Goal: Task Accomplishment & Management: Manage account settings

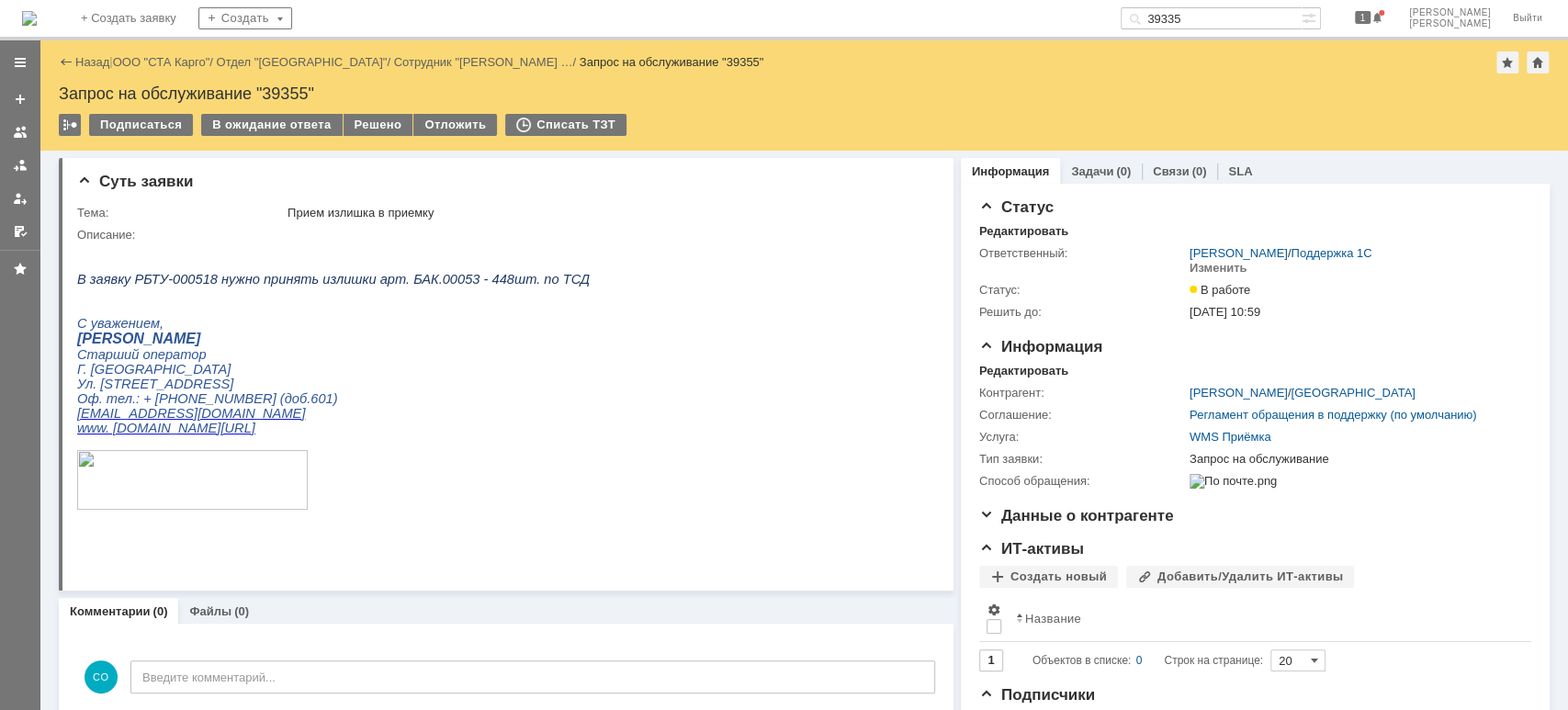
click at [13, 162] on div at bounding box center [19, 165] width 14 height 14
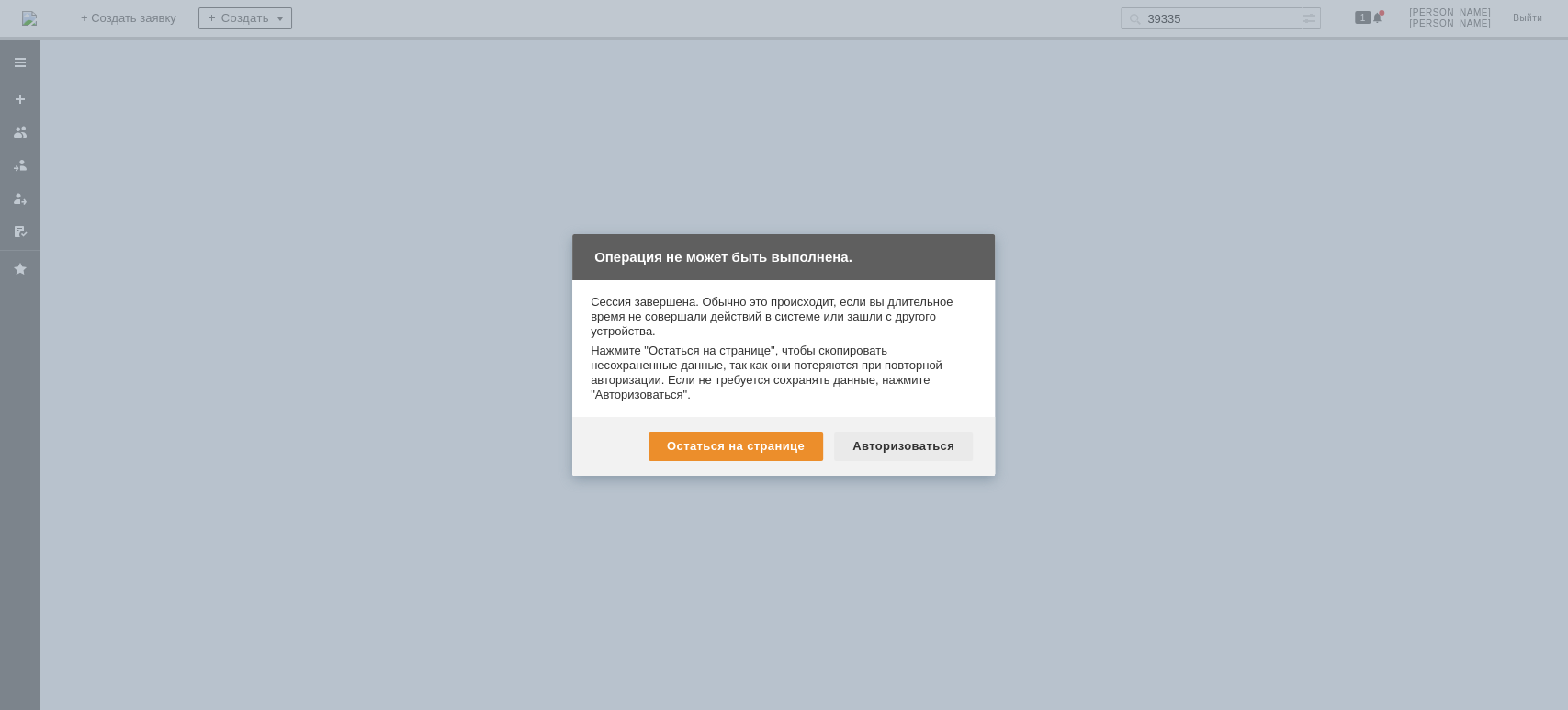
click at [874, 453] on div "Авторизоваться" at bounding box center [903, 446] width 139 height 30
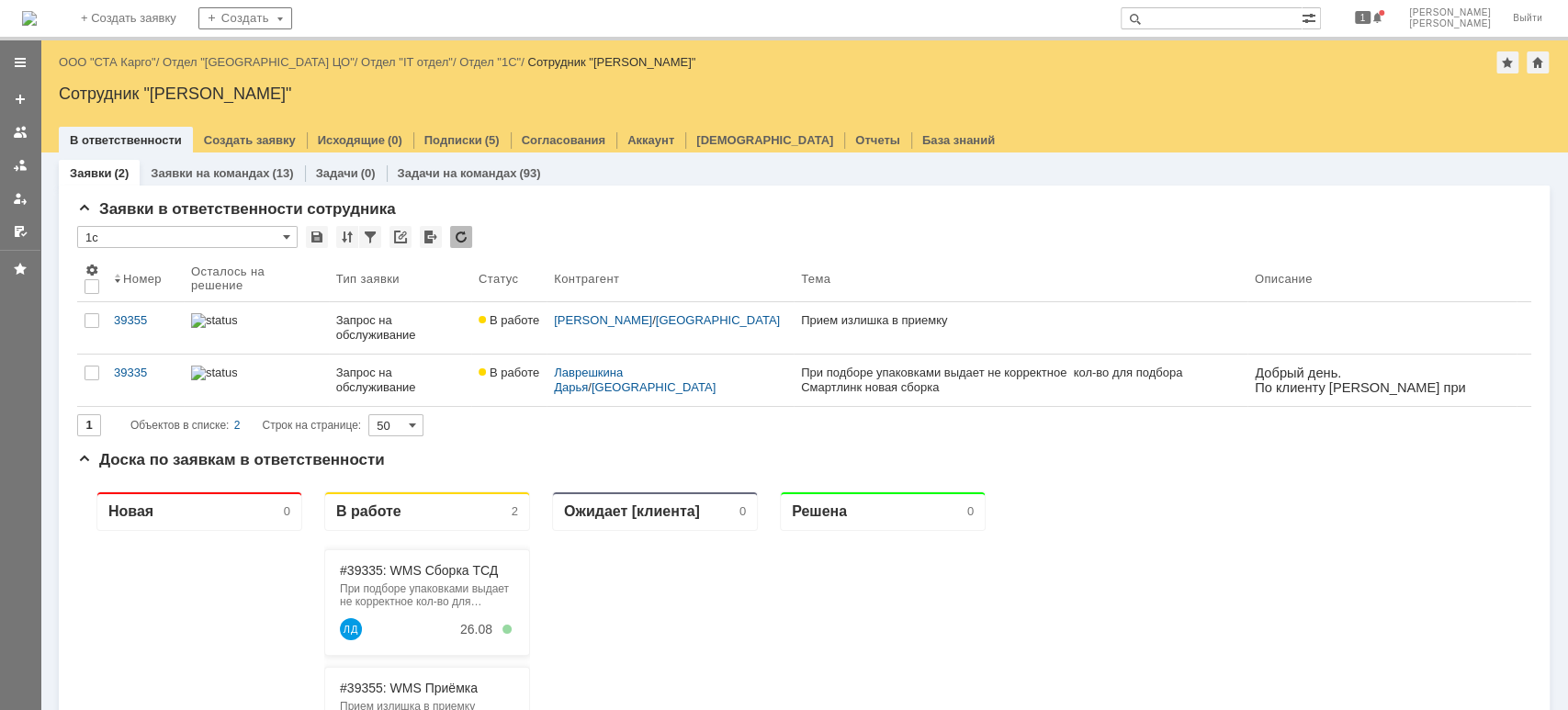
click at [108, 51] on div "Назад | ООО "СТА Карго" / Отдел "[GEOGRAPHIC_DATA] ЦО" / Отдел "IT отдел" / Отд…" at bounding box center [803, 62] width 1490 height 22
click at [109, 53] on div "Назад | ООО "СТА Карго" / Отдел "[GEOGRAPHIC_DATA] ЦО" / Отдел "IT отдел" / Отд…" at bounding box center [803, 62] width 1490 height 22
click at [105, 57] on link "ООО "СТА Карго"" at bounding box center [107, 62] width 97 height 13
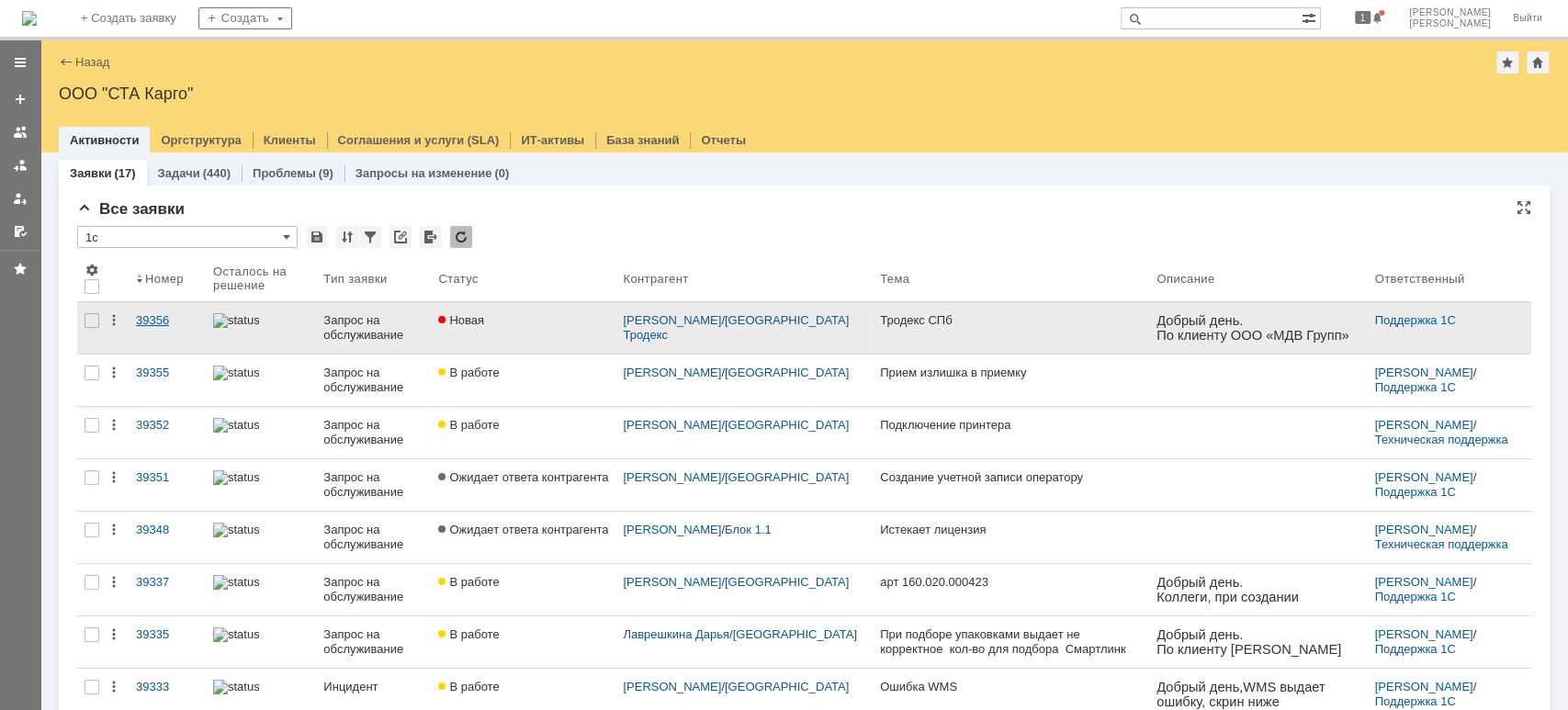
click at [147, 316] on div "39356" at bounding box center [166, 320] width 63 height 14
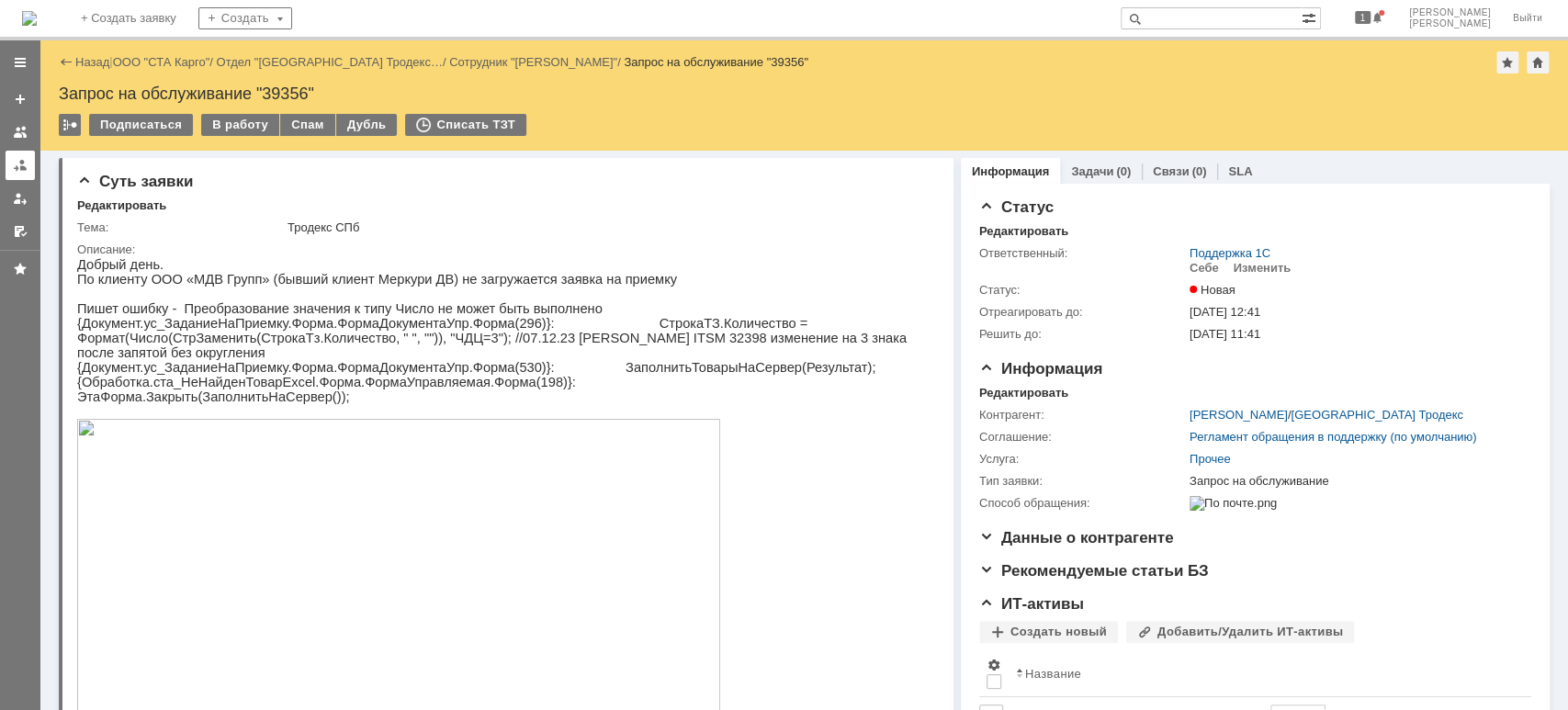
click at [15, 163] on div at bounding box center [19, 165] width 14 height 14
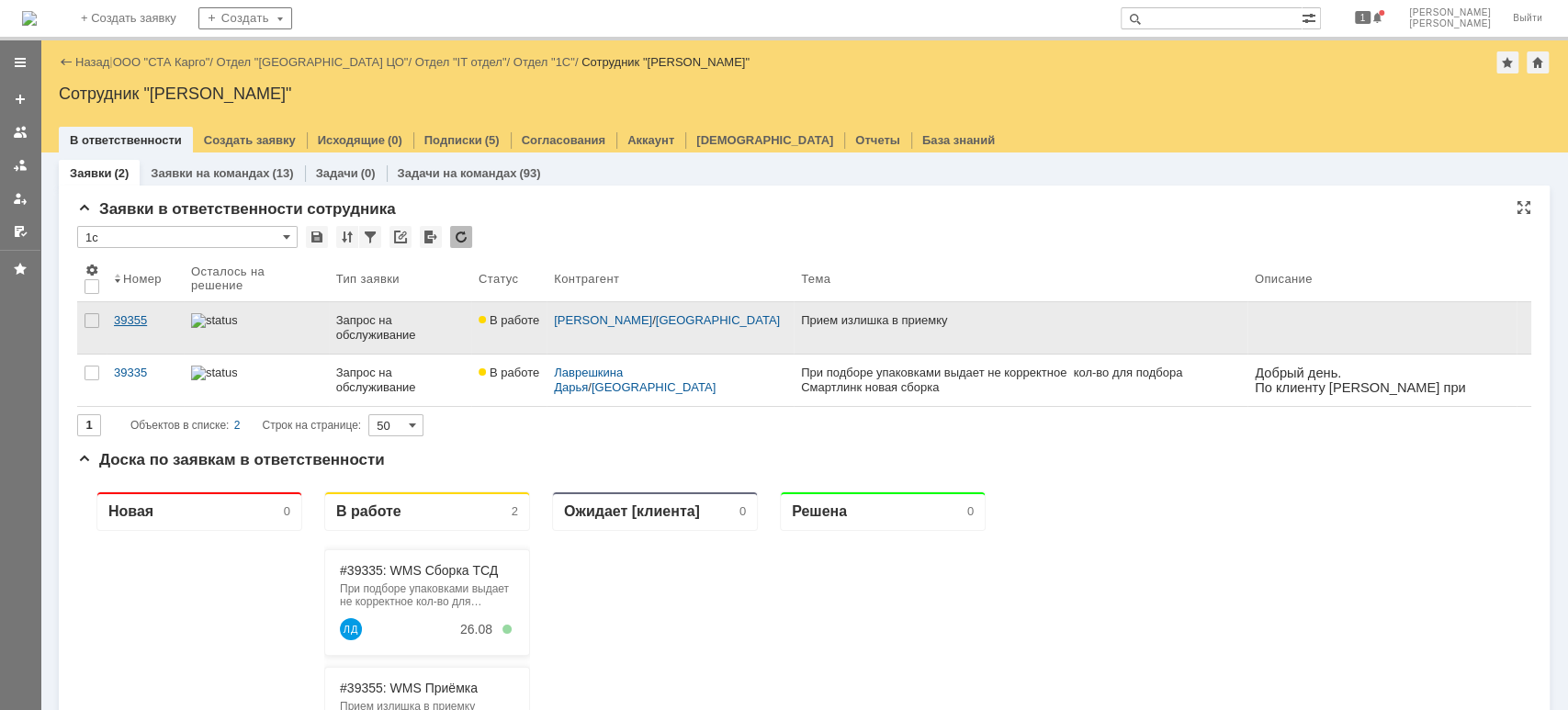
click at [119, 326] on div "39355" at bounding box center [144, 320] width 63 height 14
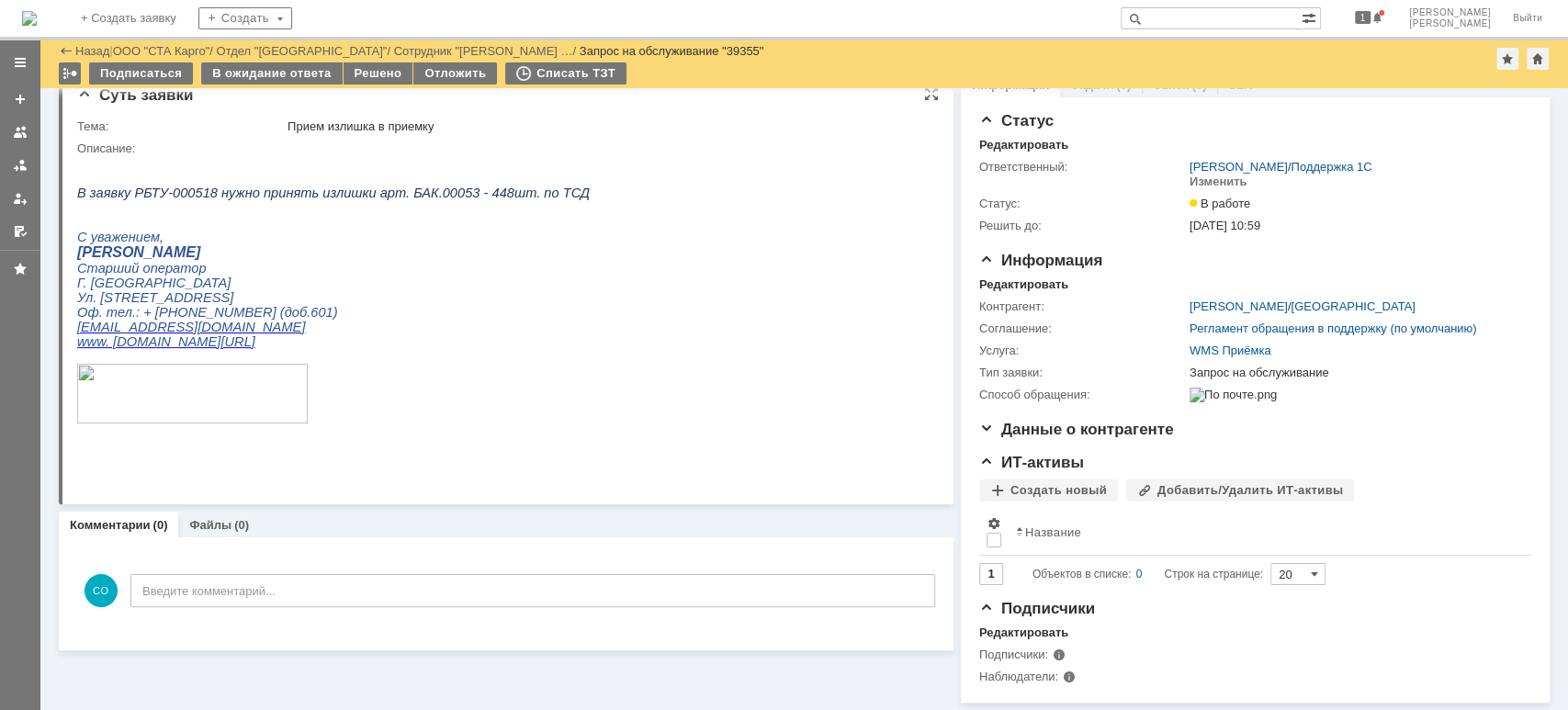
scroll to position [36, 0]
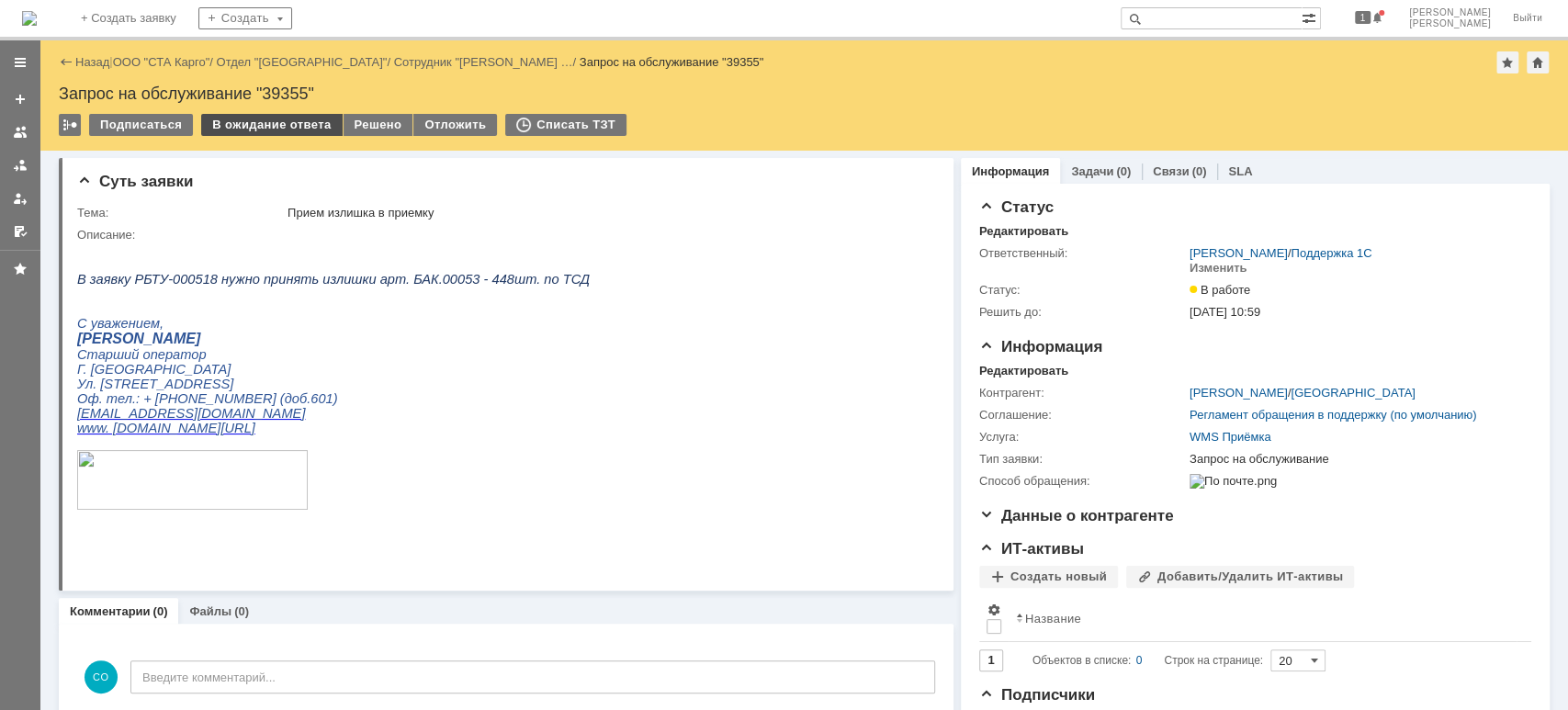
click at [267, 125] on div "В ожидание ответа" at bounding box center [271, 124] width 140 height 22
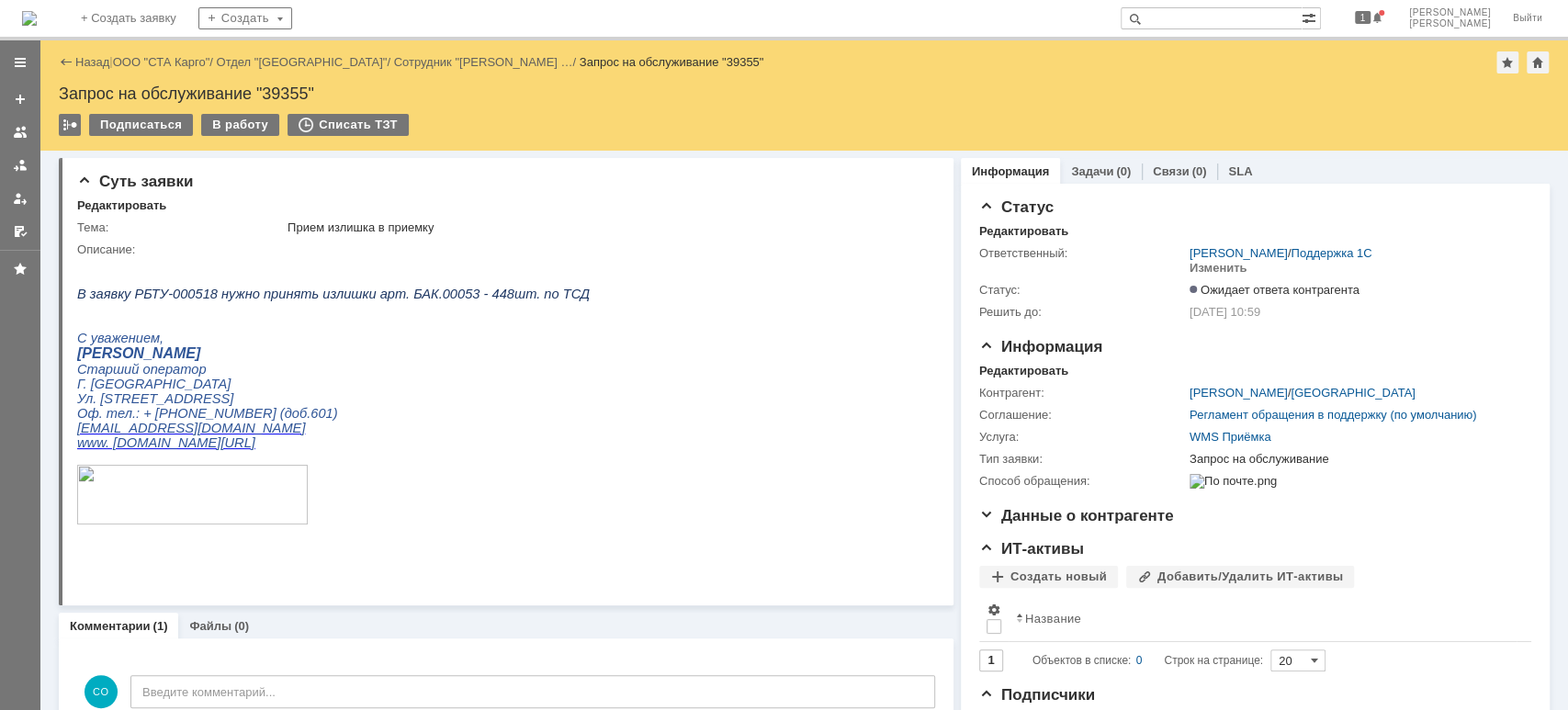
scroll to position [0, 0]
click at [140, 60] on link "ООО "СТА Карго"" at bounding box center [161, 62] width 97 height 13
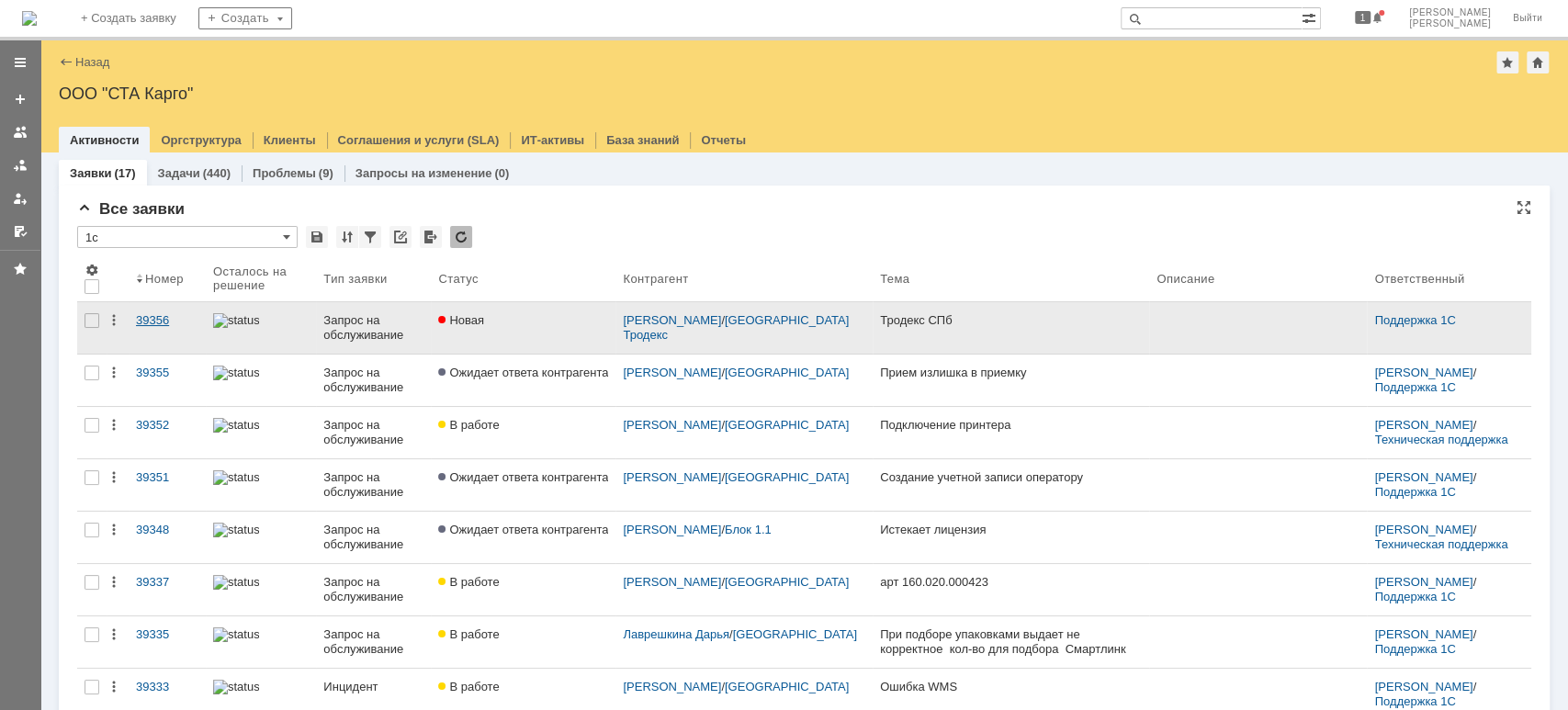
click at [141, 317] on div "39356" at bounding box center [166, 320] width 63 height 14
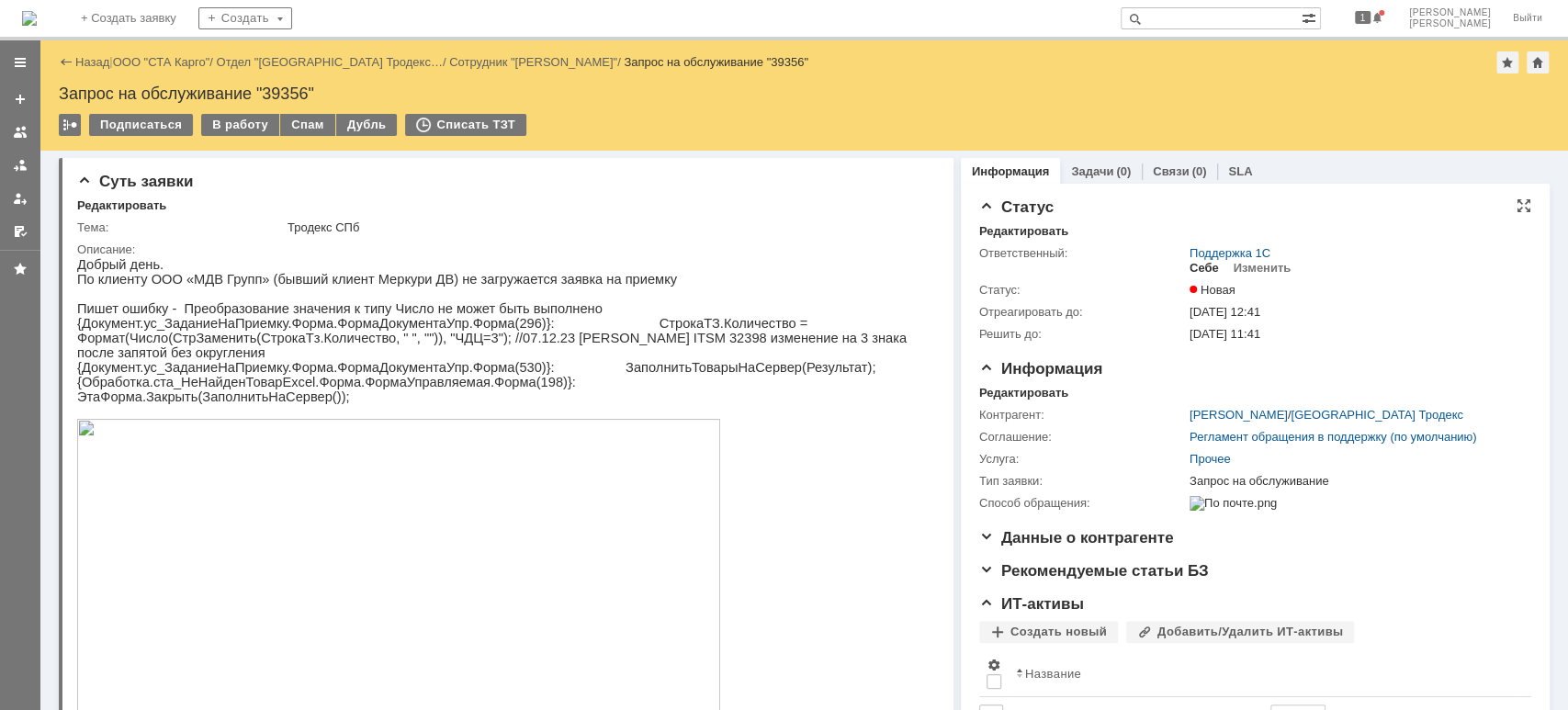
click at [1190, 263] on div "Себе" at bounding box center [1203, 267] width 30 height 14
click at [241, 122] on div "В работу" at bounding box center [240, 124] width 78 height 22
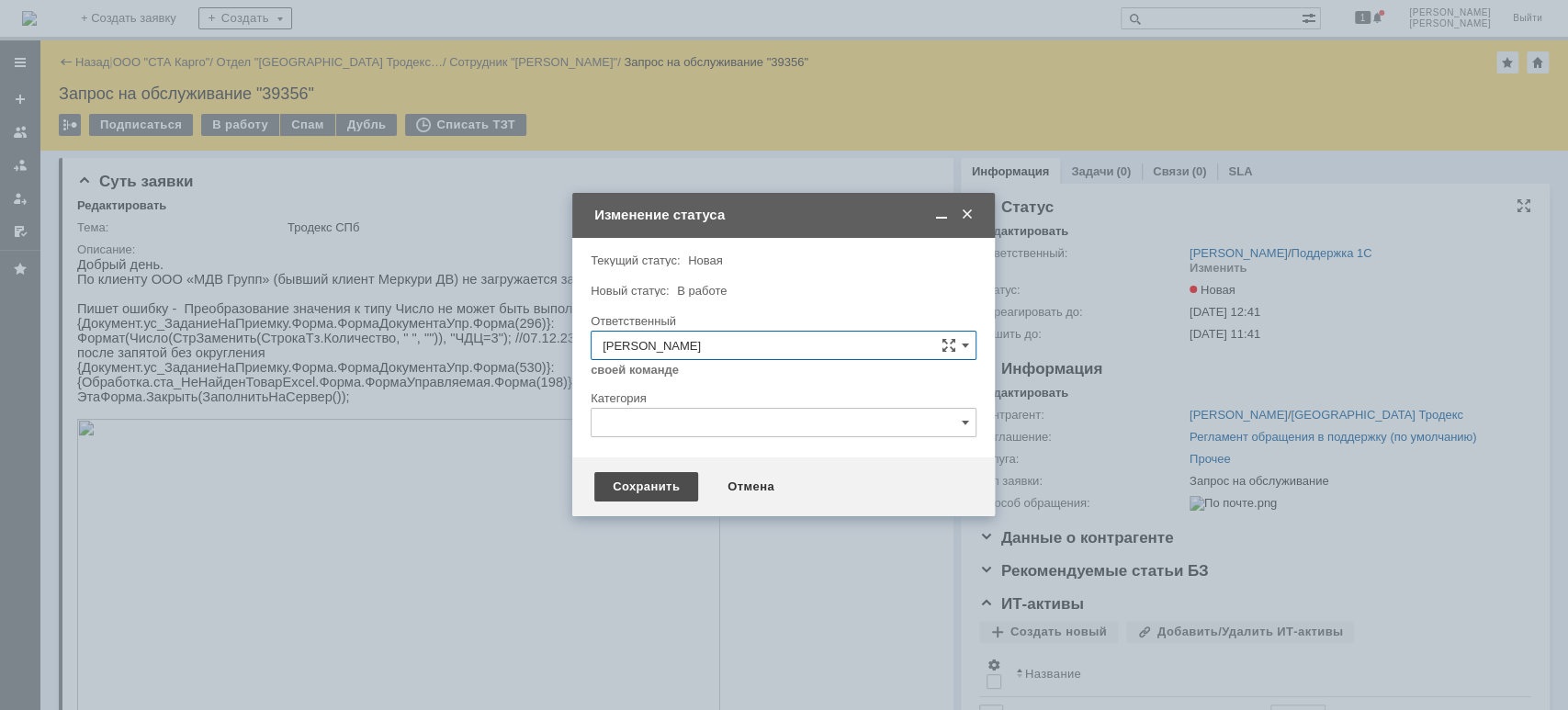
click at [638, 485] on div "Сохранить" at bounding box center [646, 487] width 104 height 30
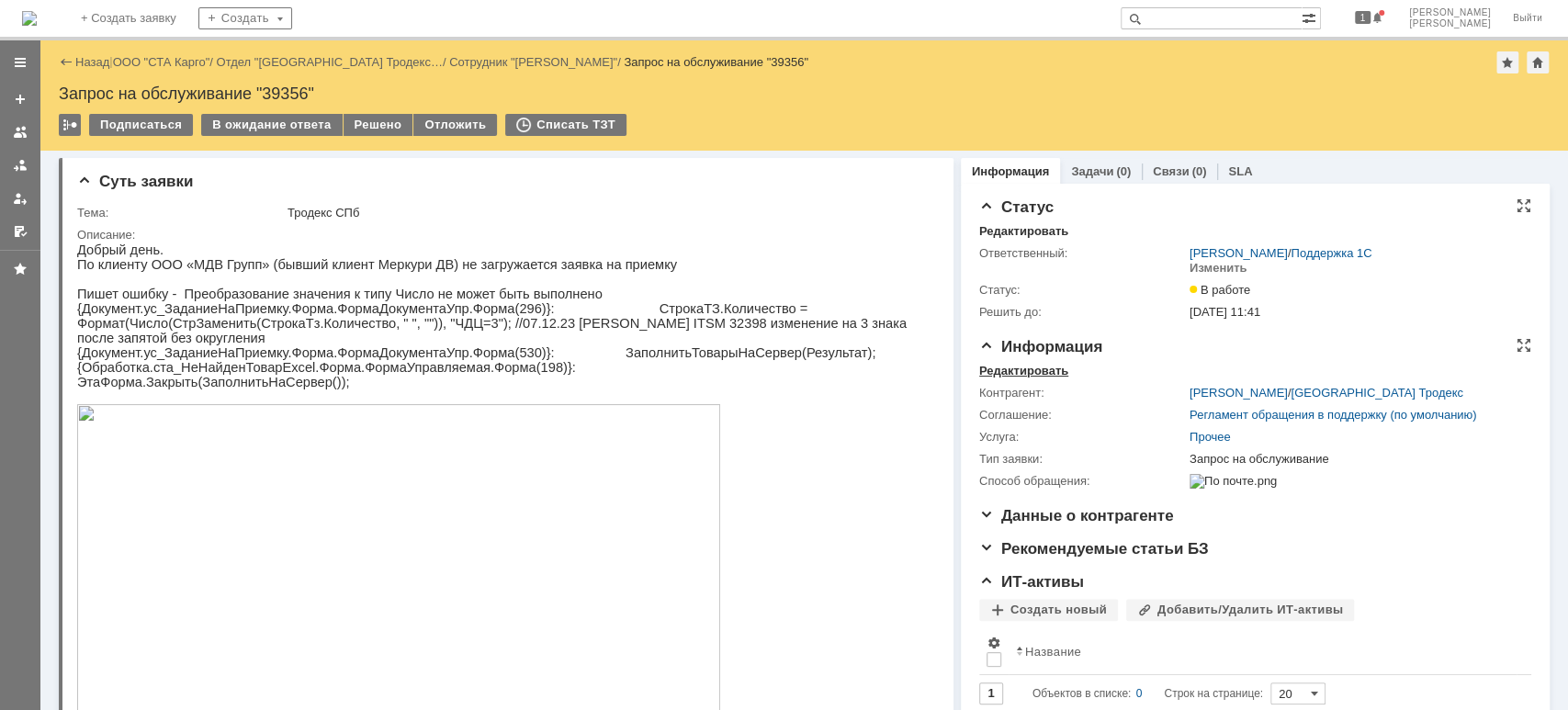
click at [1021, 369] on div "Редактировать" at bounding box center [1024, 370] width 89 height 14
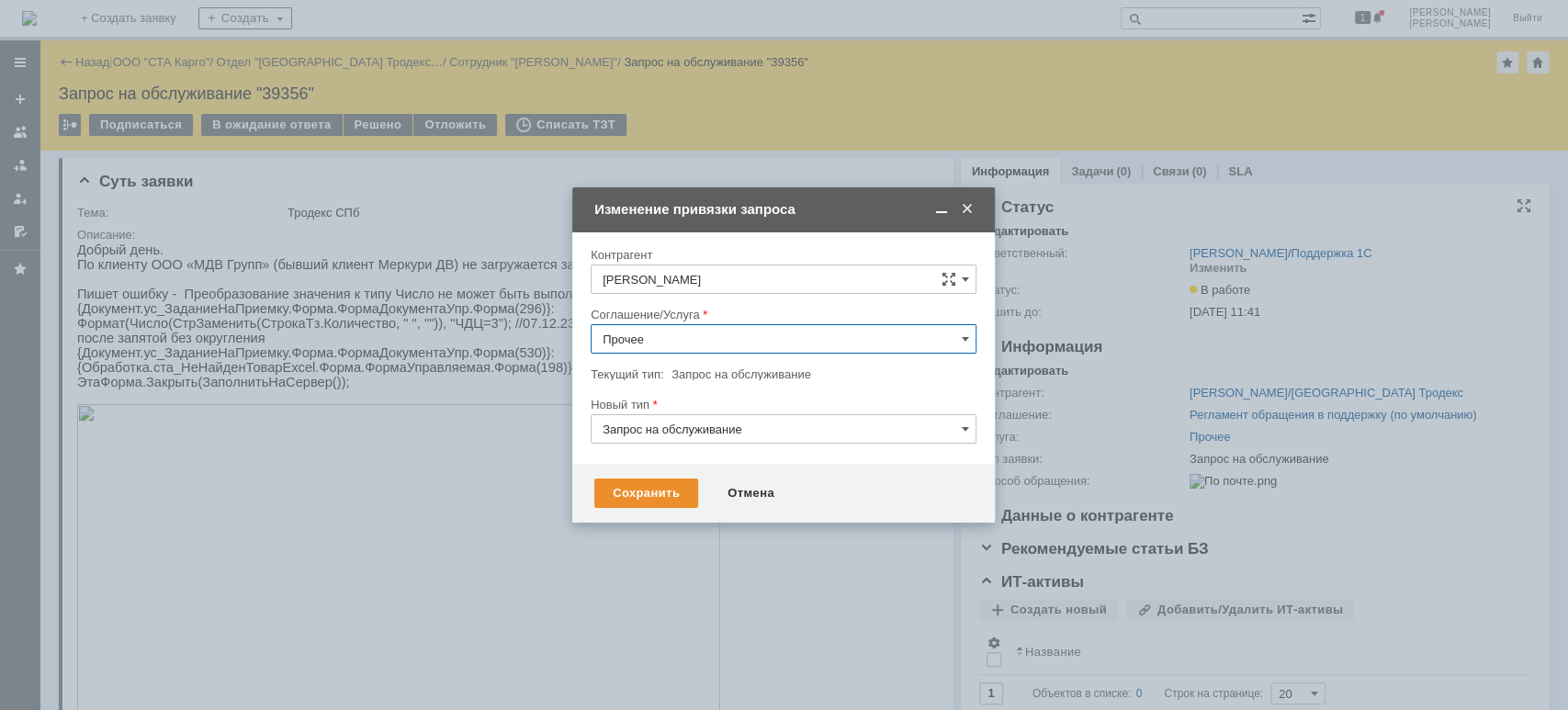
click at [687, 331] on input "Прочее" at bounding box center [783, 339] width 386 height 30
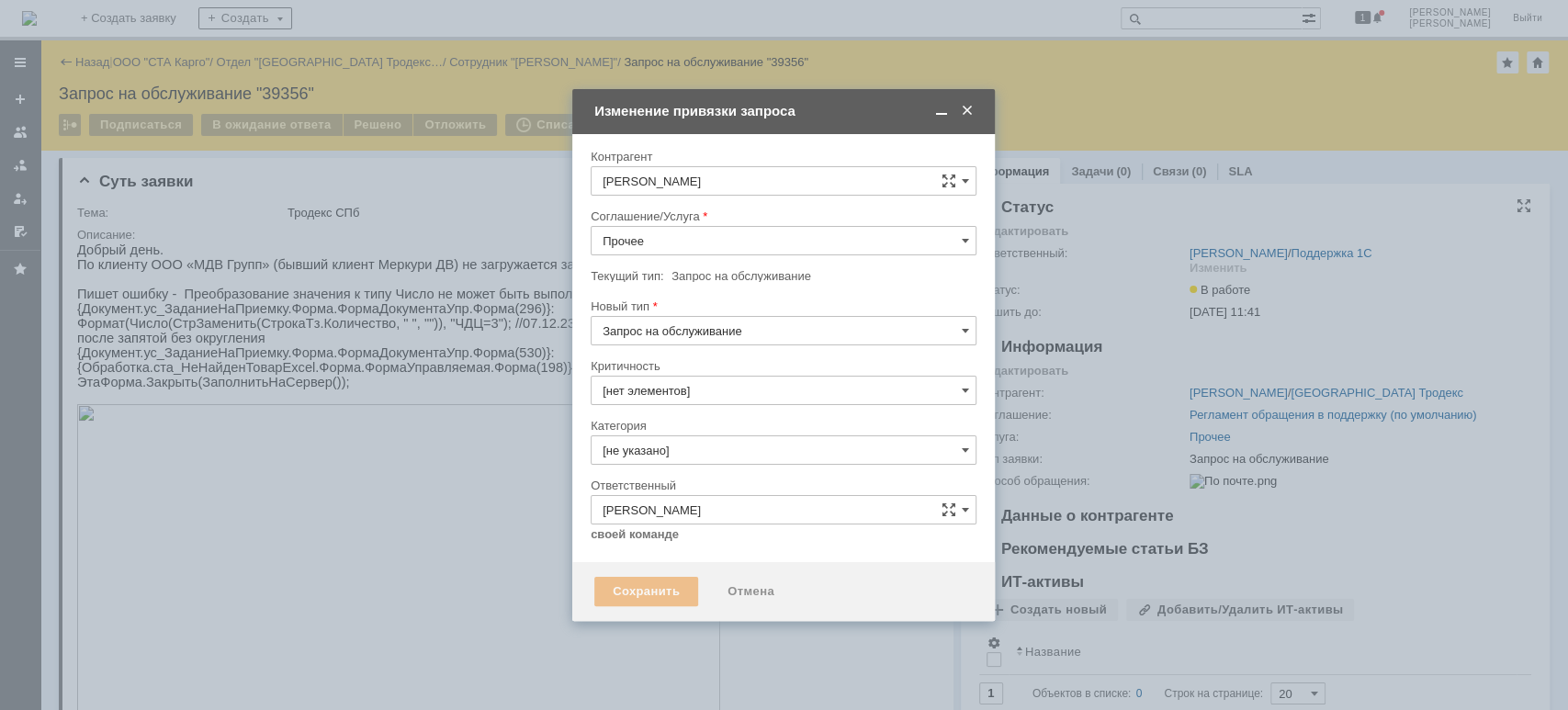
type input "3. Низкая"
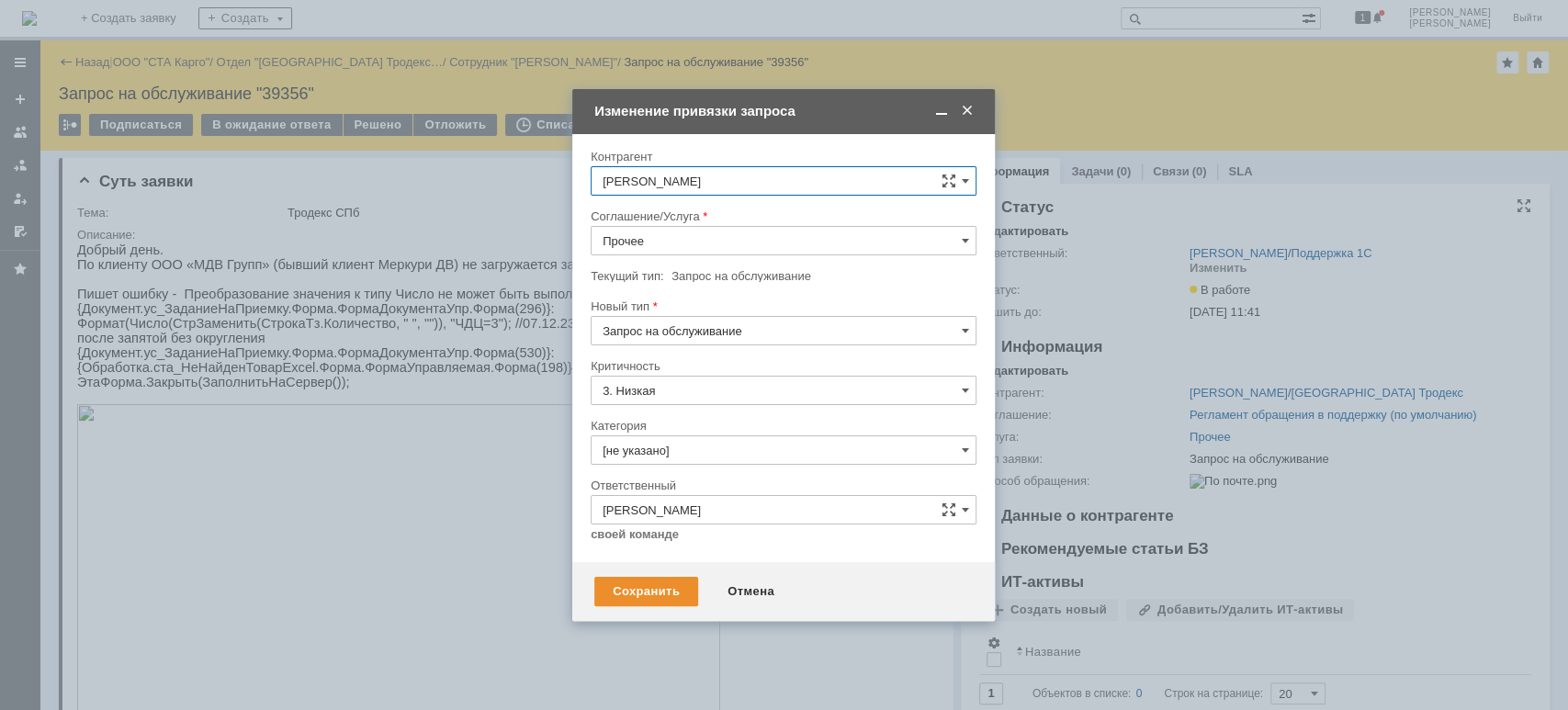
click at [720, 326] on input "Запрос на обслуживание" at bounding box center [783, 330] width 386 height 30
click at [728, 236] on input "Прочее" at bounding box center [783, 241] width 386 height 30
type input "Запрос на обслуживание"
click at [729, 388] on span "WMS Приёмка" at bounding box center [783, 391] width 362 height 14
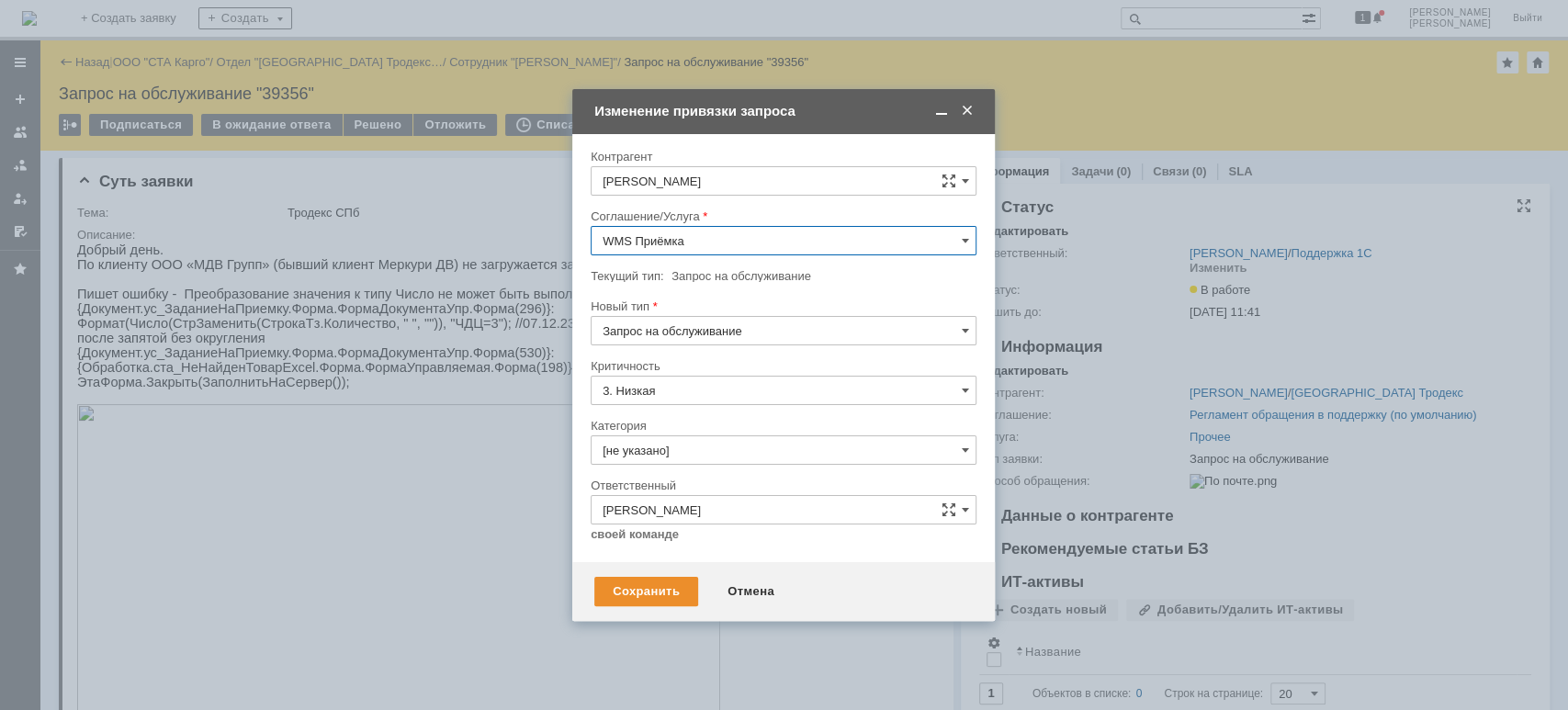
type input "WMS Приёмка"
click at [688, 324] on input "Запрос на обслуживание" at bounding box center [783, 330] width 386 height 30
click at [685, 418] on span "Инцидент" at bounding box center [783, 424] width 362 height 14
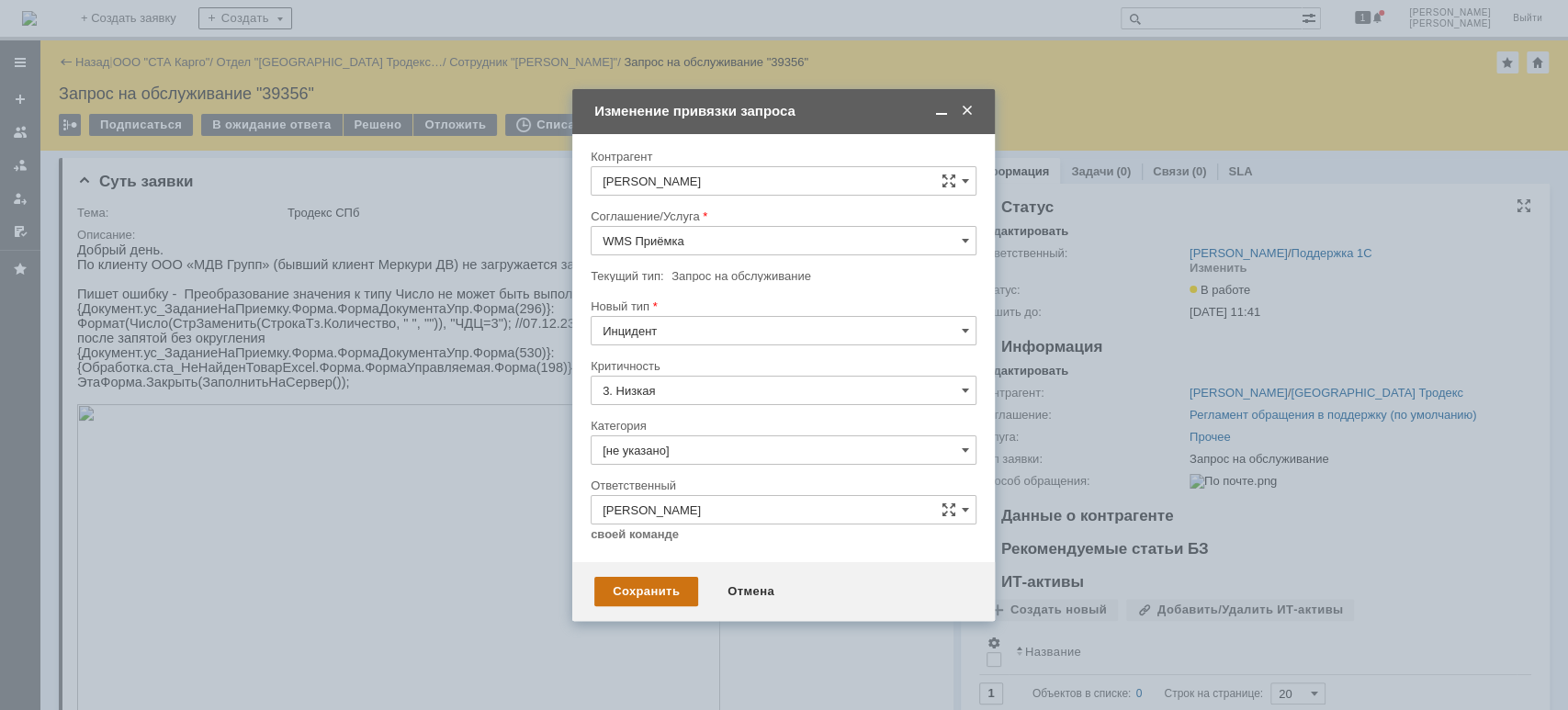
type input "Инцидент"
click at [660, 588] on div "Сохранить" at bounding box center [646, 592] width 104 height 30
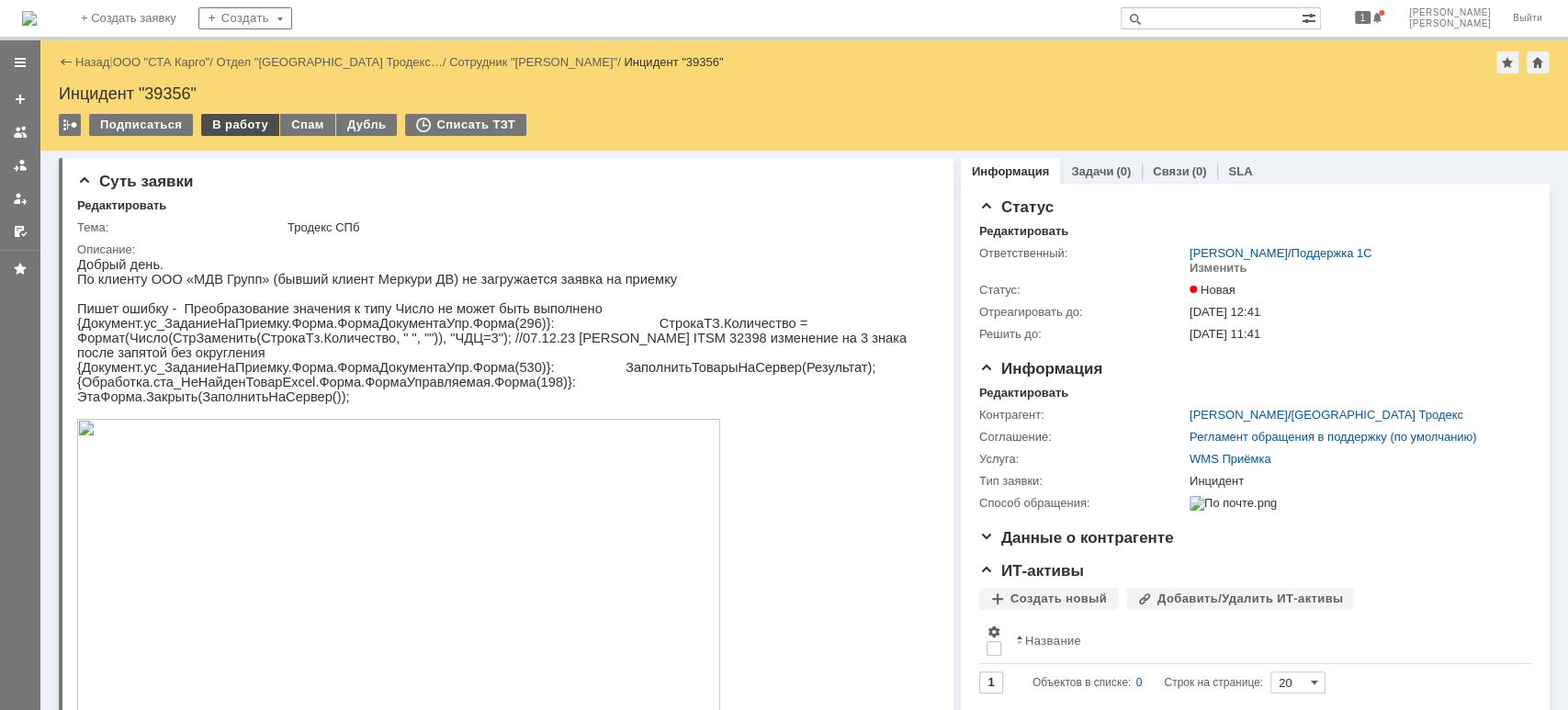
click at [215, 125] on div "В работу" at bounding box center [240, 124] width 78 height 22
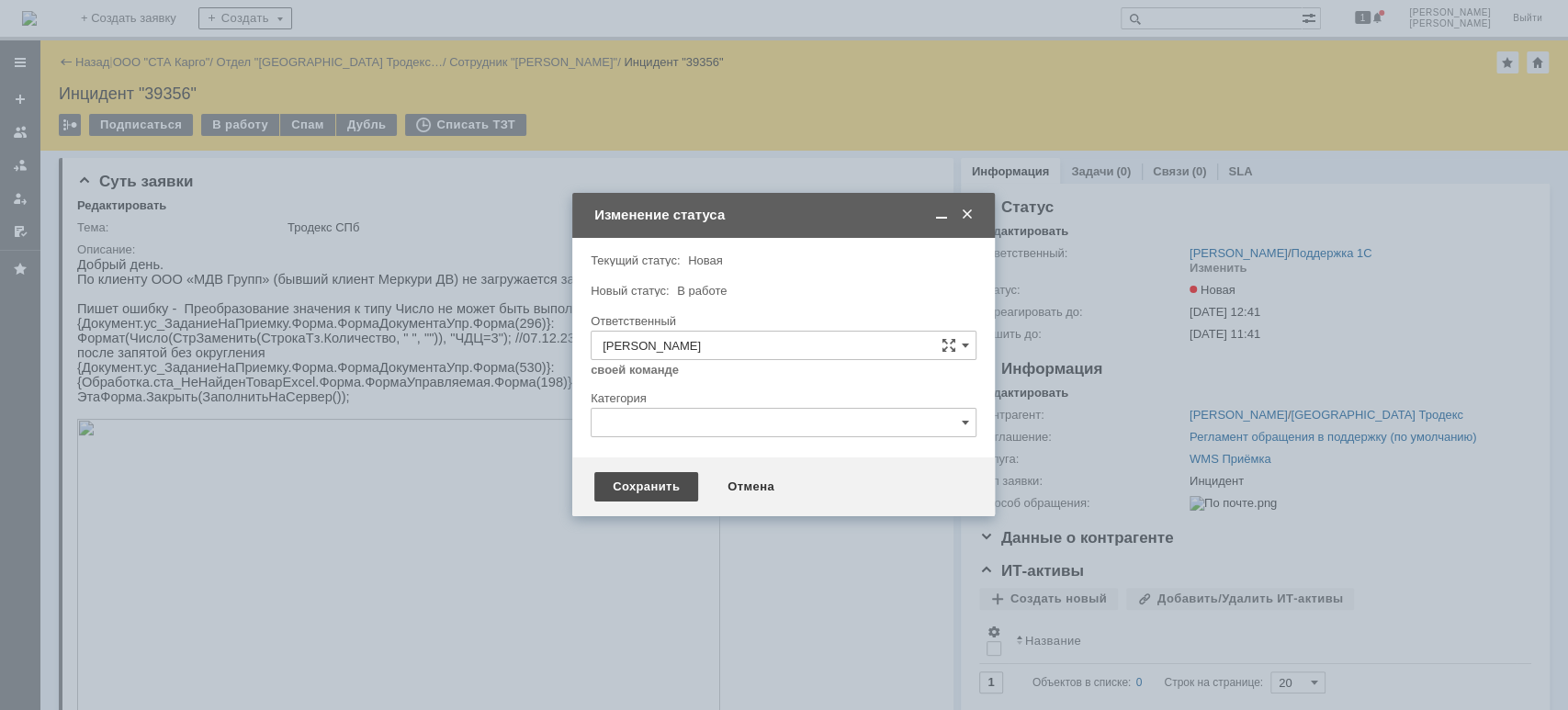
click at [612, 488] on div "Сохранить" at bounding box center [646, 487] width 104 height 30
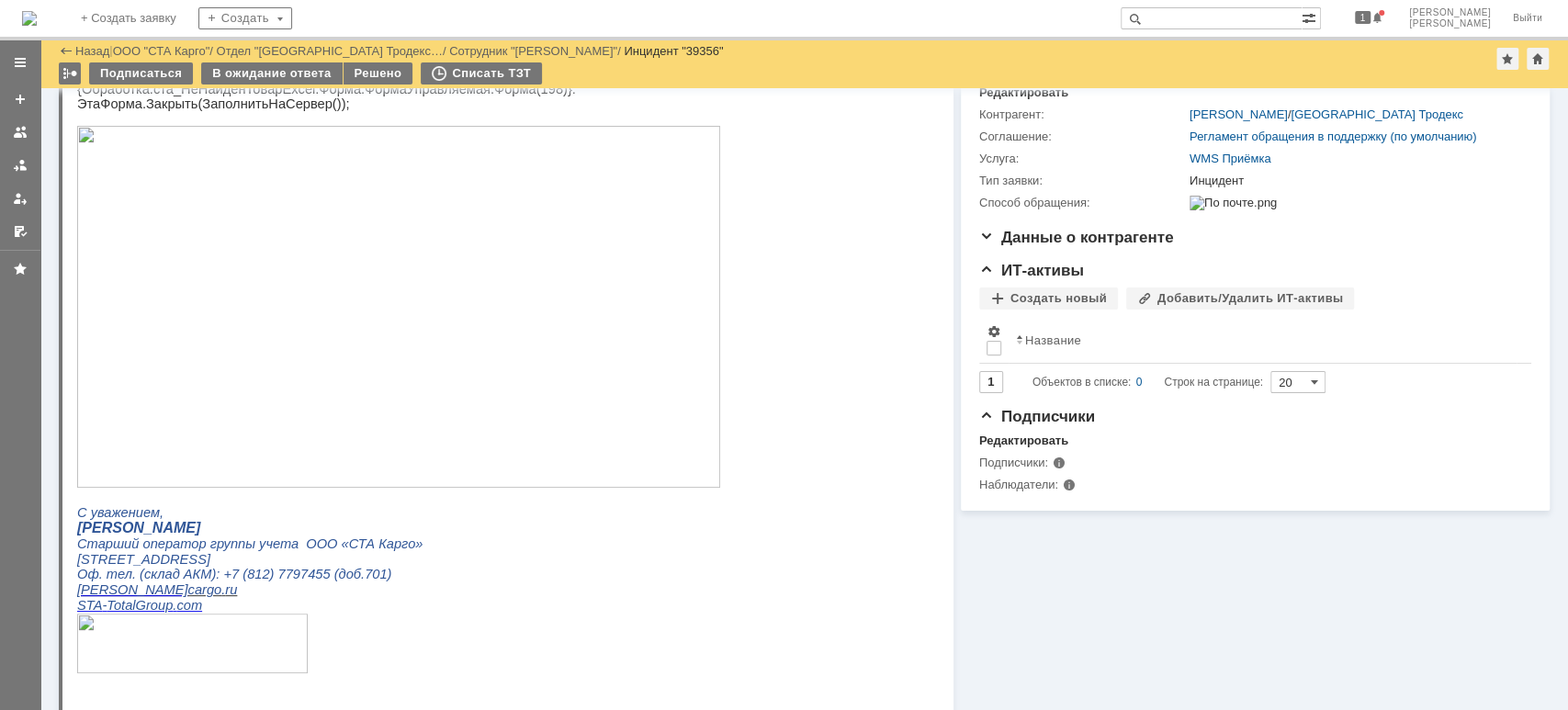
scroll to position [244, 0]
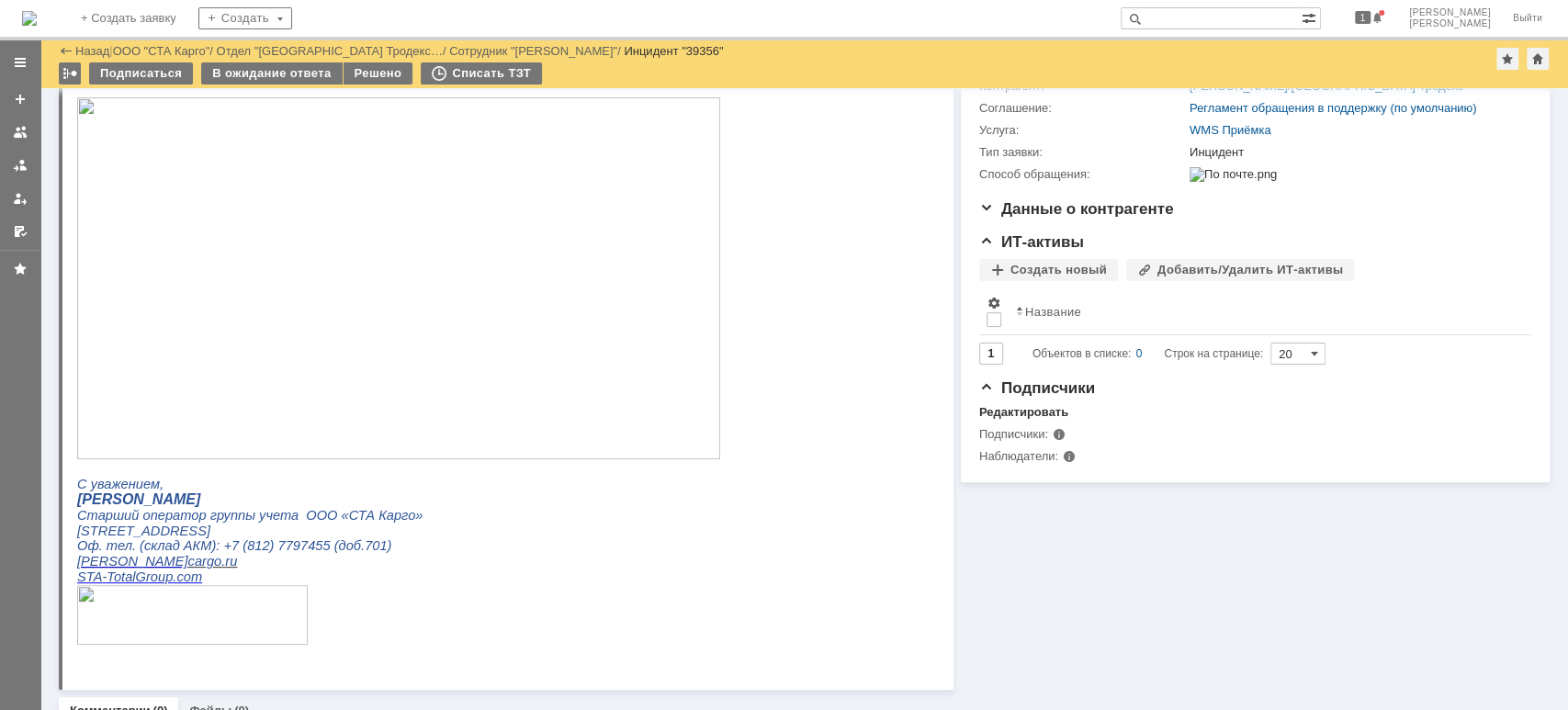
click at [392, 393] on img at bounding box center [398, 278] width 643 height 362
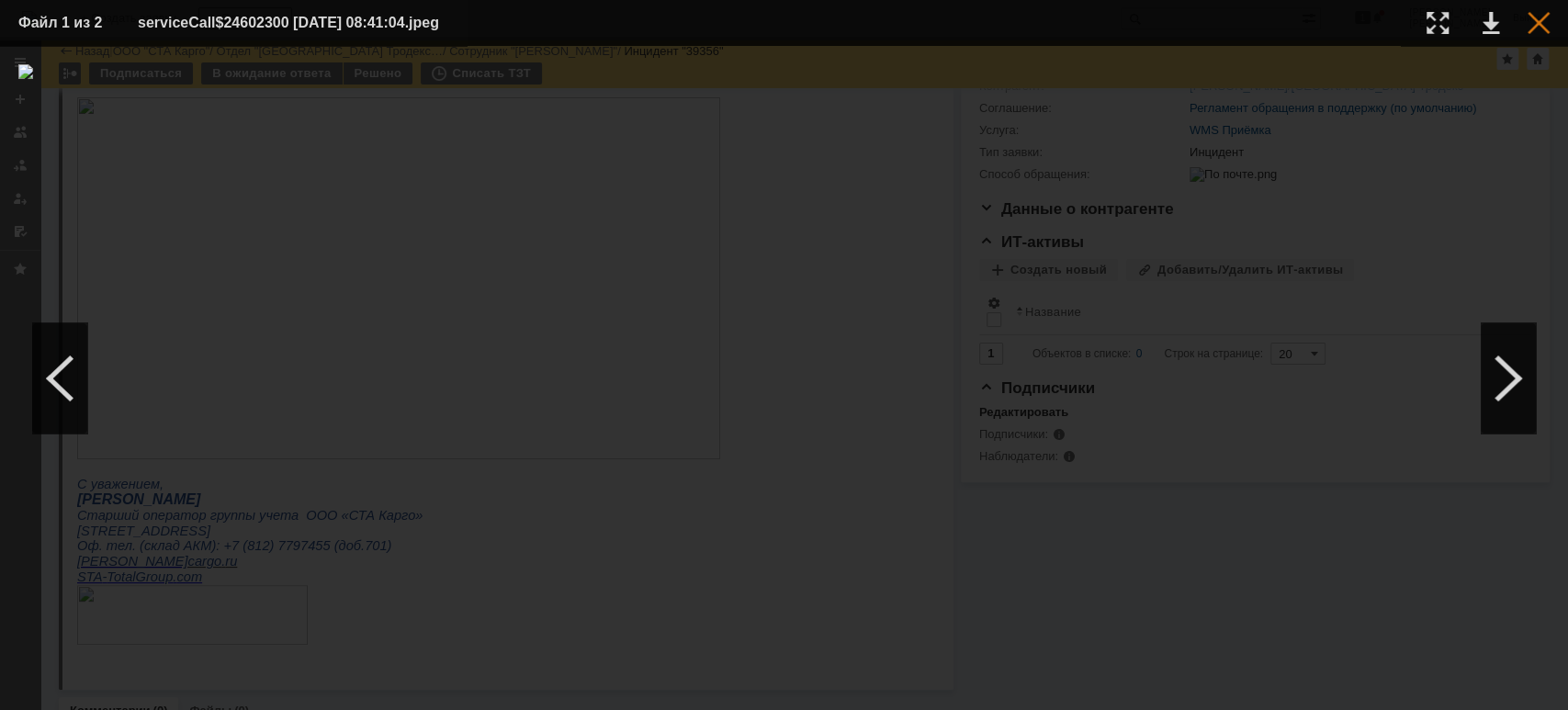
click at [1540, 28] on div at bounding box center [1538, 22] width 22 height 22
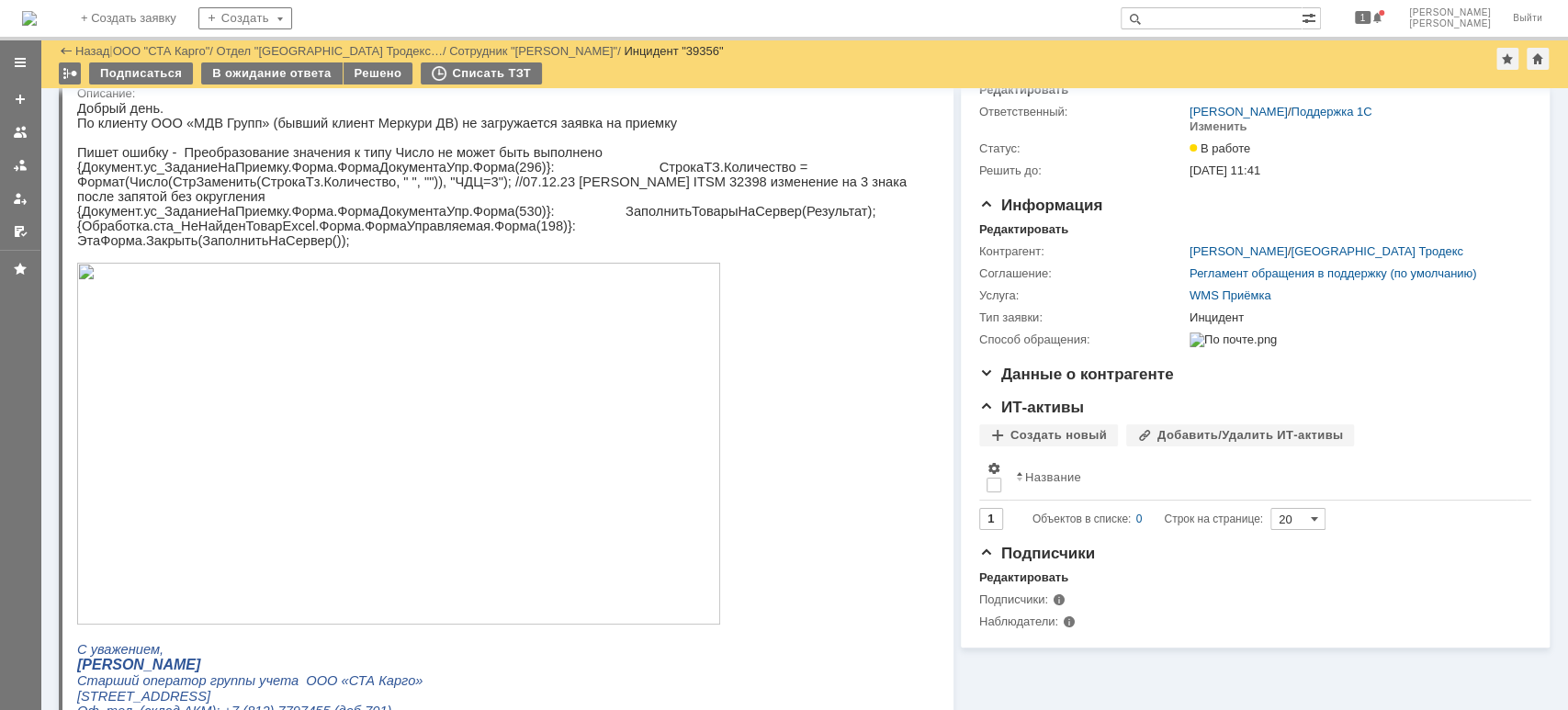
scroll to position [0, 0]
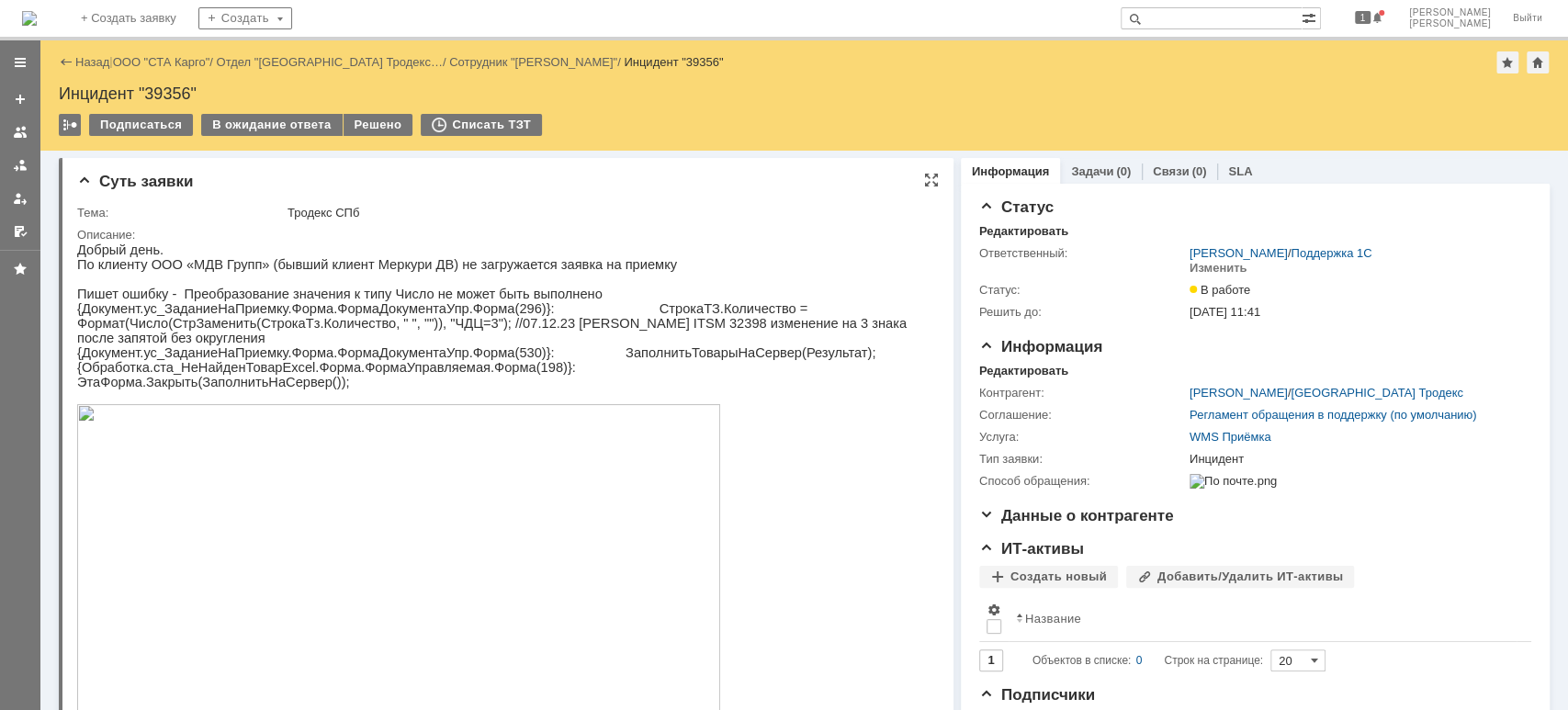
click at [475, 544] on img at bounding box center [398, 585] width 643 height 362
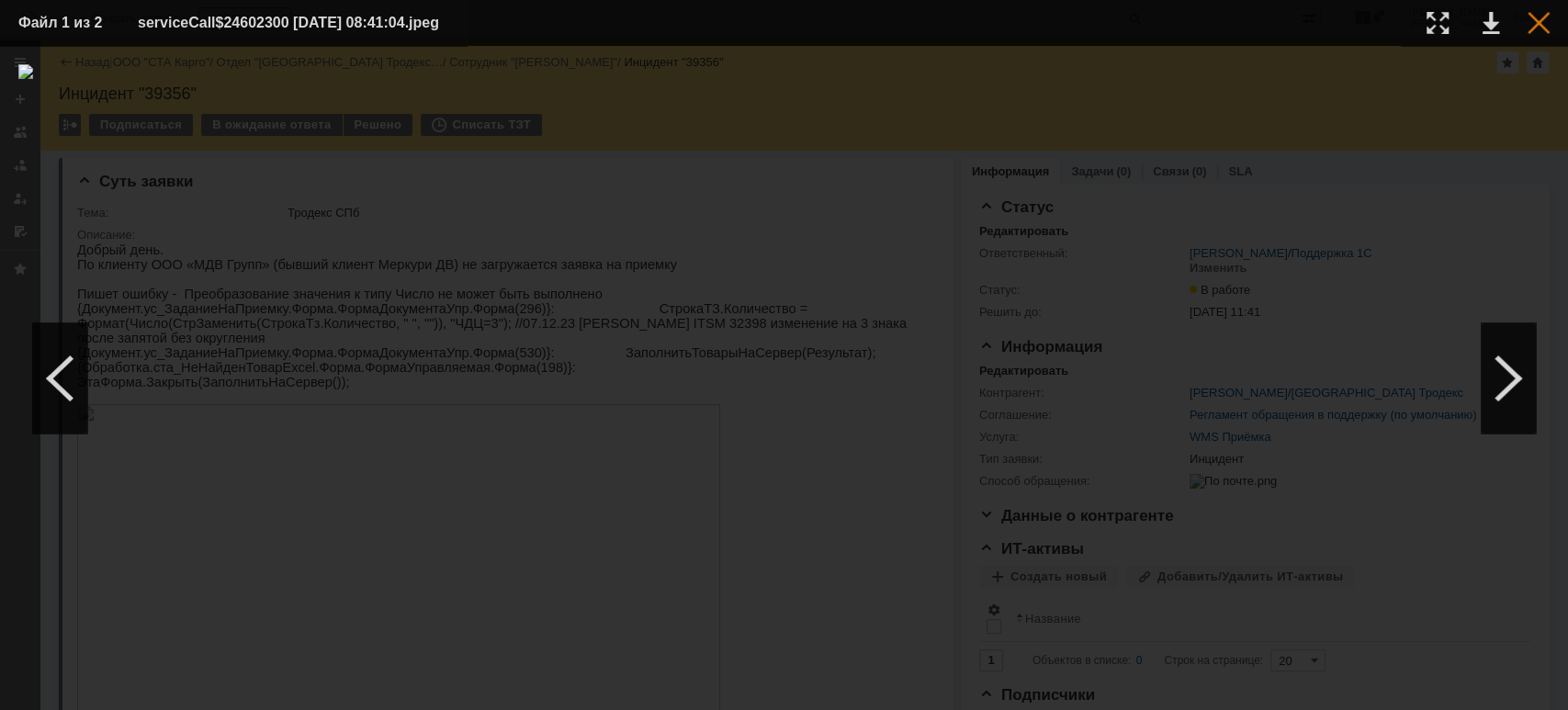
click at [1536, 26] on div at bounding box center [1538, 22] width 22 height 22
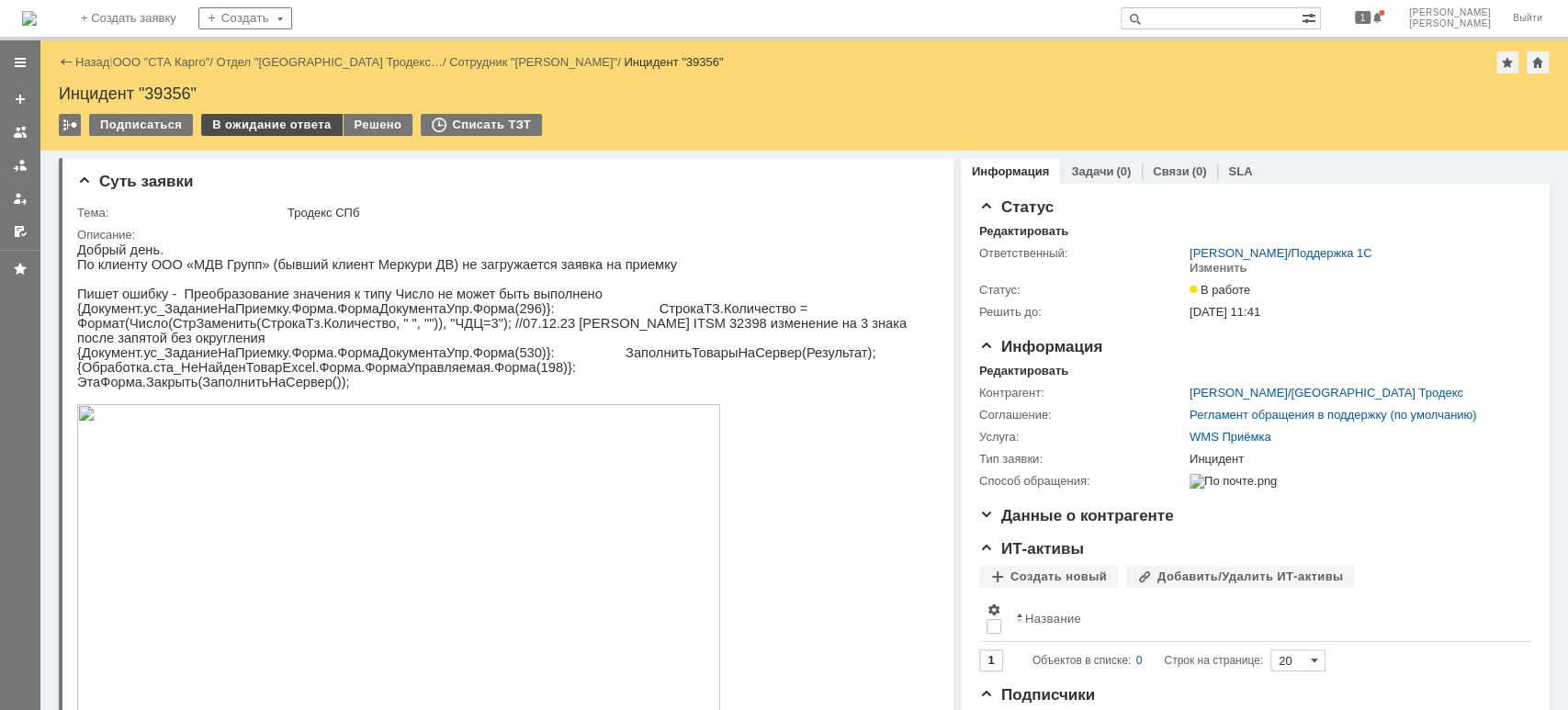
click at [243, 119] on div "В ожидание ответа" at bounding box center [271, 124] width 140 height 22
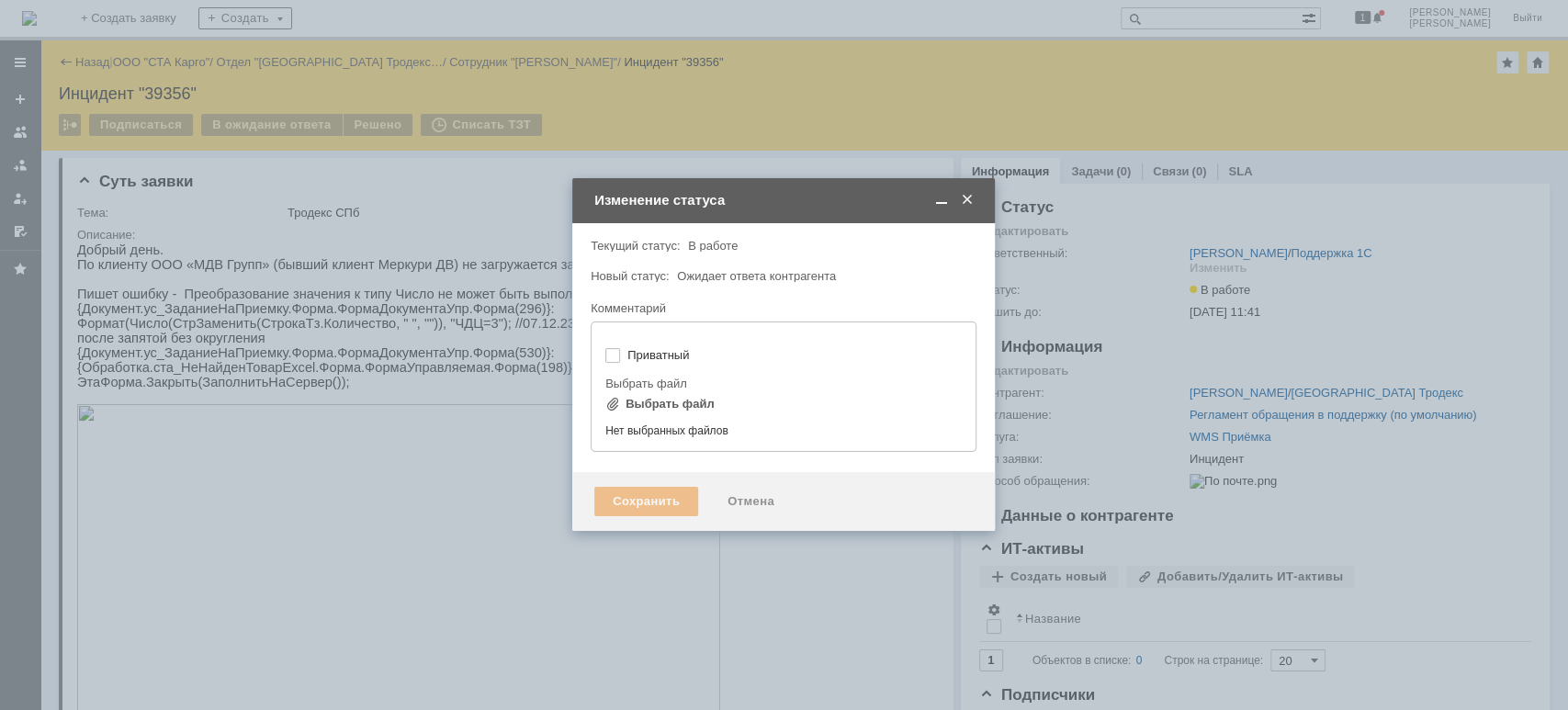
type input "[не указано]"
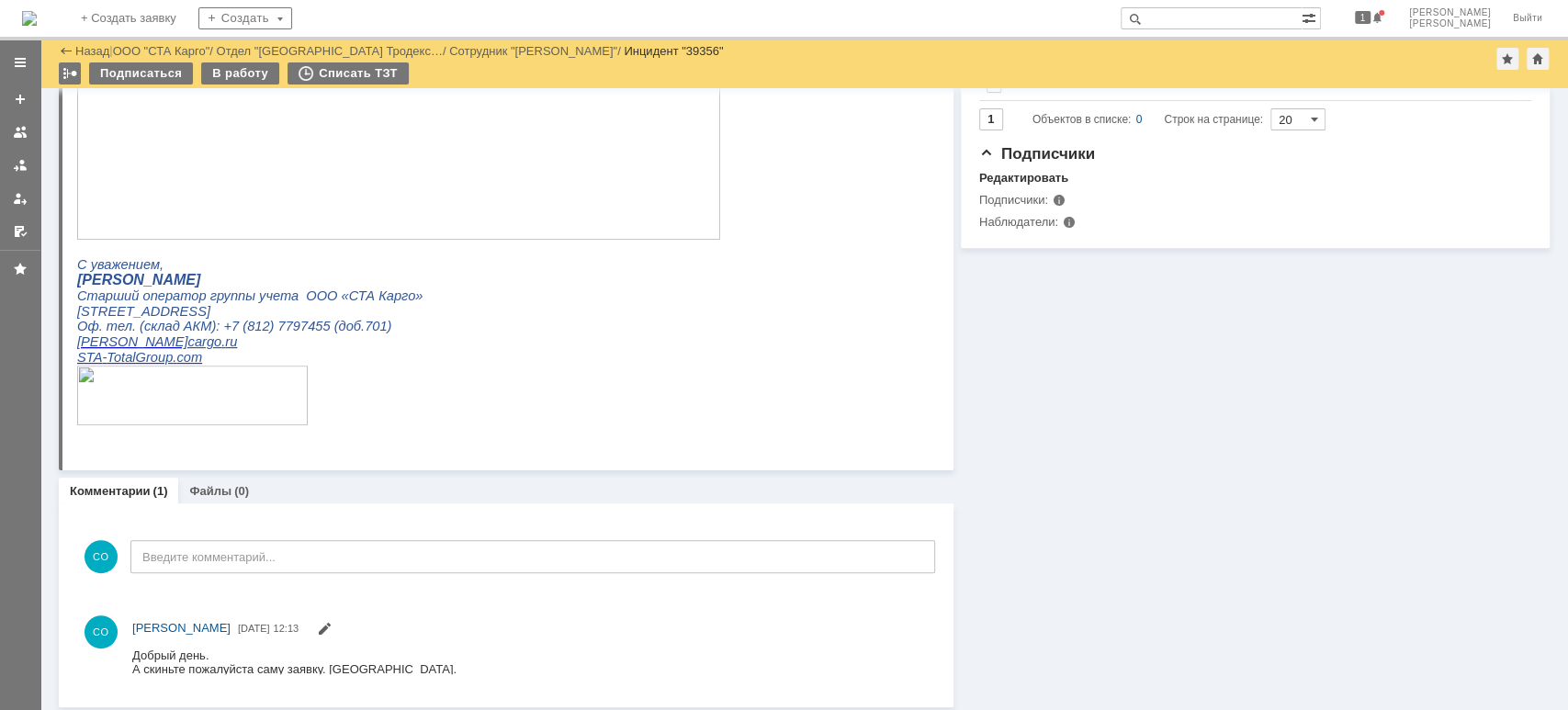
scroll to position [480, 0]
click at [14, 163] on div at bounding box center [19, 165] width 14 height 14
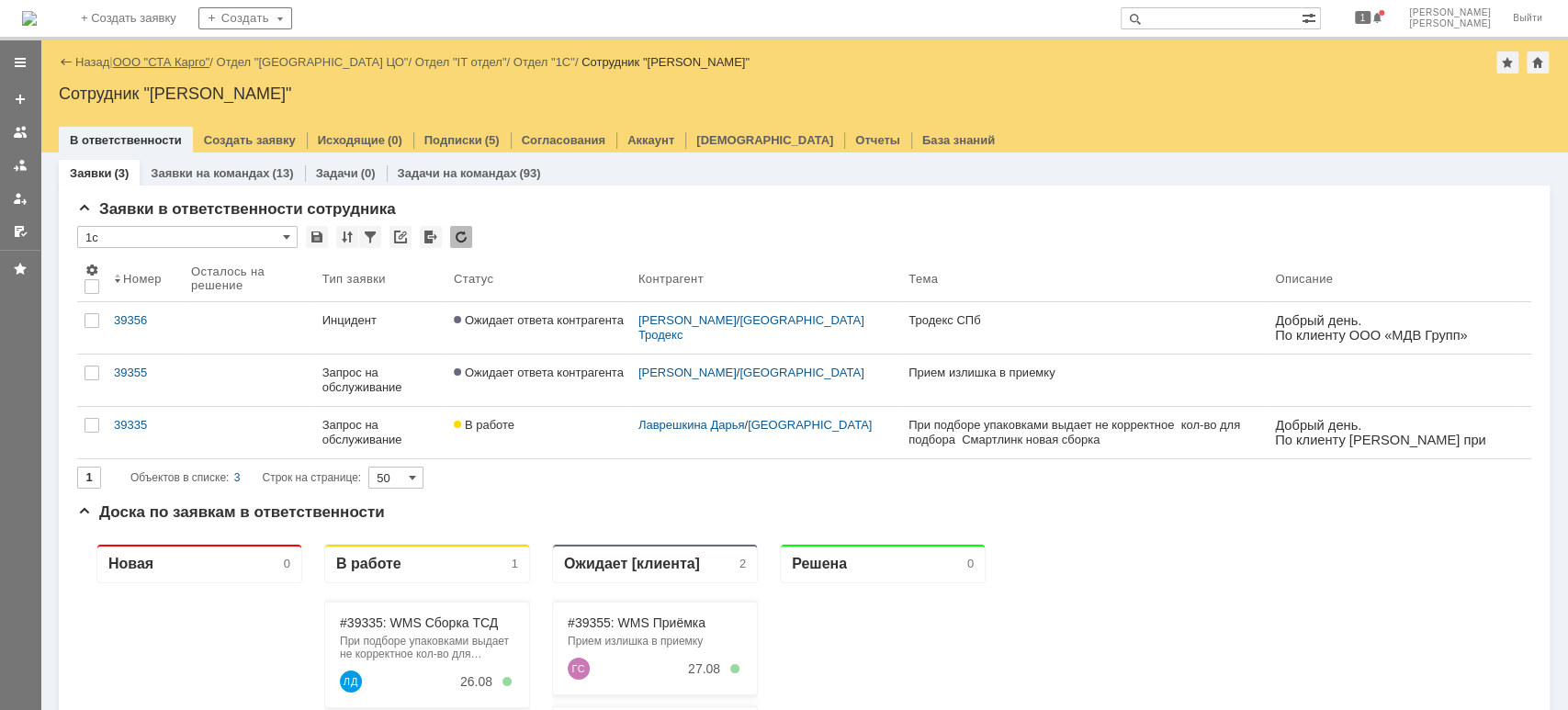
click at [164, 63] on link "ООО "СТА Карго"" at bounding box center [161, 62] width 97 height 13
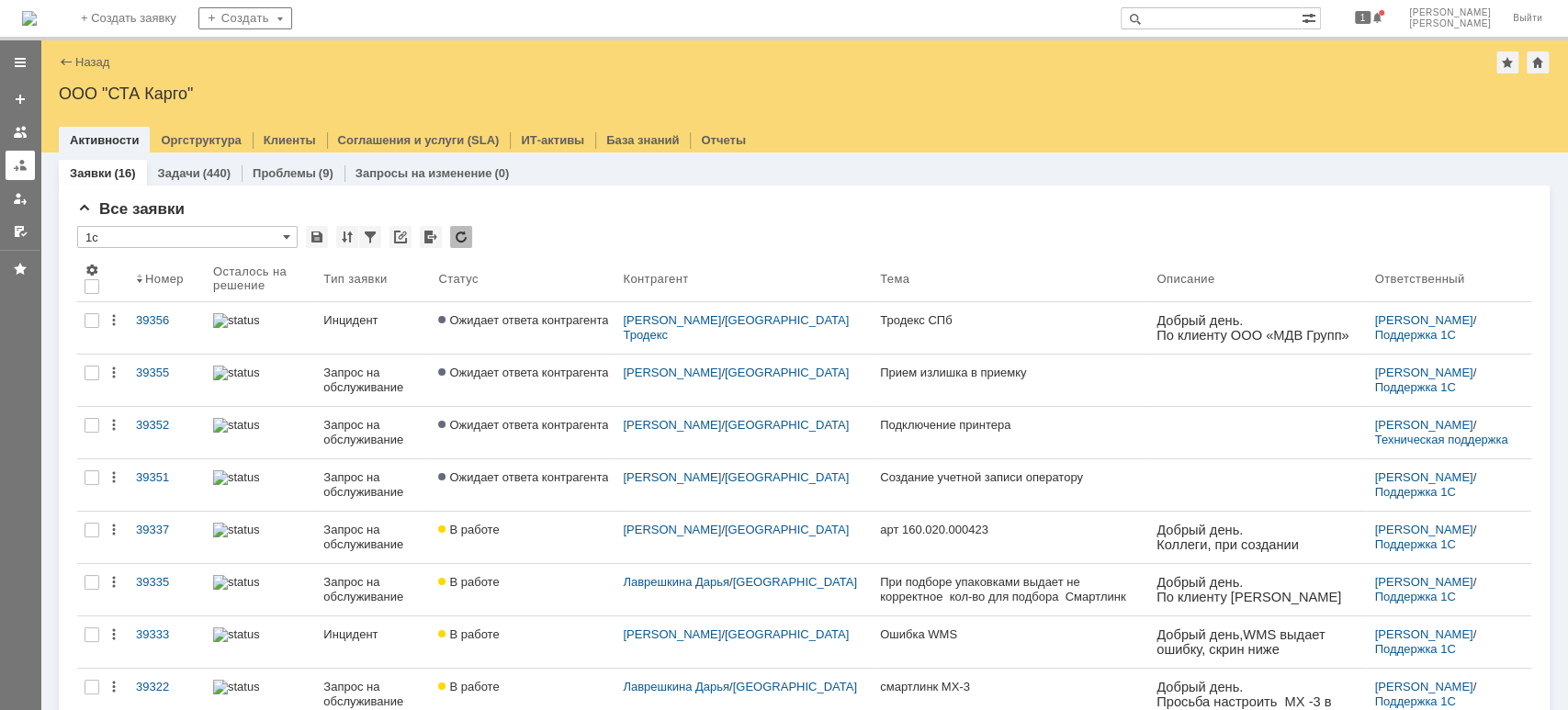
click at [13, 161] on div at bounding box center [19, 165] width 14 height 14
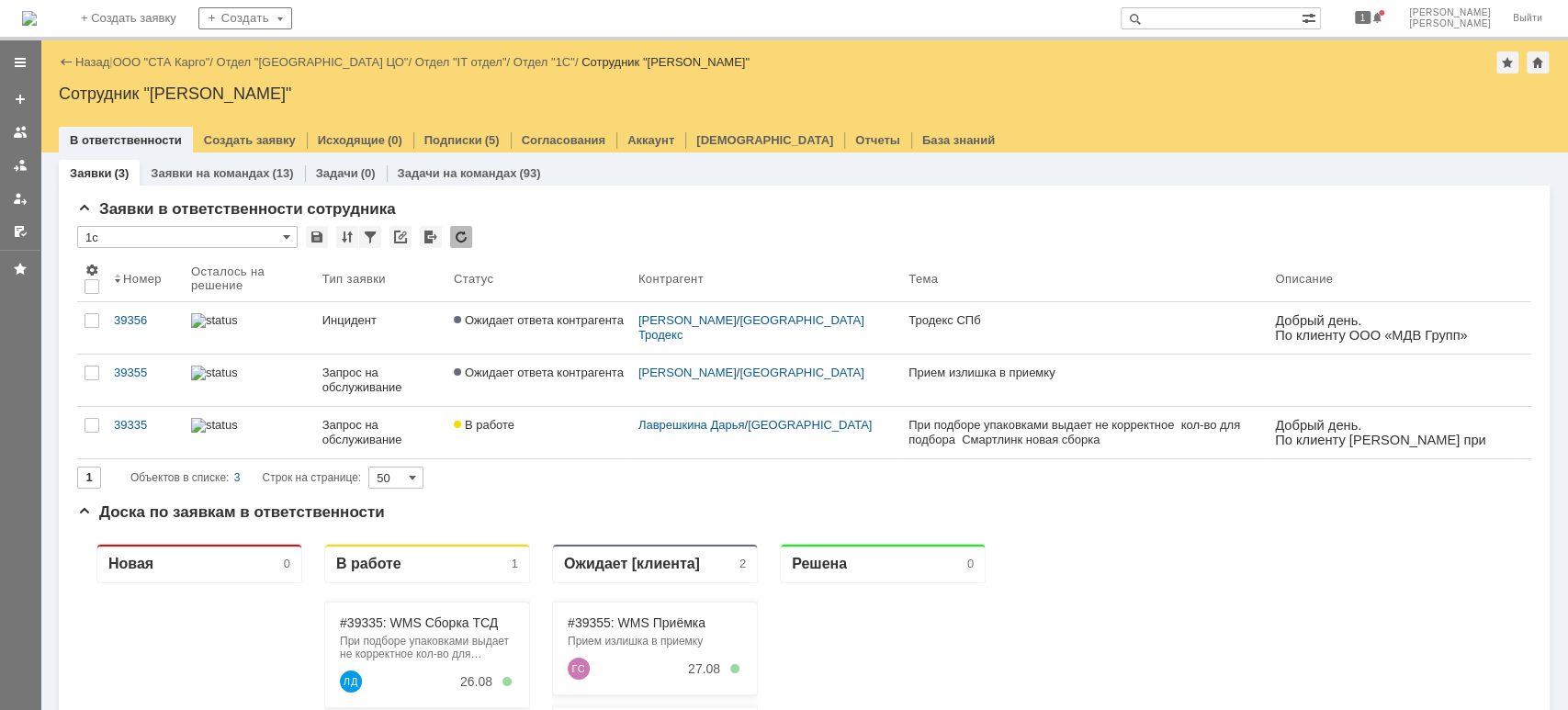
drag, startPoint x: 189, startPoint y: 63, endPoint x: 189, endPoint y: 72, distance: 9.0
click at [189, 63] on link "ООО "СТА Карго"" at bounding box center [161, 62] width 97 height 13
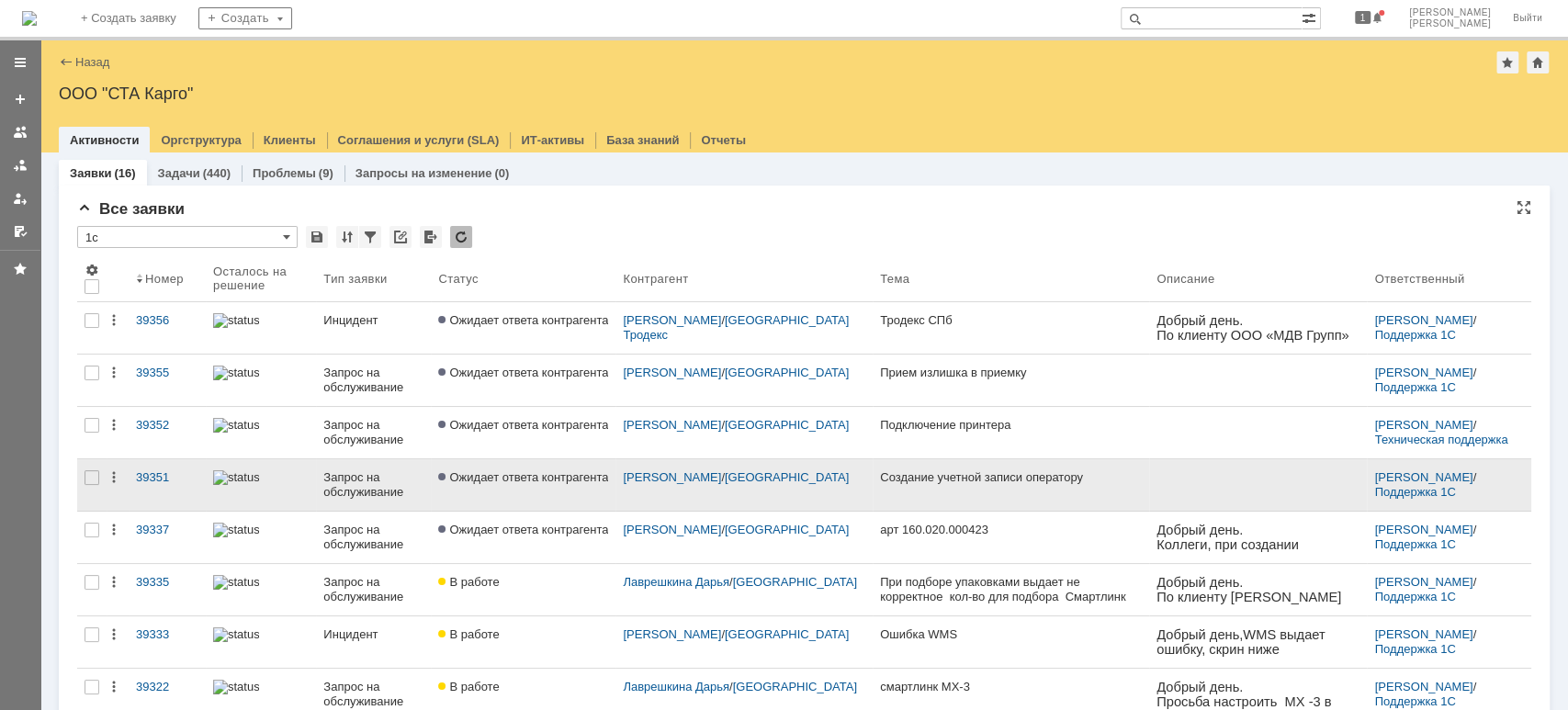
click at [518, 495] on link "Ожидает ответа контрагента" at bounding box center [523, 484] width 185 height 51
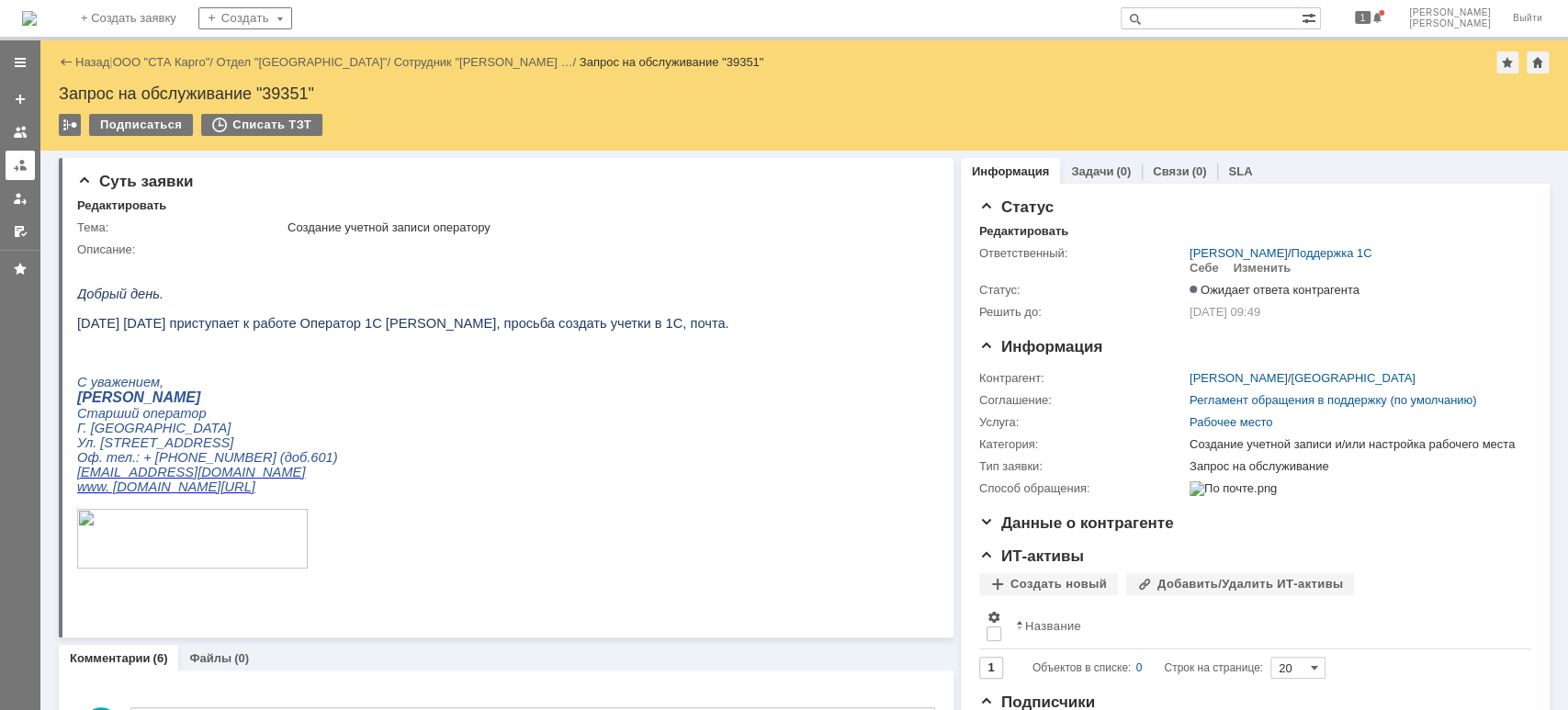
click at [15, 161] on div at bounding box center [19, 165] width 14 height 14
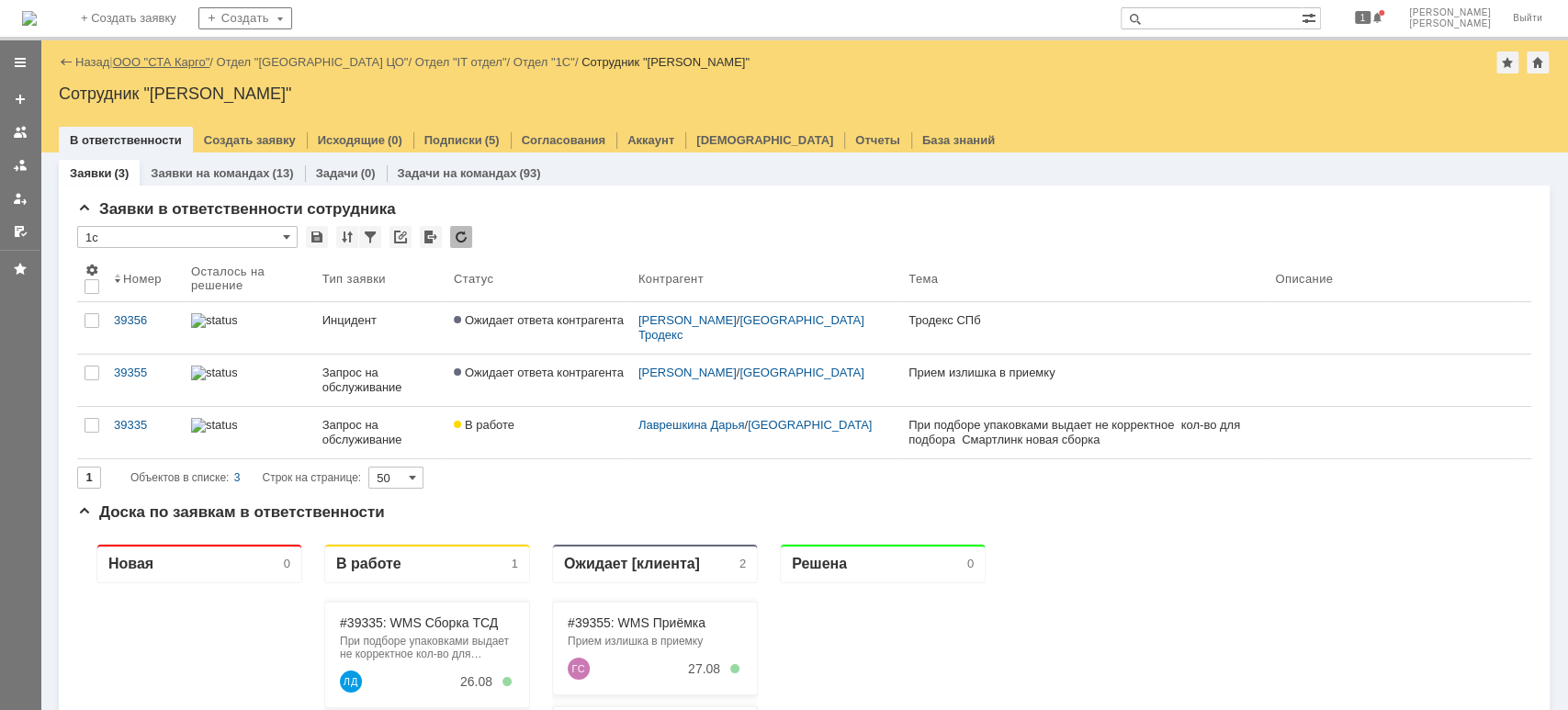
click at [208, 56] on link "ООО "СТА Карго"" at bounding box center [161, 62] width 97 height 13
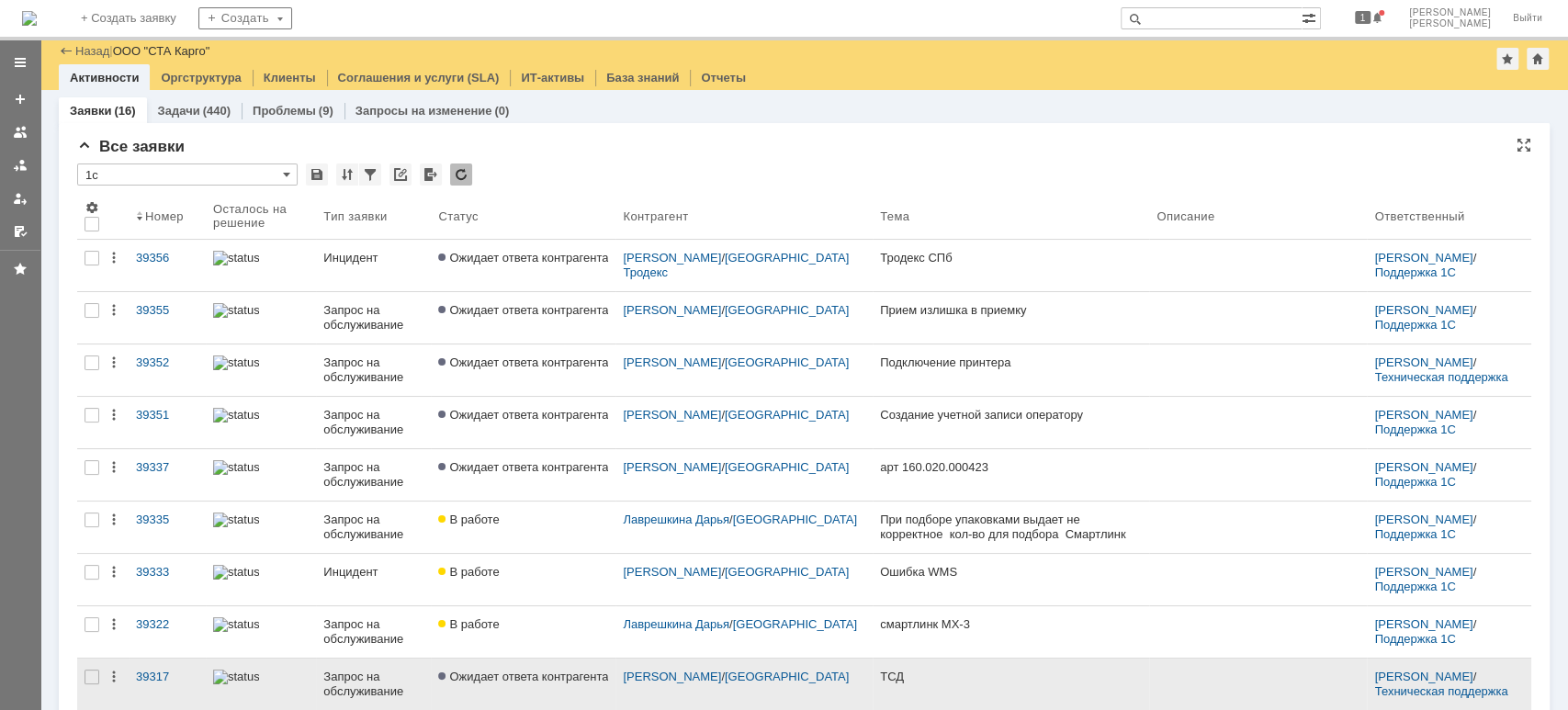
scroll to position [244, 0]
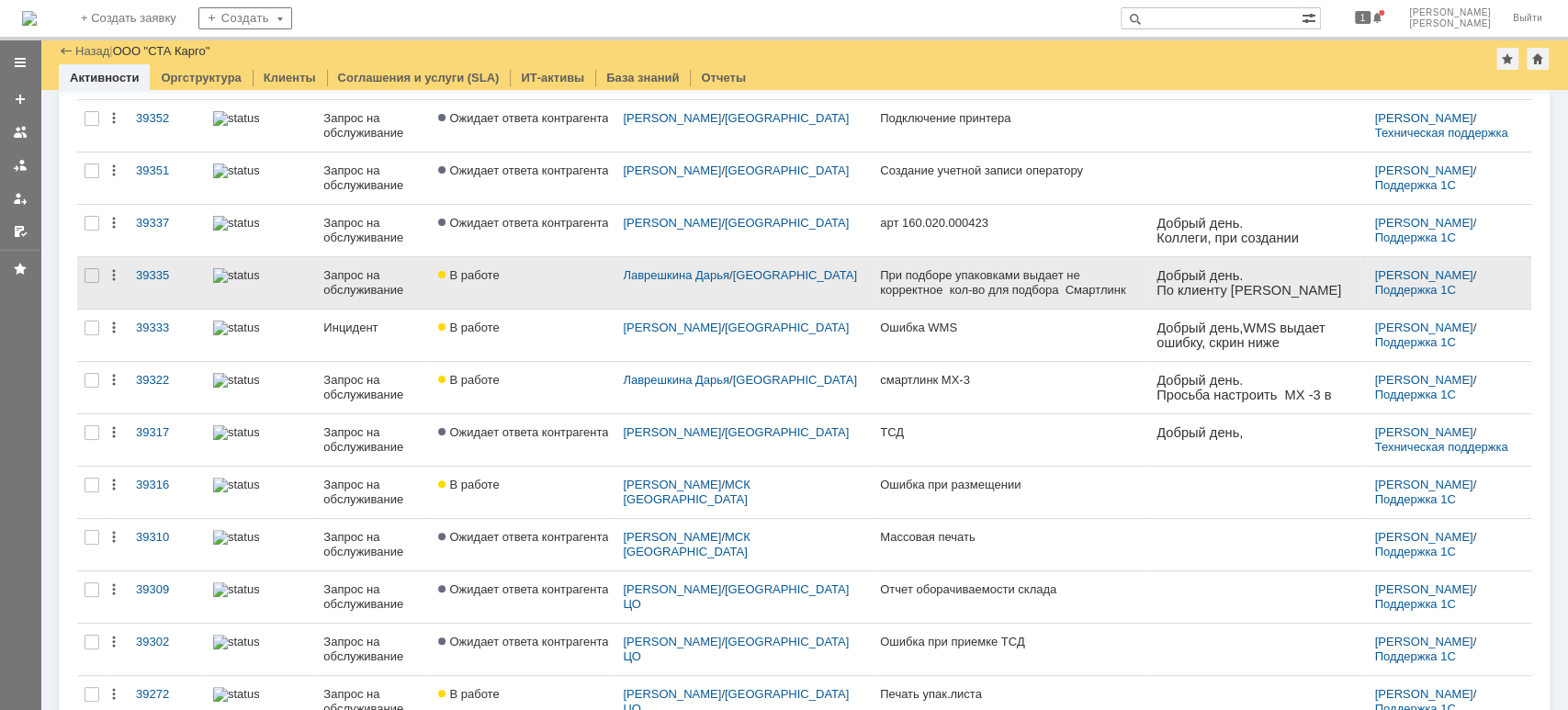
click at [463, 279] on span "В работе" at bounding box center [468, 275] width 61 height 13
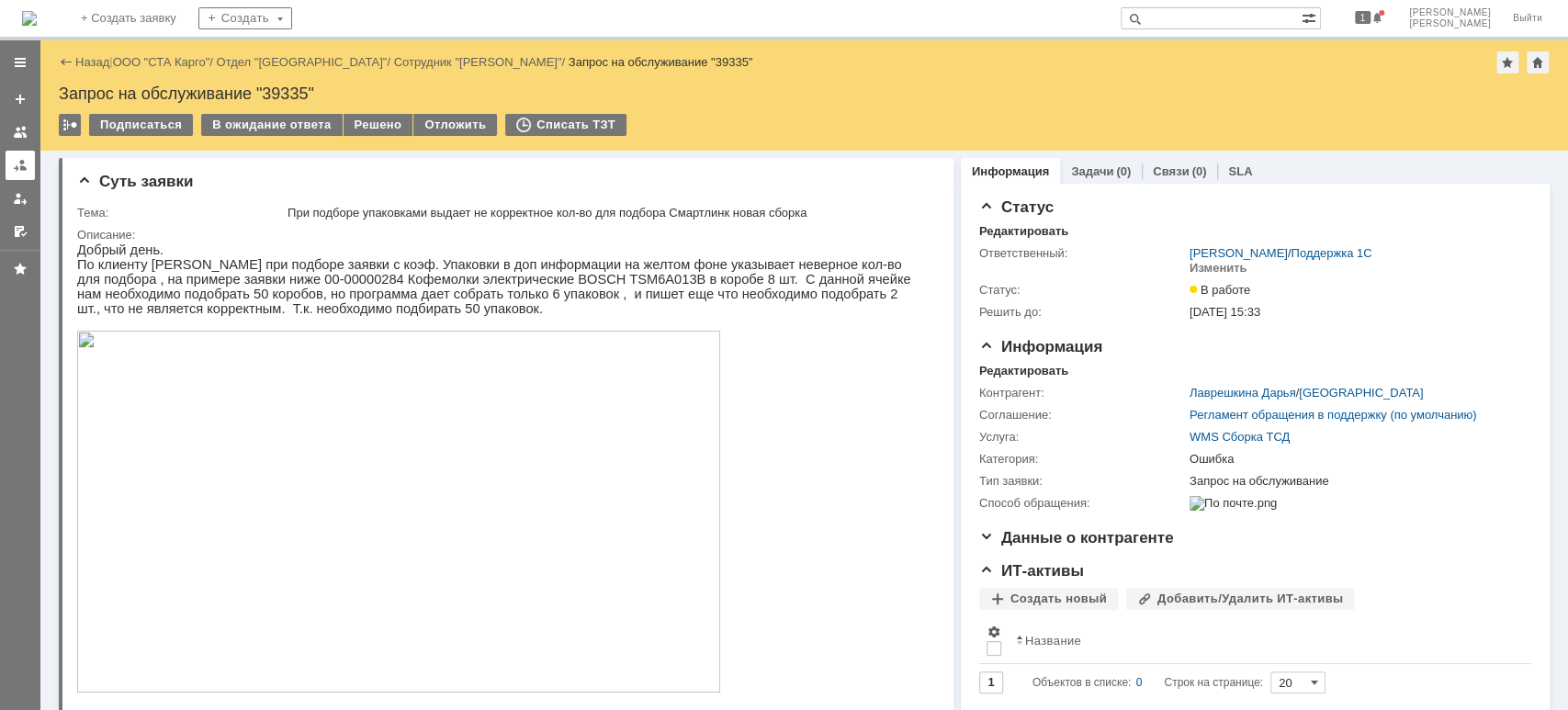
click at [22, 172] on link at bounding box center [20, 165] width 30 height 30
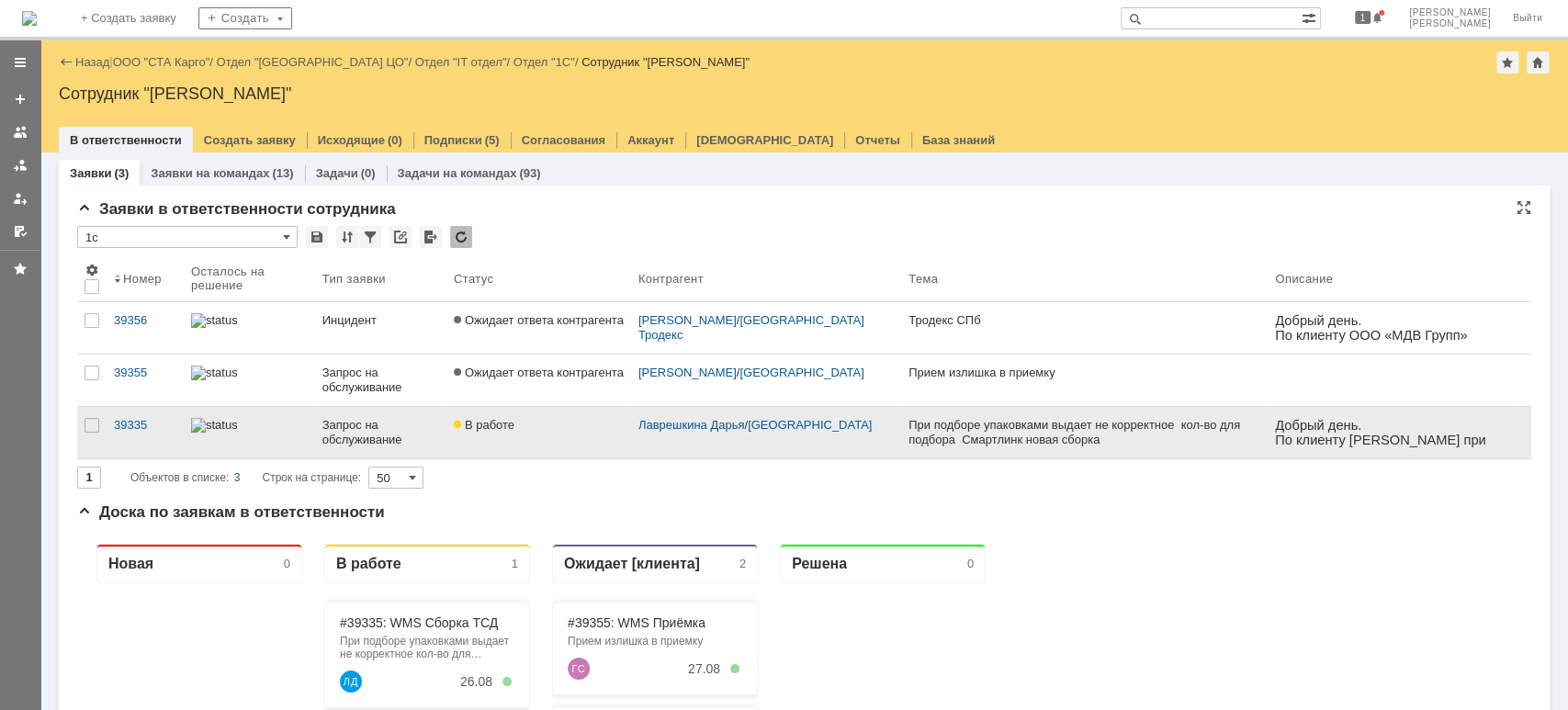
click at [254, 432] on div at bounding box center [249, 424] width 116 height 14
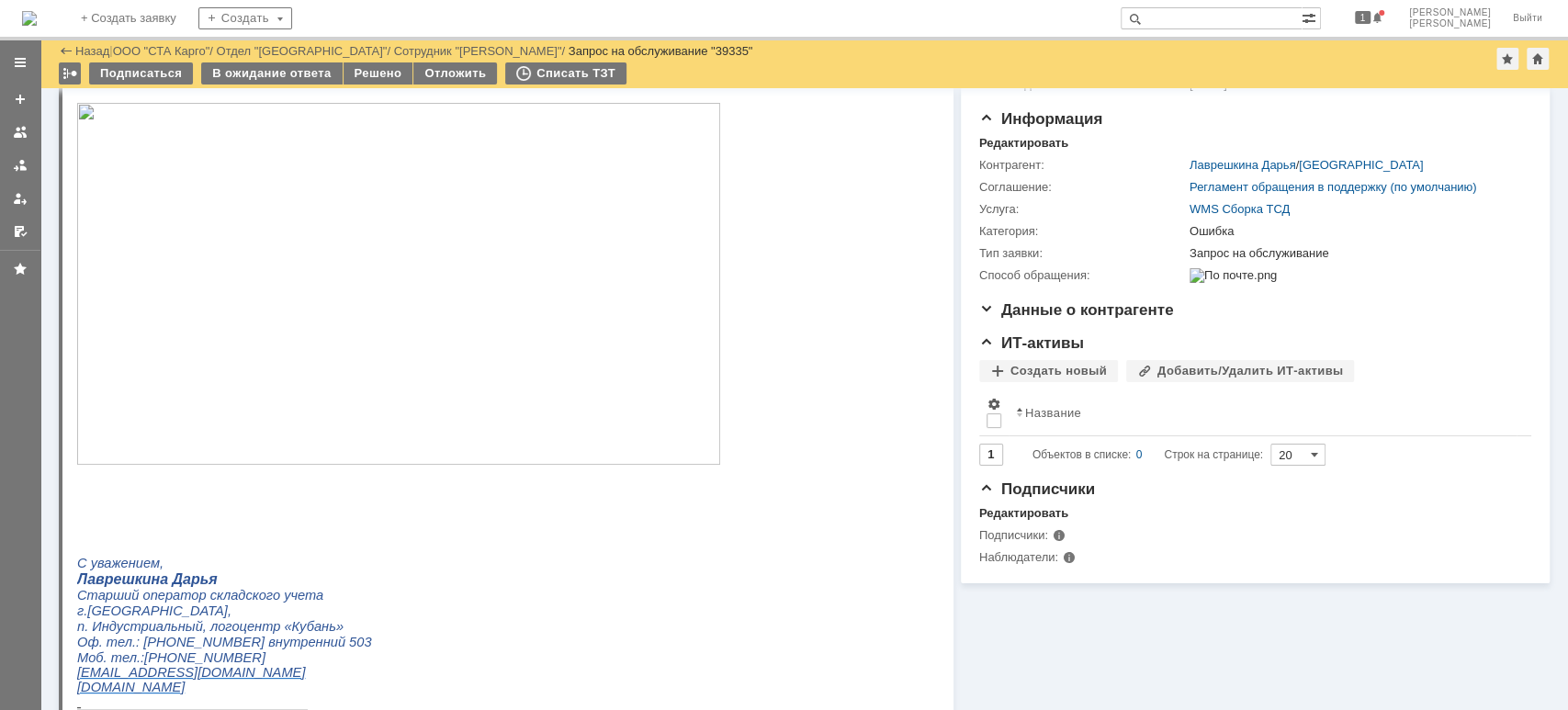
scroll to position [244, 0]
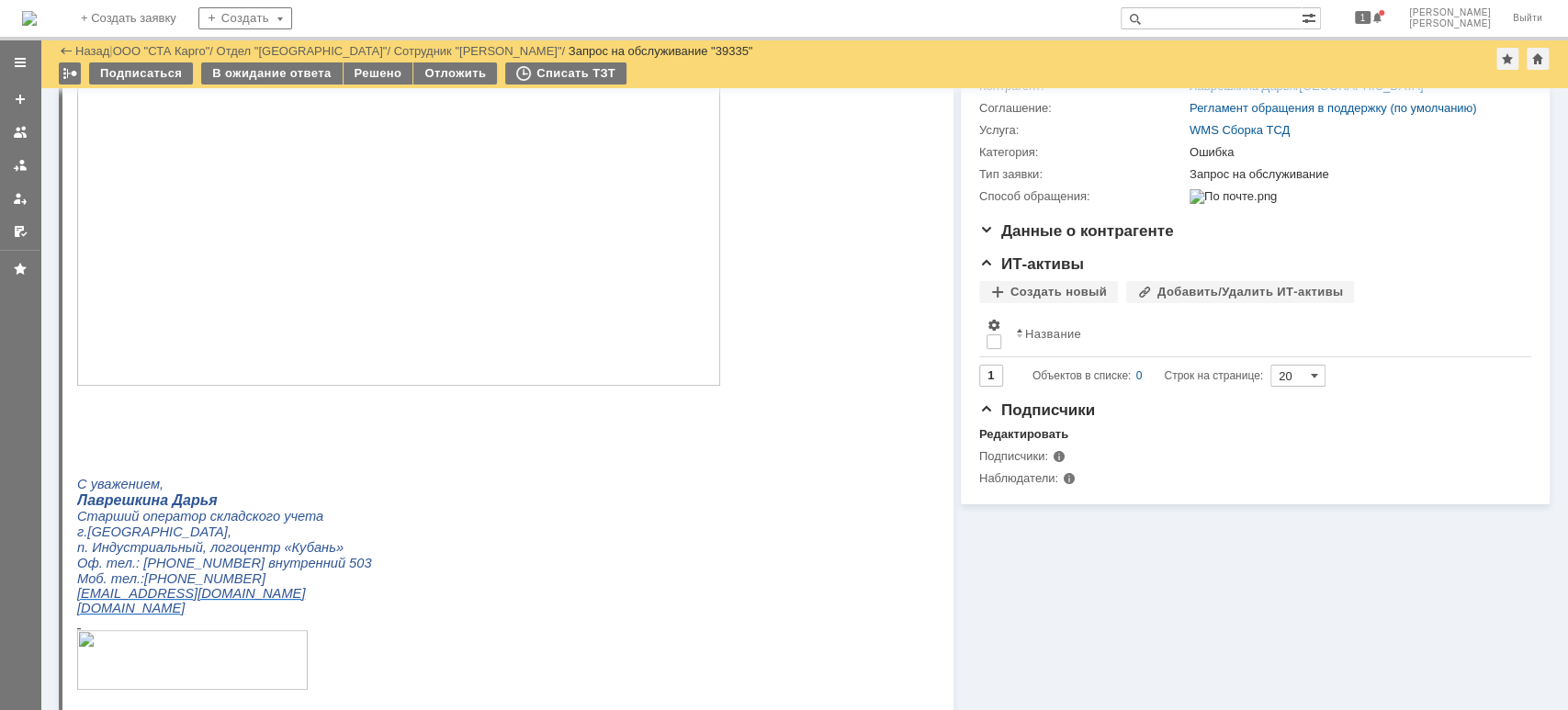
click at [156, 46] on link "ООО "СТА Карго"" at bounding box center [161, 51] width 97 height 13
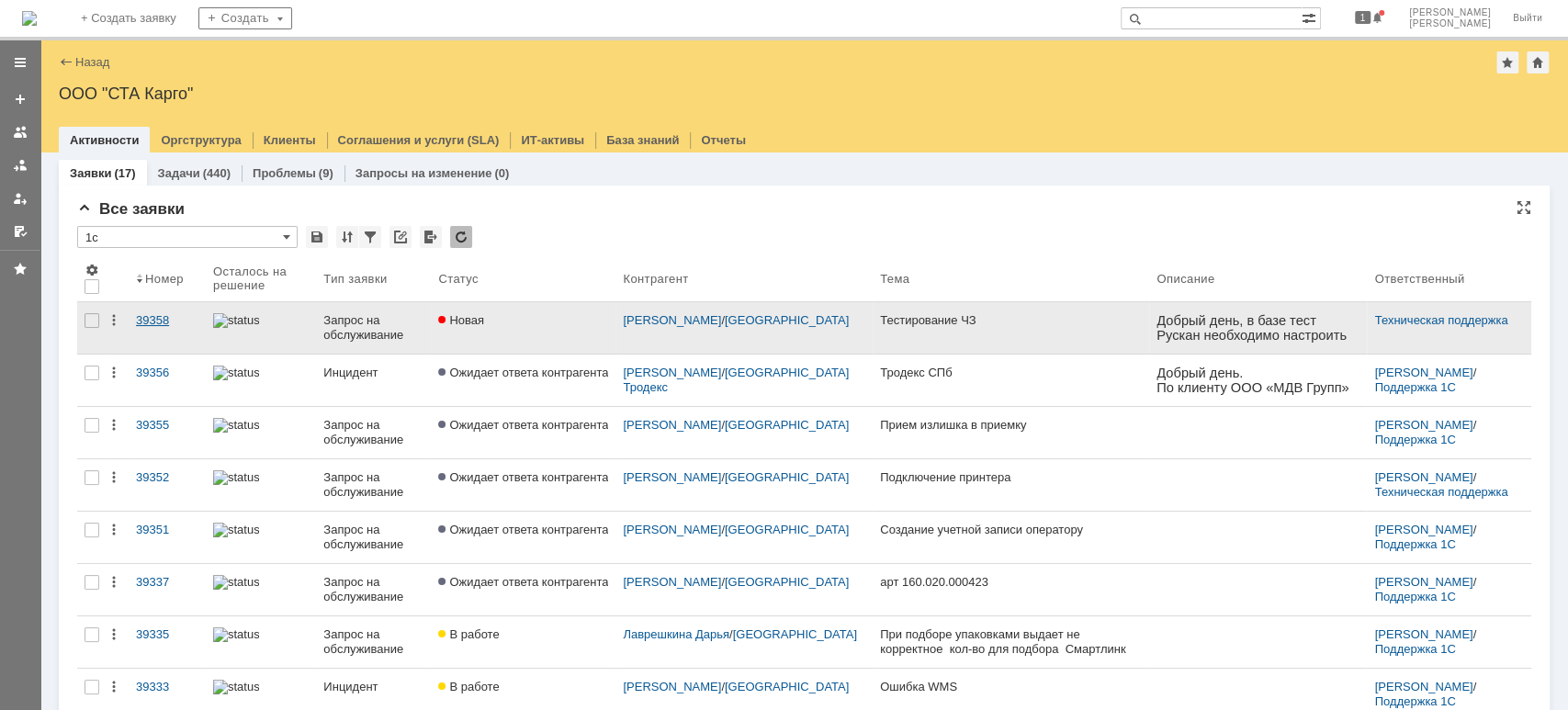
click at [164, 325] on div "39358" at bounding box center [166, 320] width 63 height 14
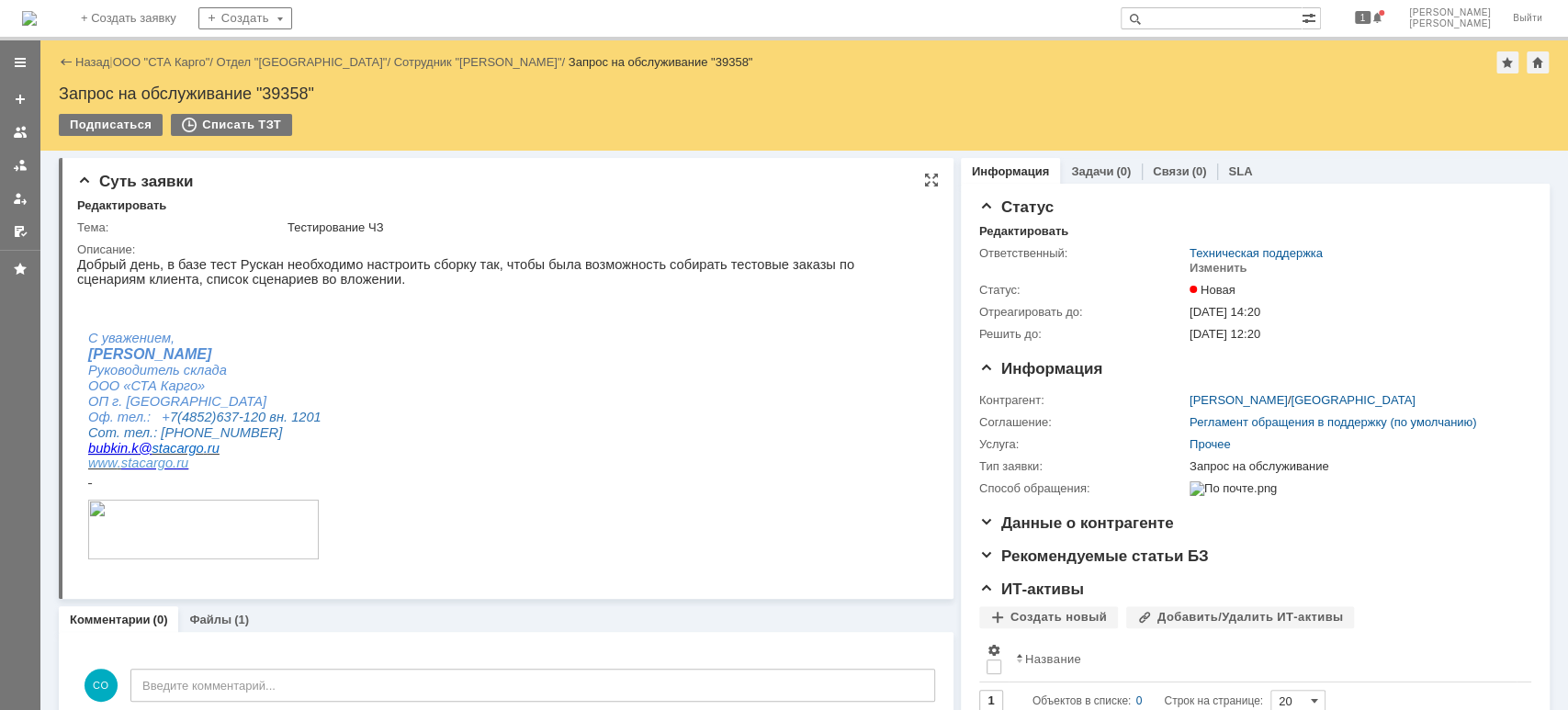
drag, startPoint x: 152, startPoint y: 268, endPoint x: 146, endPoint y: 257, distance: 12.5
click at [146, 257] on p "Добрый день, в базе тест Рускан необходимо настроить сборку так, чтобы была воз…" at bounding box center [497, 271] width 841 height 30
click at [23, 163] on div at bounding box center [19, 165] width 14 height 14
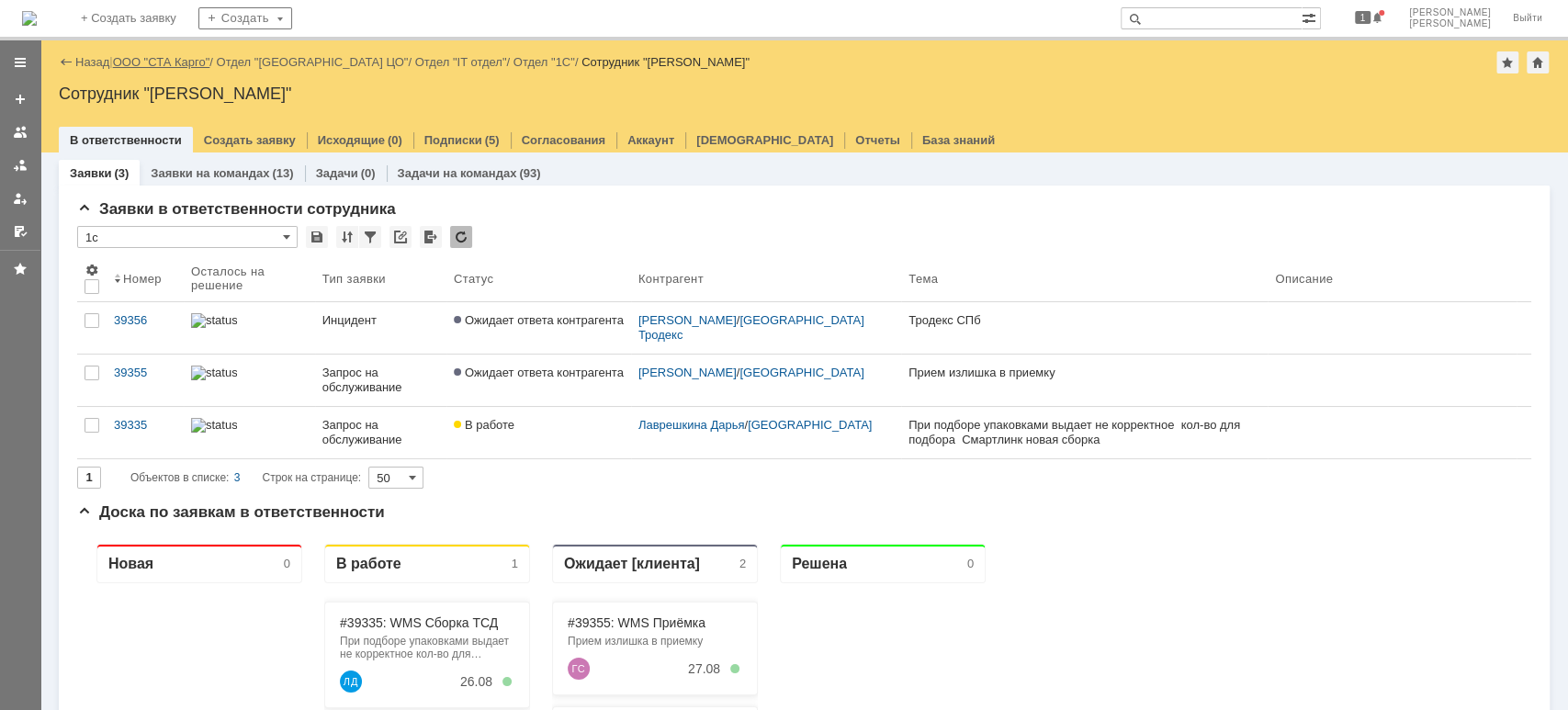
click at [136, 59] on link "ООО "СТА Карго"" at bounding box center [161, 62] width 97 height 13
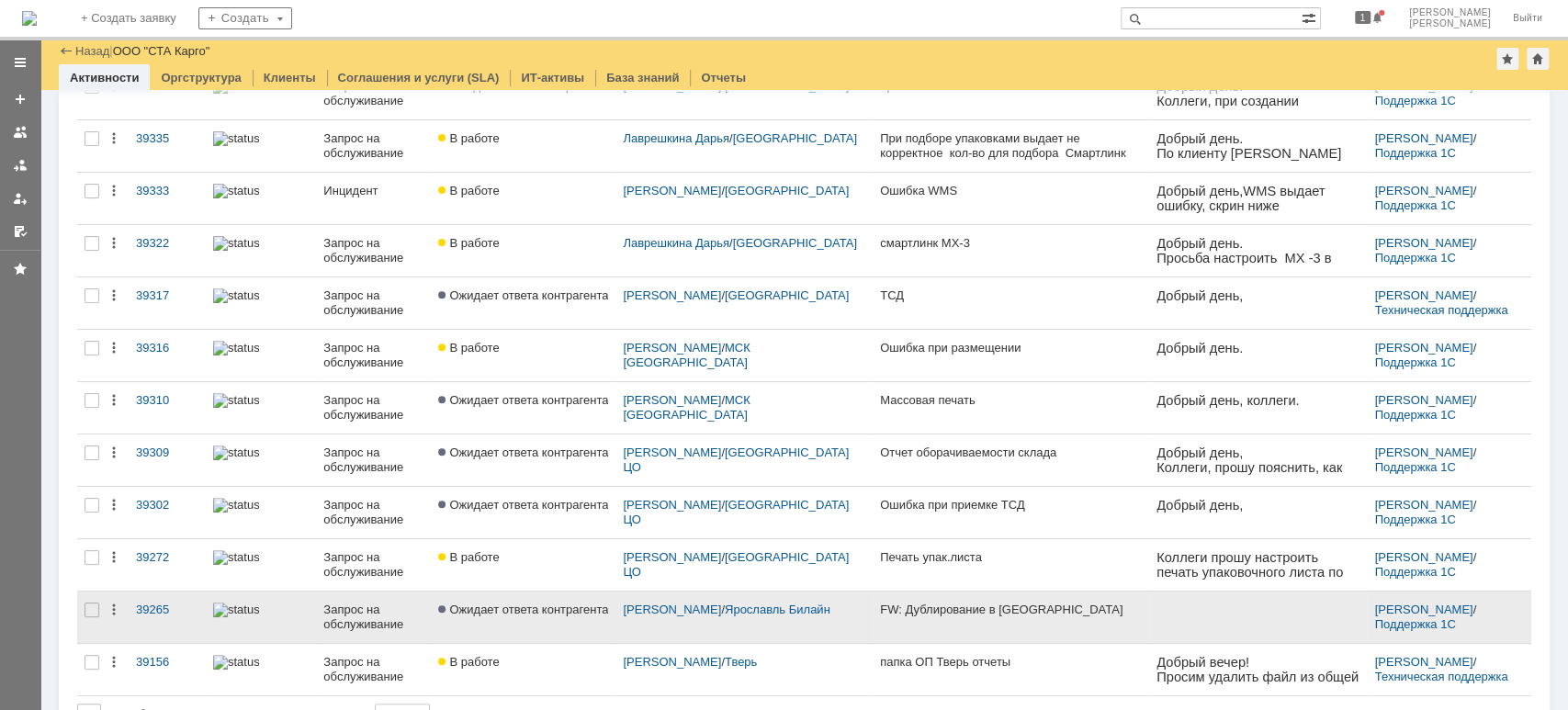
scroll to position [469, 0]
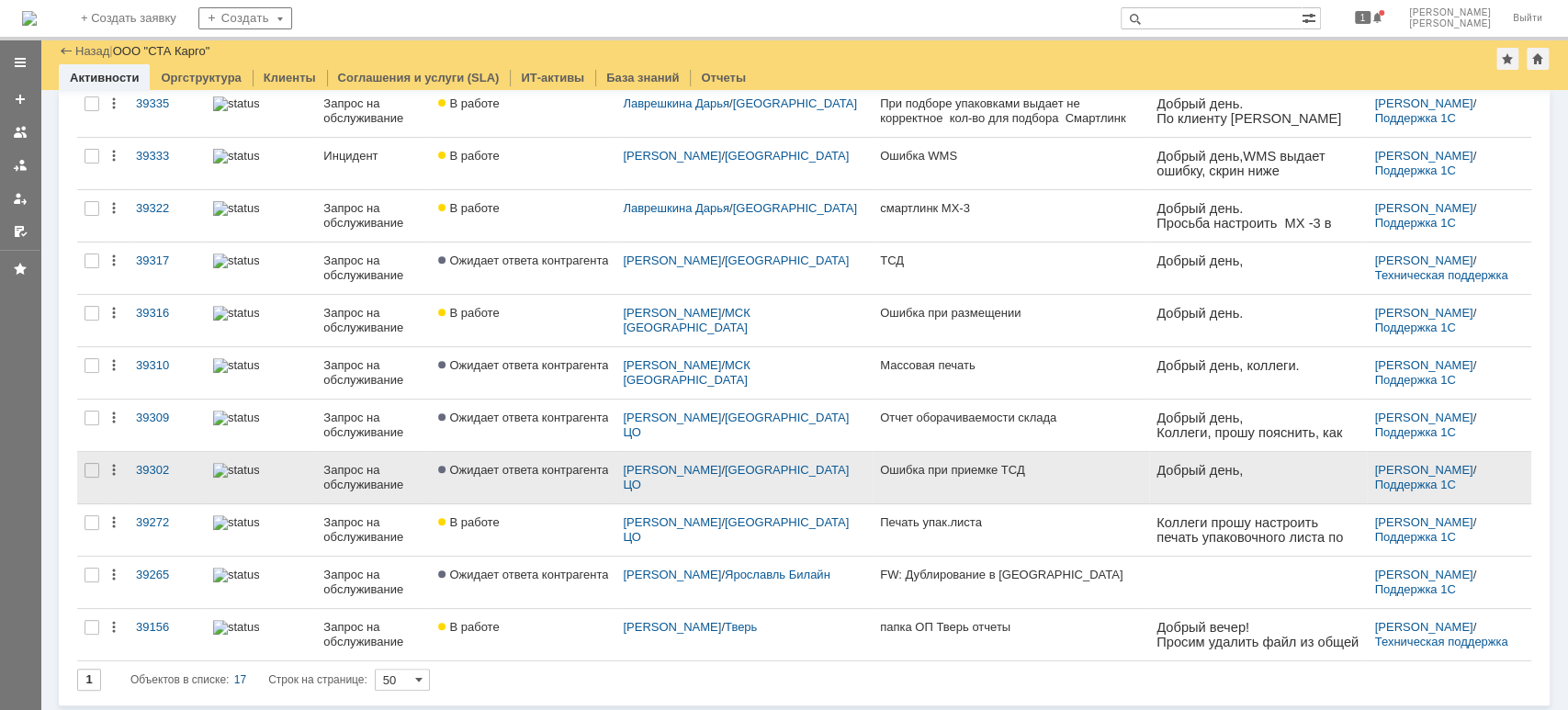
click at [408, 467] on div "Запрос на обслуживание" at bounding box center [373, 477] width 100 height 30
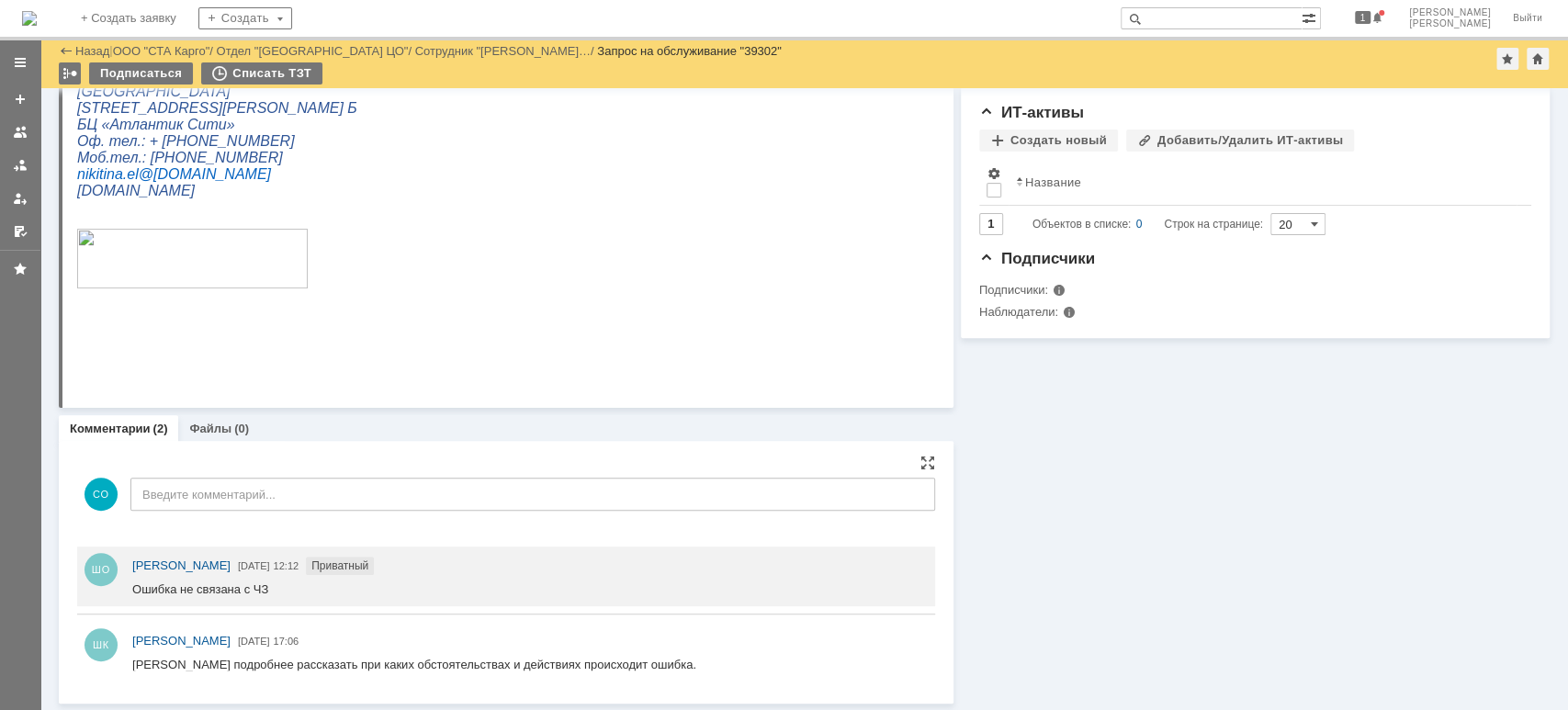
scroll to position [35, 0]
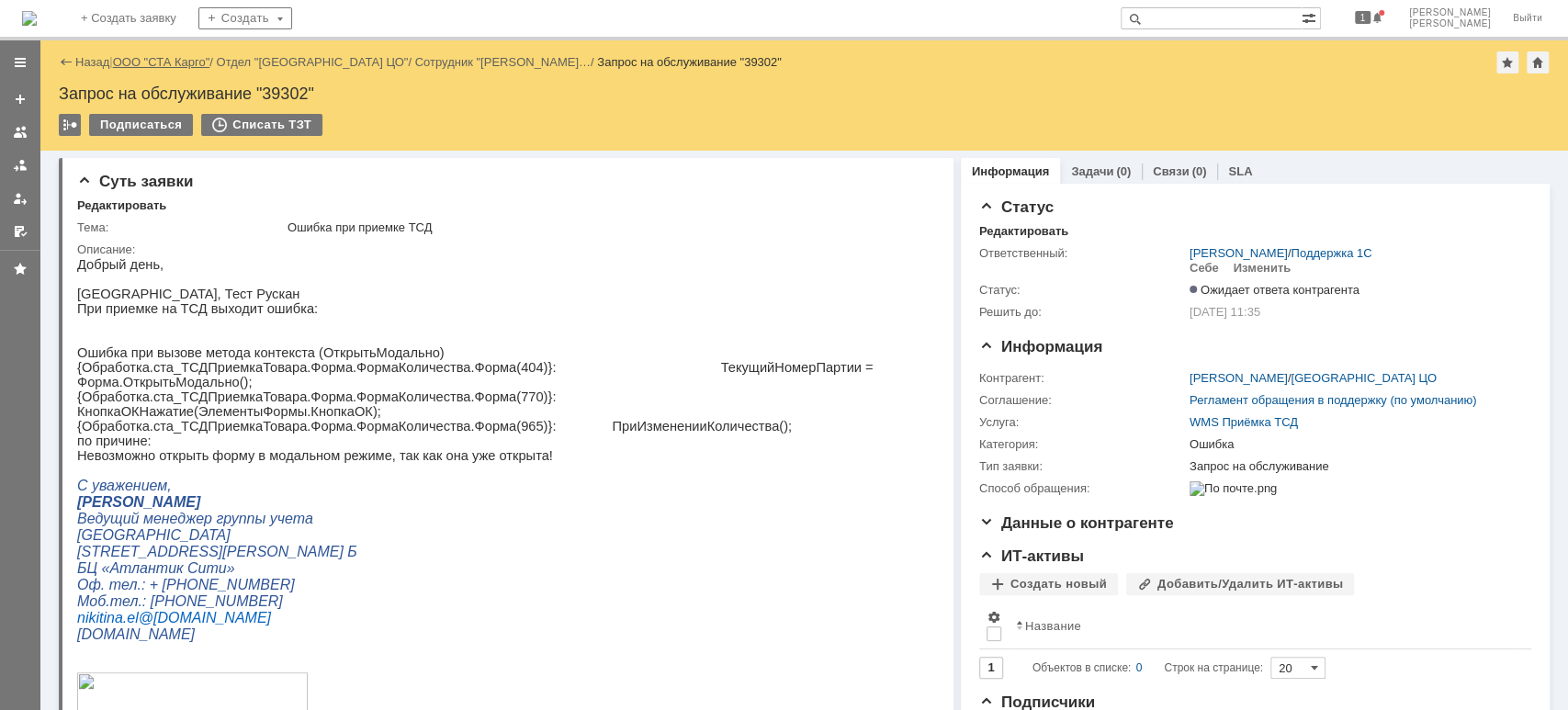
click at [149, 55] on link "ООО "СТА Карго"" at bounding box center [161, 62] width 97 height 13
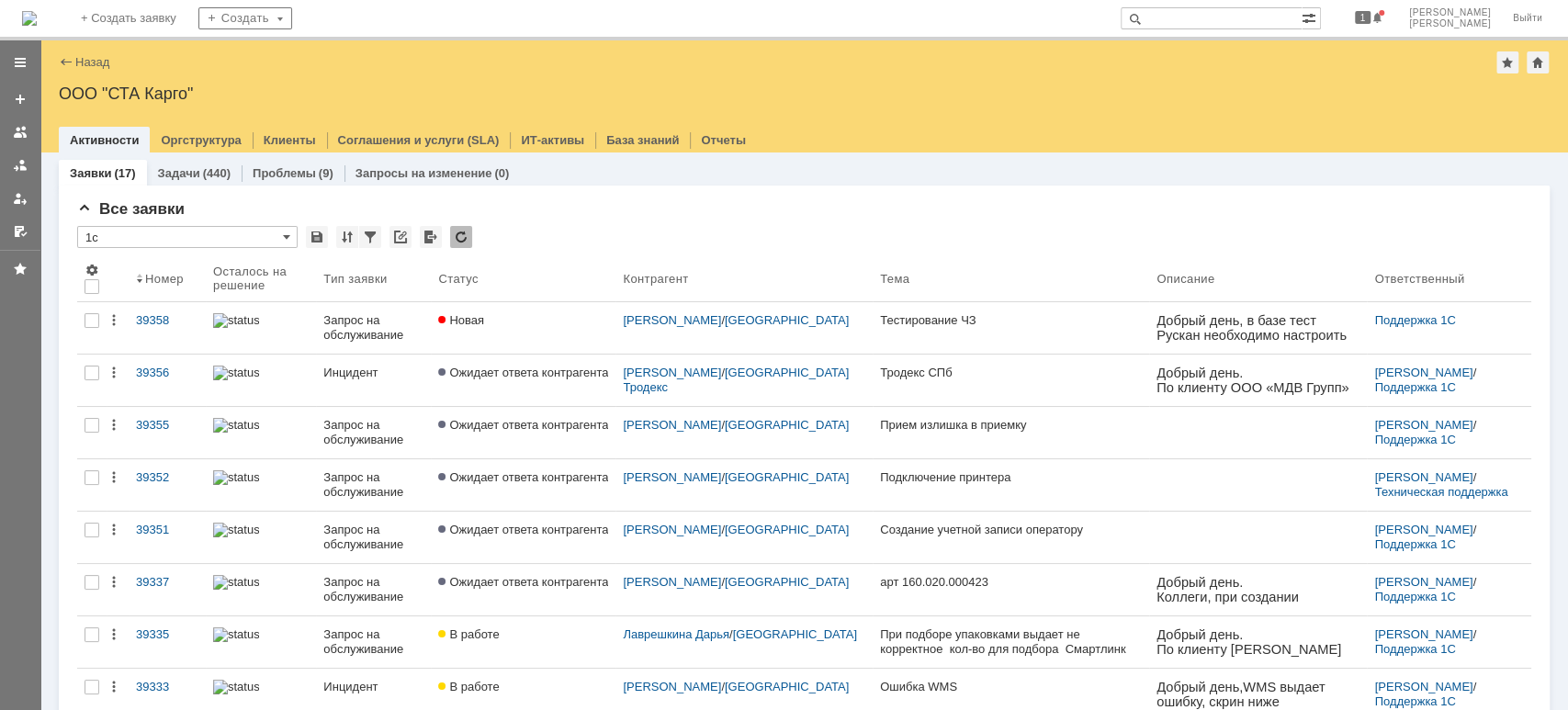
click at [19, 161] on div at bounding box center [19, 165] width 14 height 14
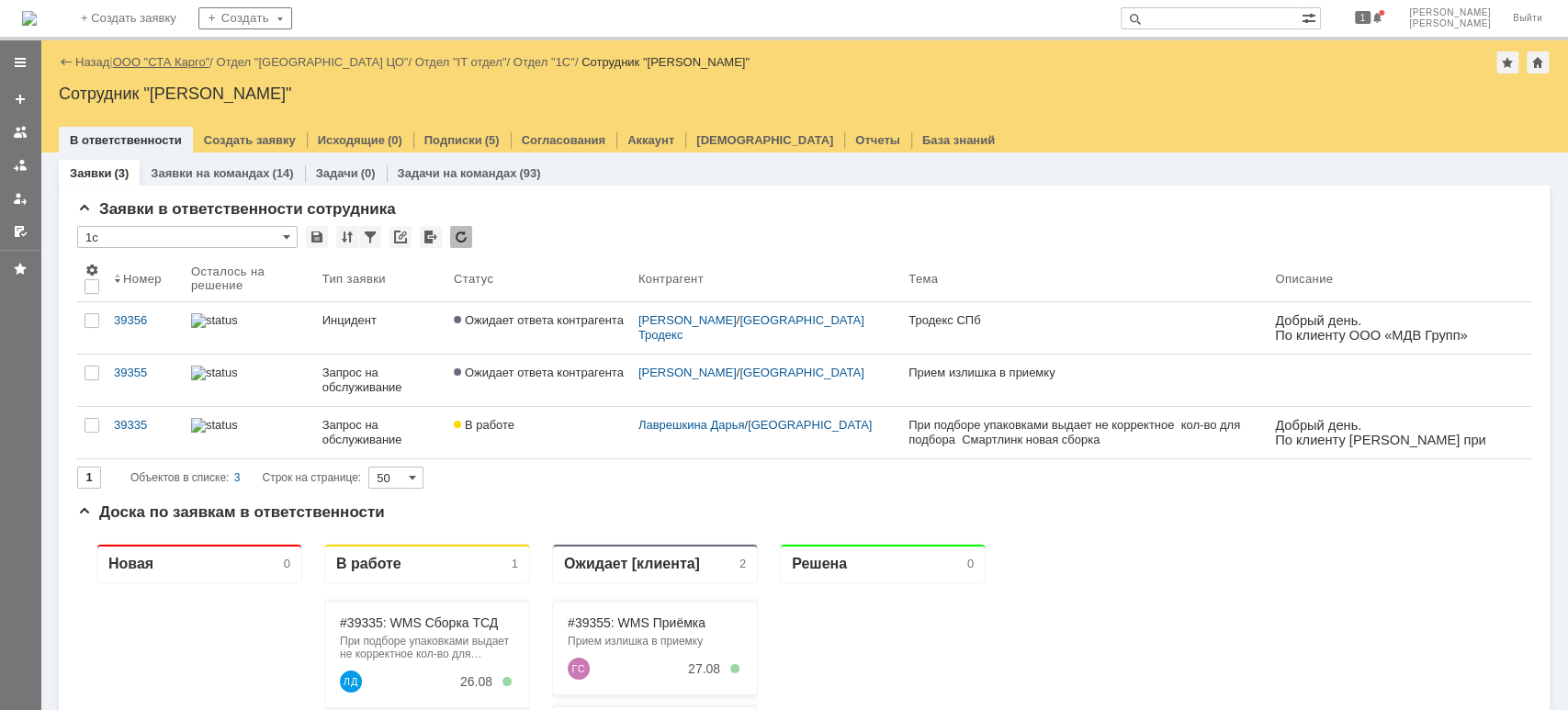
click at [154, 56] on link "ООО "СТА Карго"" at bounding box center [161, 62] width 97 height 13
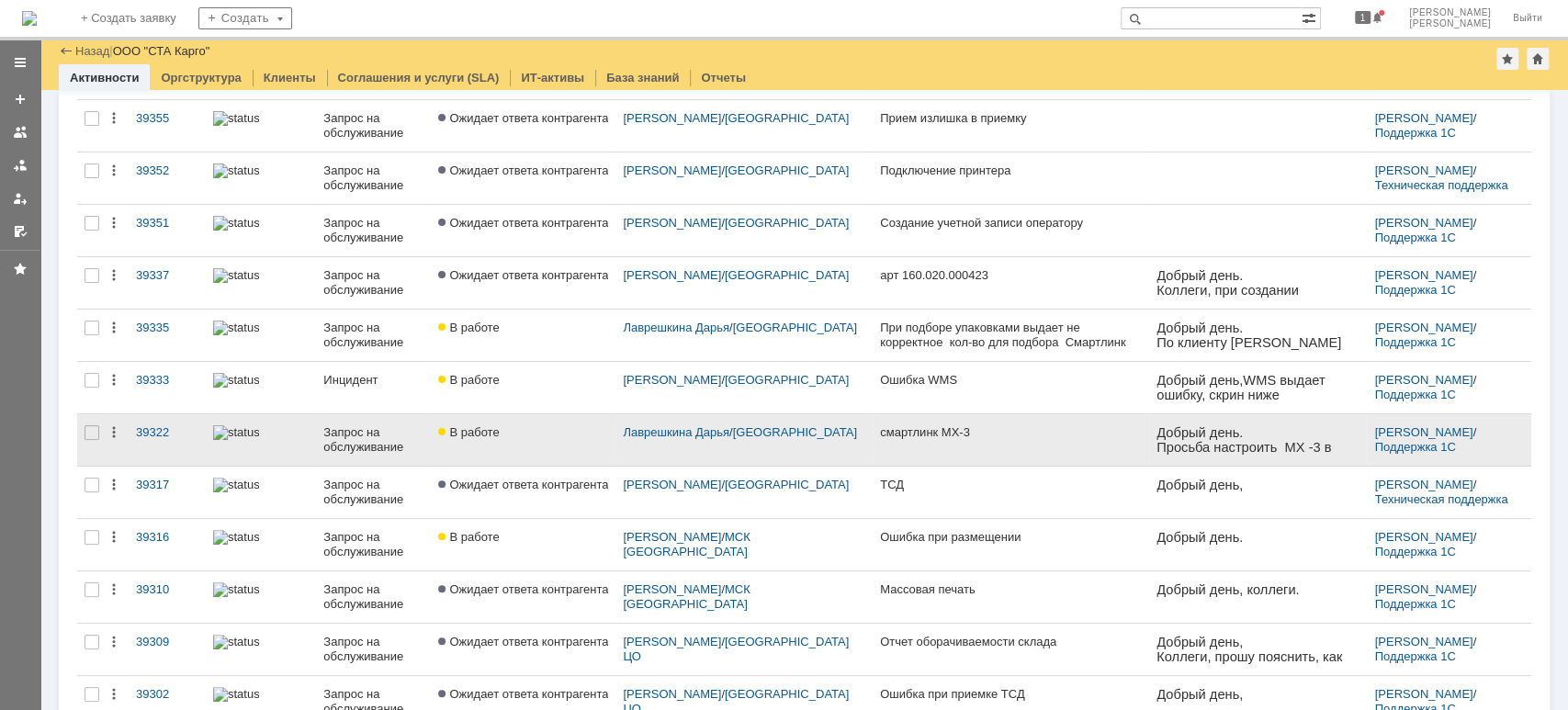
scroll to position [469, 0]
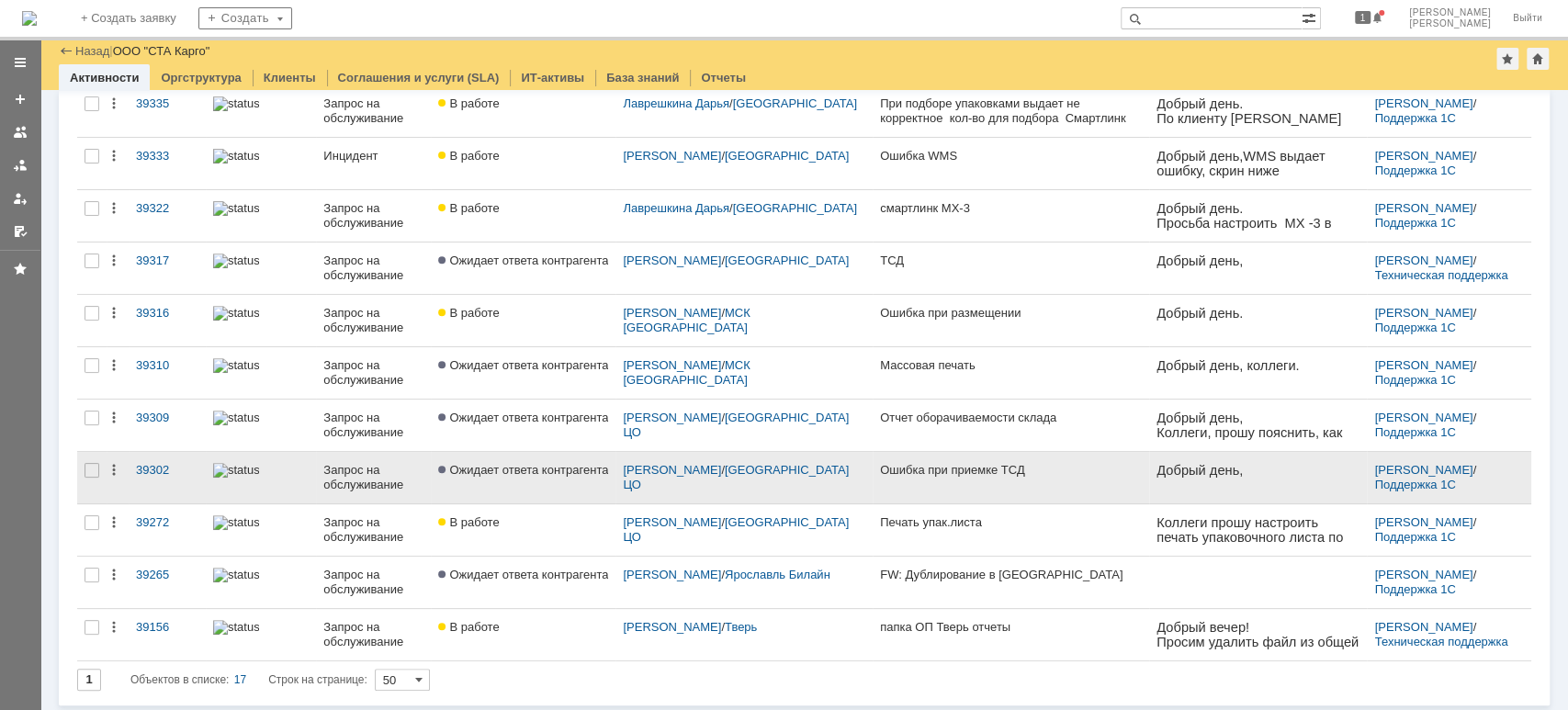
click at [374, 453] on link "Запрос на обслуживание" at bounding box center [372, 477] width 114 height 51
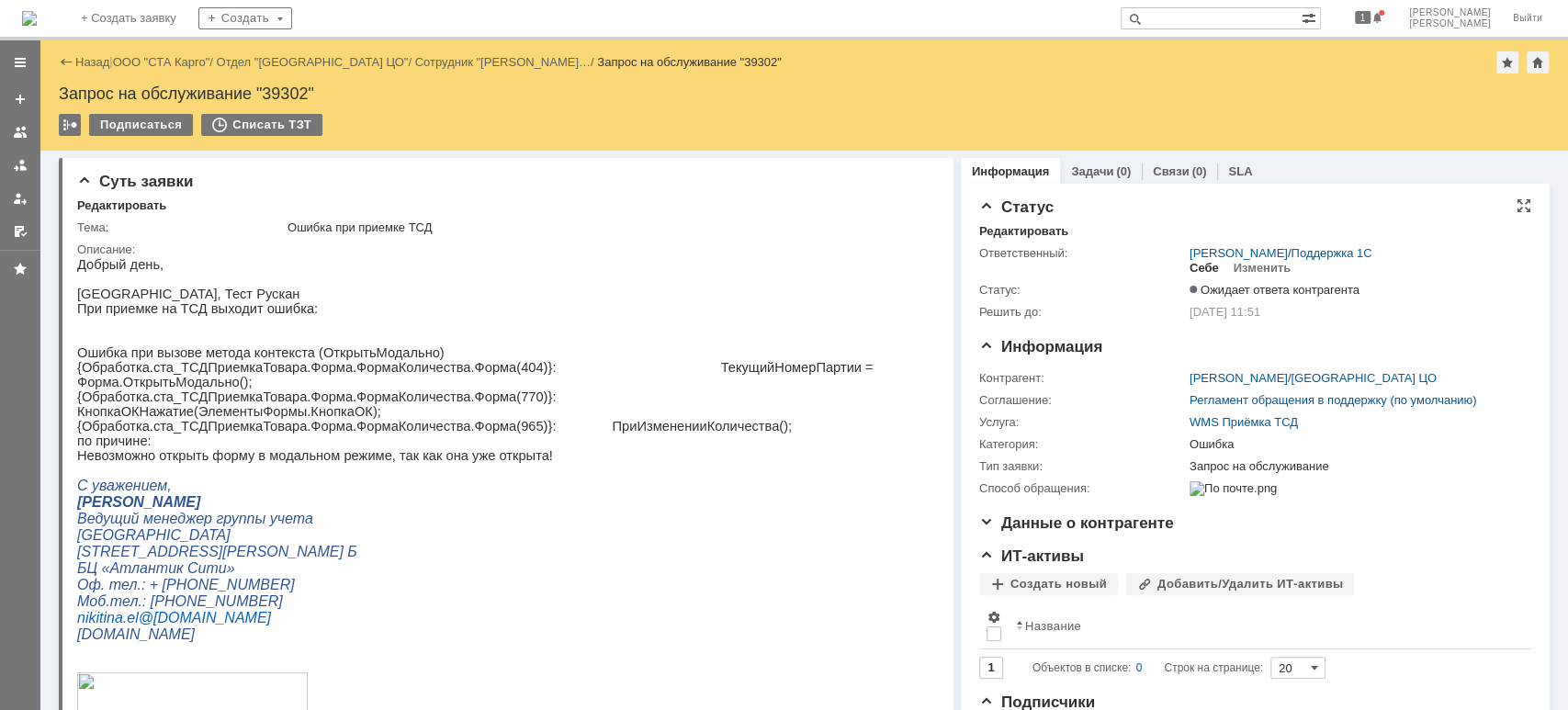
click at [1193, 267] on div "Себе" at bounding box center [1203, 267] width 30 height 14
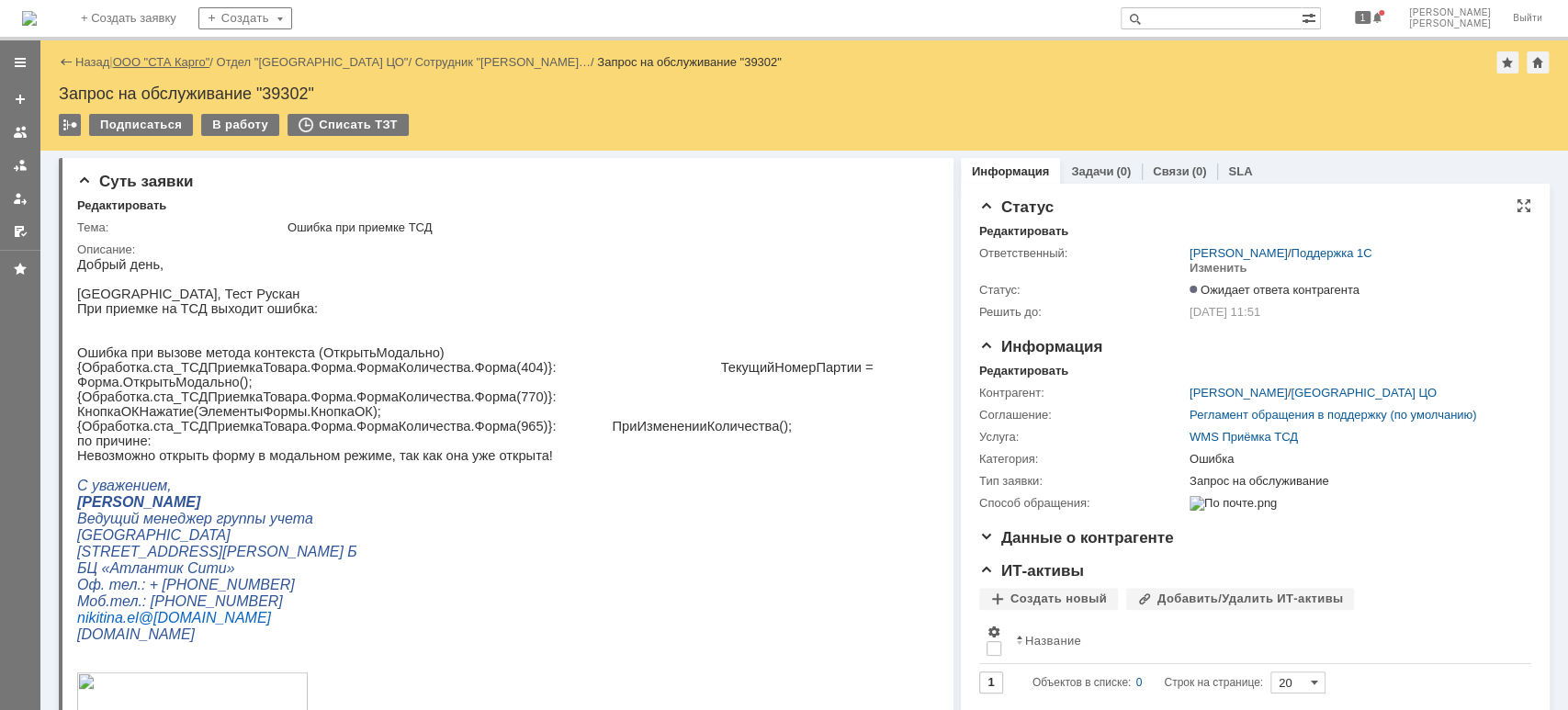
click at [186, 57] on link "ООО "СТА Карго"" at bounding box center [161, 62] width 97 height 13
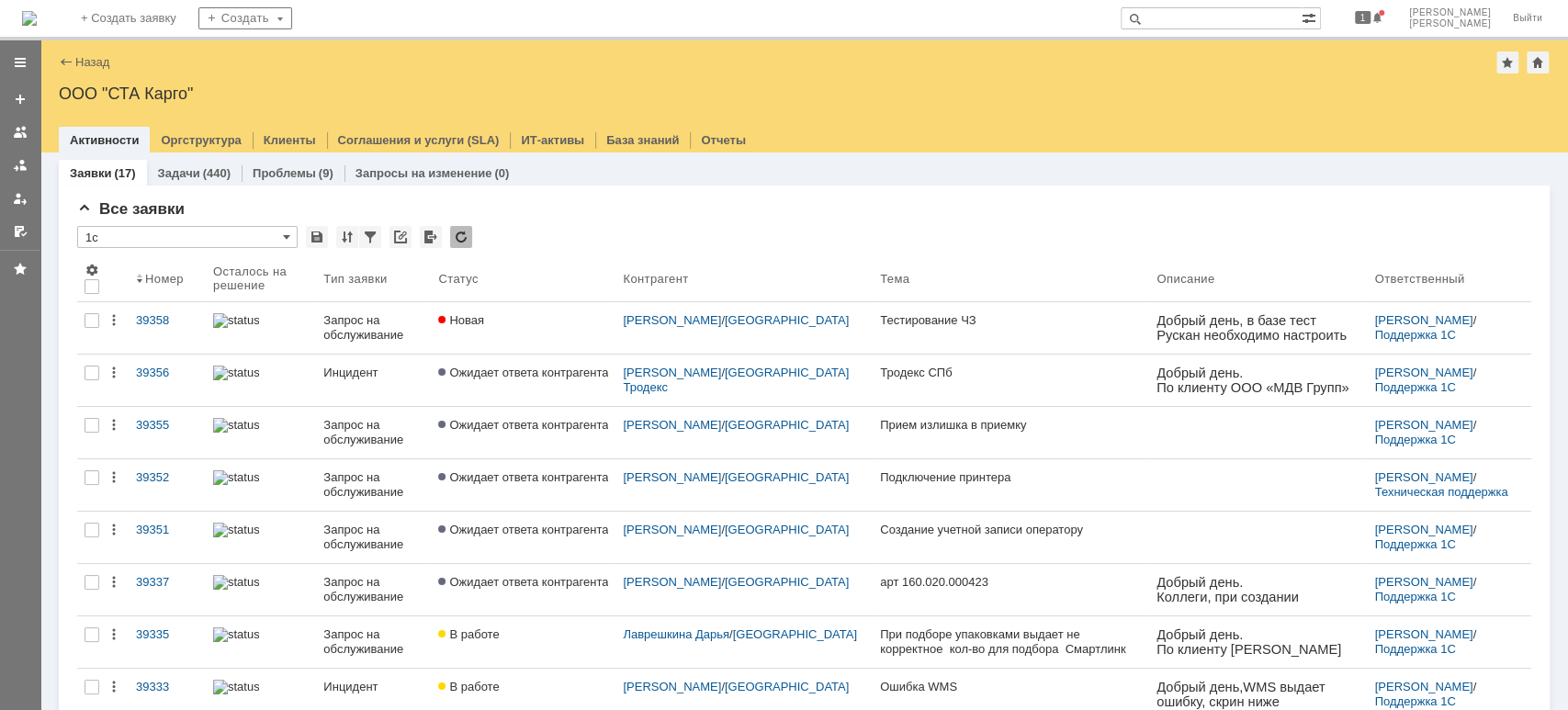
drag, startPoint x: 25, startPoint y: 157, endPoint x: 114, endPoint y: 250, distance: 128.7
click at [24, 158] on div at bounding box center [19, 165] width 14 height 14
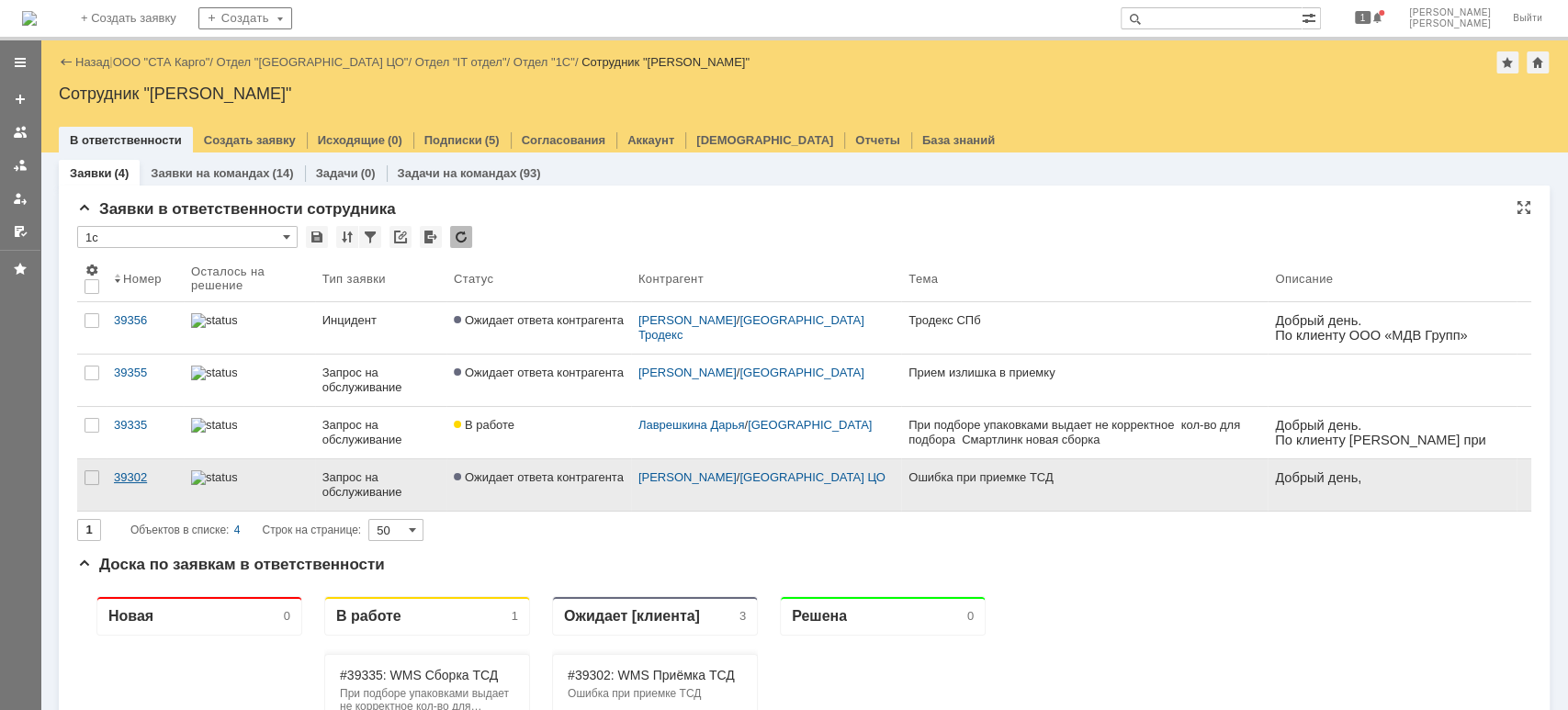
click at [139, 475] on div "39302" at bounding box center [144, 477] width 63 height 14
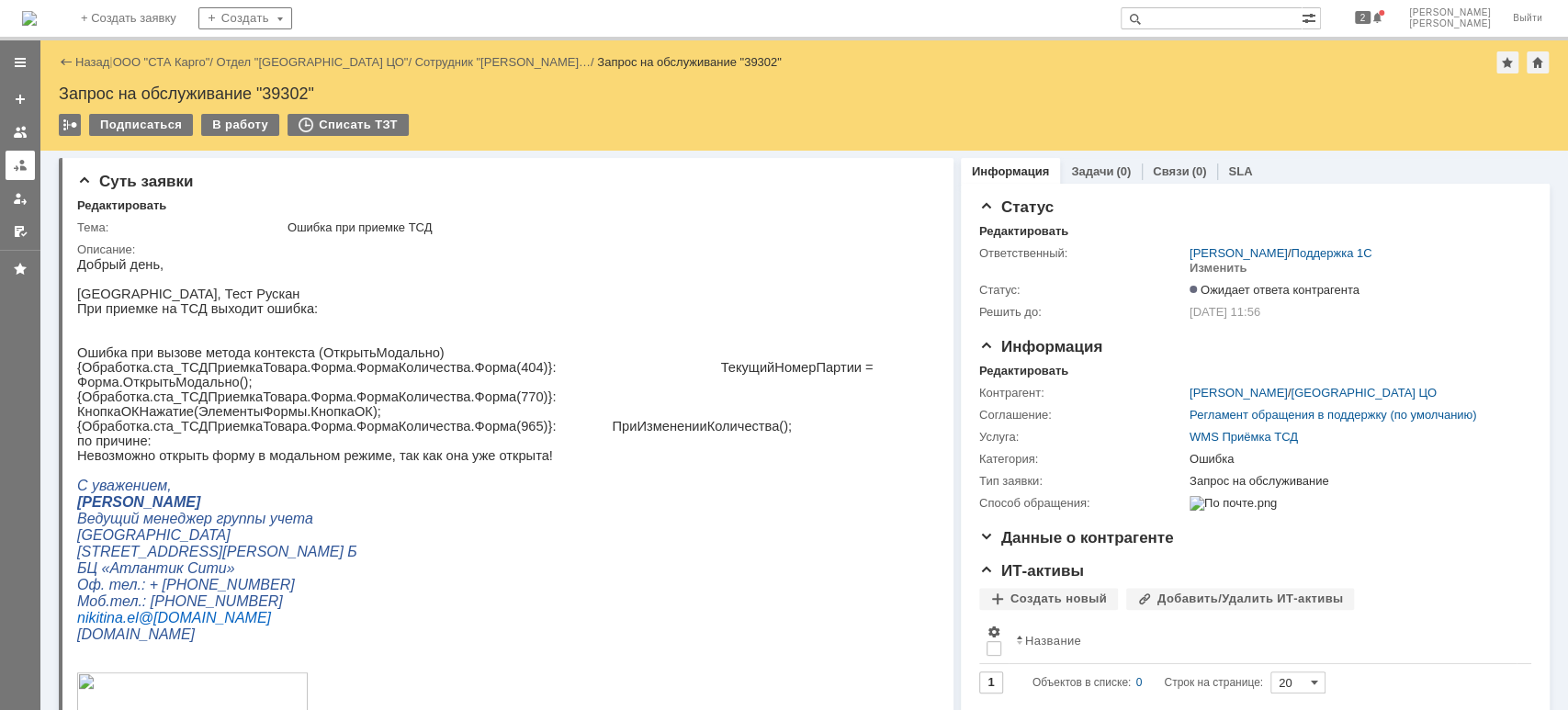
click at [28, 161] on link at bounding box center [20, 165] width 30 height 30
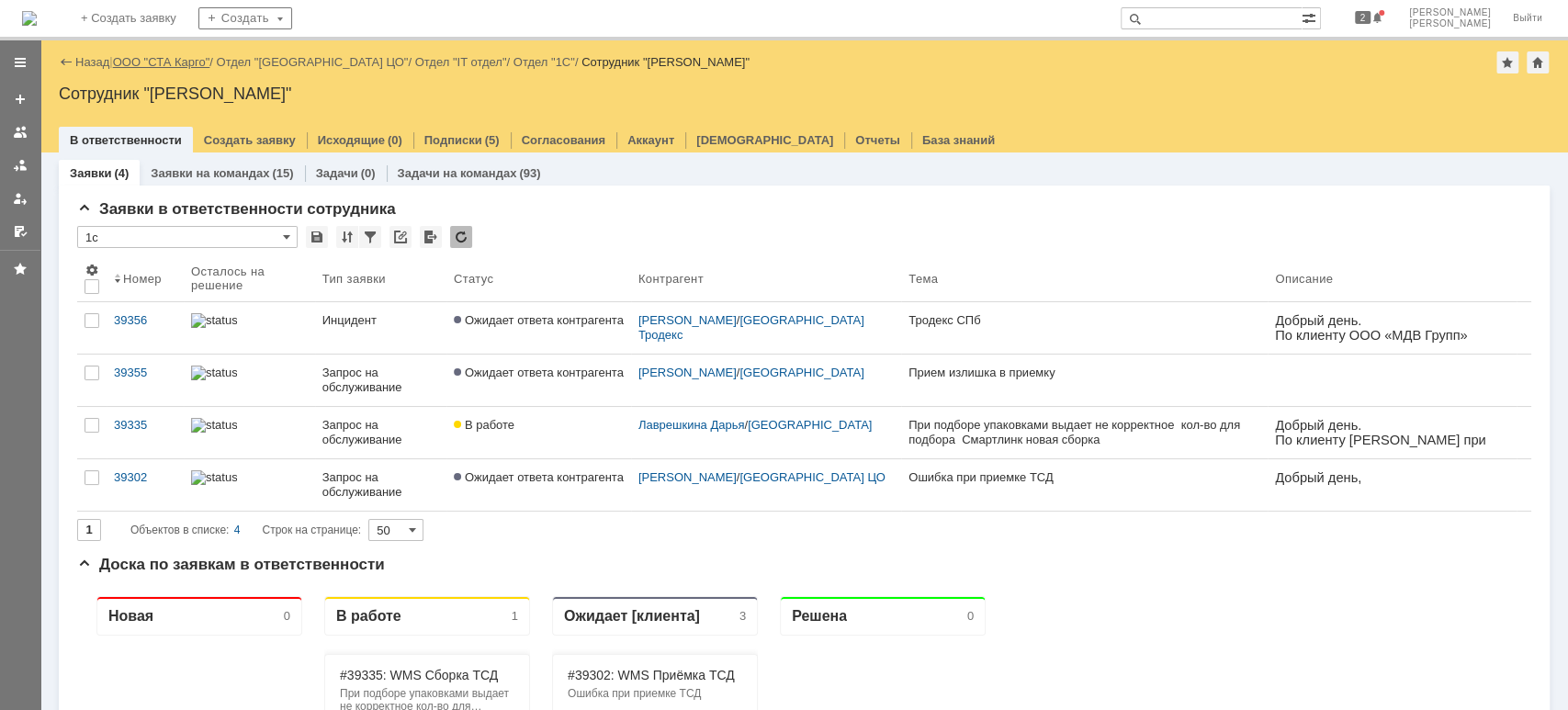
click at [154, 59] on link "ООО "СТА Карго"" at bounding box center [161, 62] width 97 height 13
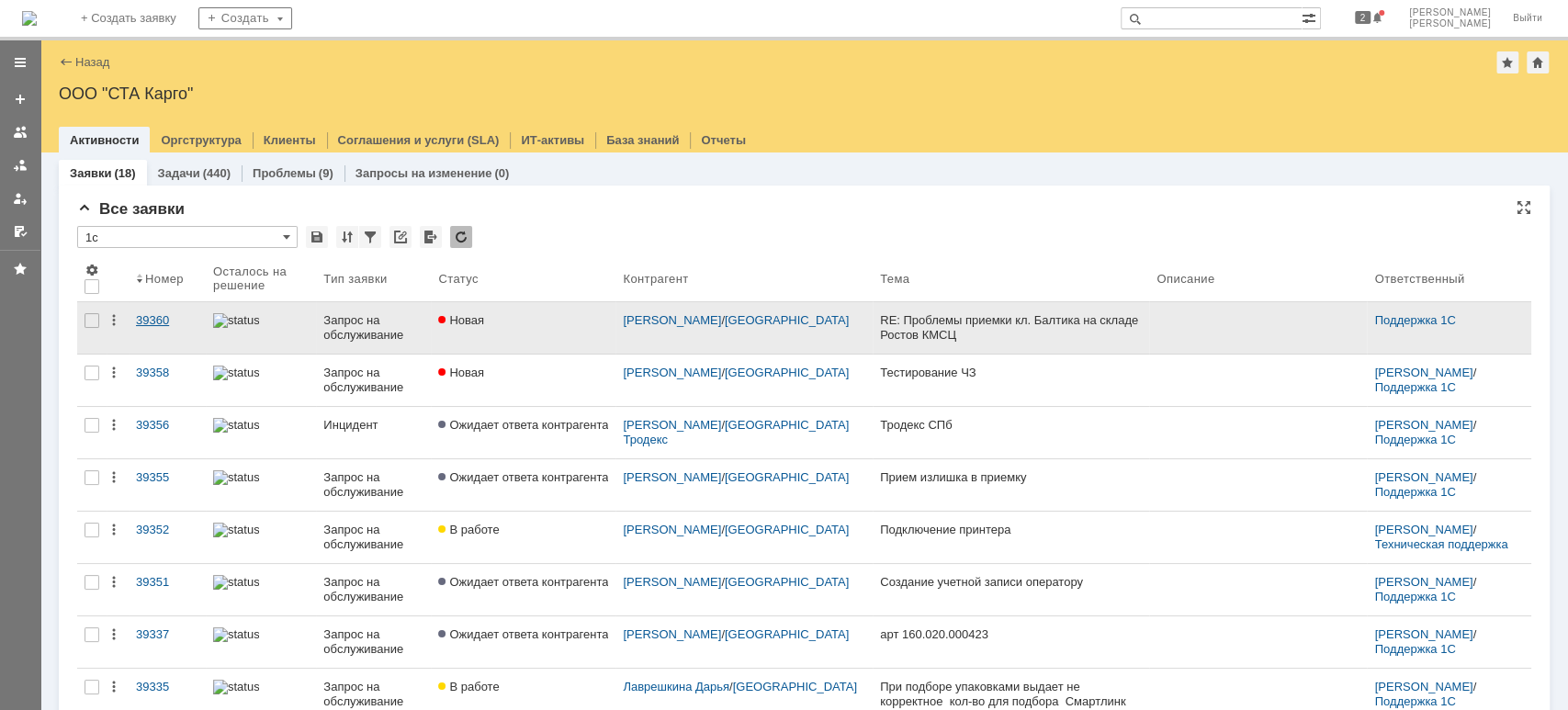
click at [172, 314] on div "39360" at bounding box center [166, 320] width 63 height 14
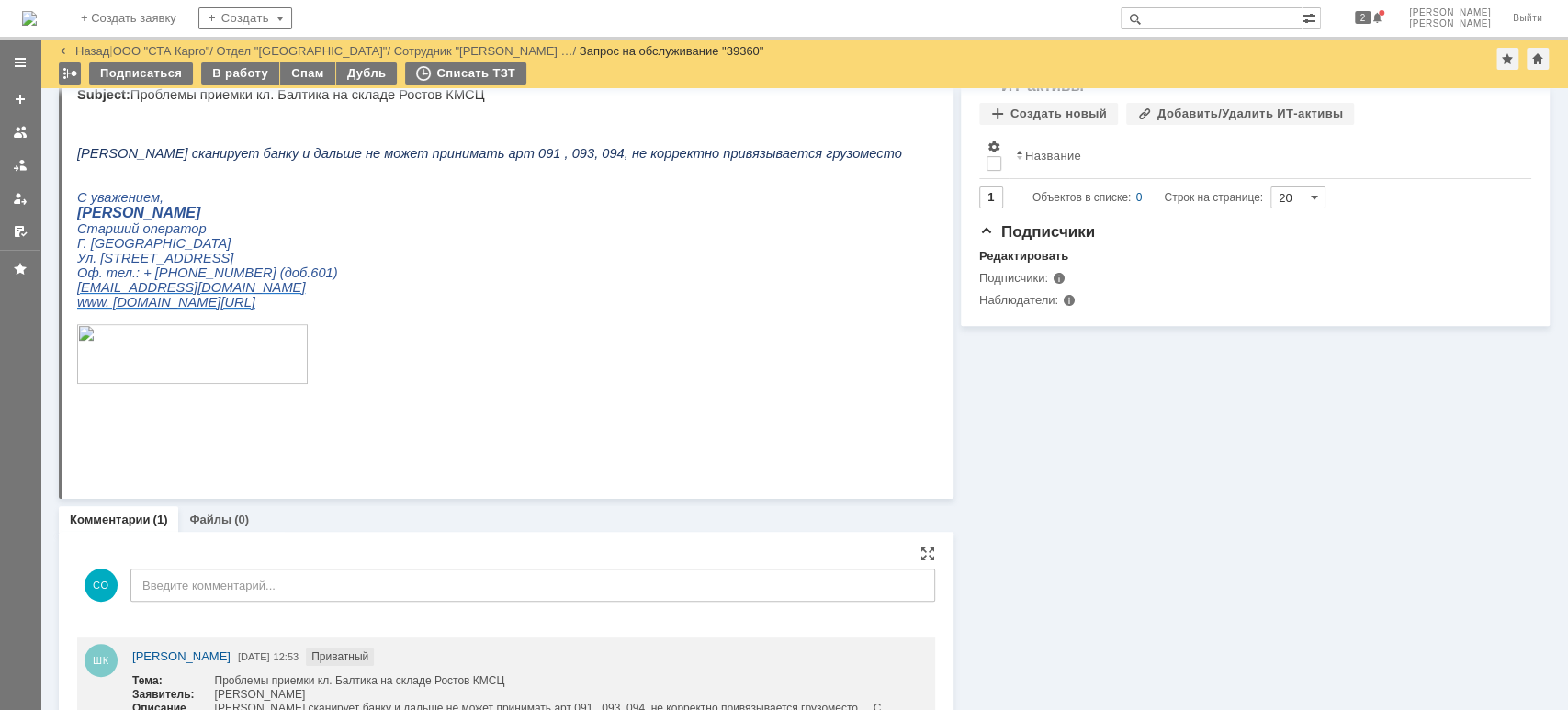
scroll to position [522, 0]
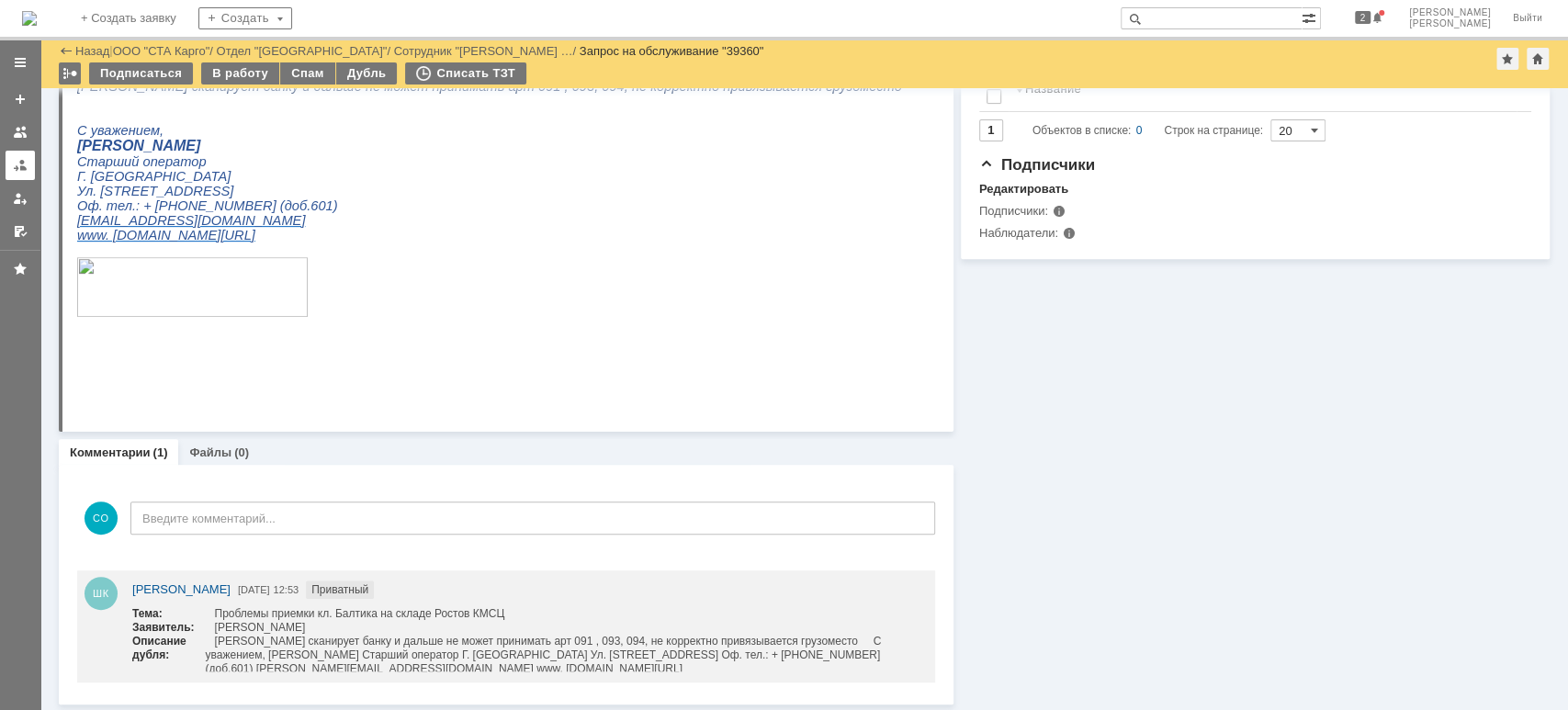
click at [26, 166] on div at bounding box center [19, 165] width 14 height 14
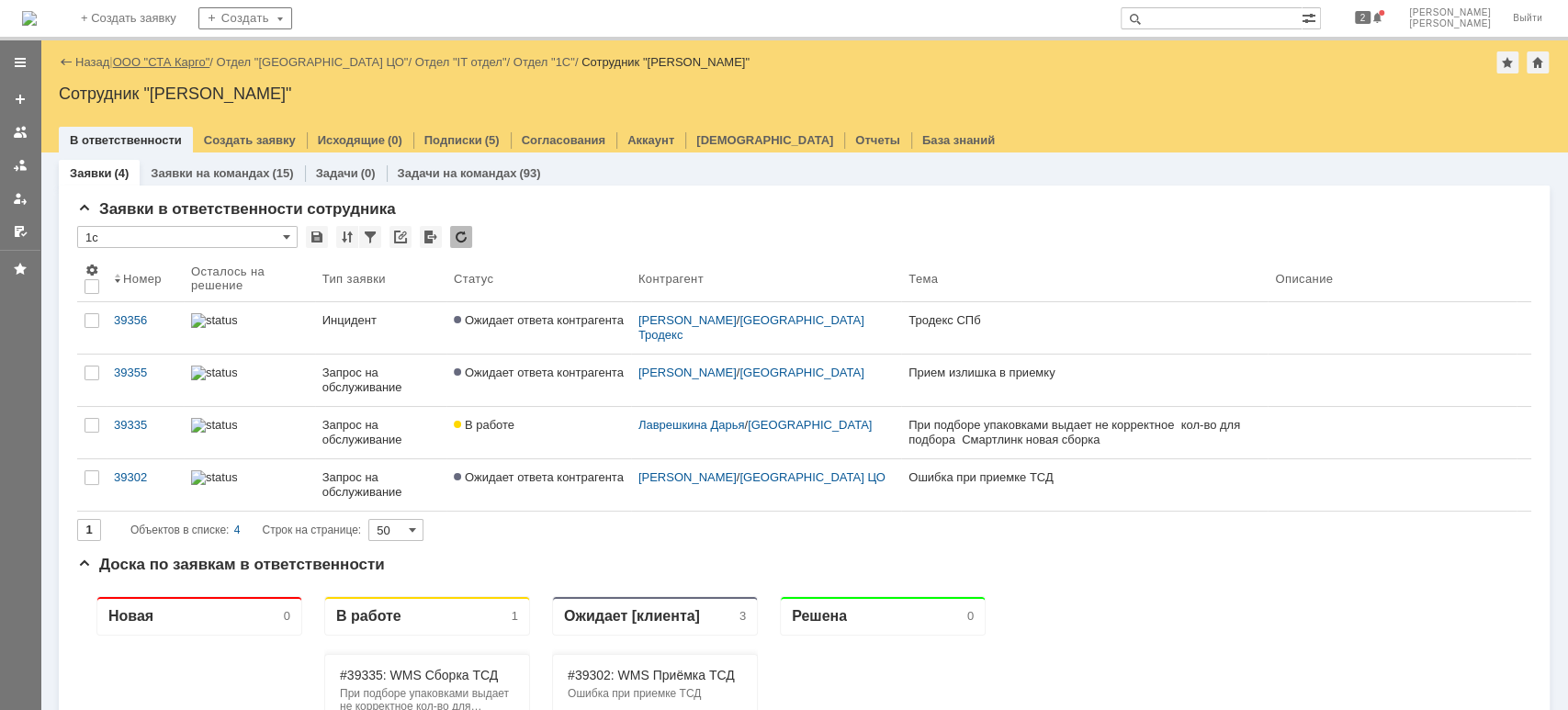
click at [172, 63] on link "ООО "СТА Карго"" at bounding box center [161, 62] width 97 height 13
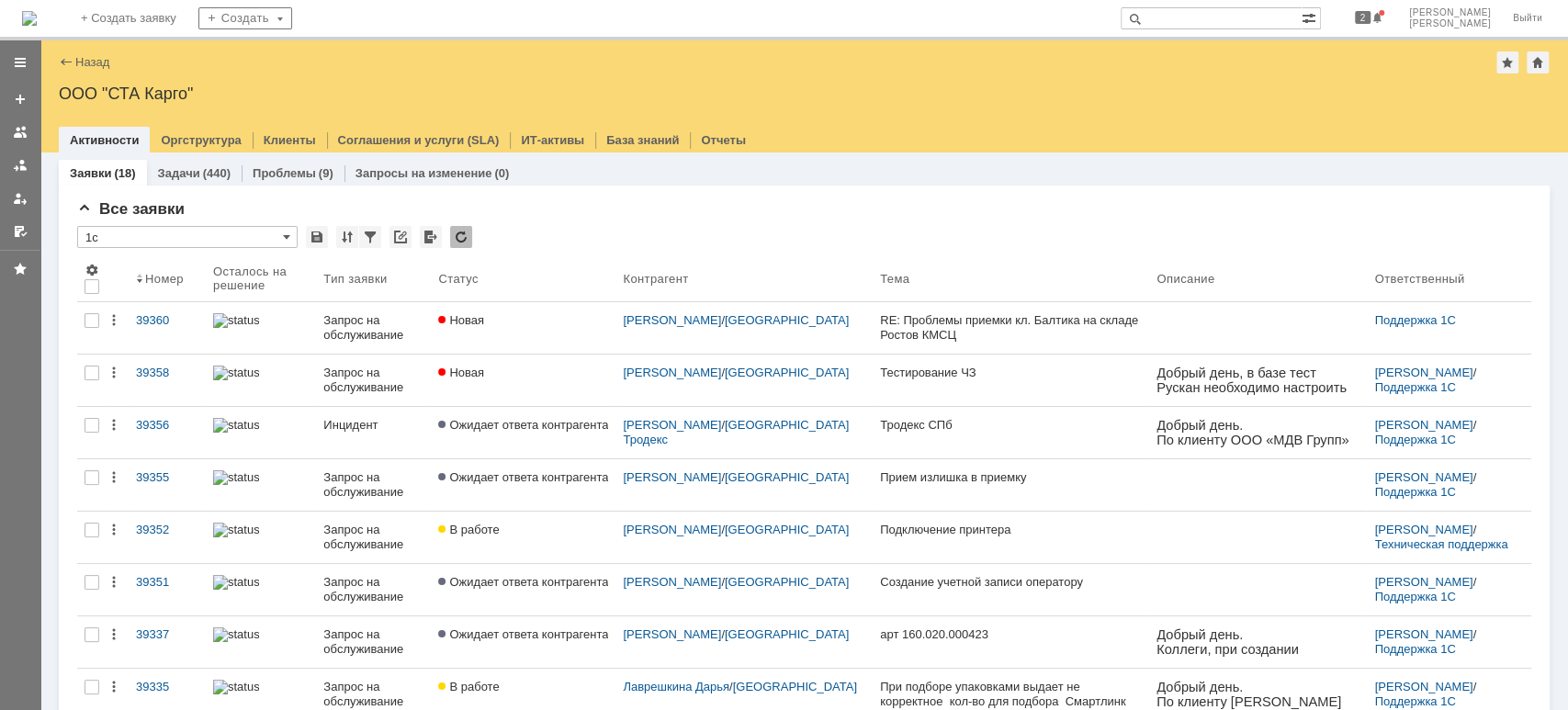
click at [30, 165] on link at bounding box center [20, 165] width 30 height 30
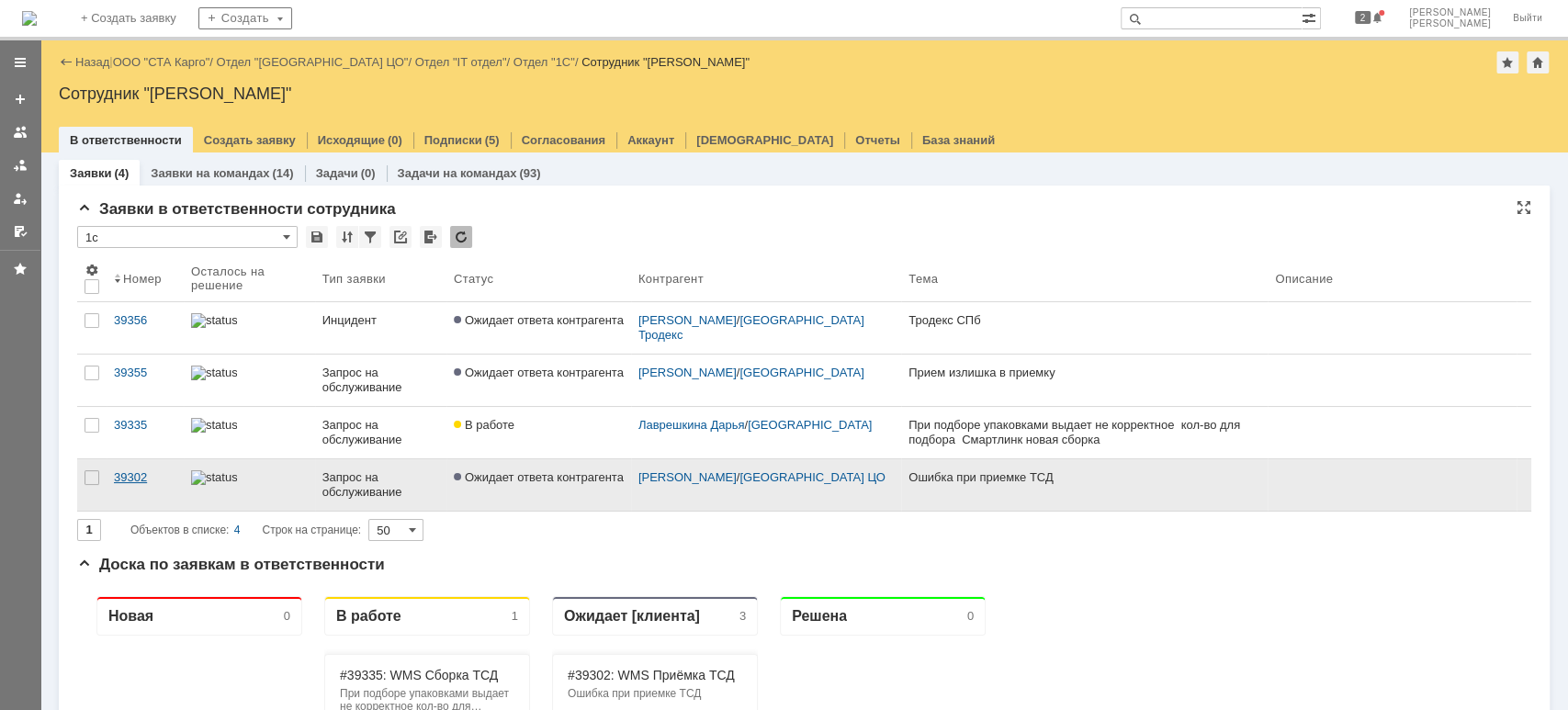
click at [145, 477] on div "39302" at bounding box center [144, 477] width 63 height 14
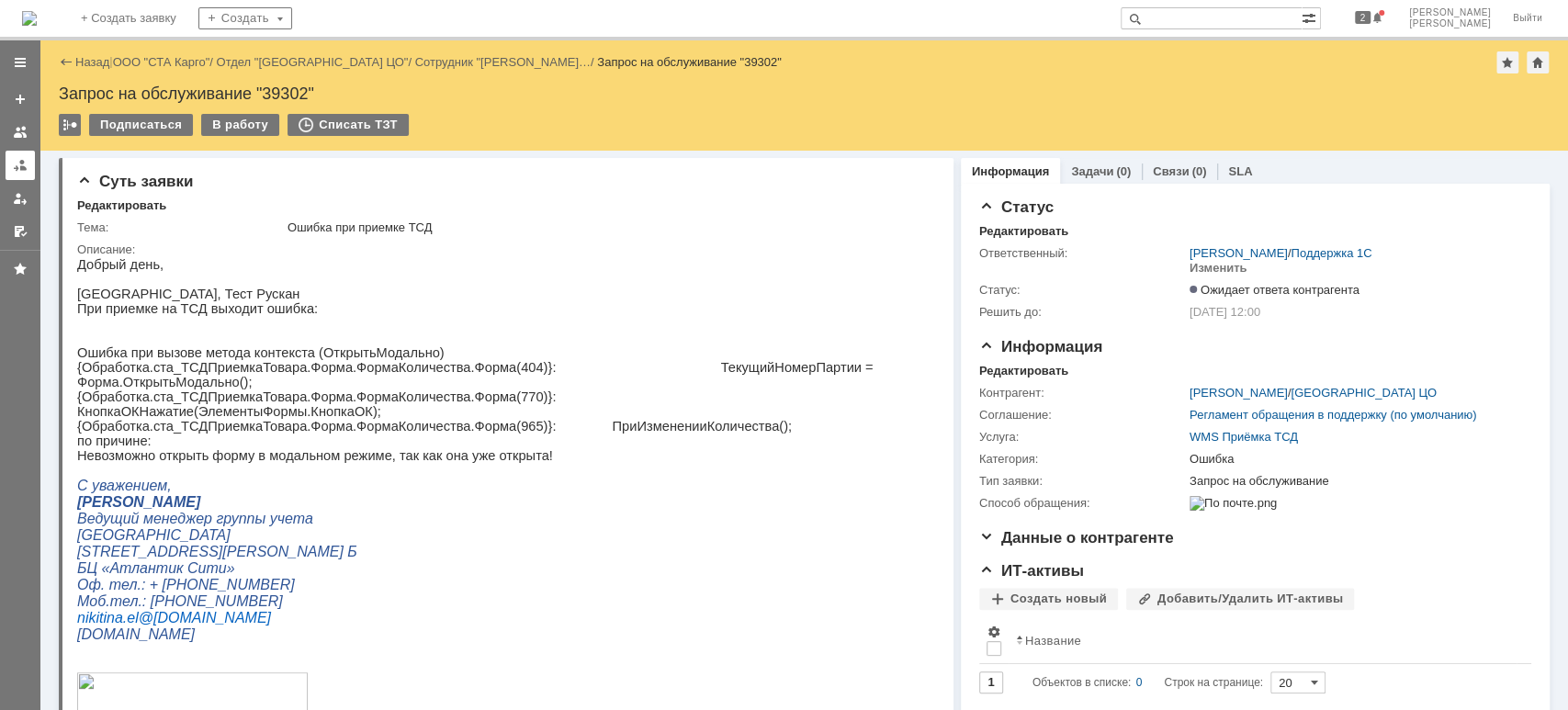
click at [30, 170] on link at bounding box center [20, 165] width 30 height 30
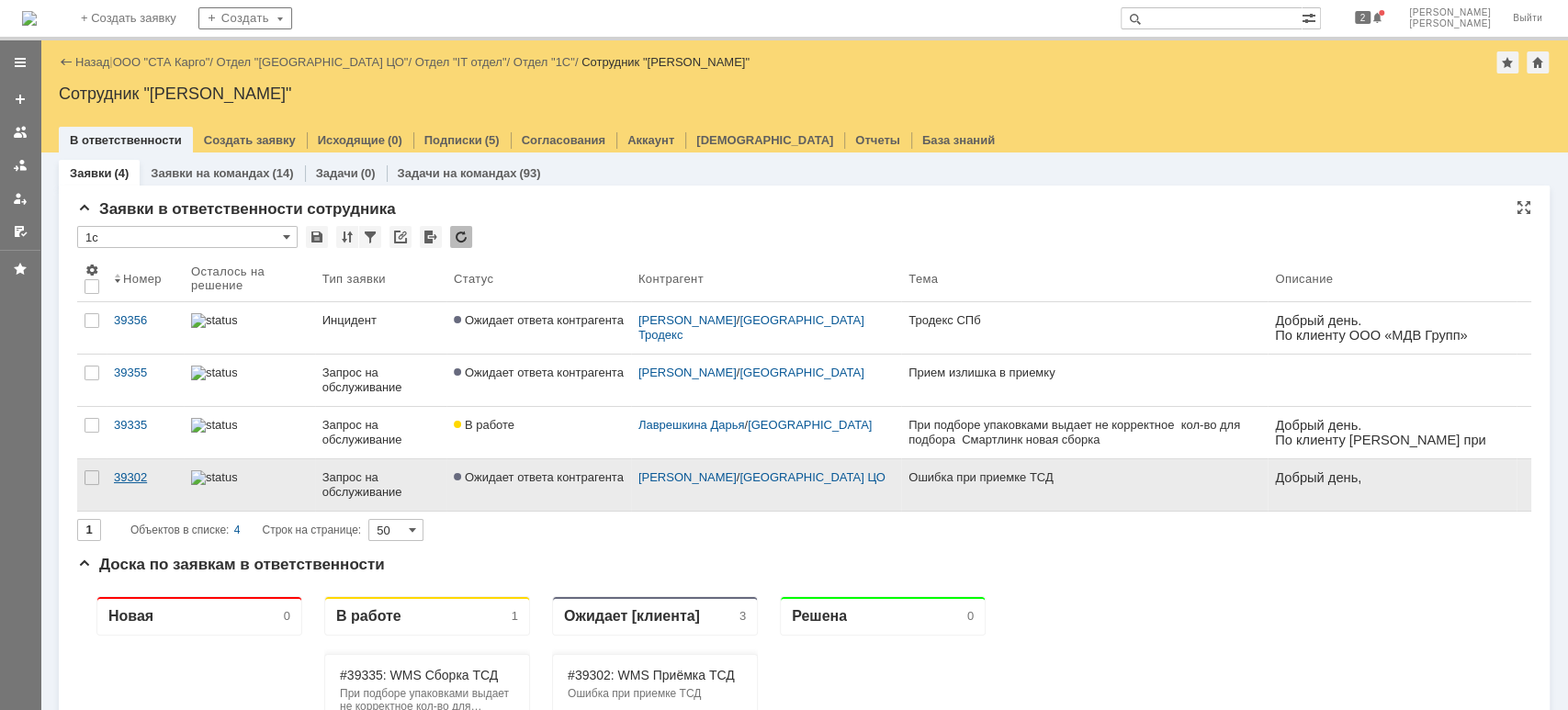
click at [126, 484] on link "39302" at bounding box center [145, 484] width 77 height 51
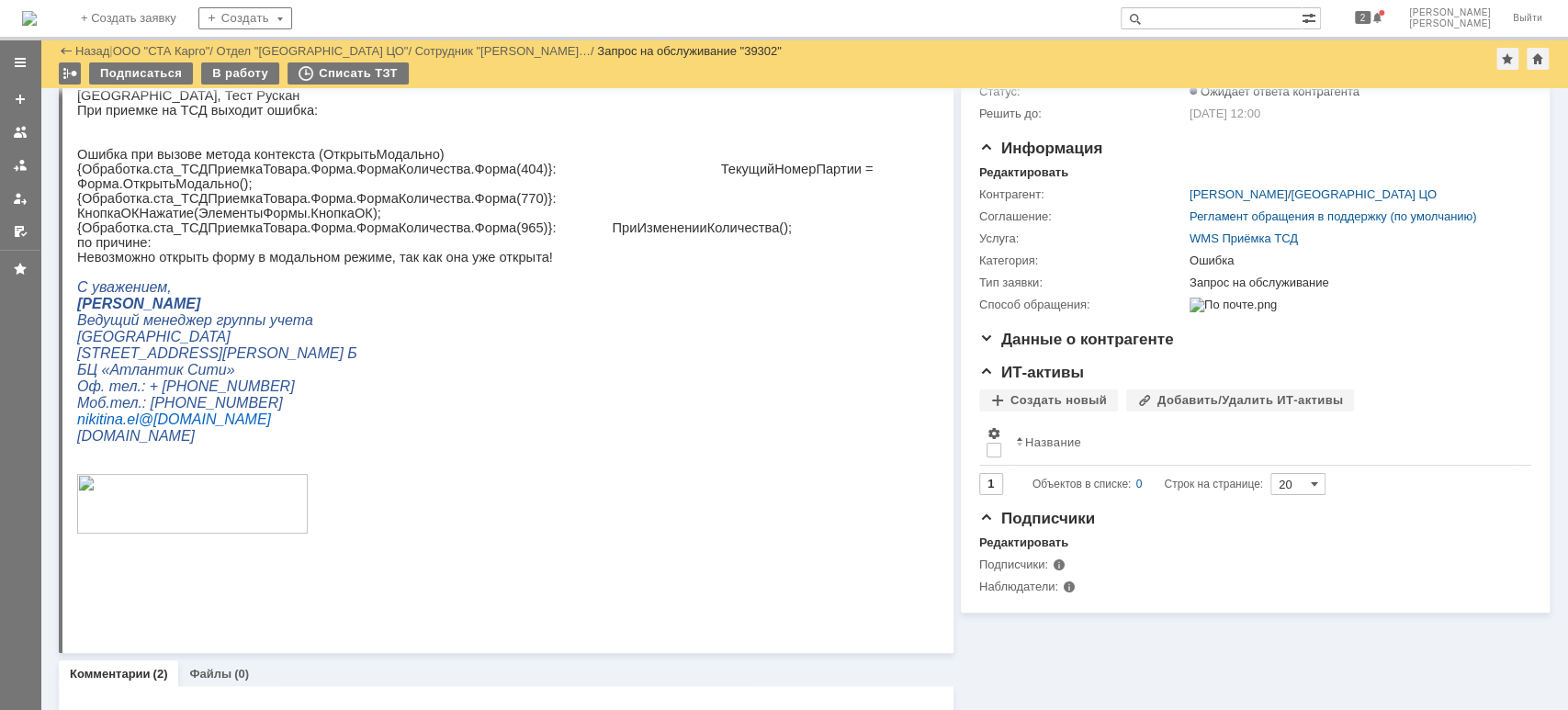
scroll to position [13, 0]
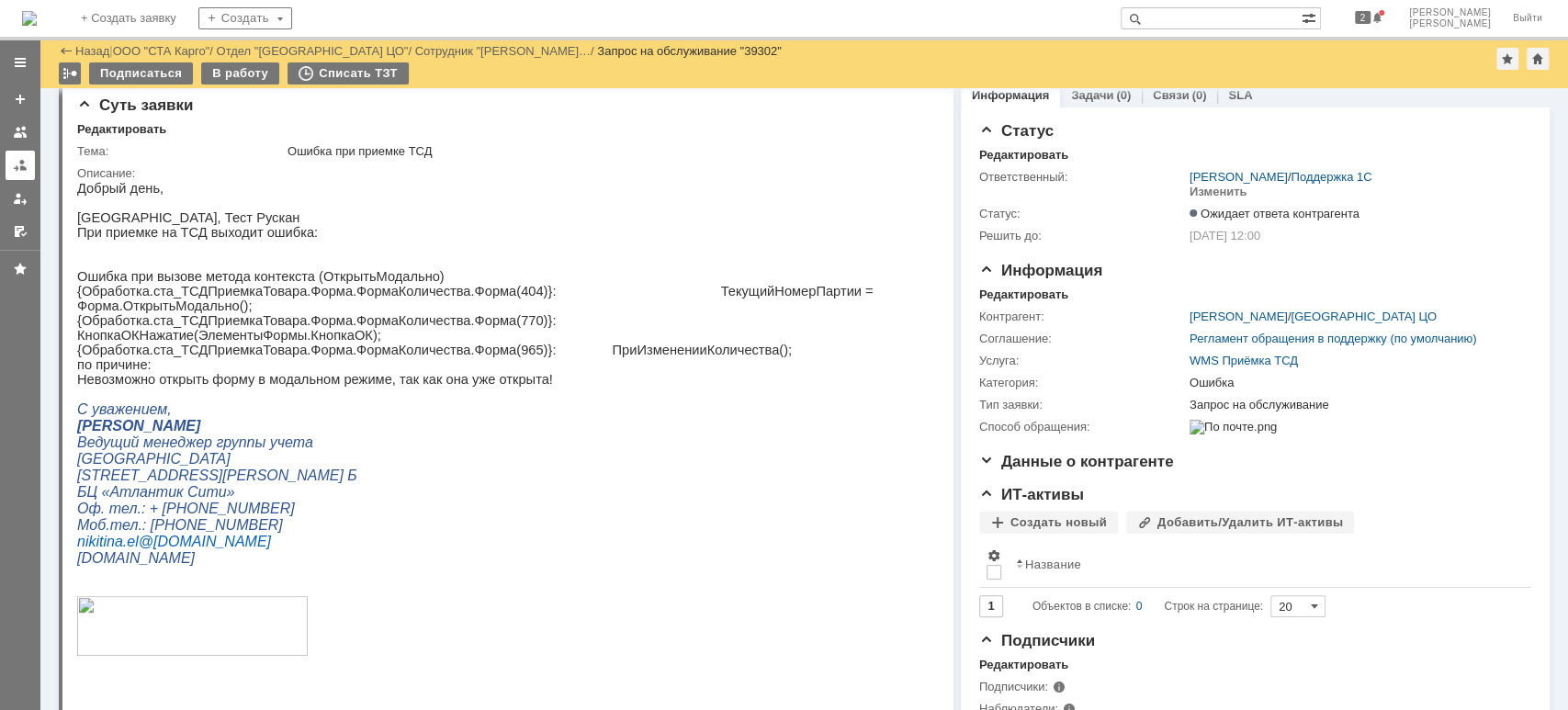
click at [31, 169] on link at bounding box center [20, 165] width 30 height 30
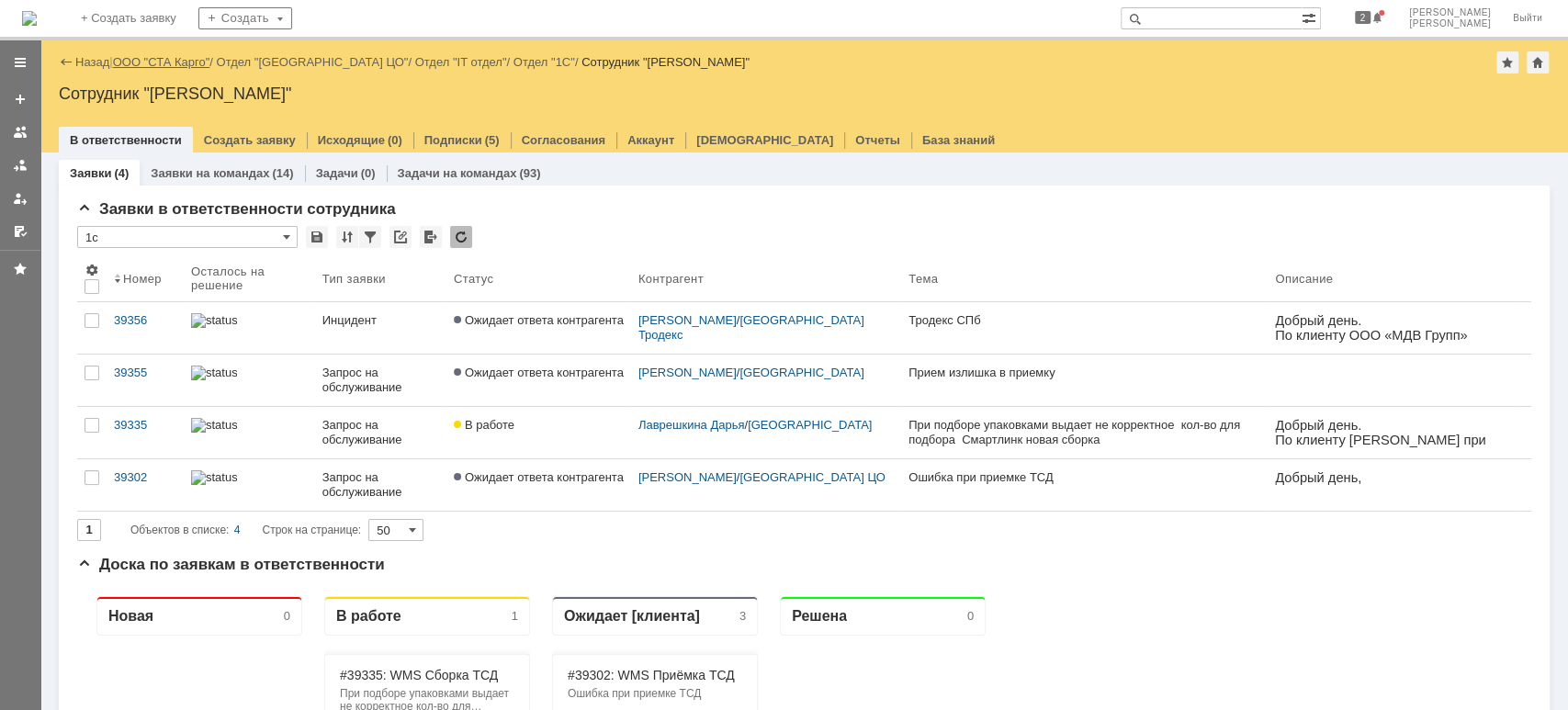
click at [156, 63] on link "ООО "СТА Карго"" at bounding box center [161, 62] width 97 height 13
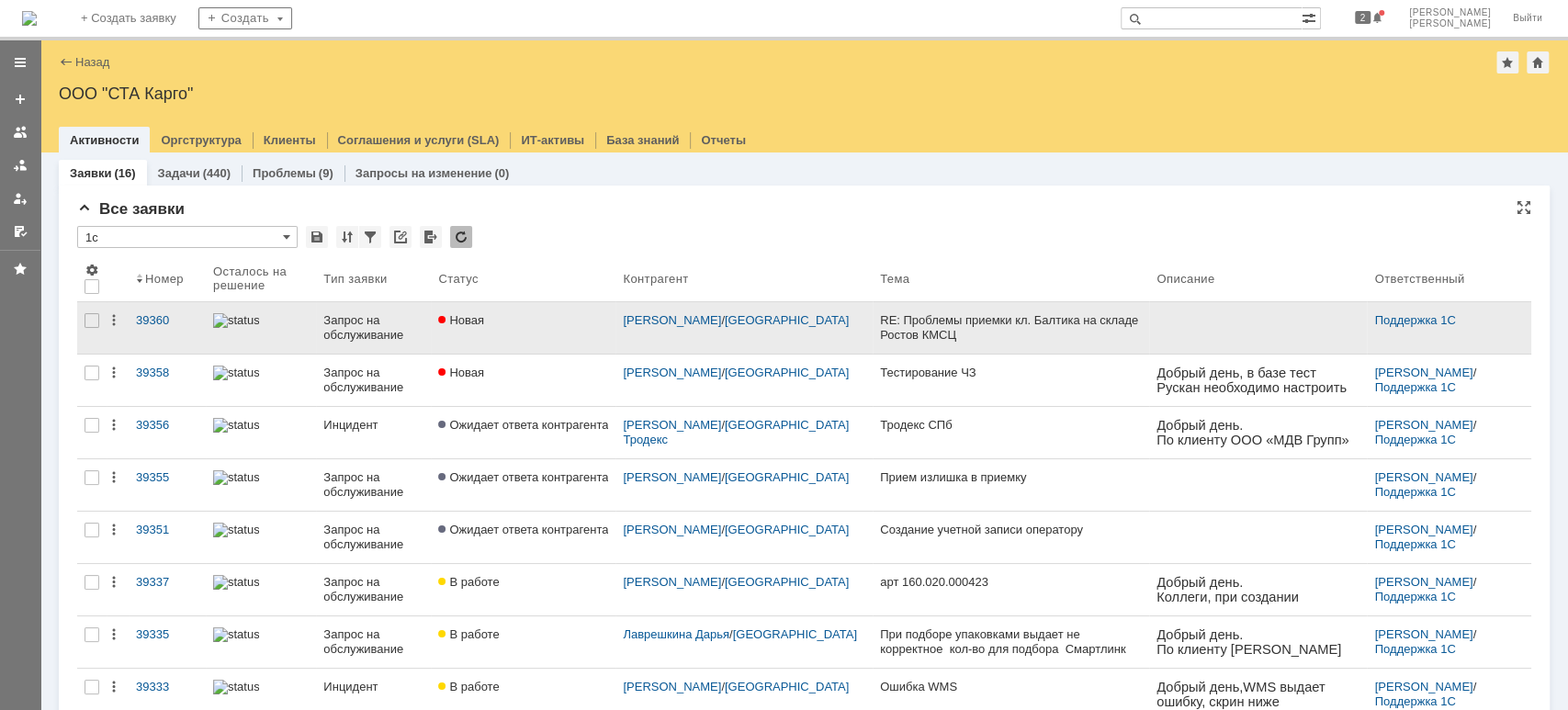
click at [382, 322] on div "Запрос на обслуживание" at bounding box center [373, 328] width 100 height 30
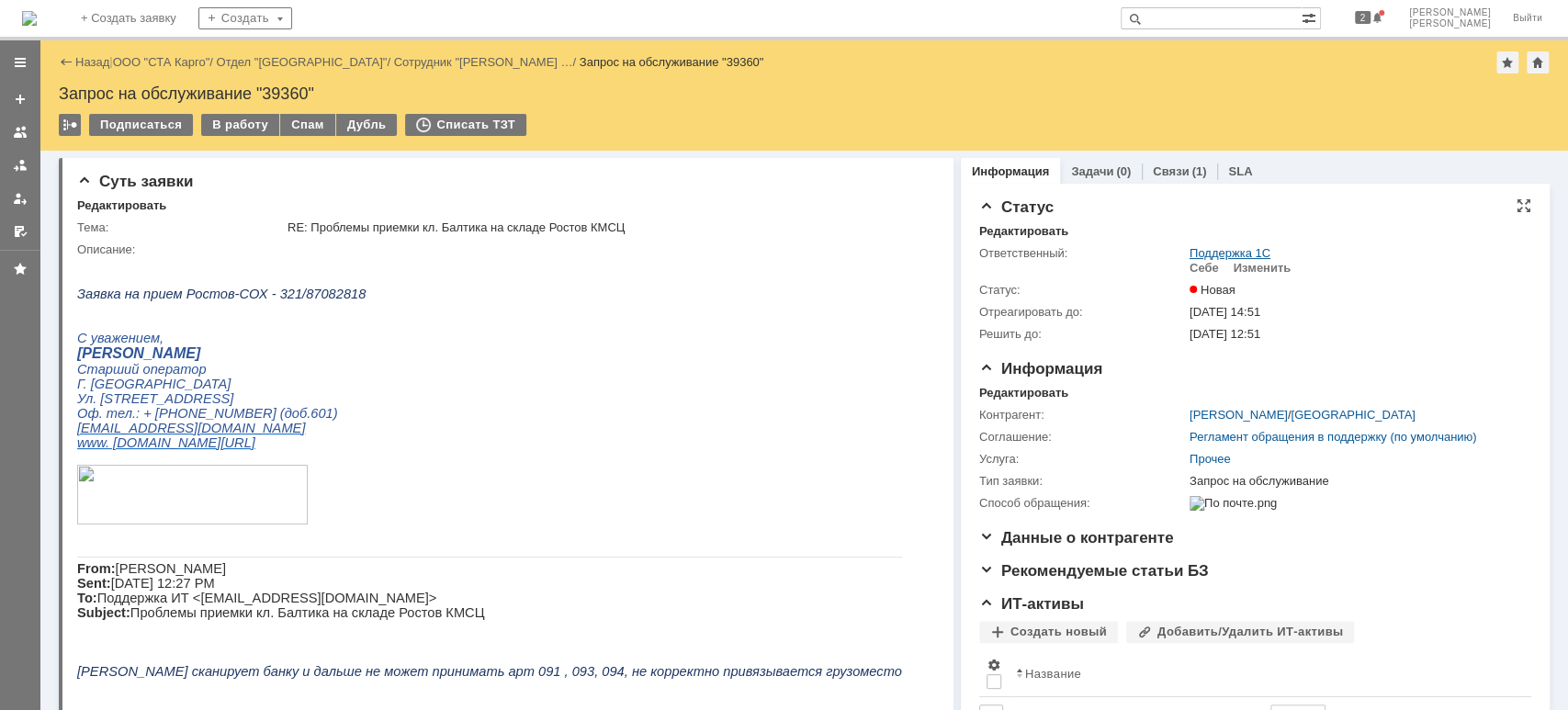
click at [1190, 258] on link "Поддержка 1С" at bounding box center [1229, 253] width 81 height 13
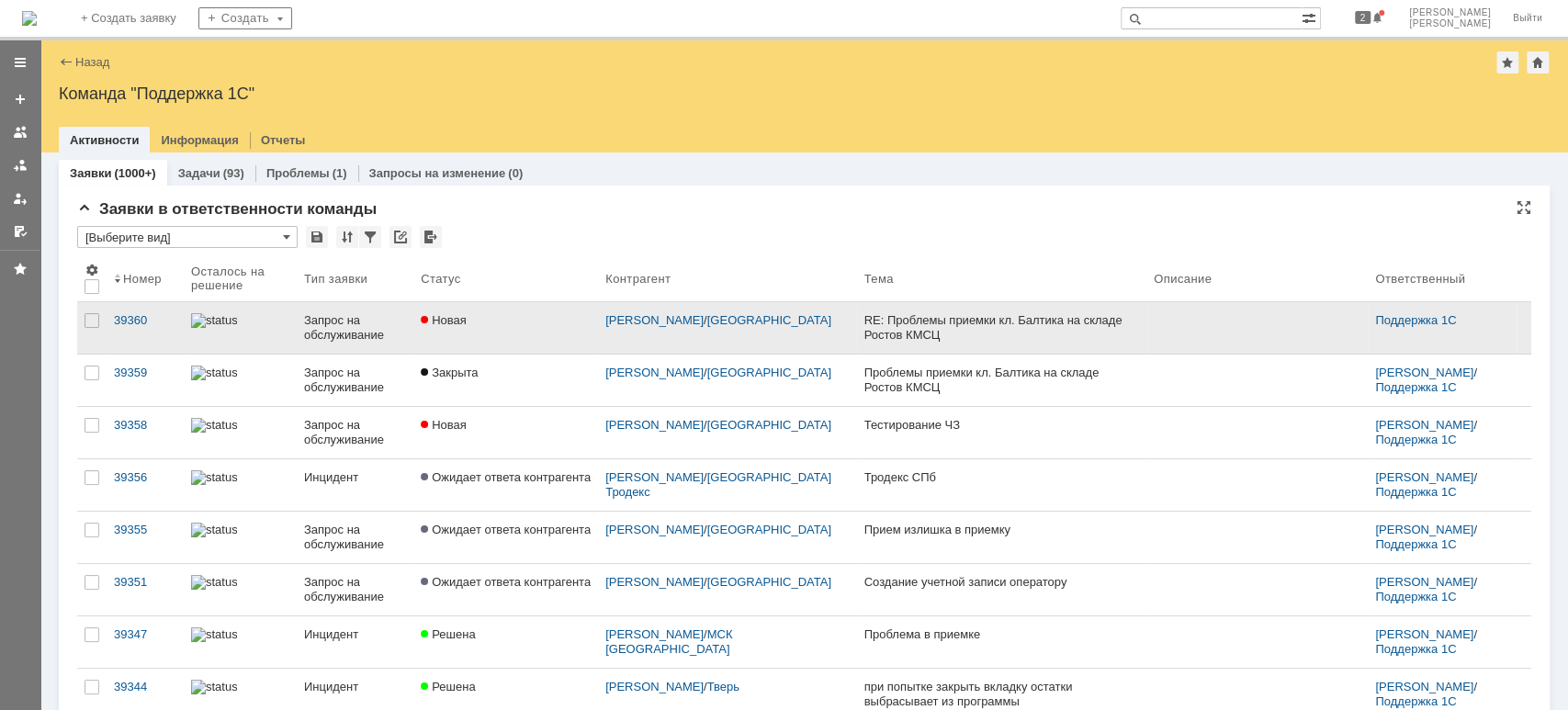
click at [508, 320] on div "Новая" at bounding box center [505, 320] width 170 height 14
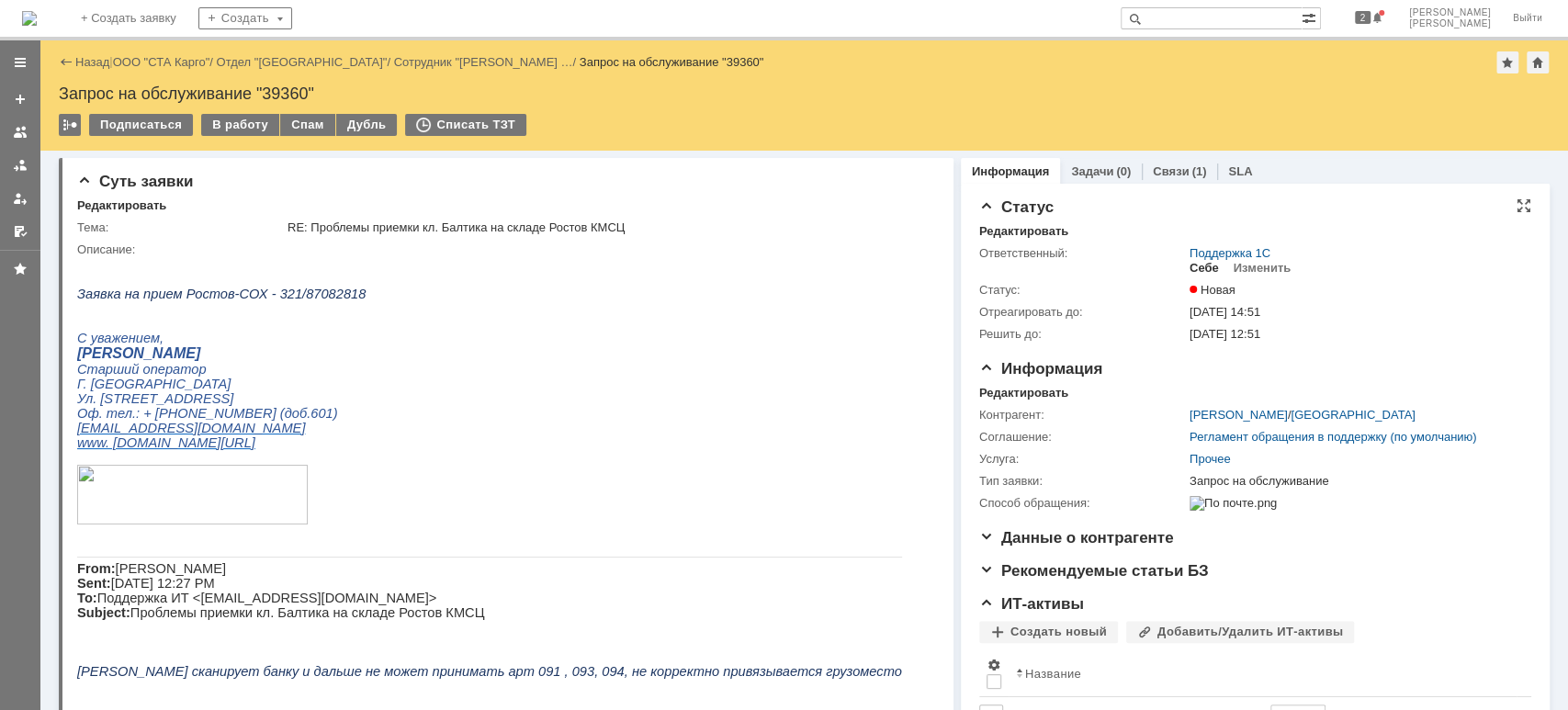
click at [1192, 266] on div "Себе" at bounding box center [1203, 267] width 30 height 14
click at [235, 122] on div "В работу" at bounding box center [240, 124] width 78 height 22
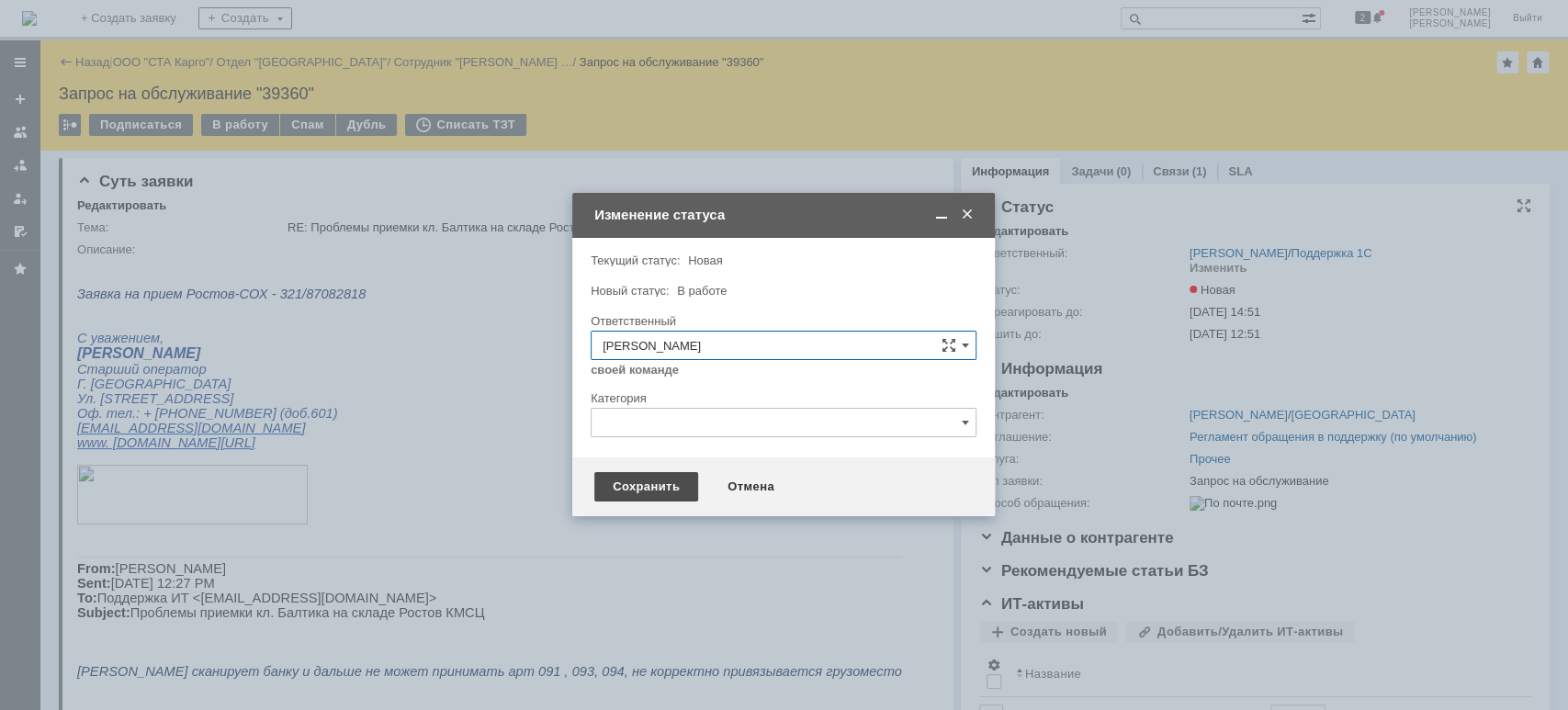
click at [638, 481] on div "Сохранить" at bounding box center [646, 487] width 104 height 30
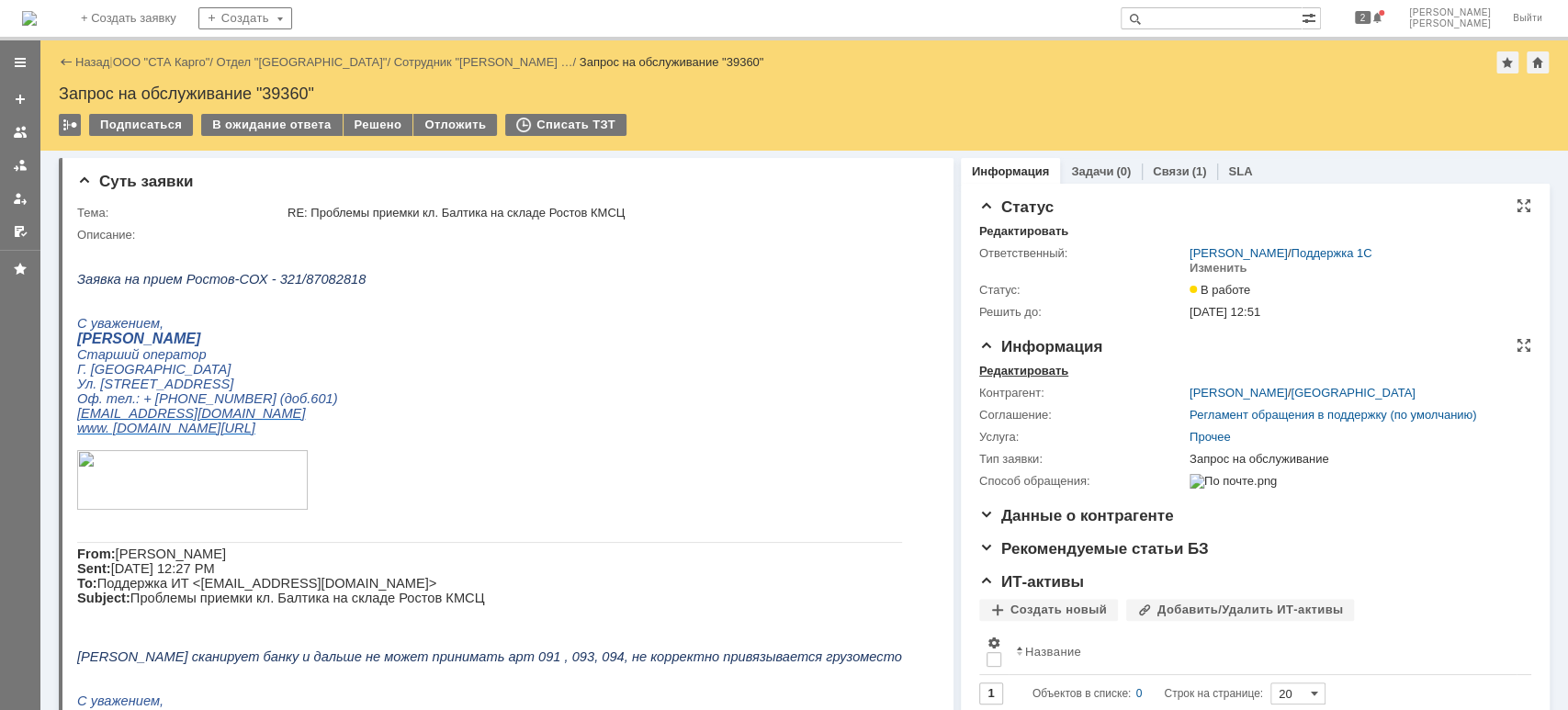
click at [1036, 370] on div "Редактировать" at bounding box center [1024, 370] width 89 height 14
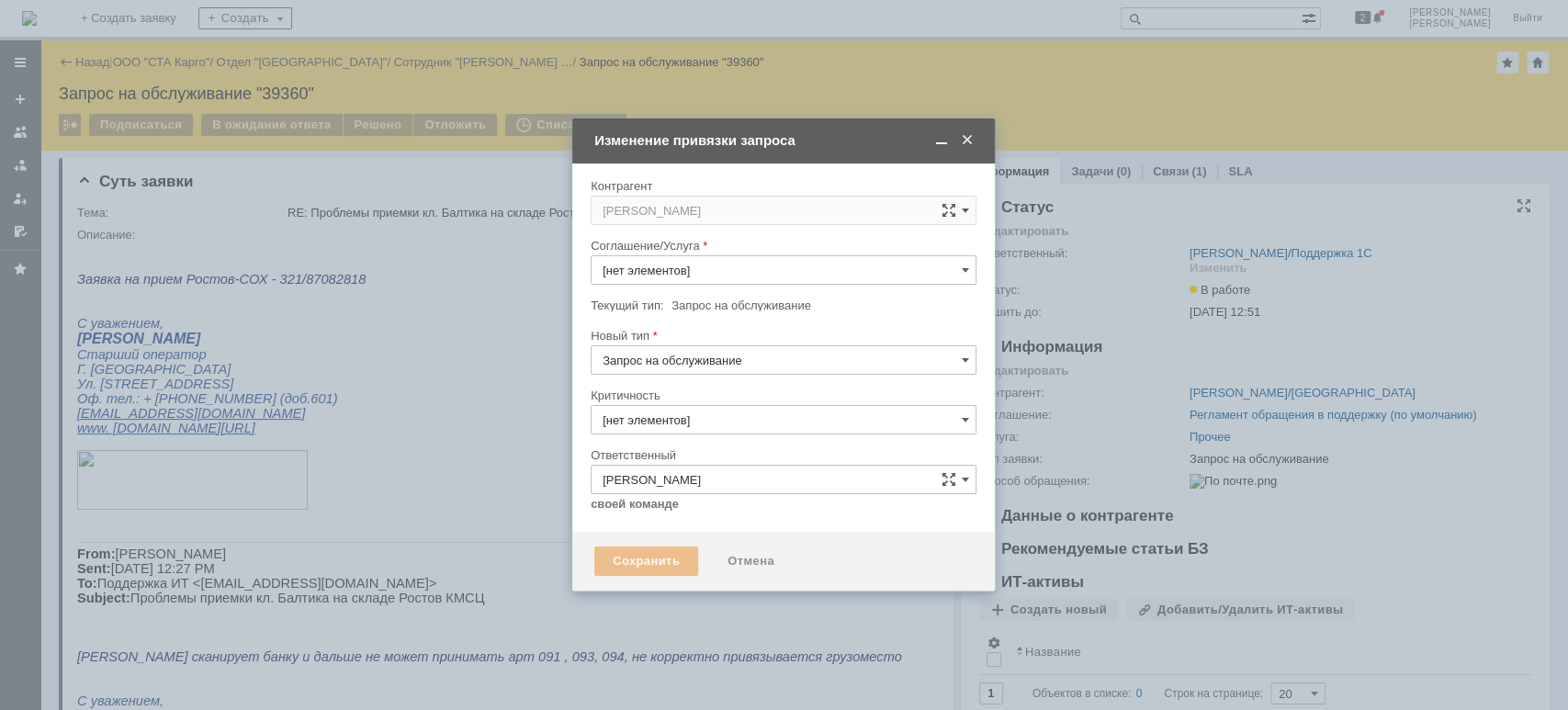
type input "Прочее"
type input "3. Низкая"
type input "[не указано]"
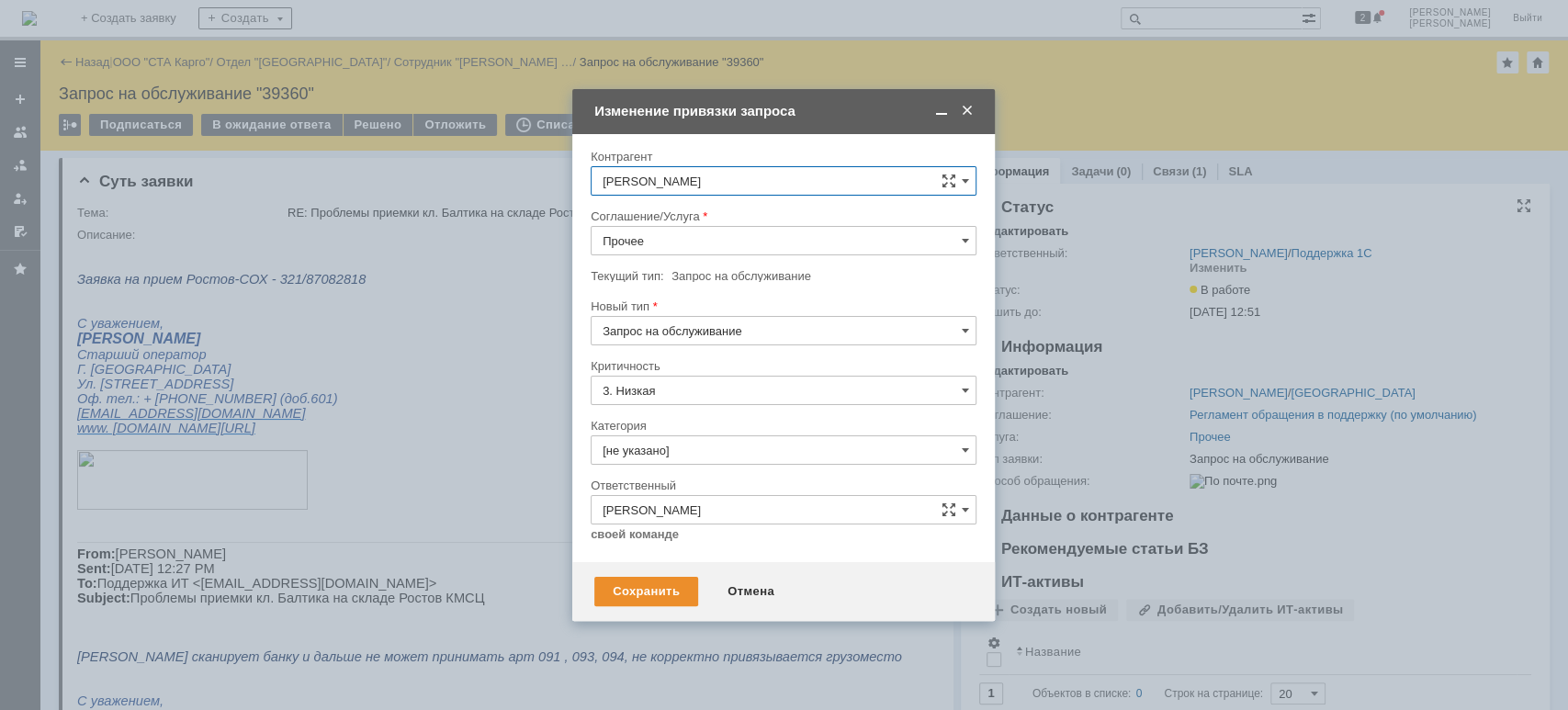
click at [695, 250] on input "Прочее" at bounding box center [783, 241] width 386 height 30
click at [720, 343] on span "WMS Приёмка" at bounding box center [783, 343] width 362 height 14
type input "WMS Приёмка"
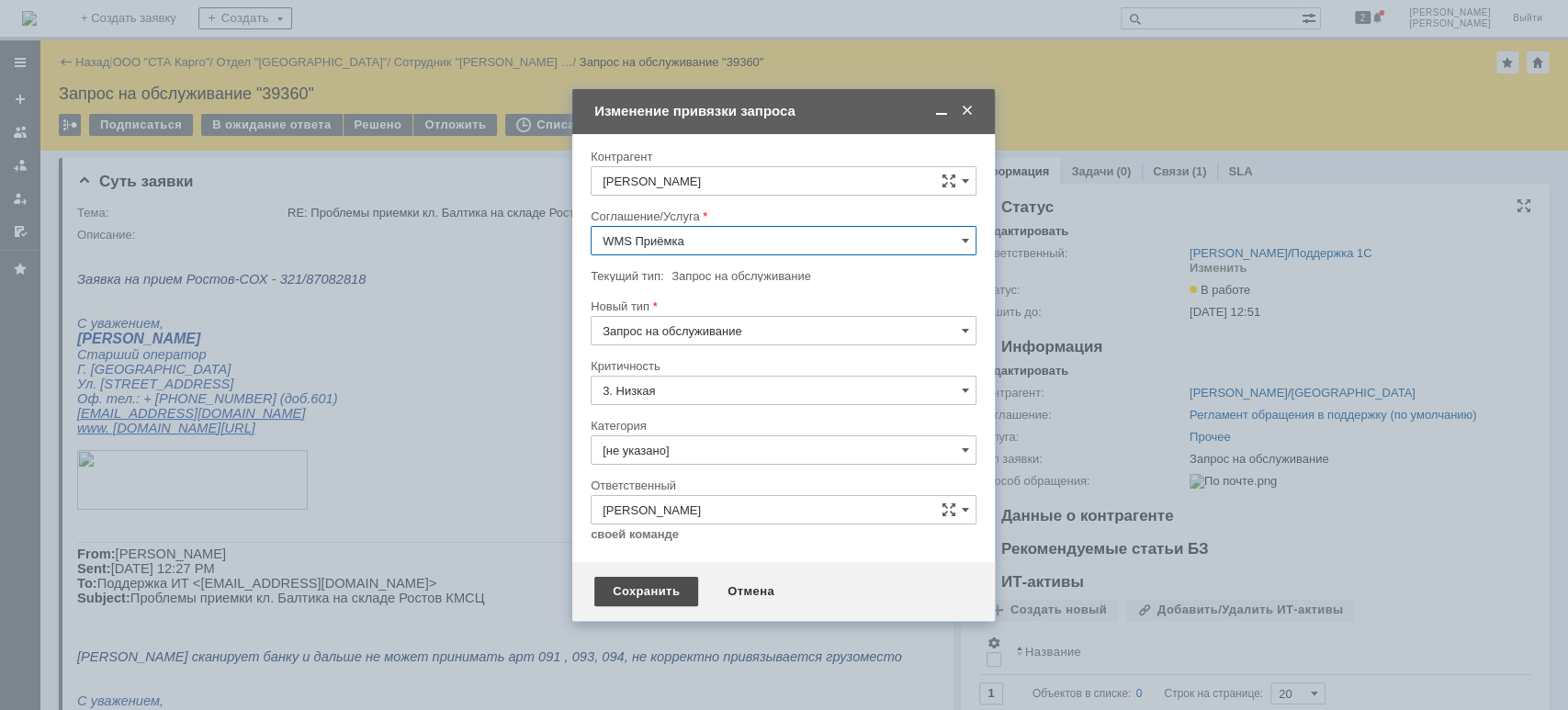
click at [650, 585] on div "Сохранить" at bounding box center [646, 592] width 104 height 30
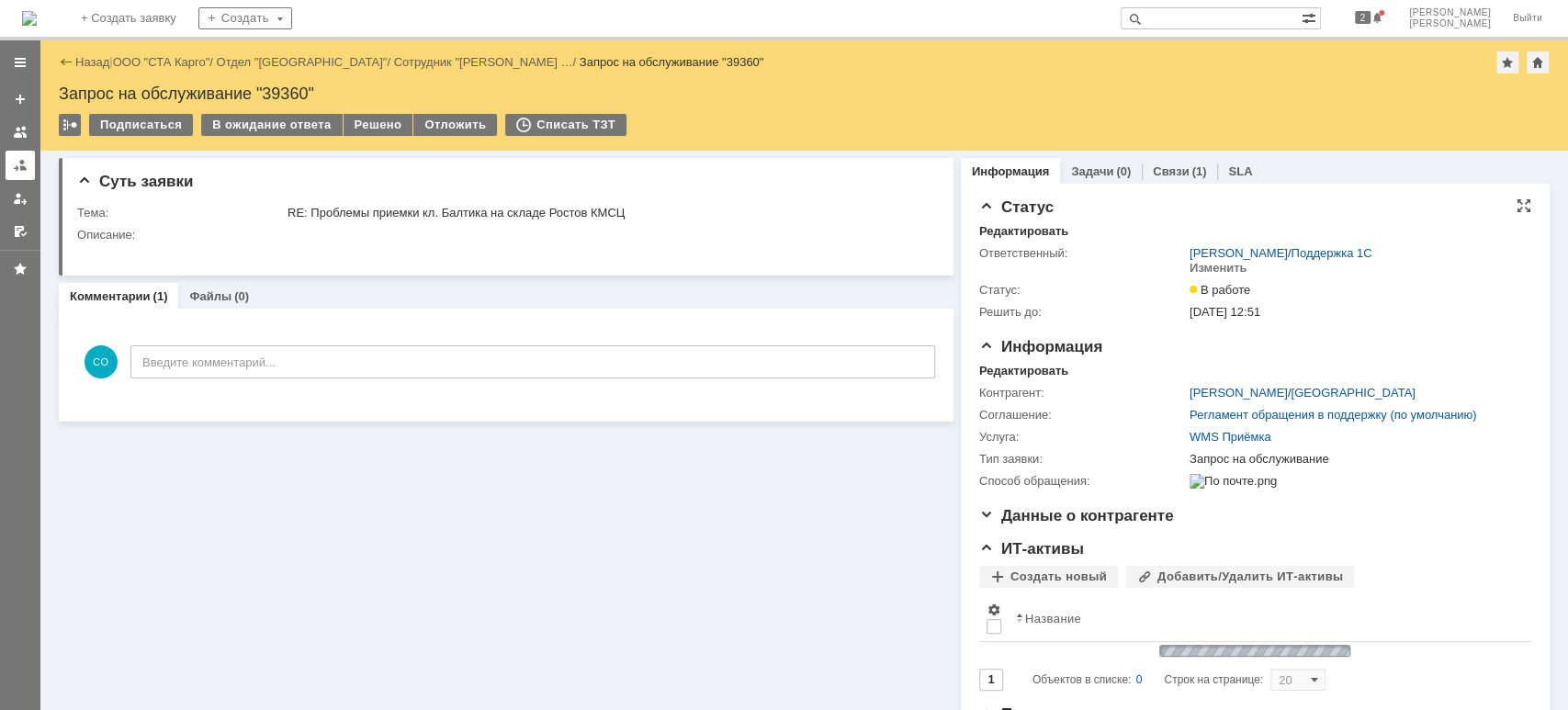
scroll to position [0, 0]
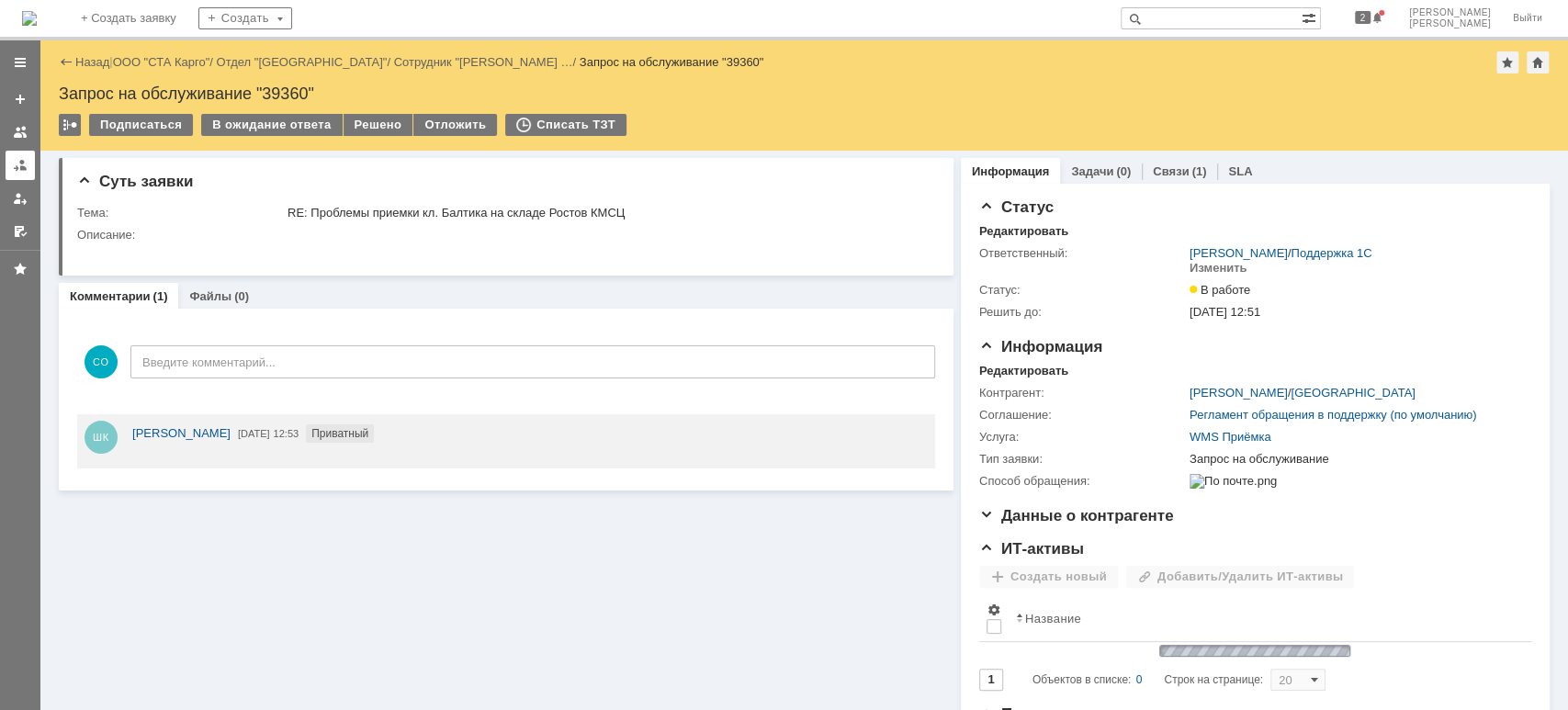
click at [8, 169] on link at bounding box center [20, 165] width 30 height 30
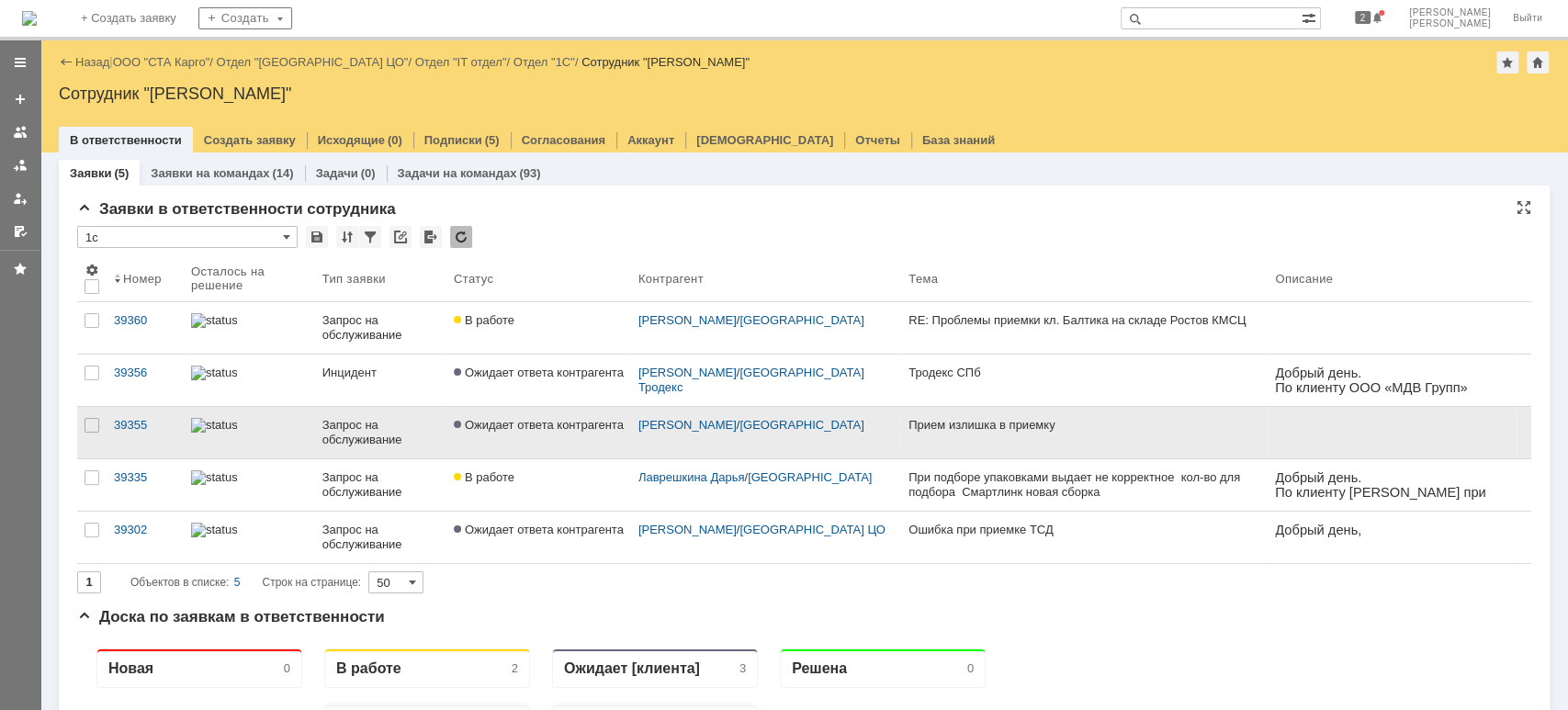
click at [577, 420] on span "Ожидает ответа контрагента" at bounding box center [539, 424] width 170 height 13
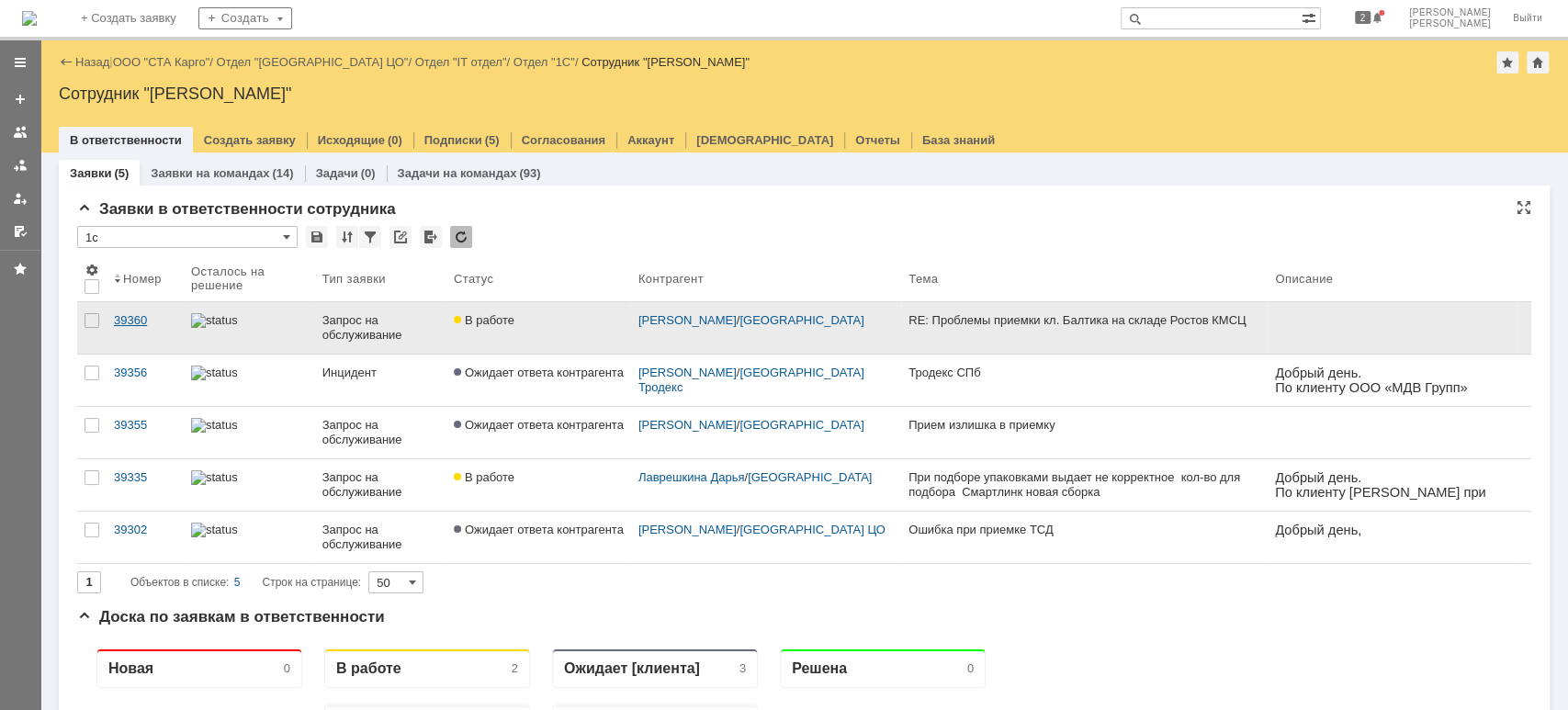
click at [134, 319] on div "39360" at bounding box center [144, 320] width 63 height 14
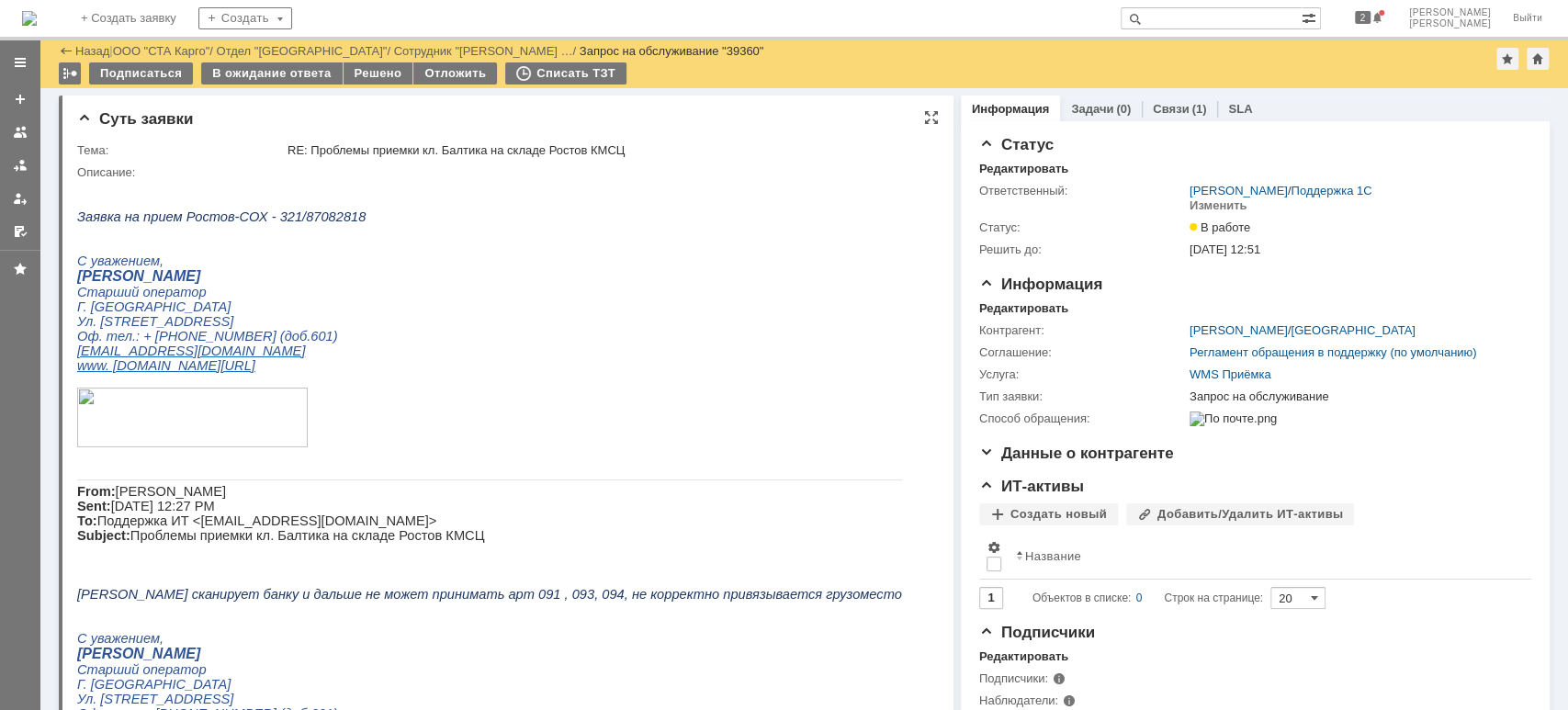
scroll to position [122, 0]
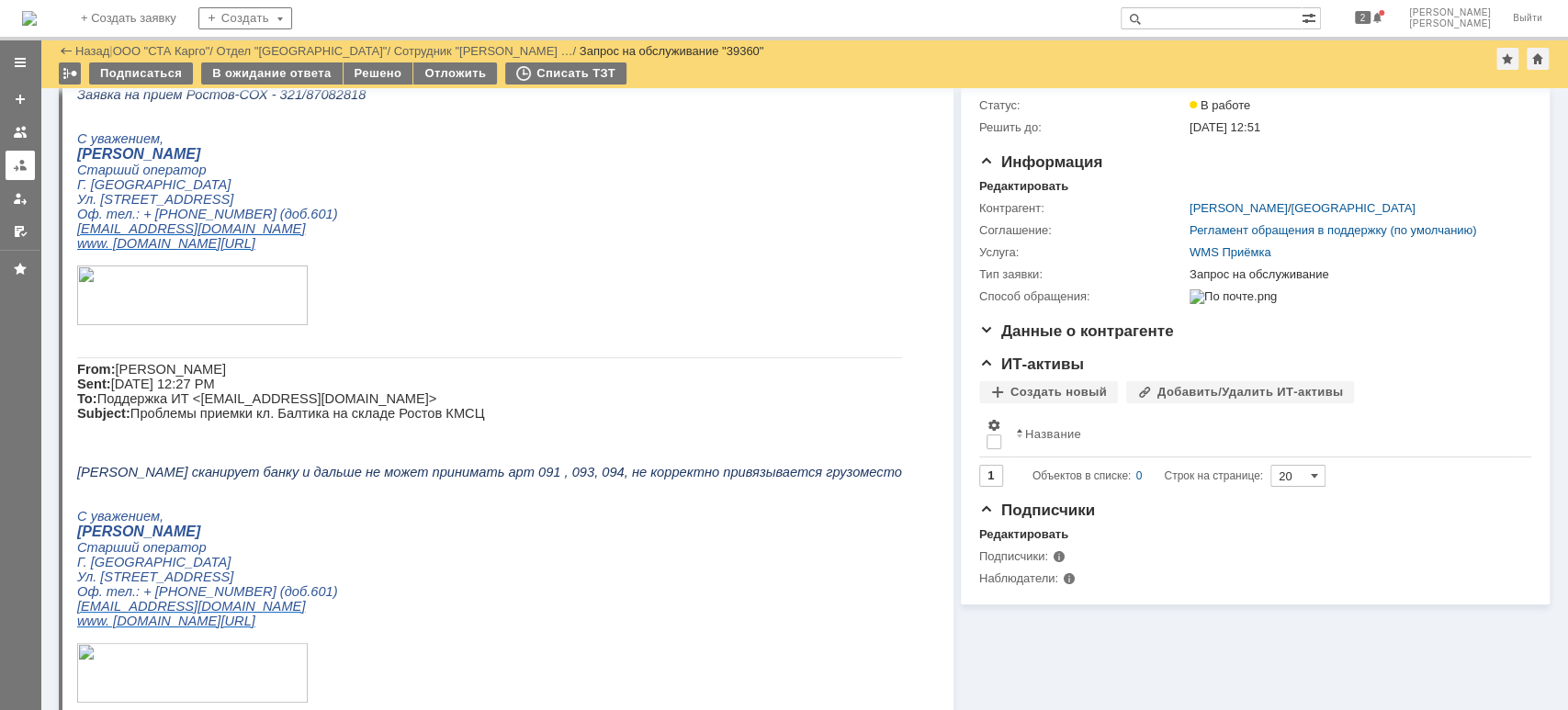
click at [11, 168] on link at bounding box center [20, 165] width 30 height 30
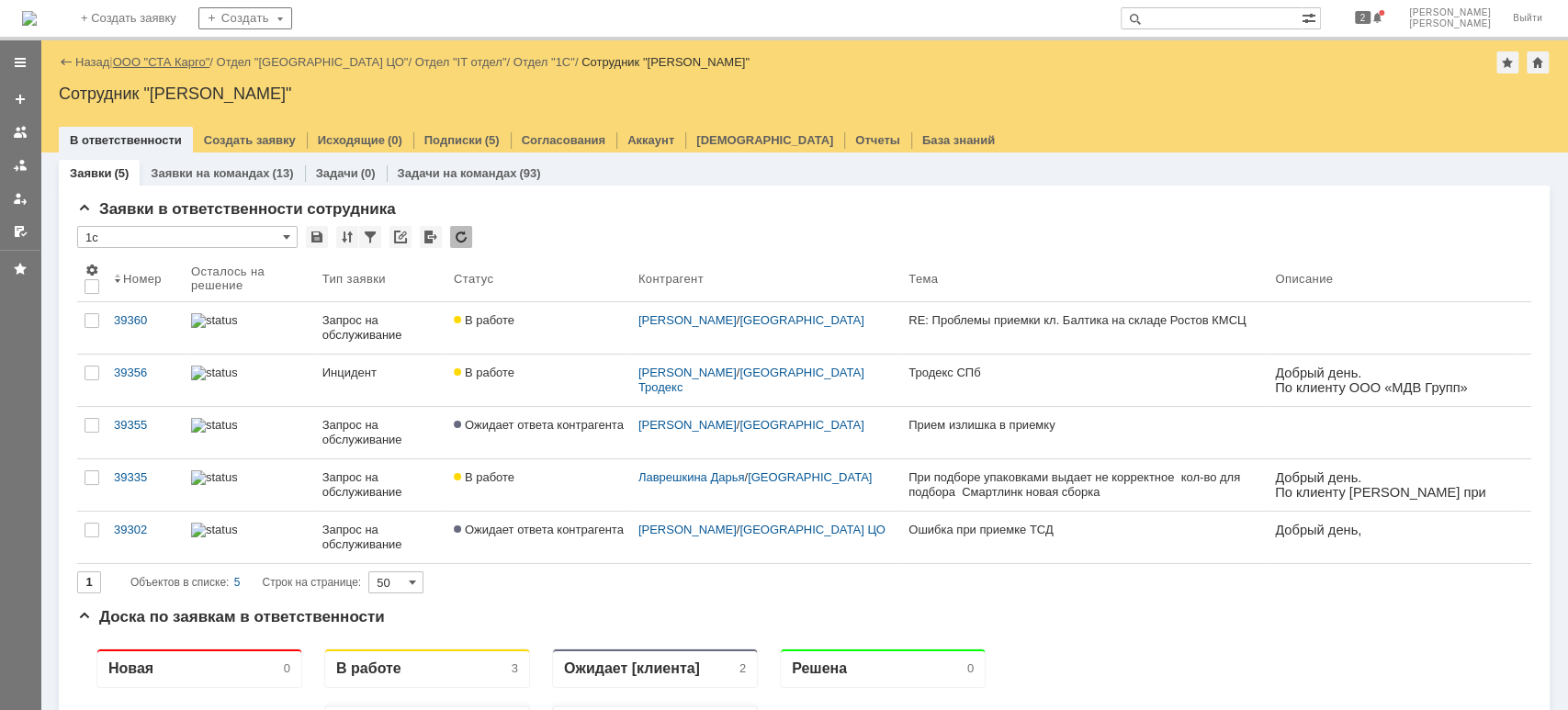
click at [184, 64] on link "ООО "СТА Карго"" at bounding box center [161, 62] width 97 height 13
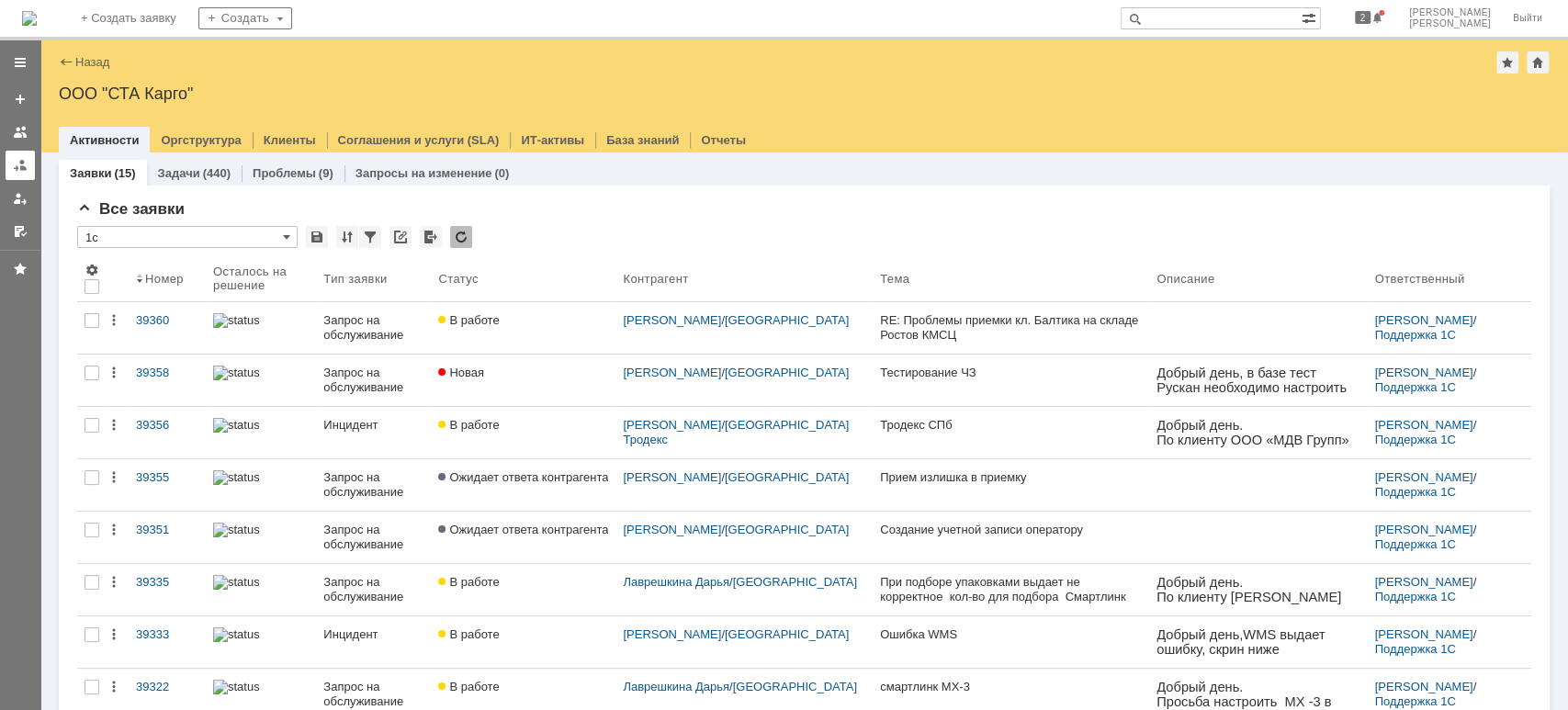
click at [16, 162] on div at bounding box center [19, 165] width 14 height 14
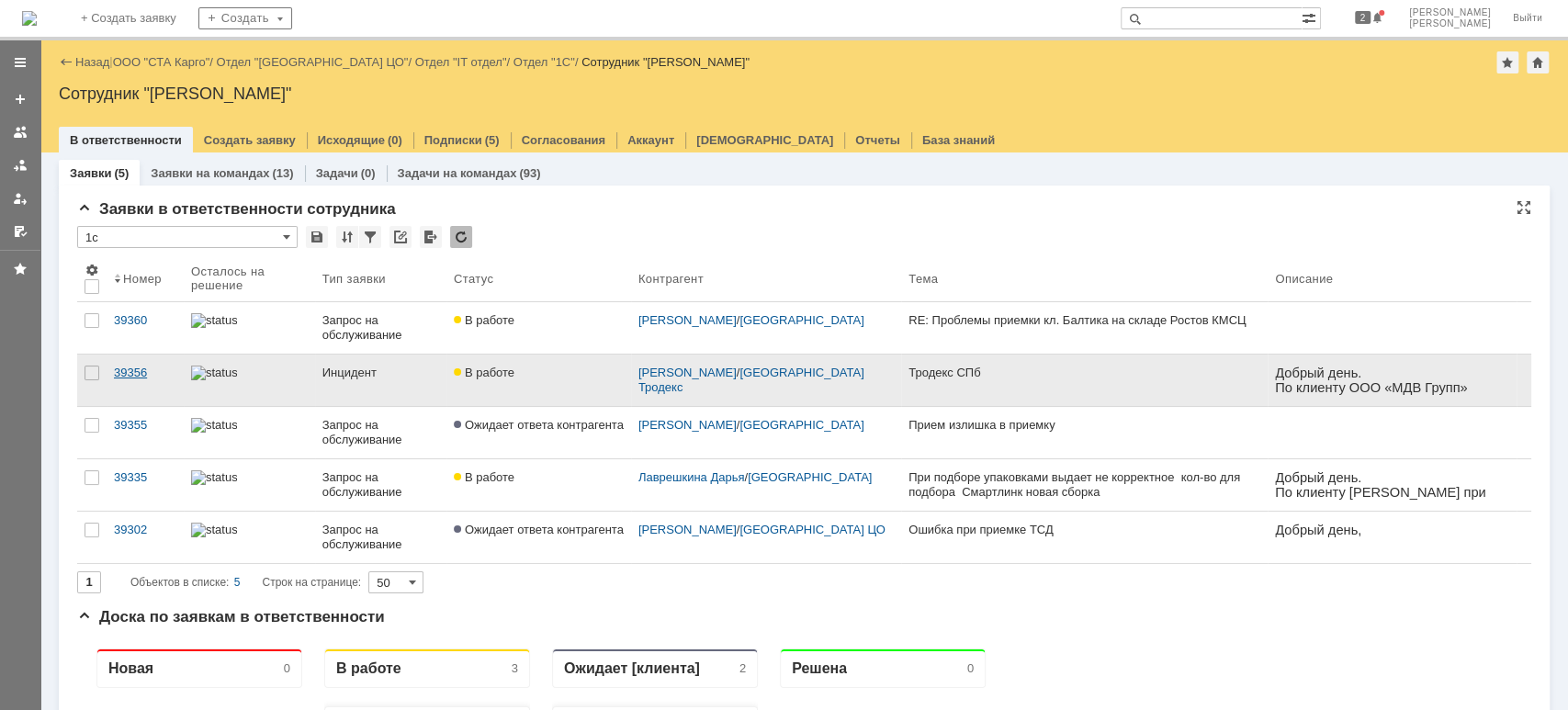
click at [147, 379] on link "39356" at bounding box center [145, 379] width 77 height 51
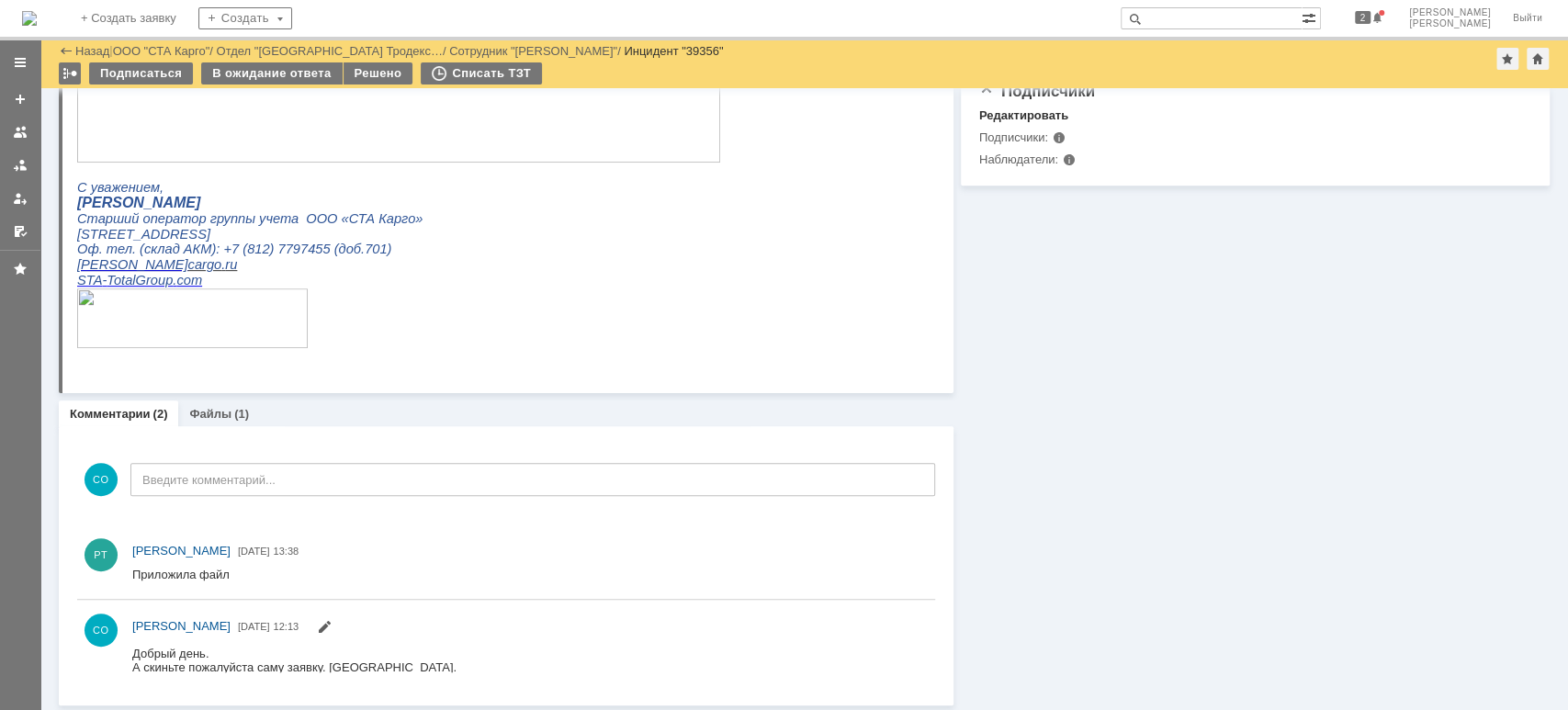
click at [15, 165] on div at bounding box center [19, 165] width 14 height 14
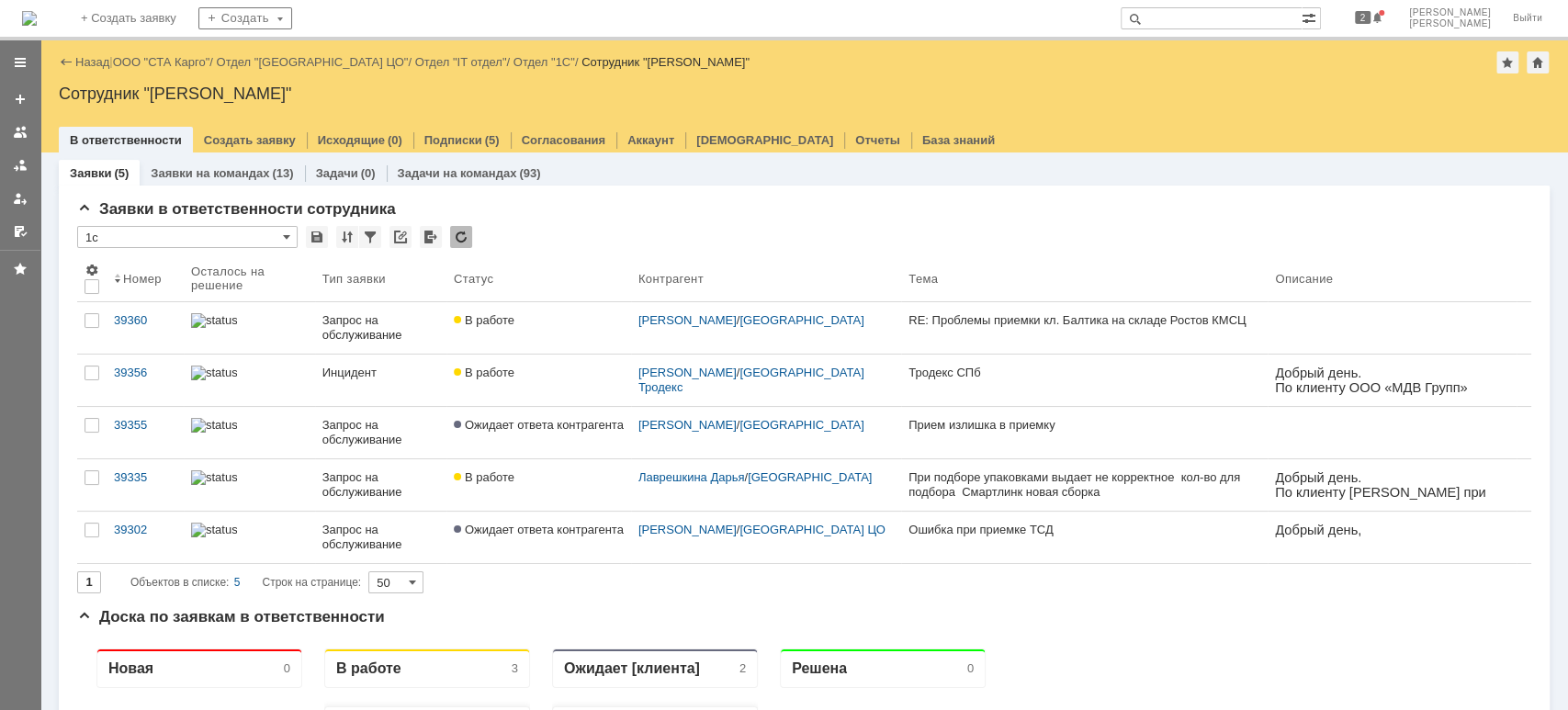
click at [172, 59] on link "ООО "СТА Карго"" at bounding box center [161, 62] width 97 height 13
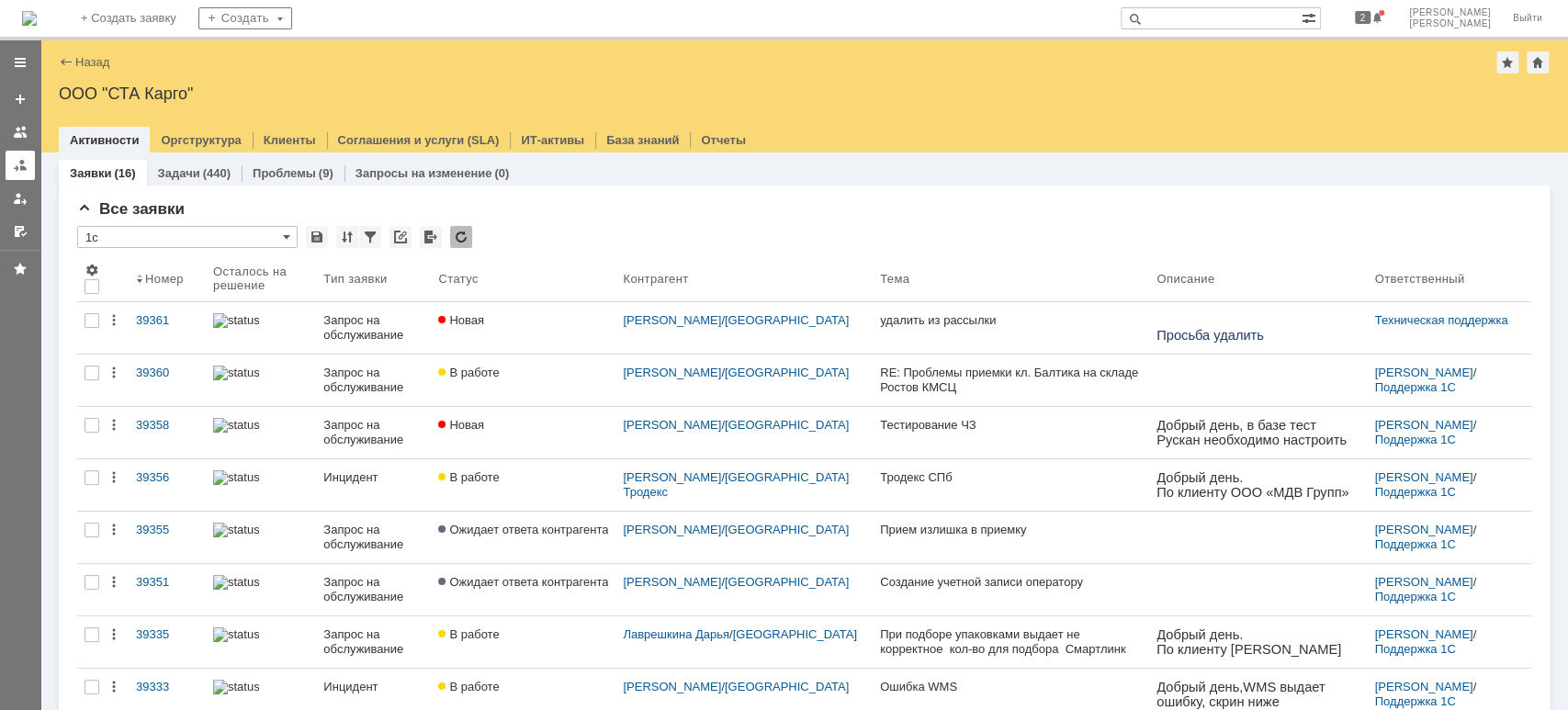
click at [11, 165] on link at bounding box center [20, 165] width 30 height 30
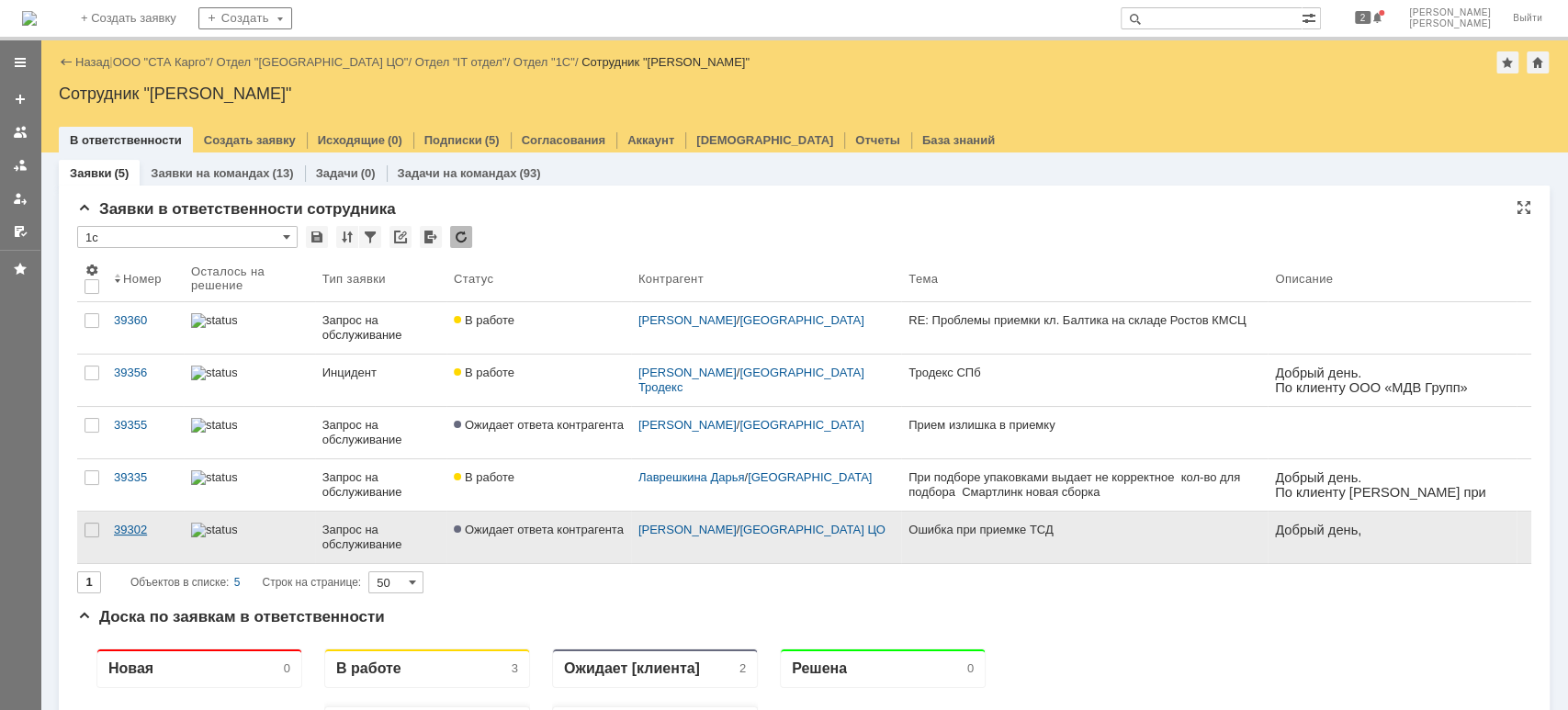
click at [162, 526] on div "39302" at bounding box center [144, 529] width 63 height 14
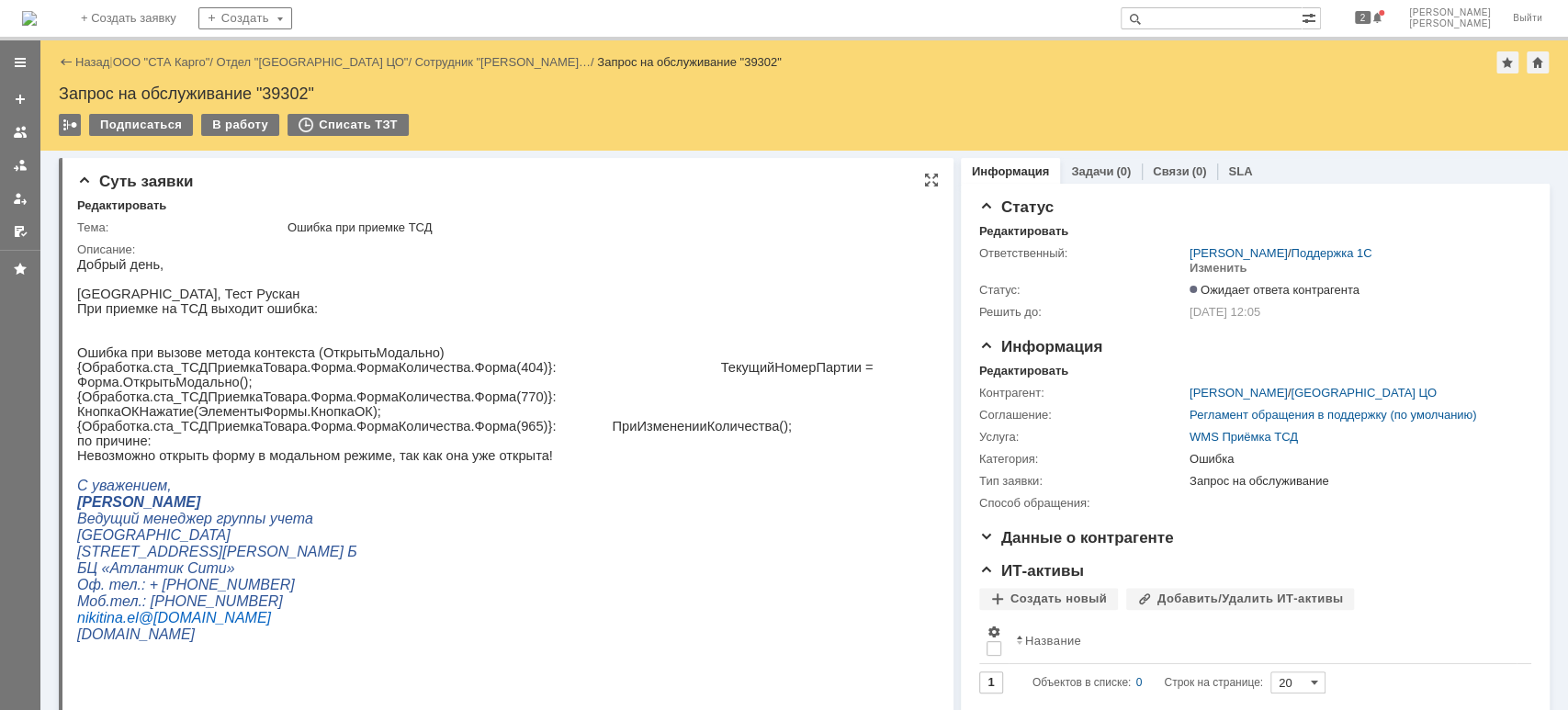
click at [707, 380] on p "{Обработка.ста_ТСДПриемкаТовара.Форма.ФормаКоличества.Форма(404)}: ТекущийНомер…" at bounding box center [497, 374] width 841 height 30
click at [174, 65] on link "ООО "СТА Карго"" at bounding box center [161, 62] width 97 height 13
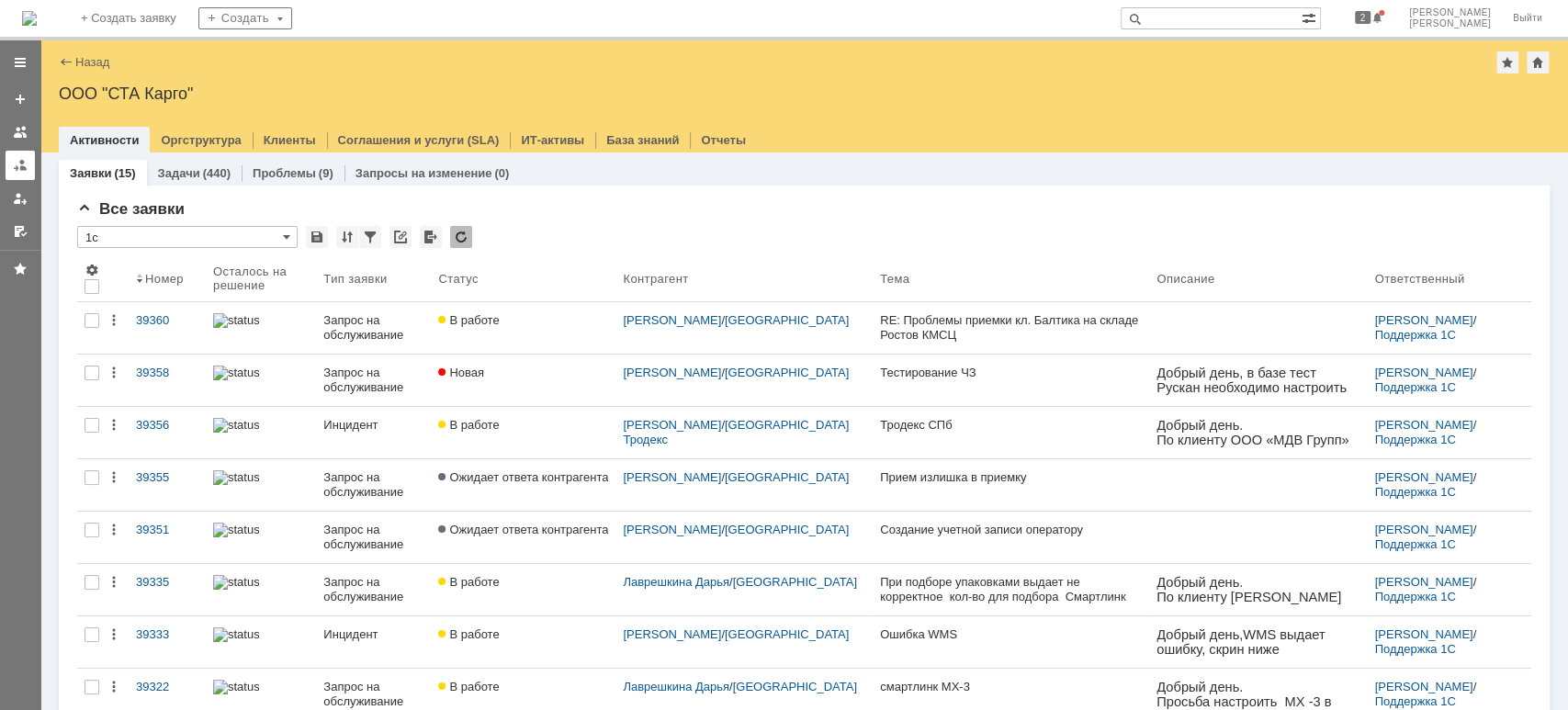
click at [28, 163] on link at bounding box center [20, 165] width 30 height 30
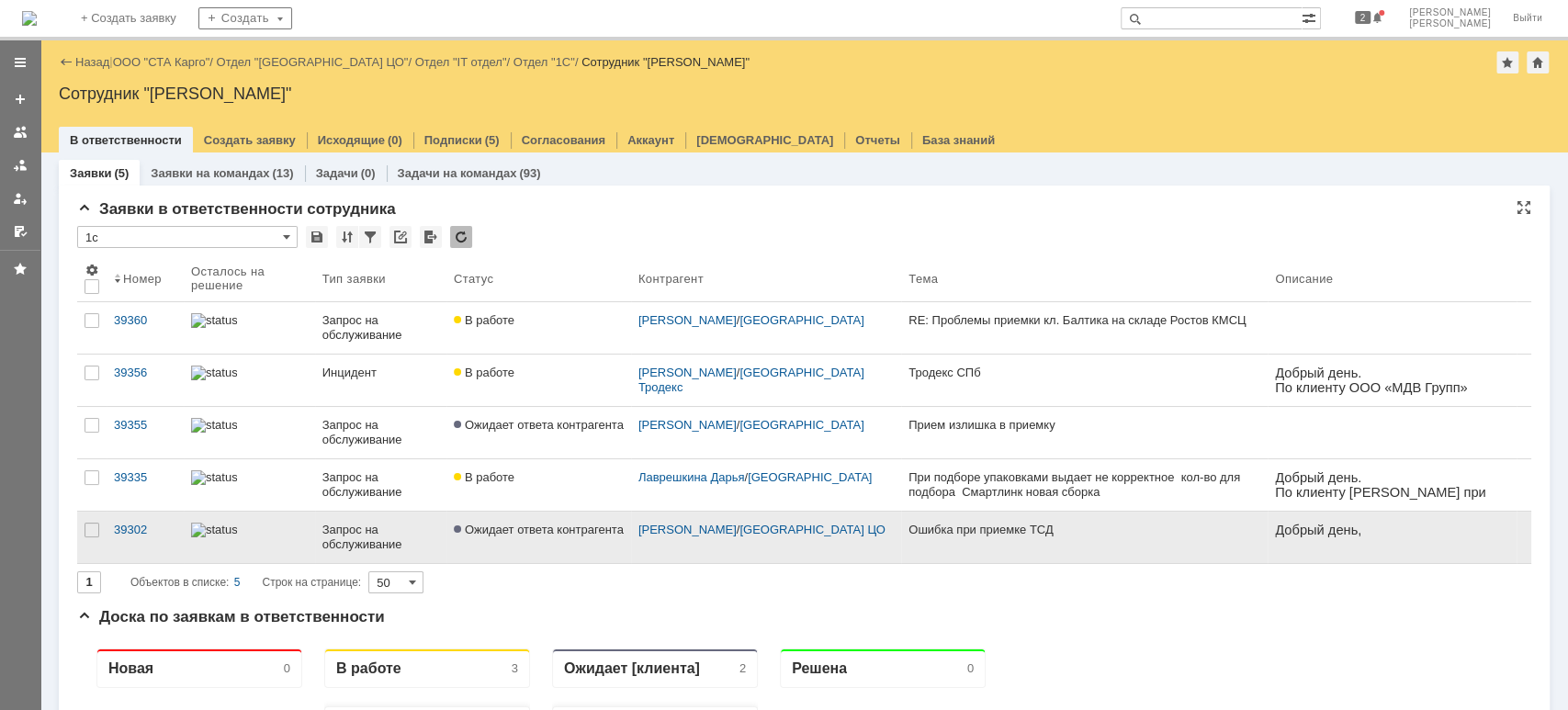
click at [656, 551] on div "[PERSON_NAME] / [GEOGRAPHIC_DATA] ЦО" at bounding box center [766, 537] width 270 height 51
click at [552, 544] on link "Ожидает ответа контрагента" at bounding box center [539, 537] width 185 height 51
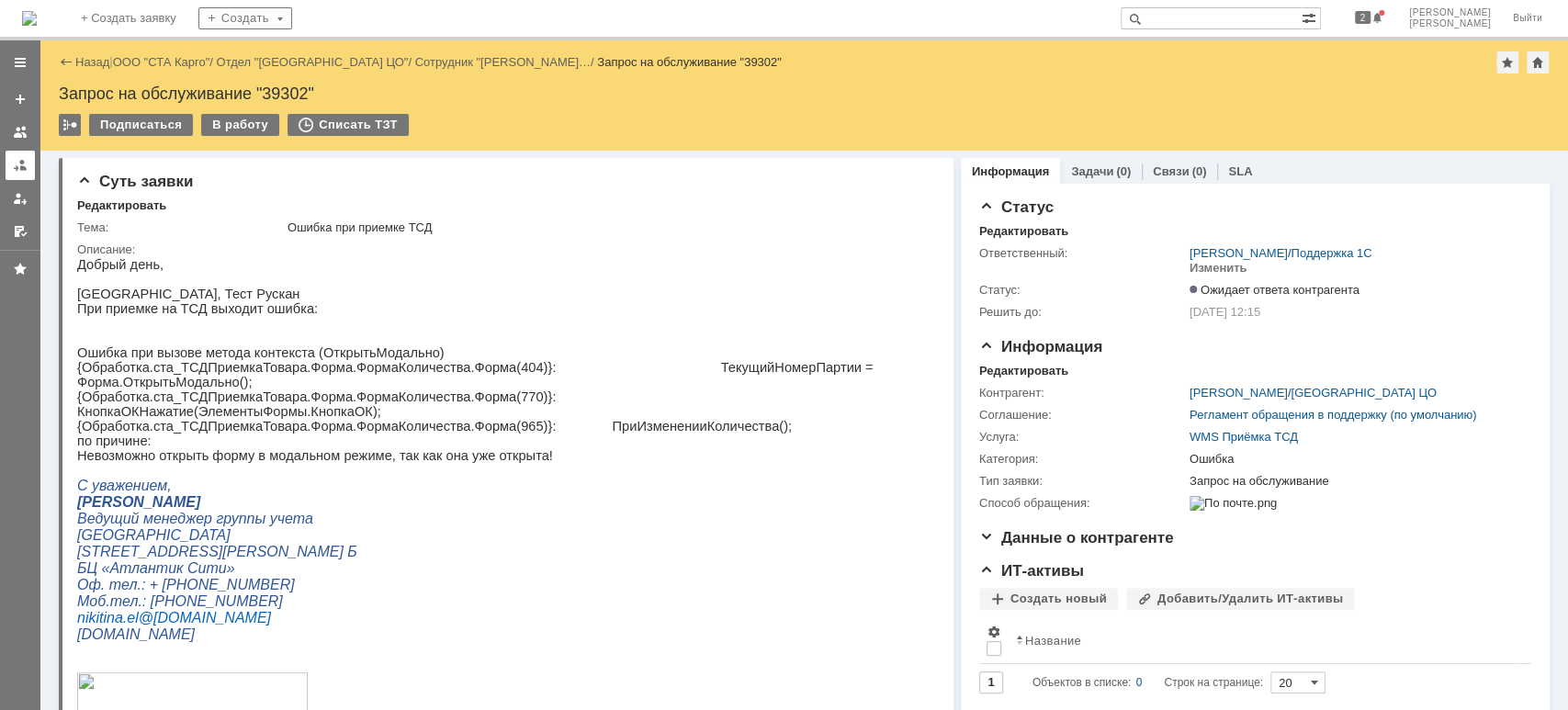
click at [11, 154] on link at bounding box center [20, 165] width 30 height 30
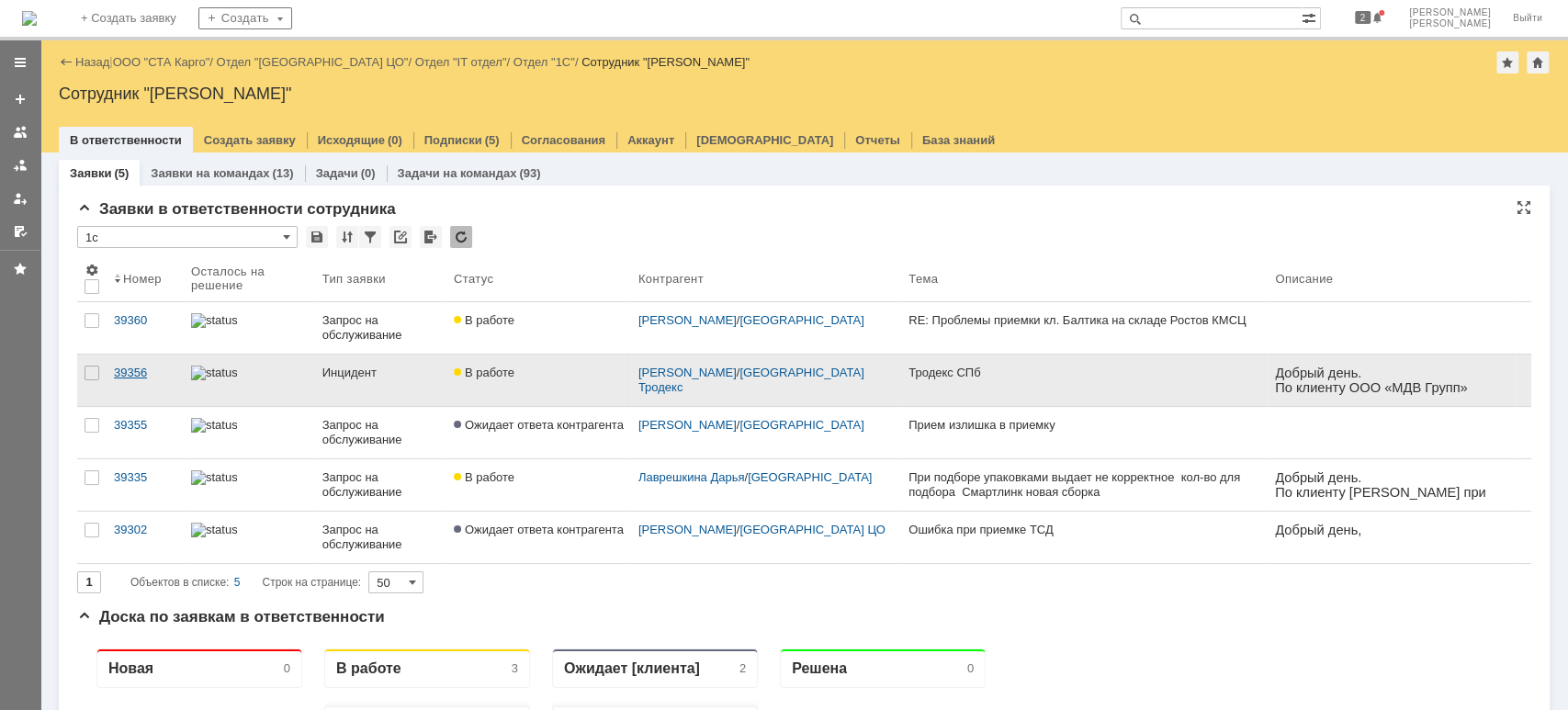
click at [141, 372] on div "39356" at bounding box center [144, 372] width 63 height 14
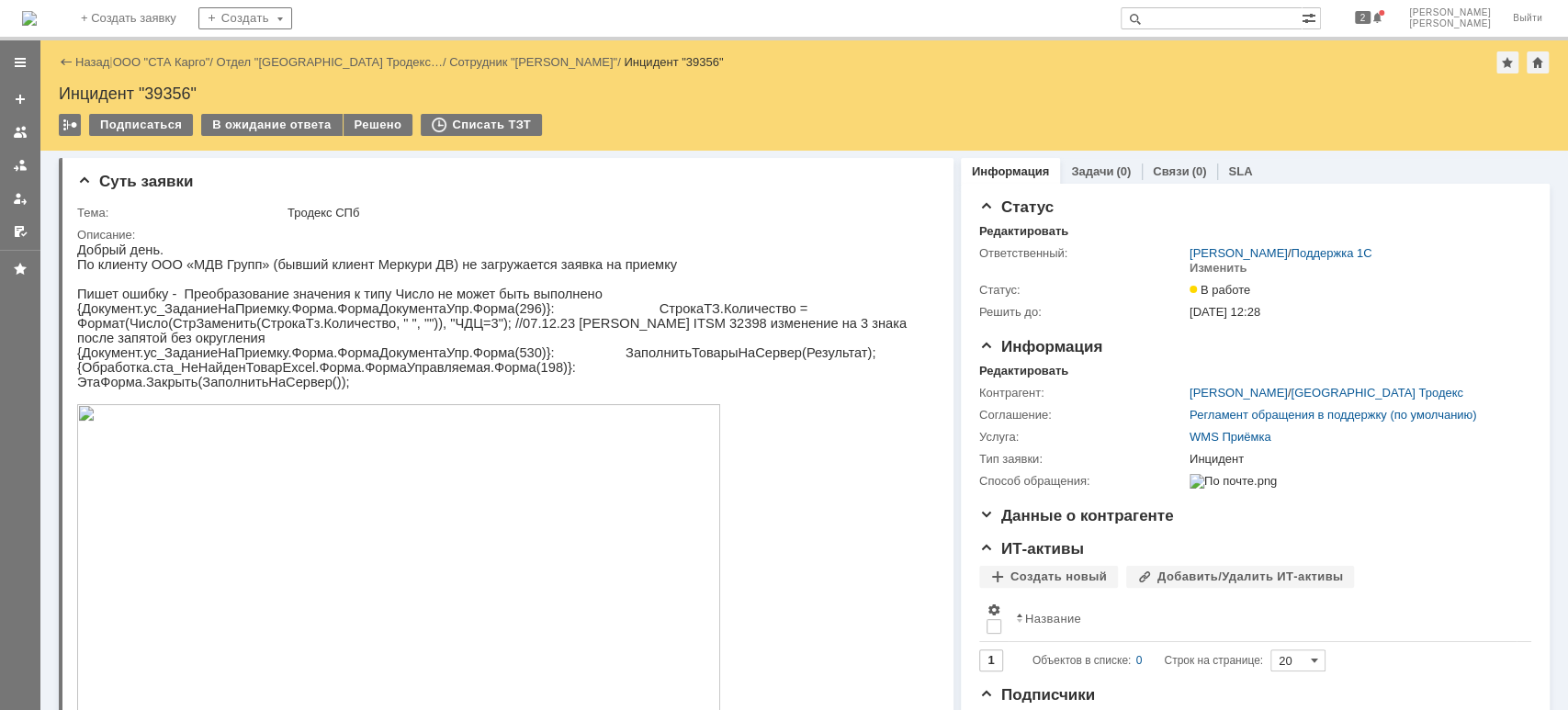
click at [16, 166] on div at bounding box center [19, 165] width 14 height 14
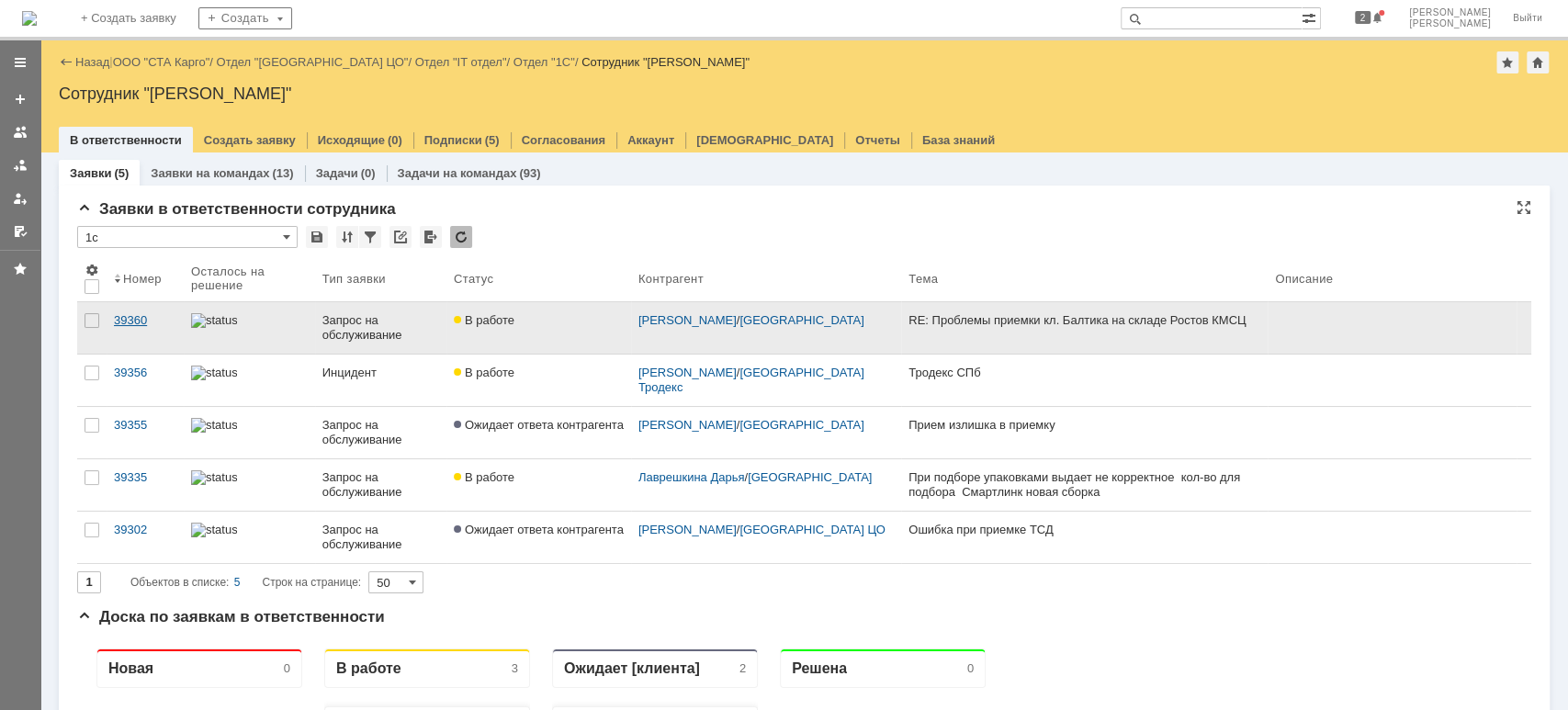
click at [161, 326] on div "39360" at bounding box center [144, 320] width 63 height 14
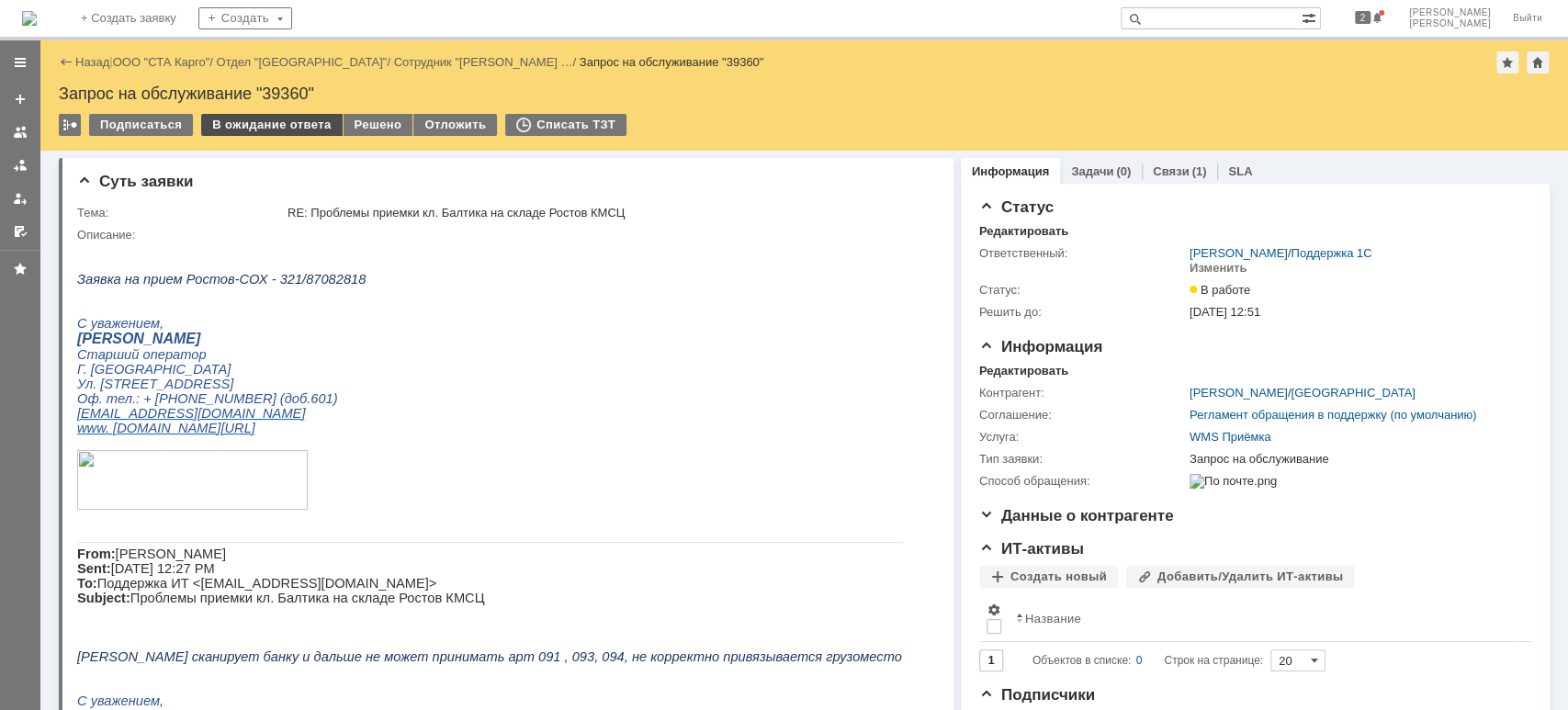
click at [300, 127] on div "В ожидание ответа" at bounding box center [271, 124] width 140 height 22
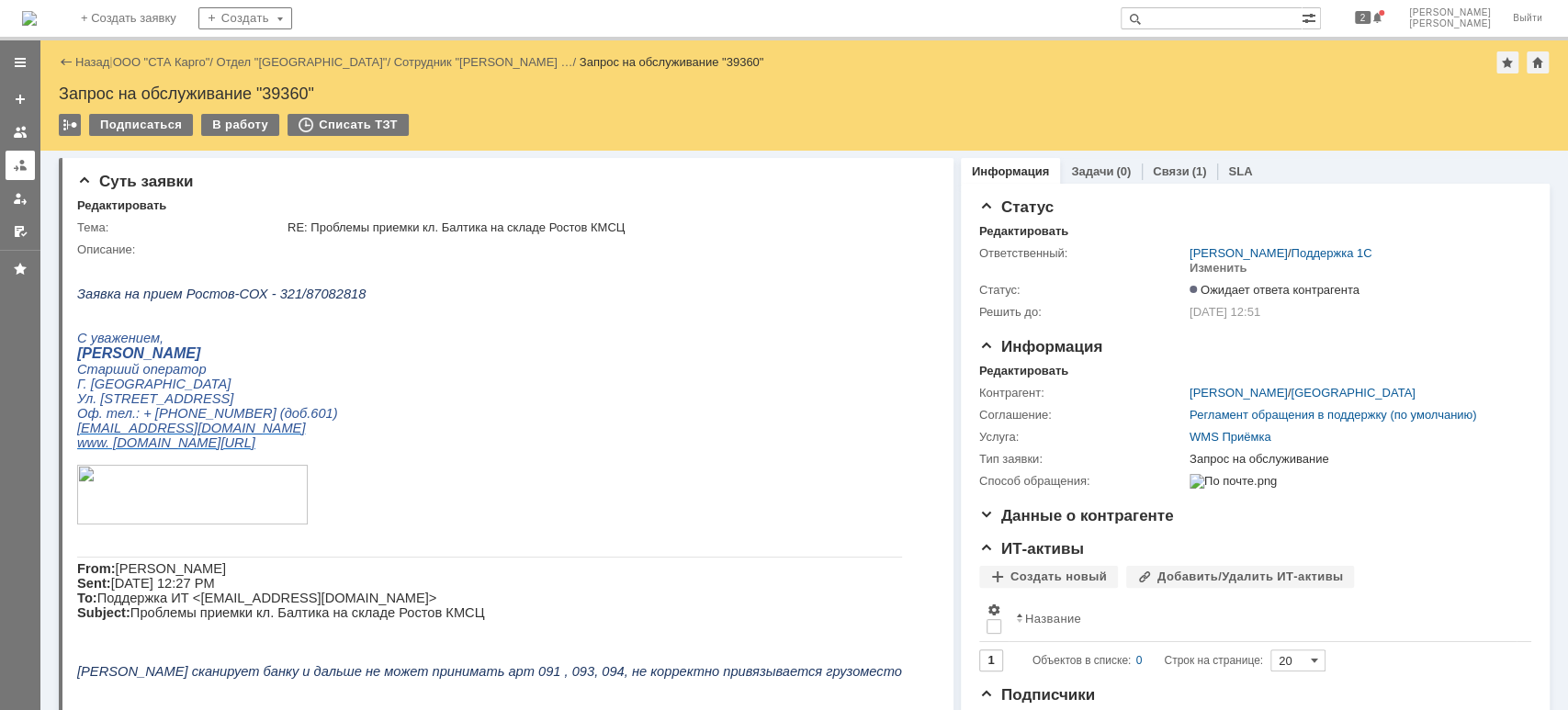
click at [16, 155] on link at bounding box center [20, 165] width 30 height 30
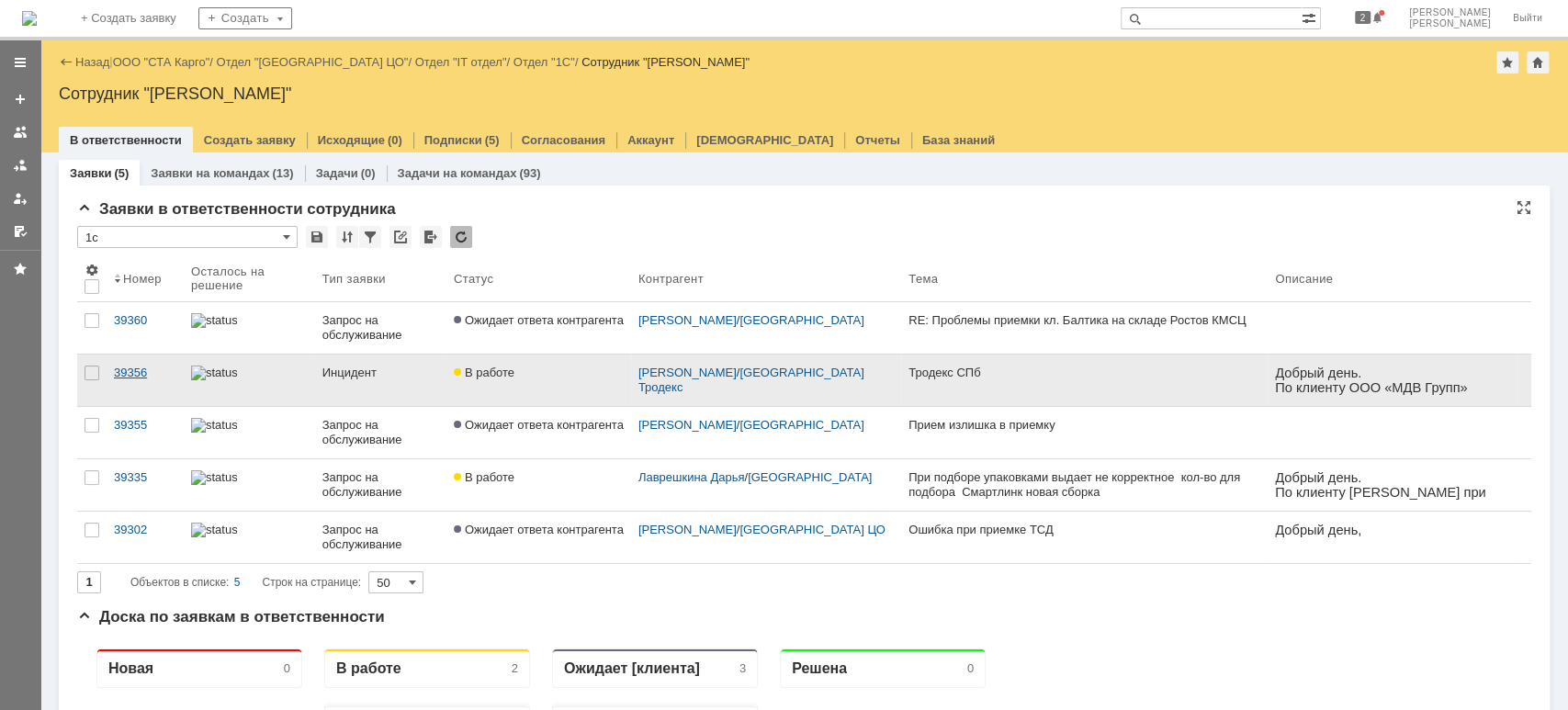
click at [140, 385] on link "39356" at bounding box center [145, 379] width 77 height 51
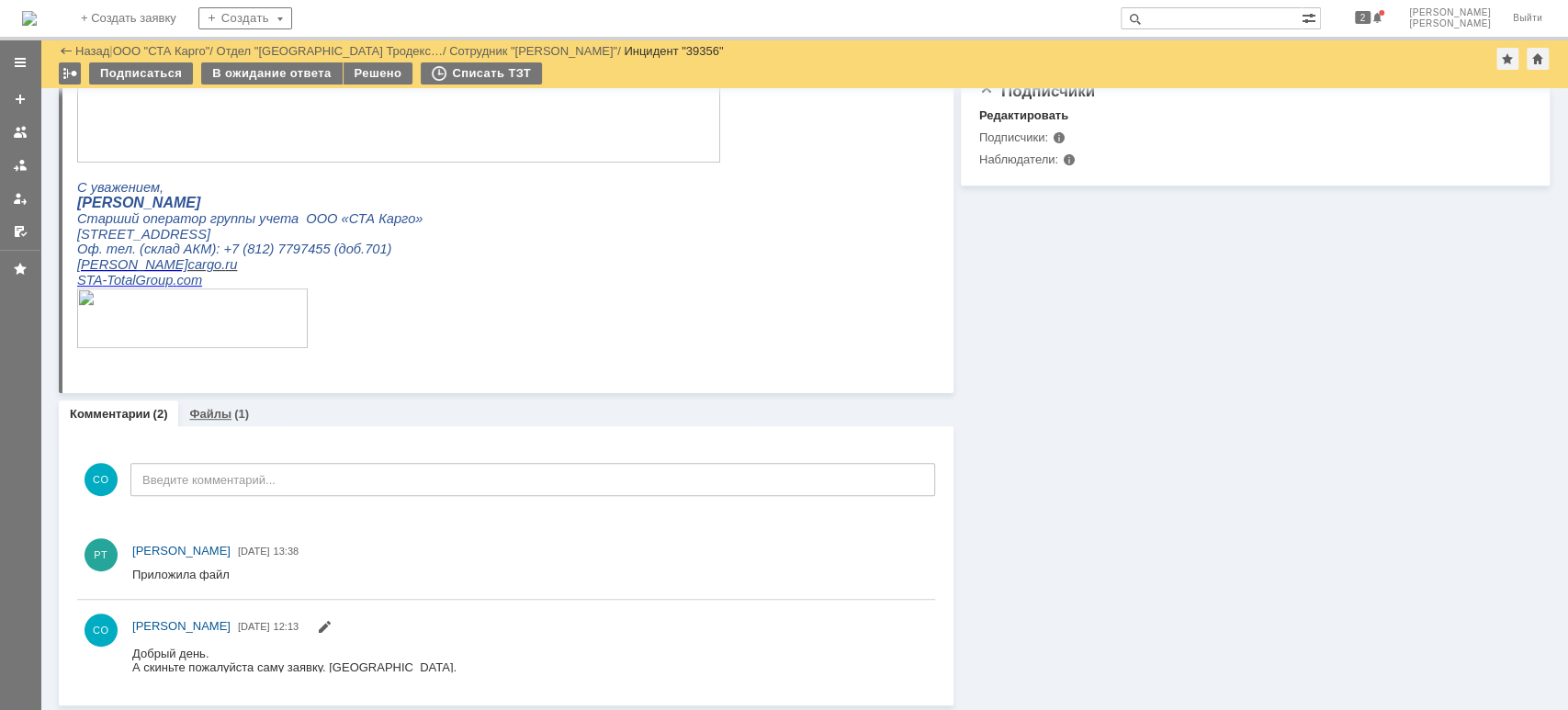
drag, startPoint x: 203, startPoint y: 411, endPoint x: 136, endPoint y: 516, distance: 124.6
click at [203, 411] on link "Файлы" at bounding box center [211, 414] width 42 height 13
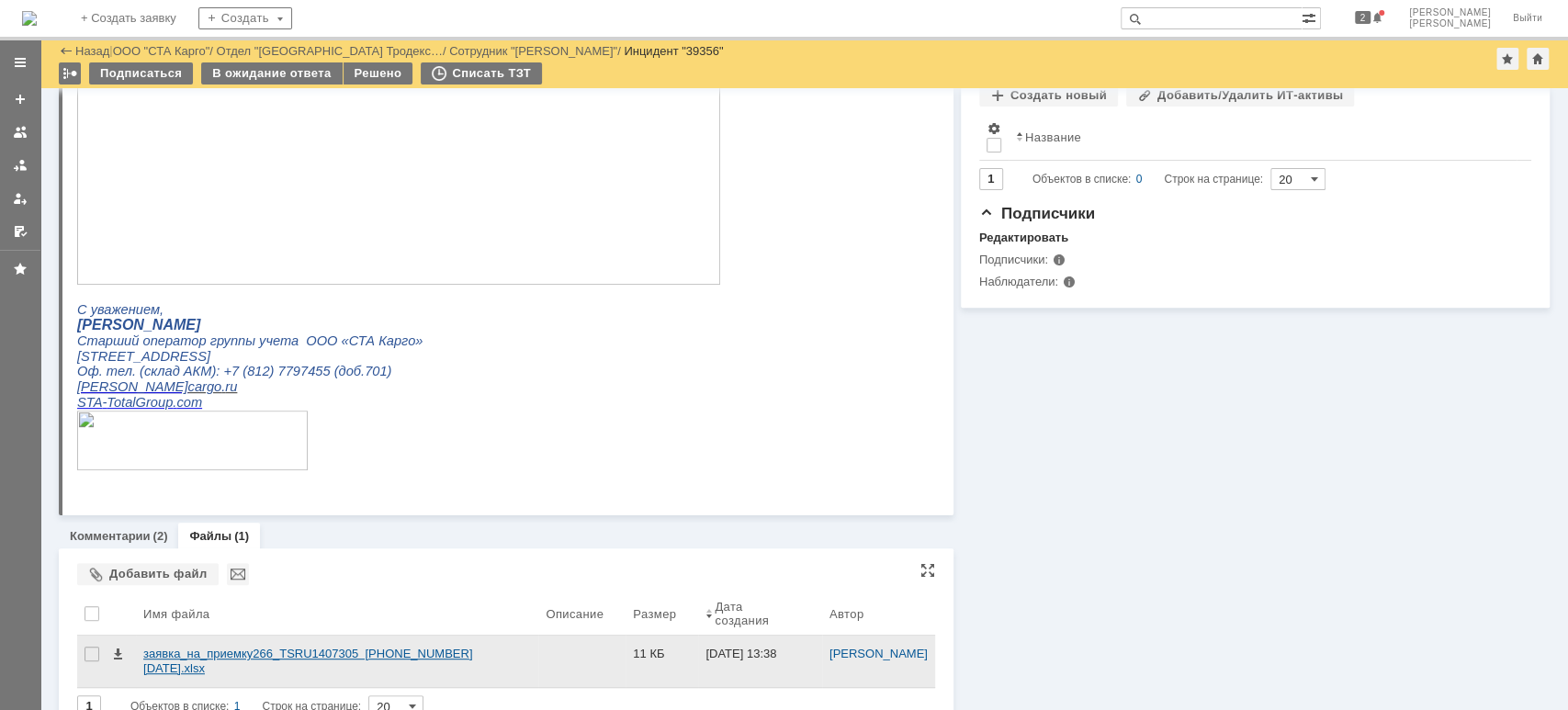
click at [240, 647] on div "заявка_на_приемку266_TSRU1407305 [PHONE_NUMBER][DATE].xlsx" at bounding box center [337, 661] width 388 height 30
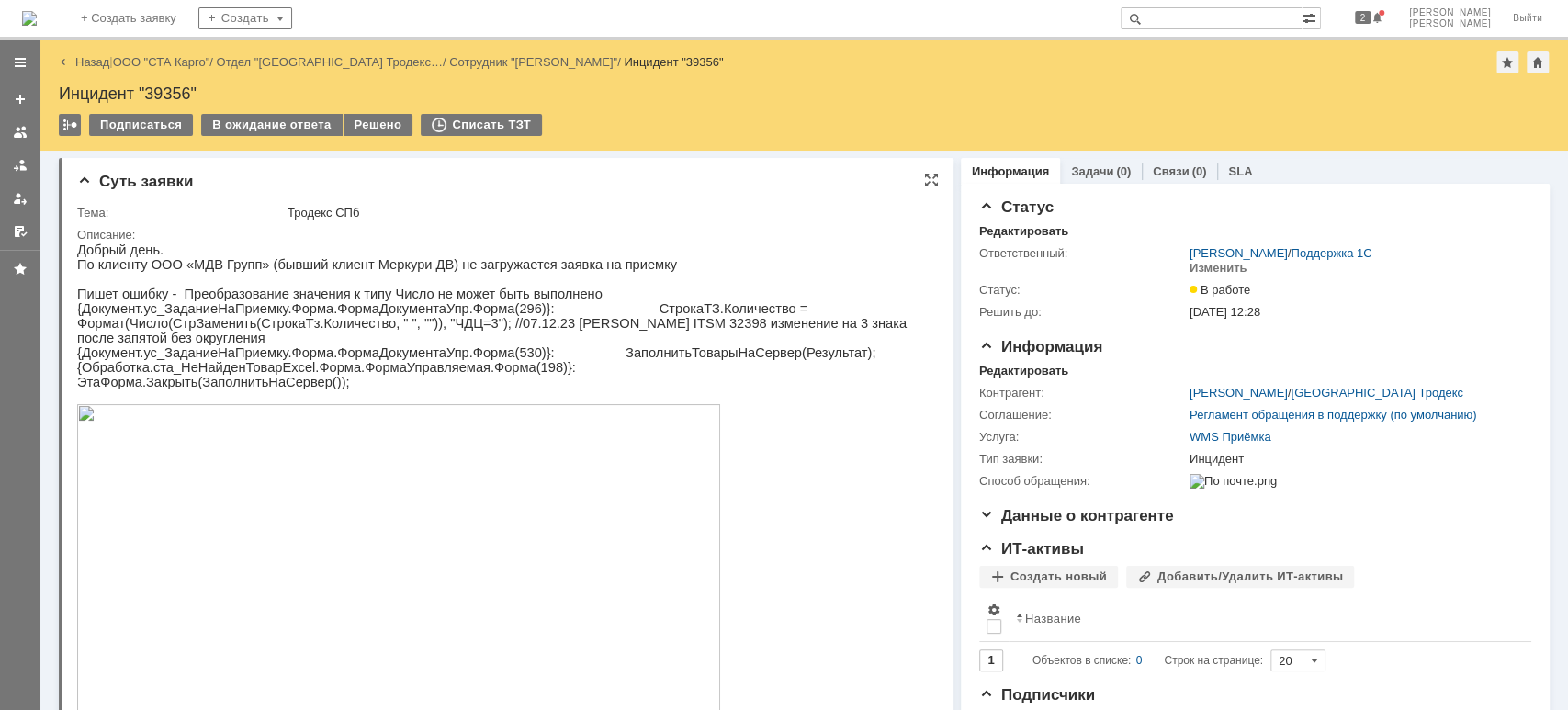
click at [473, 484] on img at bounding box center [398, 585] width 643 height 362
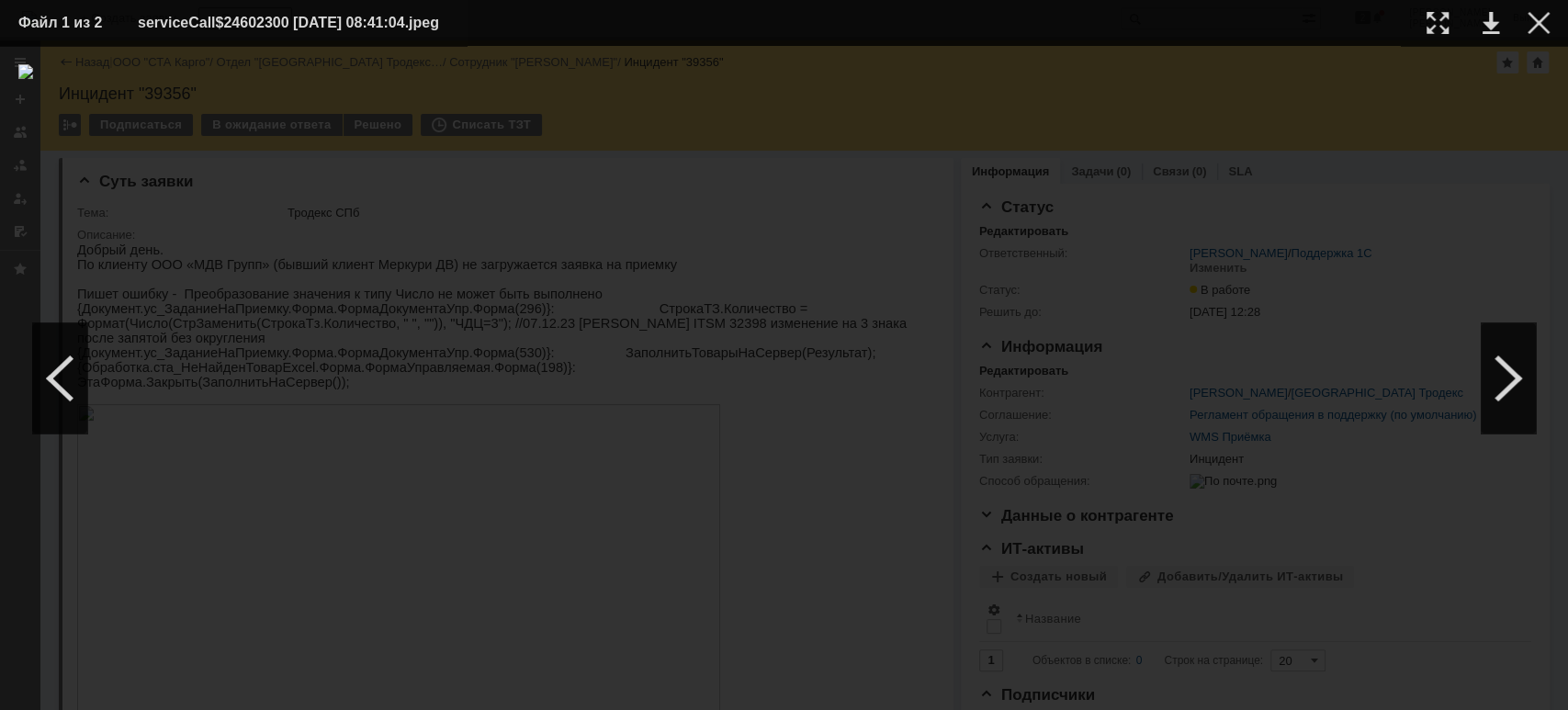
click at [1455, 142] on div at bounding box center [783, 378] width 1530 height 627
click at [1536, 17] on div at bounding box center [1538, 22] width 22 height 22
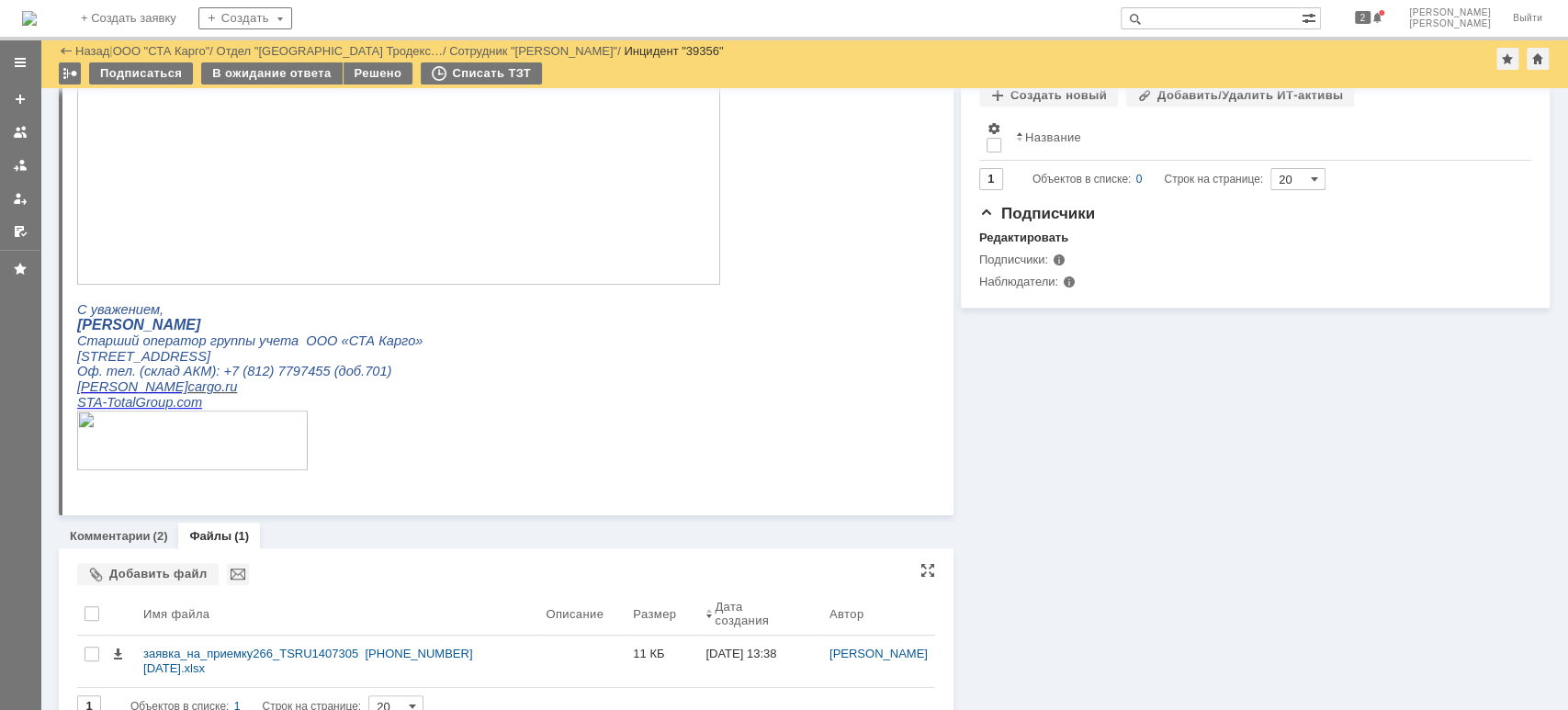
scroll to position [418, 0]
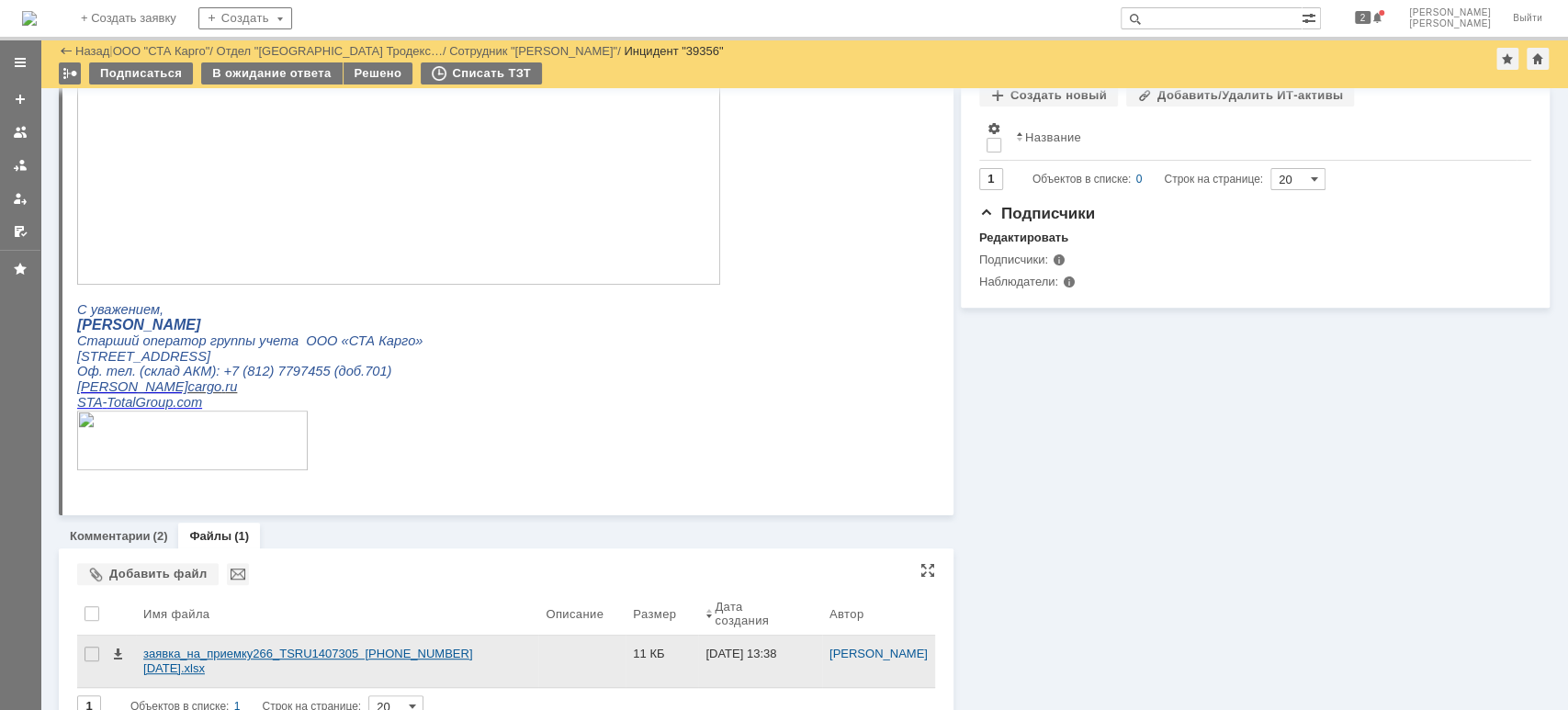
click at [214, 647] on div "заявка_на_приемку266_TSRU1407305 [PHONE_NUMBER][DATE].xlsx" at bounding box center [337, 661] width 388 height 30
click at [293, 647] on div "заявка_на_приемку266_TSRU1407305 [PHONE_NUMBER][DATE].xlsx" at bounding box center [337, 661] width 388 height 30
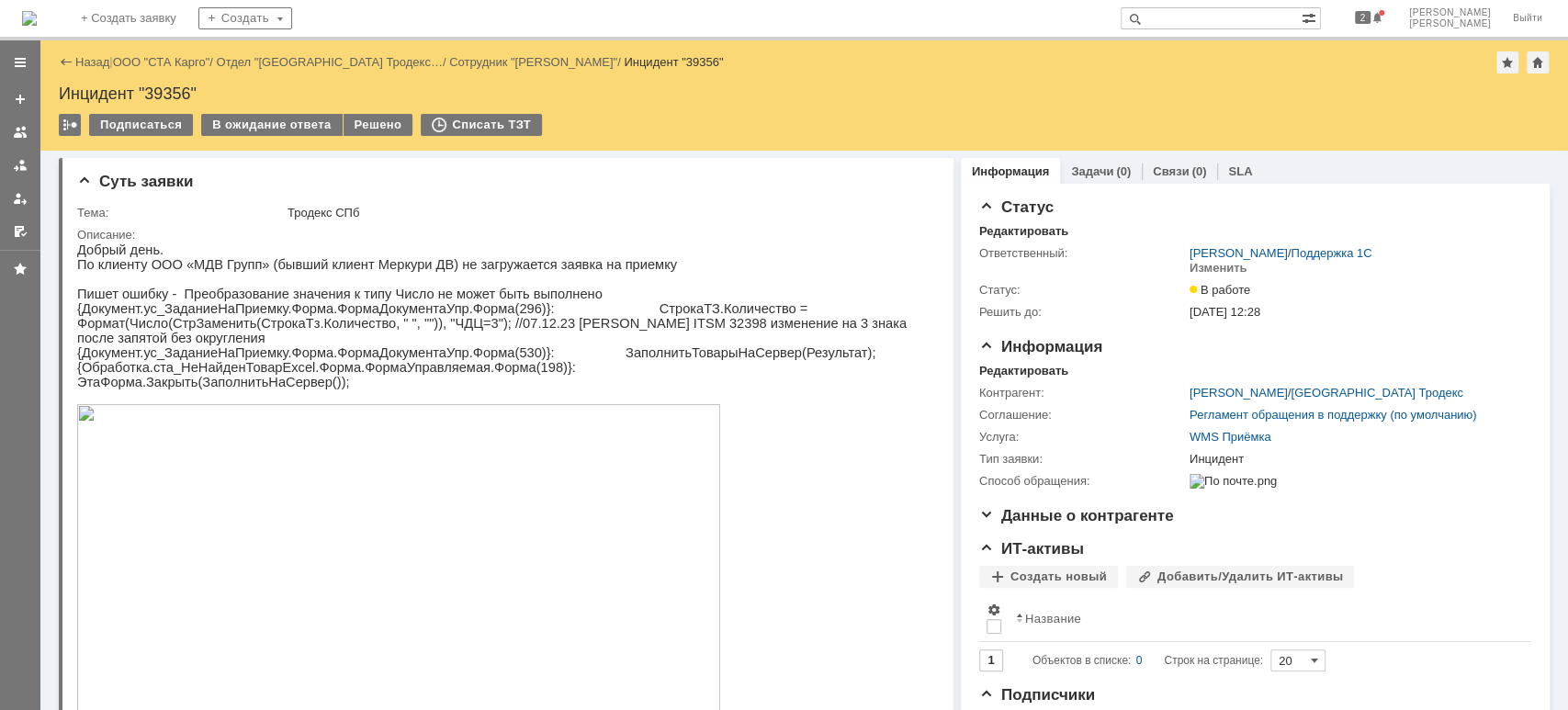
scroll to position [0, 0]
click at [273, 122] on div "В ожидание ответа" at bounding box center [271, 124] width 140 height 22
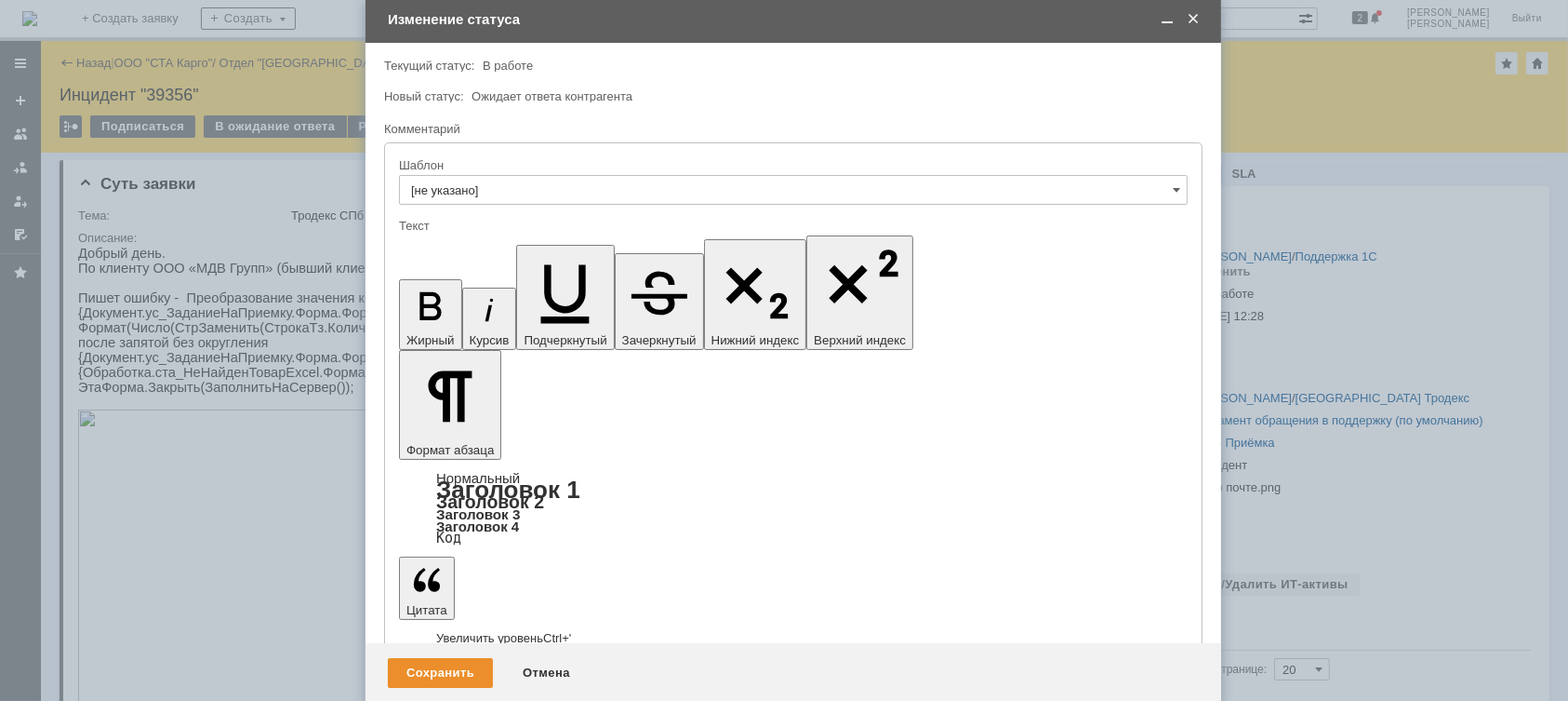
click at [1406, 295] on div at bounding box center [794, 360] width 1588 height 720
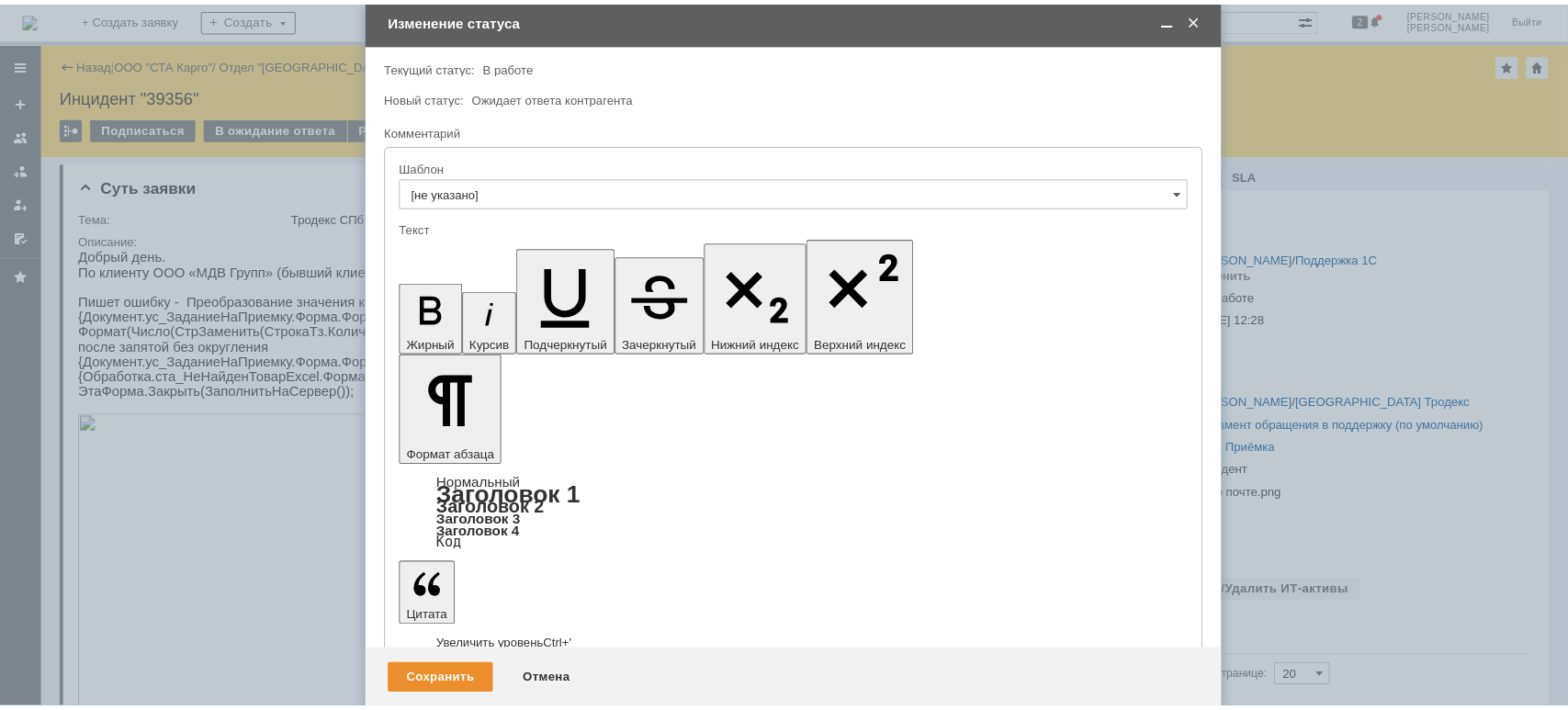
scroll to position [315, 0]
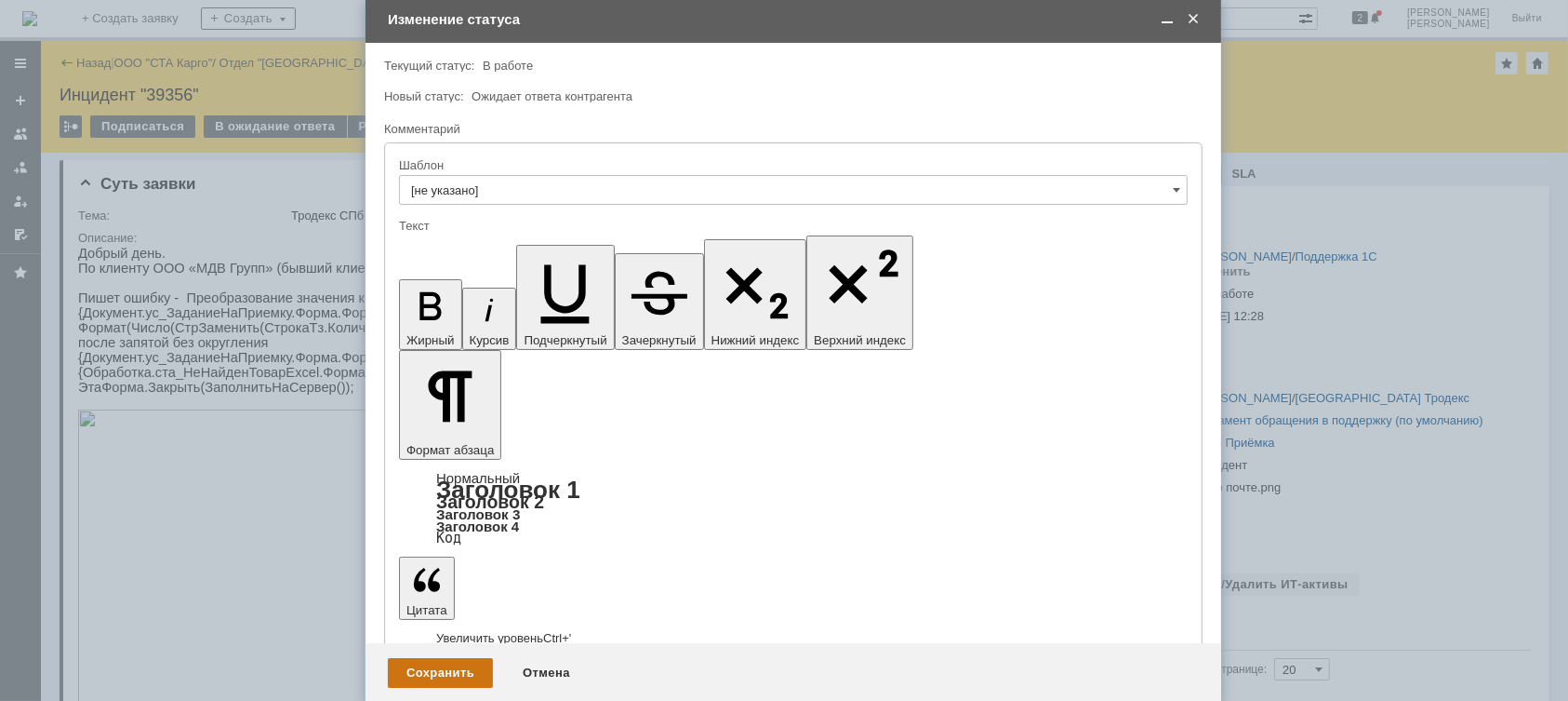
click at [441, 686] on div "Сохранить" at bounding box center [440, 673] width 105 height 30
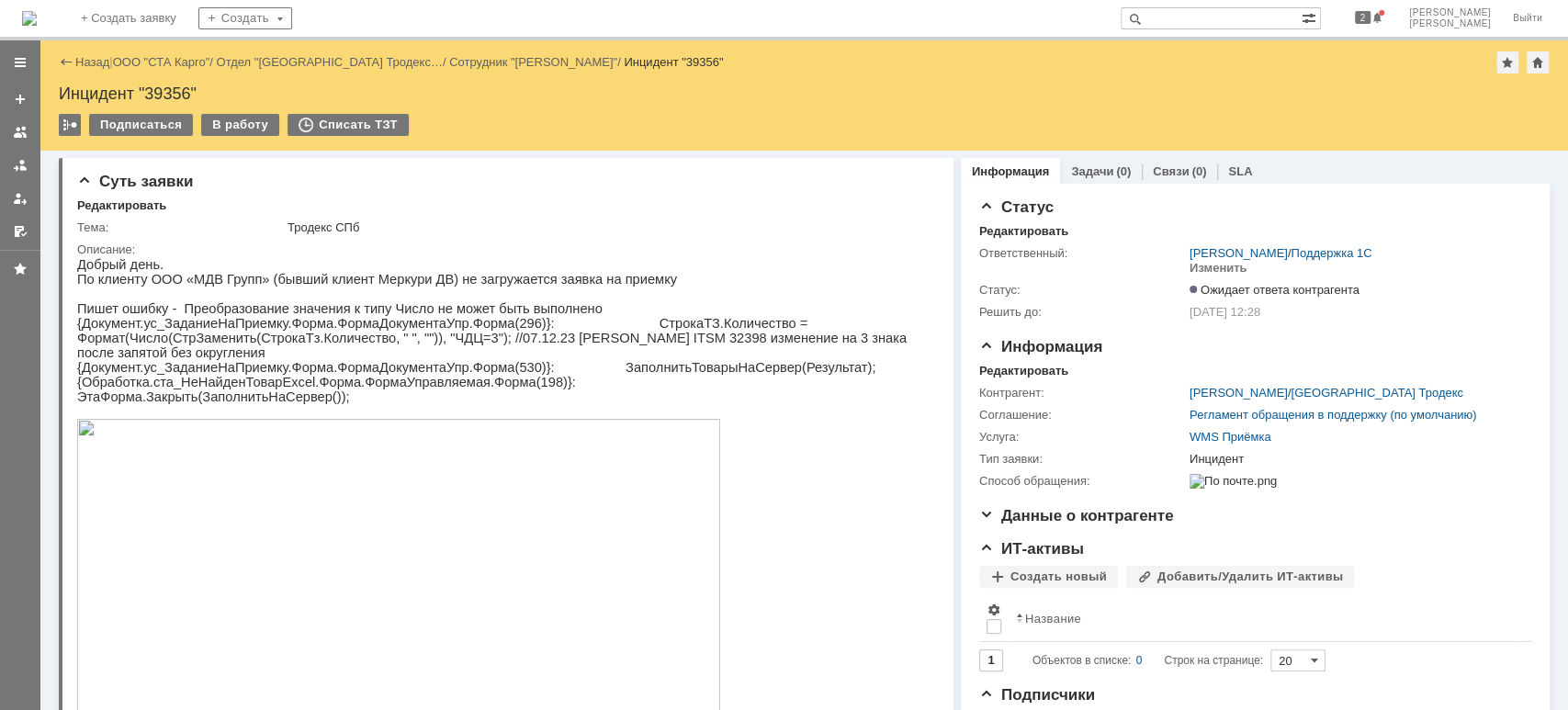
scroll to position [0, 0]
click at [14, 158] on div at bounding box center [19, 165] width 14 height 14
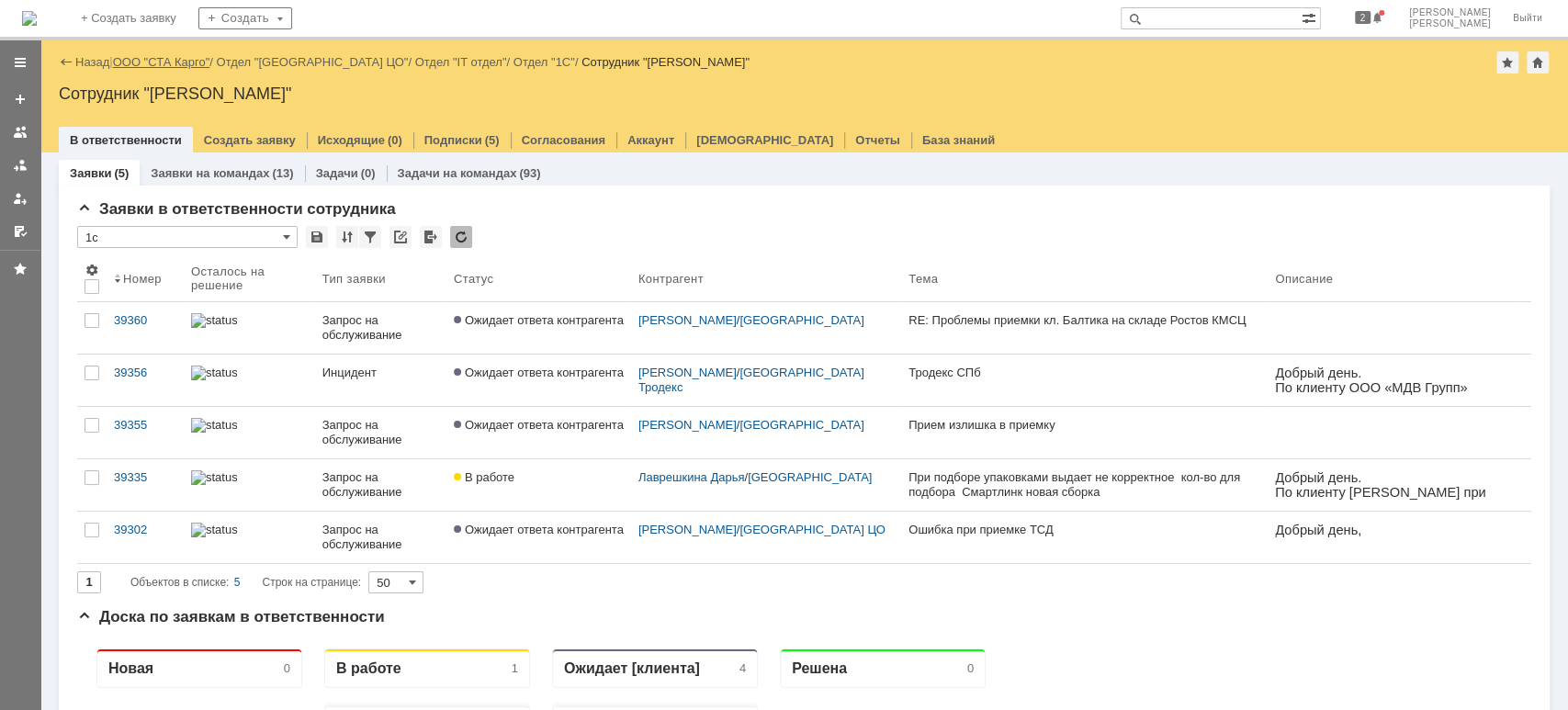
click at [185, 61] on link "ООО "СТА Карго"" at bounding box center [161, 62] width 97 height 13
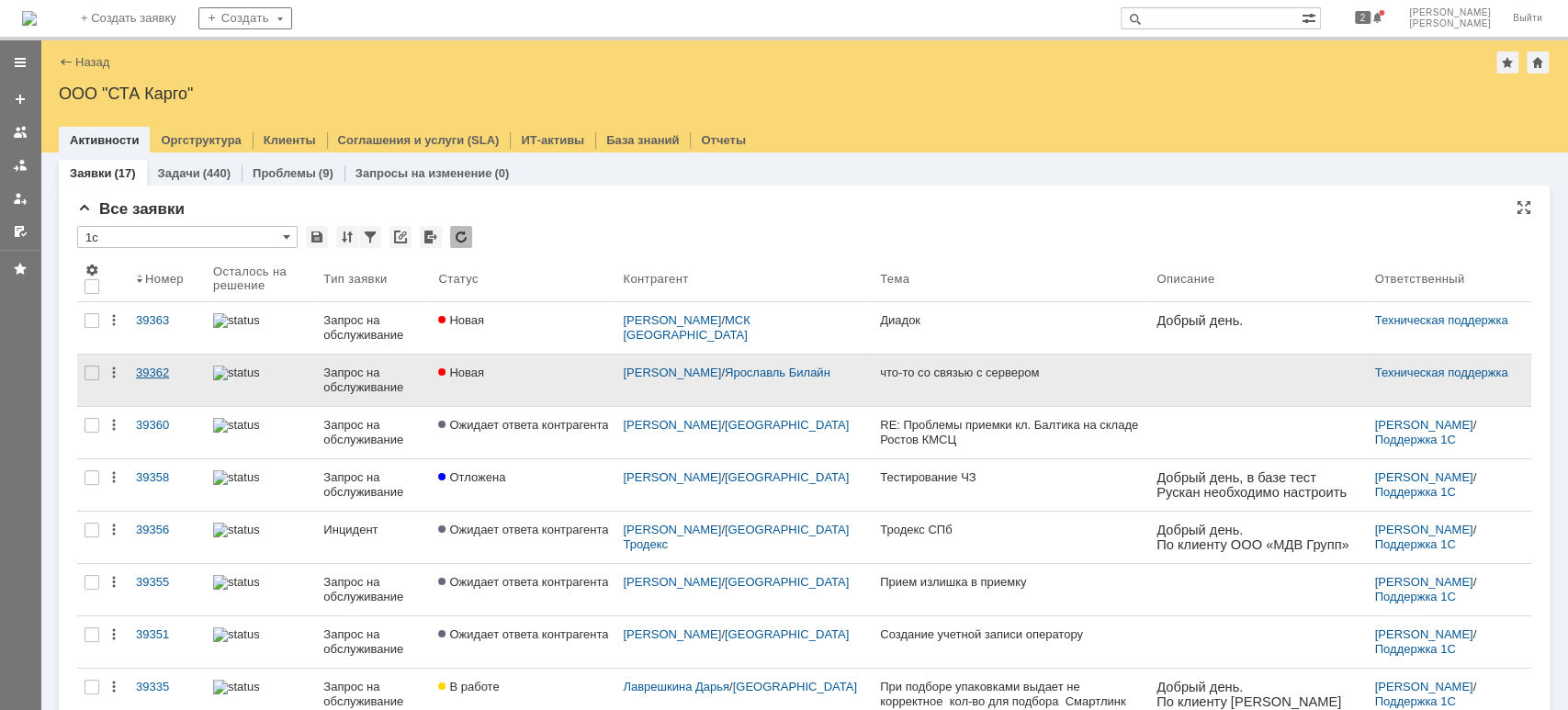
click at [142, 382] on link "39362" at bounding box center [167, 379] width 77 height 51
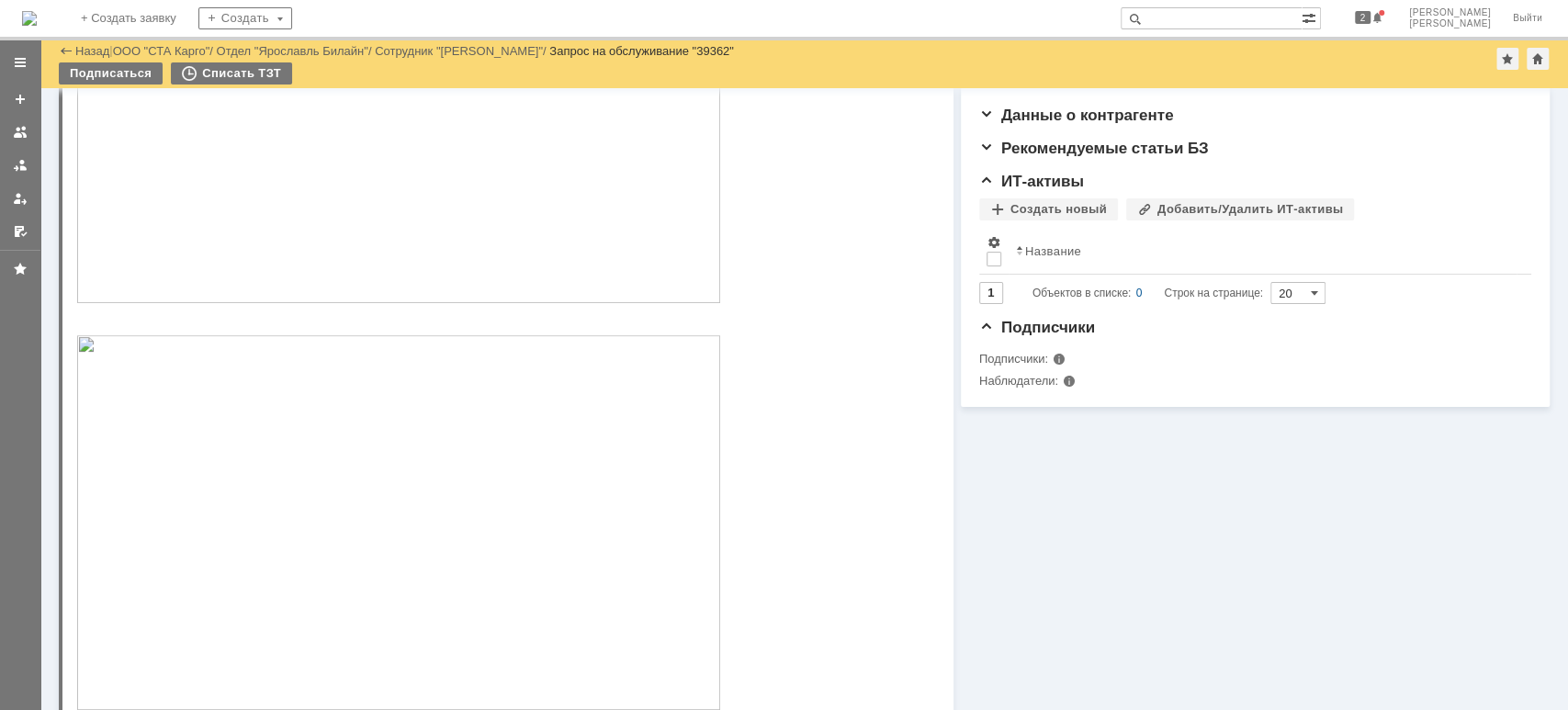
click at [440, 280] on img at bounding box center [398, 120] width 643 height 366
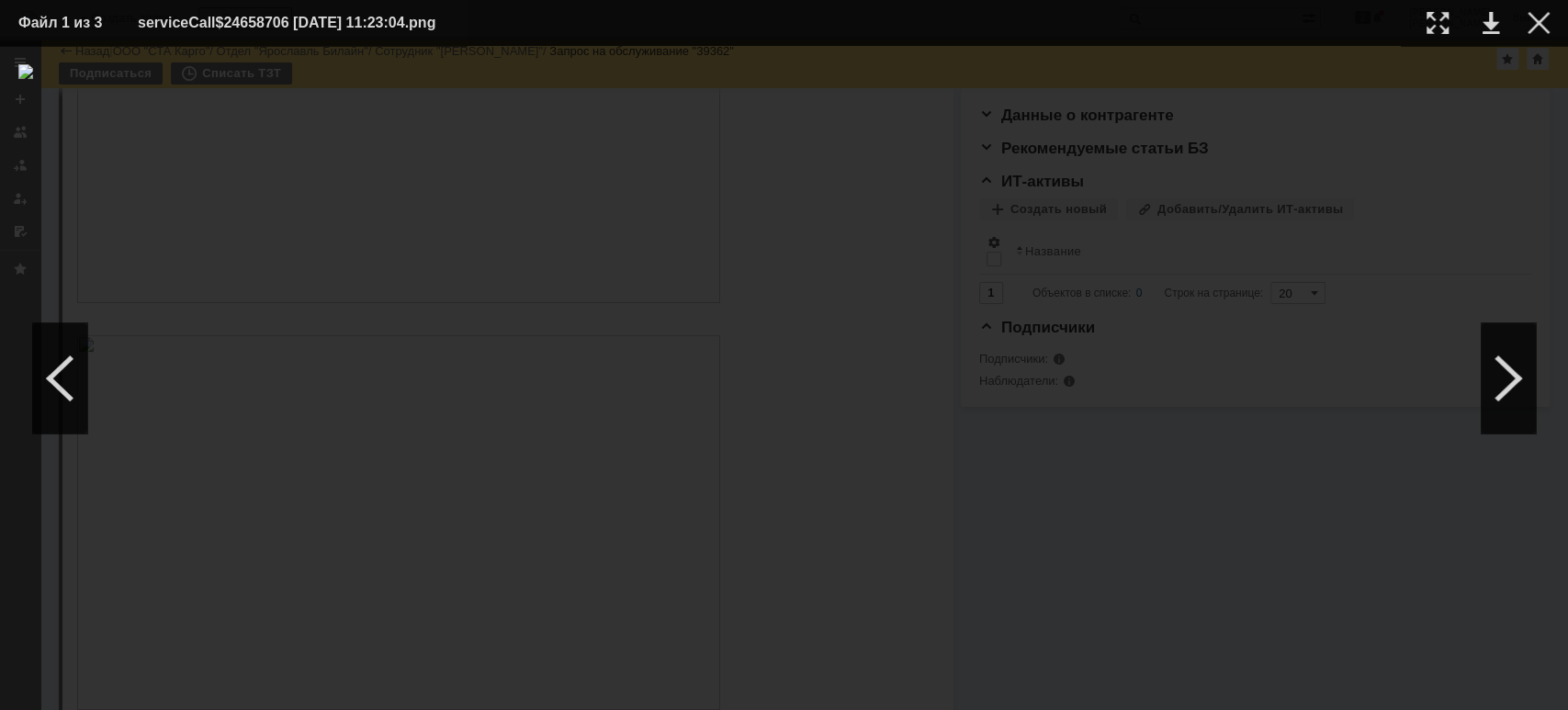
click at [1513, 181] on div at bounding box center [783, 378] width 1530 height 627
click at [1534, 24] on div at bounding box center [1538, 22] width 22 height 22
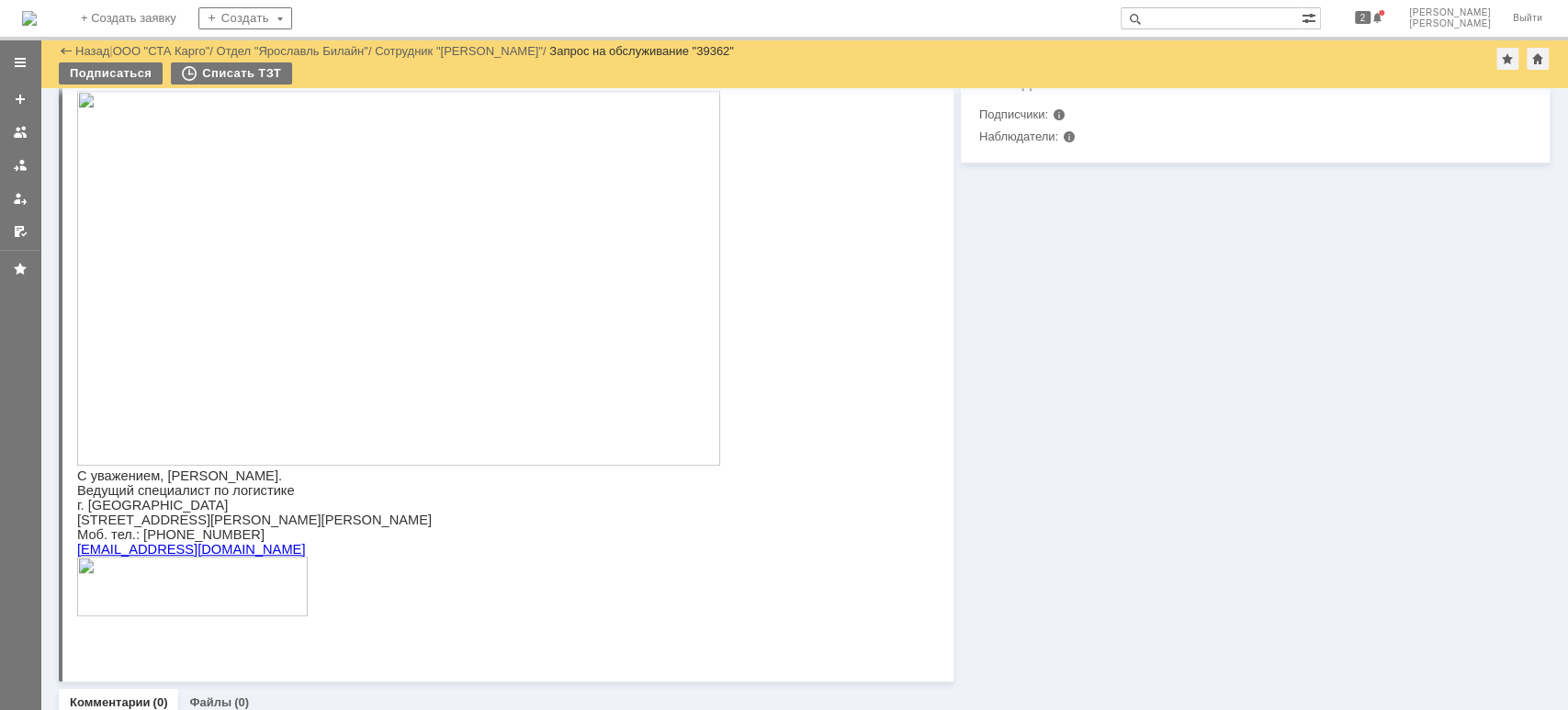
click at [383, 410] on img at bounding box center [398, 278] width 643 height 374
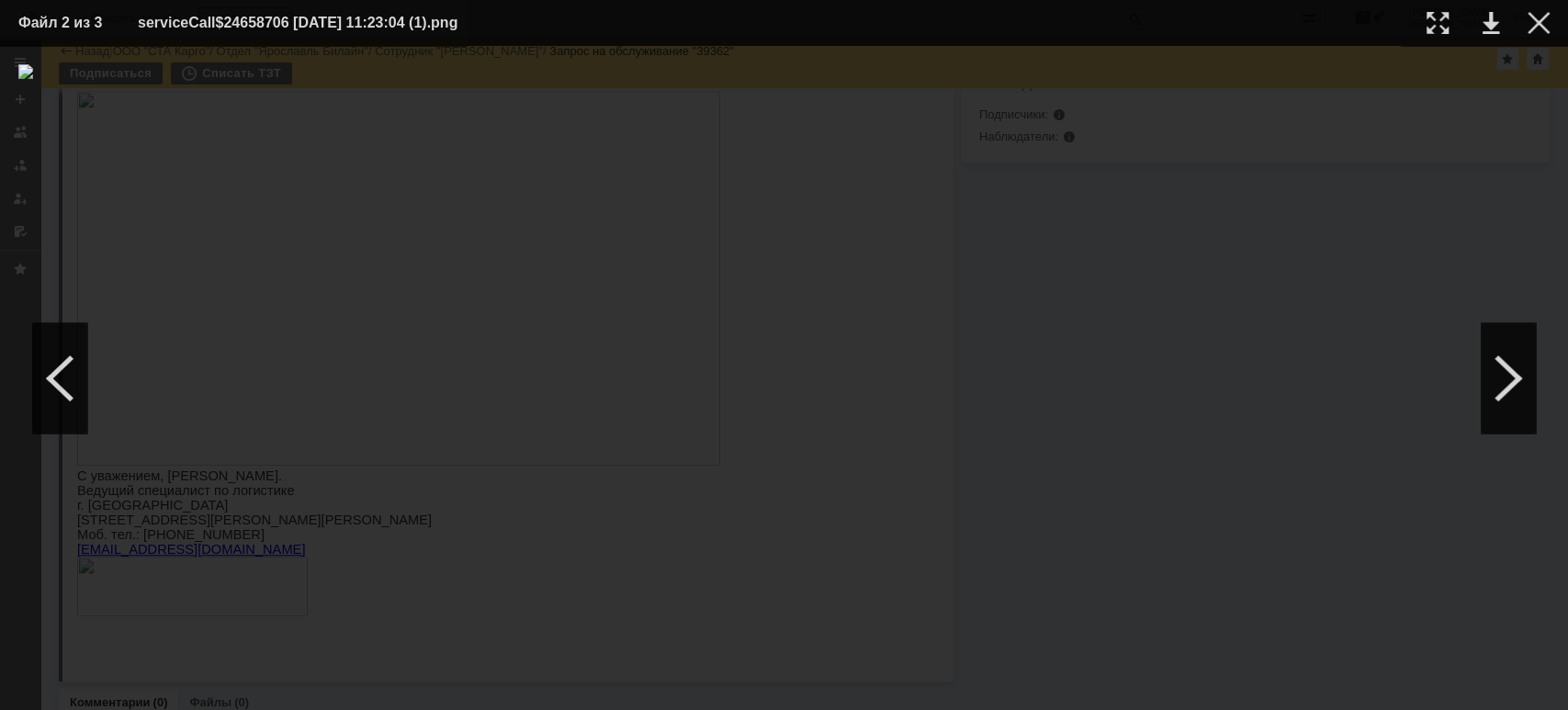
click at [1384, 189] on div at bounding box center [783, 378] width 1530 height 627
click at [1543, 30] on div at bounding box center [1538, 22] width 22 height 22
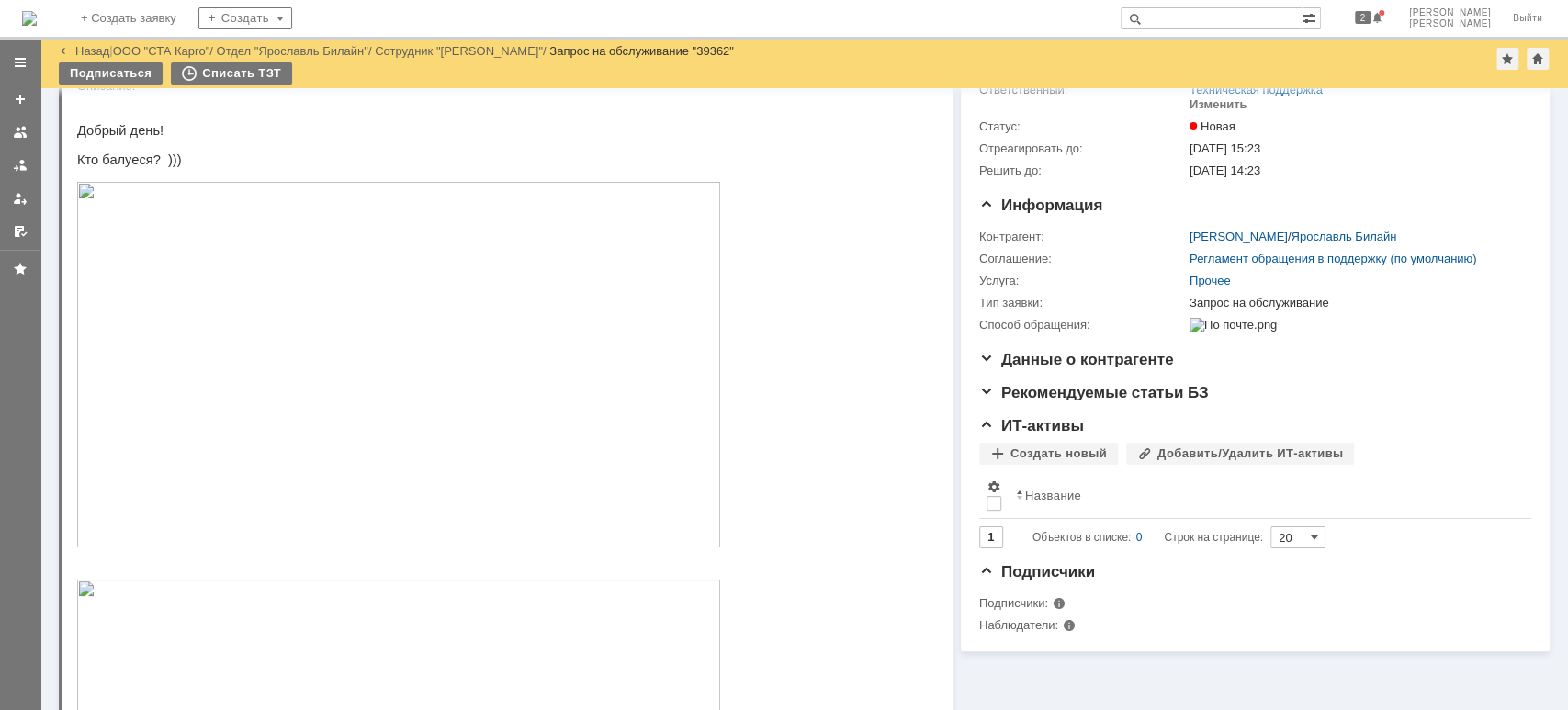
click at [490, 439] on img at bounding box center [398, 365] width 643 height 366
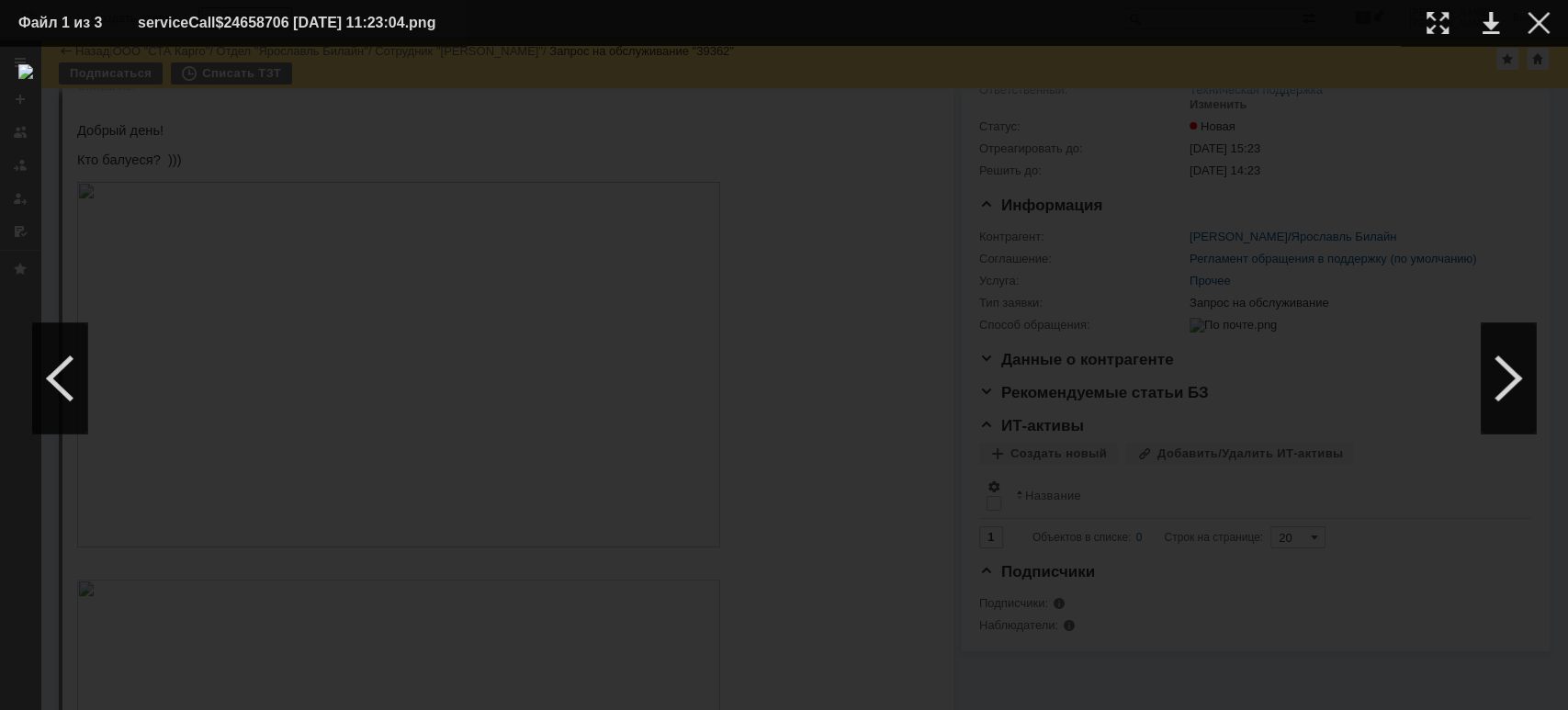
click at [1423, 245] on div at bounding box center [783, 378] width 1530 height 627
click at [1544, 30] on div at bounding box center [1538, 22] width 22 height 22
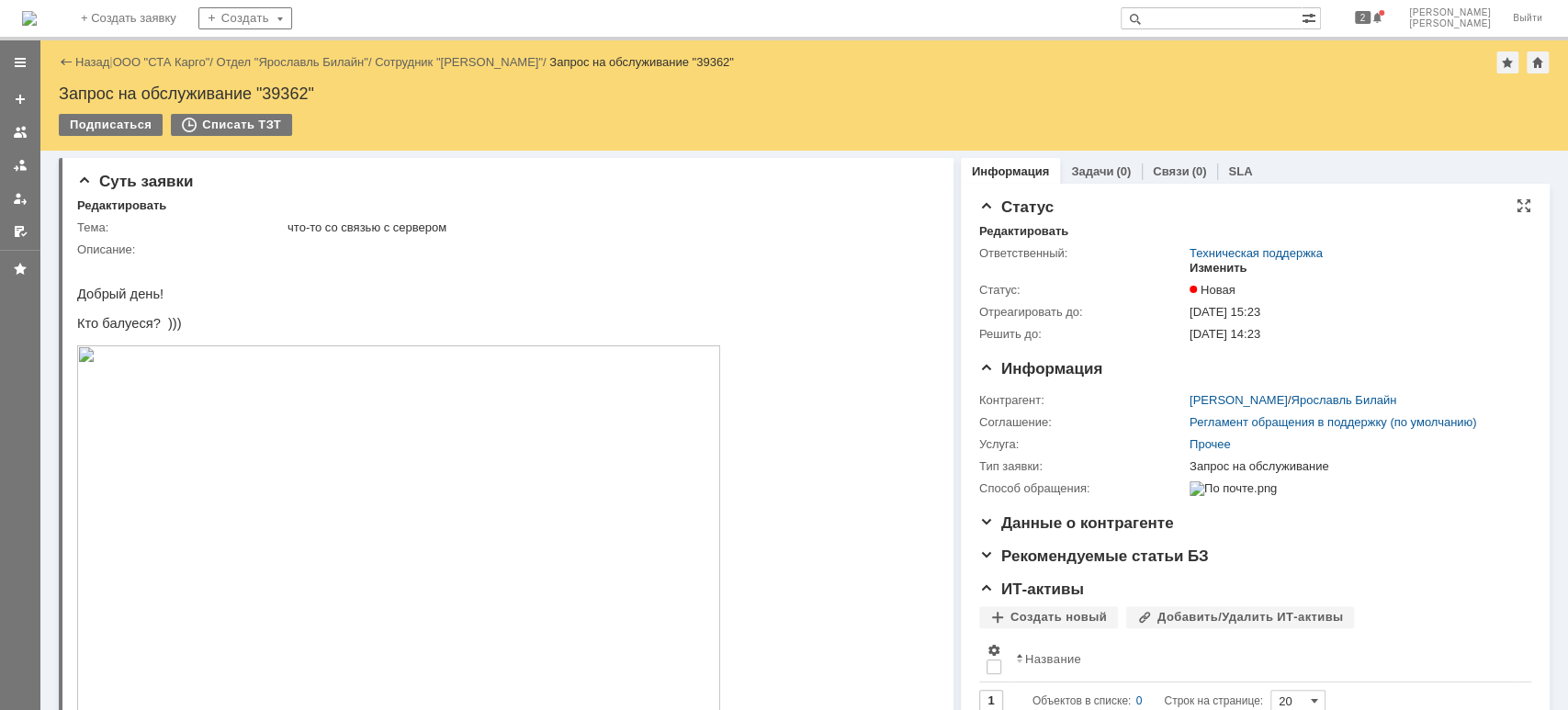
click at [1212, 265] on div "Изменить" at bounding box center [1218, 267] width 58 height 14
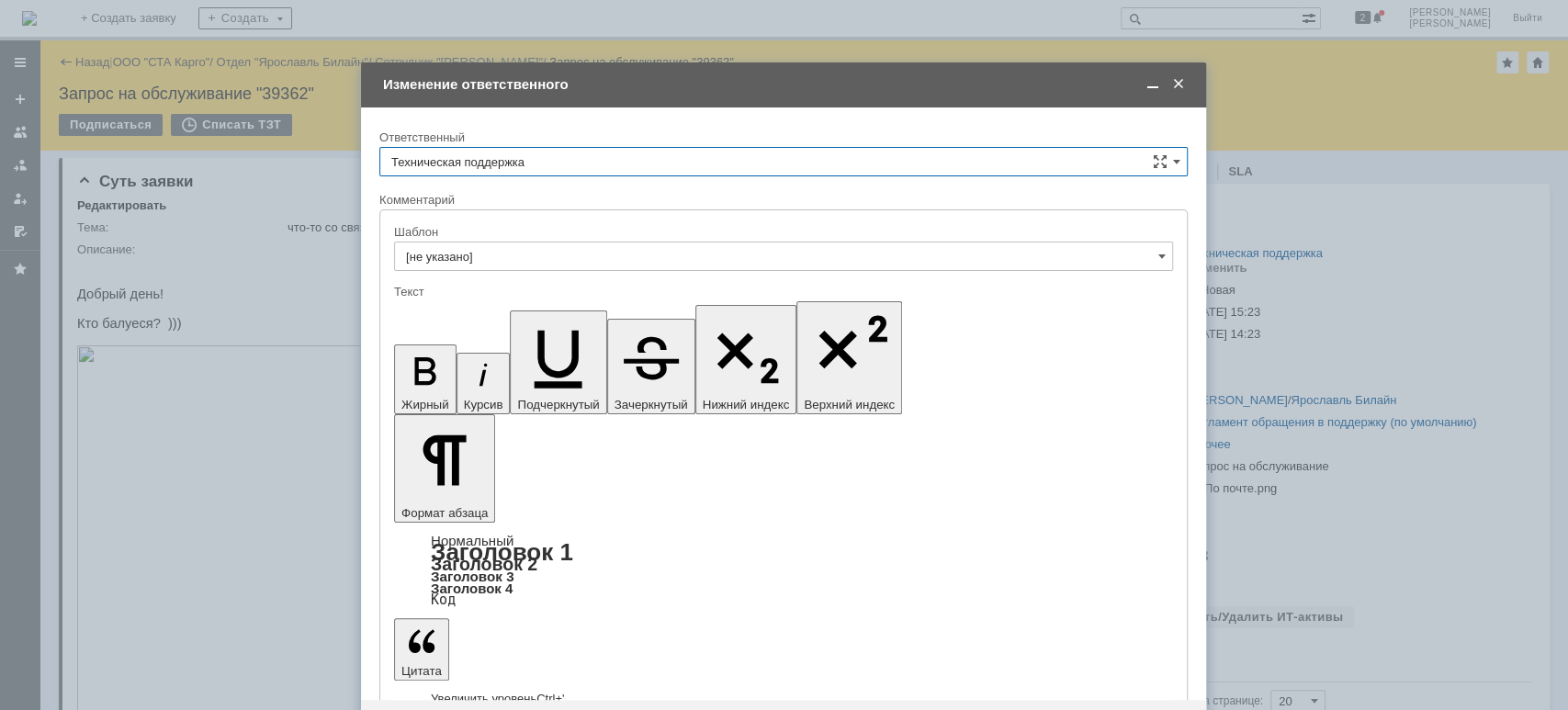
click at [642, 159] on input "Техническая поддержка" at bounding box center [783, 162] width 808 height 30
click at [483, 250] on span "[PERSON_NAME]" at bounding box center [783, 256] width 784 height 14
type input "[PERSON_NAME]"
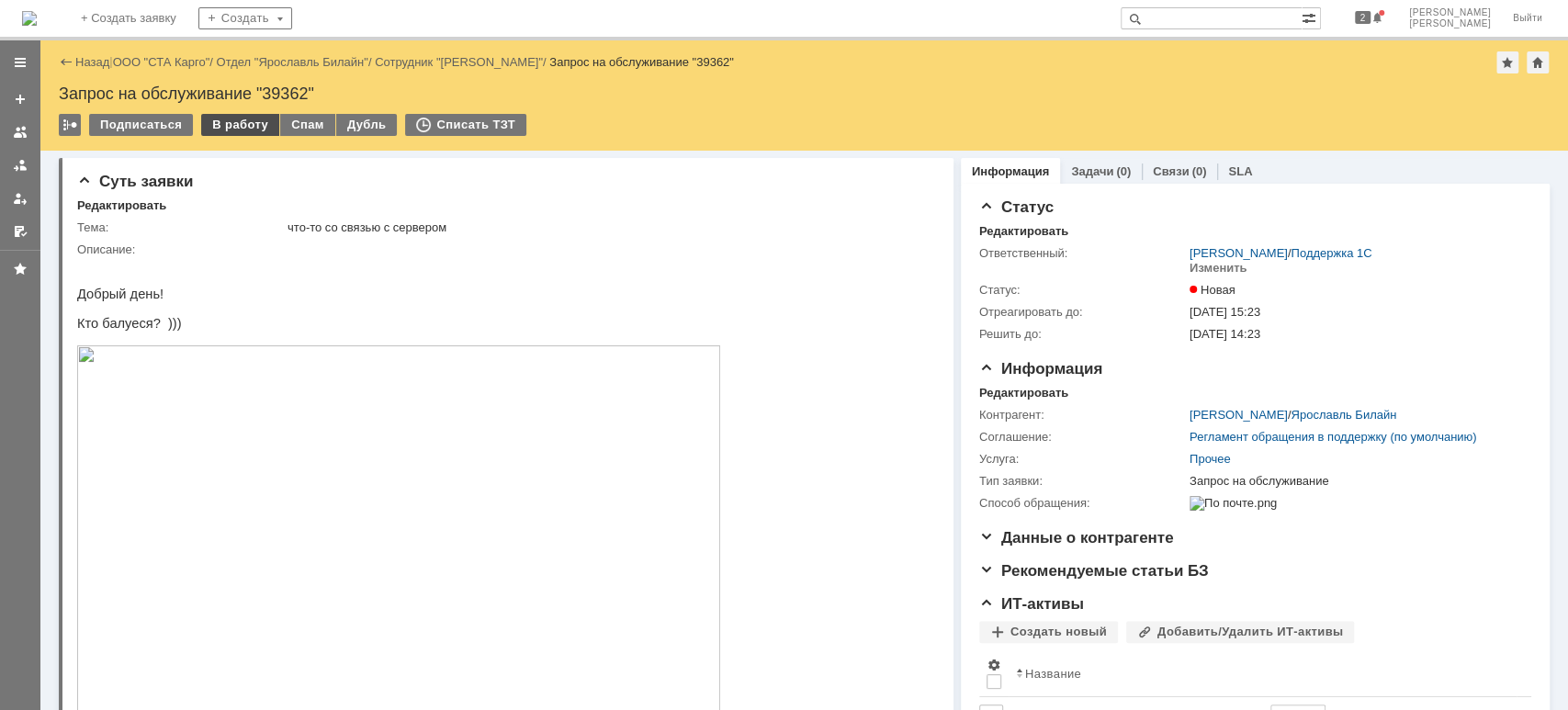
drag, startPoint x: 227, startPoint y: 125, endPoint x: 232, endPoint y: 14, distance: 111.1
click at [227, 125] on div "В работу" at bounding box center [240, 124] width 78 height 22
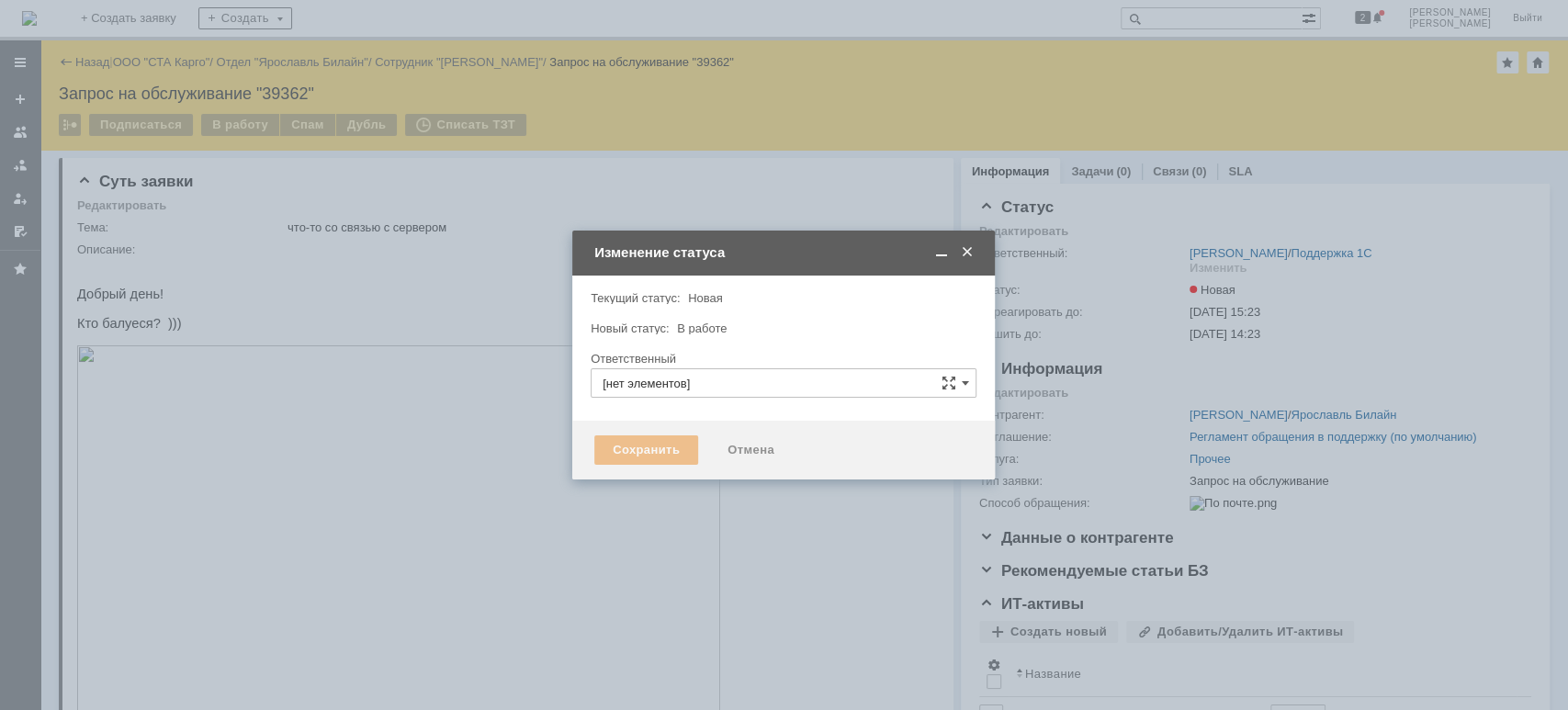
type input "[PERSON_NAME]"
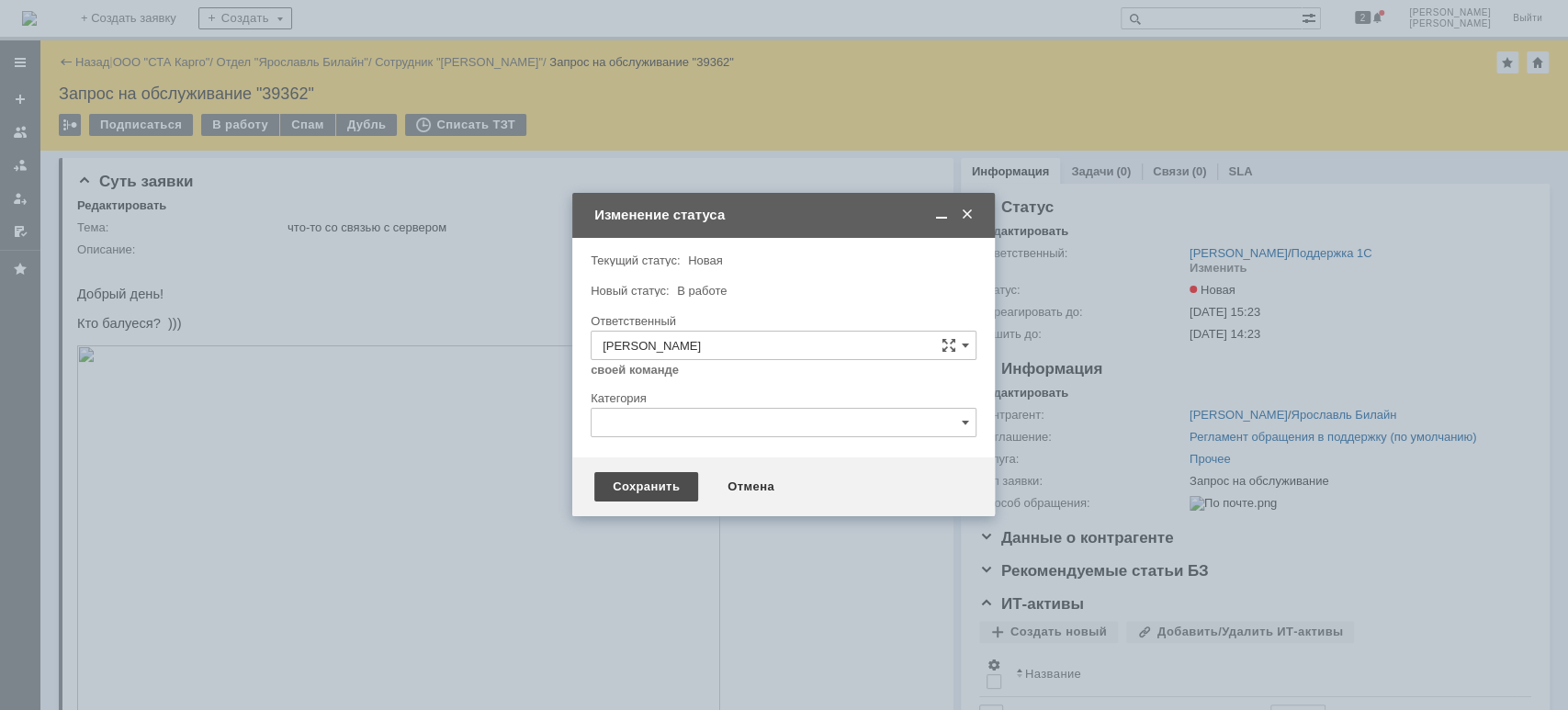
click at [650, 494] on div "Сохранить" at bounding box center [646, 487] width 104 height 30
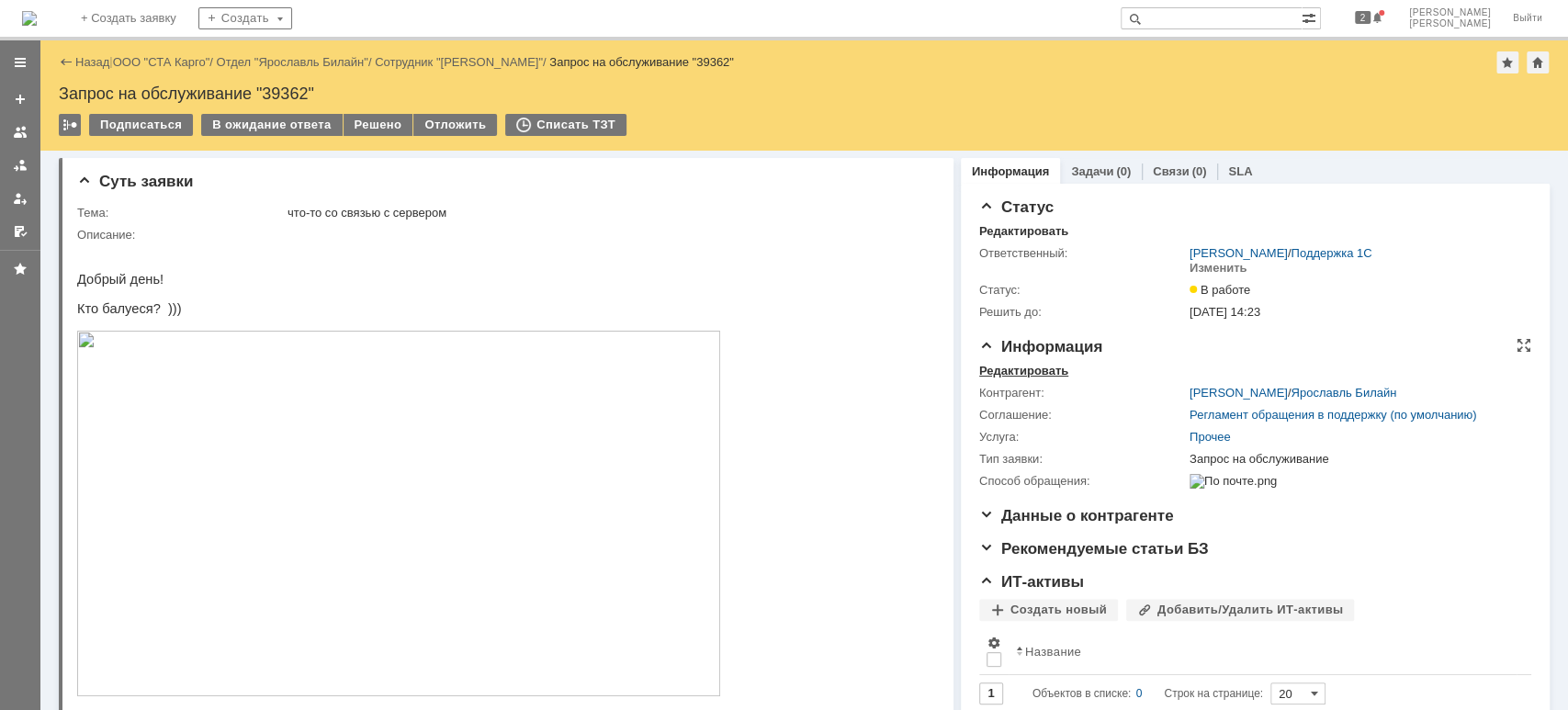
click at [1004, 373] on div "Редактировать" at bounding box center [1024, 370] width 89 height 14
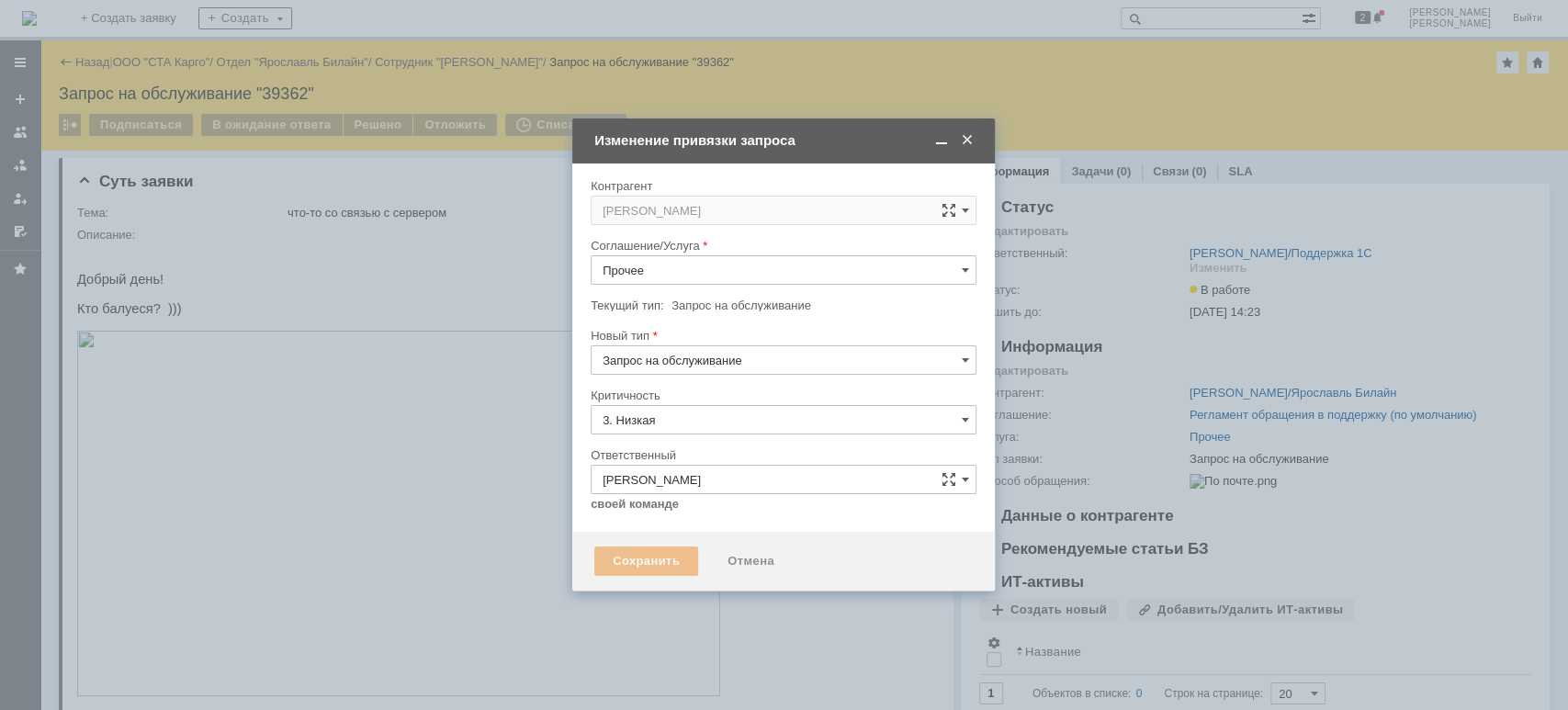
type input "[не указано]"
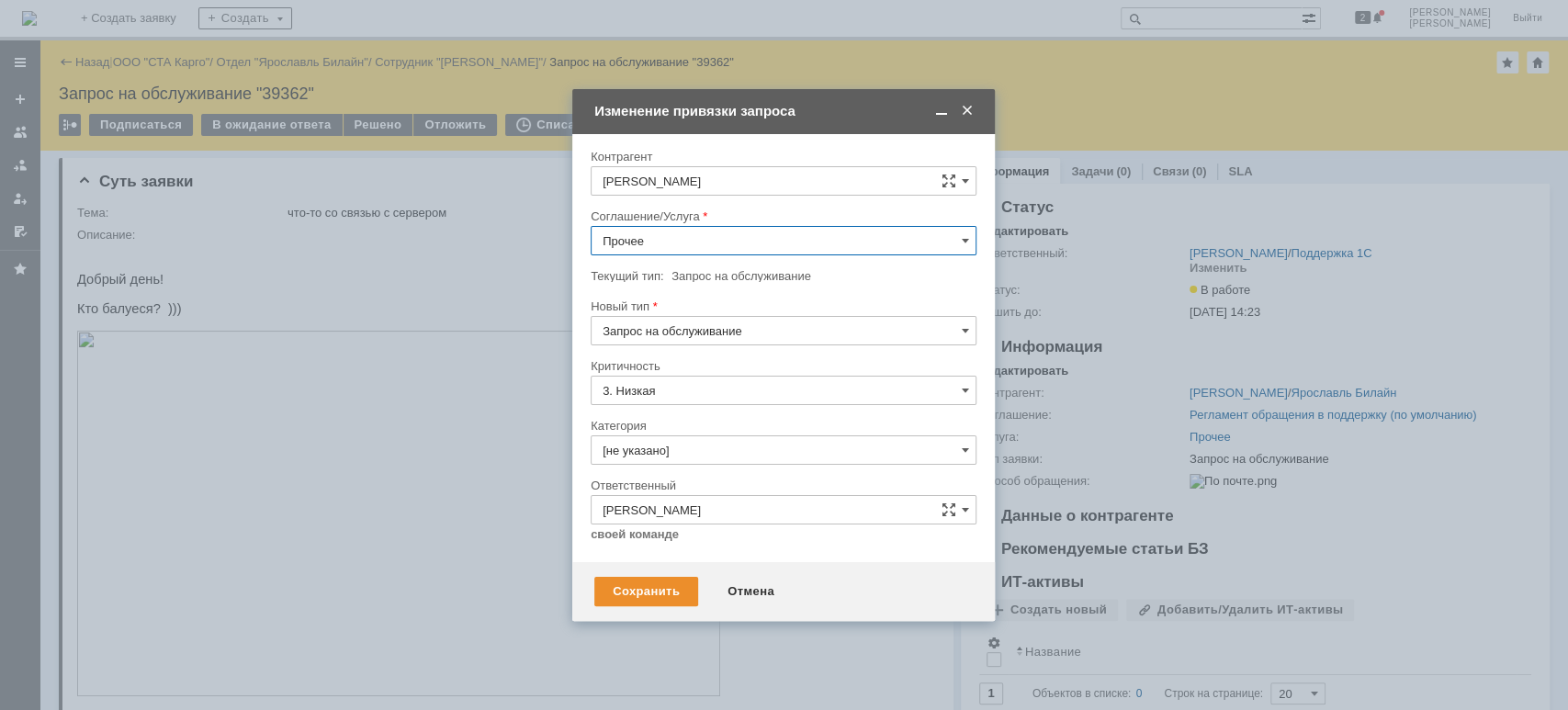
drag, startPoint x: 717, startPoint y: 235, endPoint x: 719, endPoint y: 248, distance: 13.2
click at [717, 236] on input "Прочее" at bounding box center [783, 241] width 386 height 30
click at [699, 370] on span "WMS Сборка" at bounding box center [783, 373] width 362 height 14
type input "WMS Сборка"
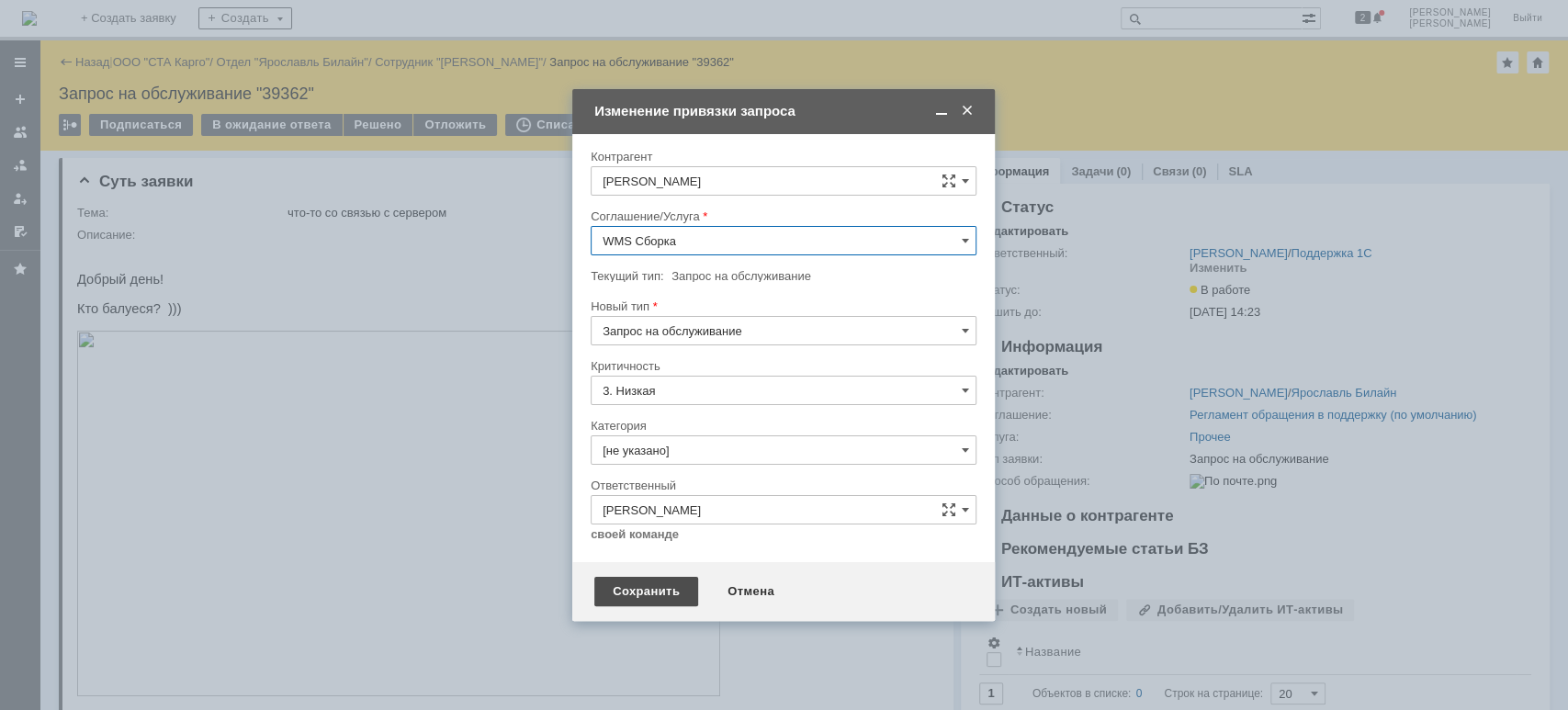
click at [620, 595] on div "Сохранить" at bounding box center [646, 592] width 104 height 30
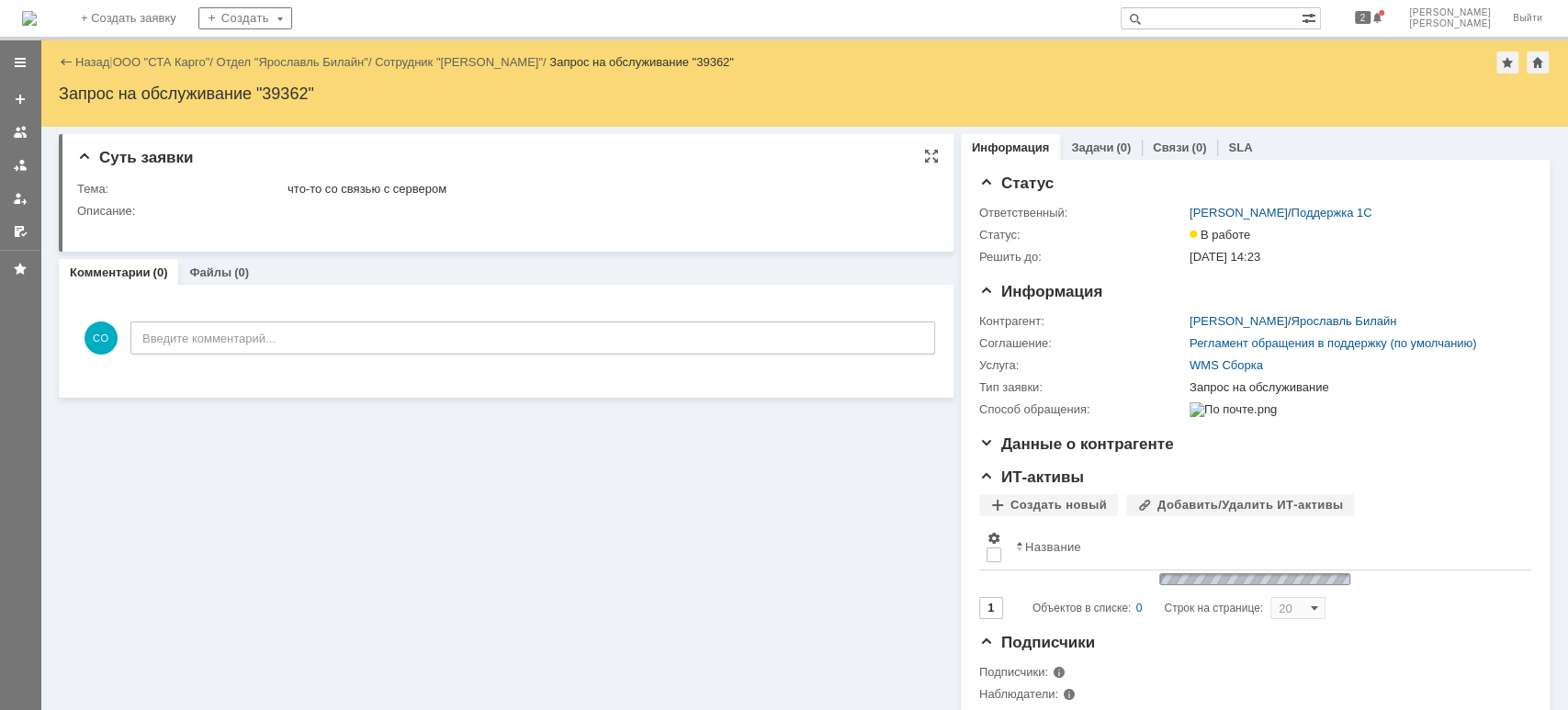
scroll to position [0, 0]
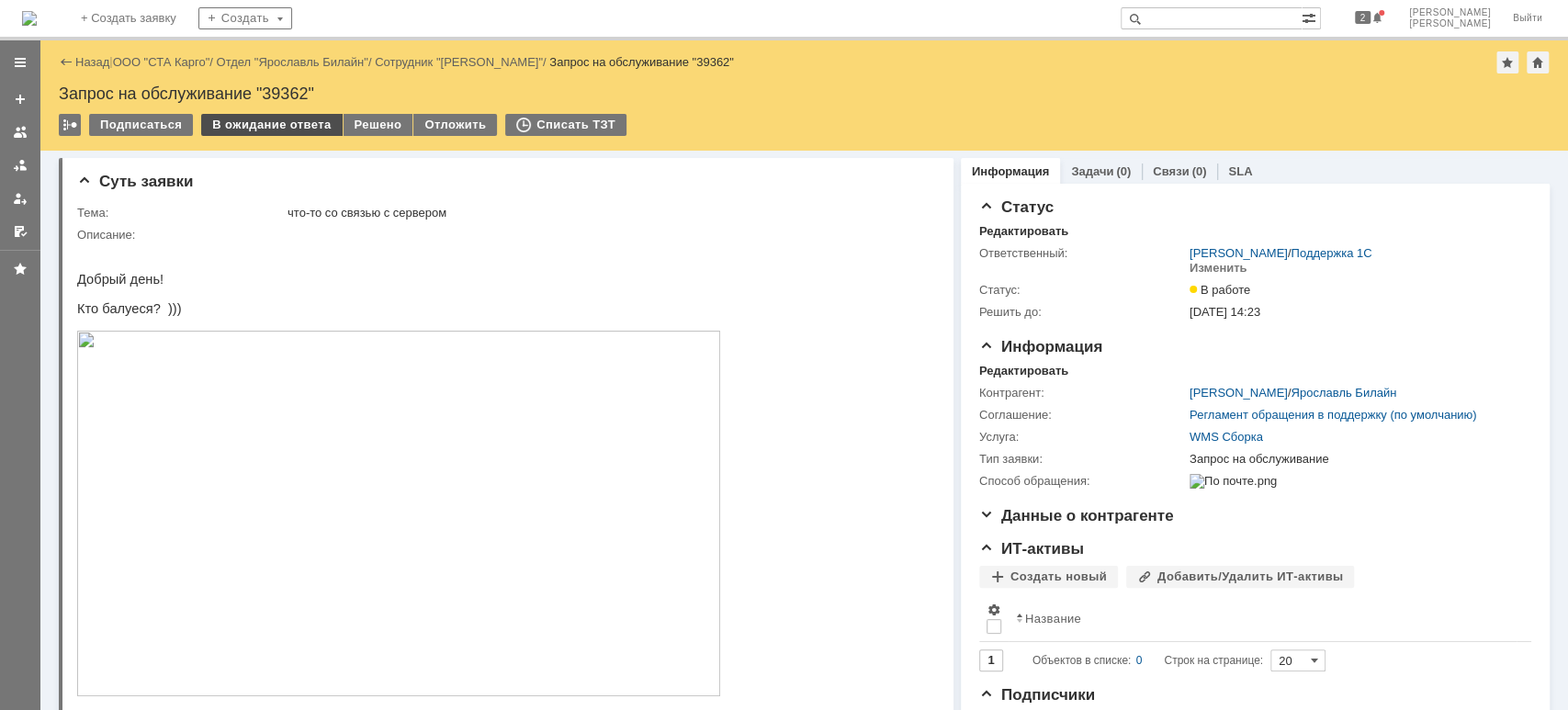
drag, startPoint x: 289, startPoint y: 141, endPoint x: 284, endPoint y: 131, distance: 11.2
click at [287, 137] on div "Подписаться В ожидание ответа Решено Отложить Списать ТЗТ" at bounding box center [803, 133] width 1490 height 38
click at [284, 131] on div "В ожидание ответа" at bounding box center [271, 124] width 140 height 22
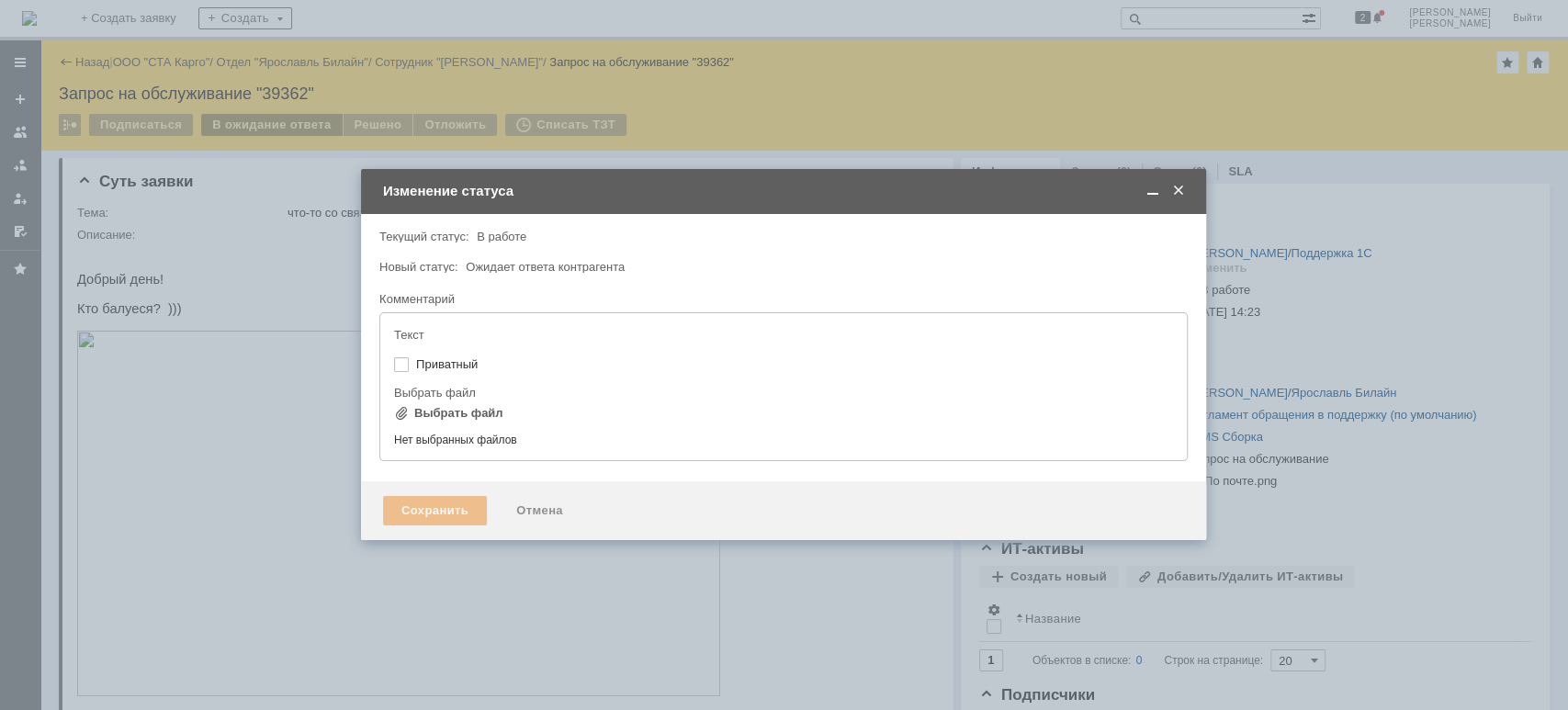
type input "[не указано]"
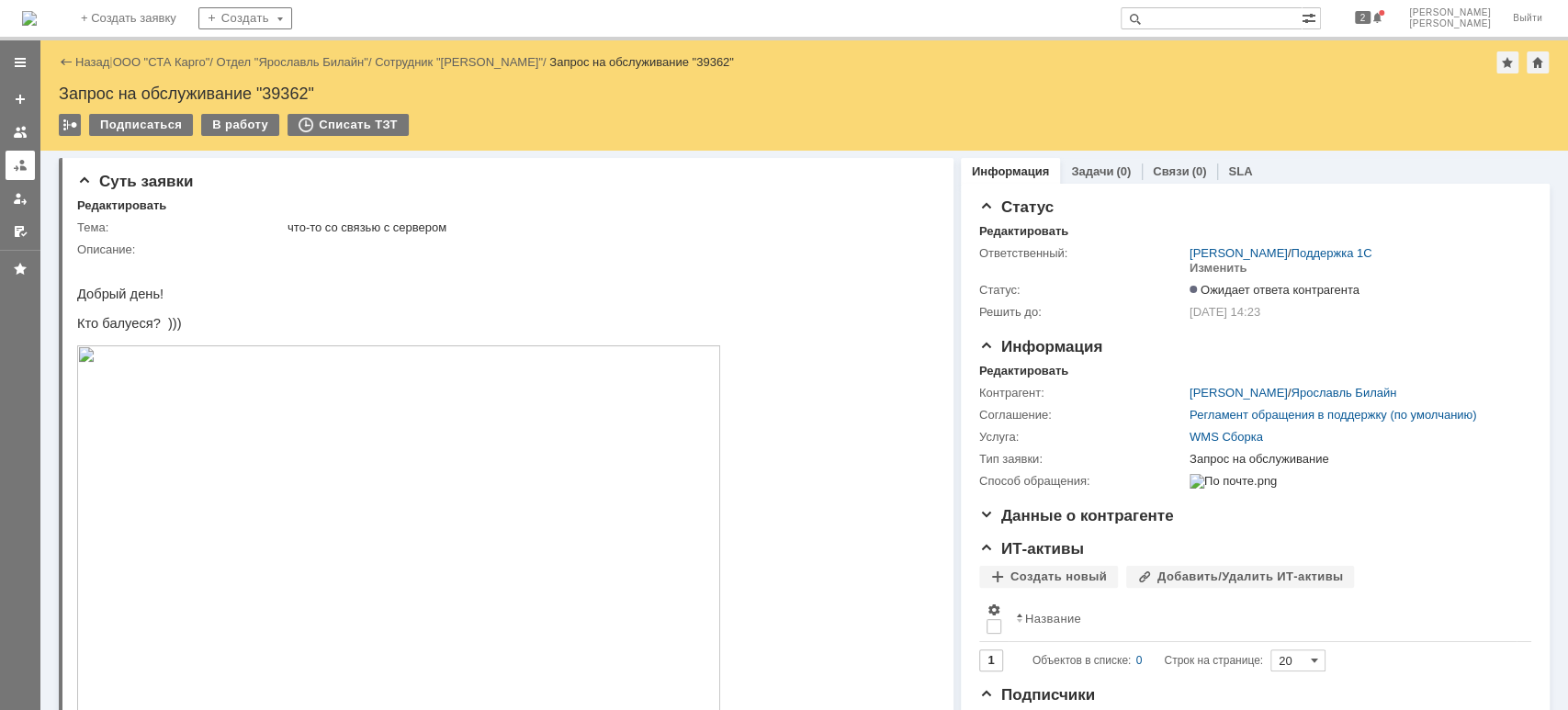
click at [30, 169] on link at bounding box center [20, 165] width 30 height 30
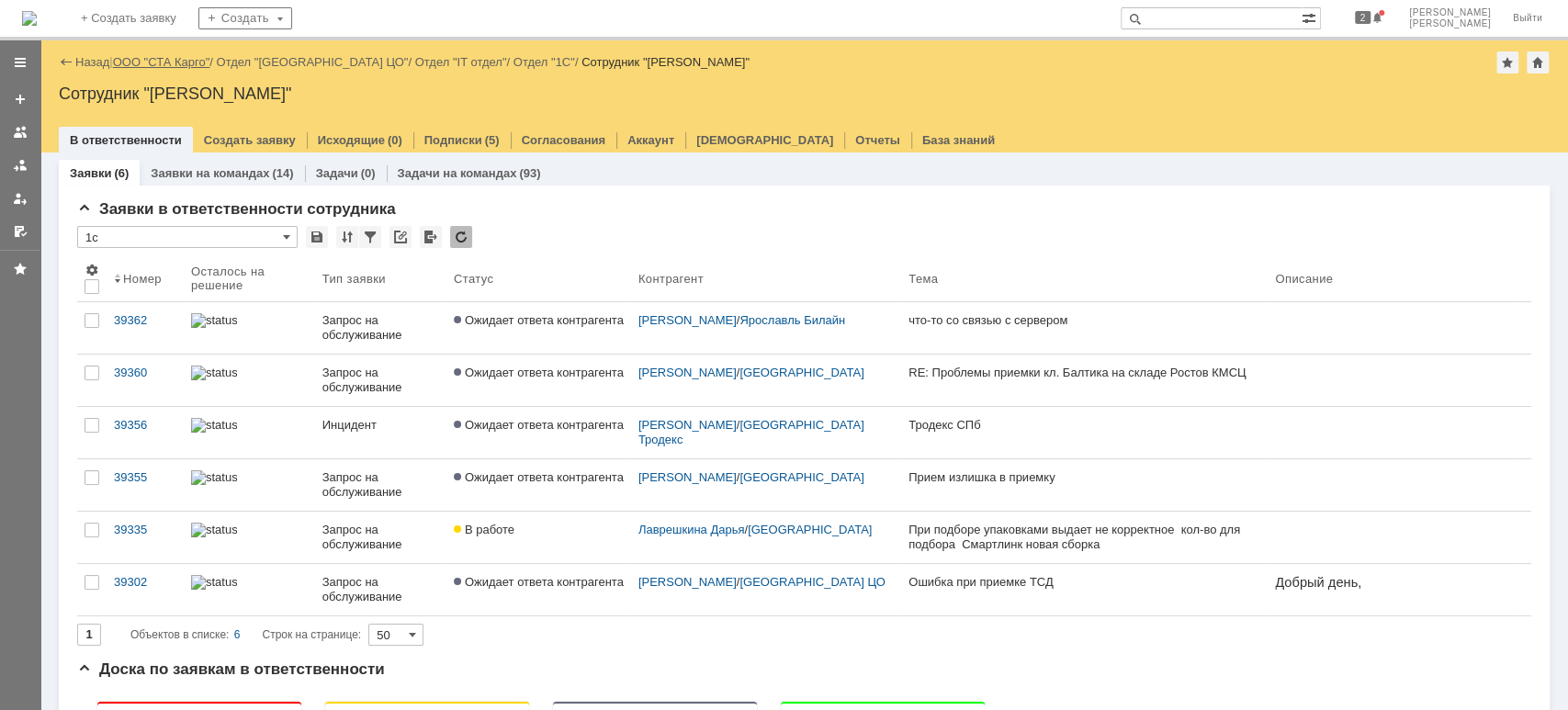
click at [177, 59] on link "ООО "СТА Карго"" at bounding box center [161, 62] width 97 height 13
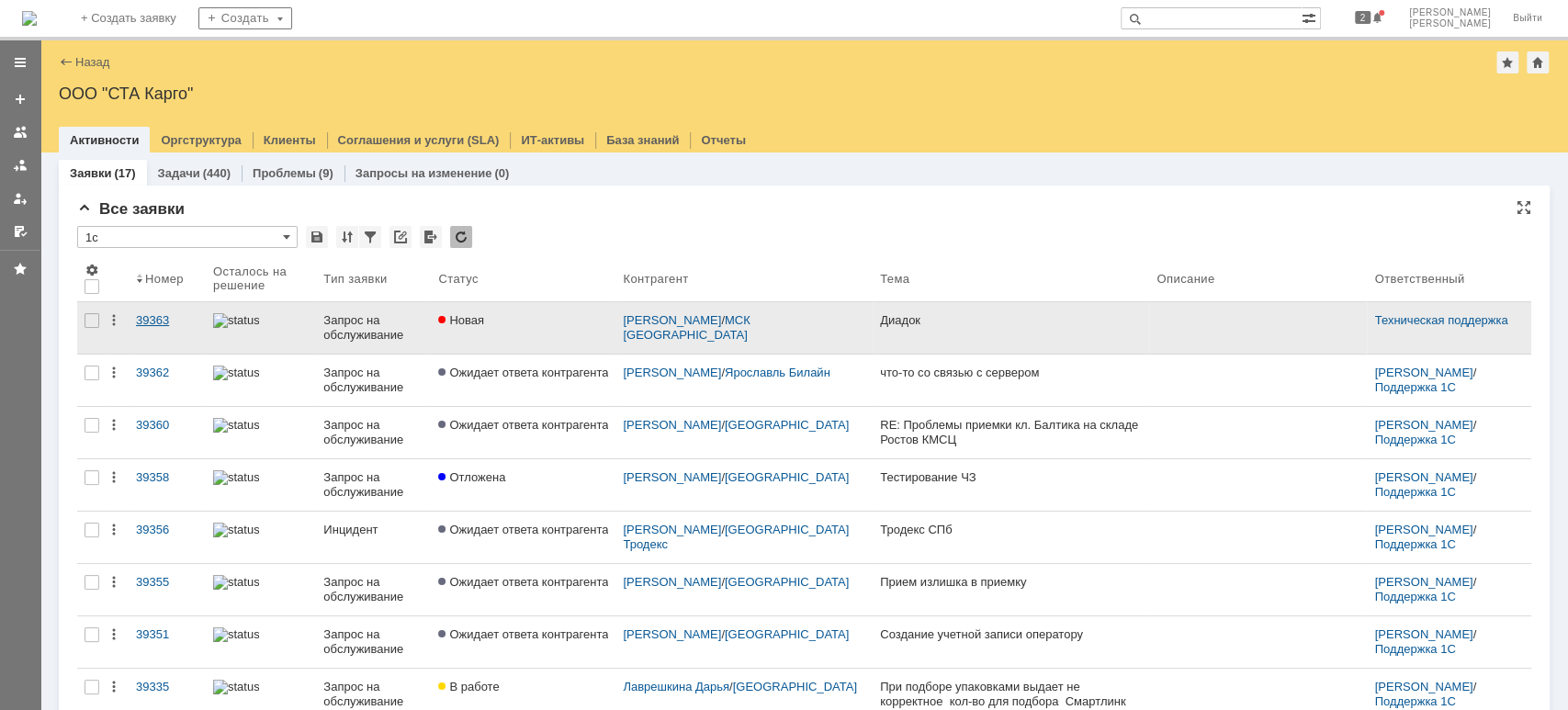
click at [160, 318] on div "39363" at bounding box center [166, 320] width 63 height 14
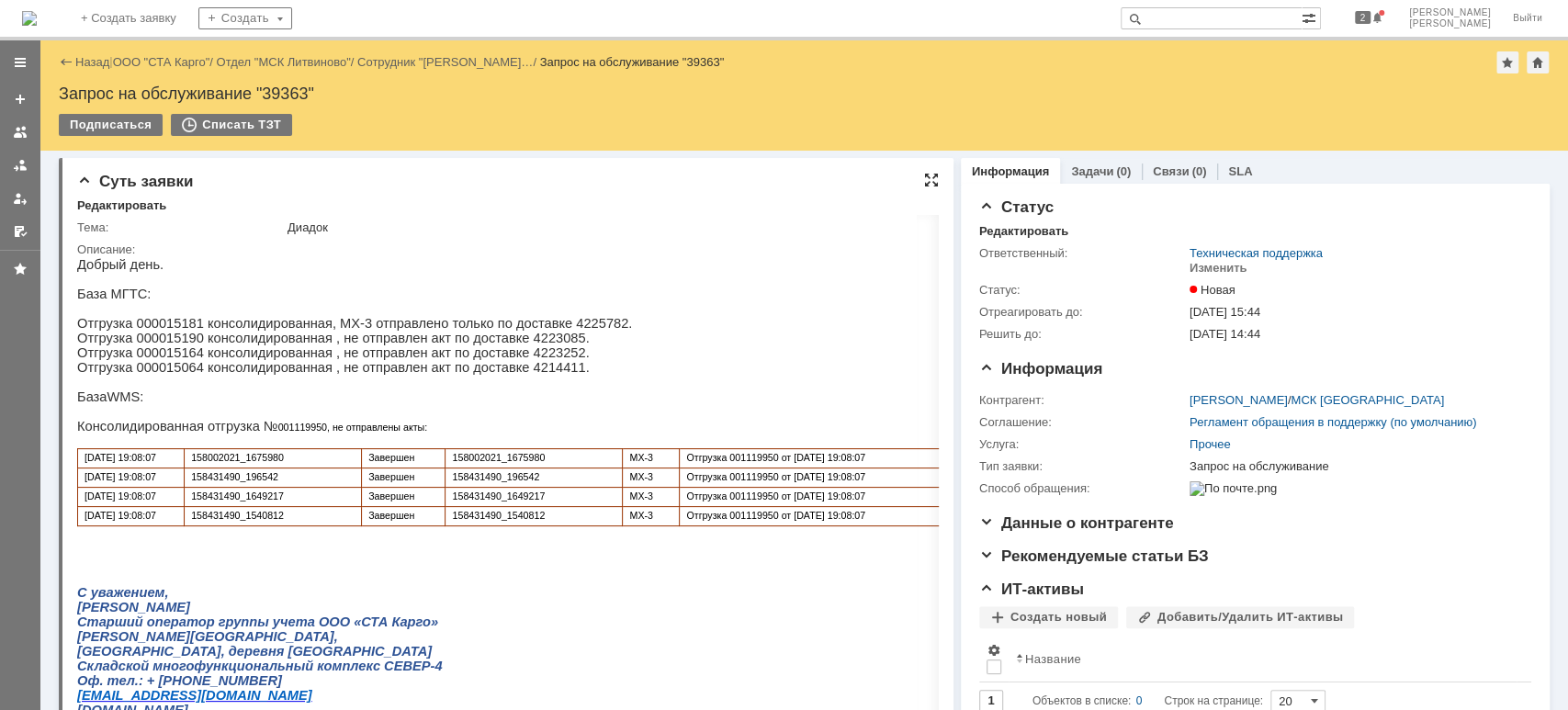
click at [923, 176] on div at bounding box center [930, 179] width 14 height 14
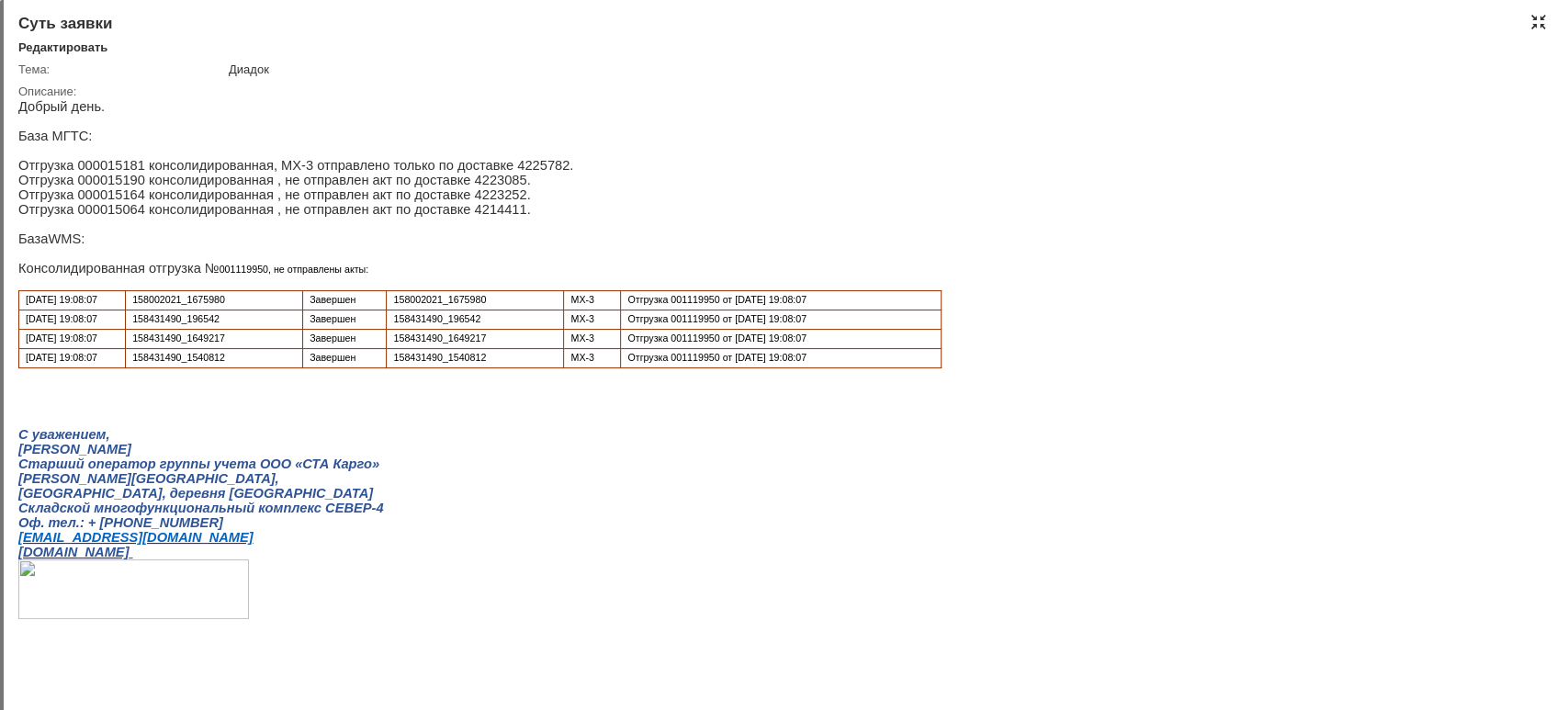
click at [1534, 27] on div at bounding box center [1537, 21] width 14 height 14
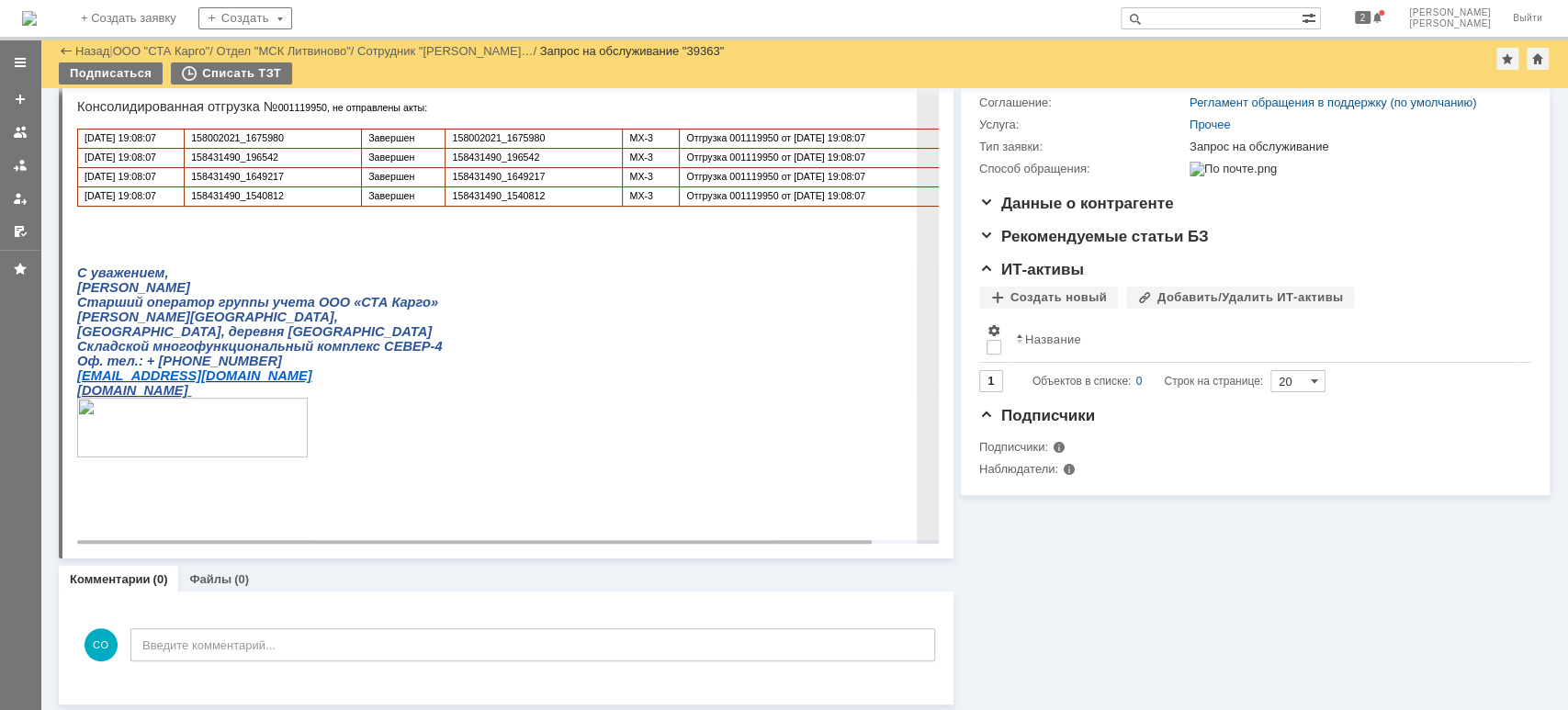
scroll to position [12, 0]
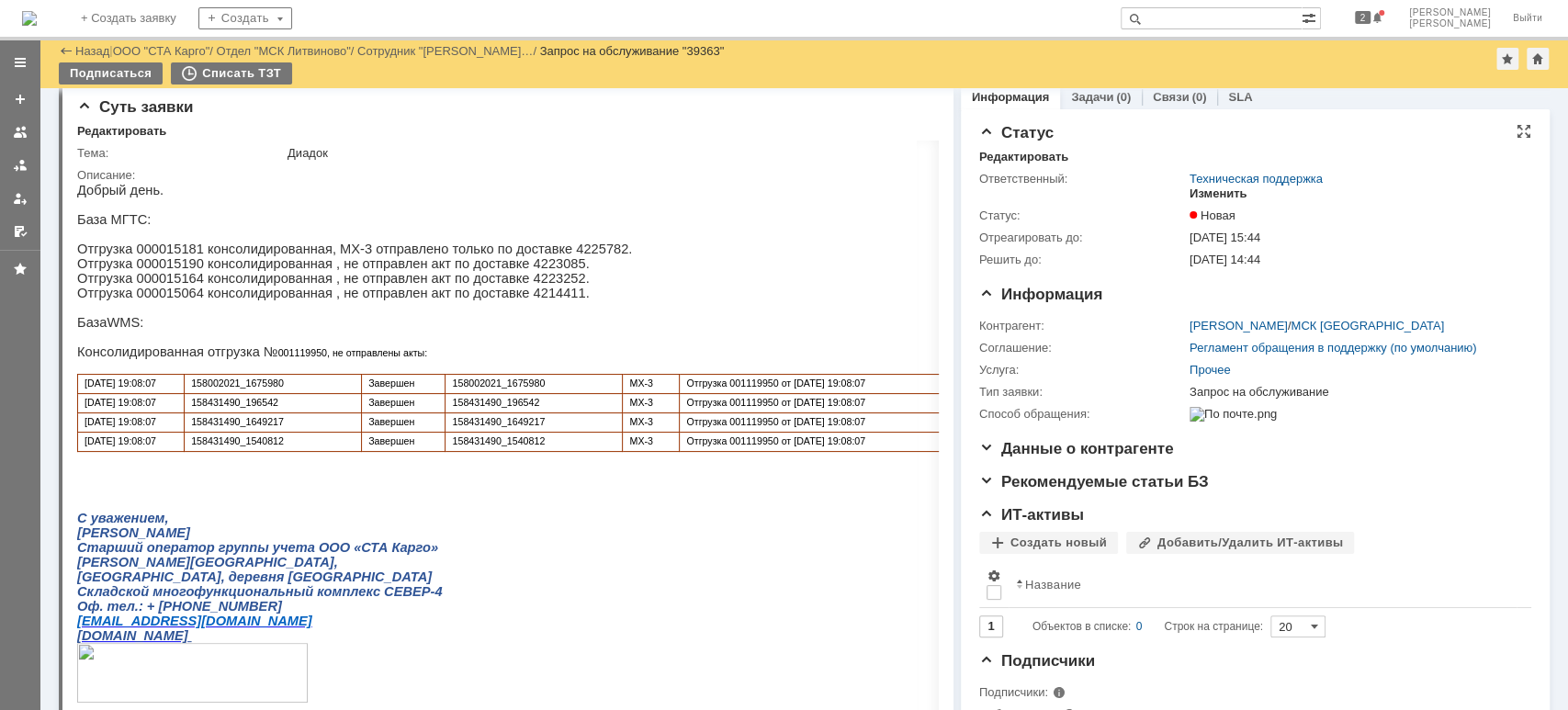
click at [1227, 194] on div "Изменить" at bounding box center [1218, 193] width 58 height 14
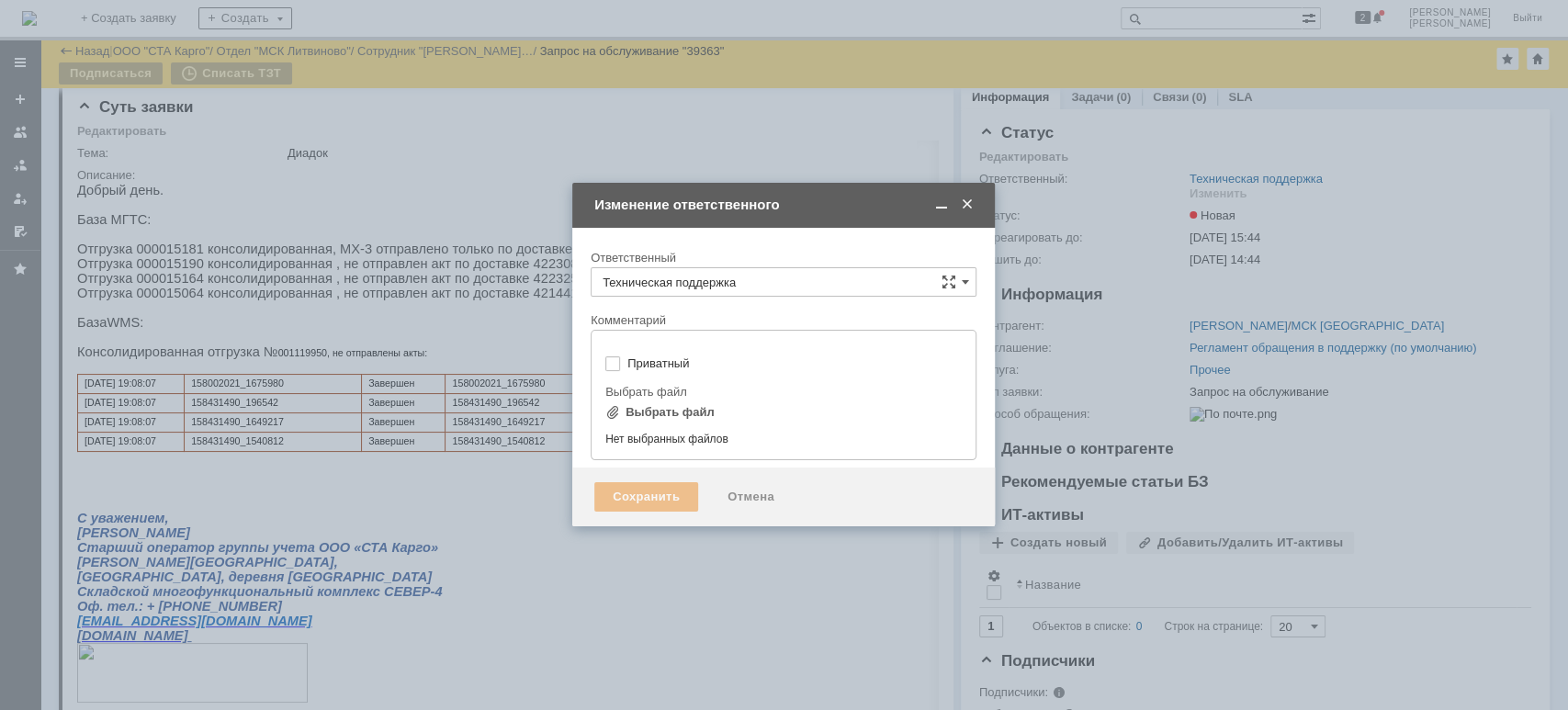
type input "[не указано]"
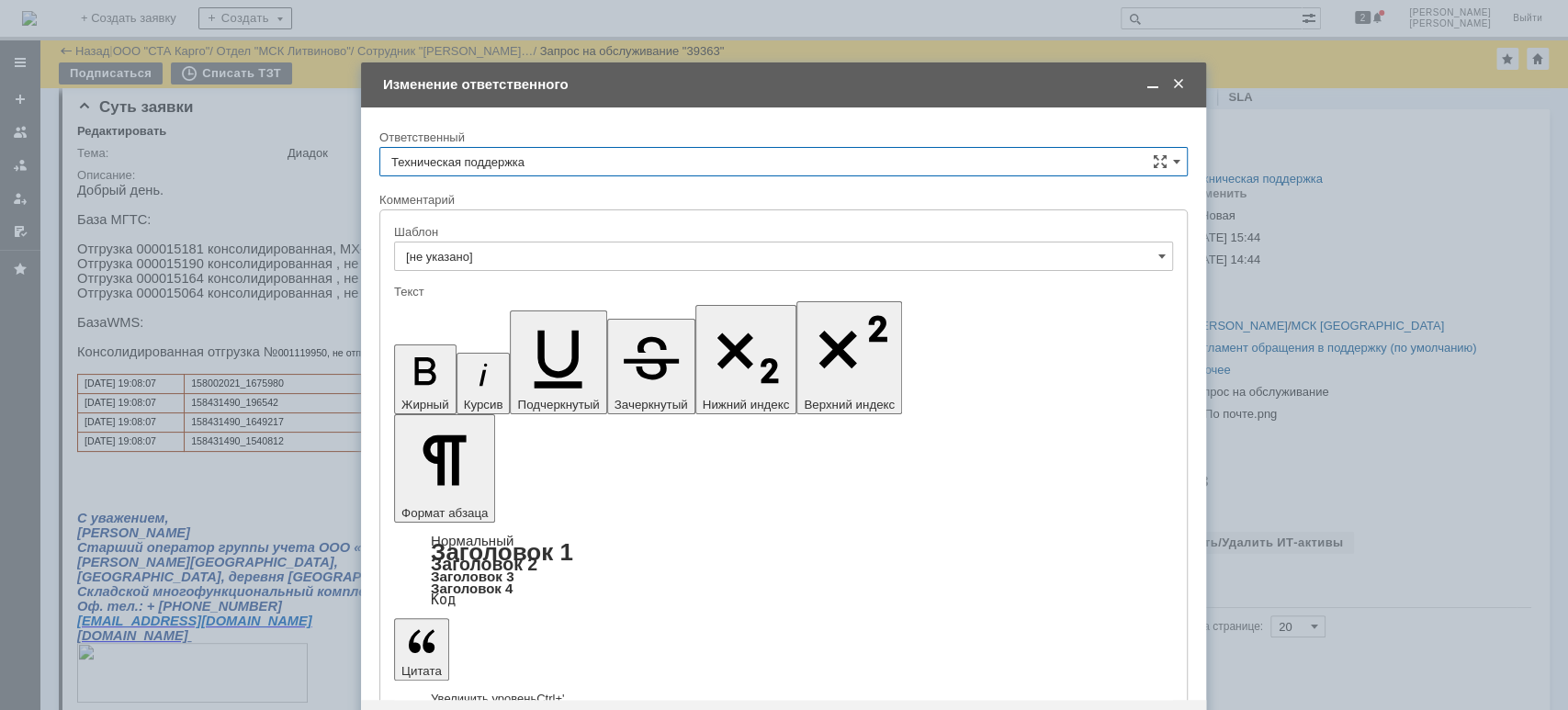
scroll to position [0, 0]
click at [560, 162] on input "Техническая поддержка" at bounding box center [783, 162] width 808 height 30
drag, startPoint x: 516, startPoint y: 242, endPoint x: 504, endPoint y: 279, distance: 38.9
click at [516, 242] on div "[PERSON_NAME]" at bounding box center [783, 256] width 806 height 30
type input "[PERSON_NAME]"
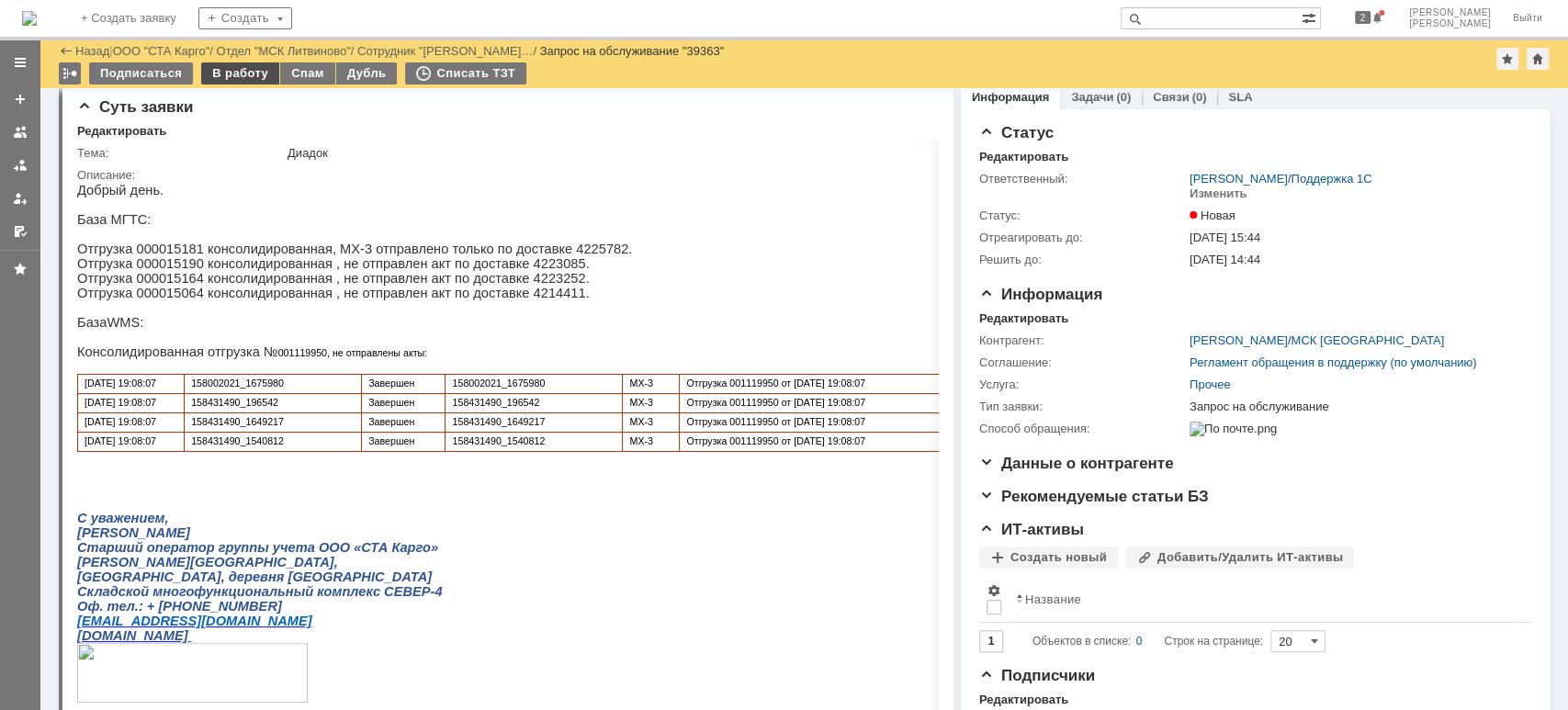
click at [214, 74] on div "В работу" at bounding box center [240, 73] width 78 height 22
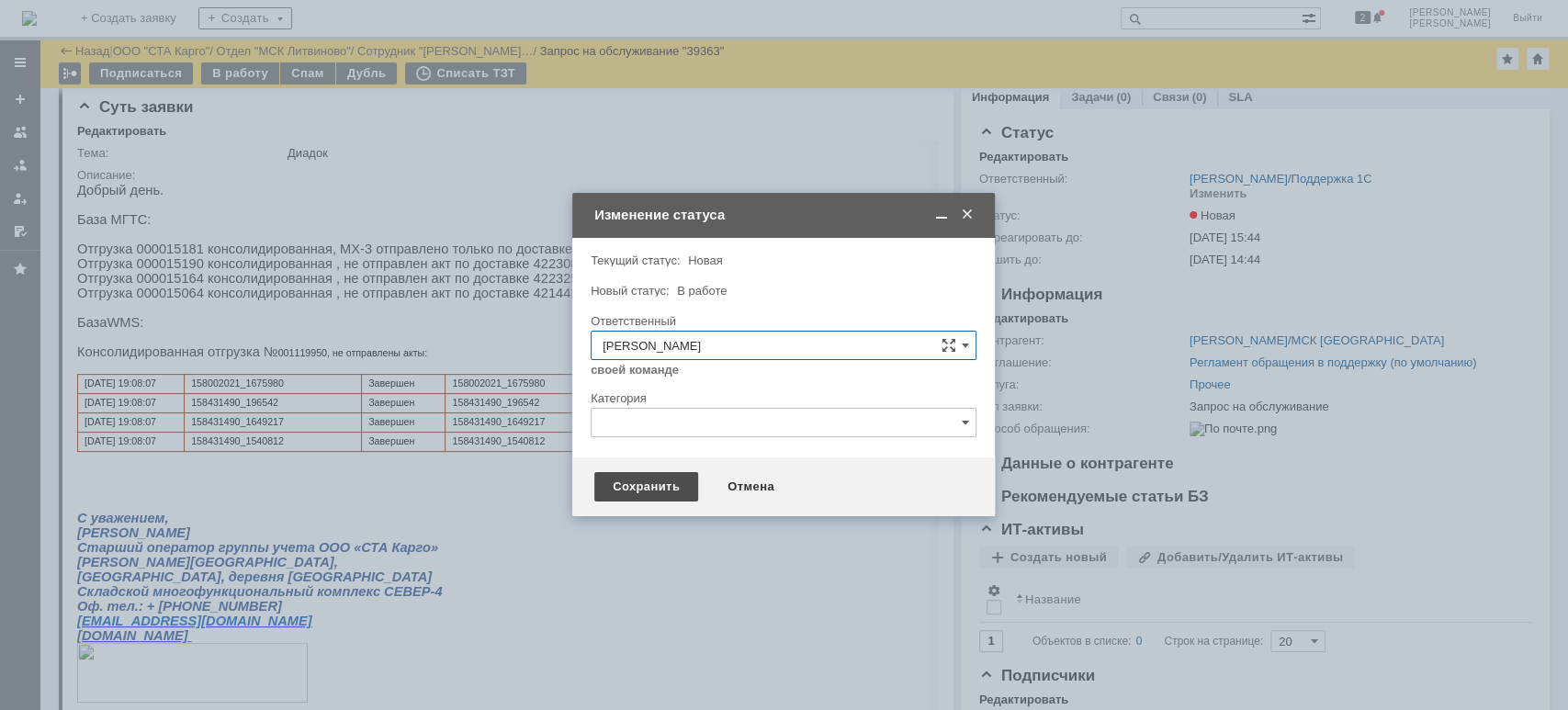
click at [653, 497] on div "Сохранить" at bounding box center [646, 487] width 104 height 30
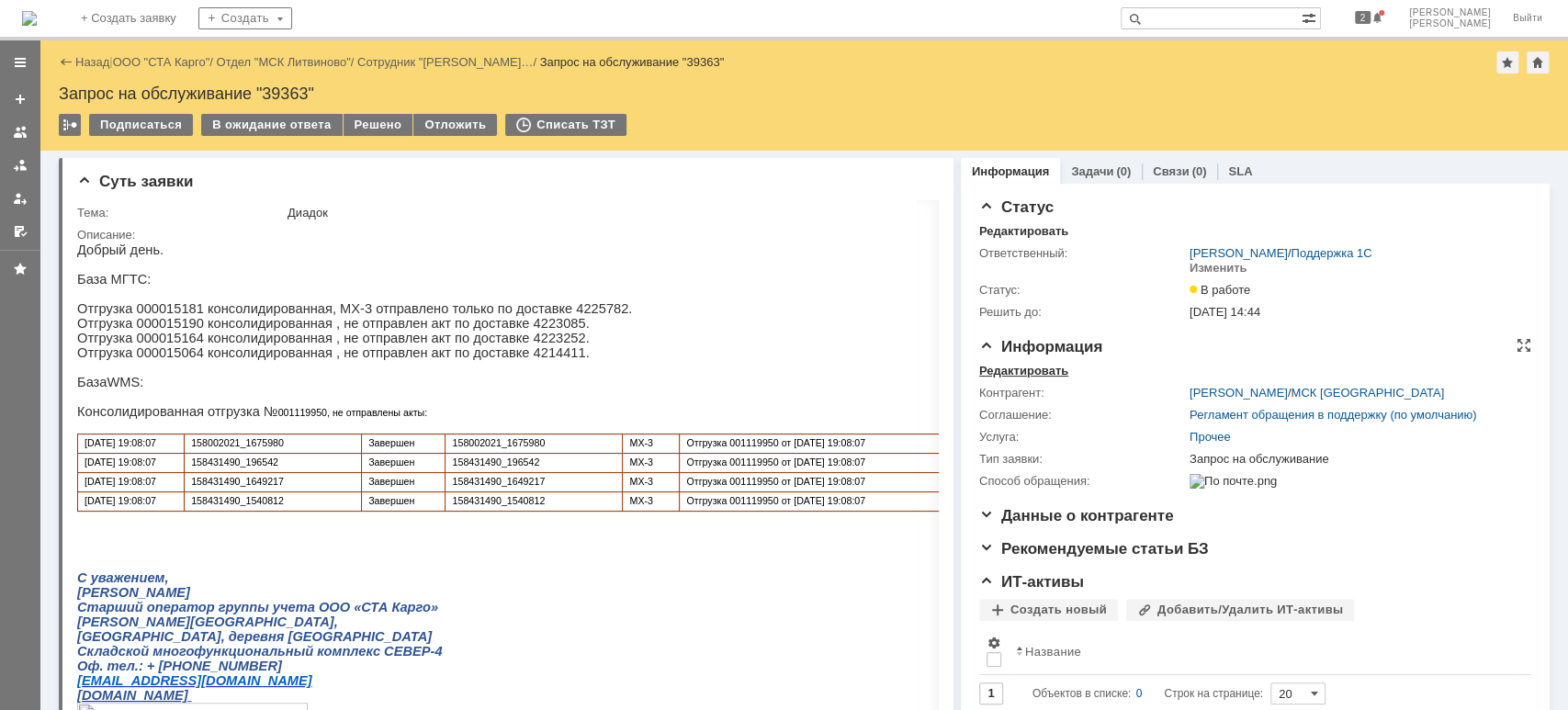
click at [1028, 368] on div "Редактировать" at bounding box center [1024, 370] width 89 height 14
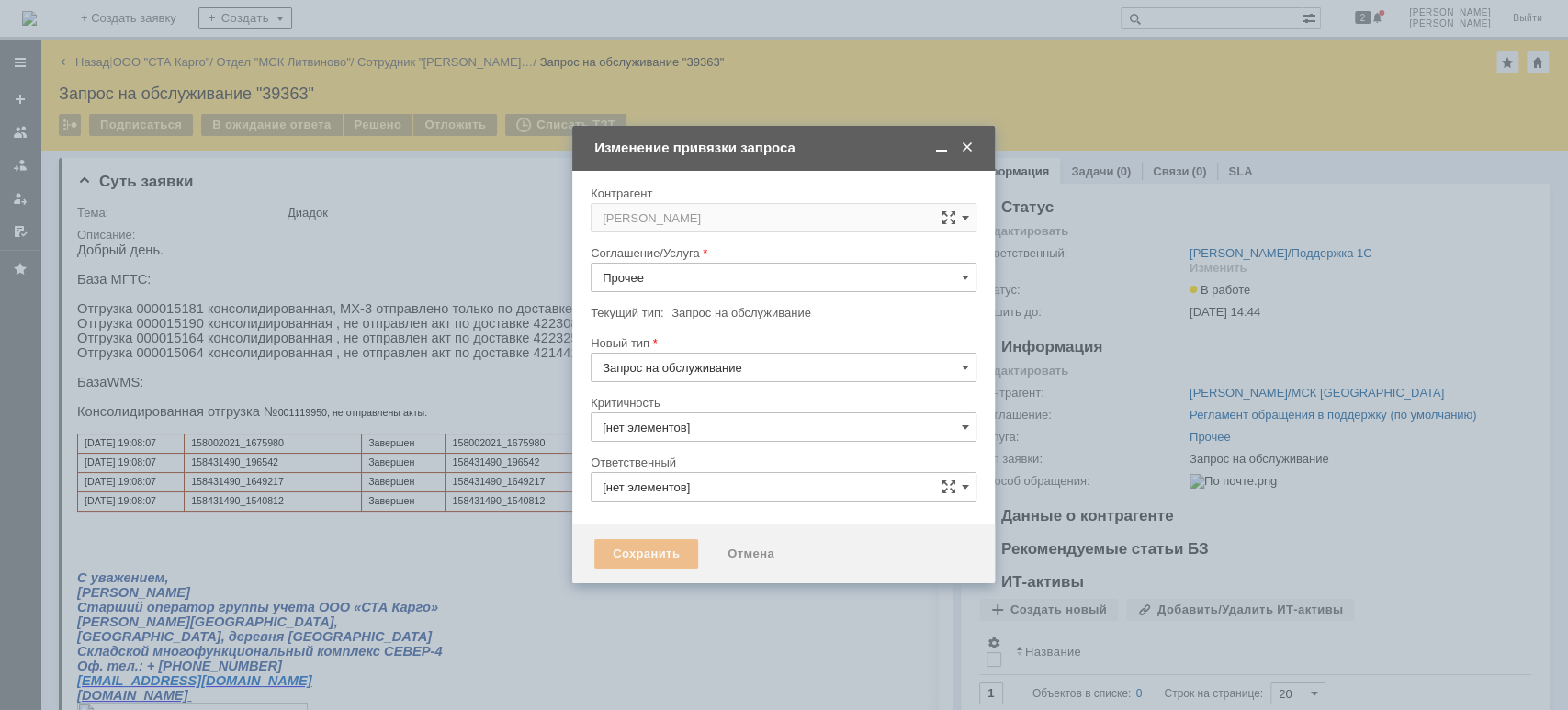
type input "3. Низкая"
type input "[PERSON_NAME]"
type input "[не указано]"
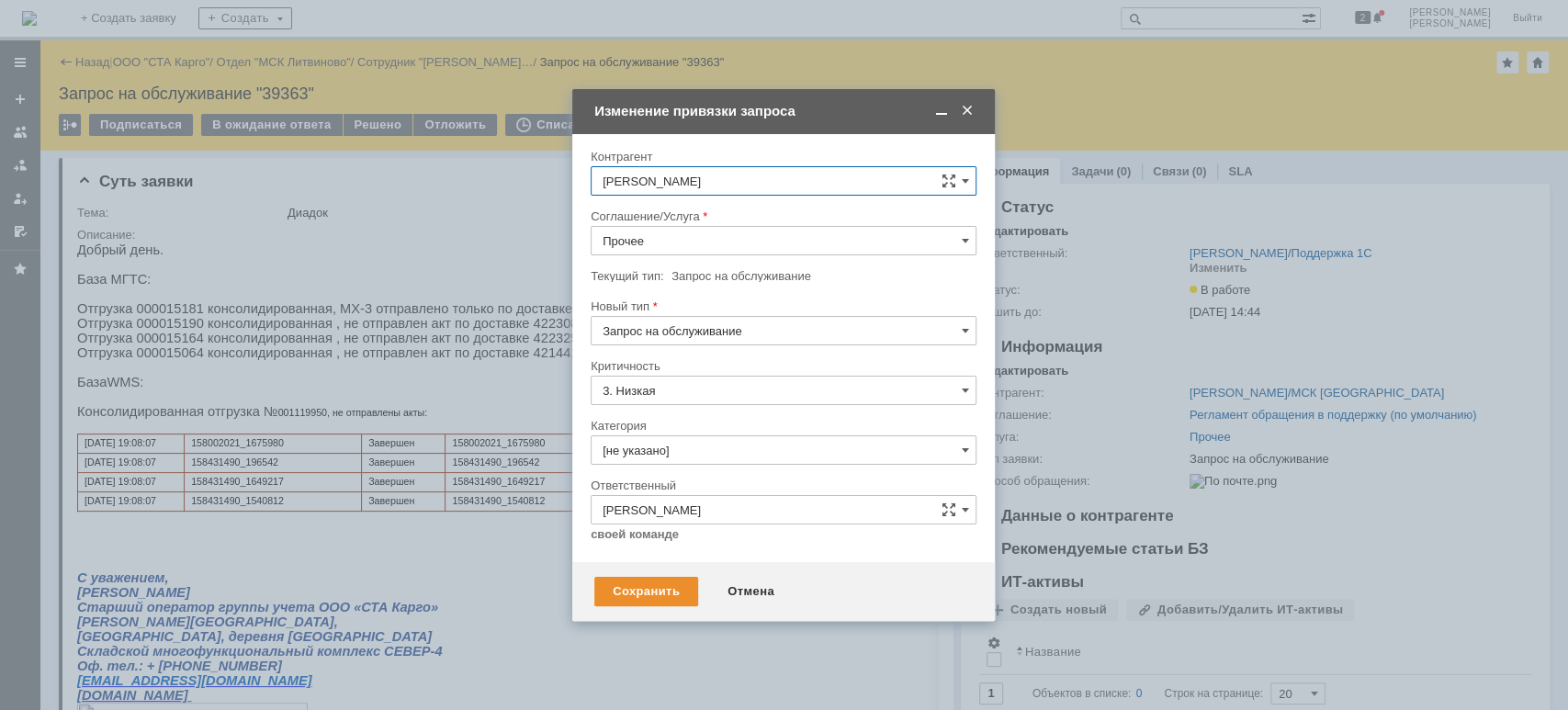
click at [707, 241] on input "Прочее" at bounding box center [783, 241] width 386 height 30
click at [708, 394] on div "WMS Прочее" at bounding box center [783, 405] width 384 height 30
click at [651, 614] on div "Сохранить Отмена" at bounding box center [783, 591] width 422 height 59
type input "WMS Прочее"
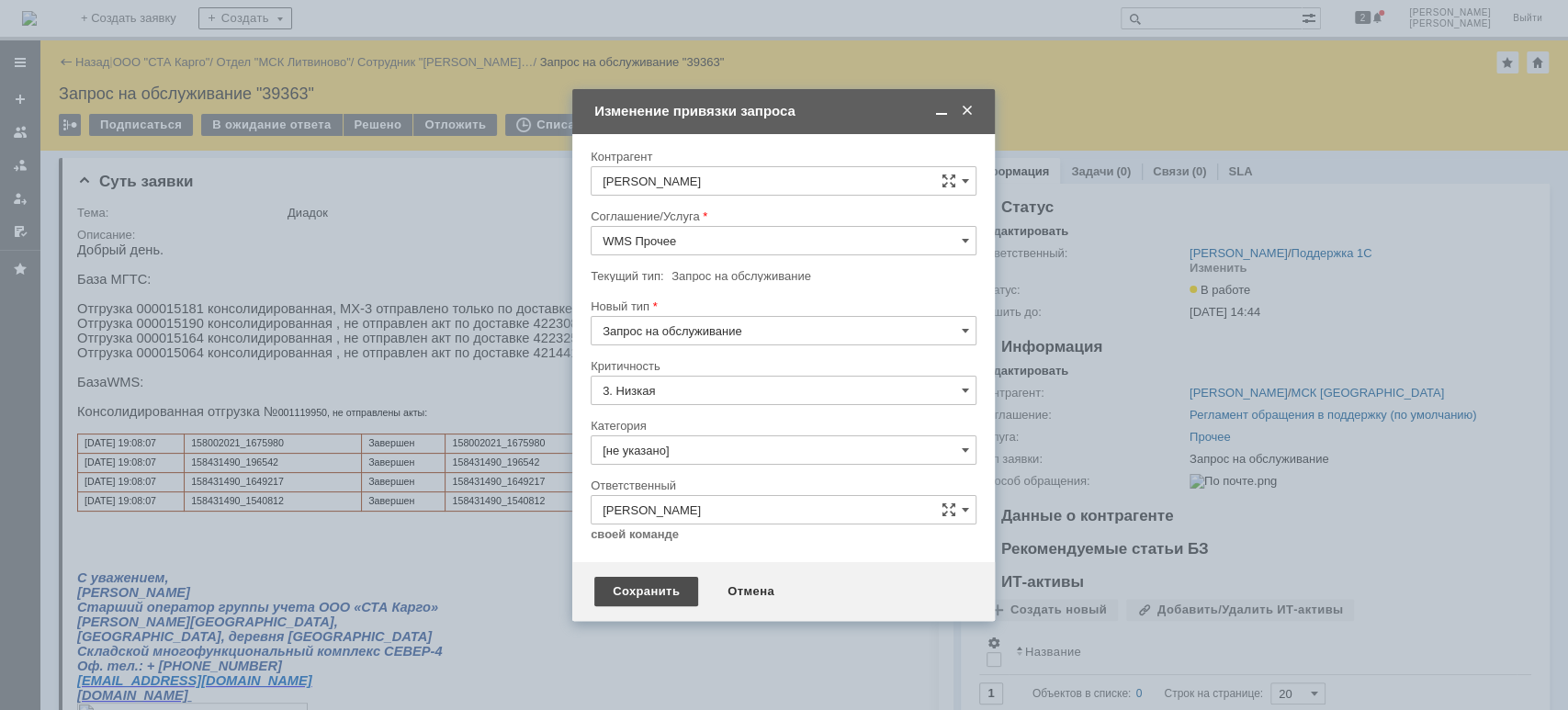
click at [651, 585] on div "Сохранить" at bounding box center [646, 592] width 104 height 30
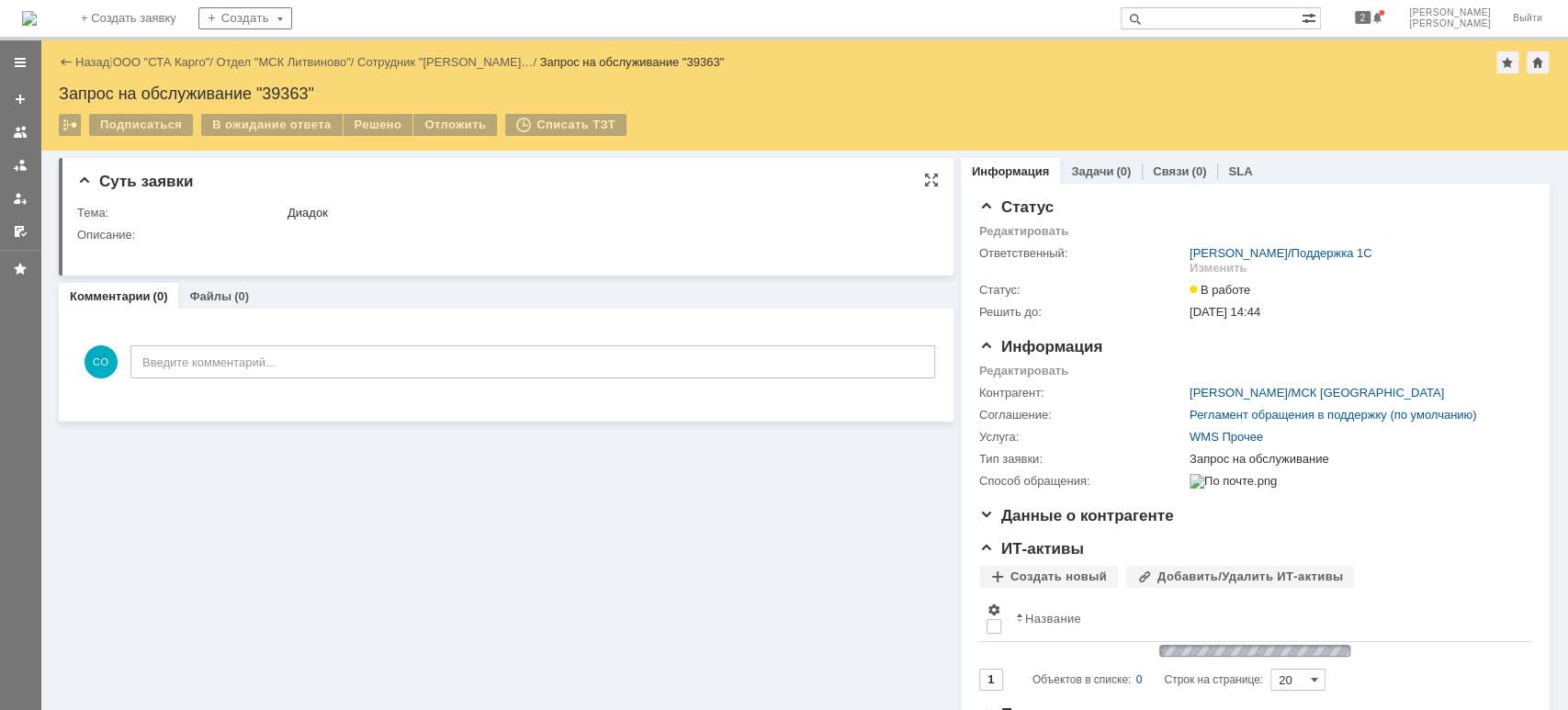
scroll to position [0, 0]
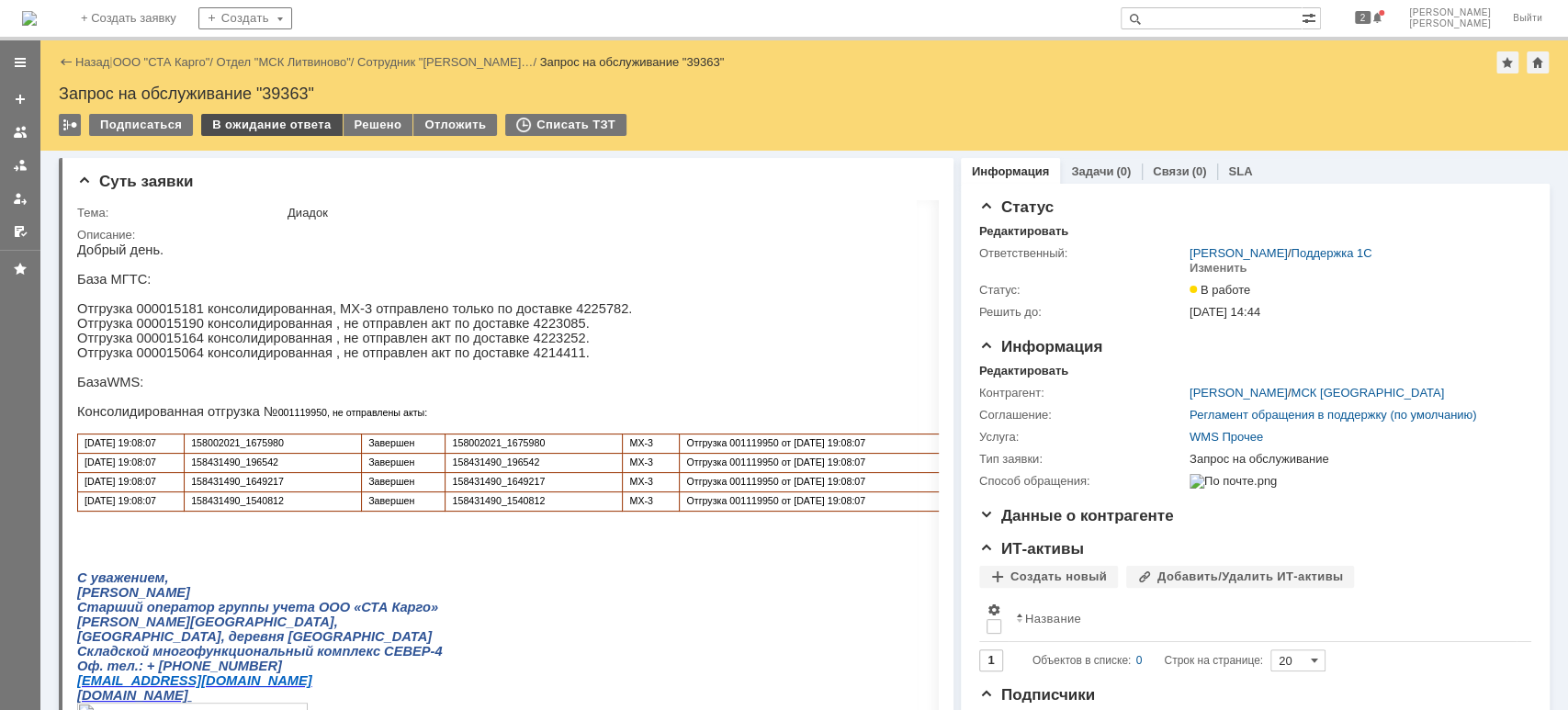
click at [265, 128] on div "В ожидание ответа" at bounding box center [271, 124] width 140 height 22
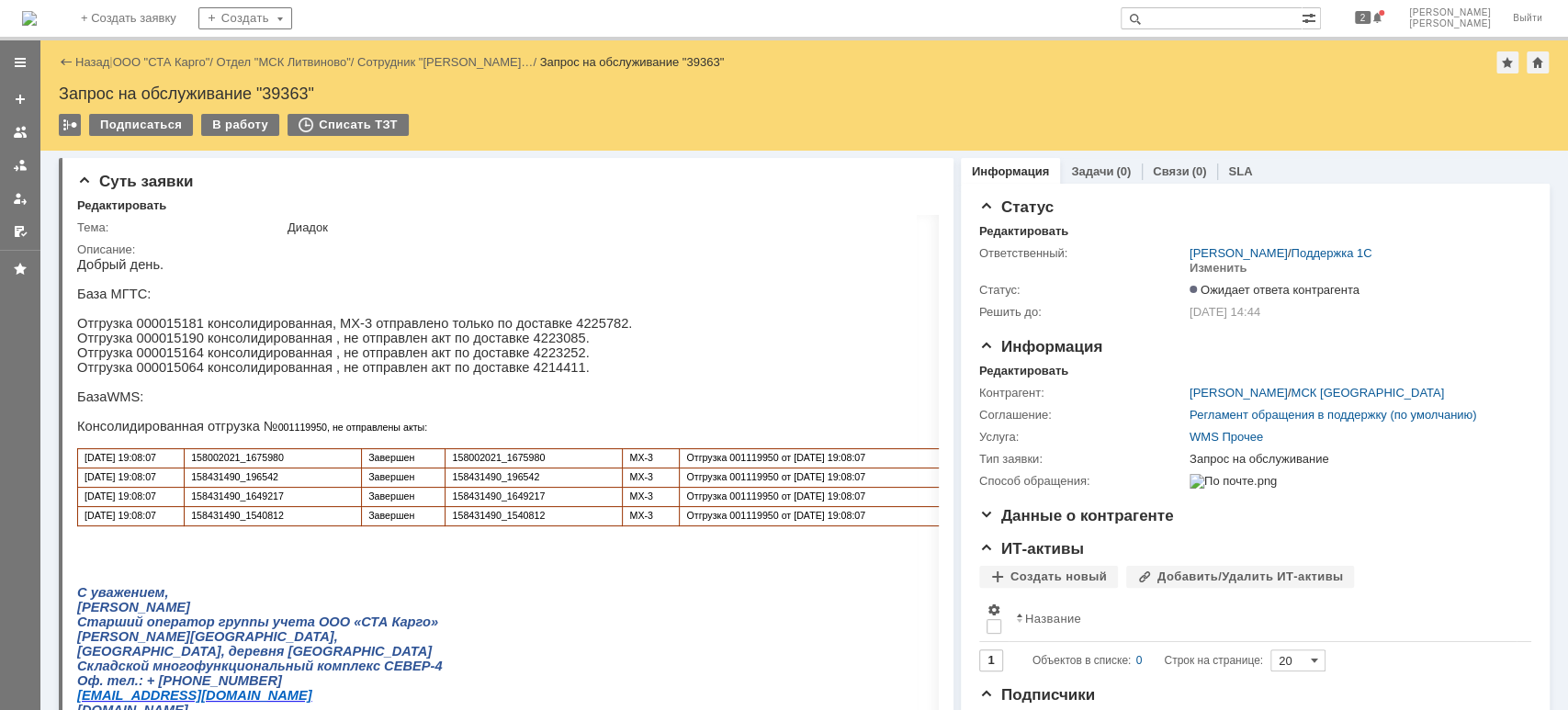
click at [21, 171] on div at bounding box center [19, 165] width 14 height 14
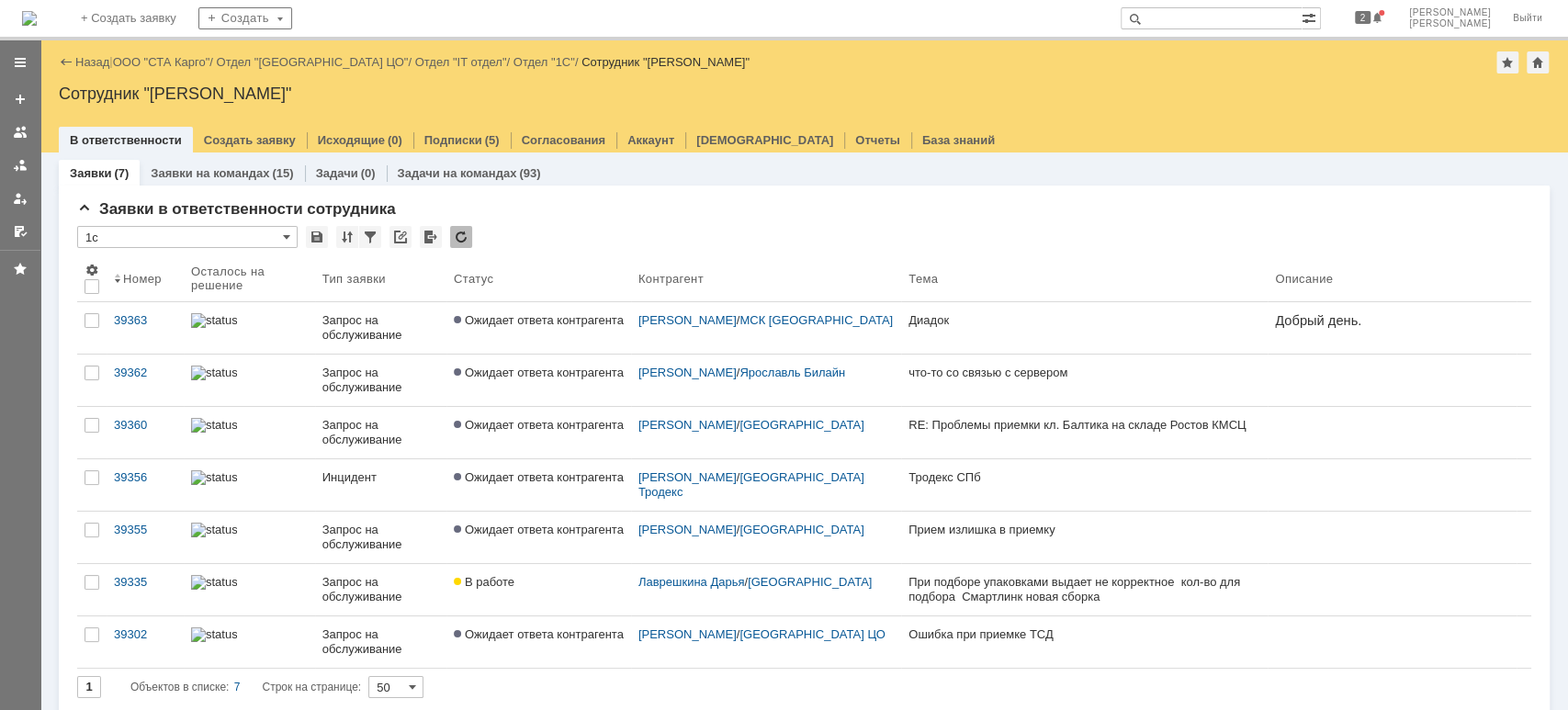
click at [200, 68] on link "ООО "СТА Карго"" at bounding box center [161, 62] width 97 height 13
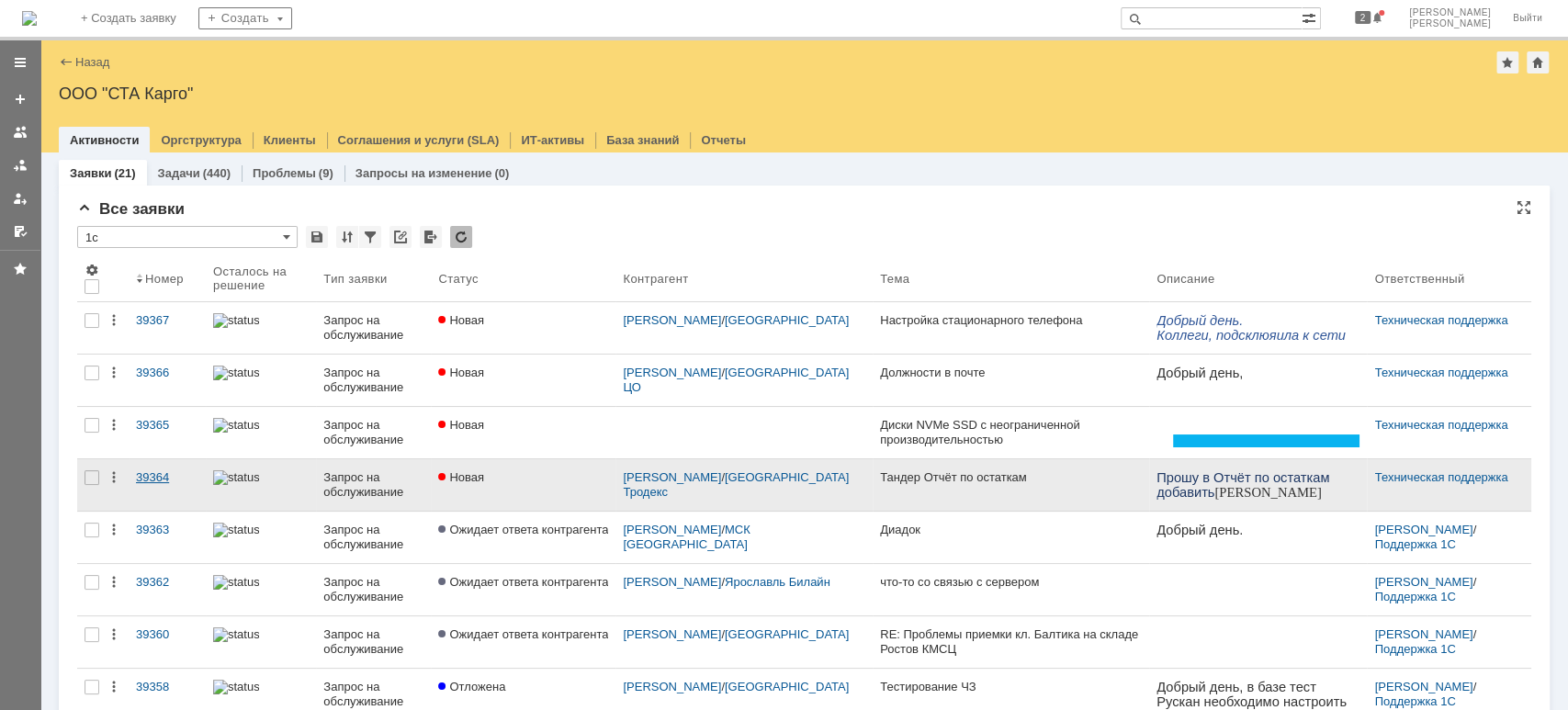
click at [145, 475] on div "39364" at bounding box center [166, 477] width 63 height 14
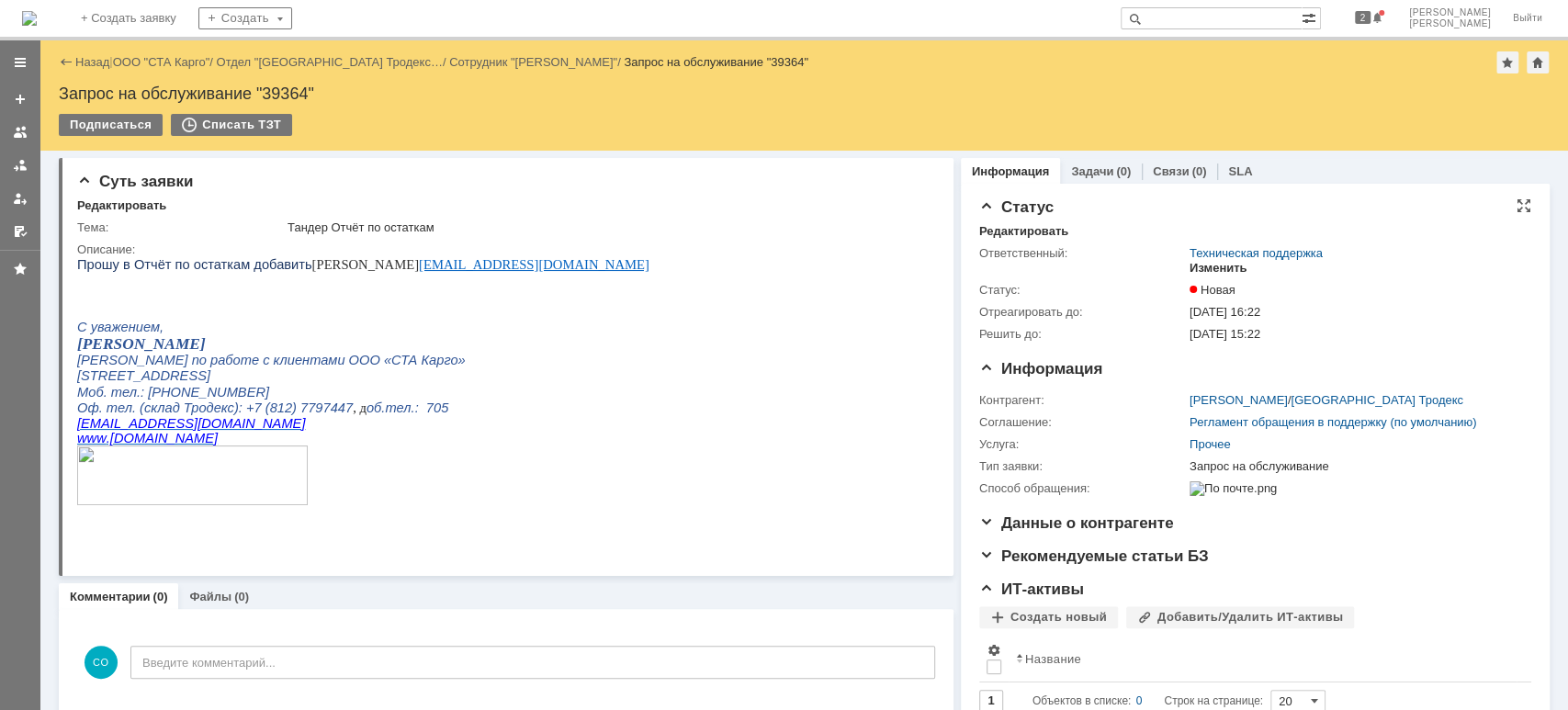
click at [1189, 264] on div "Изменить" at bounding box center [1218, 267] width 58 height 14
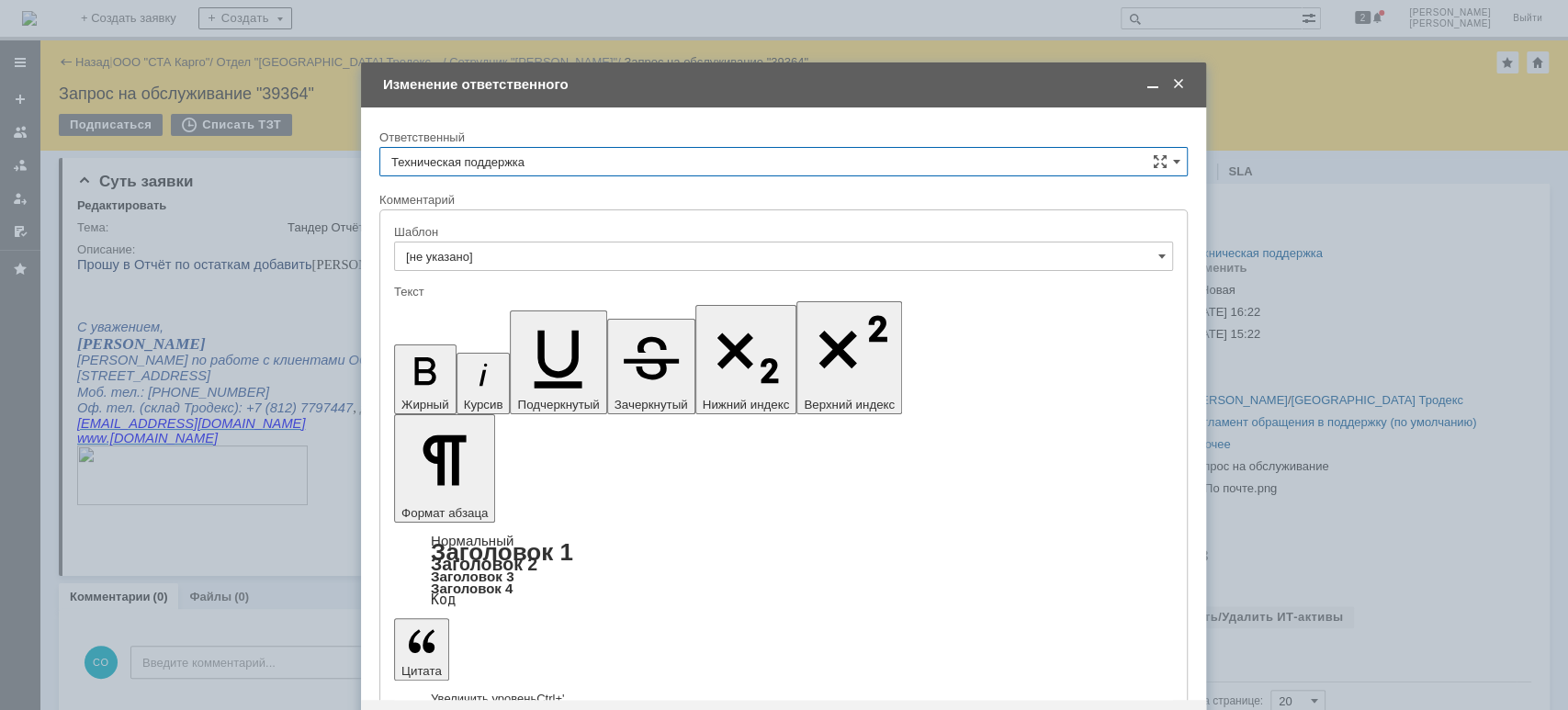
click at [587, 162] on input "Техническая поддержка" at bounding box center [783, 162] width 808 height 30
click at [509, 249] on span "[PERSON_NAME]" at bounding box center [783, 256] width 784 height 14
type input "[PERSON_NAME]"
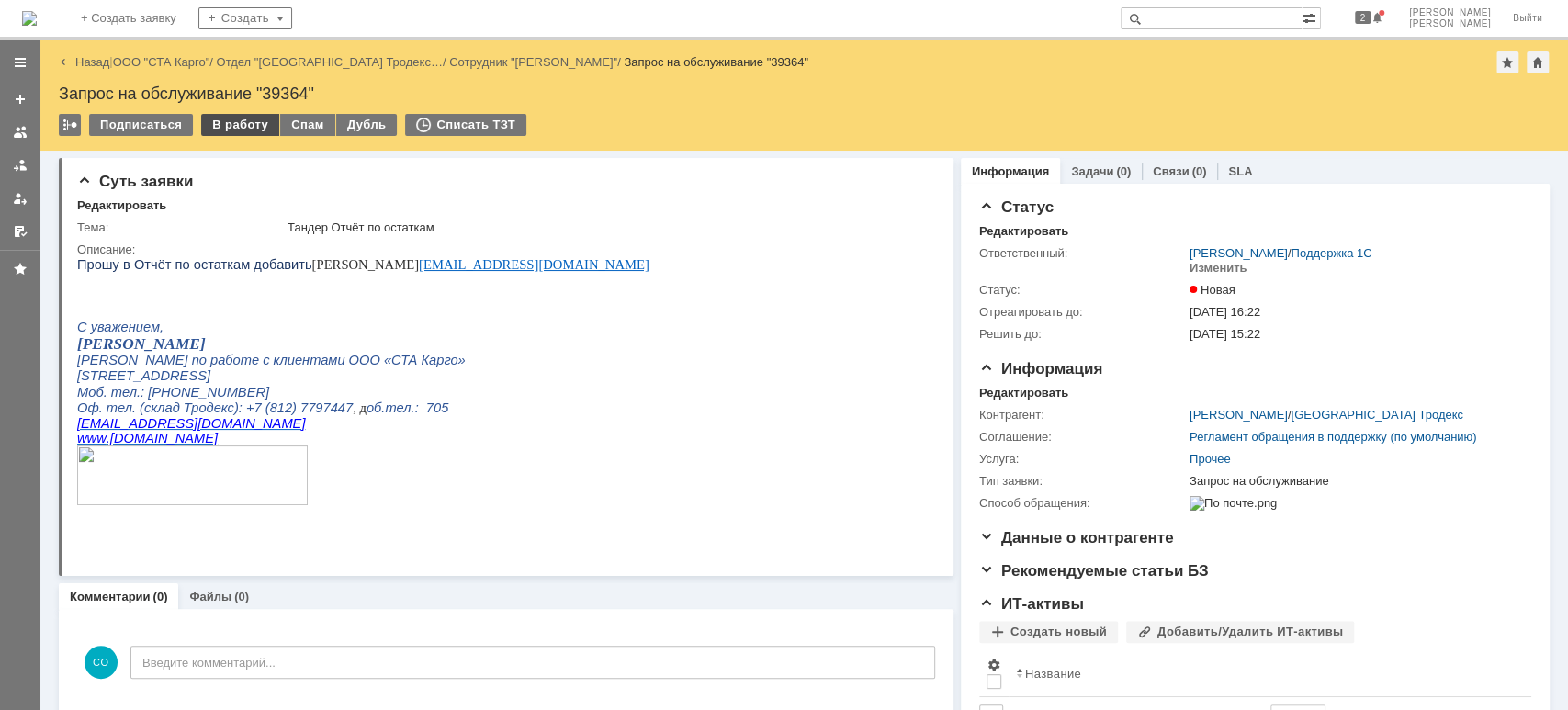
drag, startPoint x: 211, startPoint y: 121, endPoint x: 335, endPoint y: 110, distance: 124.5
click at [211, 121] on div "В работу" at bounding box center [240, 124] width 78 height 22
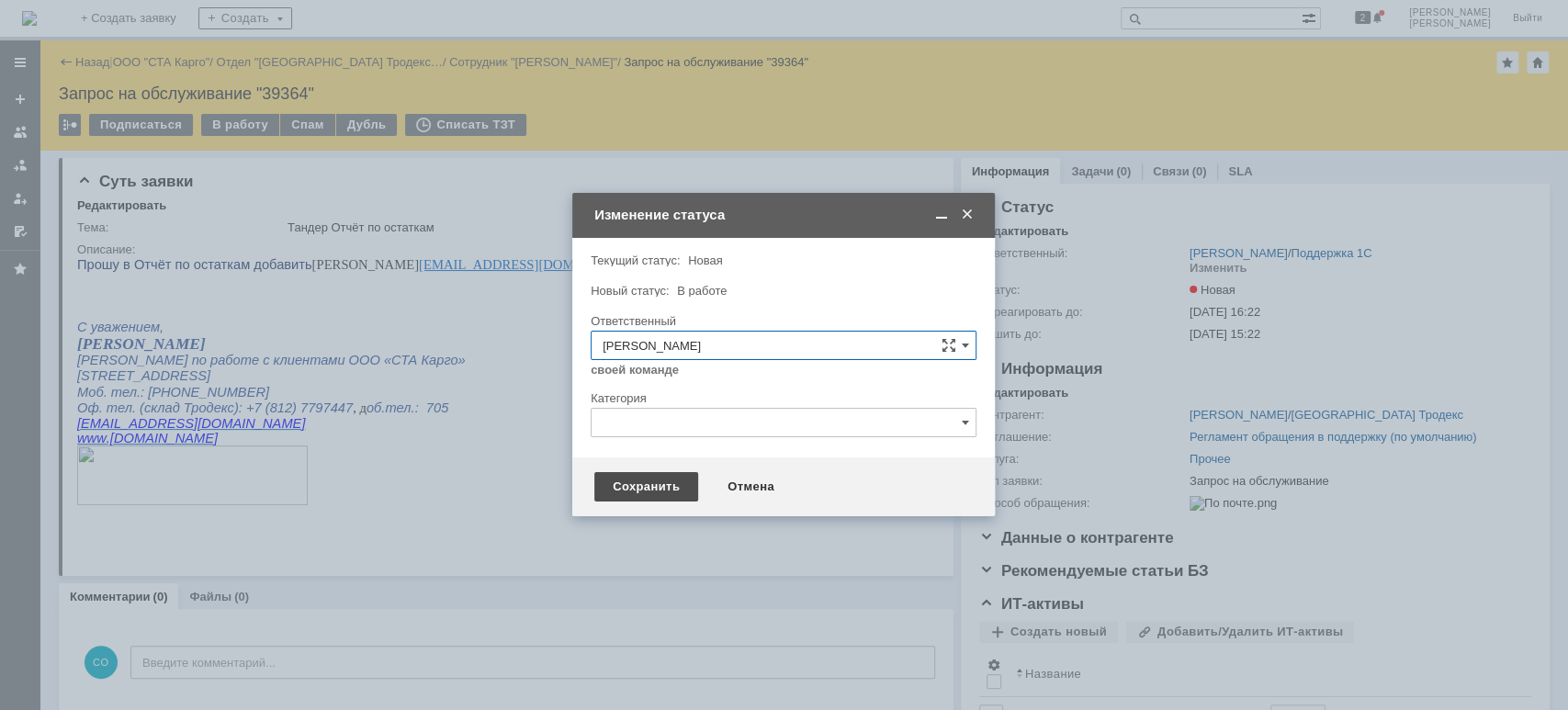
click at [647, 477] on div "Сохранить" at bounding box center [646, 487] width 104 height 30
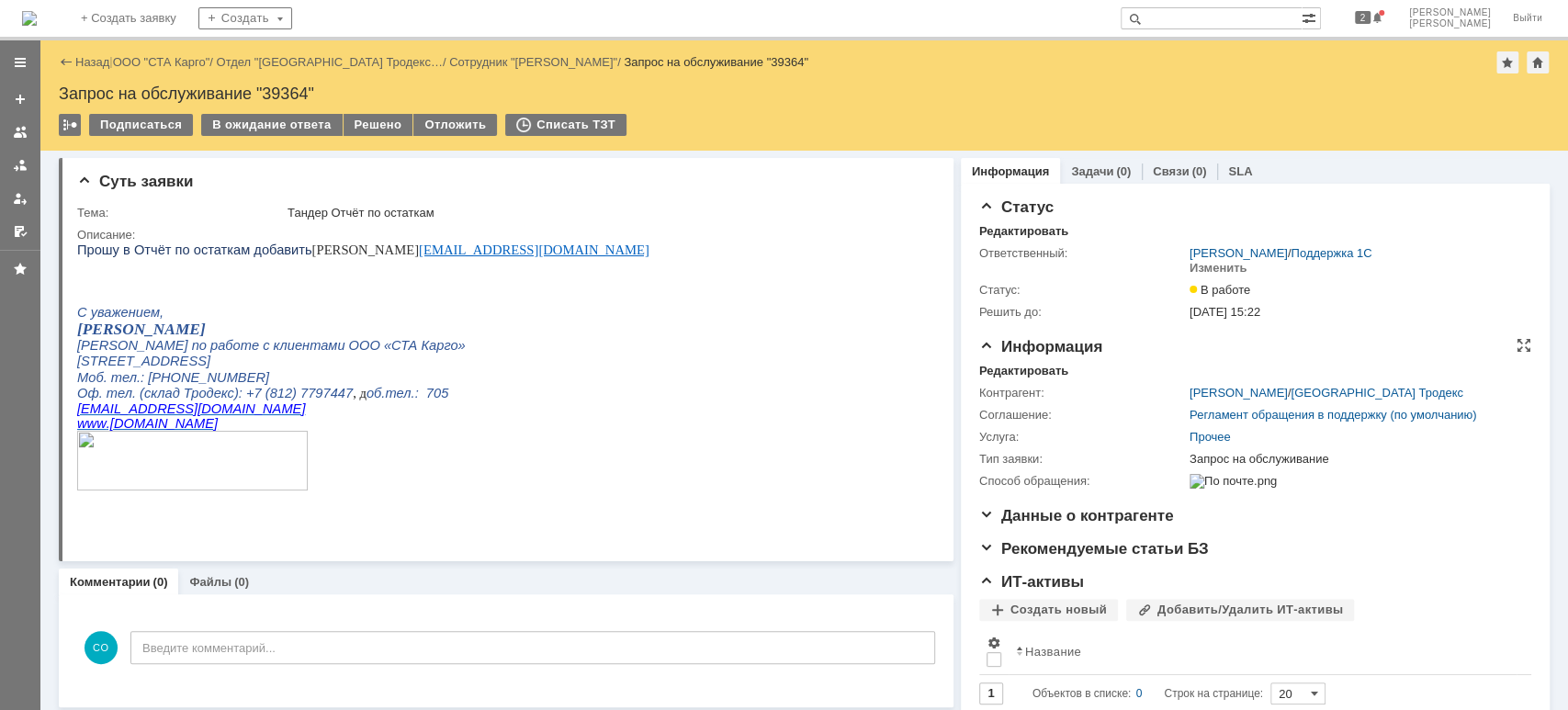
click at [1017, 359] on div "Информация Редактировать Контрагент: [PERSON_NAME] / [GEOGRAPHIC_DATA] Тродекс …" at bounding box center [1255, 422] width 552 height 169
click at [1008, 368] on div "Редактировать" at bounding box center [1024, 370] width 89 height 14
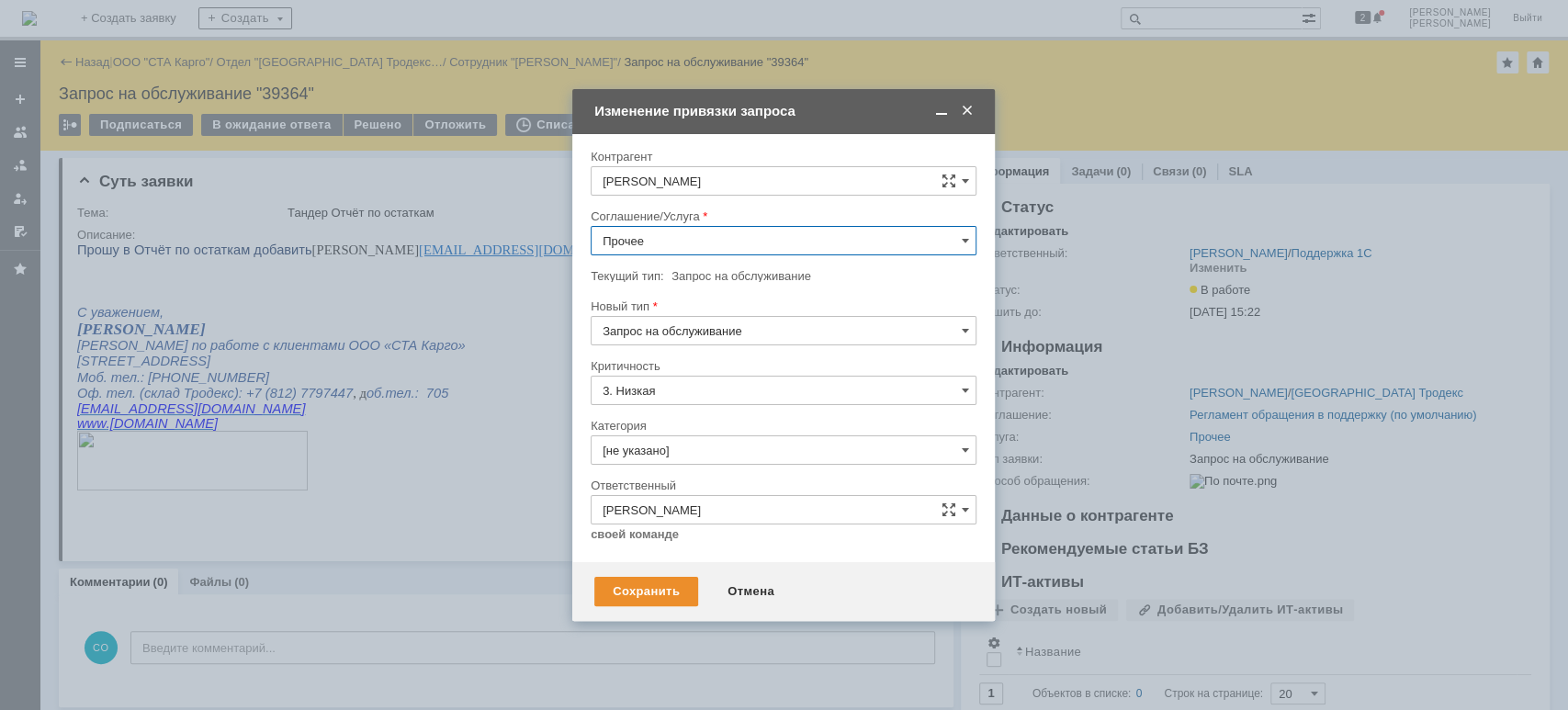
drag, startPoint x: 691, startPoint y: 253, endPoint x: 695, endPoint y: 240, distance: 13.6
click at [691, 251] on input "Прочее" at bounding box center [783, 241] width 386 height 30
click at [721, 374] on span "WMS Отчетность" at bounding box center [783, 376] width 362 height 14
type input "WMS Отчетность"
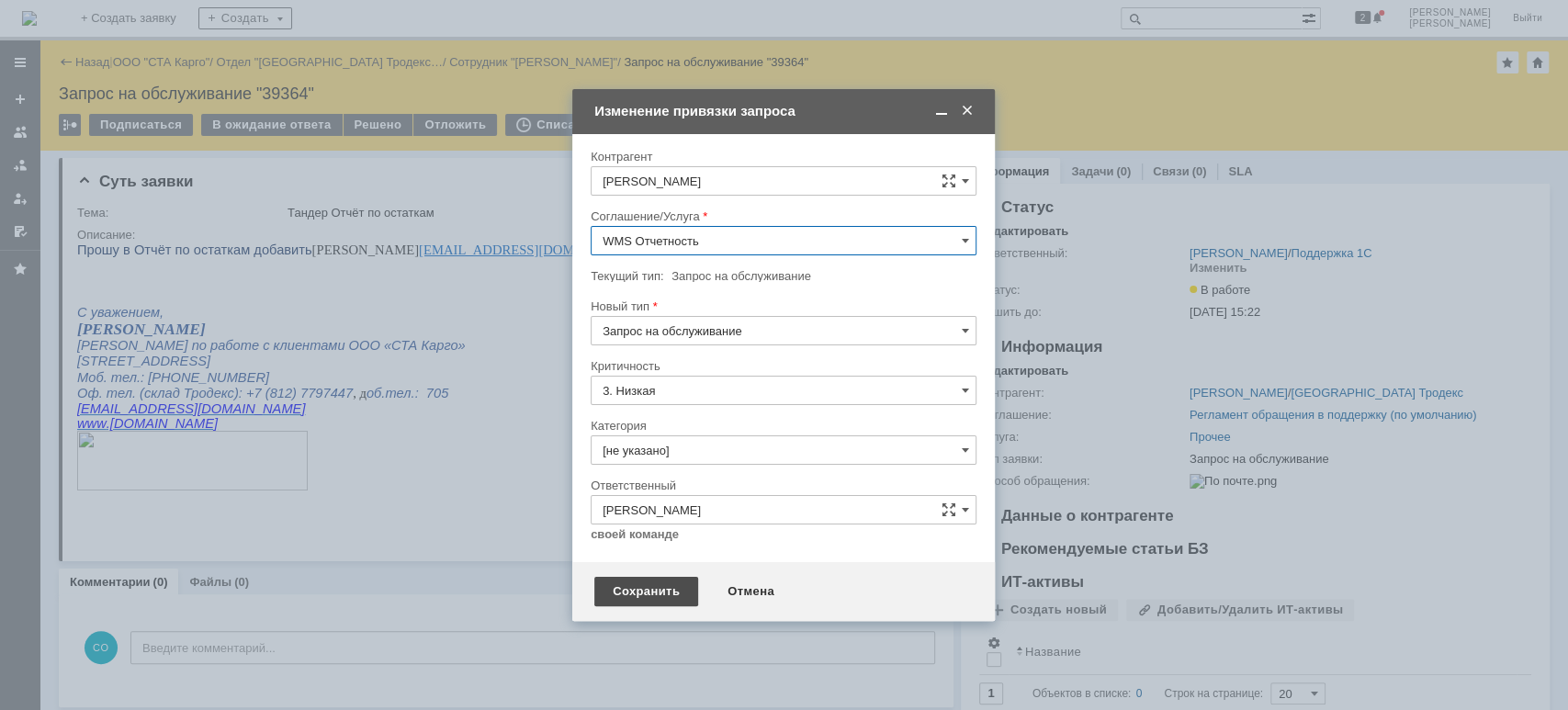
click at [644, 591] on div "Сохранить" at bounding box center [646, 592] width 104 height 30
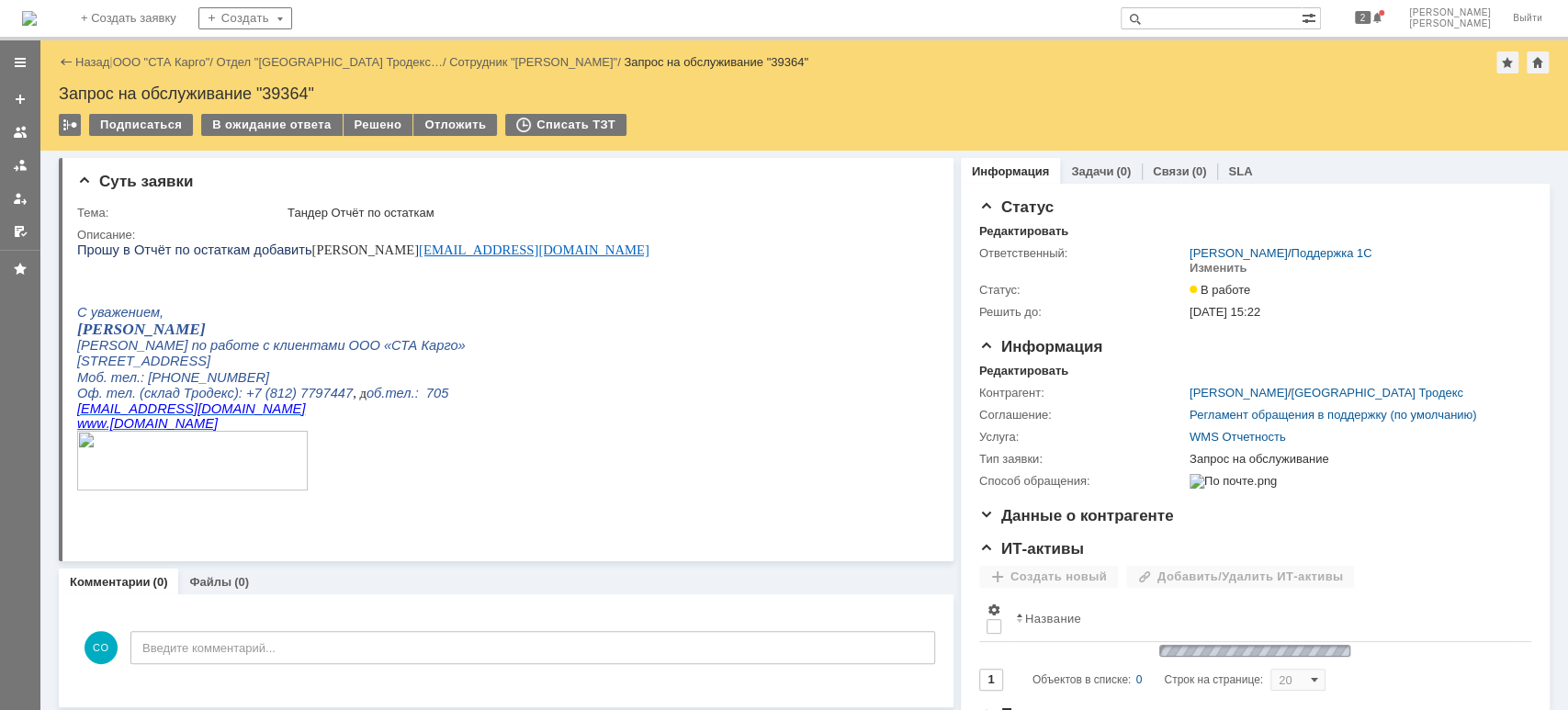
scroll to position [0, 0]
click at [4, 149] on div at bounding box center [20, 145] width 40 height 202
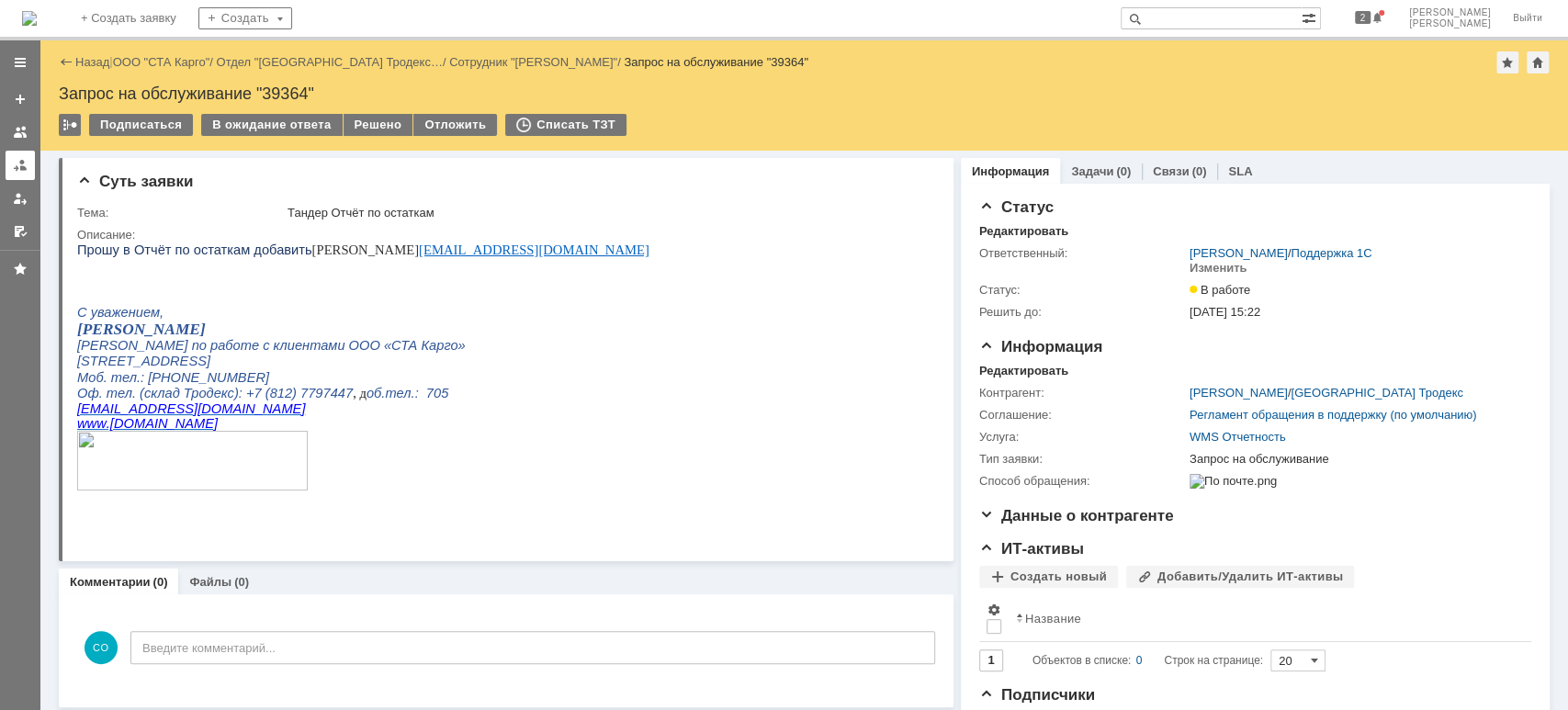
click at [11, 159] on link at bounding box center [20, 165] width 30 height 30
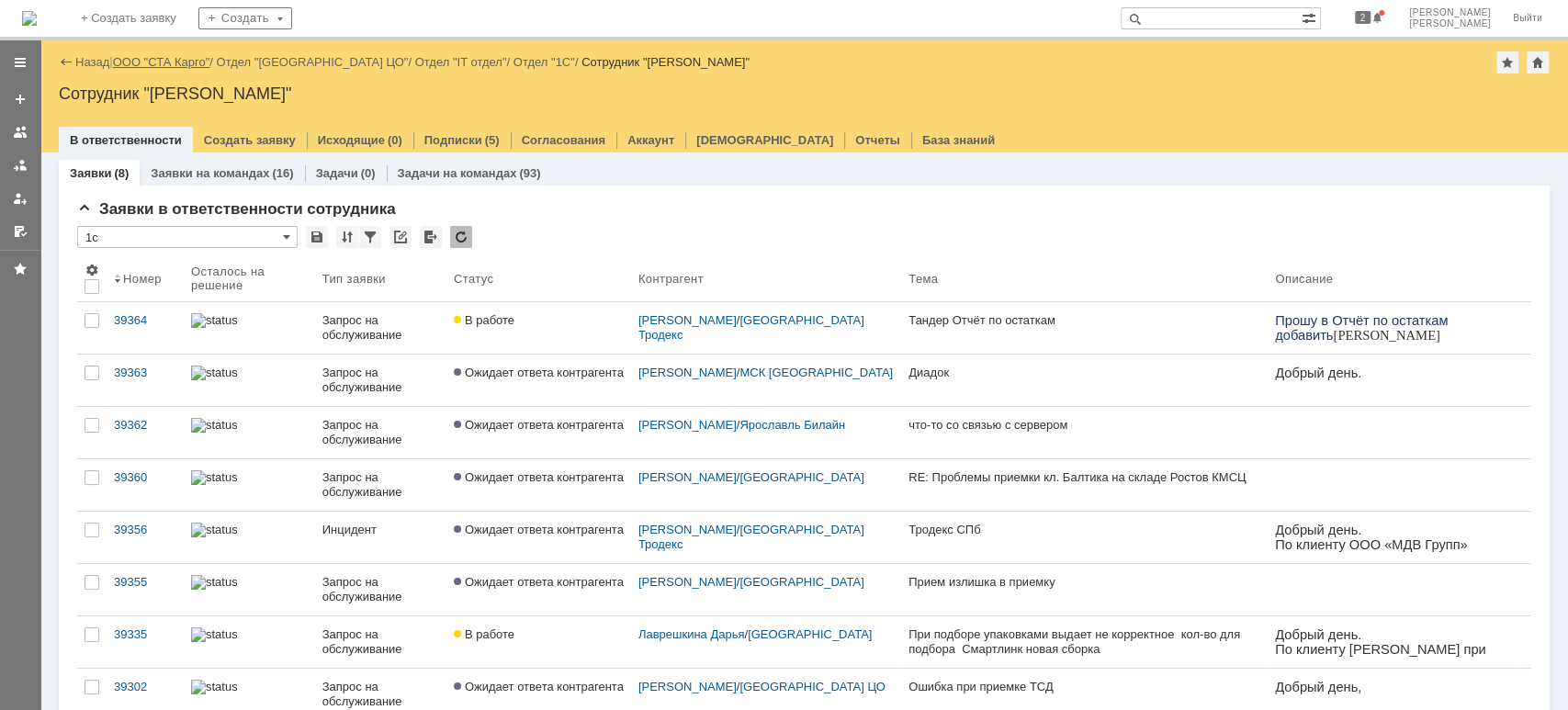
click at [167, 64] on link "ООО "СТА Карго"" at bounding box center [161, 62] width 97 height 13
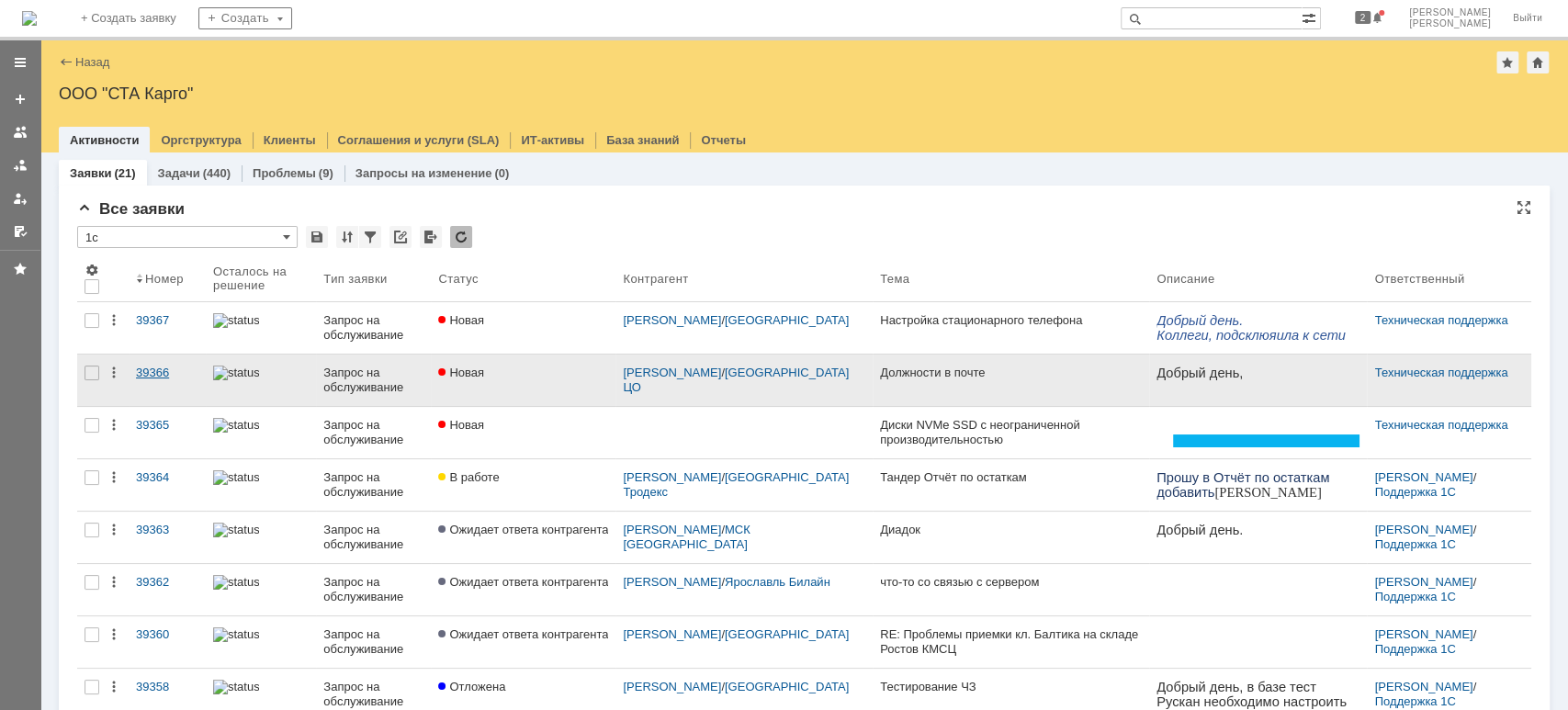
click at [150, 374] on div "39366" at bounding box center [166, 372] width 63 height 14
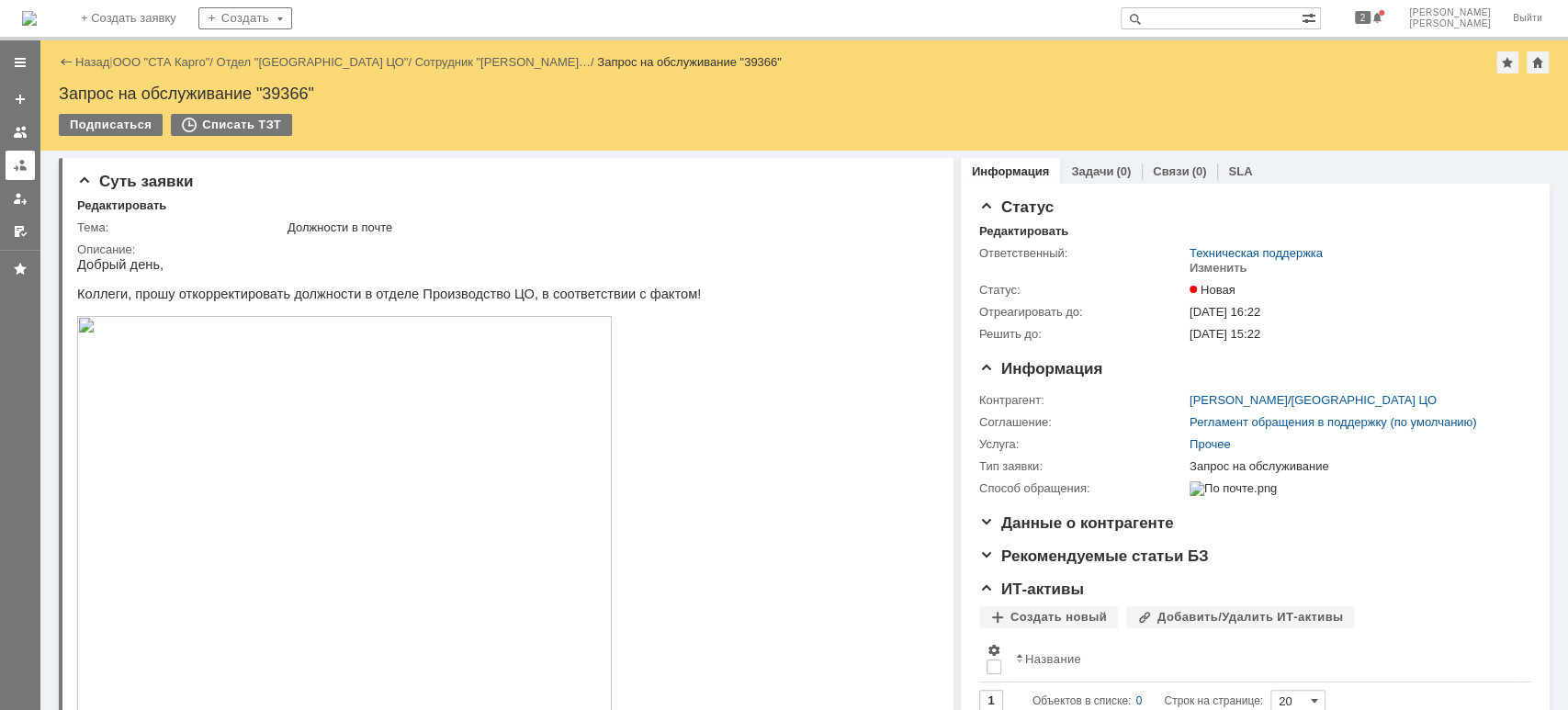
click at [13, 169] on div at bounding box center [19, 165] width 14 height 14
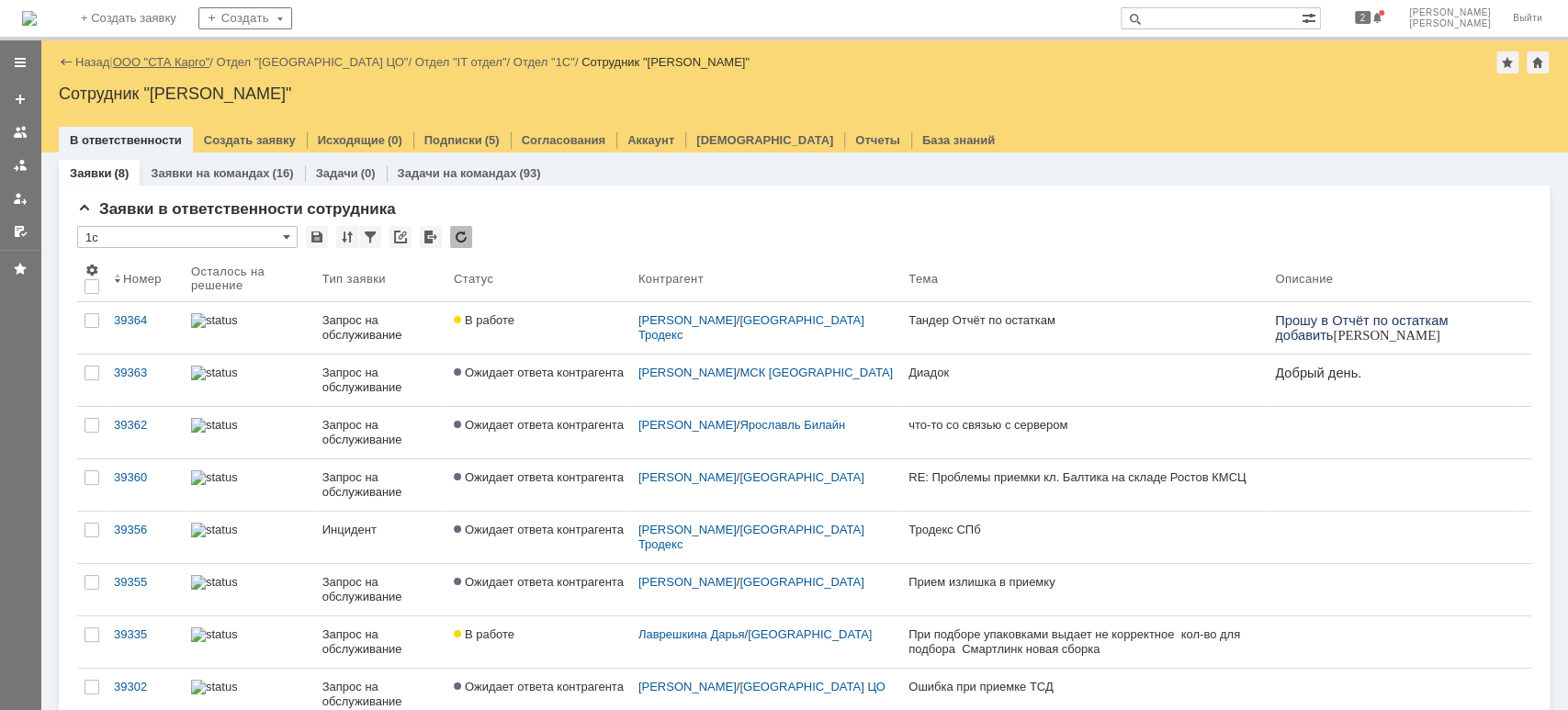
click at [156, 59] on link "ООО "СТА Карго"" at bounding box center [161, 62] width 97 height 13
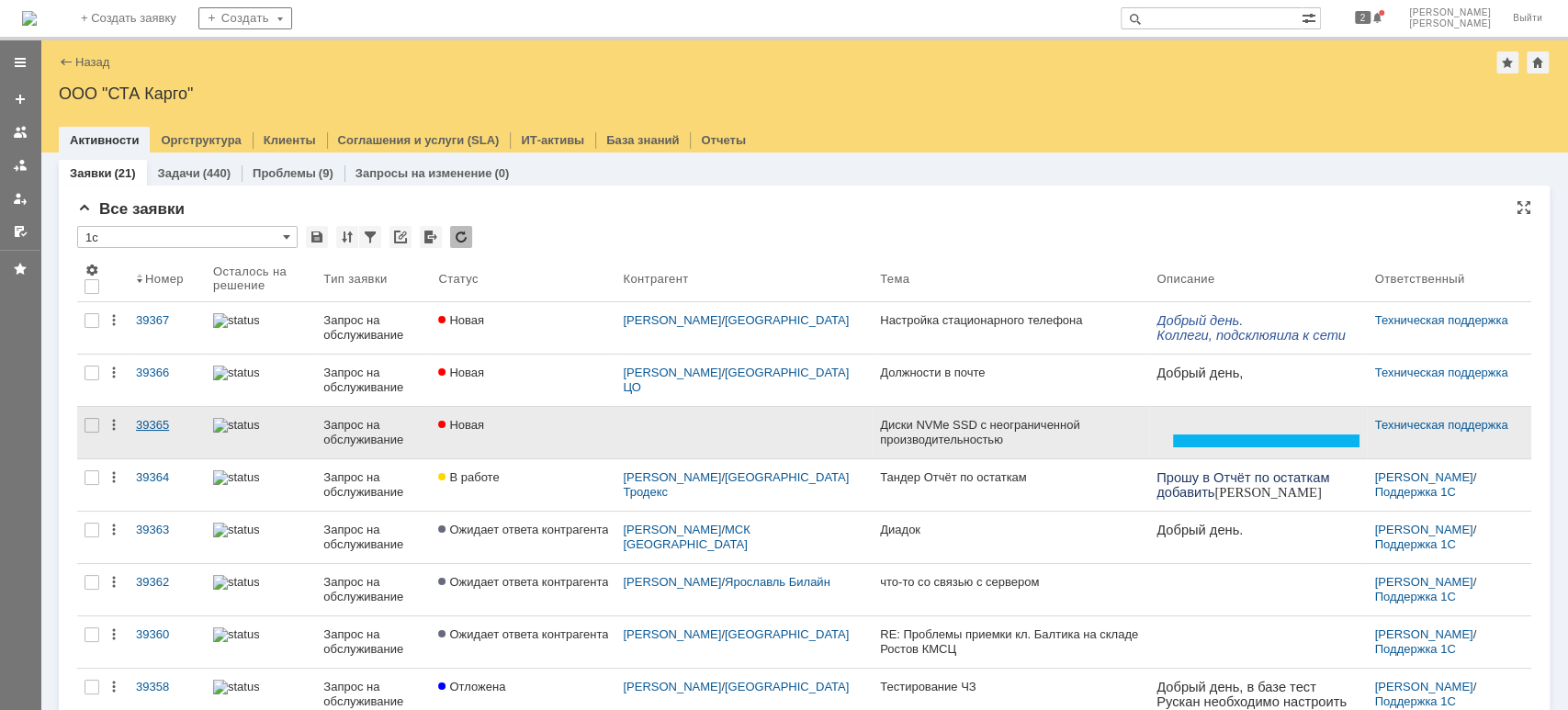
click at [141, 425] on div "39365" at bounding box center [166, 424] width 63 height 14
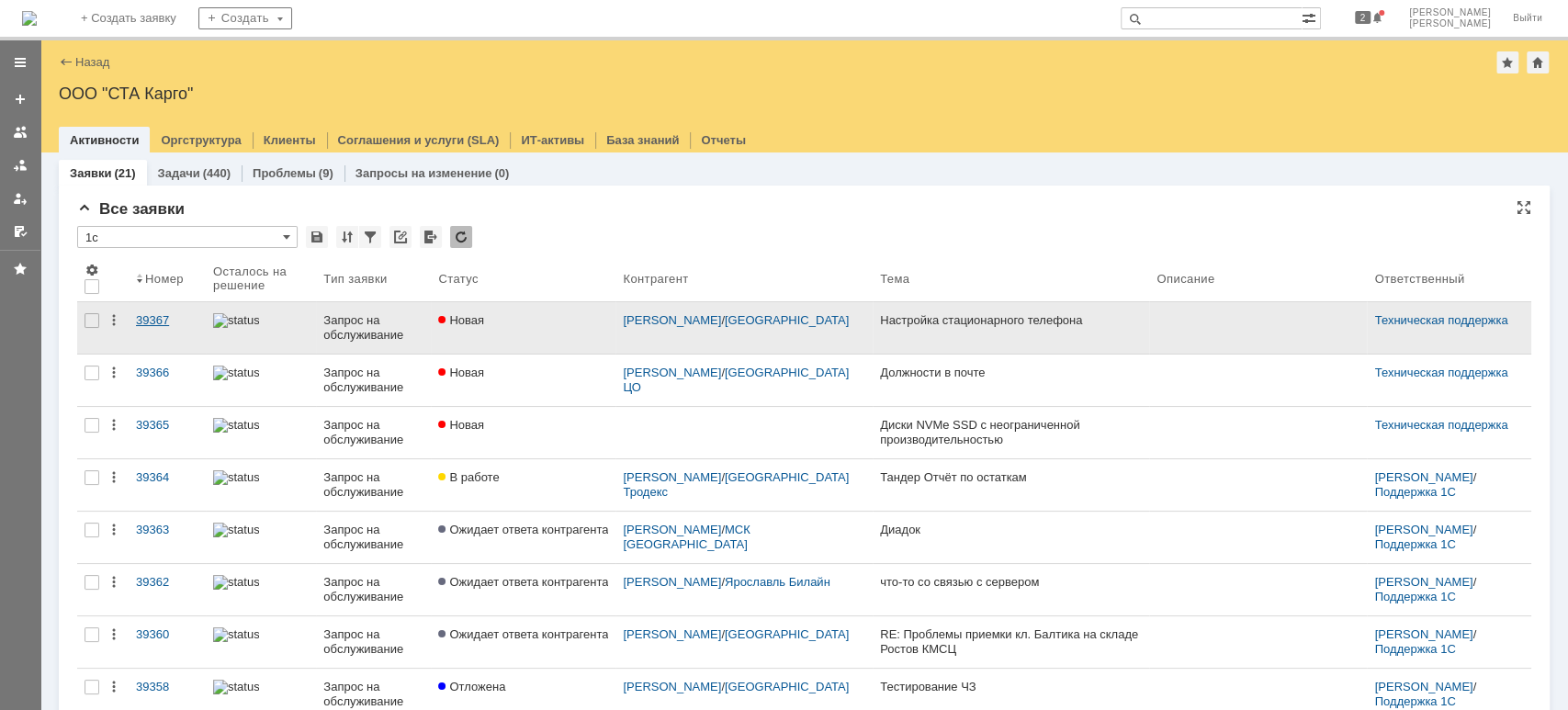
click at [157, 317] on div "39367" at bounding box center [166, 320] width 63 height 14
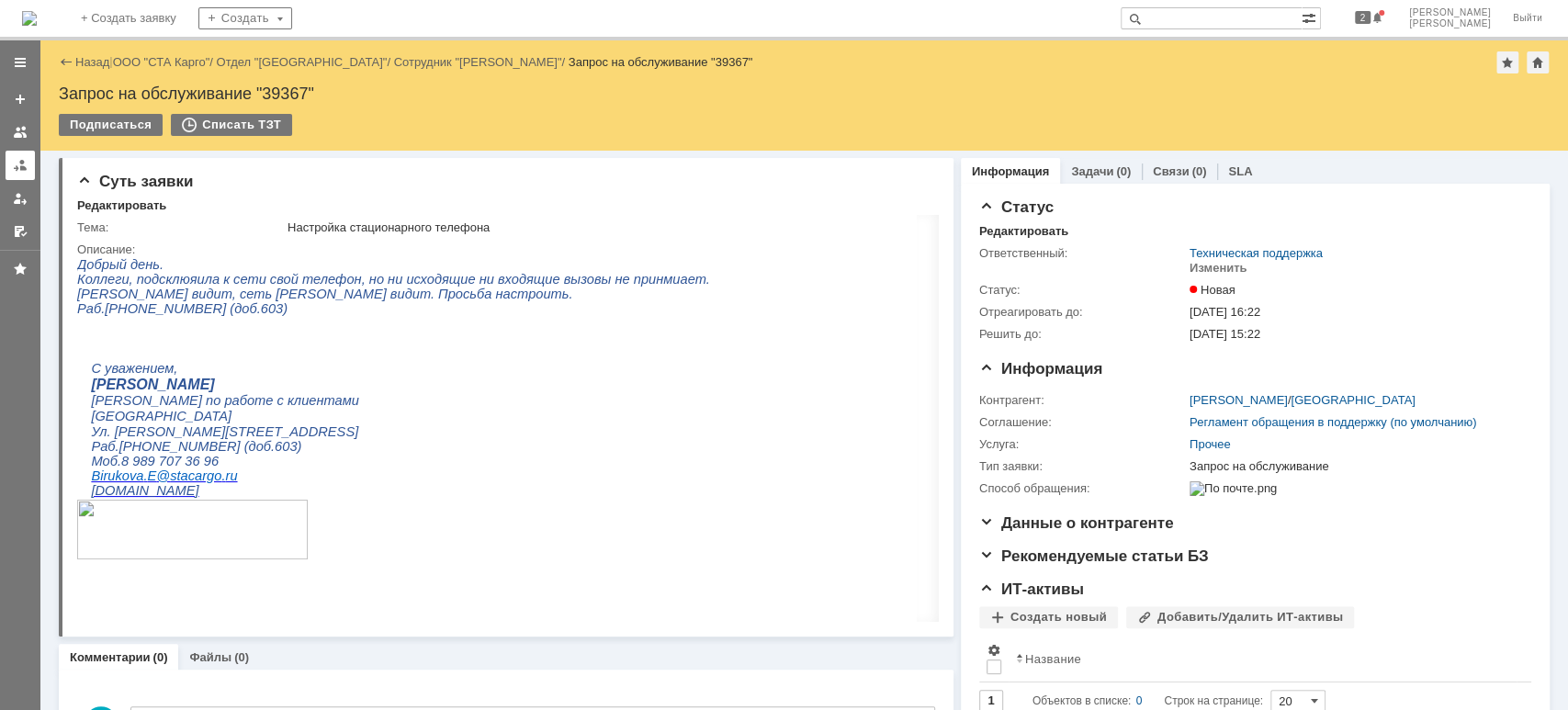
click at [14, 162] on div at bounding box center [19, 165] width 14 height 14
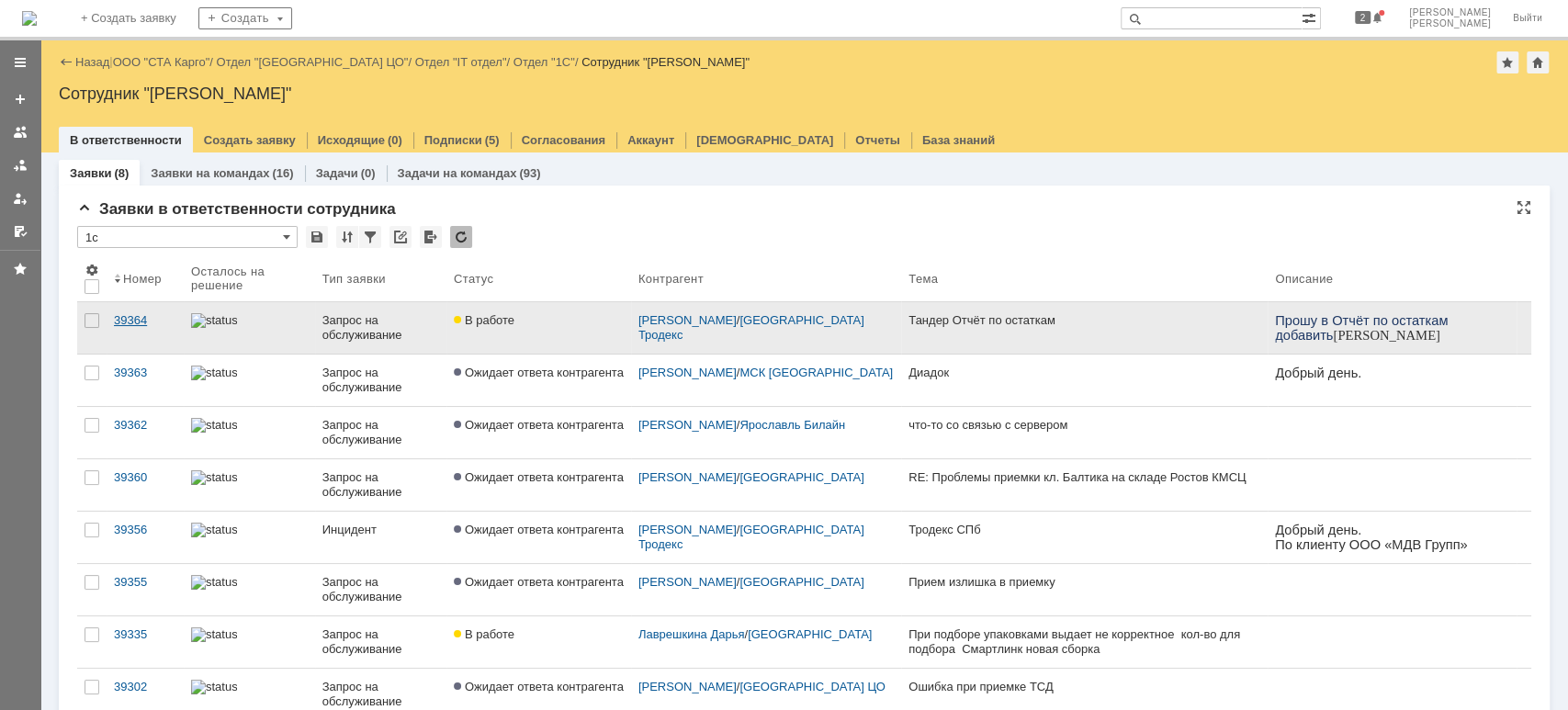
click at [125, 315] on div "39364" at bounding box center [144, 320] width 63 height 14
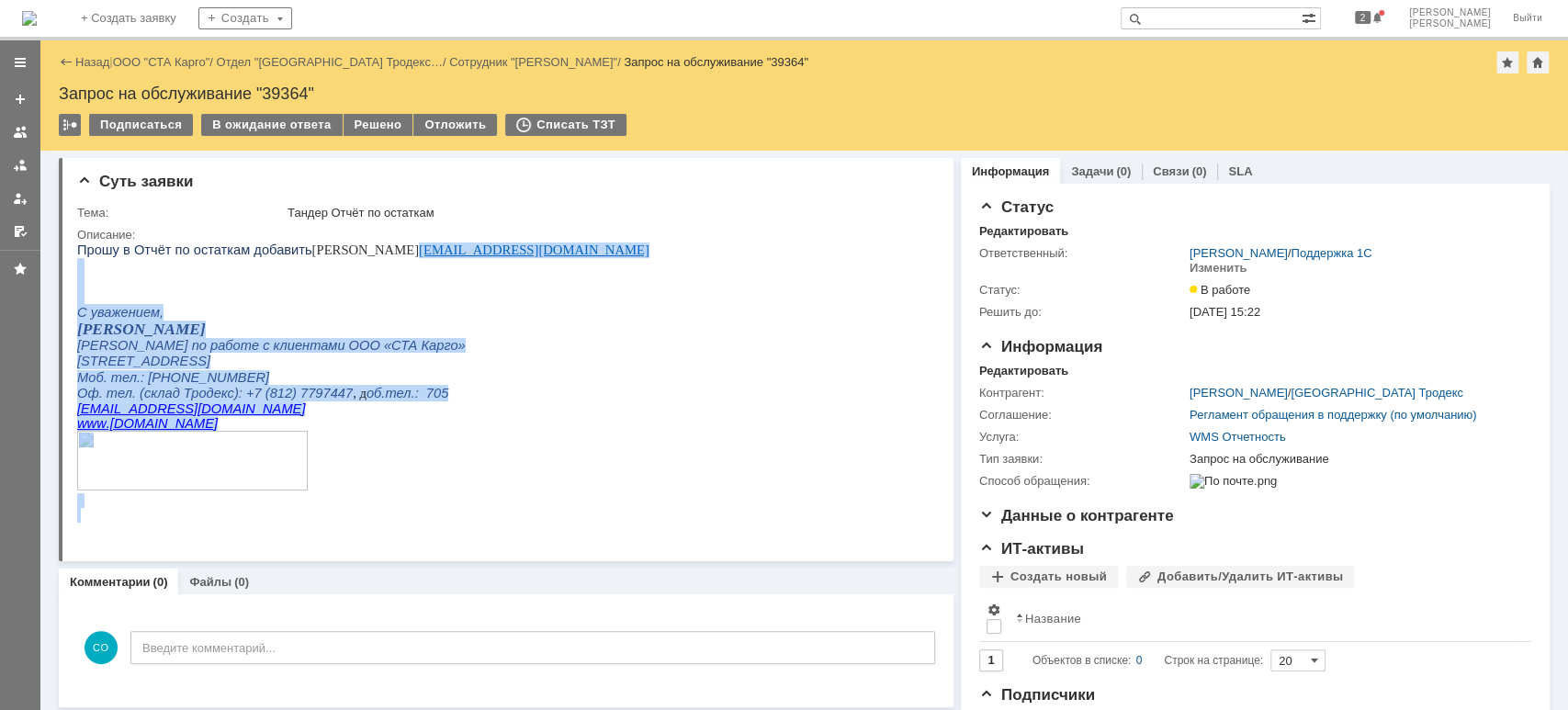
drag, startPoint x: 570, startPoint y: 247, endPoint x: 456, endPoint y: 246, distance: 114.0
click at [456, 246] on html "Прошу в Отчёт по остаткам добавить [PERSON_NAME] [PERSON_NAME] [PERSON_NAME][EM…" at bounding box center [497, 382] width 841 height 280
drag, startPoint x: 489, startPoint y: 312, endPoint x: 537, endPoint y: 275, distance: 60.6
click at [489, 310] on p "С уважением," at bounding box center [363, 312] width 572 height 16
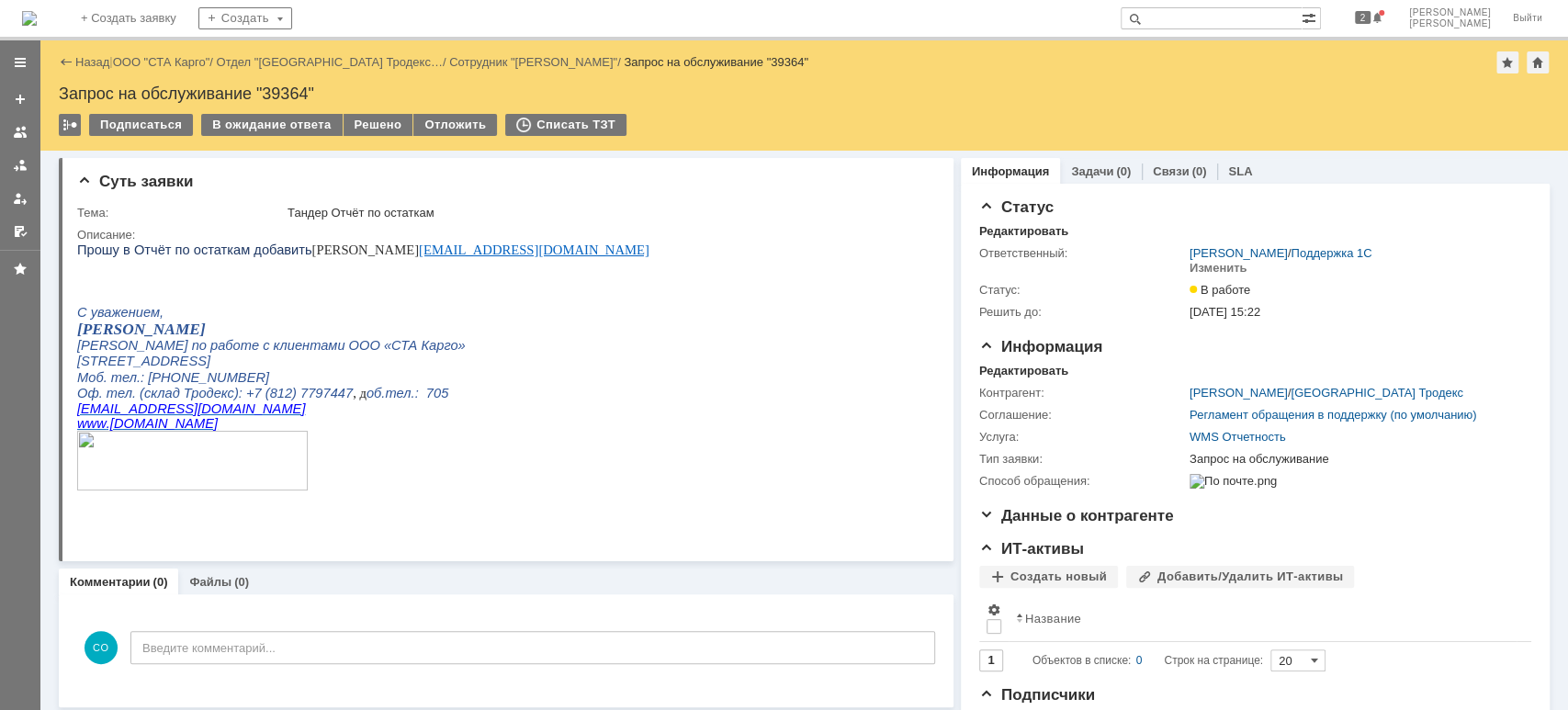
drag, startPoint x: 581, startPoint y: 257, endPoint x: 606, endPoint y: 244, distance: 28.2
click at [582, 257] on html "Прошу в Отчёт по остаткам добавить [PERSON_NAME] [PERSON_NAME] [PERSON_NAME][EM…" at bounding box center [497, 382] width 841 height 280
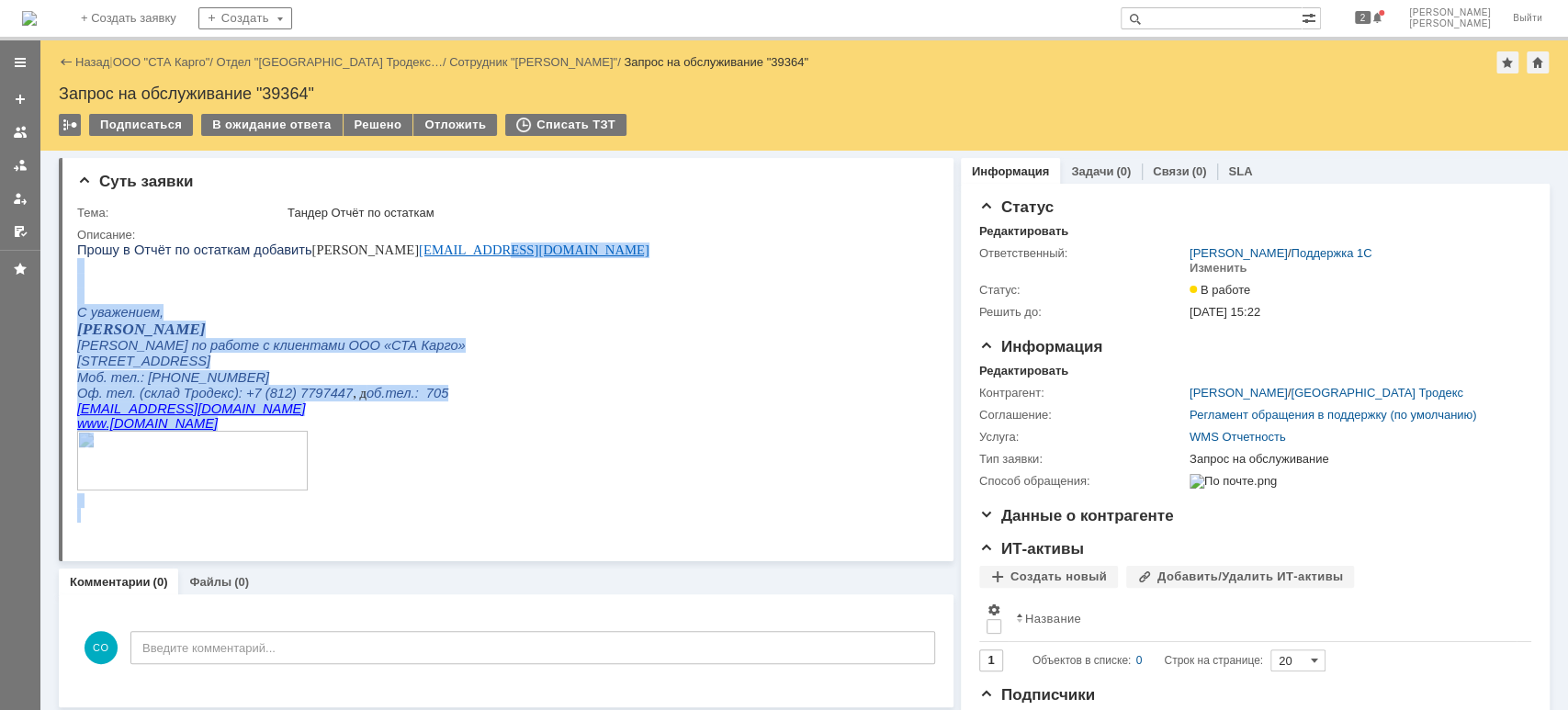
drag, startPoint x: 569, startPoint y: 260, endPoint x: 531, endPoint y: 255, distance: 38.3
click at [531, 255] on html "Прошу в Отчёт по остаткам добавить [PERSON_NAME] [PERSON_NAME] [PERSON_NAME][EM…" at bounding box center [497, 382] width 841 height 280
click at [456, 281] on p at bounding box center [363, 280] width 572 height 14
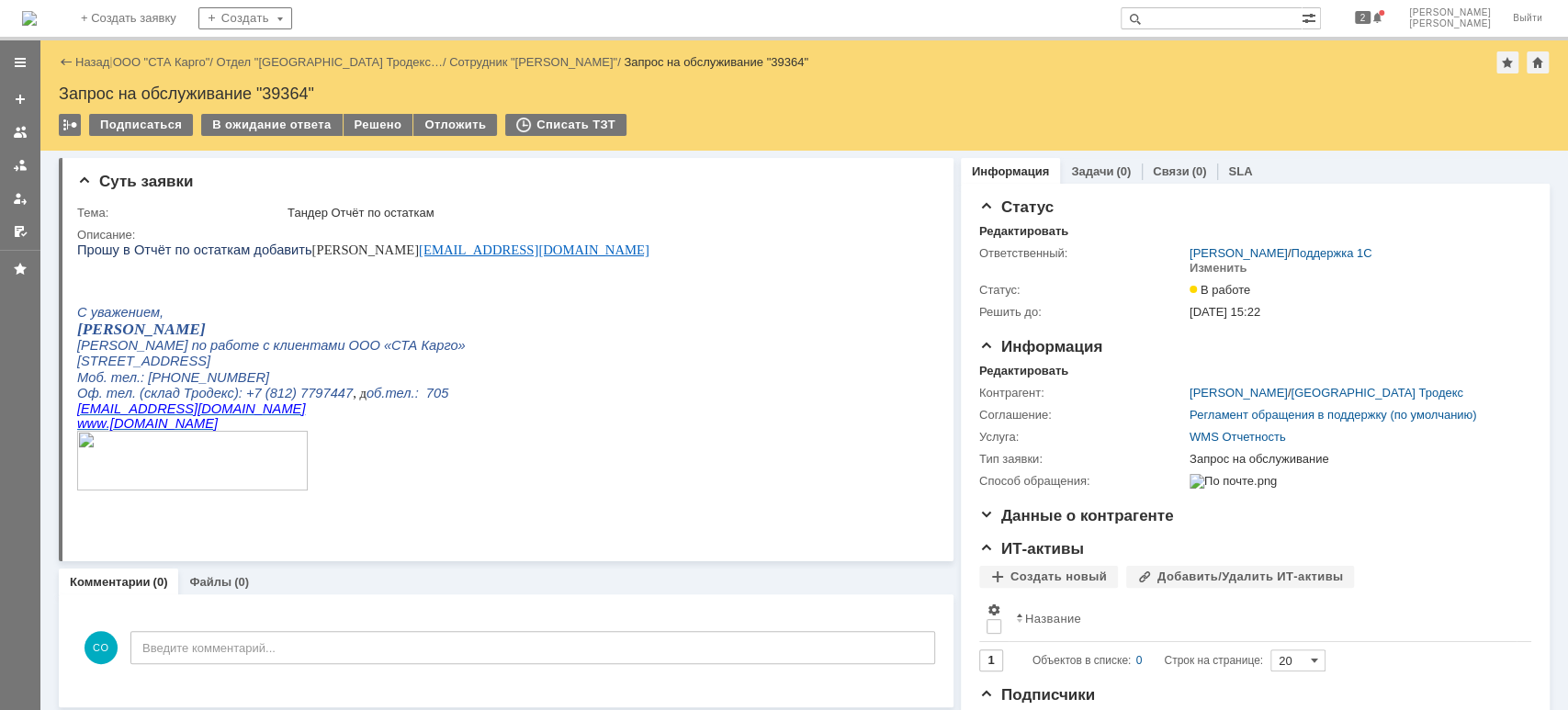
drag, startPoint x: 448, startPoint y: 246, endPoint x: 255, endPoint y: 260, distance: 193.5
click at [255, 260] on div "Прошу в Отчёт по остаткам добавить [PERSON_NAME] [PERSON_NAME] [PERSON_NAME][EM…" at bounding box center [363, 382] width 572 height 280
copy div "[EMAIL_ADDRESS][DOMAIN_NAME]"
click at [299, 126] on div "В ожидание ответа" at bounding box center [271, 124] width 140 height 22
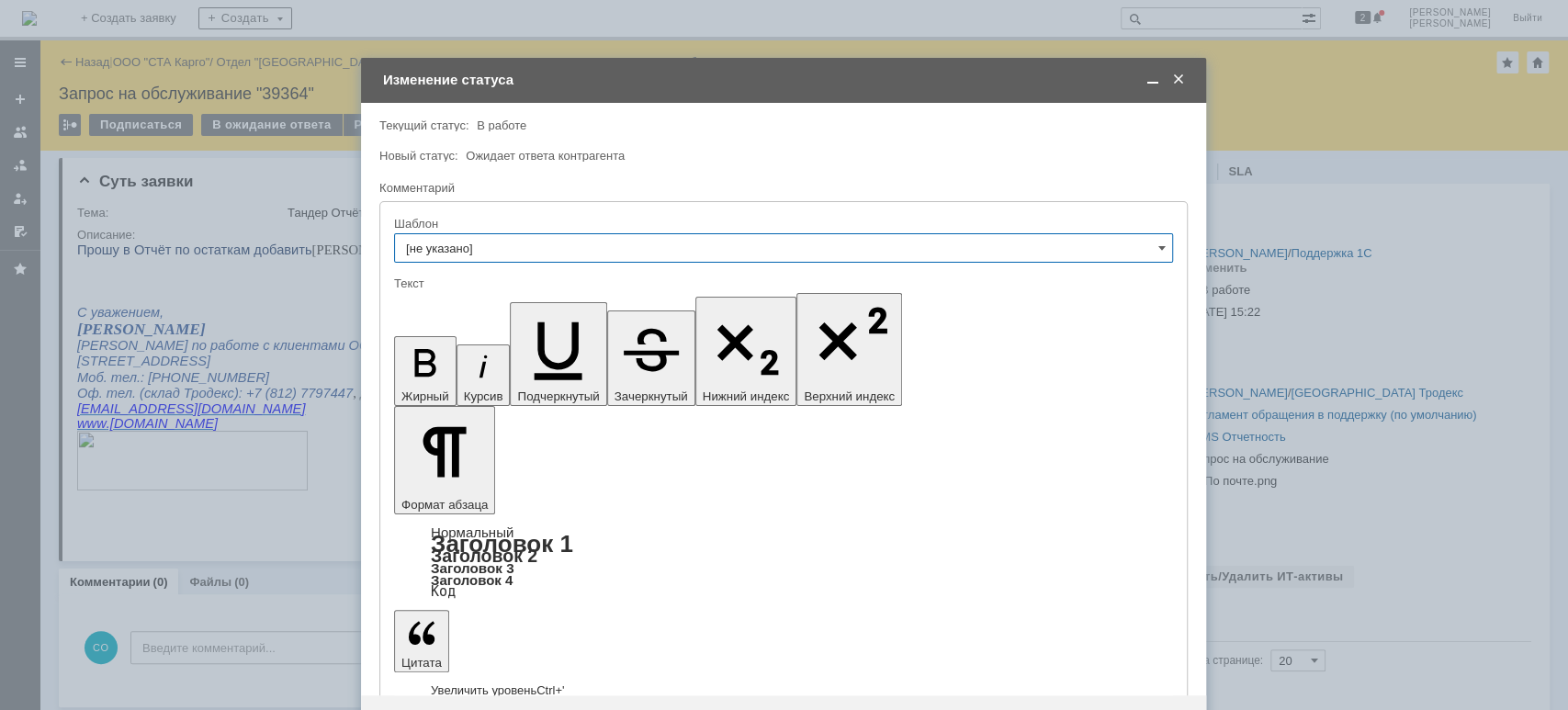
click at [1171, 72] on span at bounding box center [1177, 79] width 18 height 16
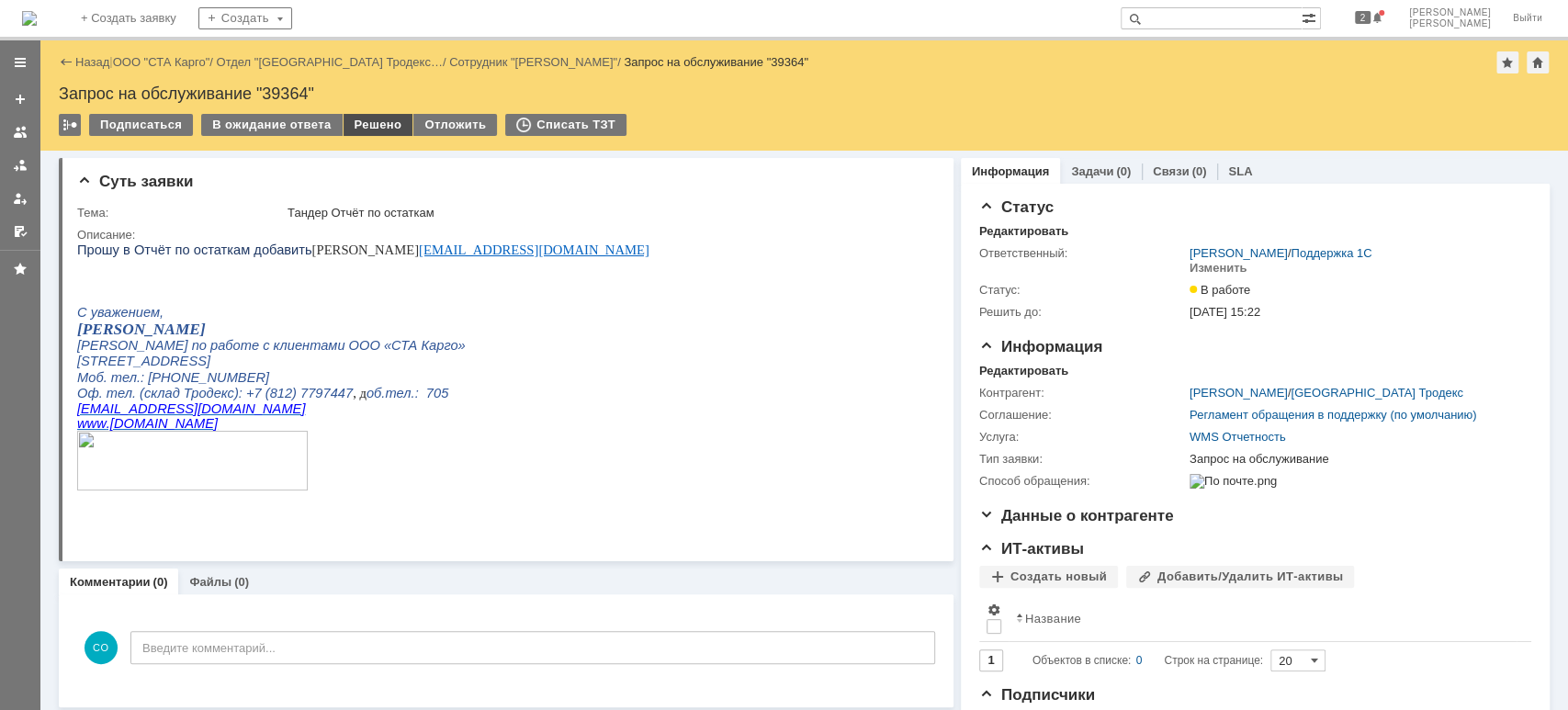
click at [345, 126] on div "Решено" at bounding box center [378, 124] width 70 height 22
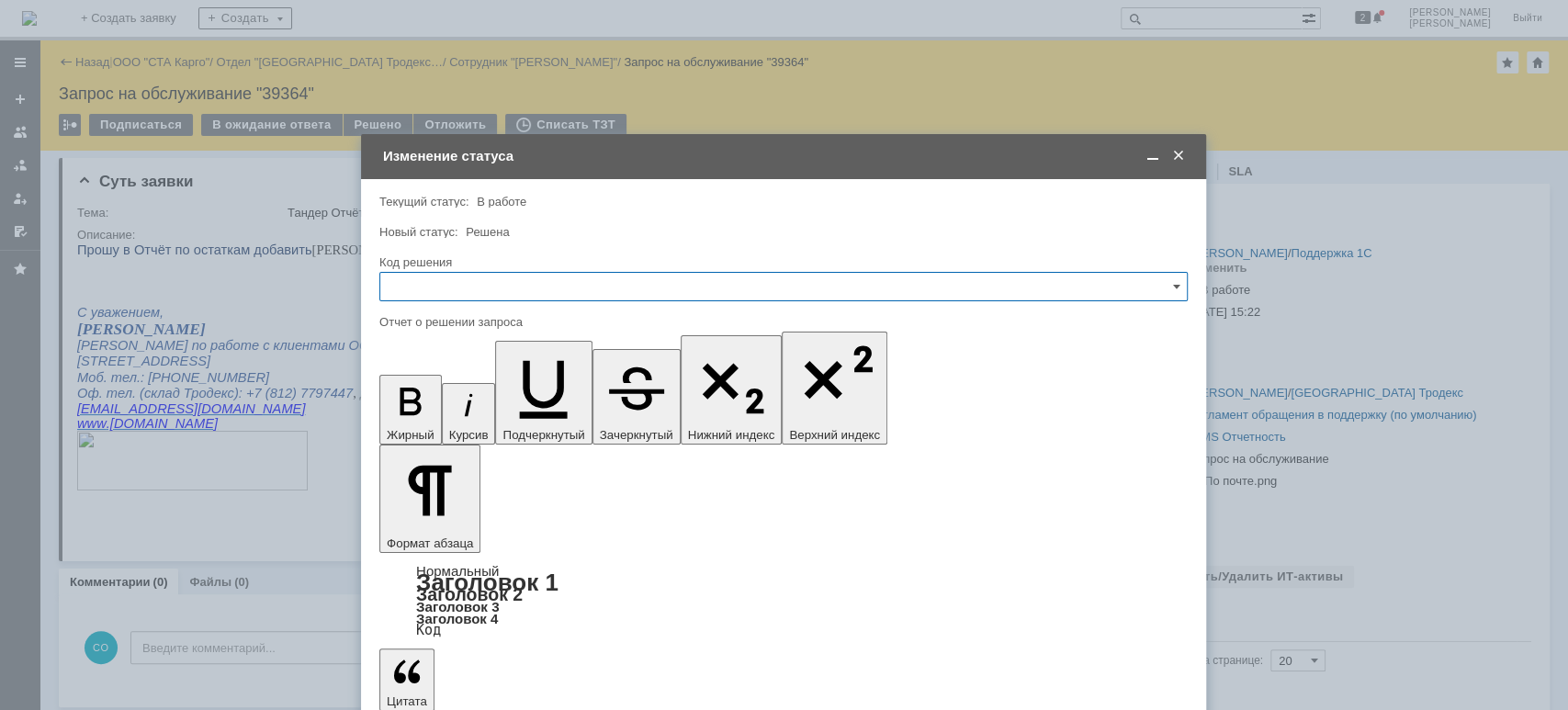
click at [447, 287] on input "text" at bounding box center [783, 287] width 808 height 30
click at [479, 525] on span "Решено" at bounding box center [783, 532] width 784 height 14
type input "Решено"
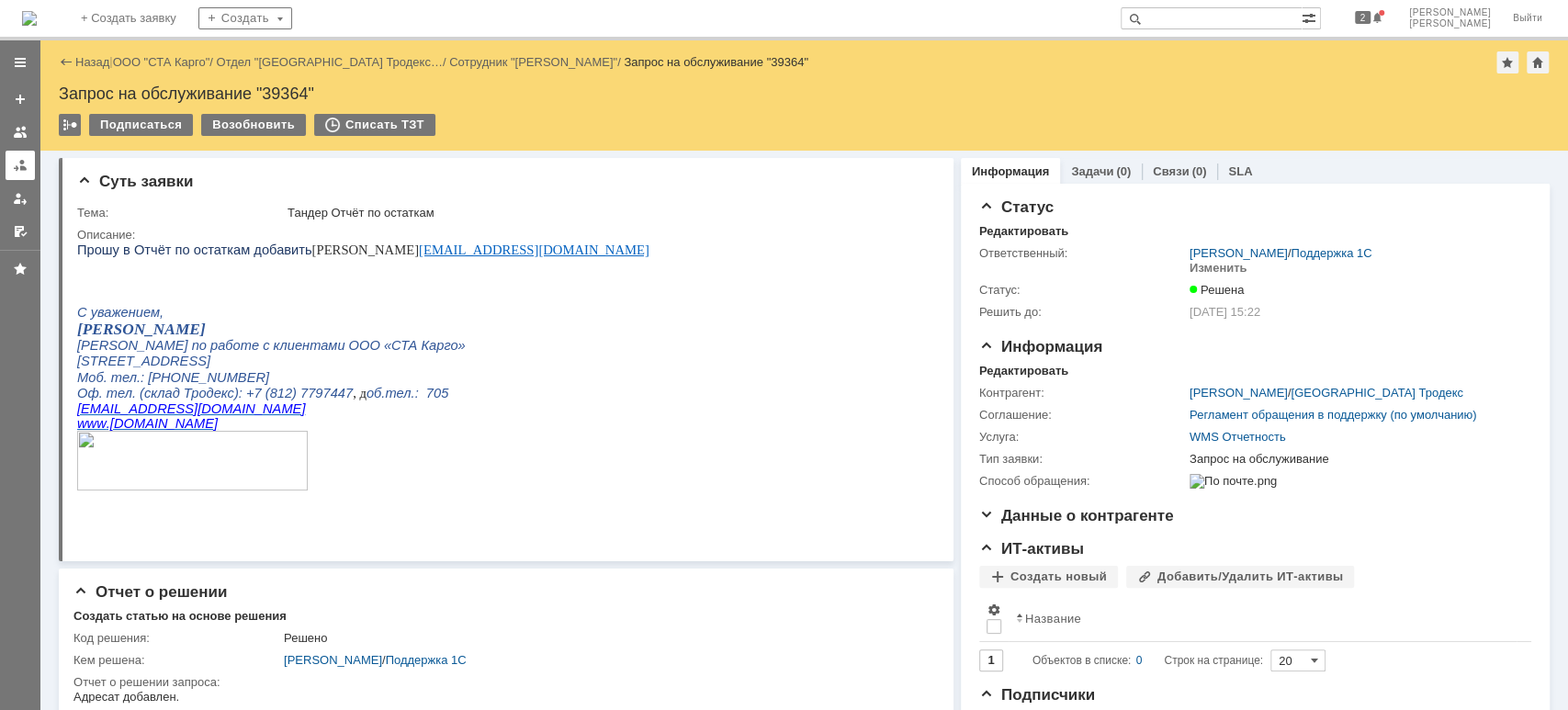
click at [21, 171] on div at bounding box center [19, 165] width 14 height 14
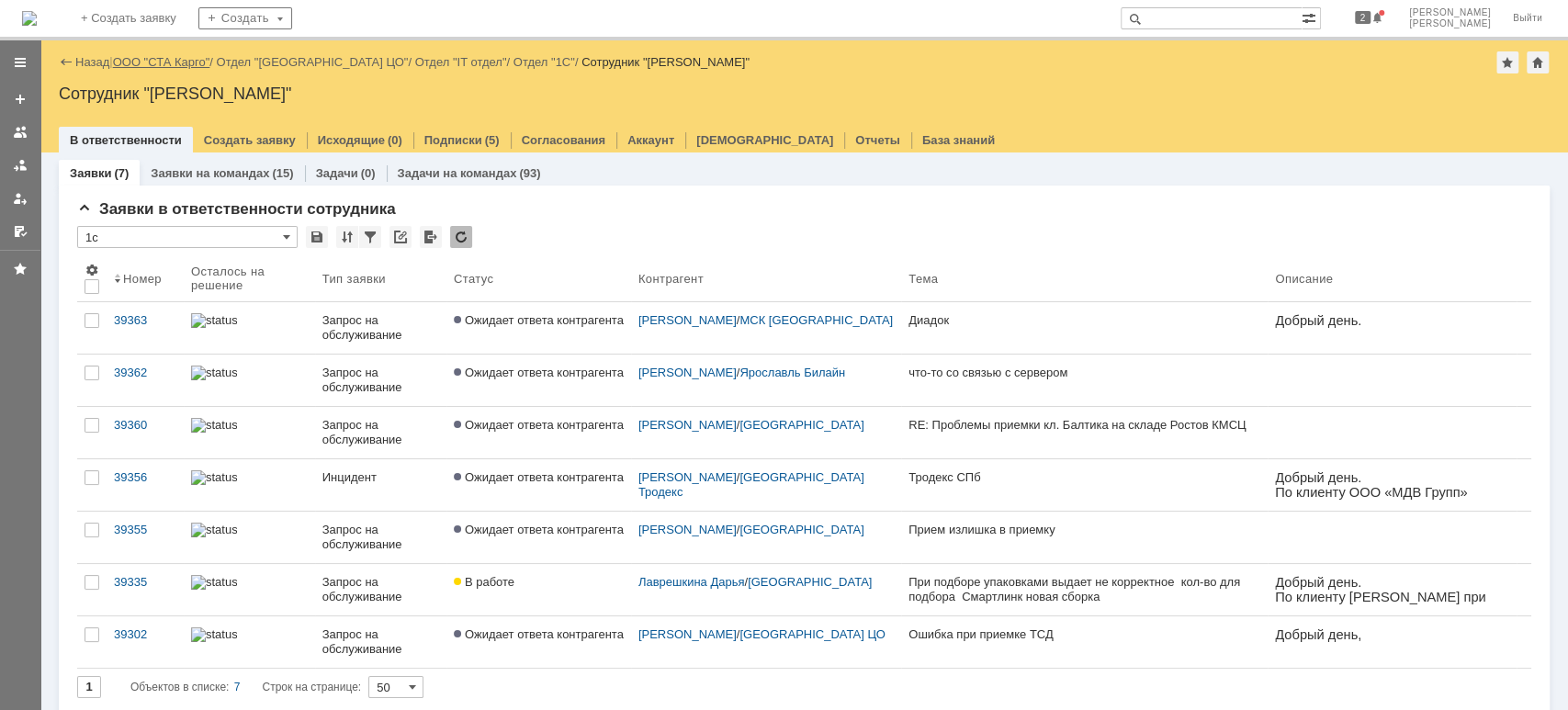
click at [169, 63] on link "ООО "СТА Карго"" at bounding box center [161, 62] width 97 height 13
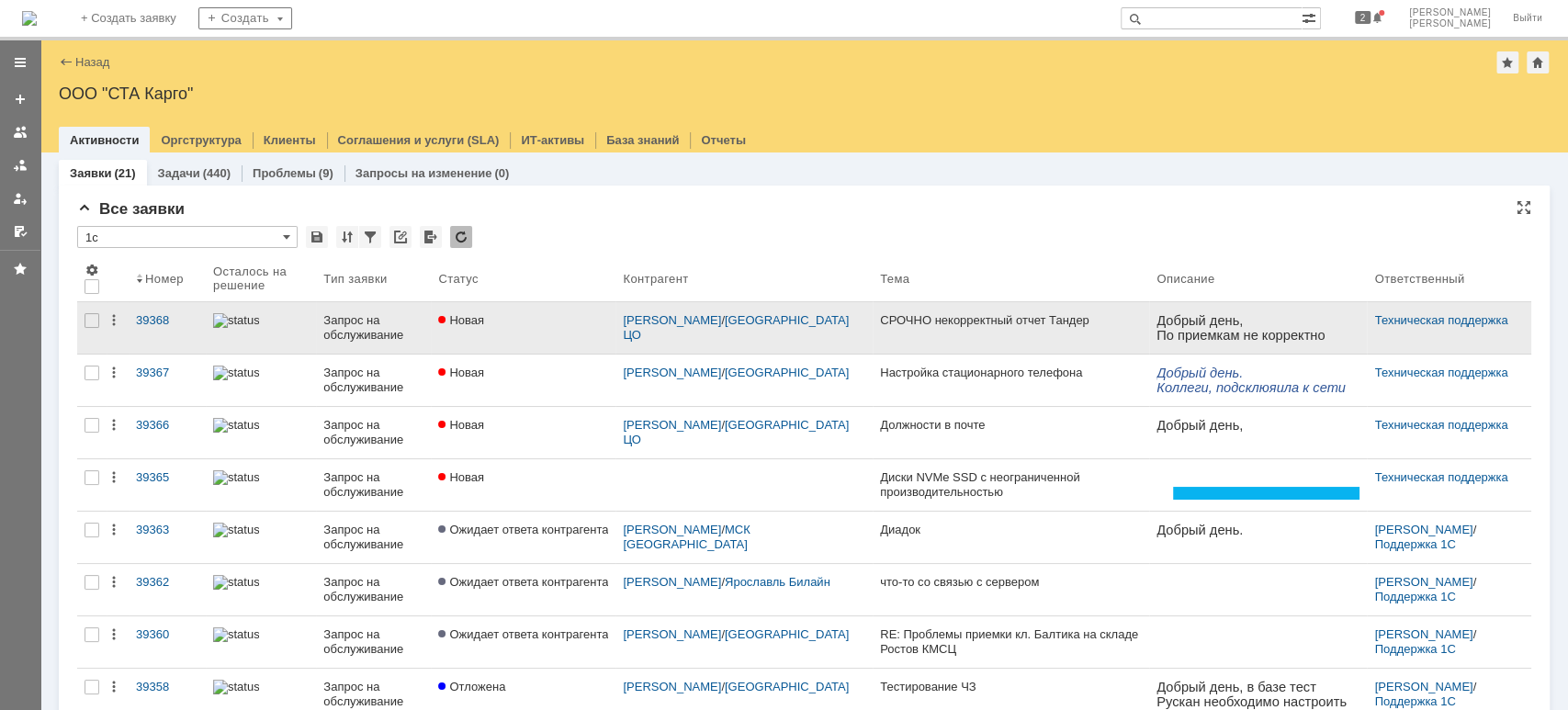
click at [494, 328] on link "Новая" at bounding box center [523, 327] width 185 height 51
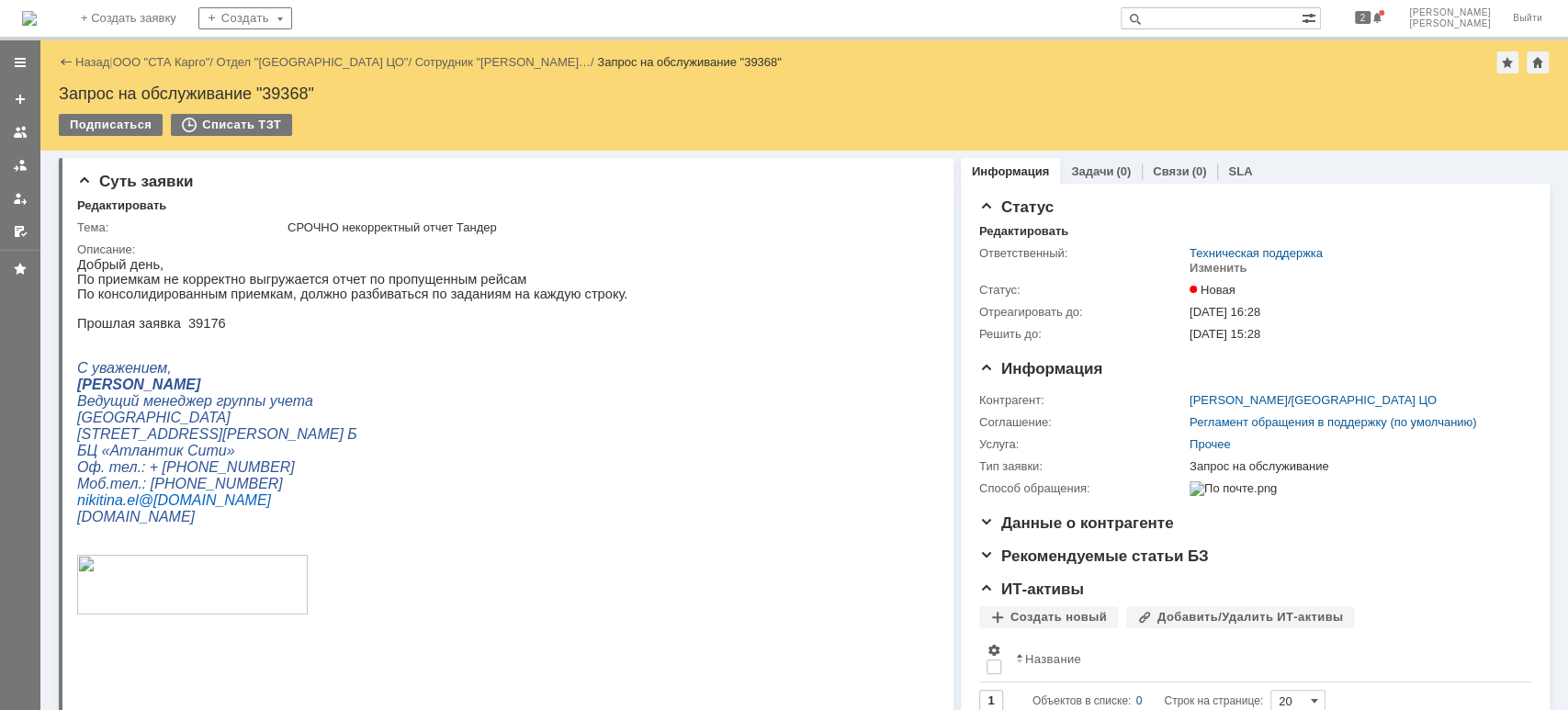
click at [1229, 18] on input "text" at bounding box center [1211, 18] width 181 height 22
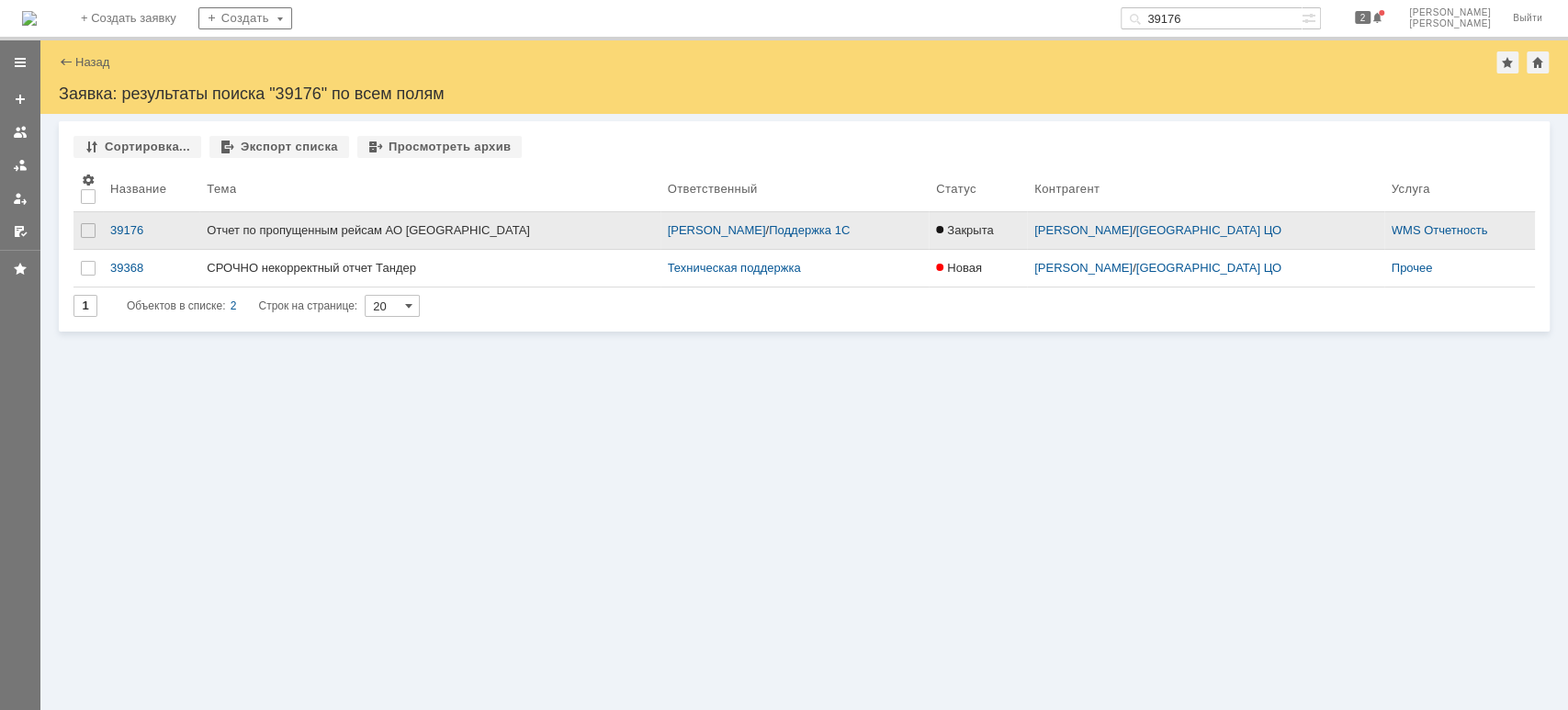
click at [397, 220] on link "Отчет по пропущенным рейсам АО [GEOGRAPHIC_DATA]" at bounding box center [429, 231] width 460 height 37
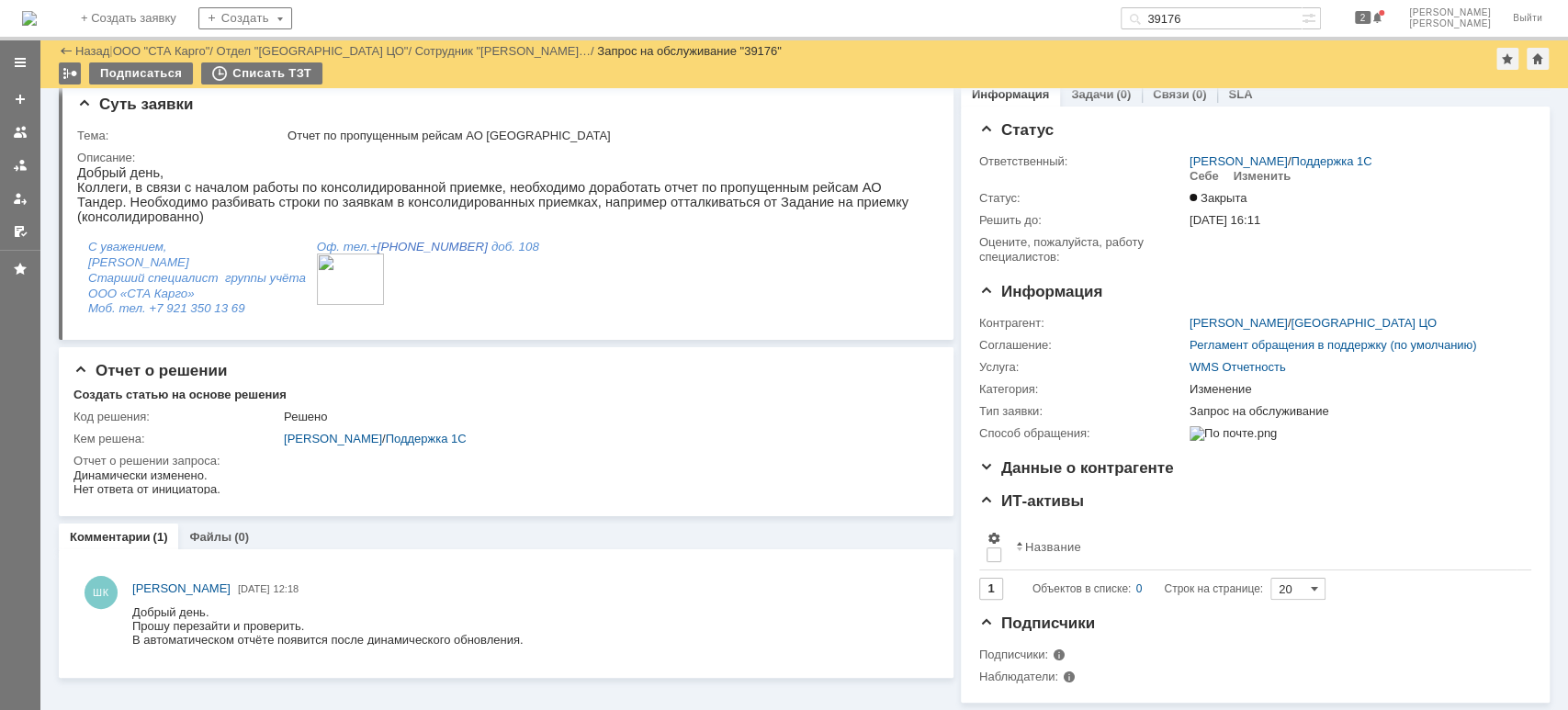
click at [22, 155] on link at bounding box center [20, 165] width 30 height 30
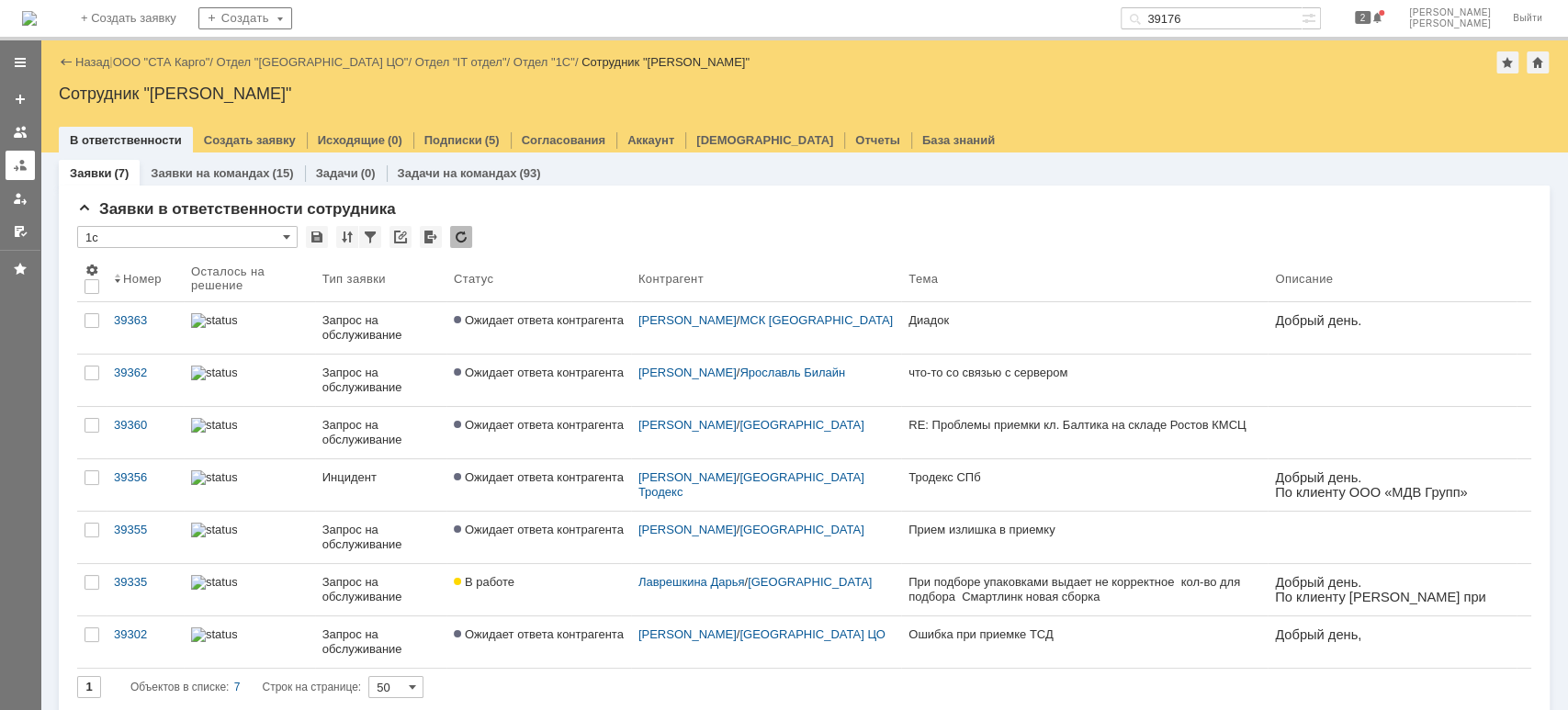
click at [10, 167] on link at bounding box center [20, 165] width 30 height 30
click at [15, 163] on div at bounding box center [19, 165] width 14 height 14
click at [169, 51] on div "Назад | ООО "СТА Карго" / Отдел "[GEOGRAPHIC_DATA] ЦО" / Отдел "IT отдел" / Отд…" at bounding box center [803, 62] width 1490 height 22
click at [171, 62] on link "ООО "СТА Карго"" at bounding box center [161, 62] width 97 height 13
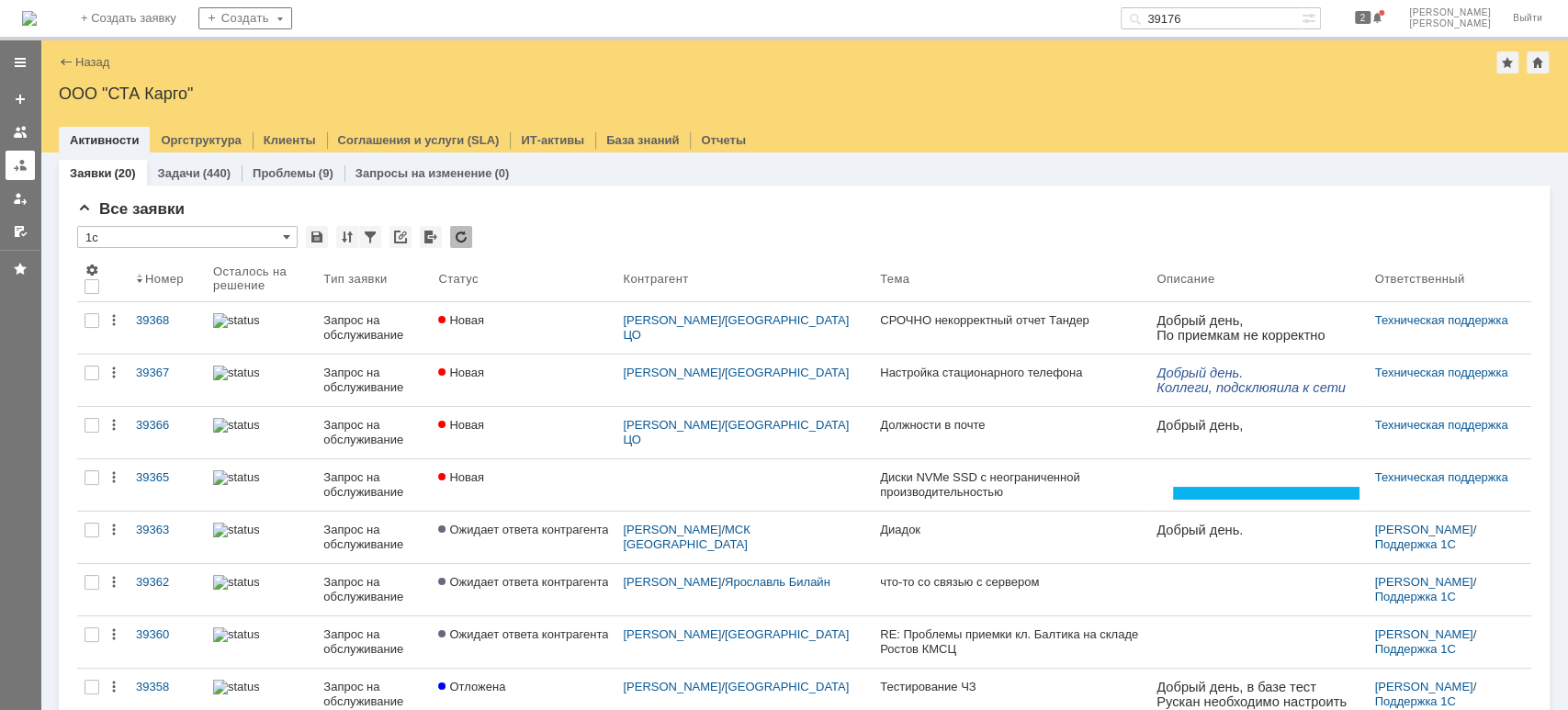
click at [15, 170] on div at bounding box center [19, 165] width 14 height 14
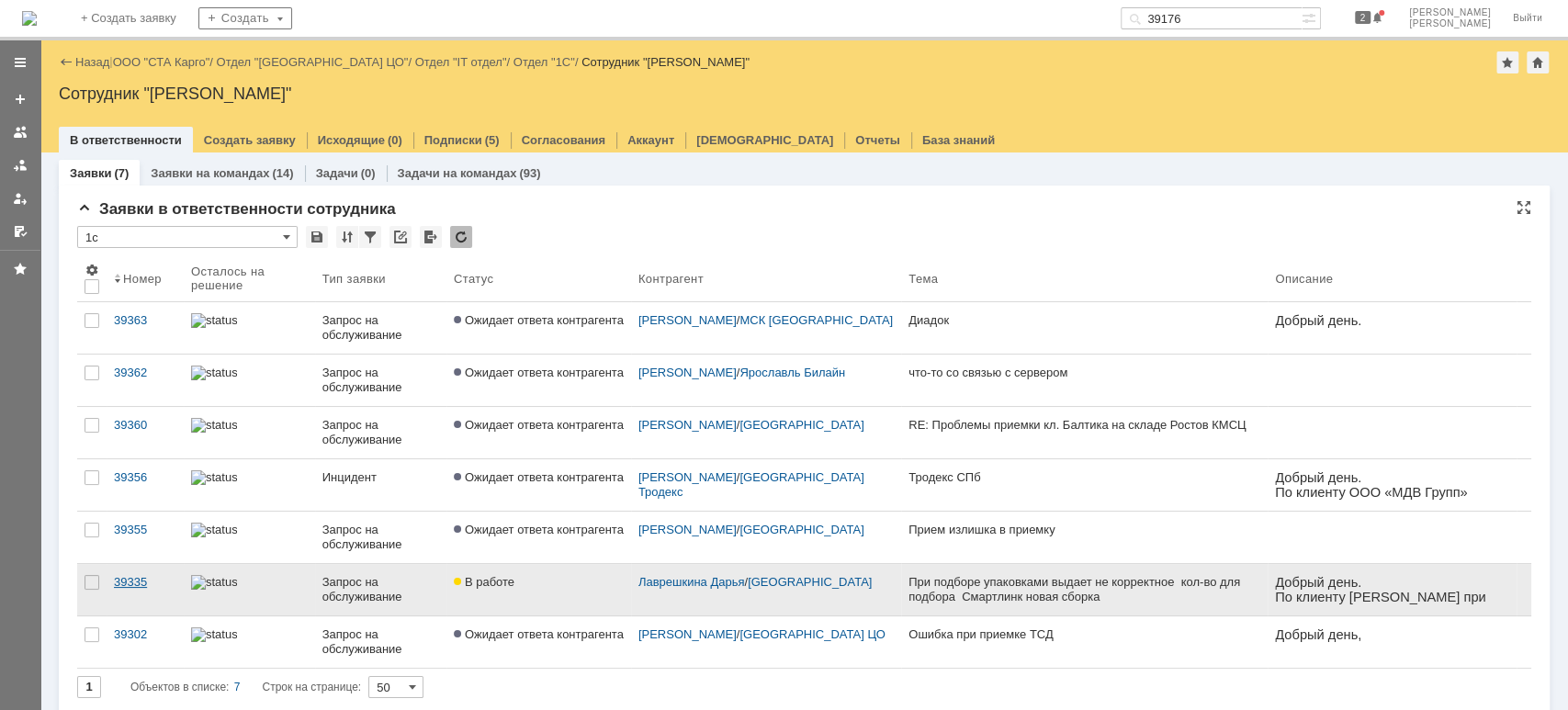
click at [133, 577] on div "39335" at bounding box center [144, 582] width 63 height 14
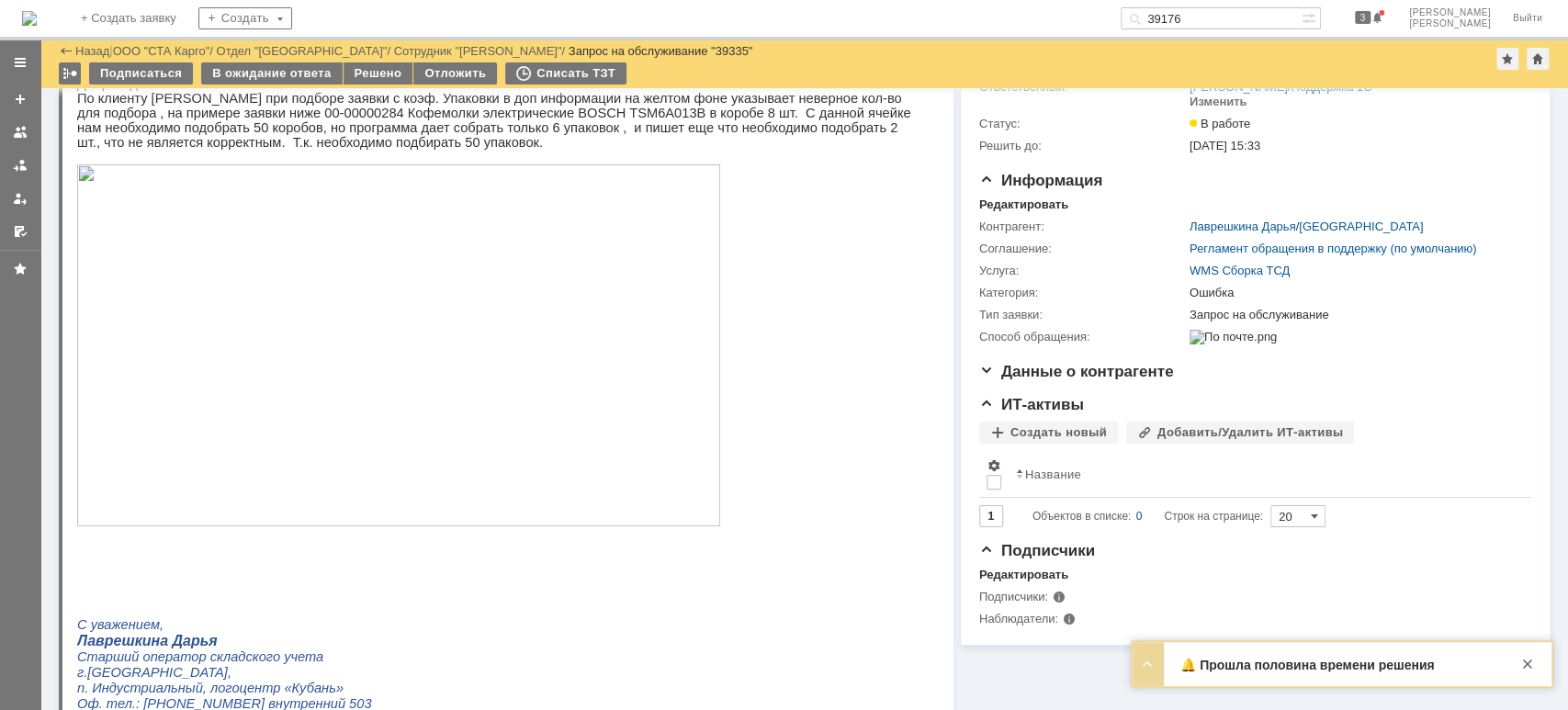
scroll to position [122, 0]
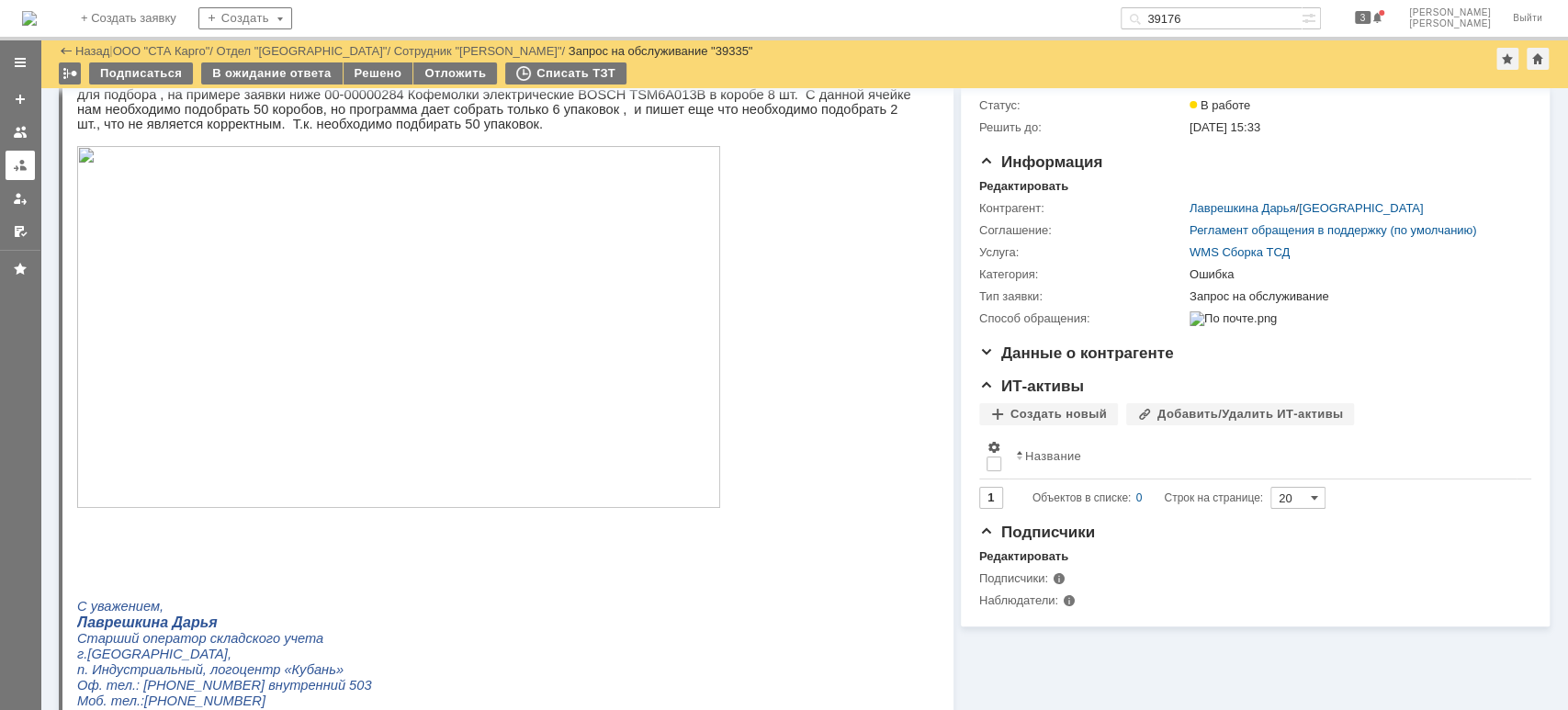
click at [8, 165] on link at bounding box center [20, 165] width 30 height 30
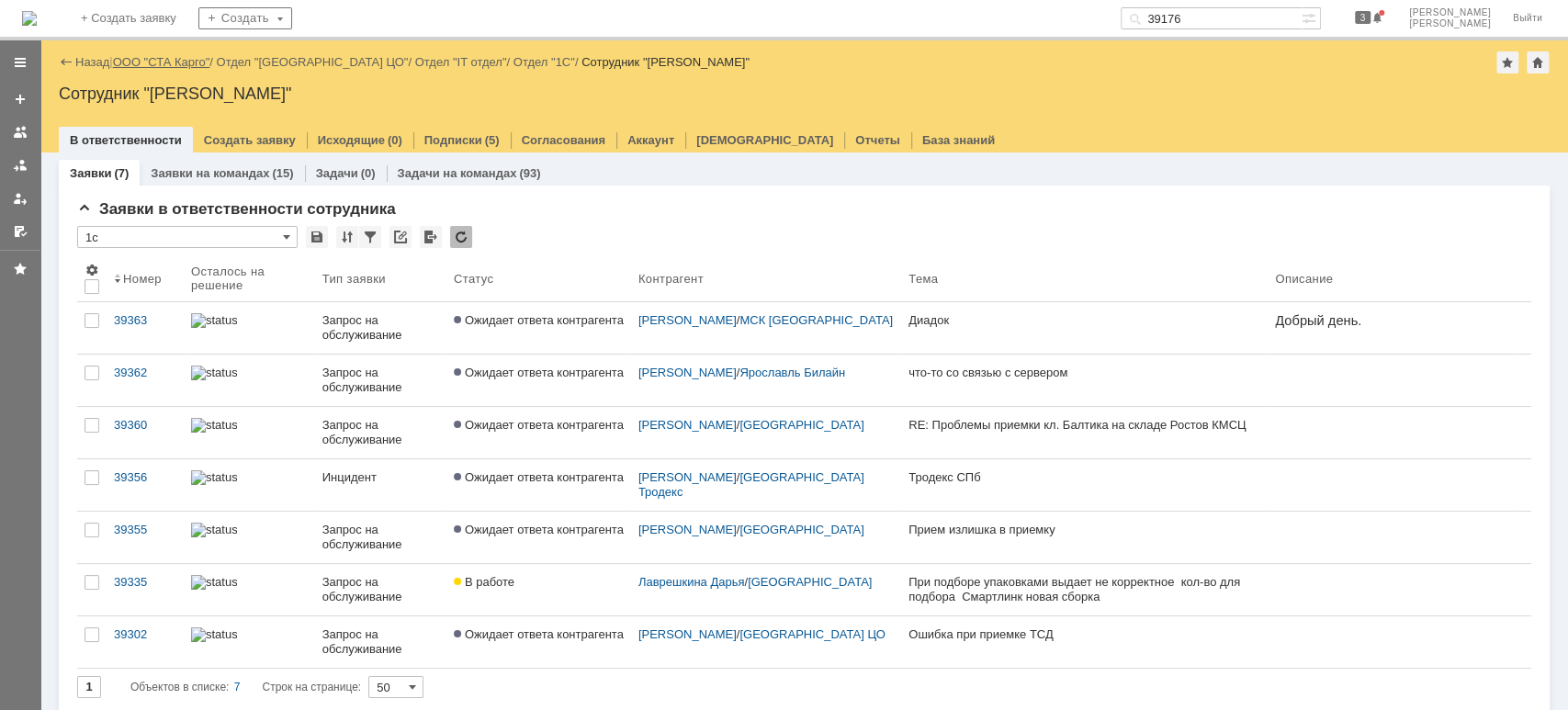
click at [177, 63] on link "ООО "СТА Карго"" at bounding box center [161, 62] width 97 height 13
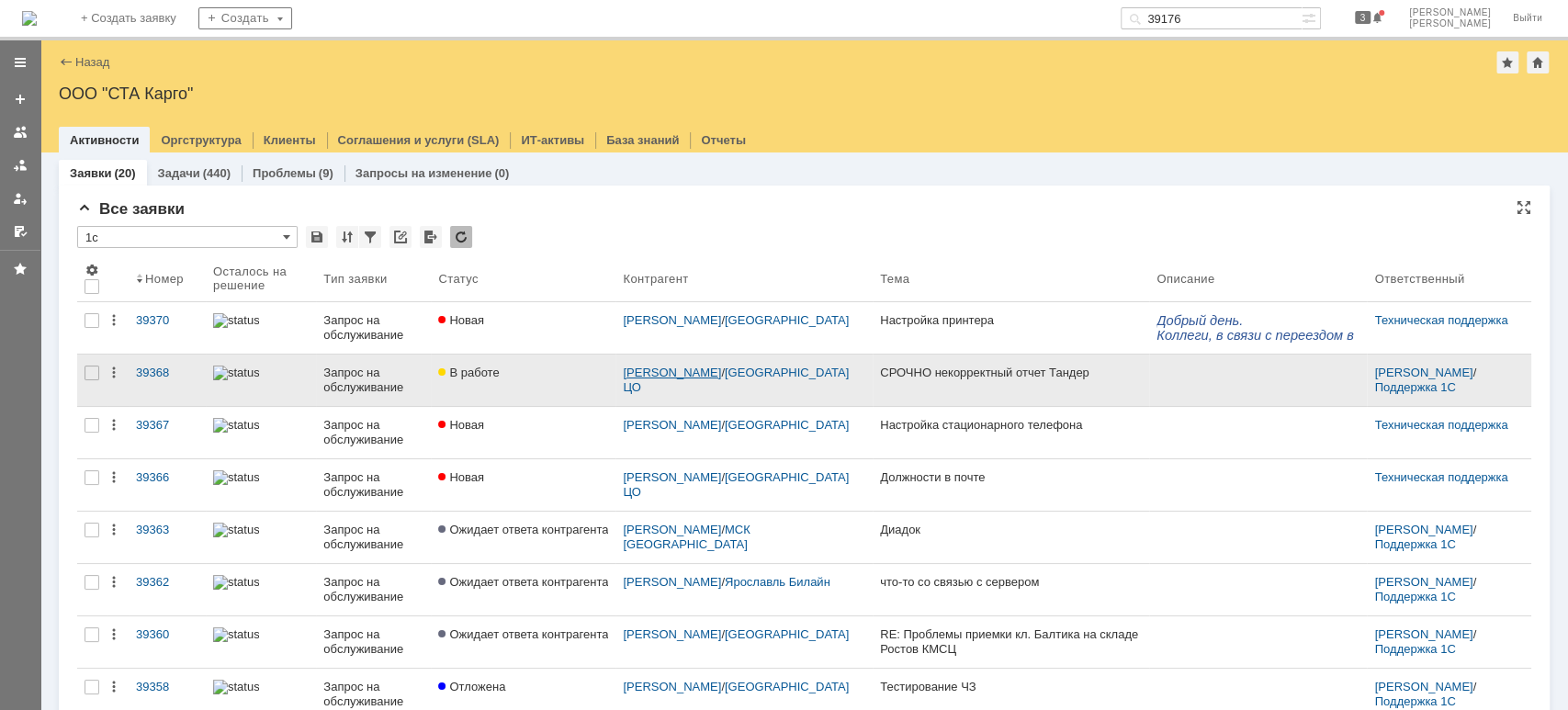
click at [651, 379] on link "[PERSON_NAME]" at bounding box center [671, 372] width 98 height 13
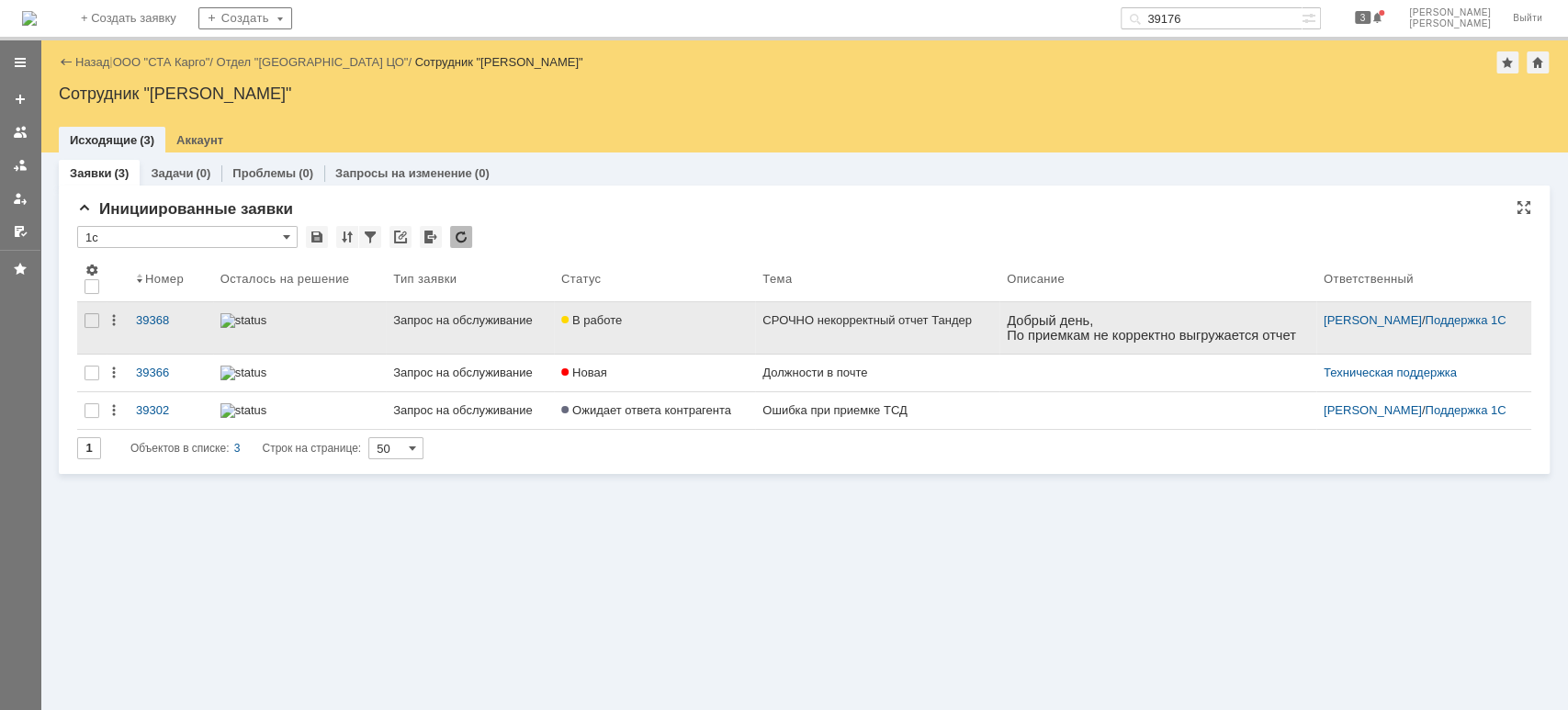
click at [535, 322] on div "Запрос на обслуживание" at bounding box center [469, 320] width 153 height 14
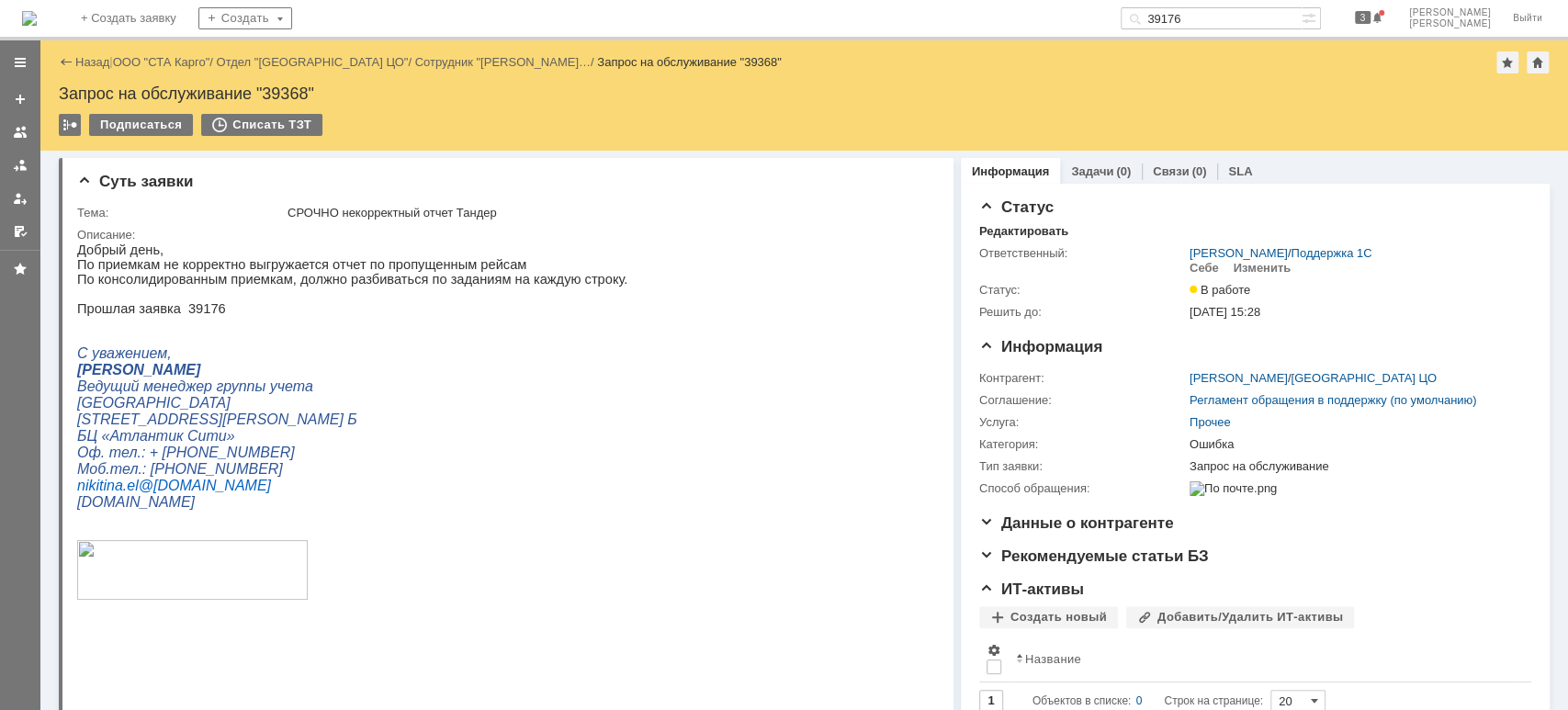
click at [196, 308] on p "Прошлая заявка 39176" at bounding box center [352, 308] width 550 height 14
copy p "39176"
click at [1253, 21] on input "39176" at bounding box center [1211, 18] width 181 height 22
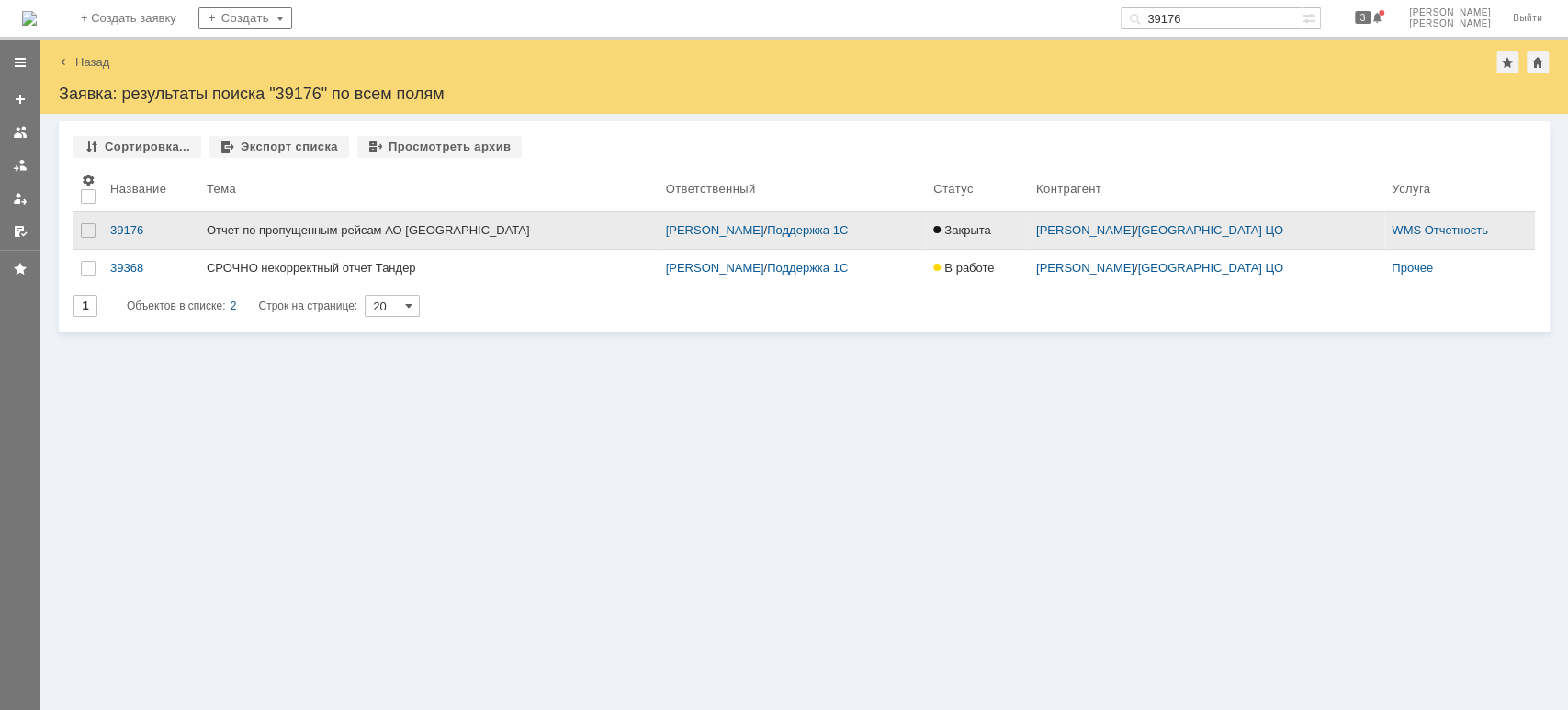
click at [371, 232] on div "Отчет по пропущенным рейсам АО [GEOGRAPHIC_DATA]" at bounding box center [429, 230] width 444 height 14
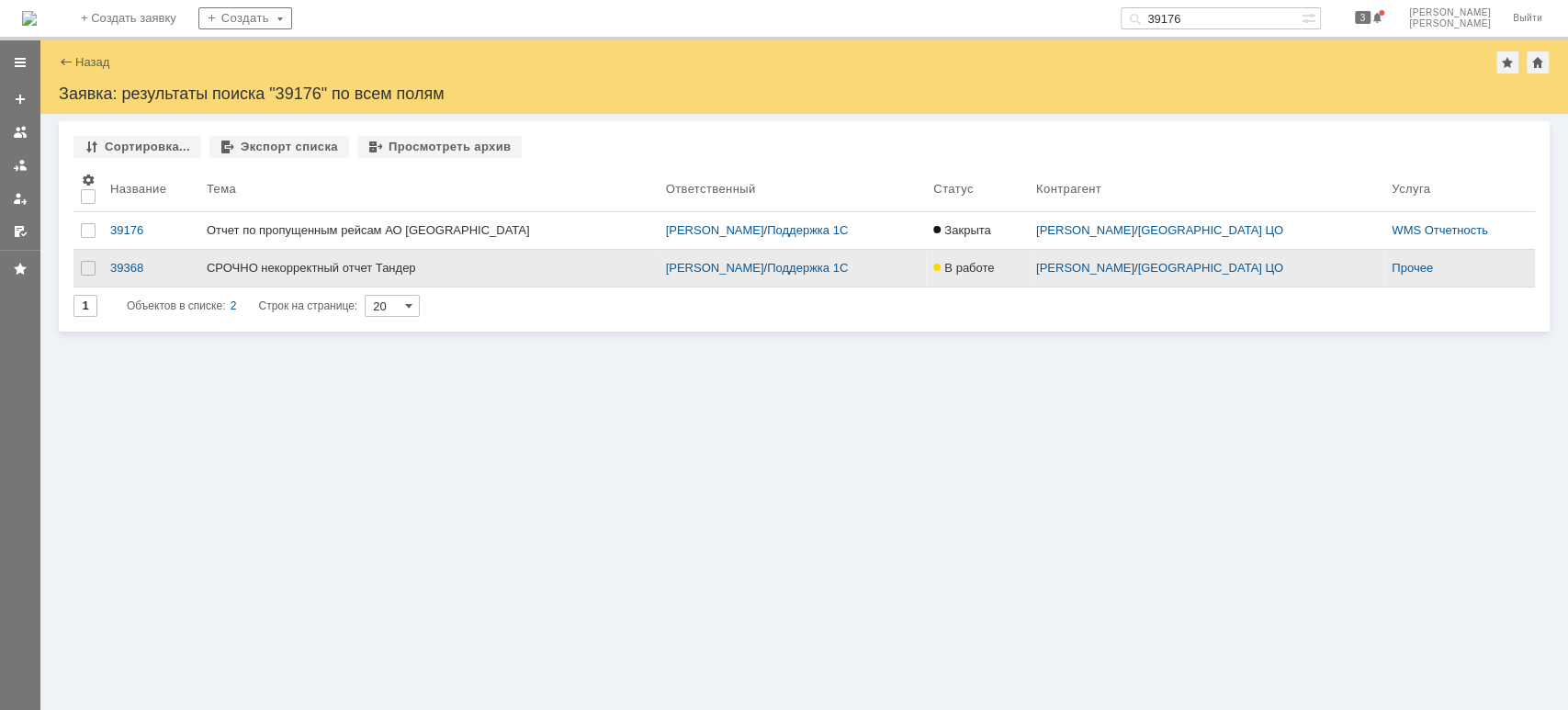
click at [239, 261] on div "СРОЧНО некорректный отчет Тандер" at bounding box center [429, 267] width 444 height 14
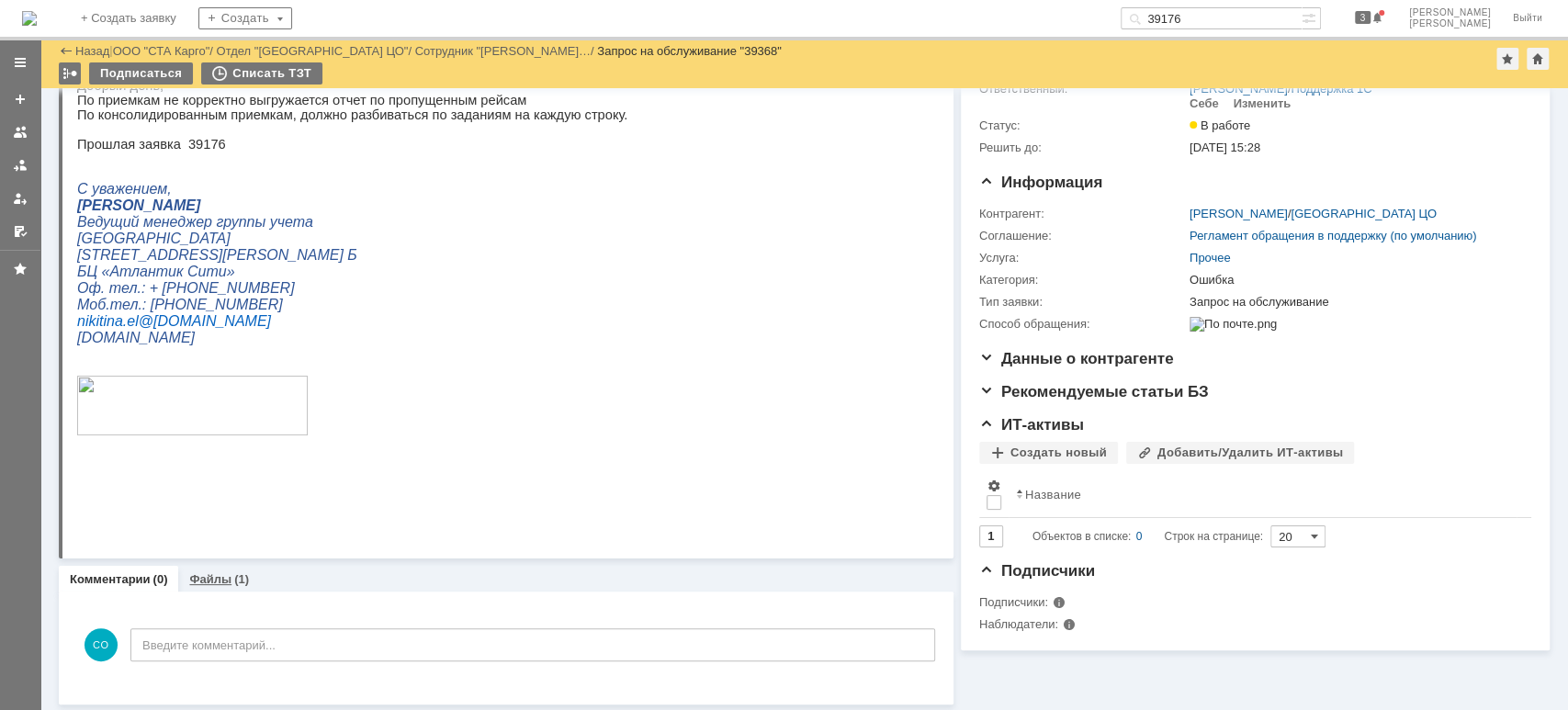
click at [224, 580] on link "Файлы" at bounding box center [211, 579] width 42 height 13
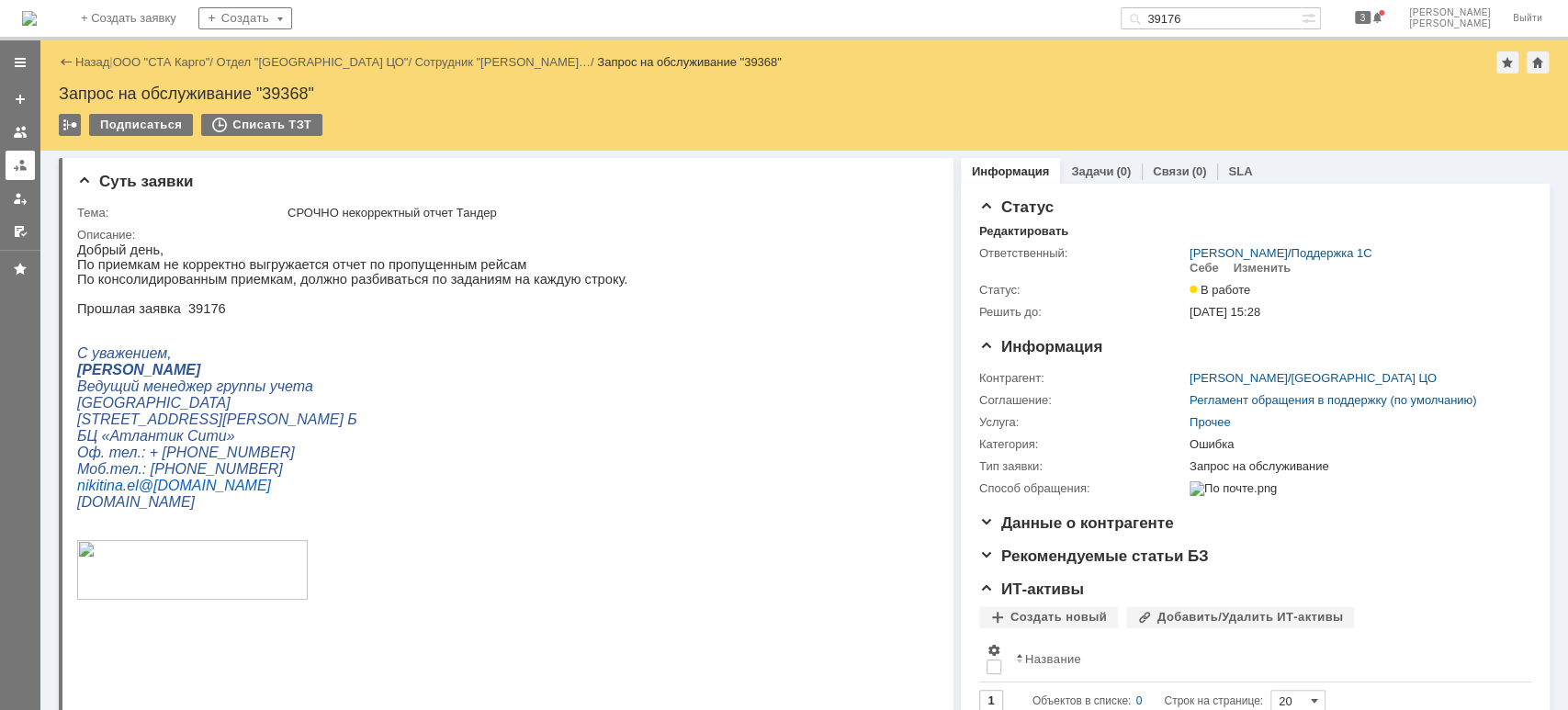
click at [14, 154] on link at bounding box center [20, 165] width 30 height 30
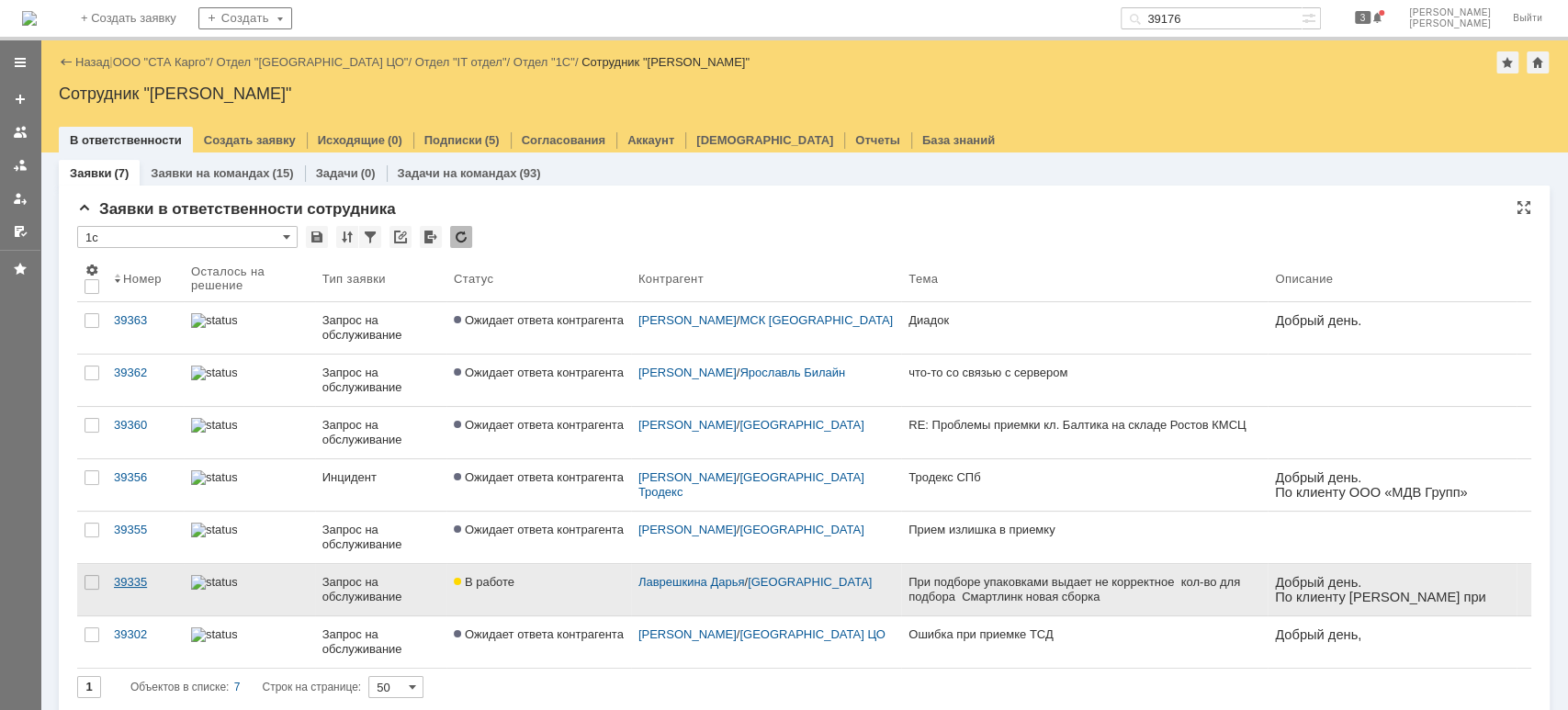
click at [166, 572] on link "39335" at bounding box center [145, 589] width 77 height 51
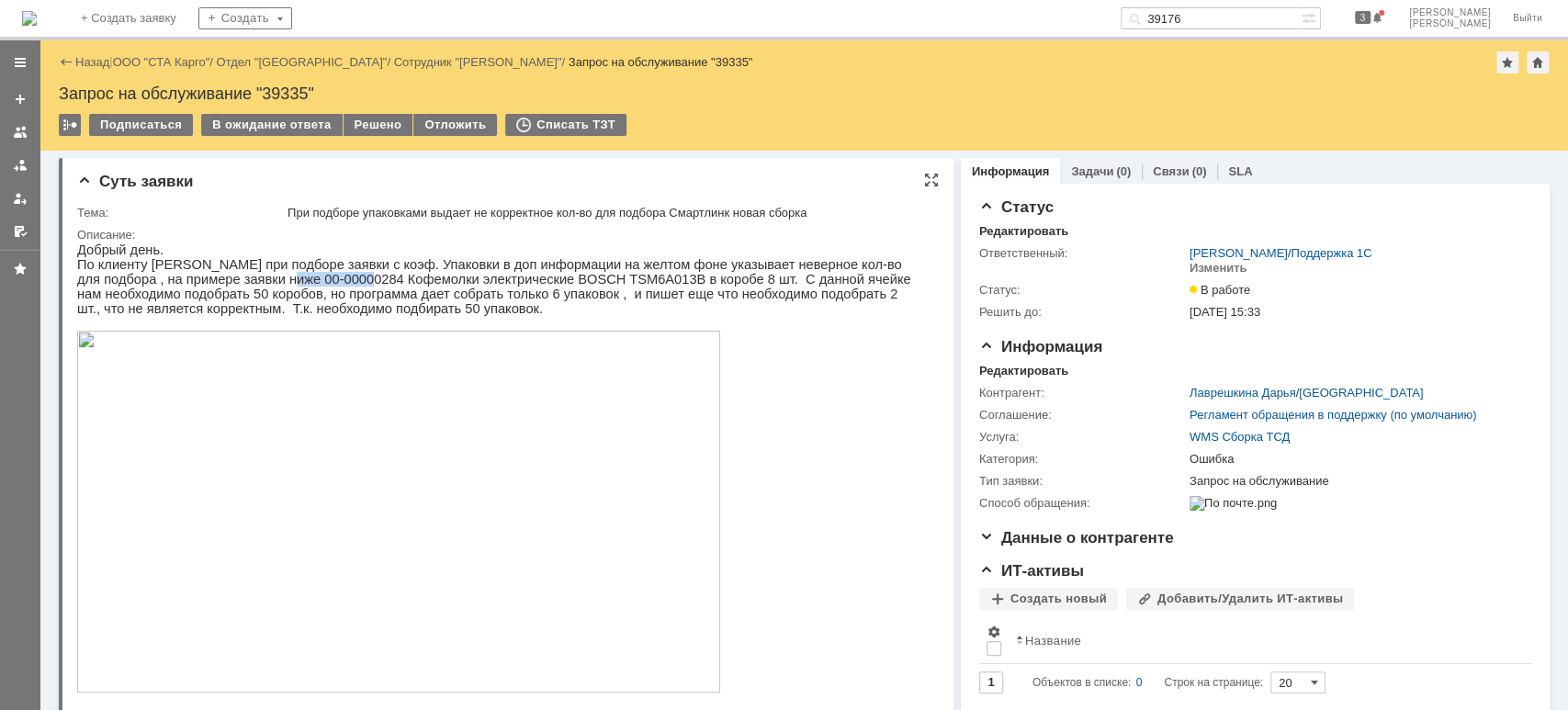
drag, startPoint x: 275, startPoint y: 283, endPoint x: 205, endPoint y: 275, distance: 70.5
click at [205, 275] on p "По клиенту [PERSON_NAME] при подборе заявки с коэф. Упаковки в доп информации н…" at bounding box center [497, 286] width 841 height 59
copy p "00-00000284"
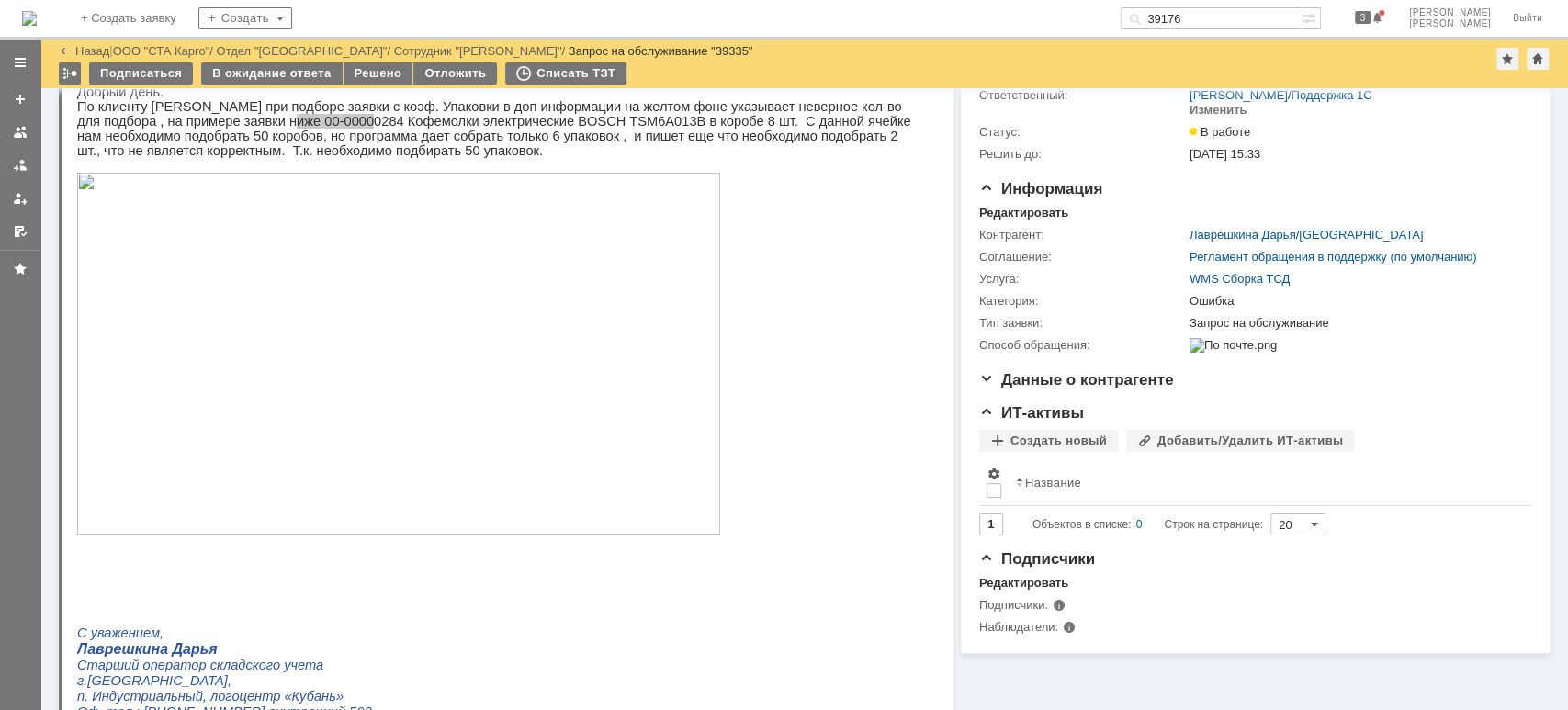
scroll to position [122, 0]
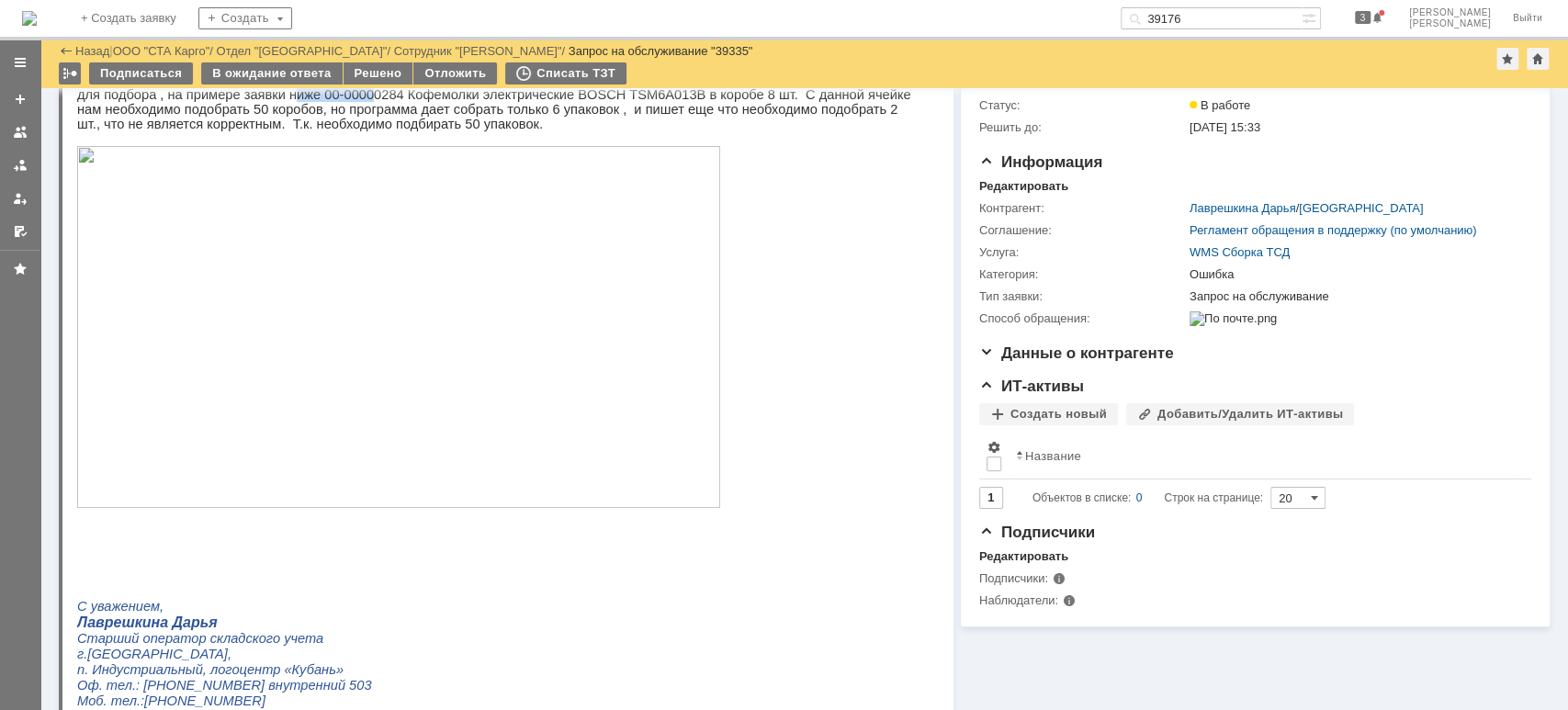
click at [227, 382] on img at bounding box center [398, 327] width 643 height 362
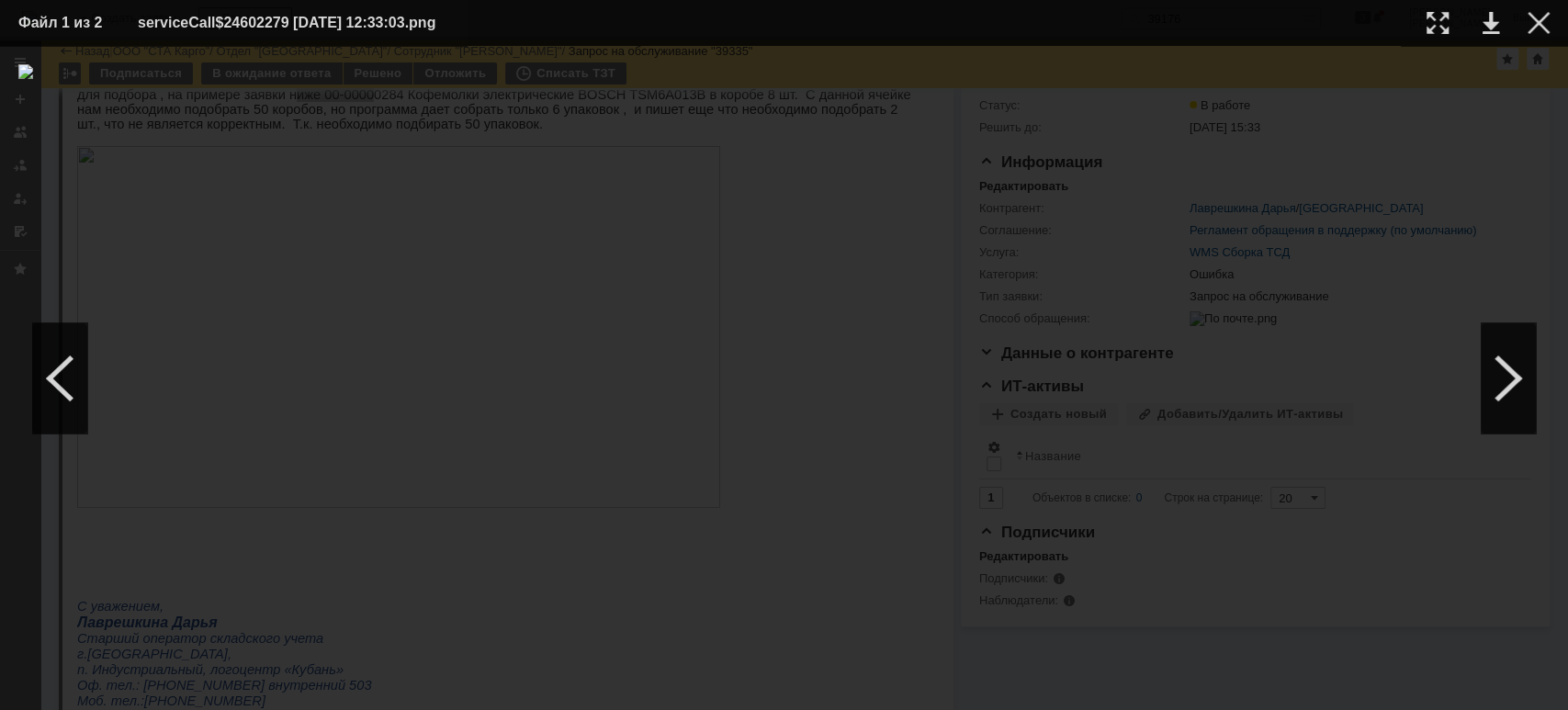
click at [1529, 21] on div at bounding box center [1538, 22] width 22 height 22
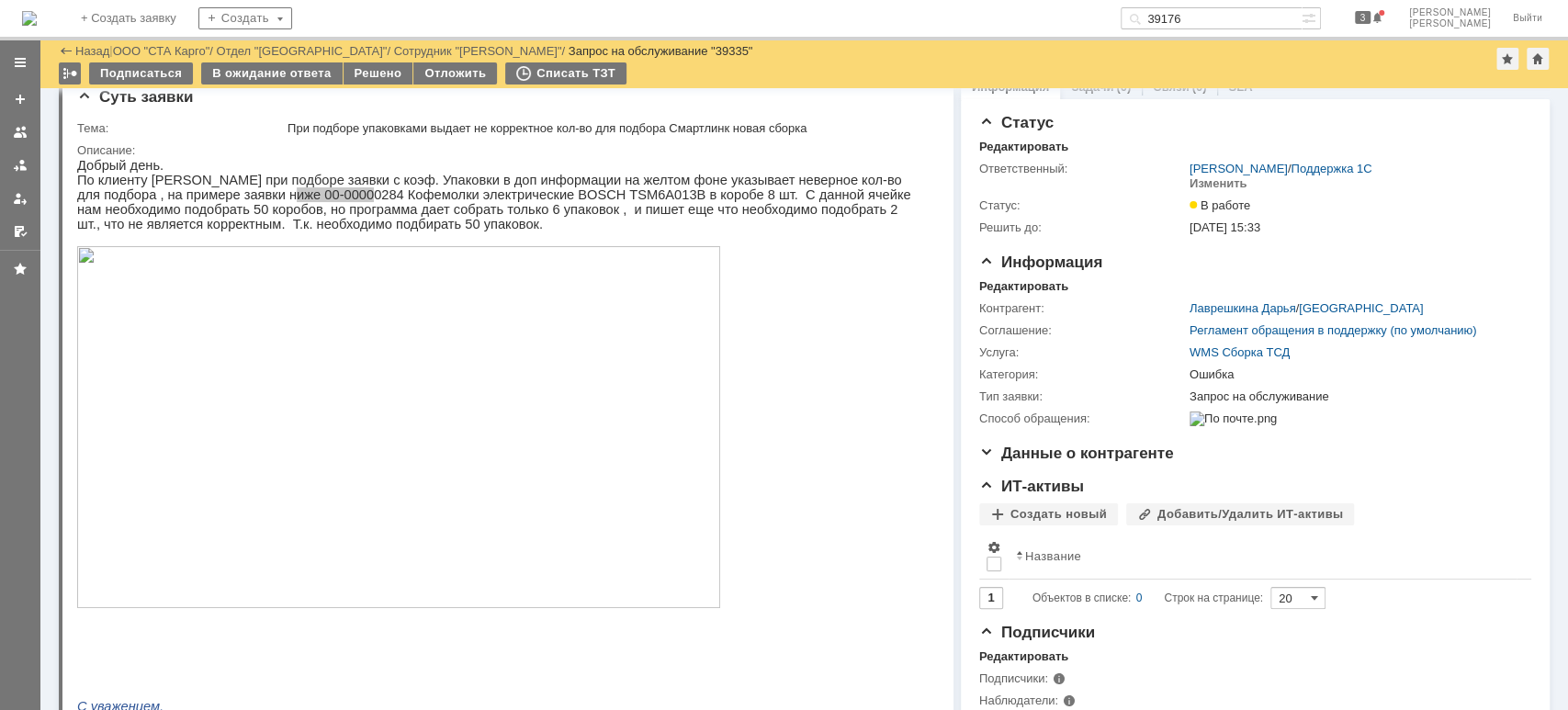
scroll to position [0, 0]
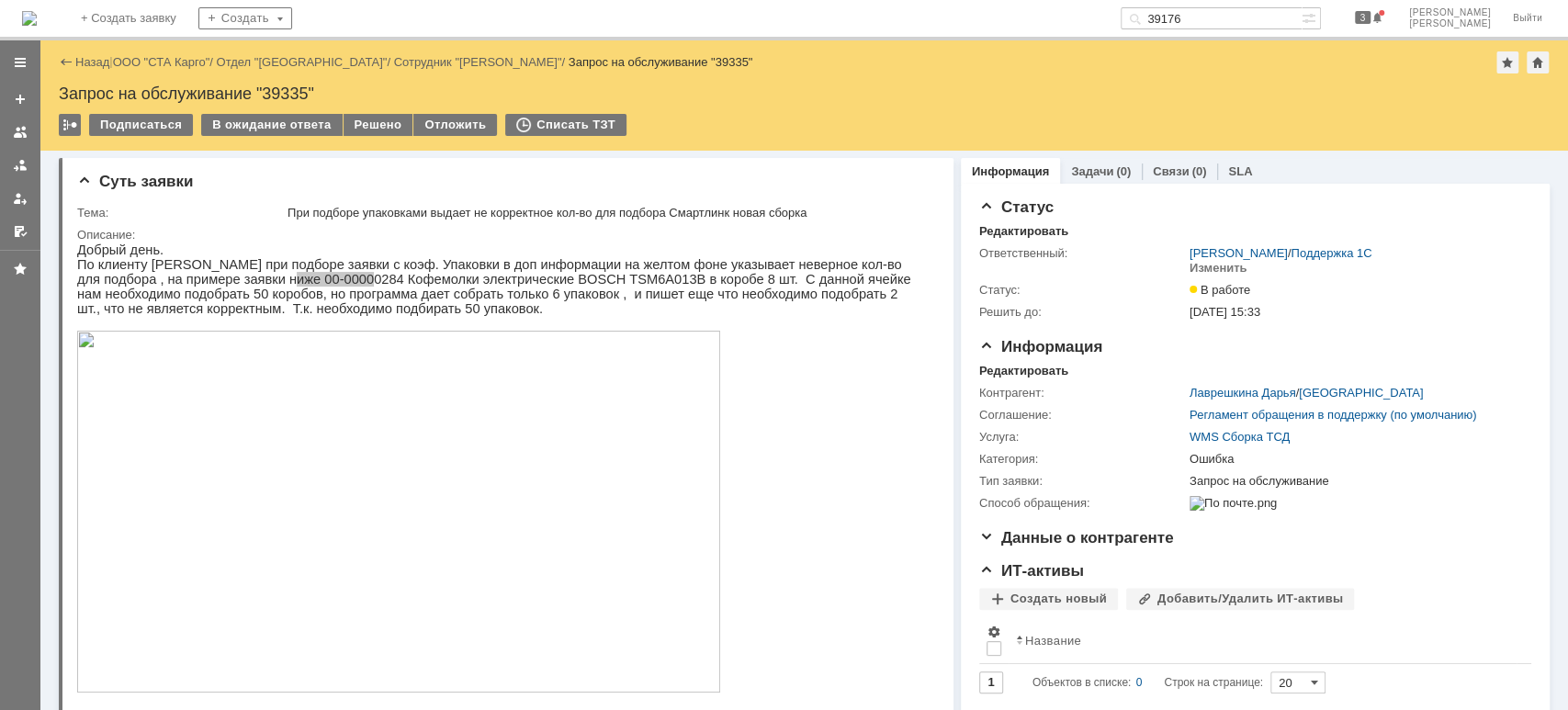
click at [1257, 14] on input "39176" at bounding box center [1211, 18] width 181 height 22
type input "39302"
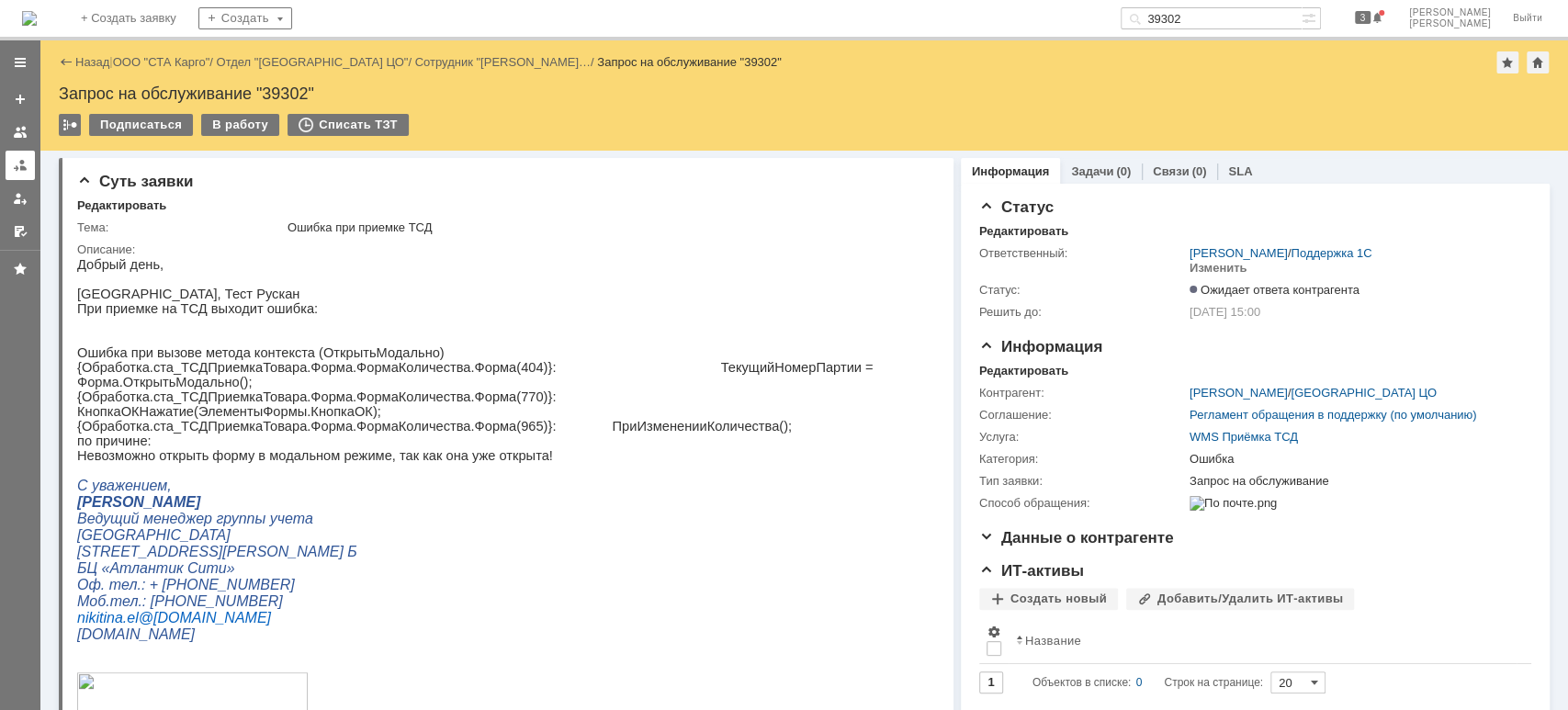
click at [19, 172] on link at bounding box center [20, 165] width 30 height 30
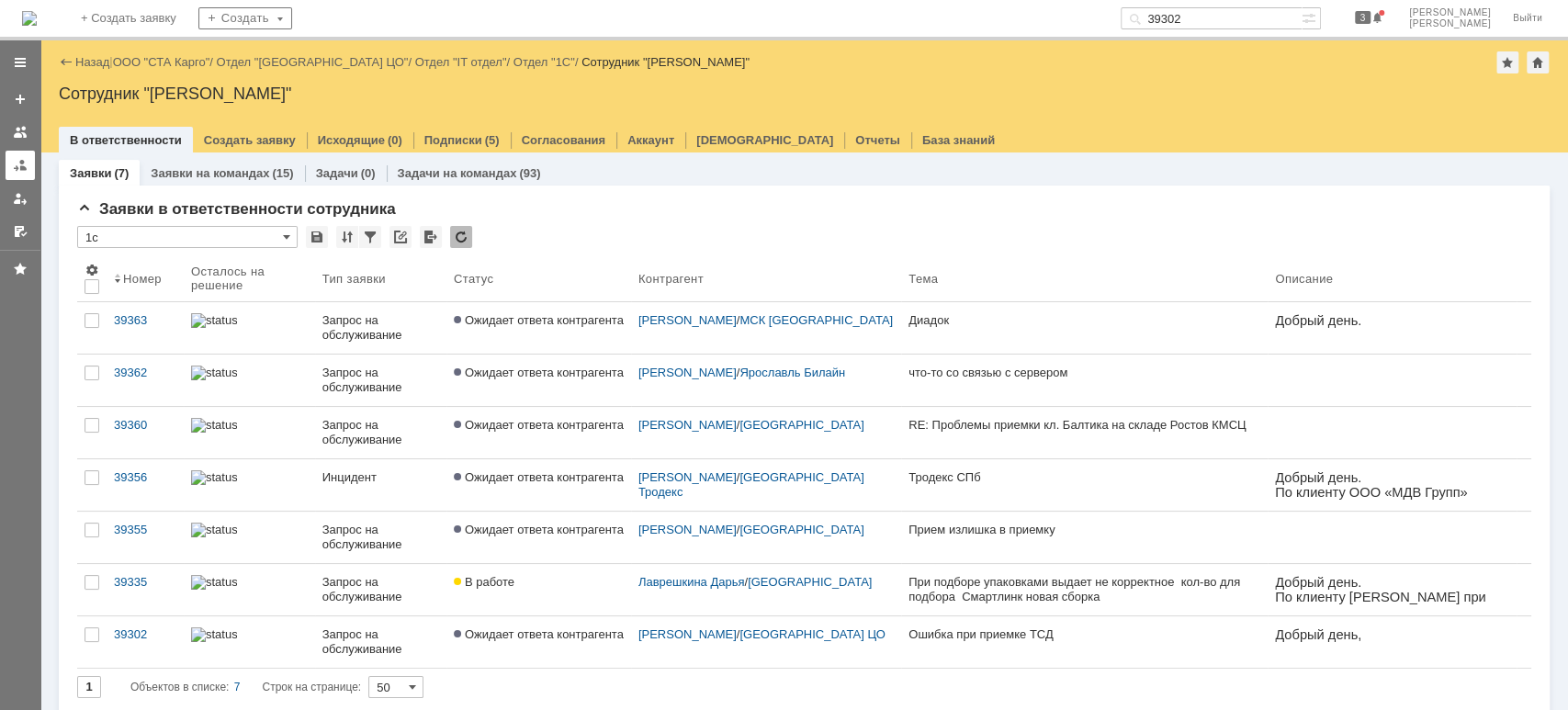
click at [10, 157] on link at bounding box center [20, 165] width 30 height 30
click at [19, 171] on div at bounding box center [19, 165] width 14 height 14
click at [17, 165] on div at bounding box center [19, 165] width 14 height 14
click at [6, 202] on div at bounding box center [20, 145] width 40 height 202
click at [22, 173] on link at bounding box center [20, 165] width 30 height 30
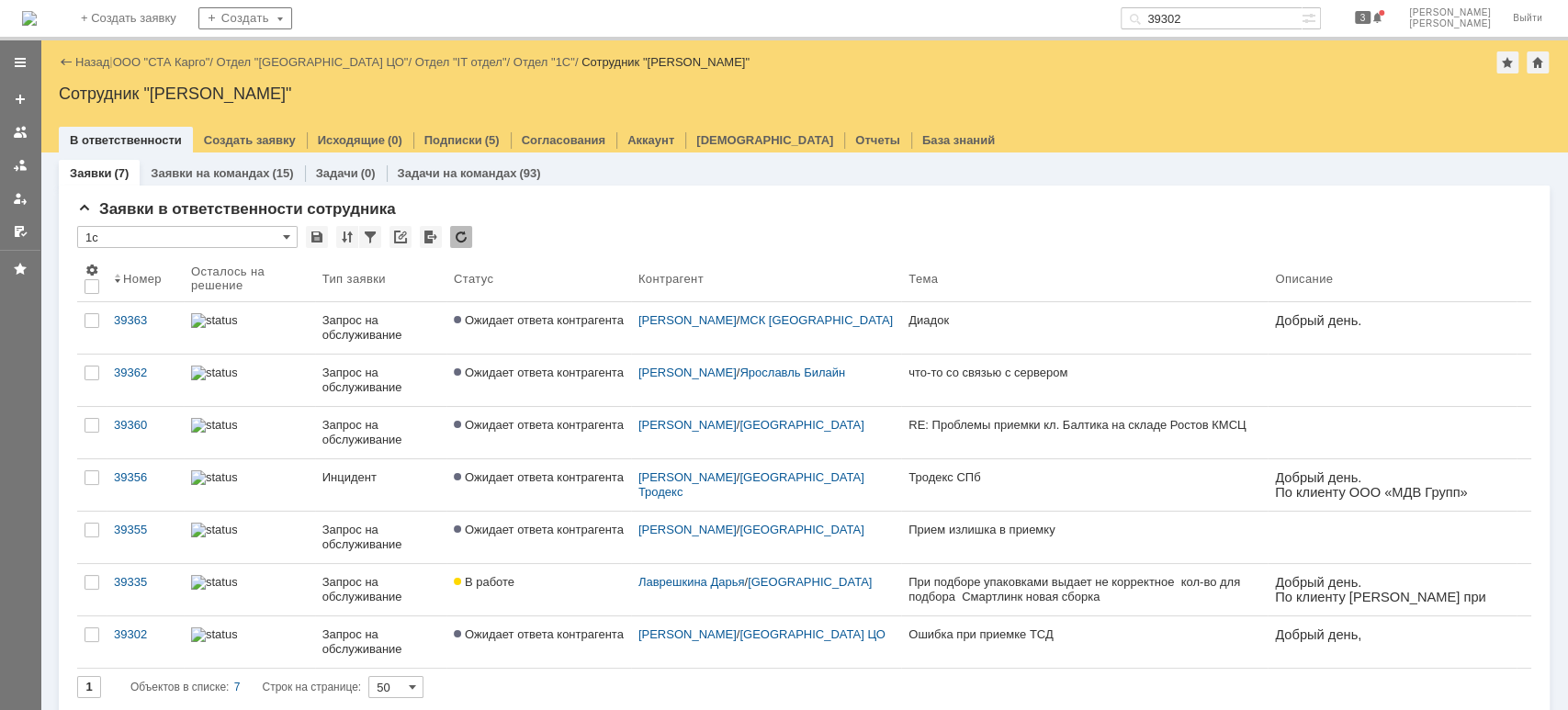
click at [149, 62] on link "ООО "СТА Карго"" at bounding box center [161, 62] width 97 height 13
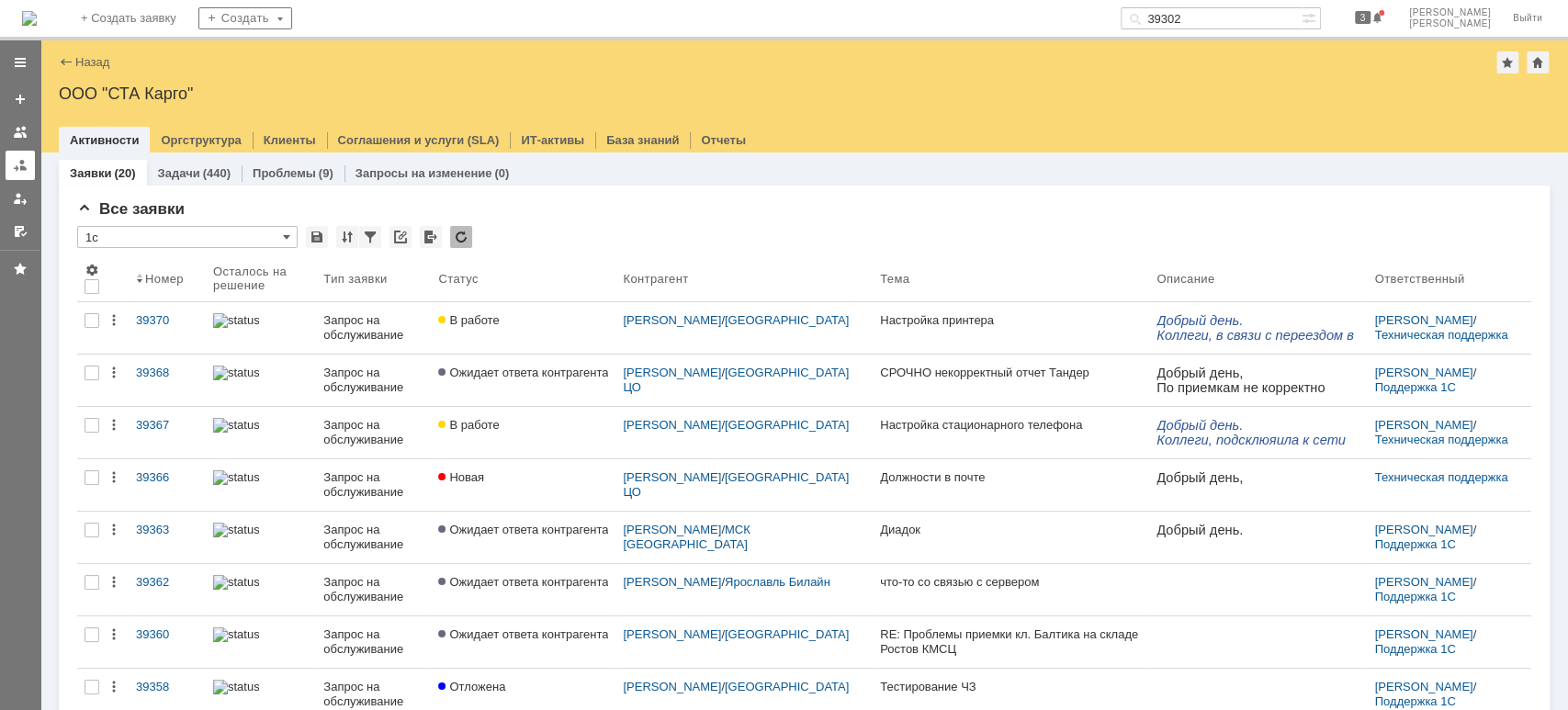
click at [14, 169] on div at bounding box center [19, 165] width 14 height 14
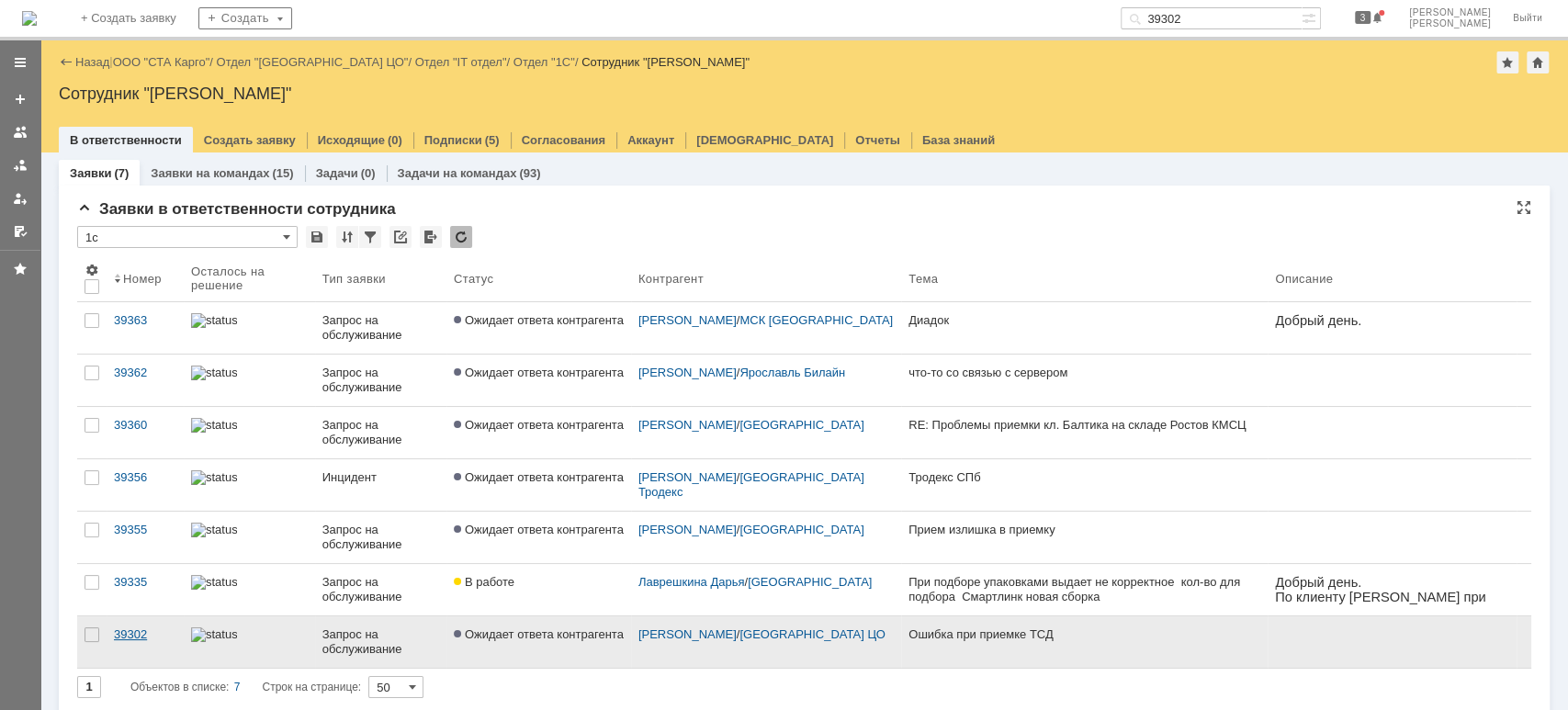
click at [152, 631] on div "39302" at bounding box center [144, 634] width 63 height 14
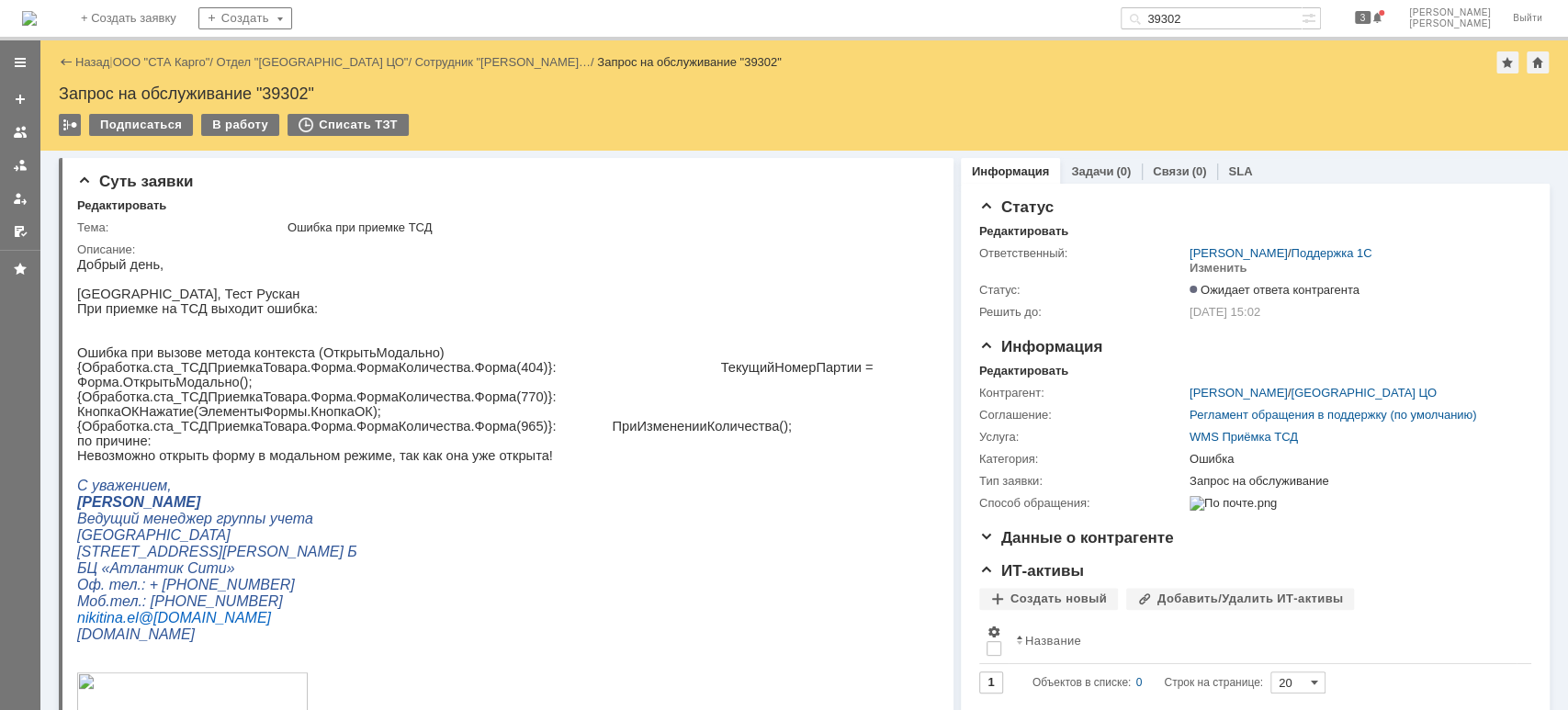
click at [279, 85] on div "Запрос на обслуживание "39302"" at bounding box center [803, 93] width 1490 height 18
click at [244, 123] on div "В работу" at bounding box center [240, 124] width 78 height 22
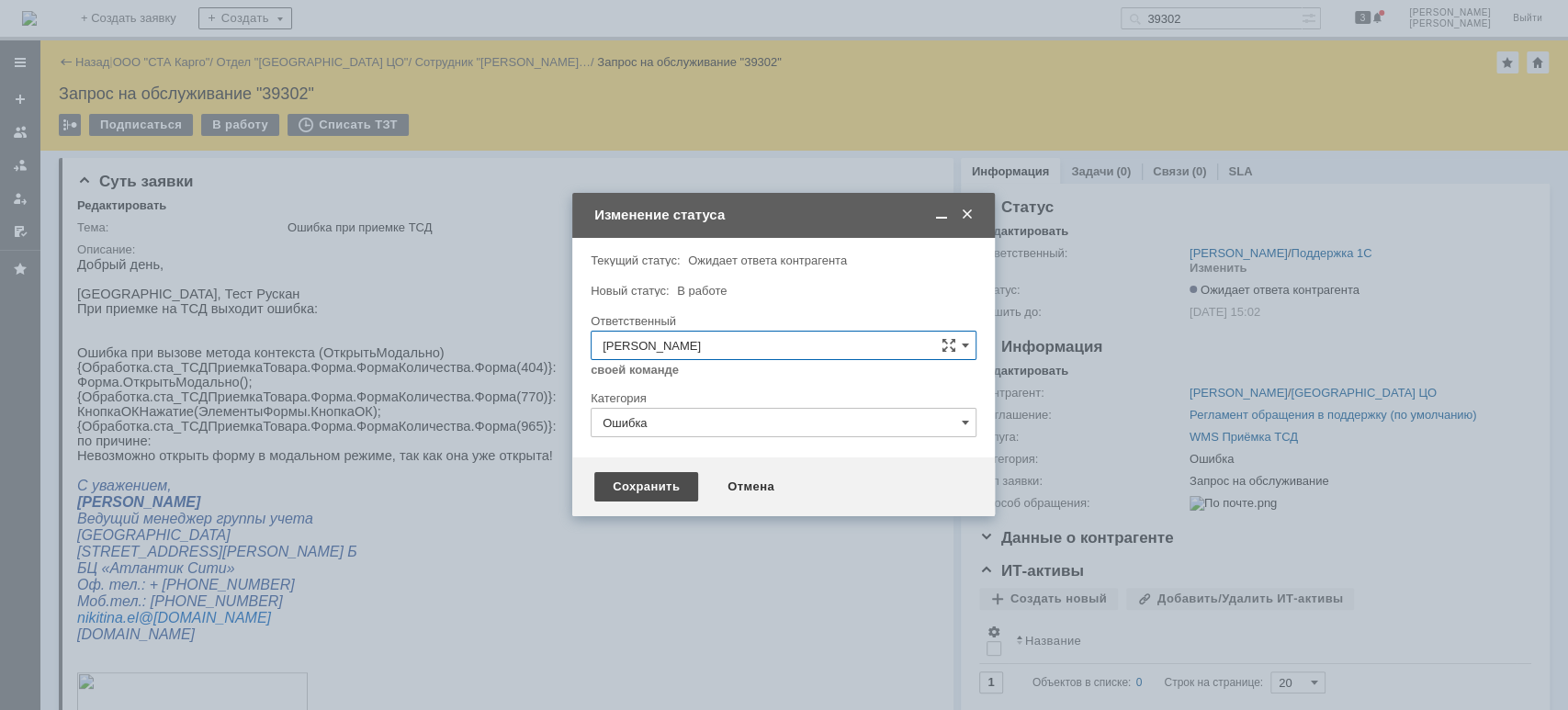
click at [648, 494] on div "Сохранить" at bounding box center [646, 487] width 104 height 30
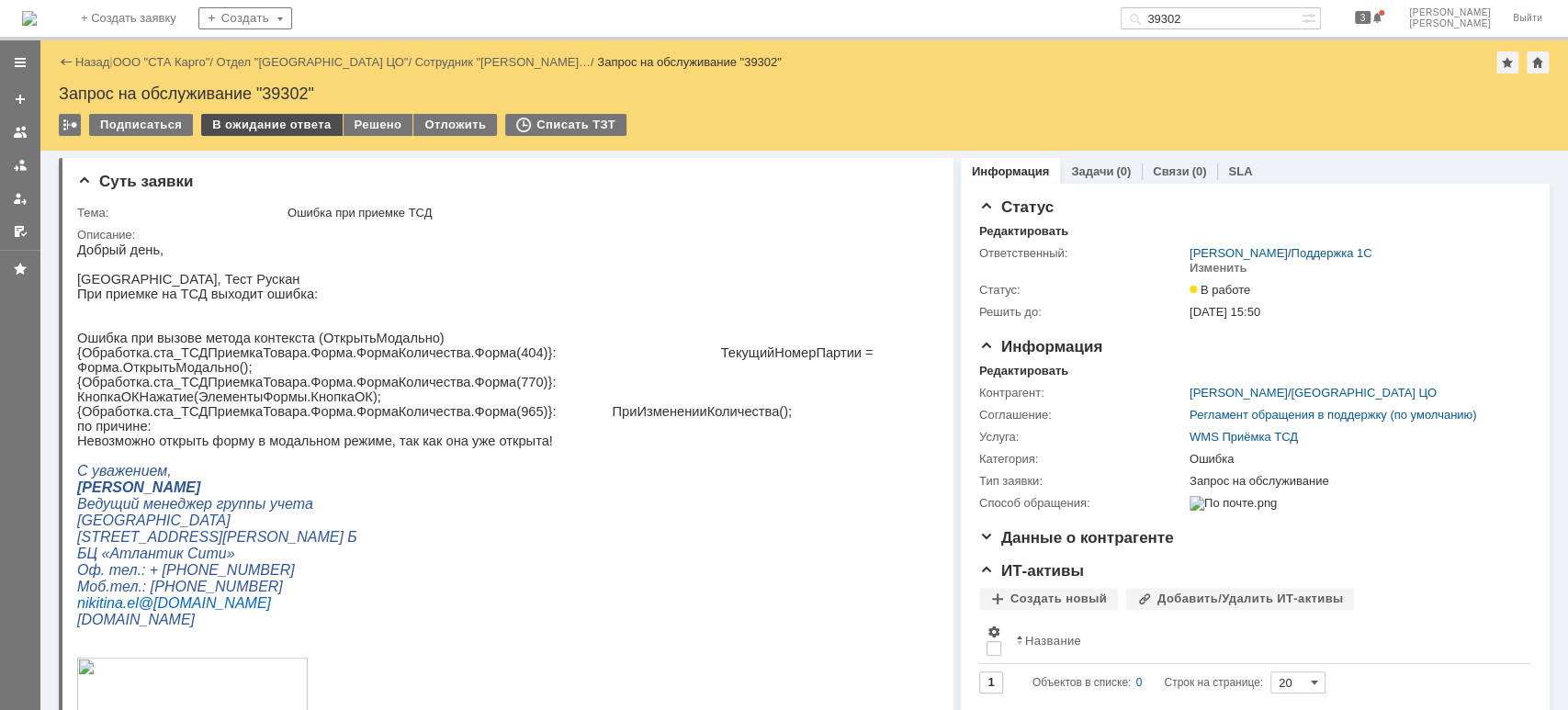
click at [301, 132] on div "В ожидание ответа" at bounding box center [271, 124] width 140 height 22
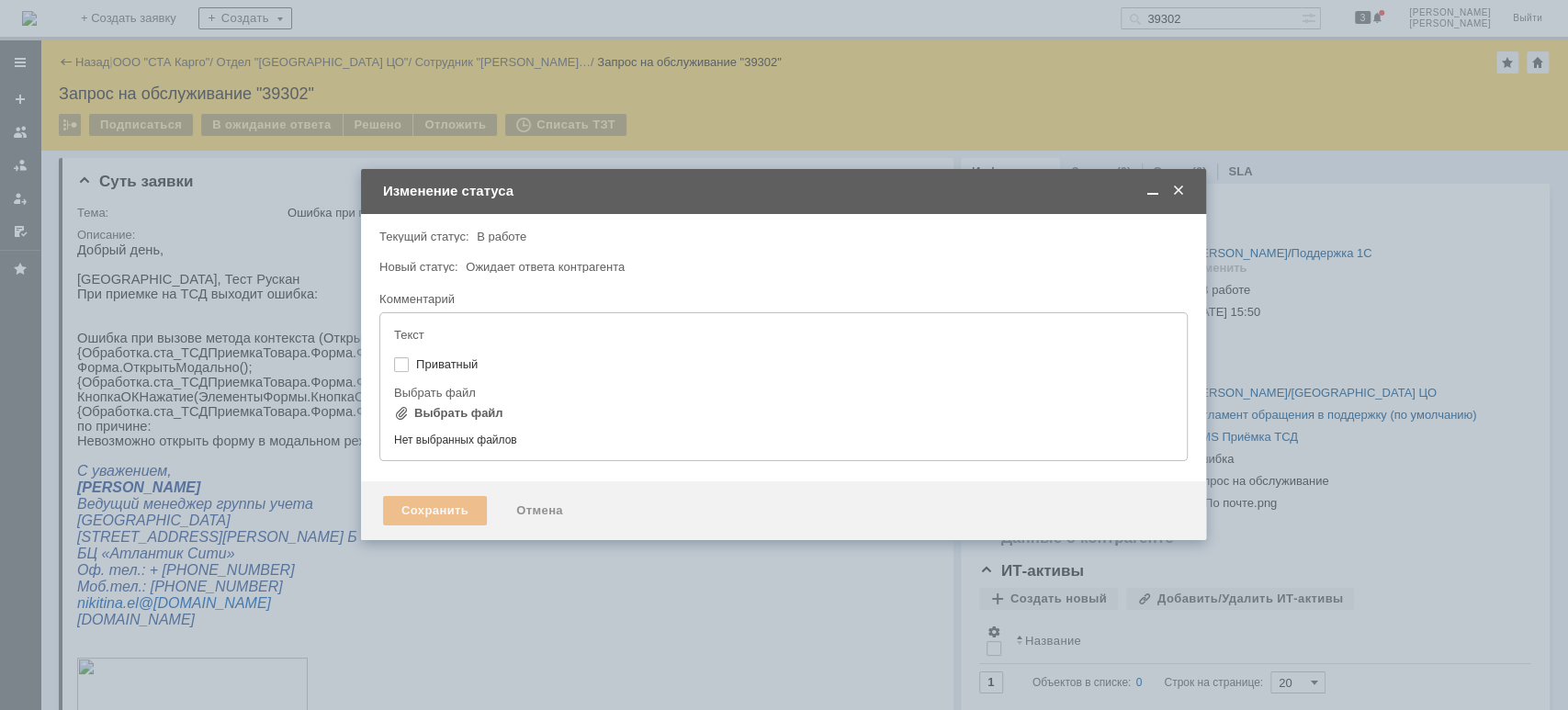
type input "[не указано]"
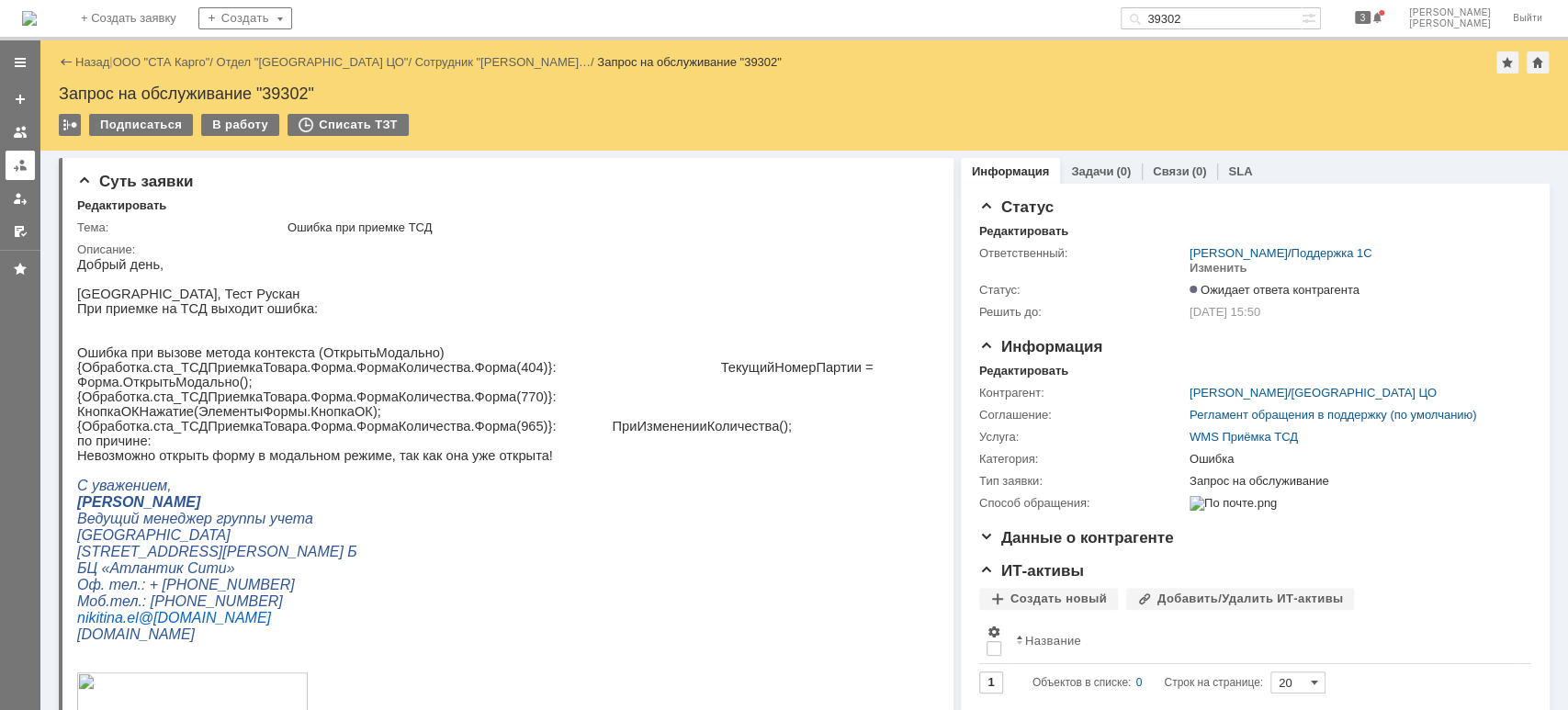
click at [23, 159] on div at bounding box center [19, 165] width 14 height 14
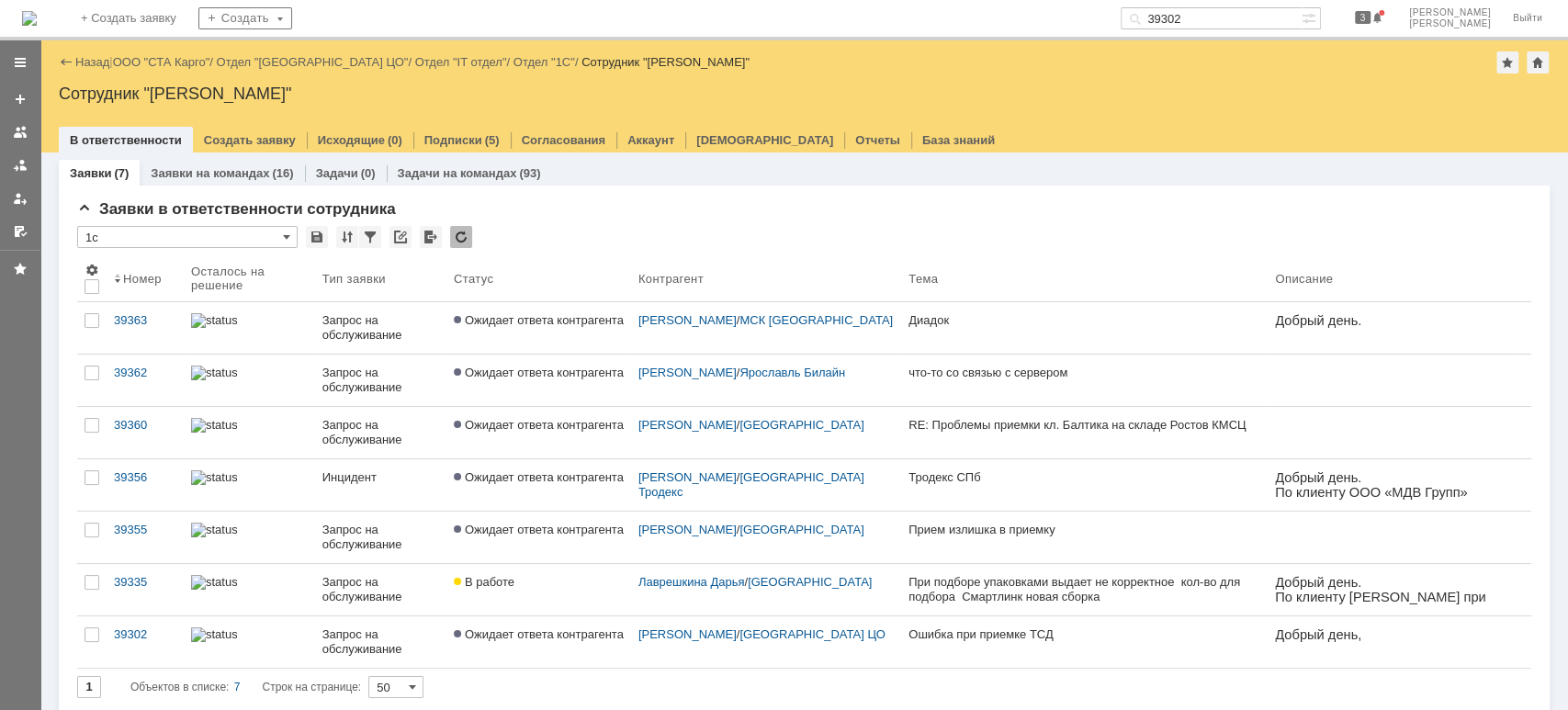
click at [179, 67] on link "ООО "СТА Карго"" at bounding box center [161, 62] width 97 height 13
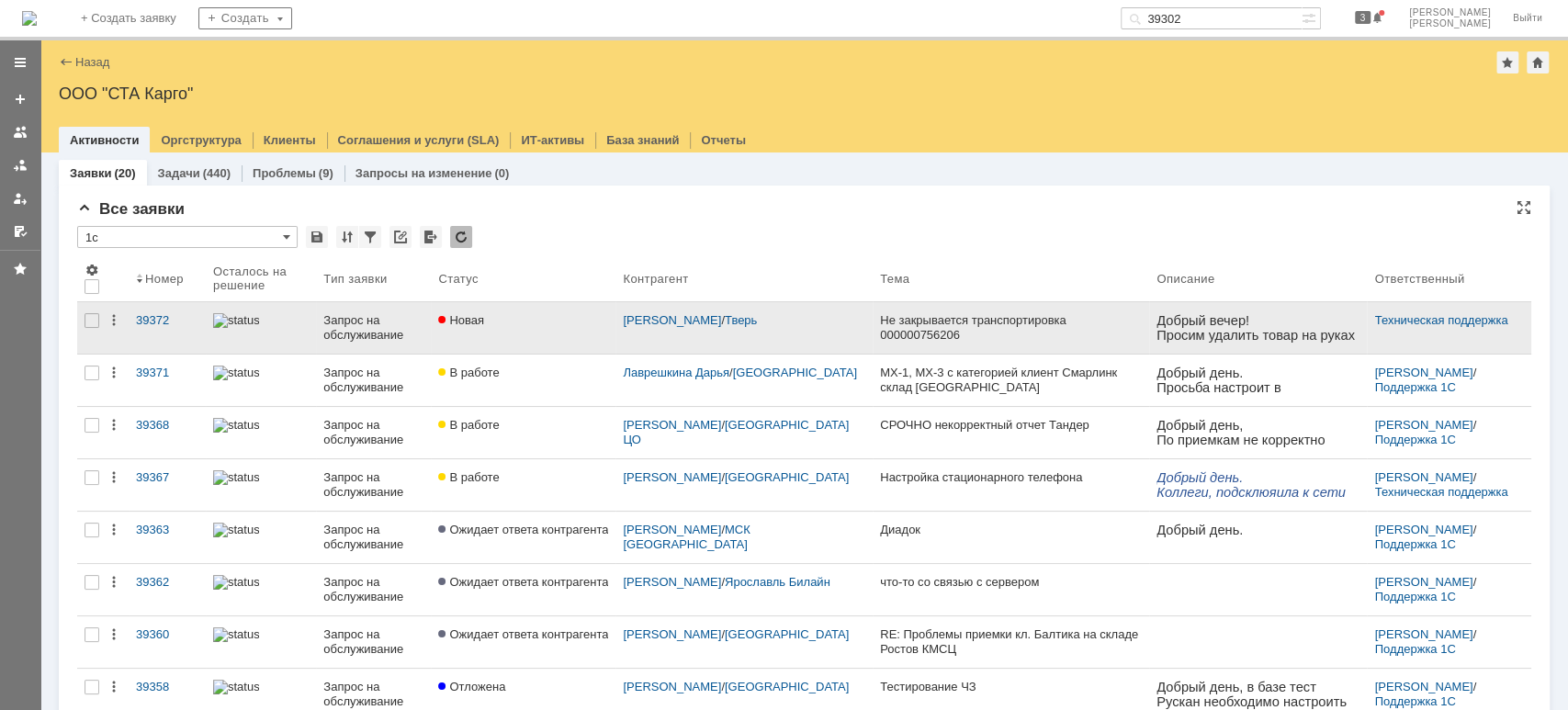
click at [327, 330] on link "Запрос на обслуживание" at bounding box center [372, 327] width 114 height 51
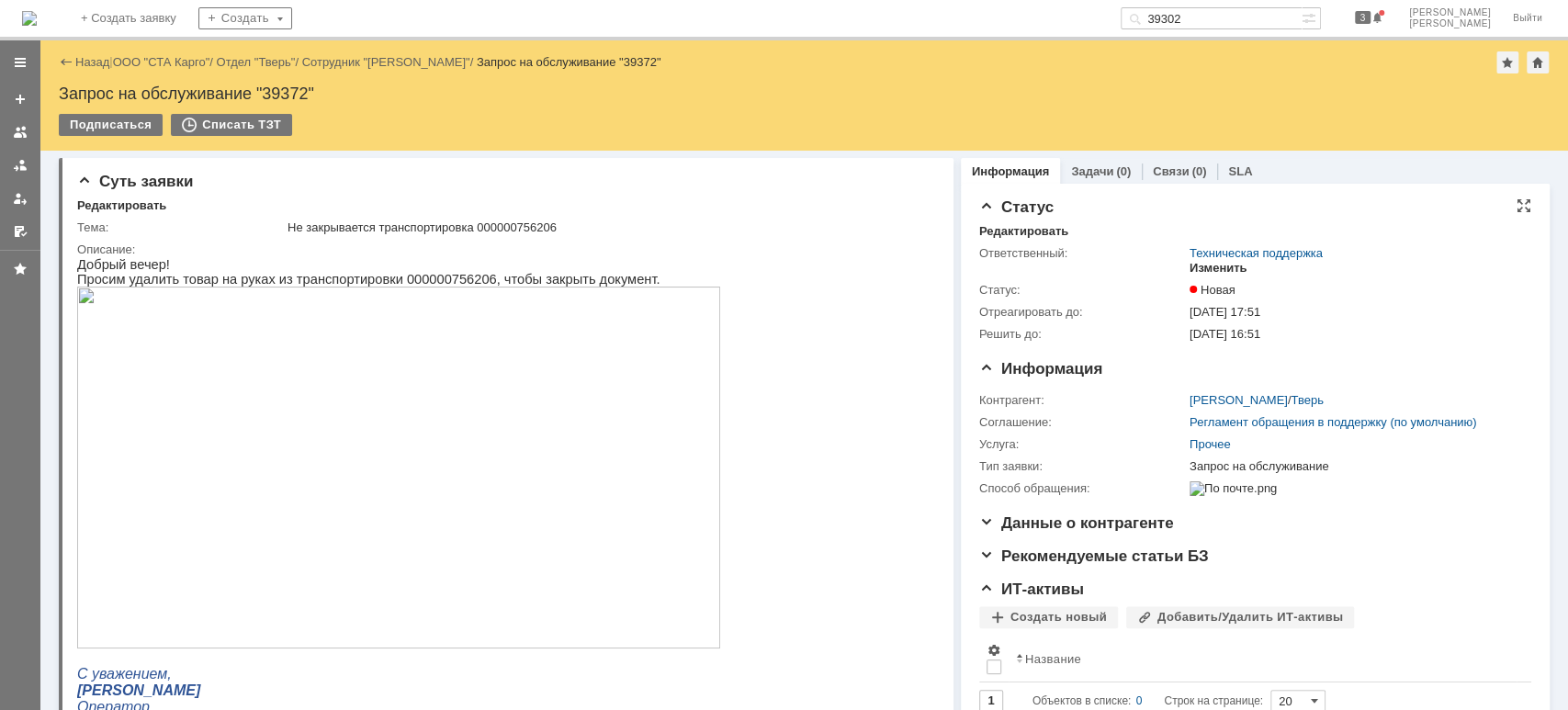
click at [1203, 270] on div "Изменить" at bounding box center [1218, 267] width 58 height 14
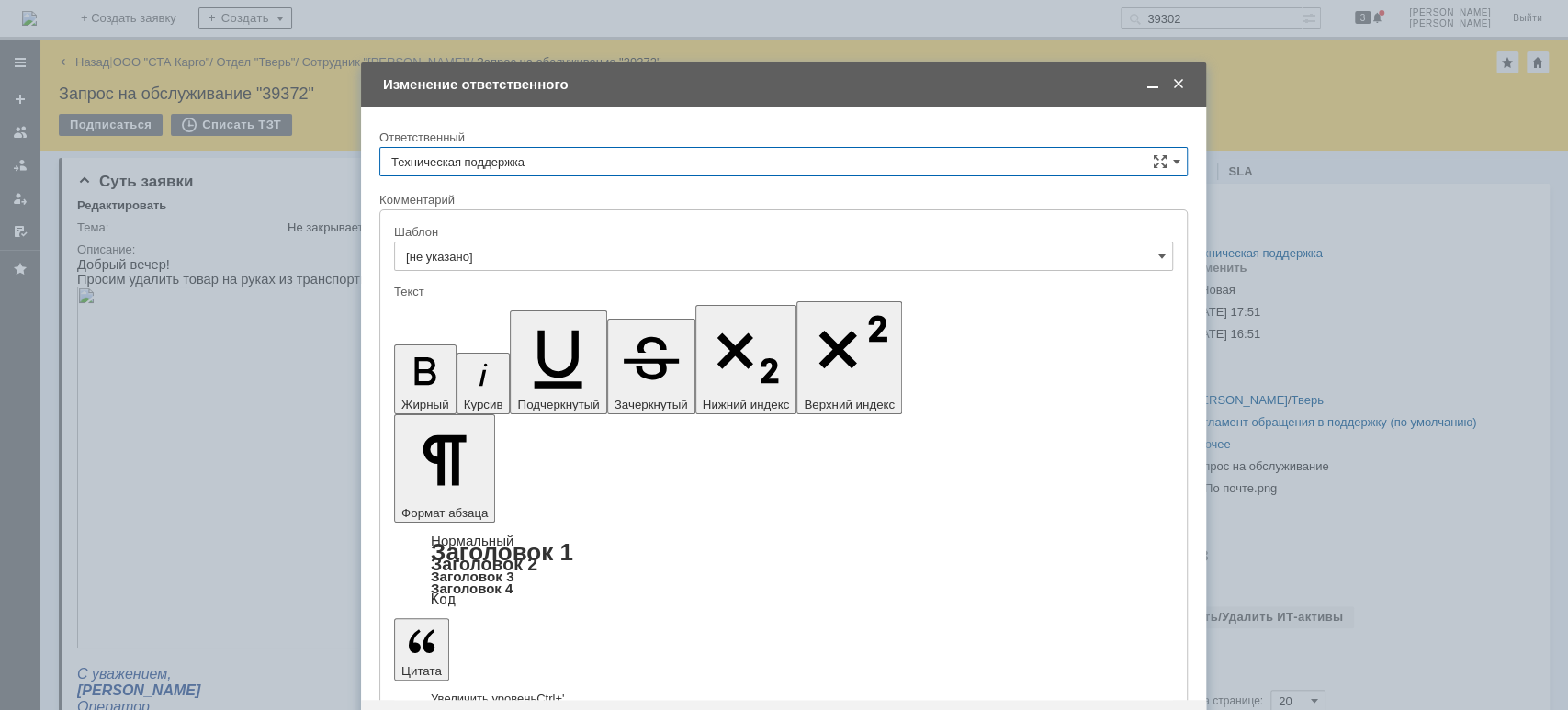
click at [574, 160] on input "Техническая поддержка" at bounding box center [783, 162] width 808 height 30
click at [515, 260] on span "[PERSON_NAME]" at bounding box center [783, 256] width 784 height 14
type input "[PERSON_NAME]"
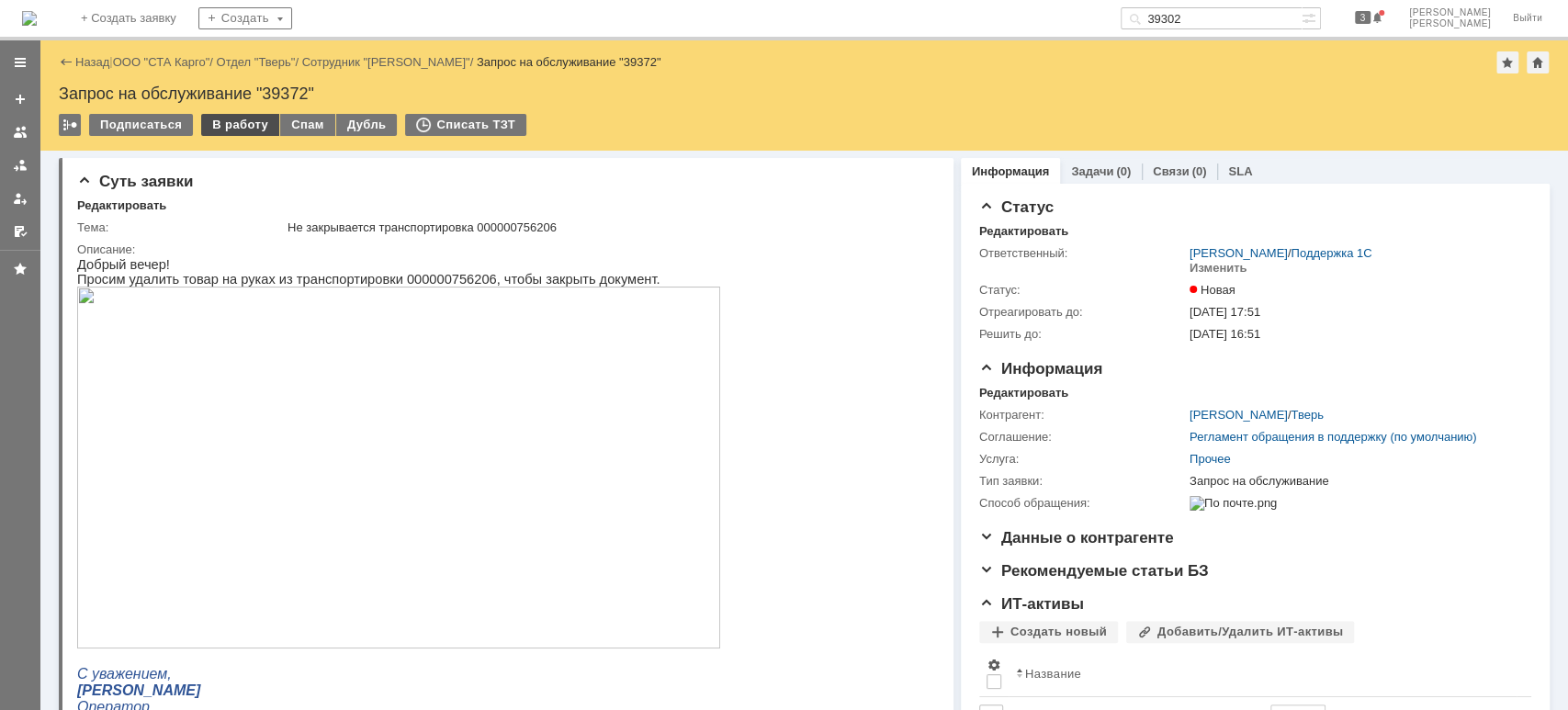
click at [215, 129] on div "В работу" at bounding box center [240, 124] width 78 height 22
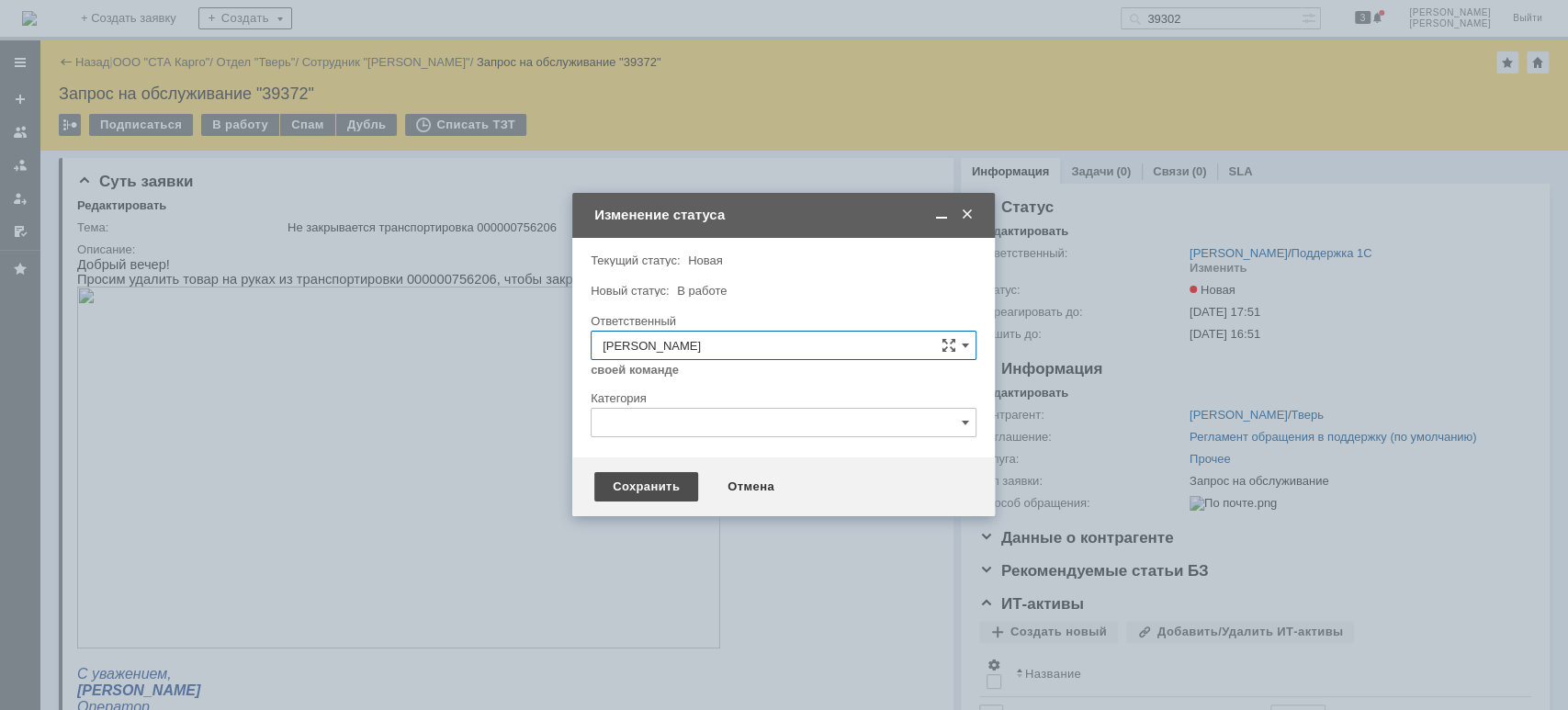
click at [610, 484] on div "Сохранить" at bounding box center [646, 487] width 104 height 30
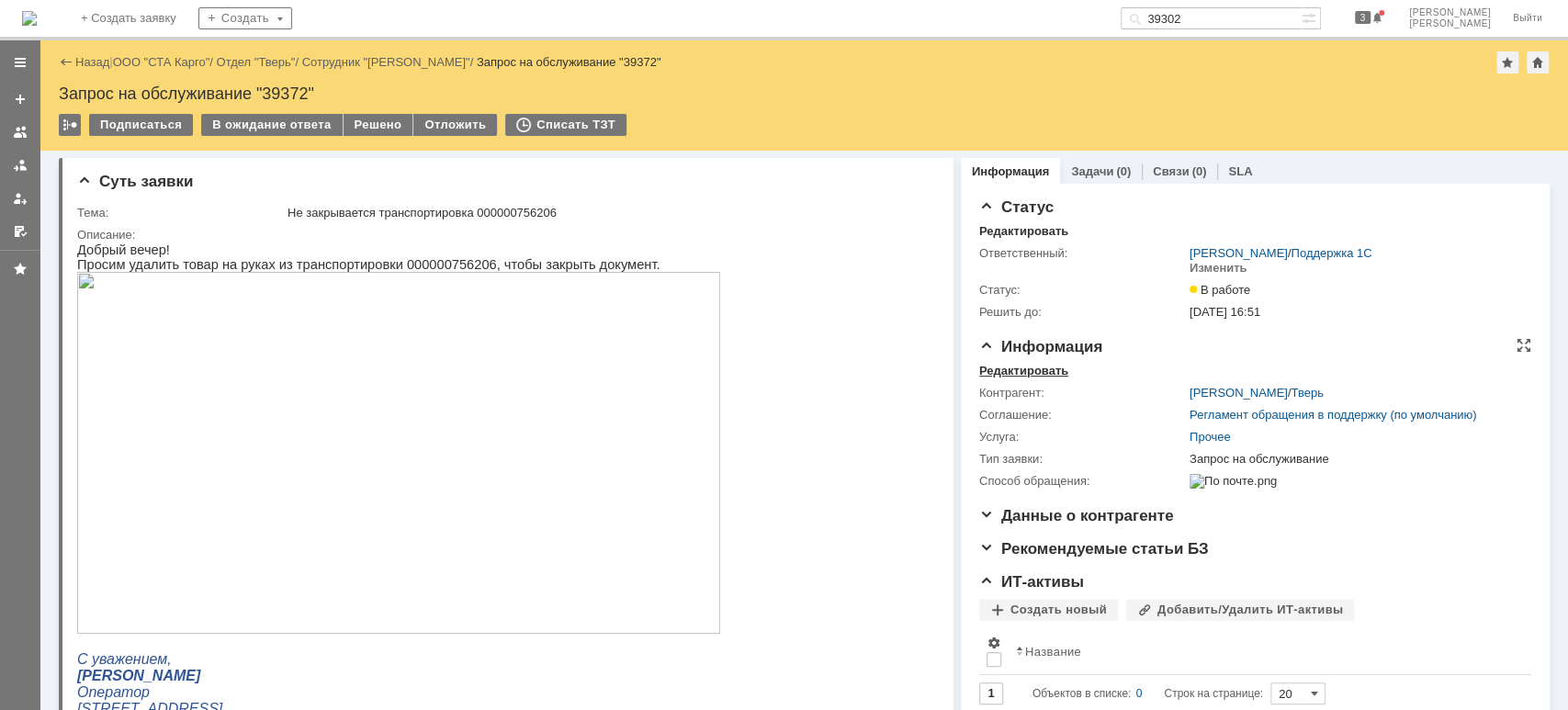
click at [1044, 372] on div "Редактировать" at bounding box center [1024, 370] width 89 height 14
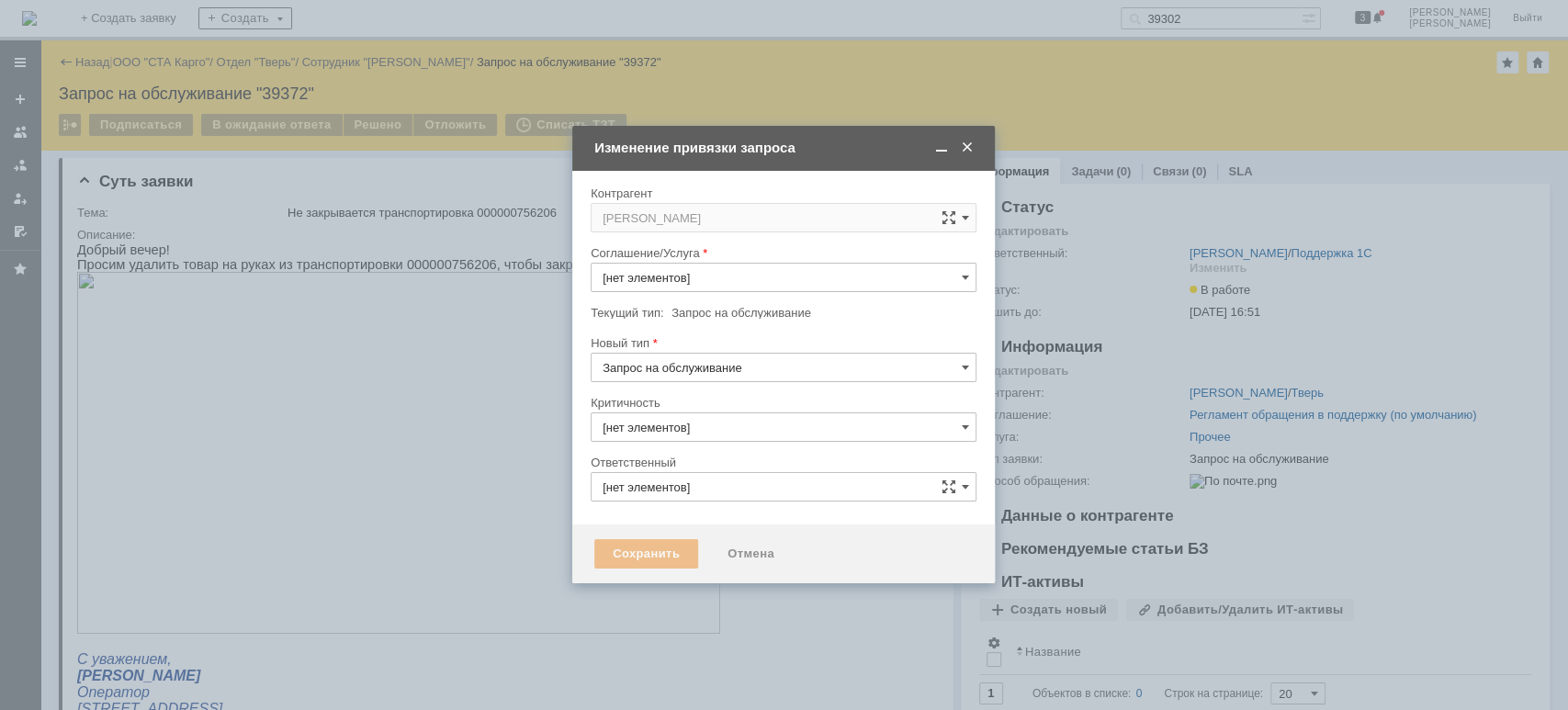
type input "3. Низкая"
type input "Прочее"
type input "[PERSON_NAME]"
type input "[не указано]"
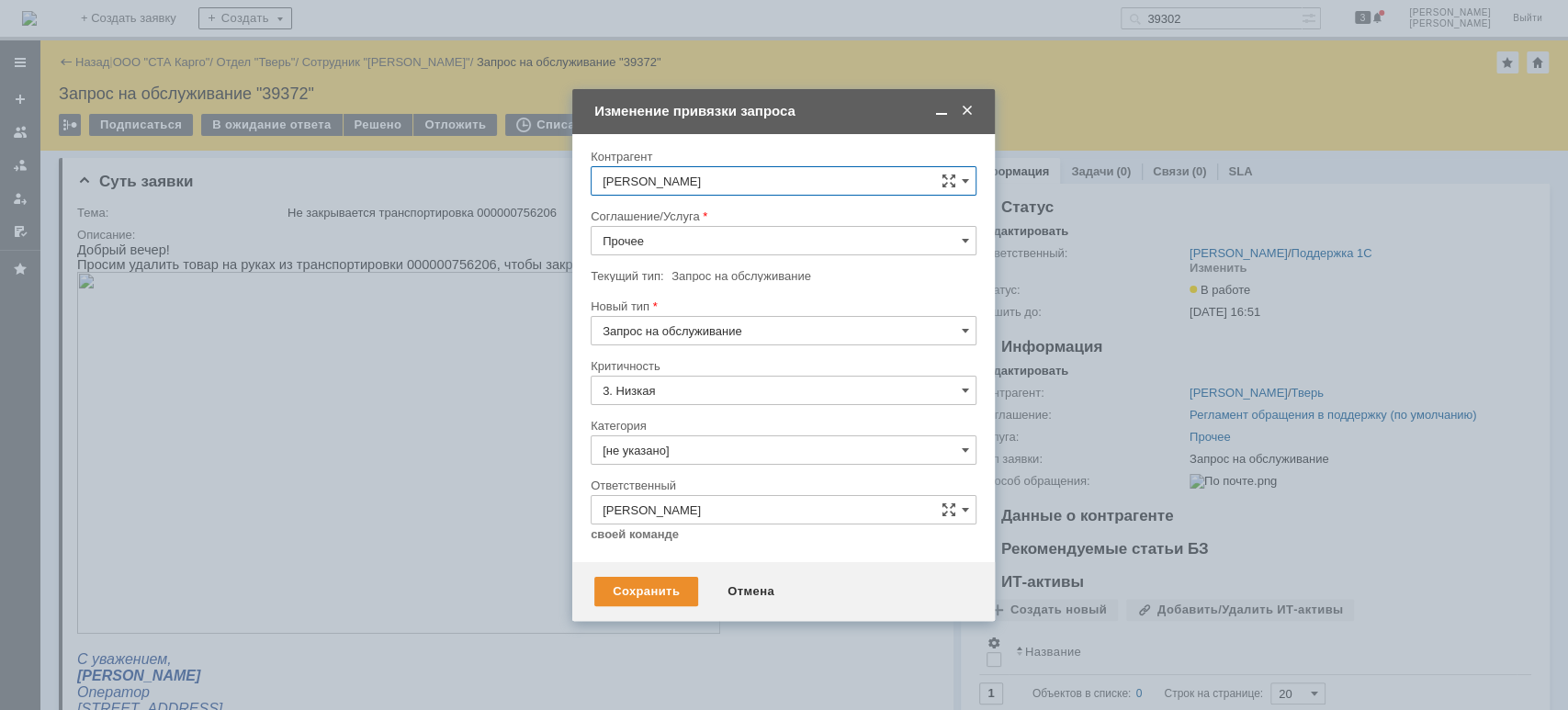
click at [656, 239] on input "Прочее" at bounding box center [783, 241] width 386 height 30
drag, startPoint x: 727, startPoint y: 323, endPoint x: 666, endPoint y: 436, distance: 128.4
click at [722, 328] on span "WMS Перемещение" at bounding box center [783, 330] width 362 height 14
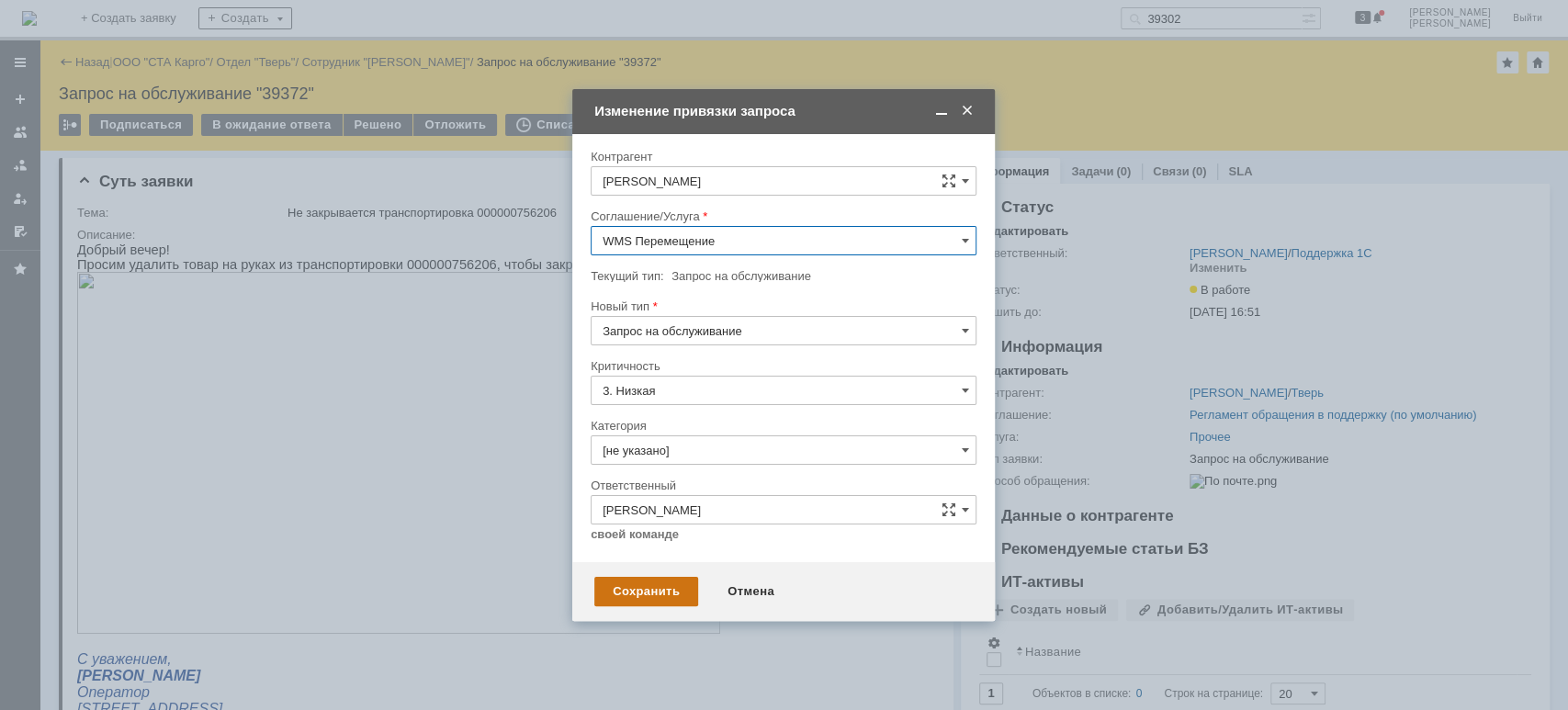
type input "WMS Перемещение"
click at [666, 596] on div "Сохранить" at bounding box center [646, 592] width 104 height 30
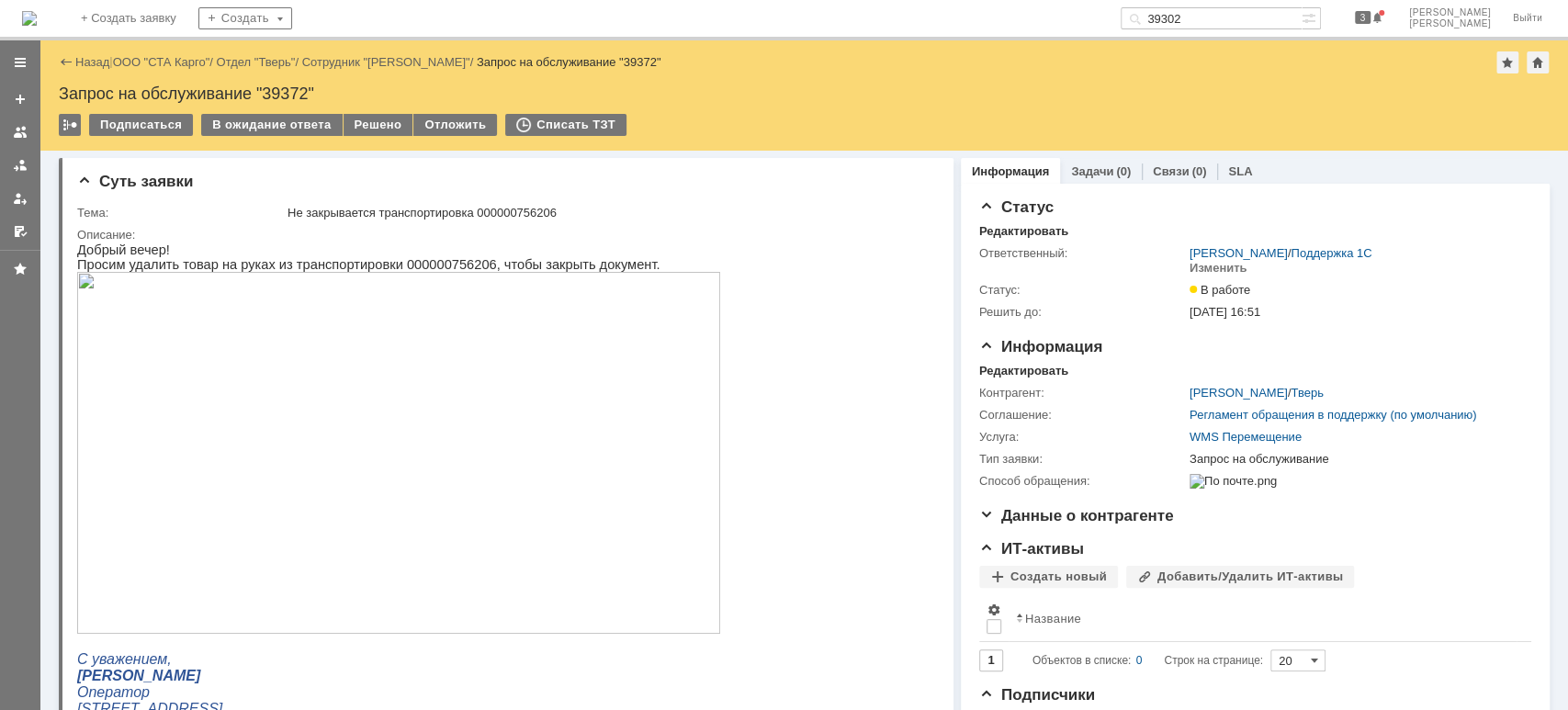
click at [344, 338] on img at bounding box center [398, 453] width 643 height 362
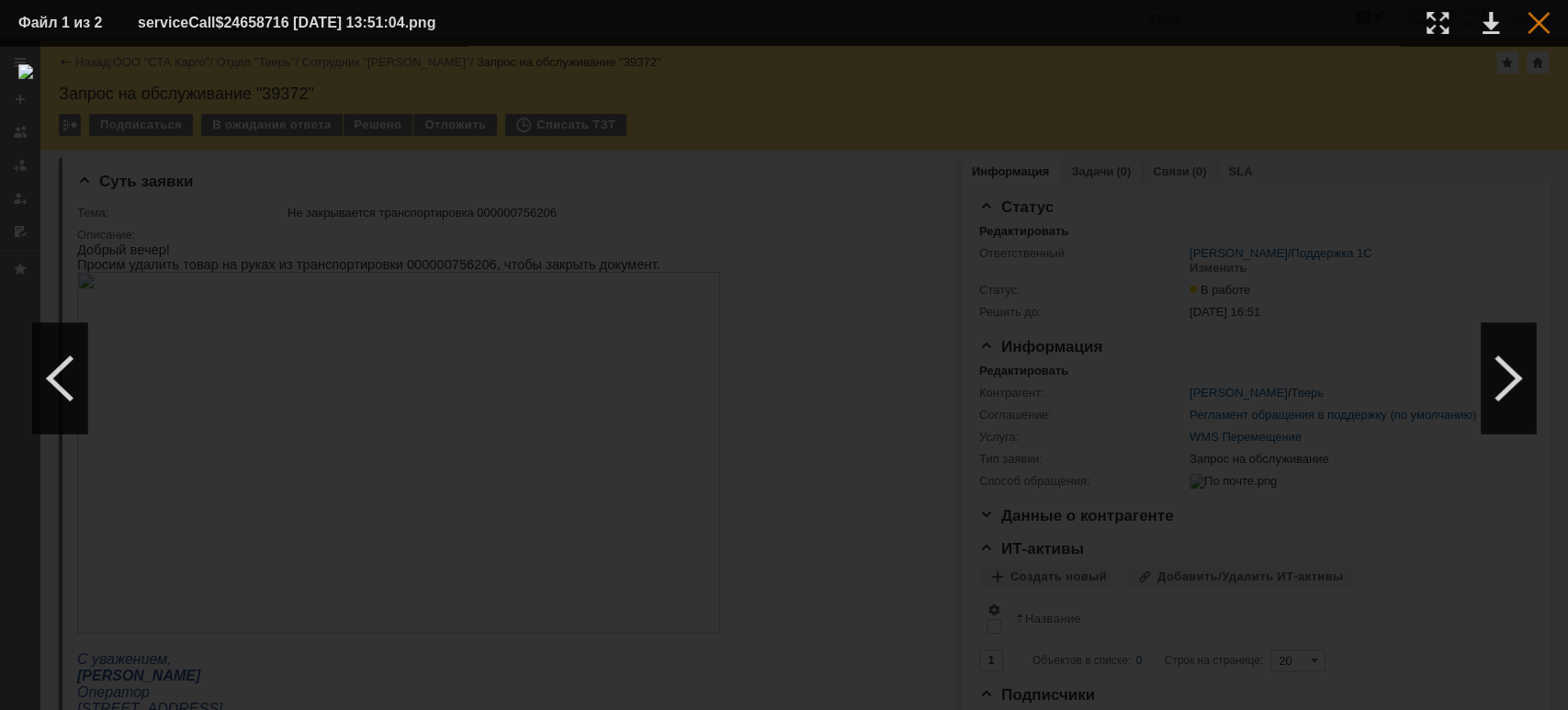
click at [1541, 17] on div at bounding box center [1538, 22] width 22 height 22
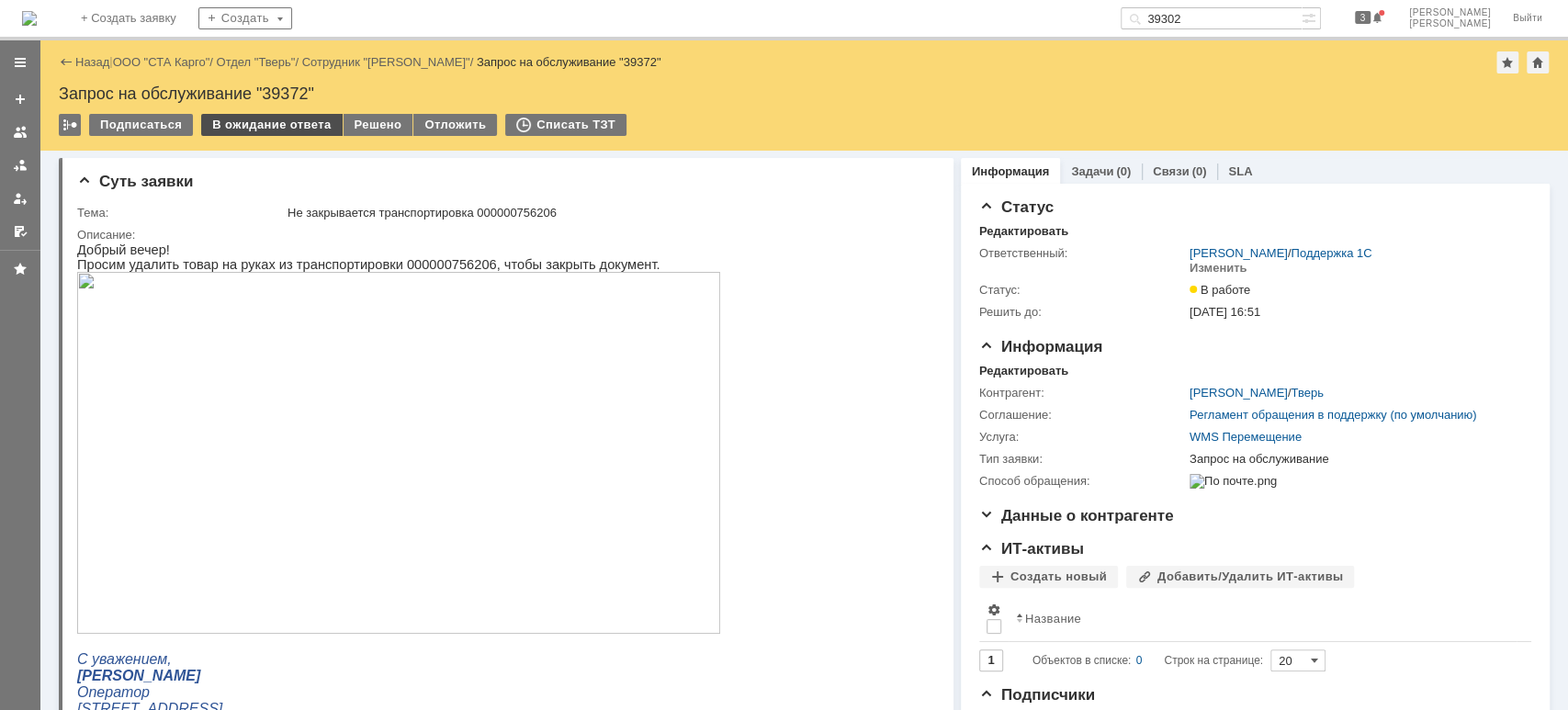
click at [281, 125] on div "В ожидание ответа" at bounding box center [271, 124] width 140 height 22
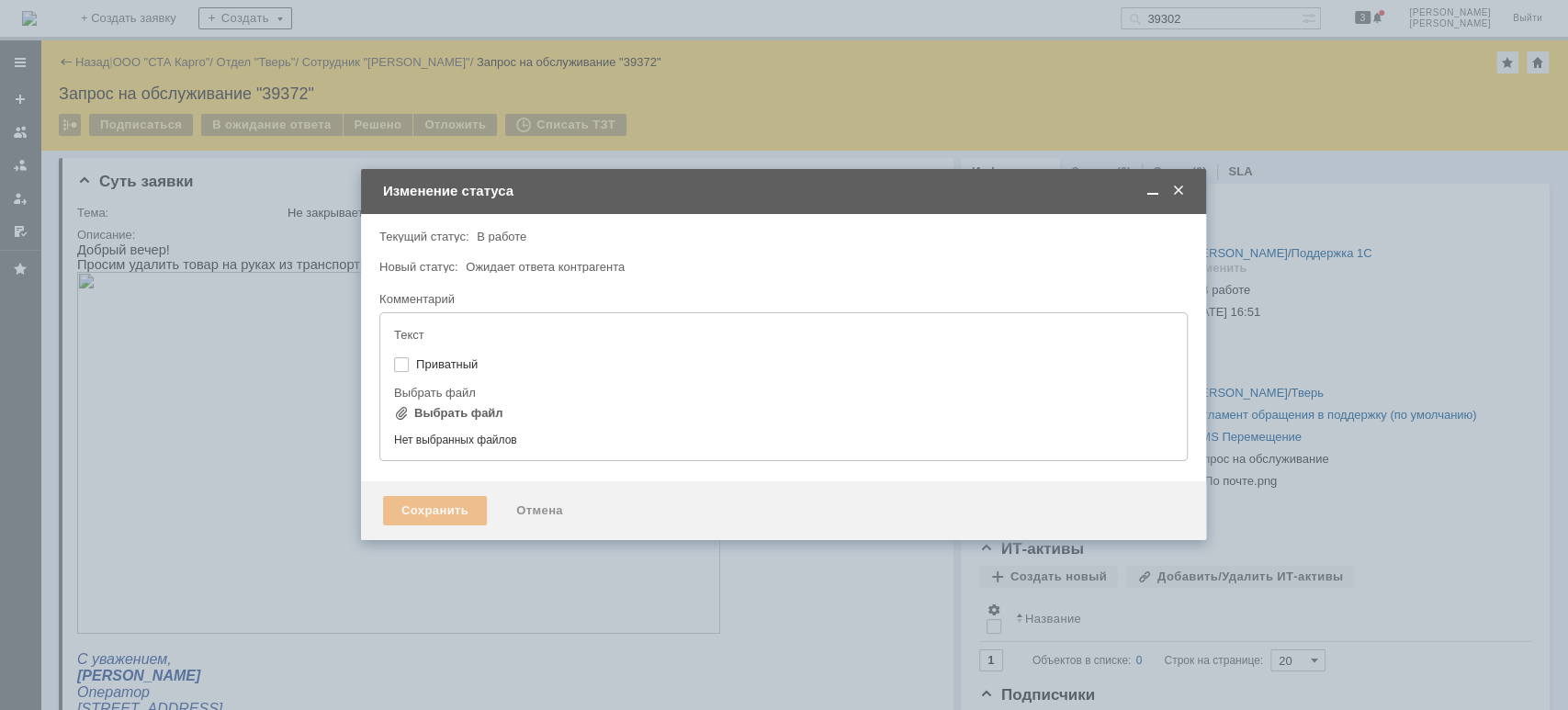
type input "[не указано]"
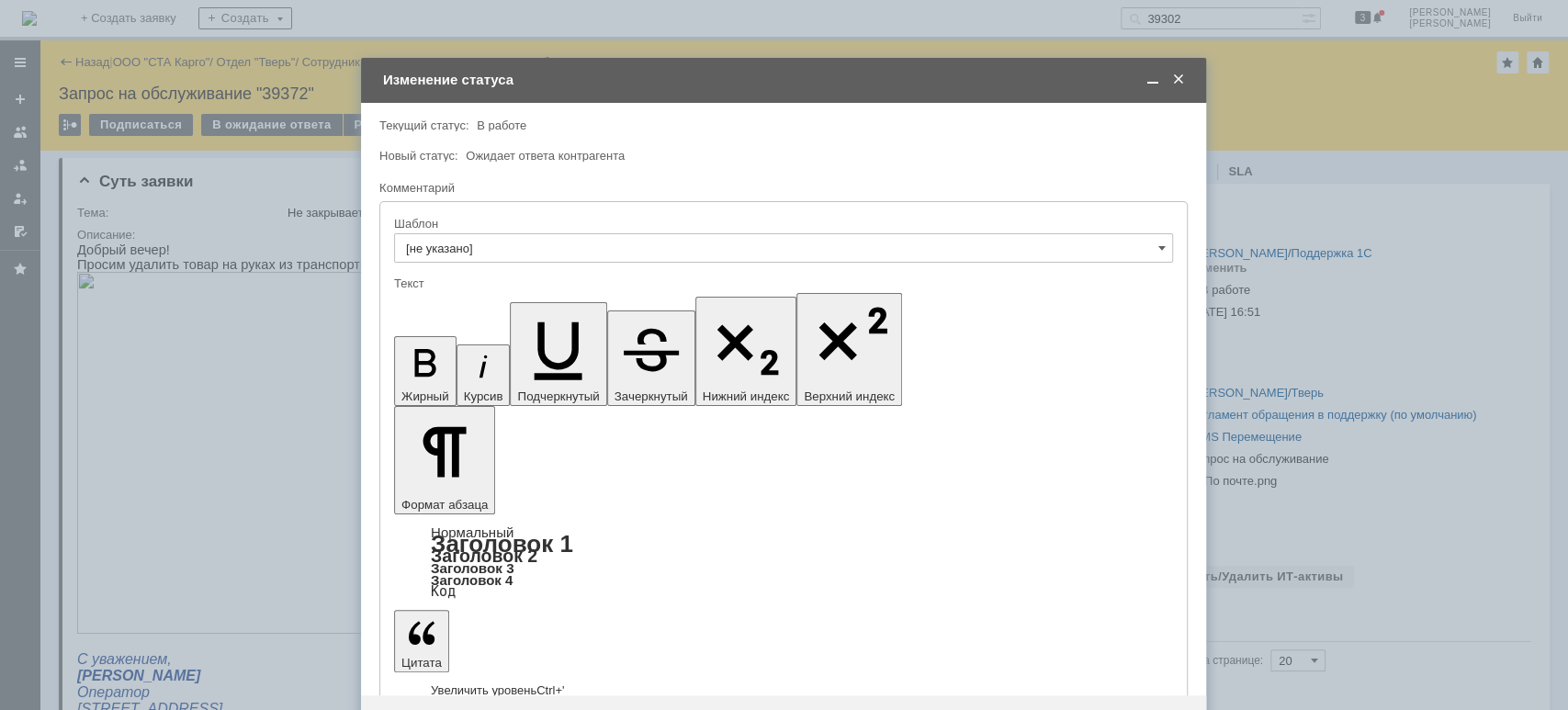
drag, startPoint x: 568, startPoint y: 5135, endPoint x: 570, endPoint y: 5144, distance: 9.2
click at [1183, 84] on span at bounding box center [1177, 79] width 18 height 16
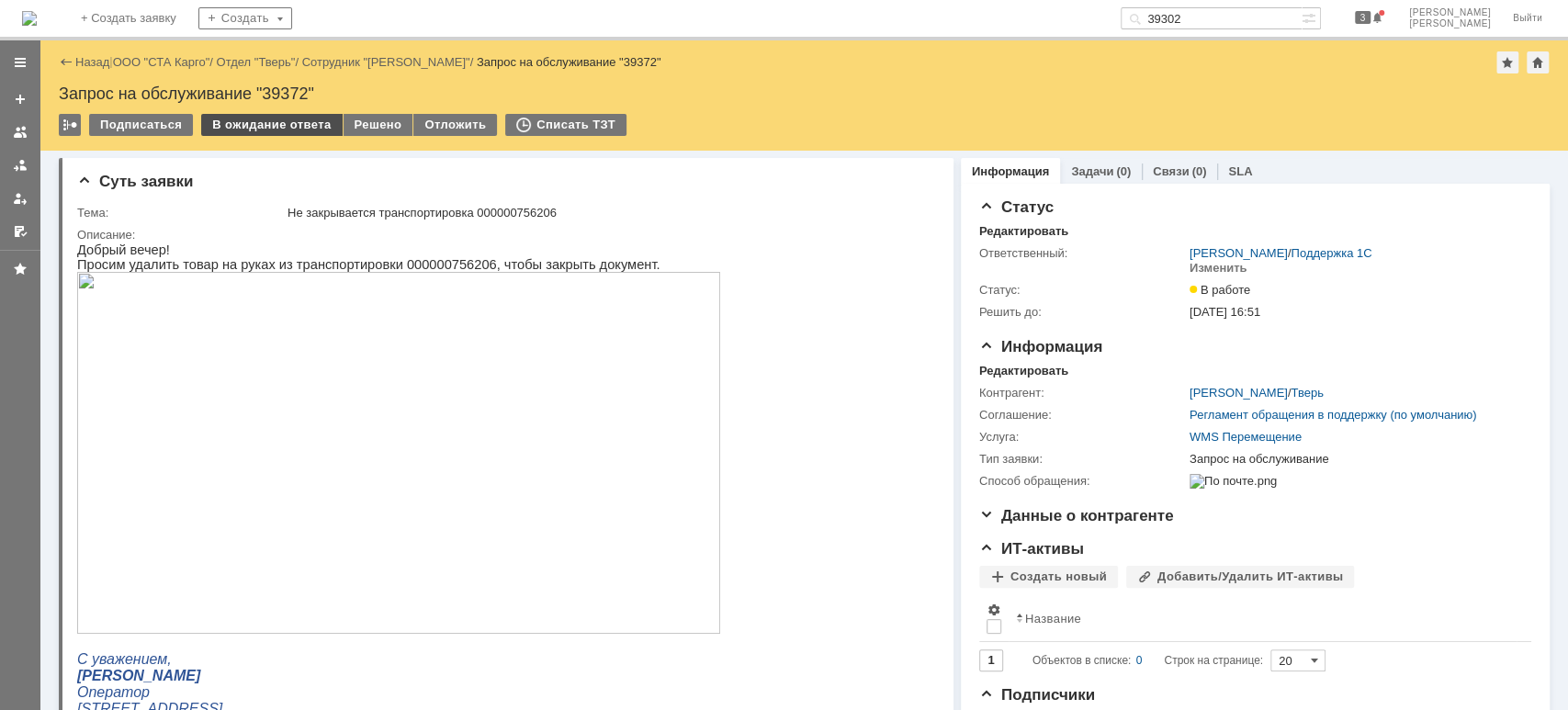
click at [293, 112] on div "Назад | ООО "СТА Карго" / Отдел "Тверь" / Сотрудник "[PERSON_NAME]" / Запрос на…" at bounding box center [804, 95] width 1528 height 111
click at [293, 117] on div "В ожидание ответа" at bounding box center [271, 124] width 140 height 22
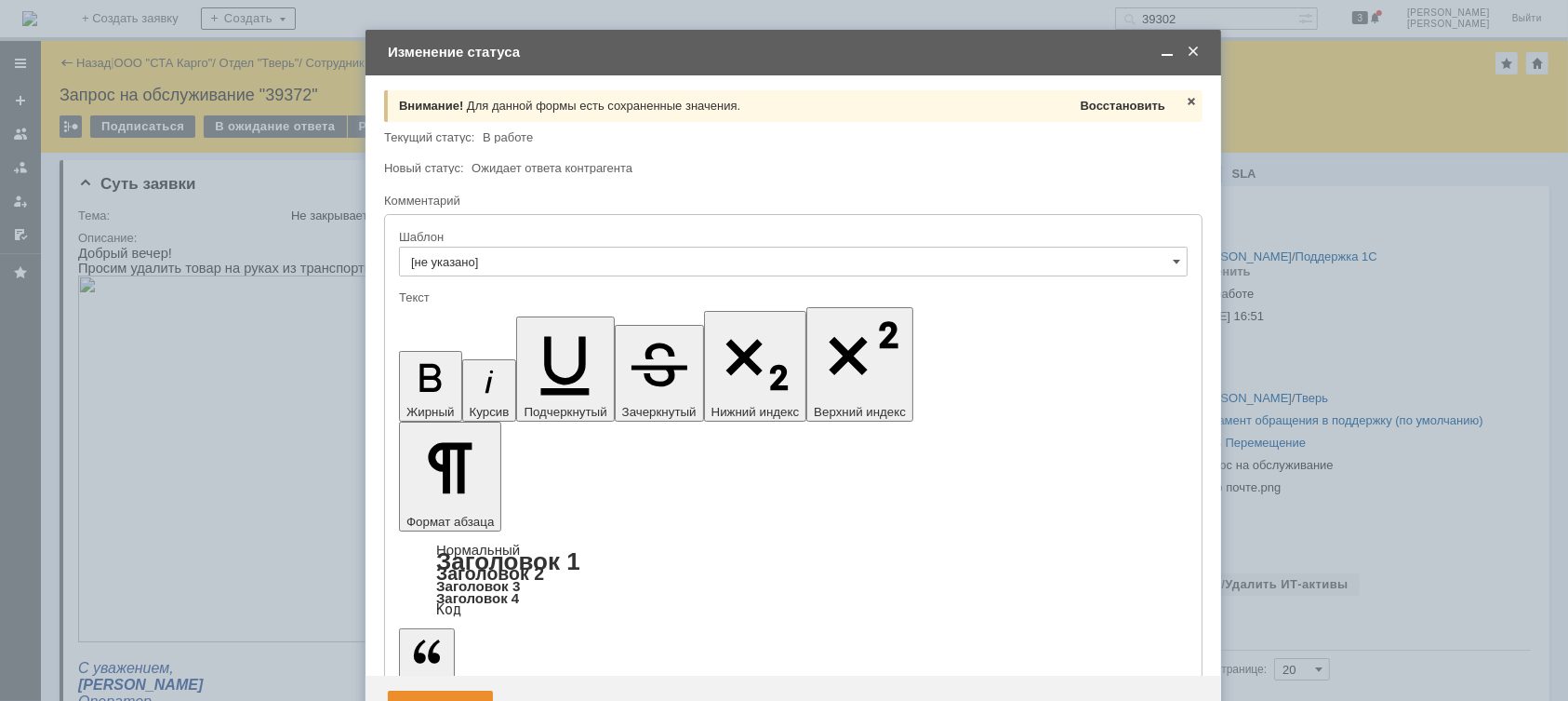
click at [1096, 99] on span "Восстановить" at bounding box center [1123, 105] width 85 height 14
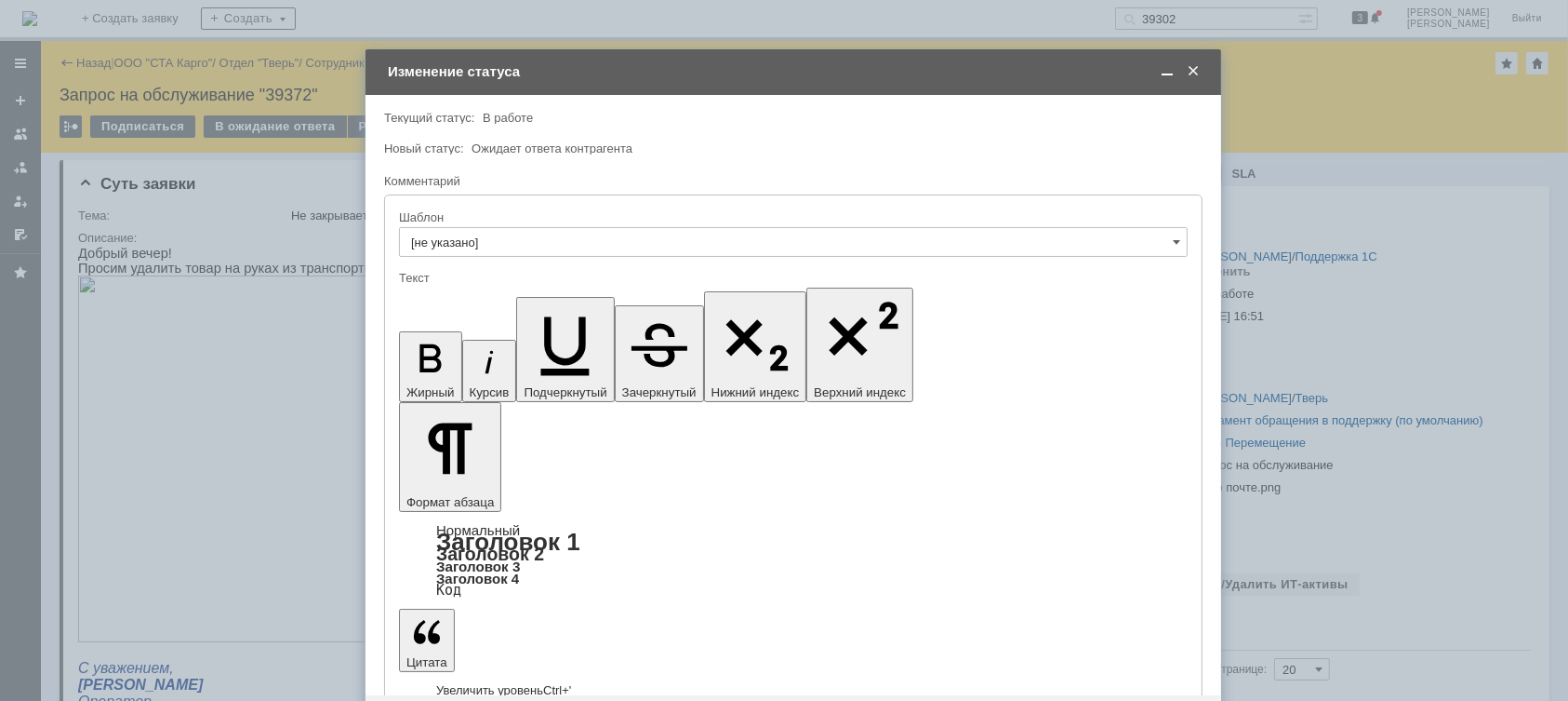
drag, startPoint x: 623, startPoint y: 5167, endPoint x: 629, endPoint y: 5176, distance: 10.8
drag, startPoint x: 691, startPoint y: 5181, endPoint x: 701, endPoint y: 5200, distance: 21.5
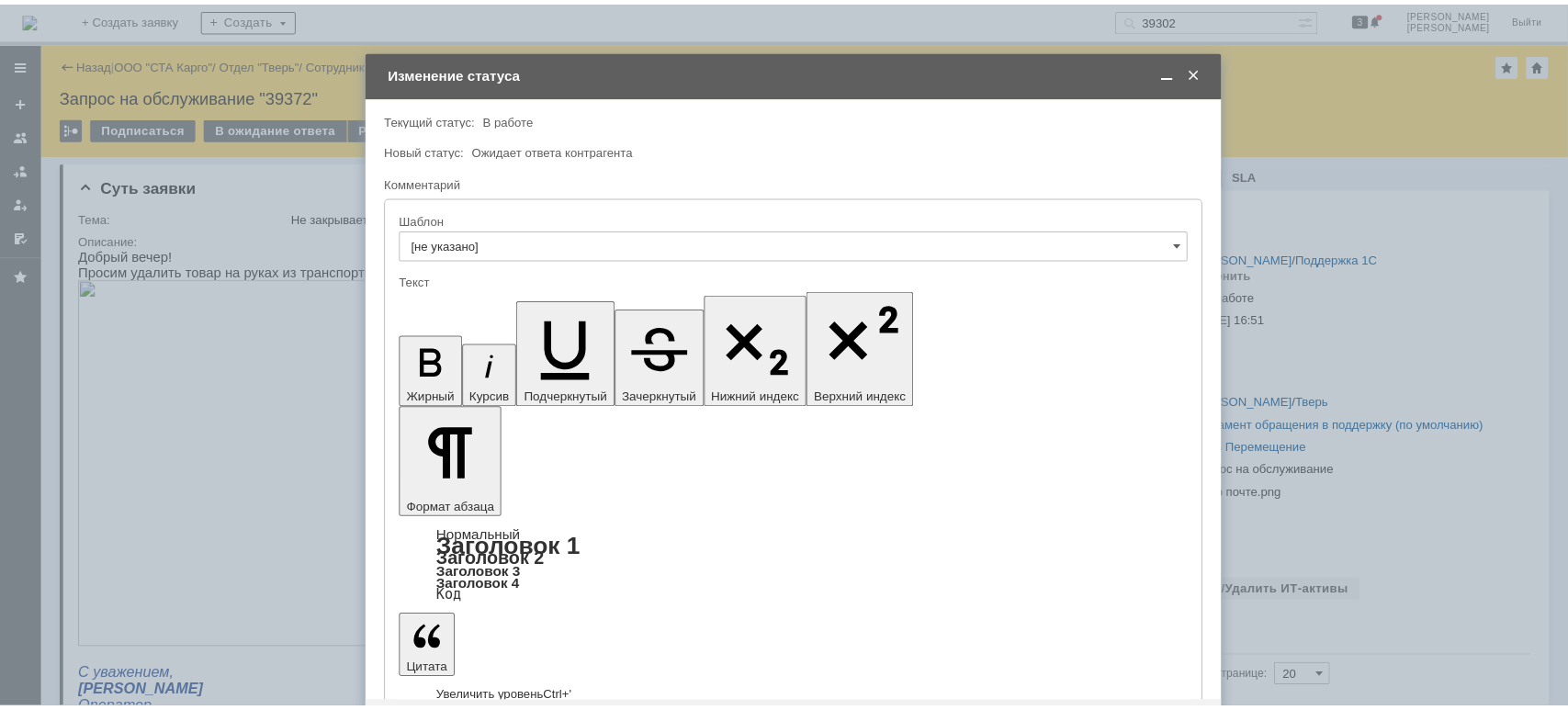
scroll to position [111, 6]
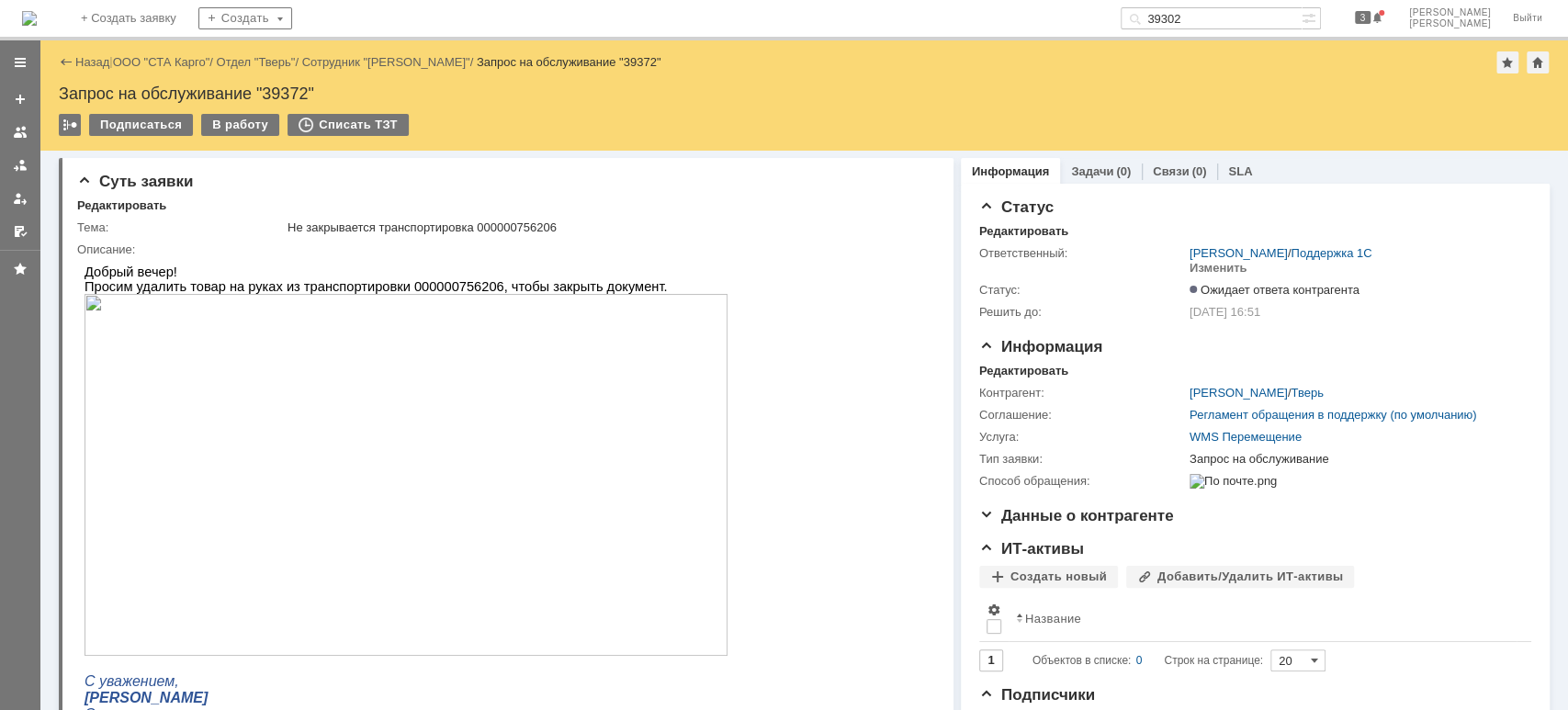
scroll to position [0, 0]
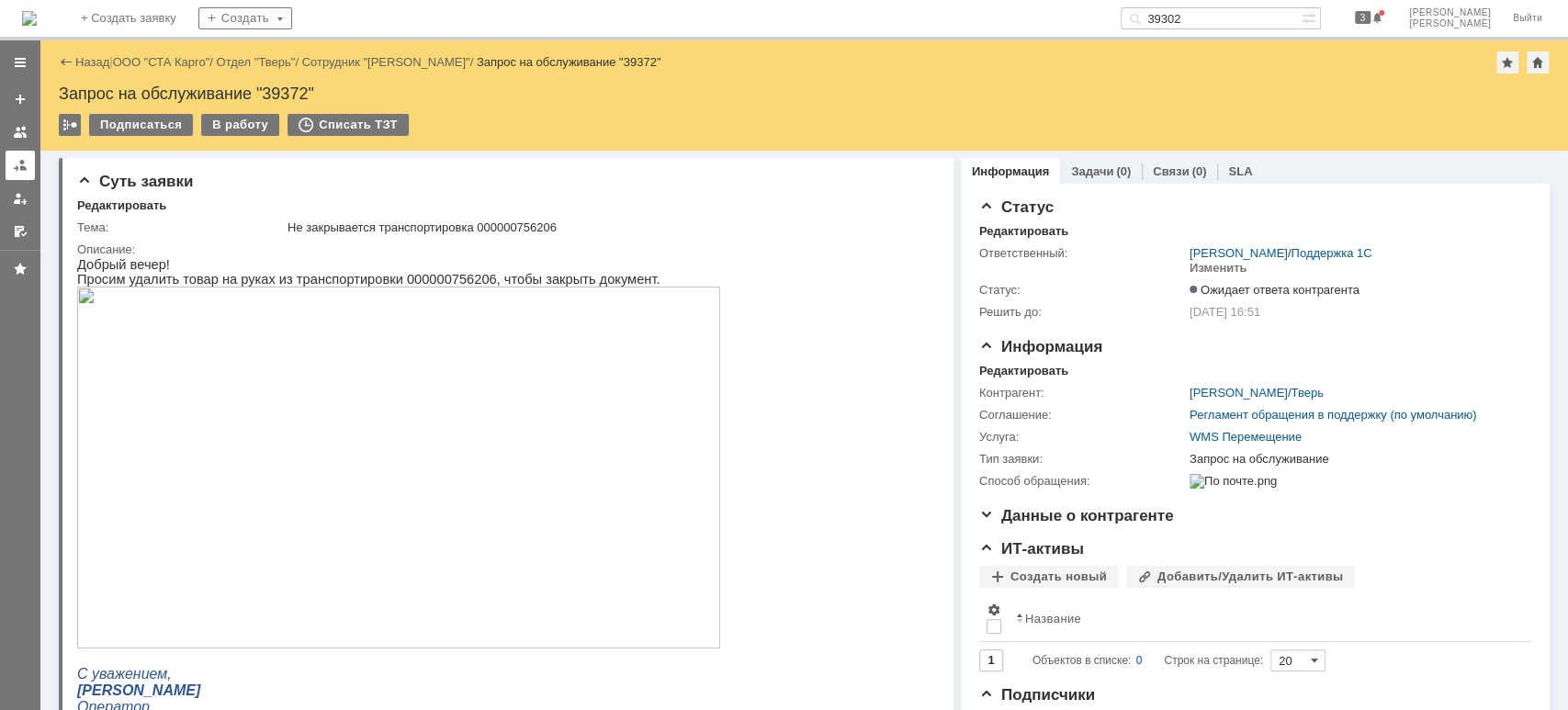
click at [24, 169] on div at bounding box center [19, 165] width 14 height 14
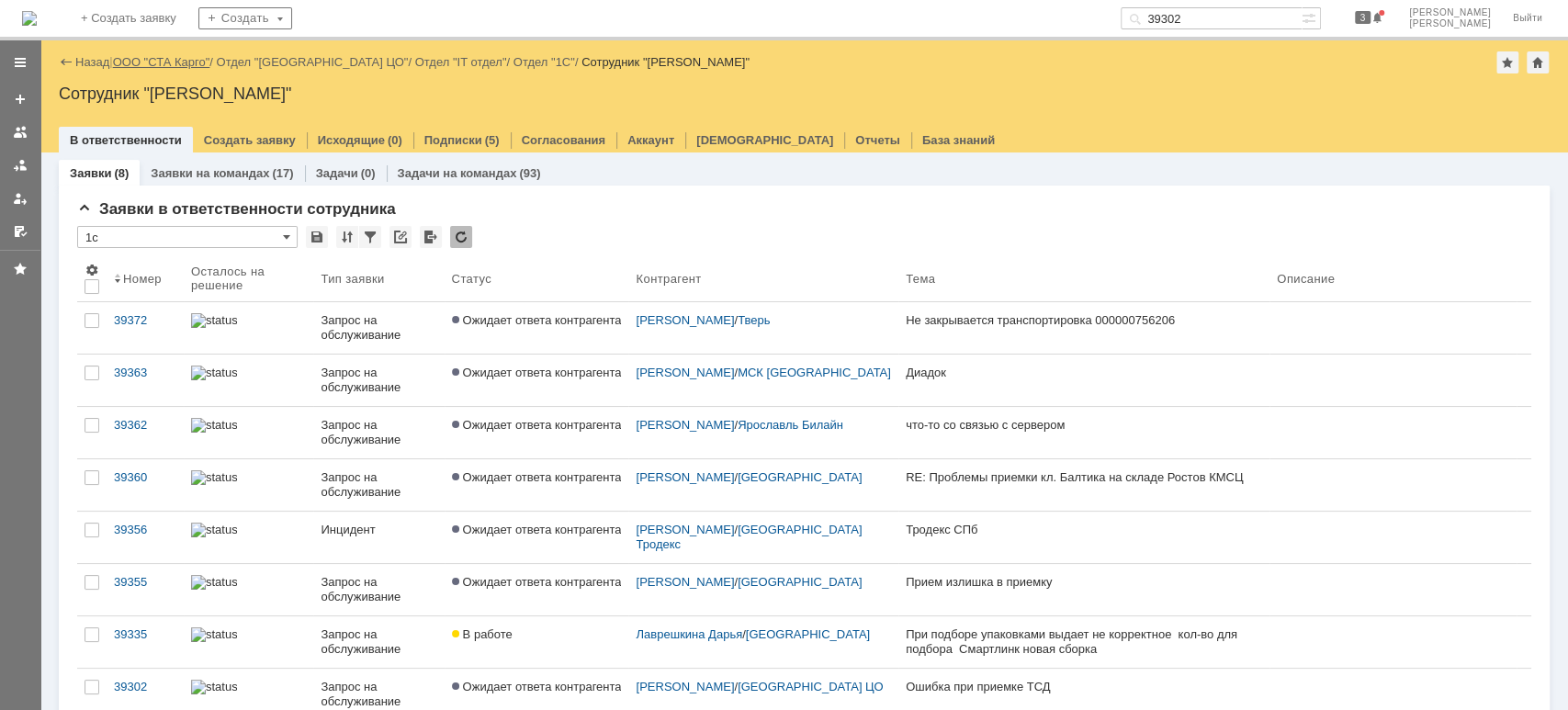
click at [180, 57] on link "ООО "СТА Карго"" at bounding box center [161, 62] width 97 height 13
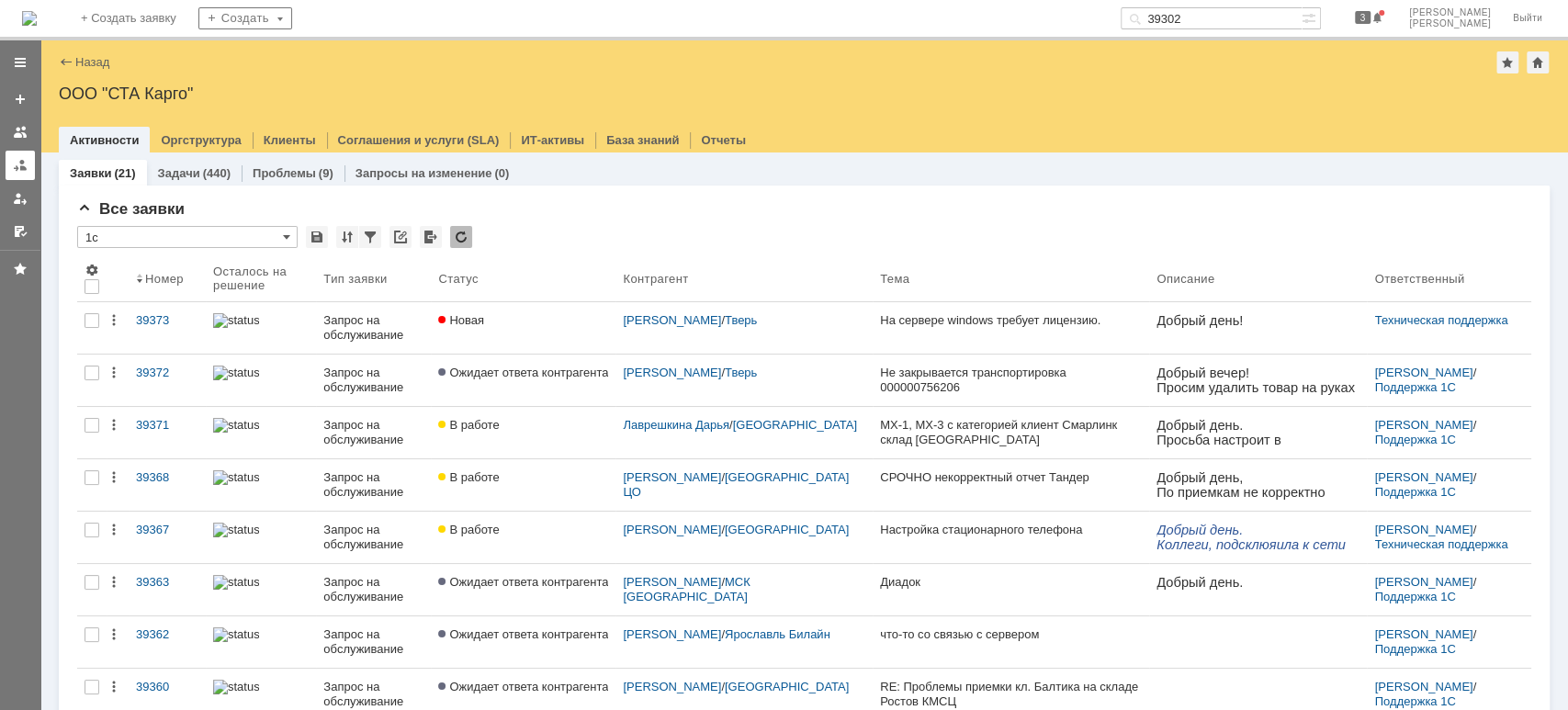
click at [29, 168] on link at bounding box center [20, 165] width 30 height 30
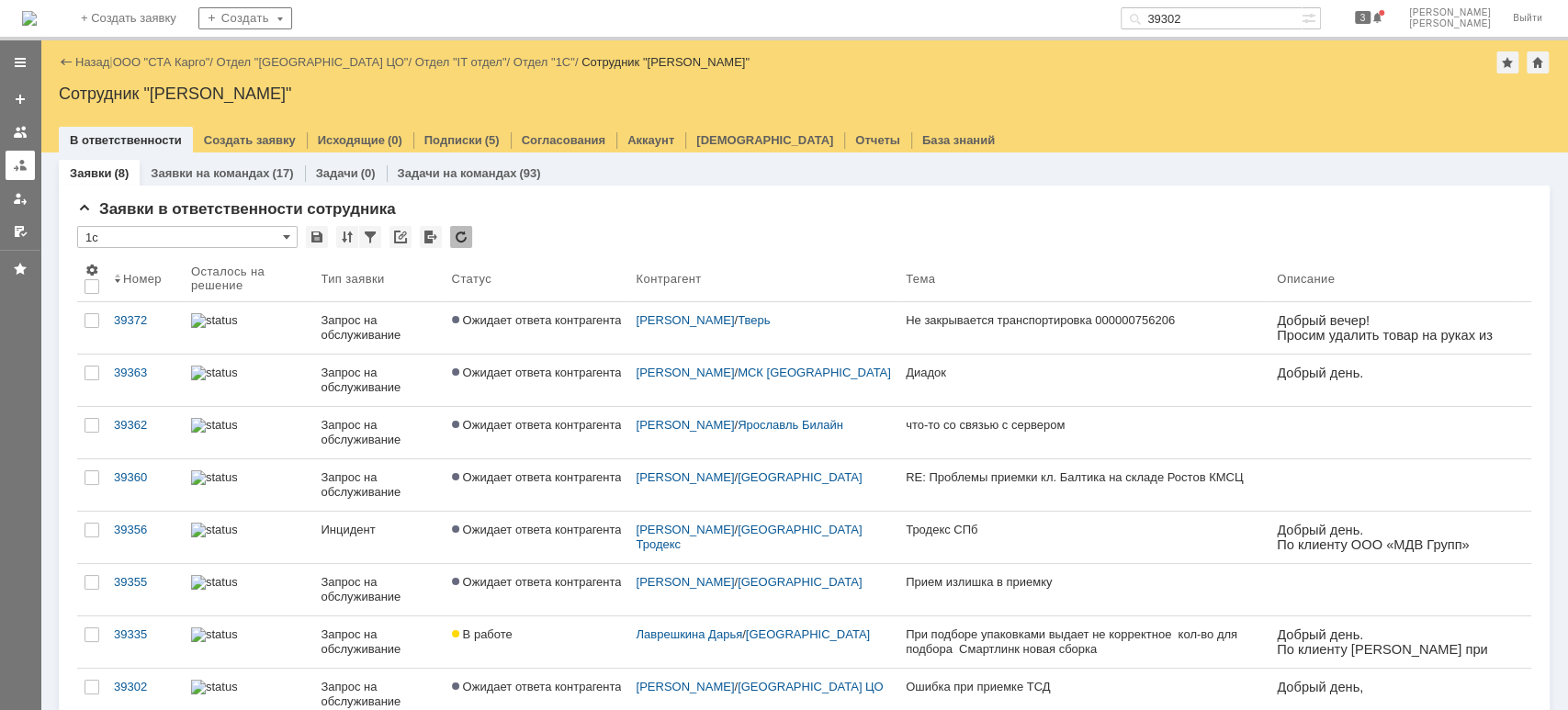
click at [23, 153] on link at bounding box center [20, 165] width 30 height 30
click at [184, 69] on div "Назад | ООО "СТА Карго" / Отдел "[GEOGRAPHIC_DATA] ЦО" / Отдел "IT отдел" / Отд…" at bounding box center [803, 62] width 1490 height 22
click at [183, 62] on link "ООО "СТА Карго"" at bounding box center [161, 62] width 97 height 13
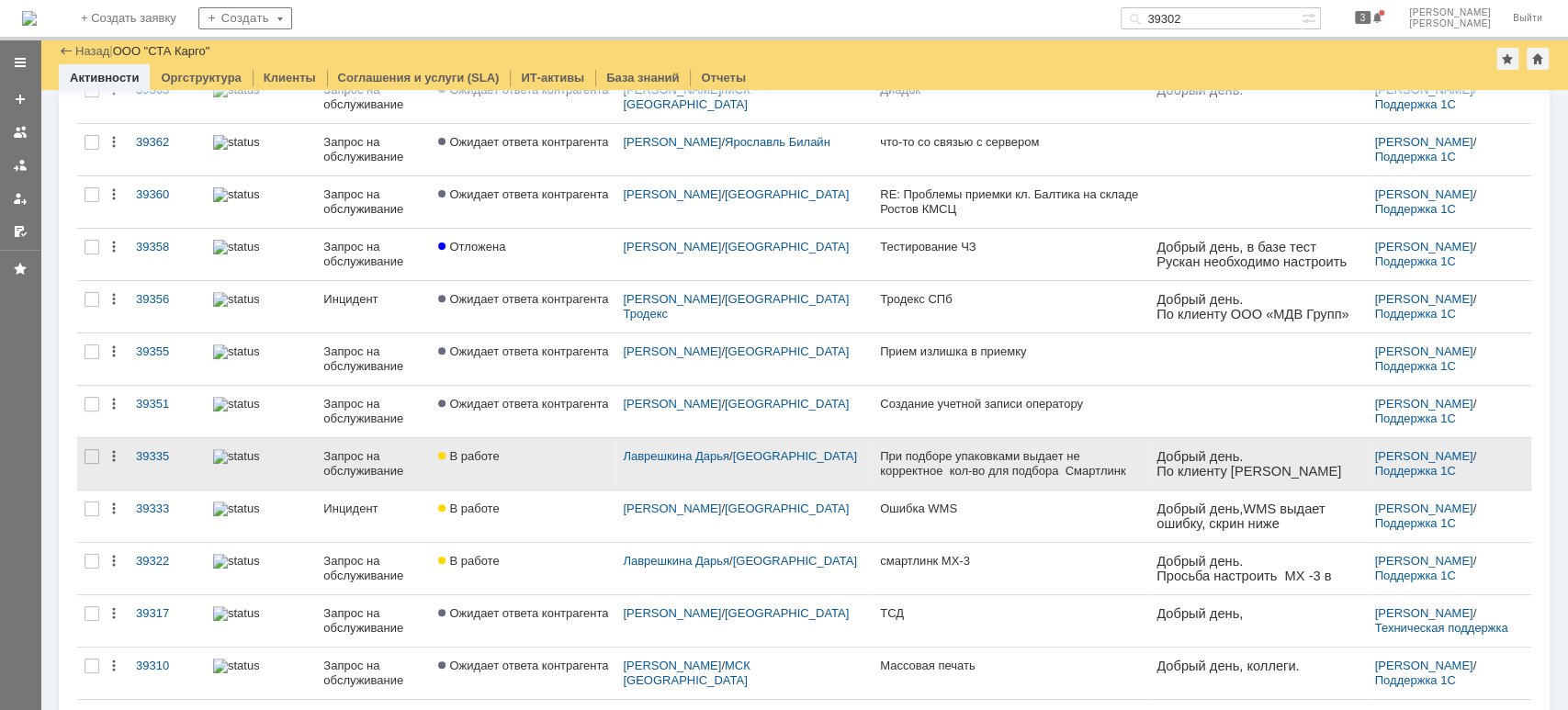
scroll to position [612, 0]
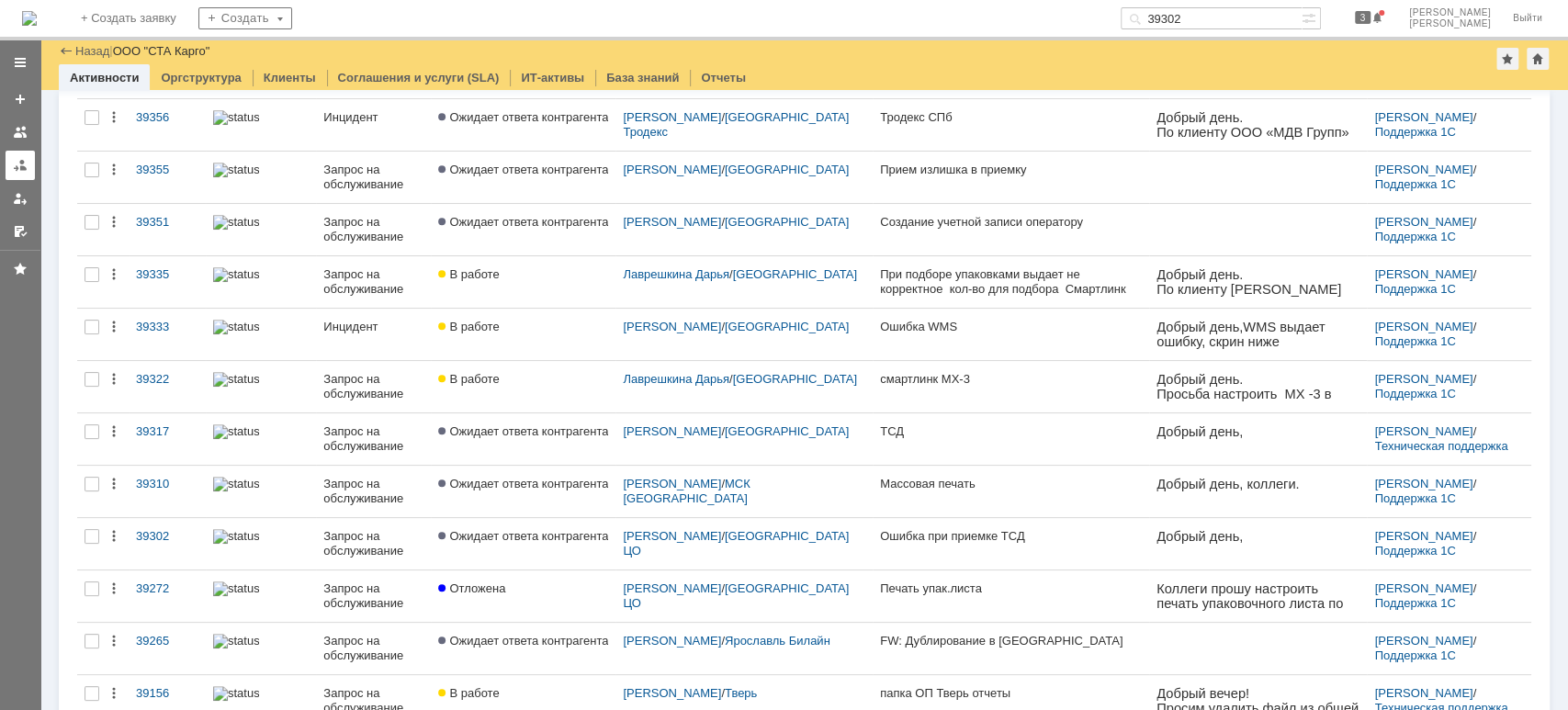
click at [11, 167] on link at bounding box center [20, 165] width 30 height 30
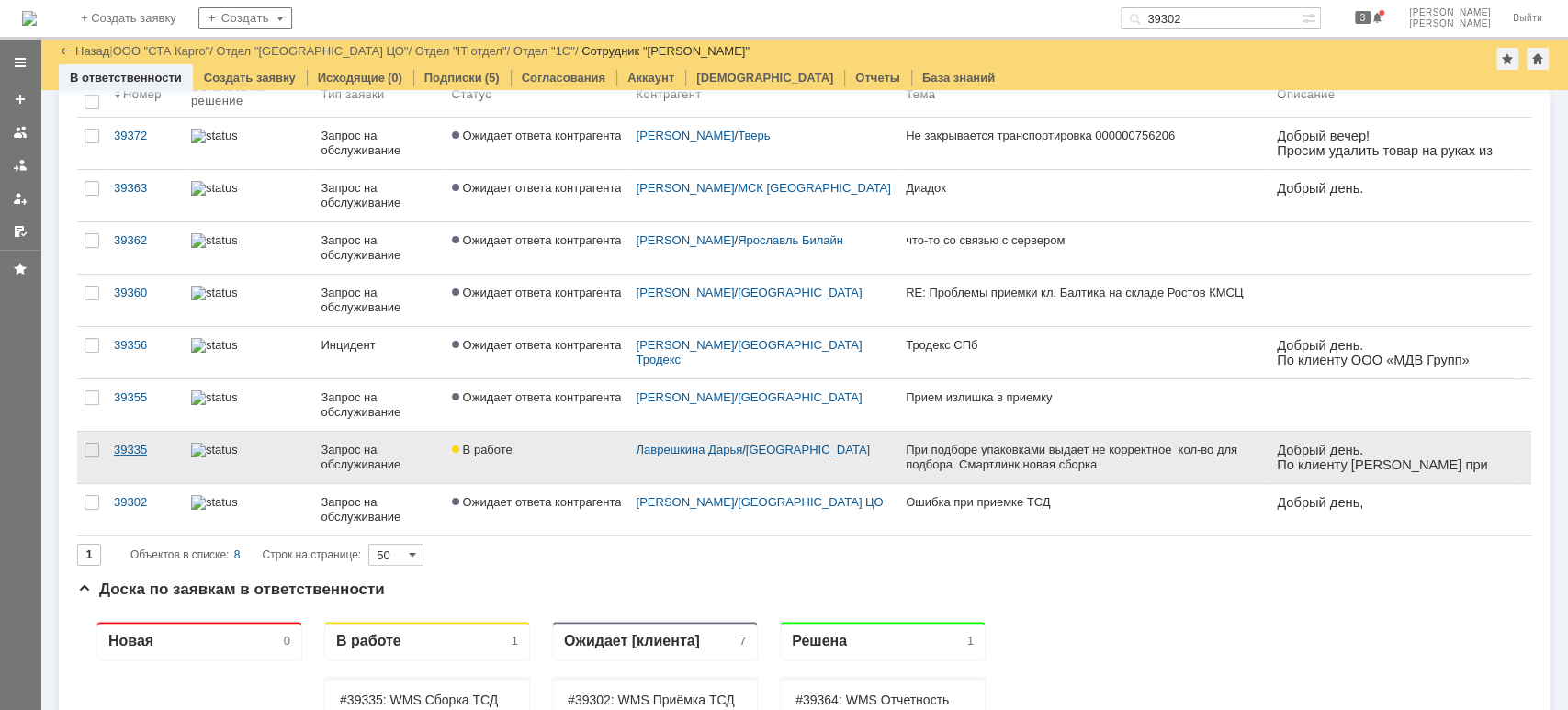
click at [132, 447] on div "39335" at bounding box center [144, 449] width 63 height 14
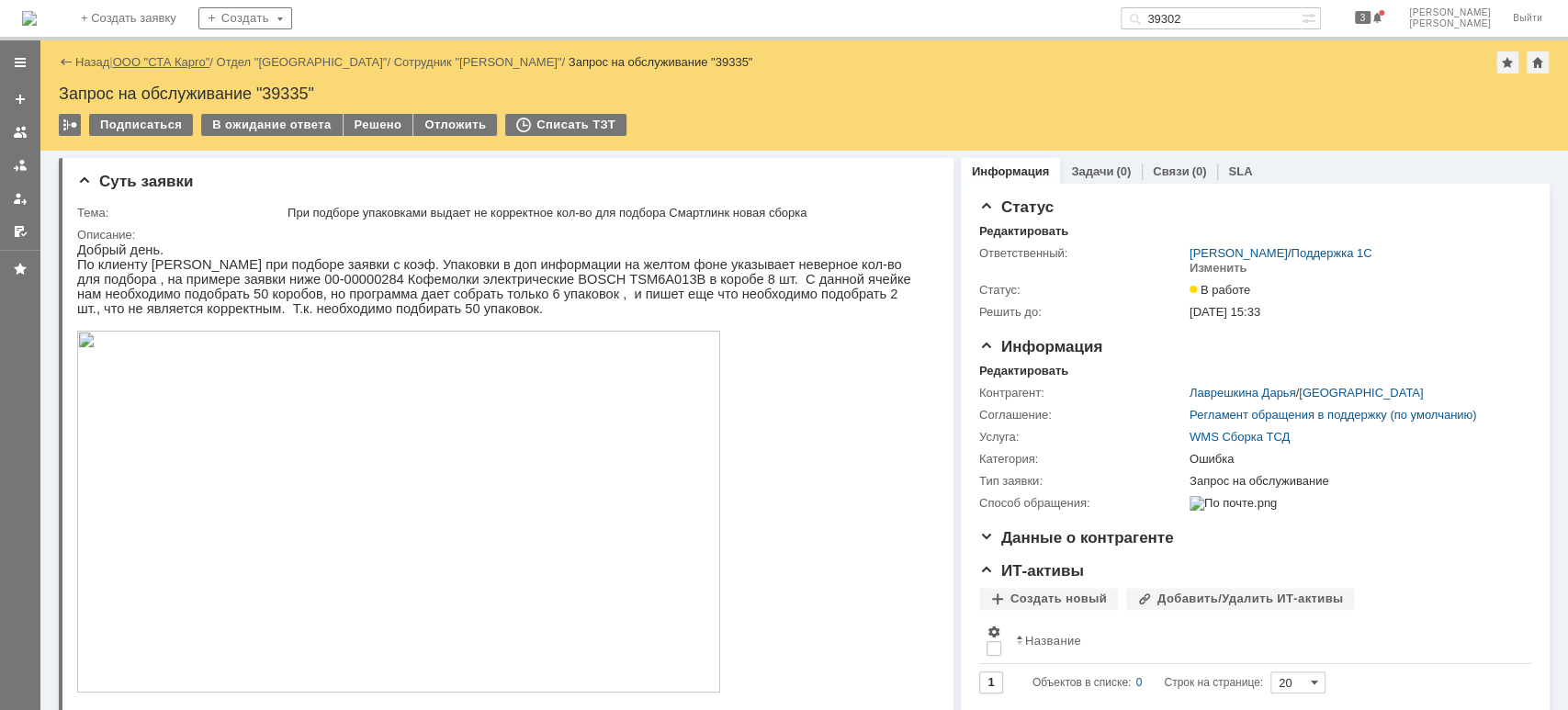
click at [184, 63] on link "ООО "СТА Карго"" at bounding box center [161, 62] width 97 height 13
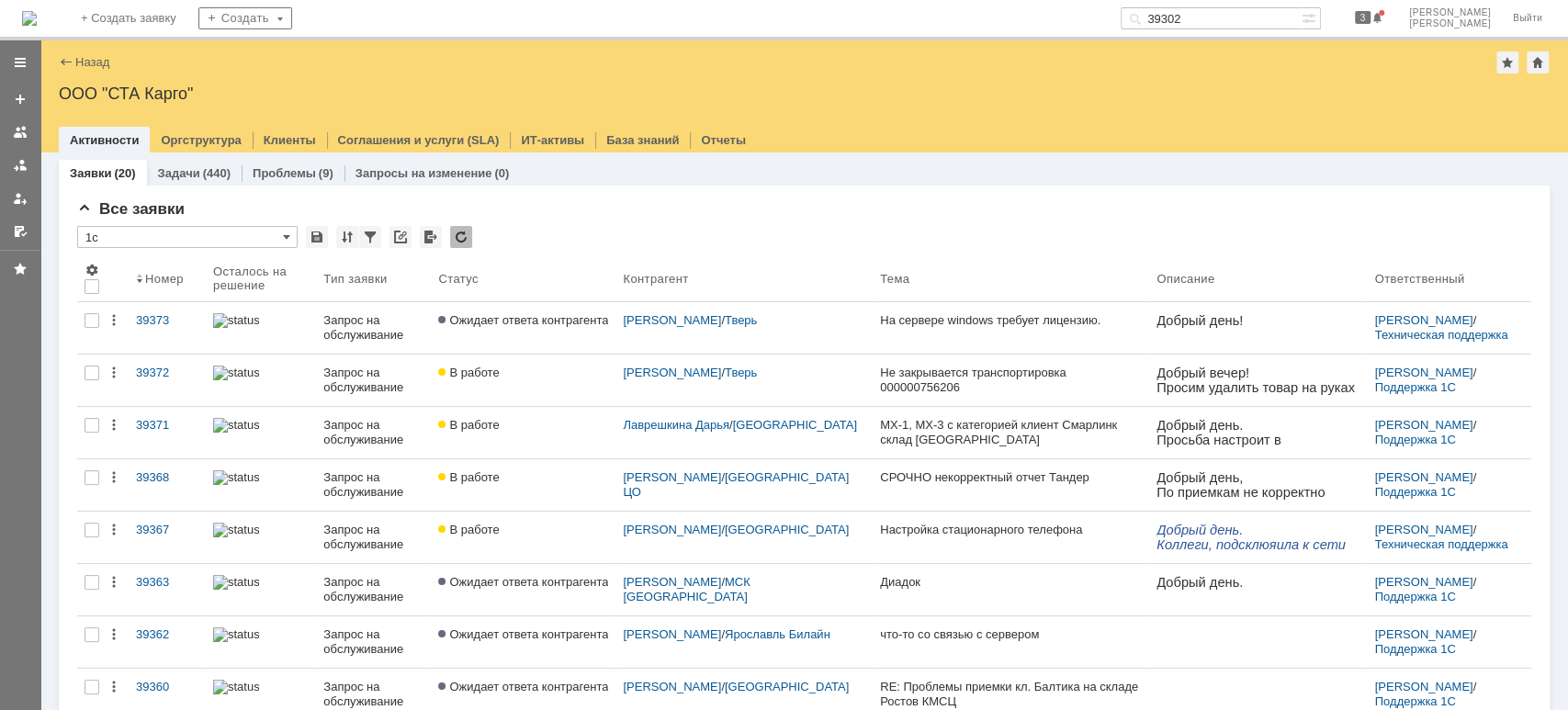
click at [145, 376] on div "39372" at bounding box center [166, 372] width 63 height 14
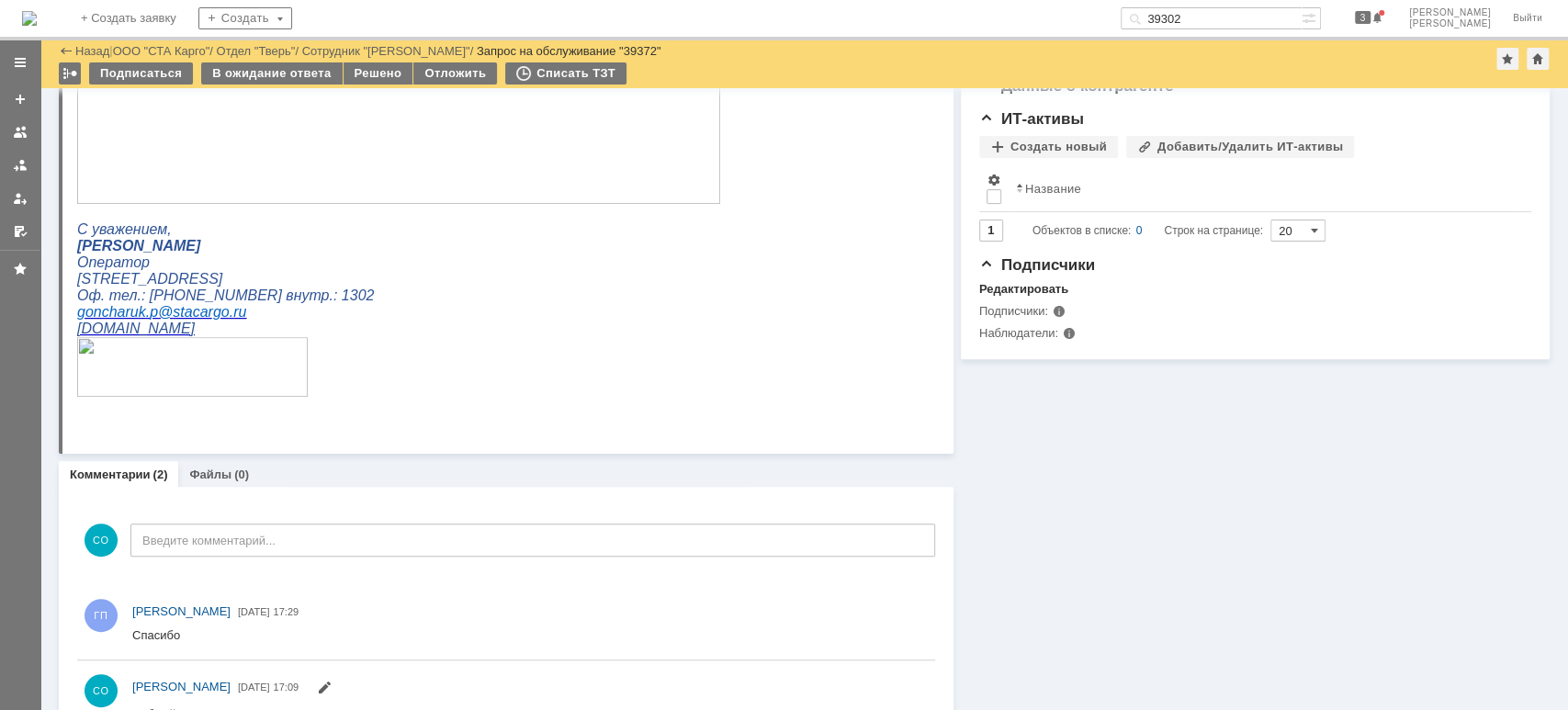
scroll to position [455, 0]
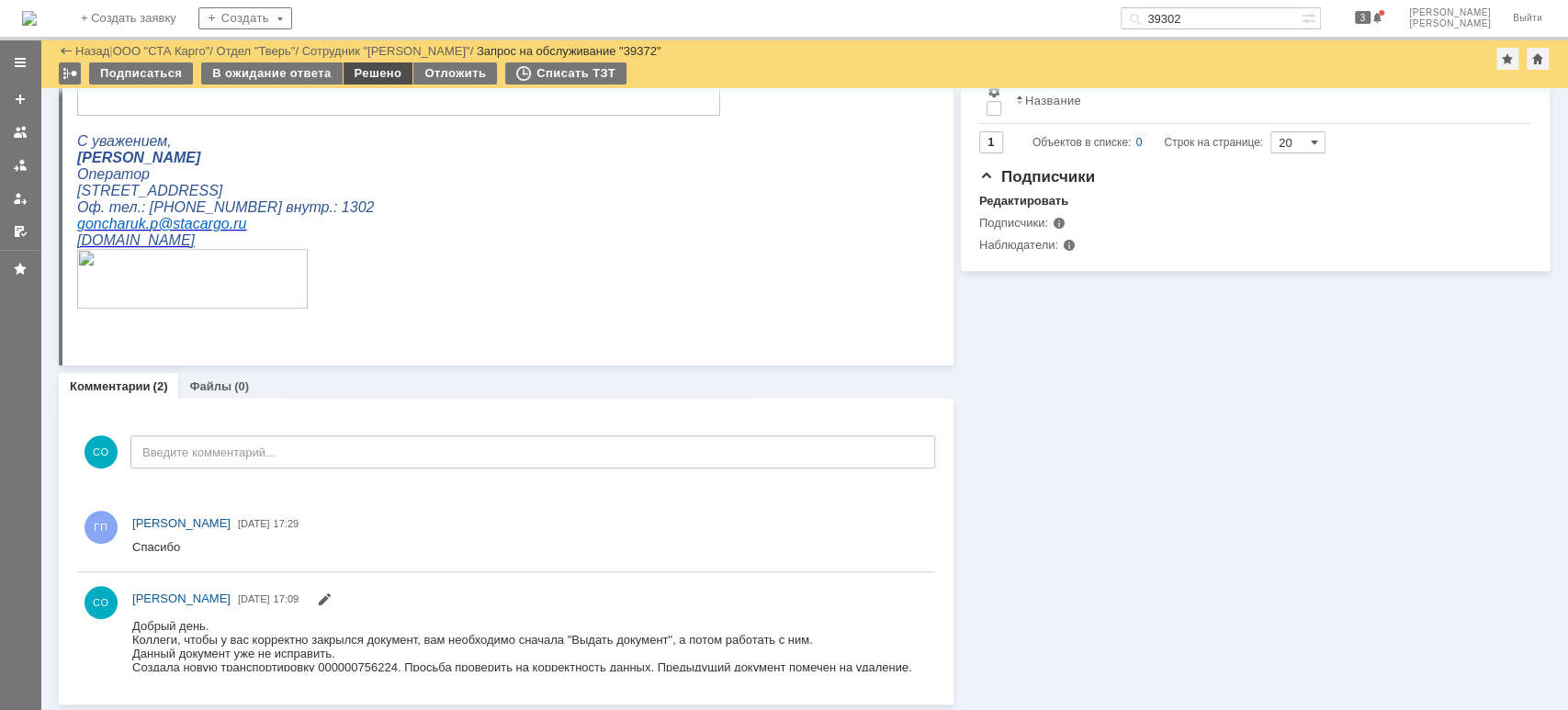
click at [366, 77] on div "Решено" at bounding box center [378, 73] width 70 height 22
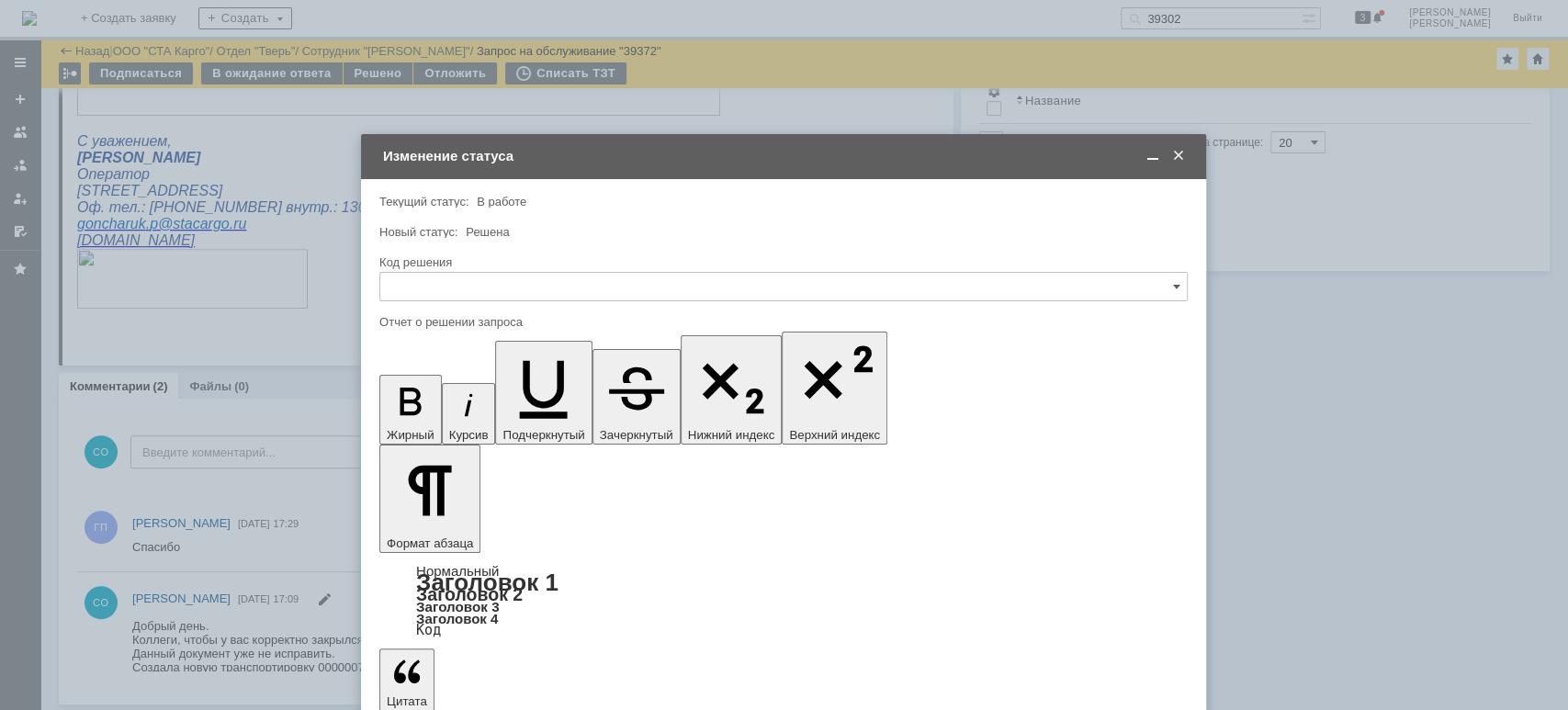
scroll to position [0, 0]
click at [467, 281] on input "text" at bounding box center [783, 287] width 808 height 30
click at [457, 521] on div "Решено" at bounding box center [783, 532] width 806 height 30
type input "Решено"
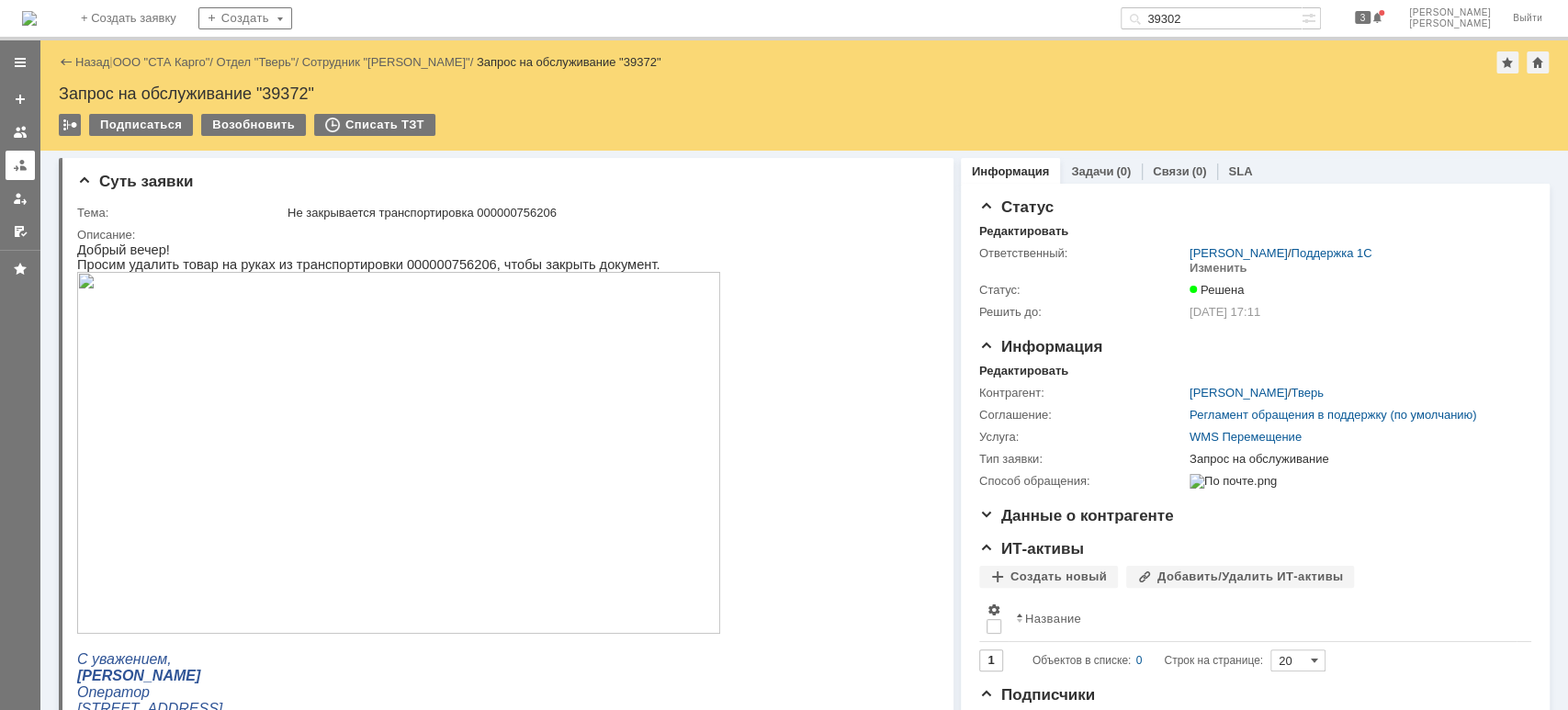
click at [11, 168] on link at bounding box center [20, 165] width 30 height 30
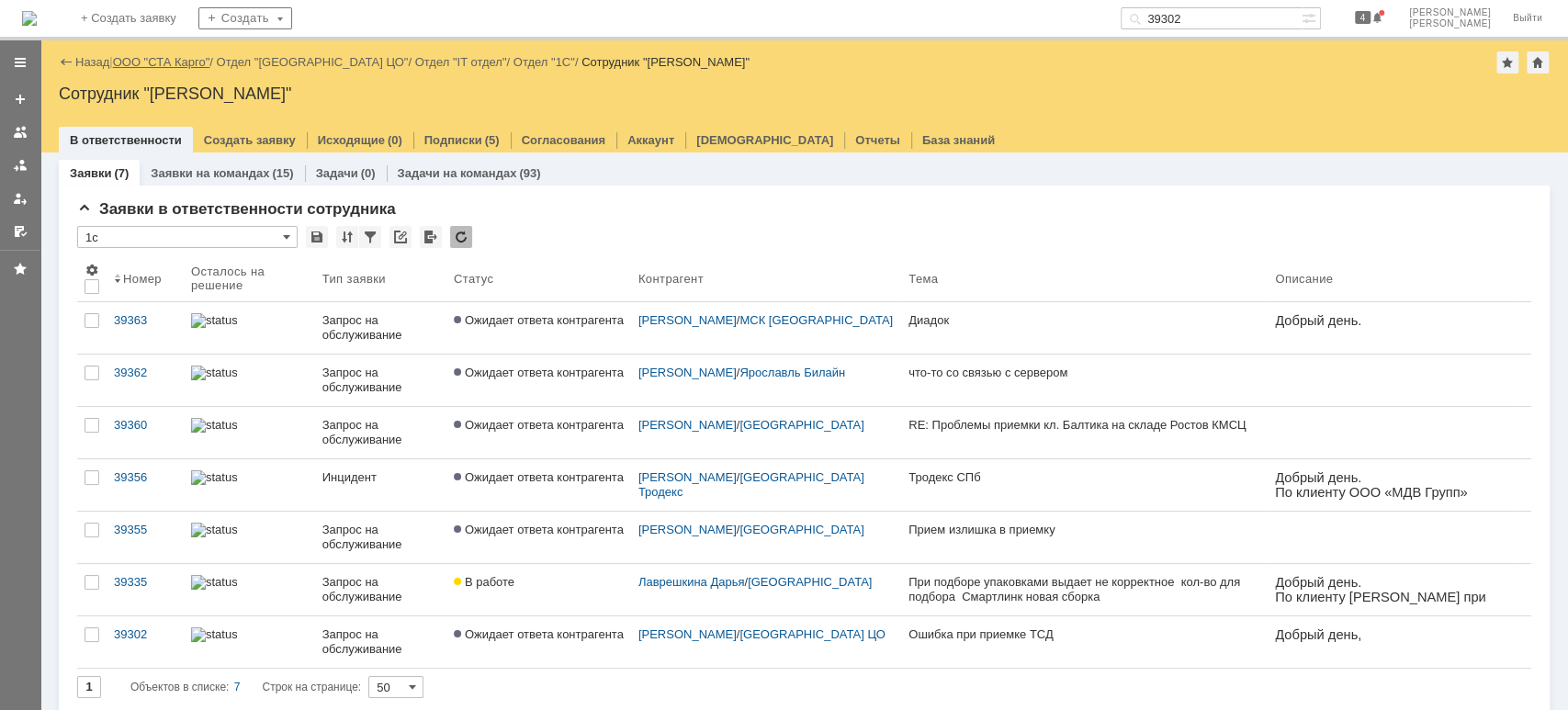
click at [153, 59] on link "ООО "СТА Карго"" at bounding box center [161, 62] width 97 height 13
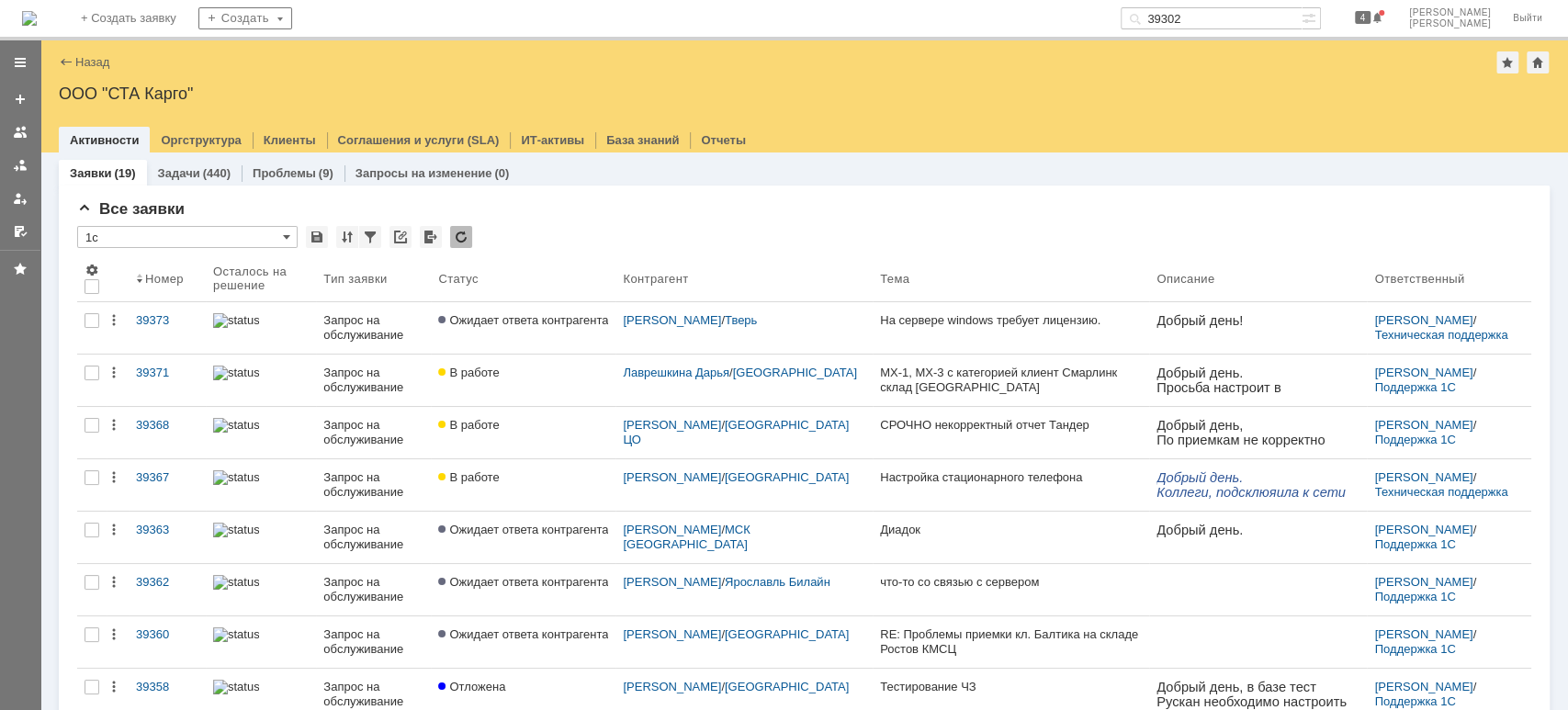
click at [16, 172] on link at bounding box center [20, 165] width 30 height 30
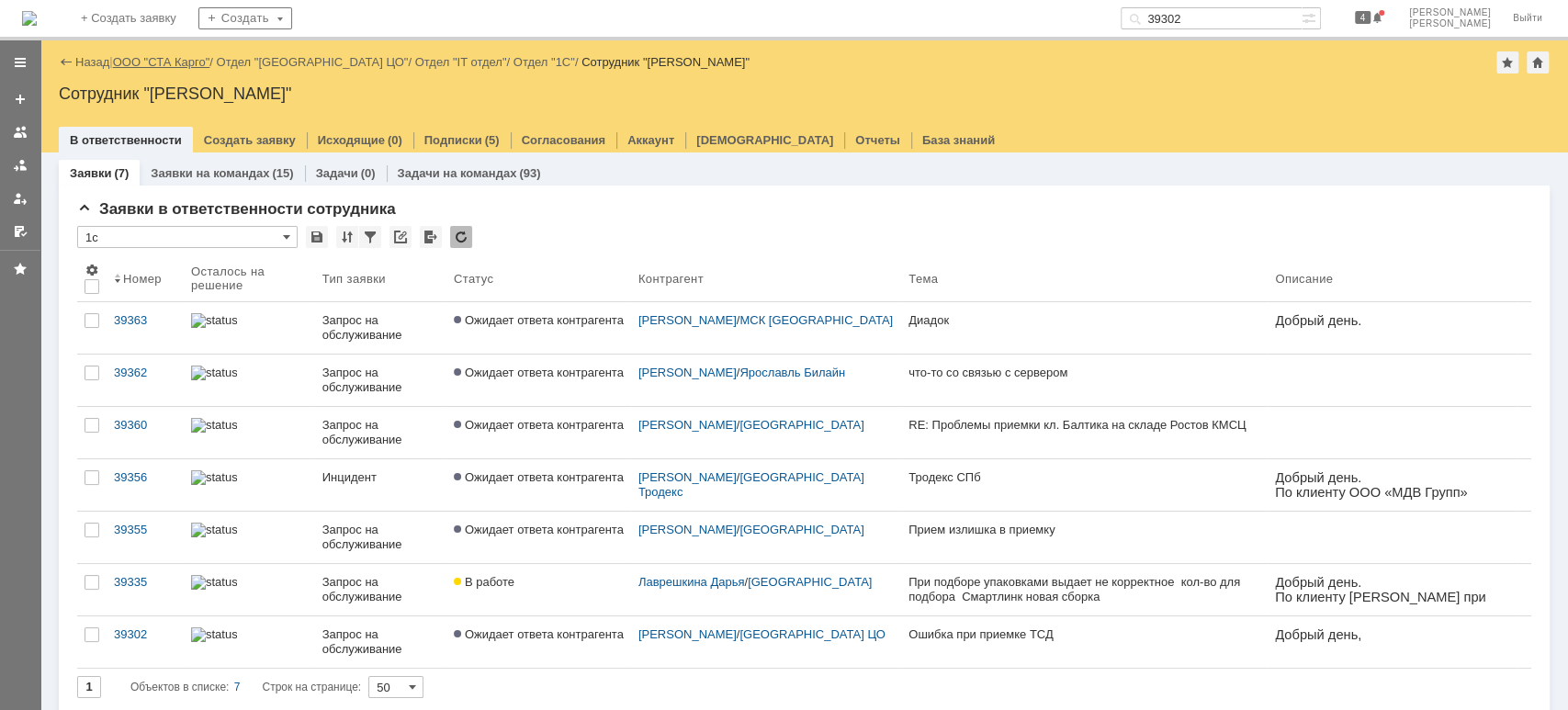
click at [173, 65] on link "ООО "СТА Карго"" at bounding box center [161, 62] width 97 height 13
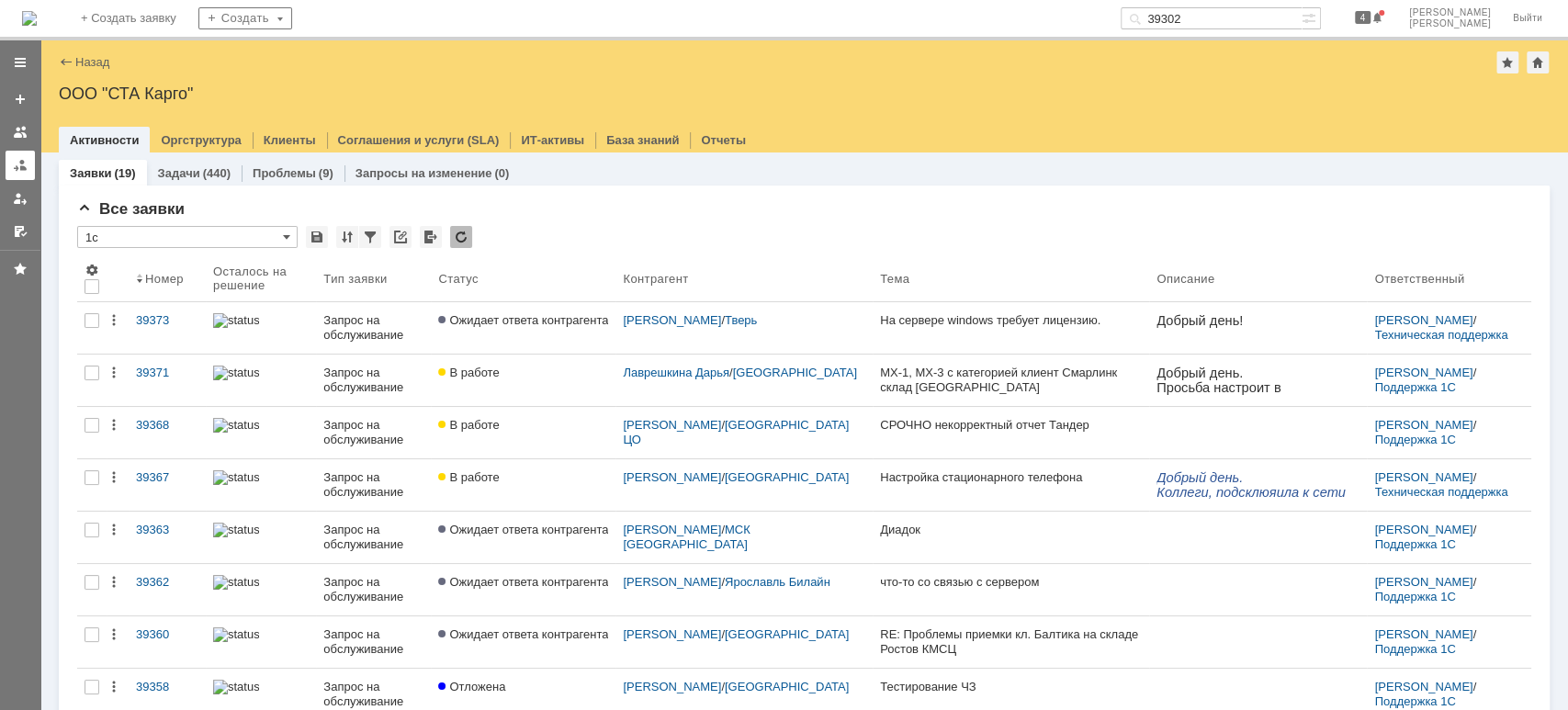
click at [22, 158] on div at bounding box center [19, 165] width 14 height 14
